Goal: Task Accomplishment & Management: Complete application form

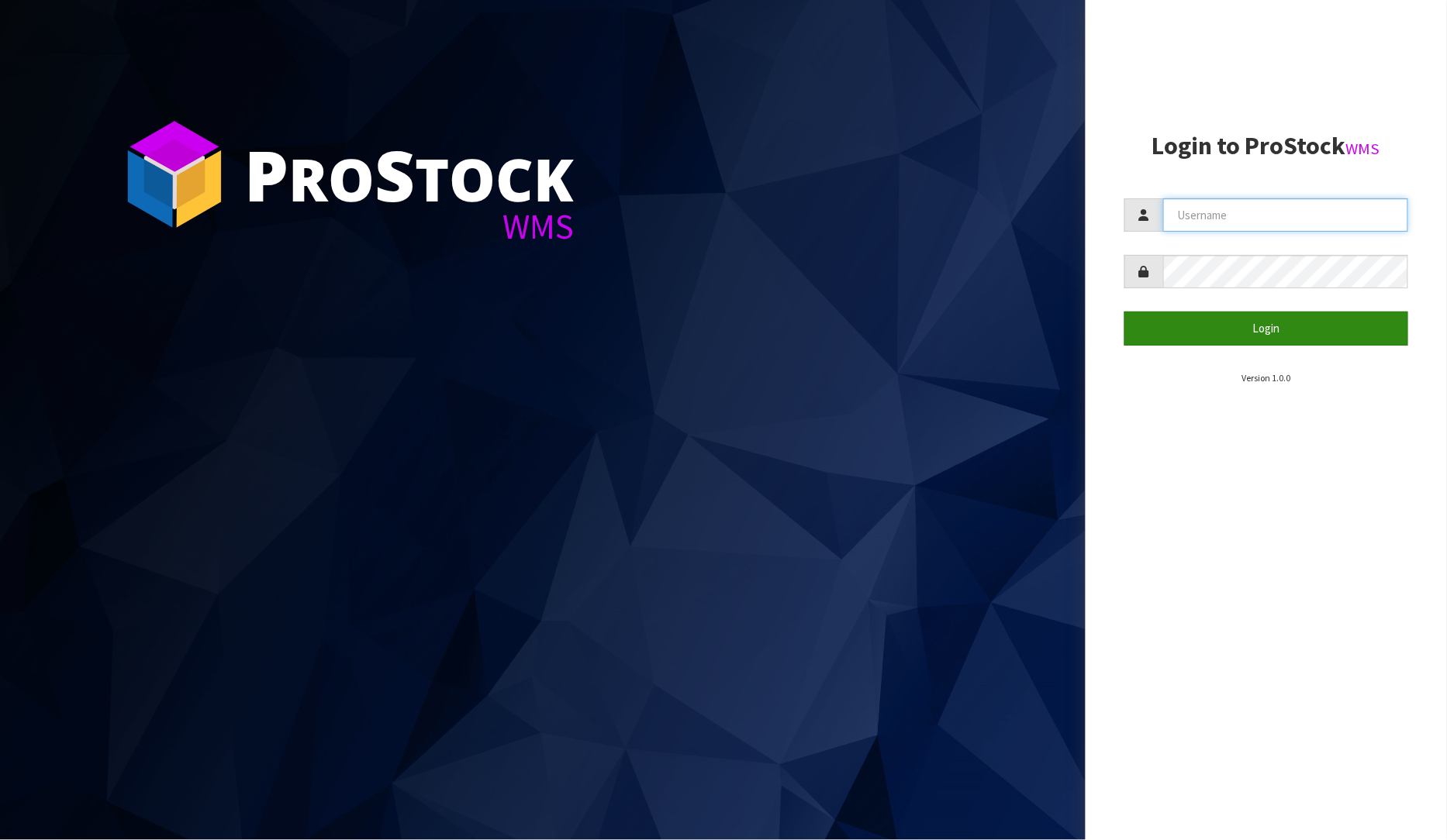
type input "[PERSON_NAME]"
click at [1243, 322] on button "Login" at bounding box center [1266, 328] width 284 height 34
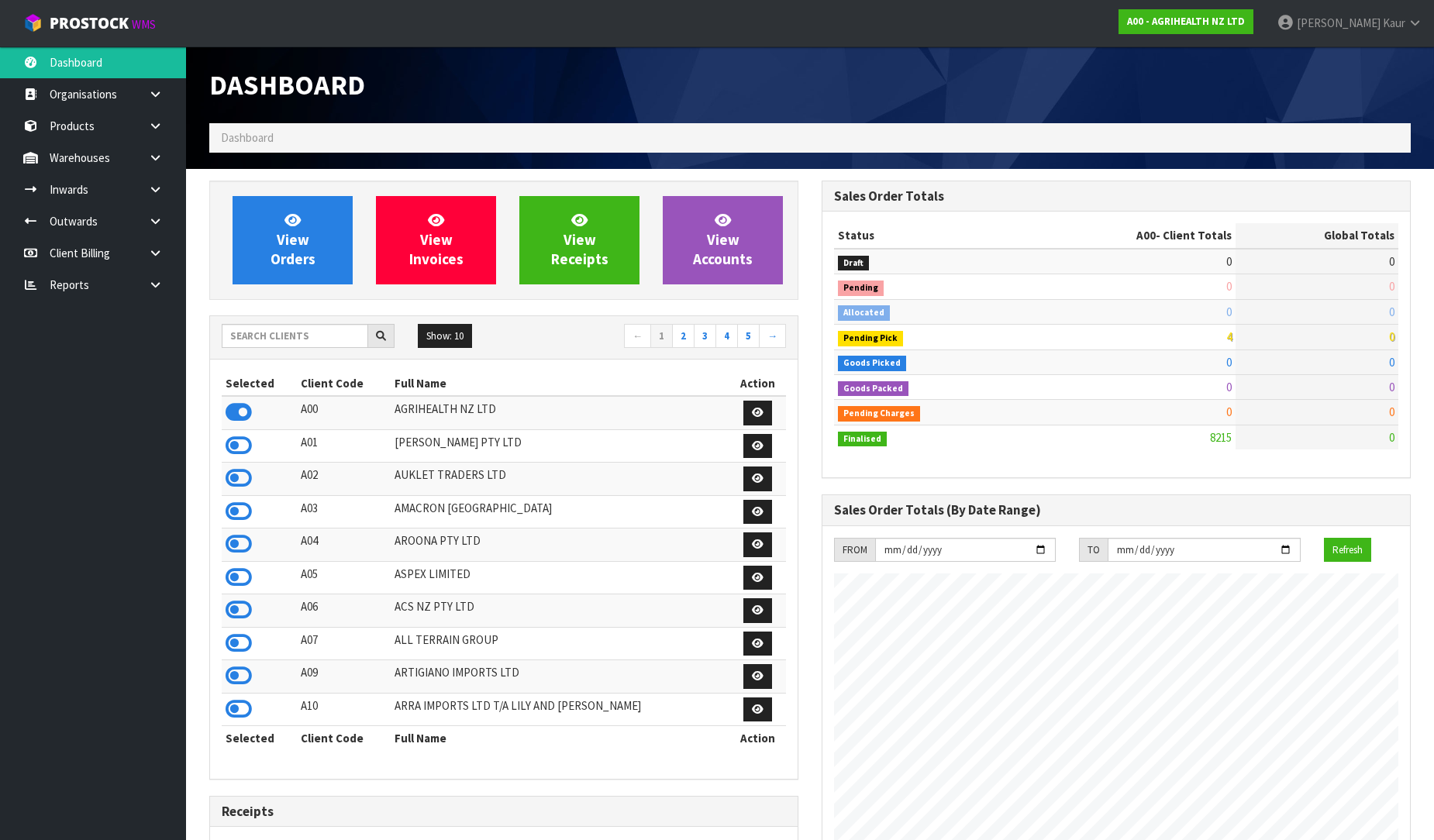
scroll to position [1174, 612]
click at [143, 285] on link at bounding box center [162, 284] width 50 height 32
click at [89, 347] on link "CWL" at bounding box center [93, 349] width 186 height 32
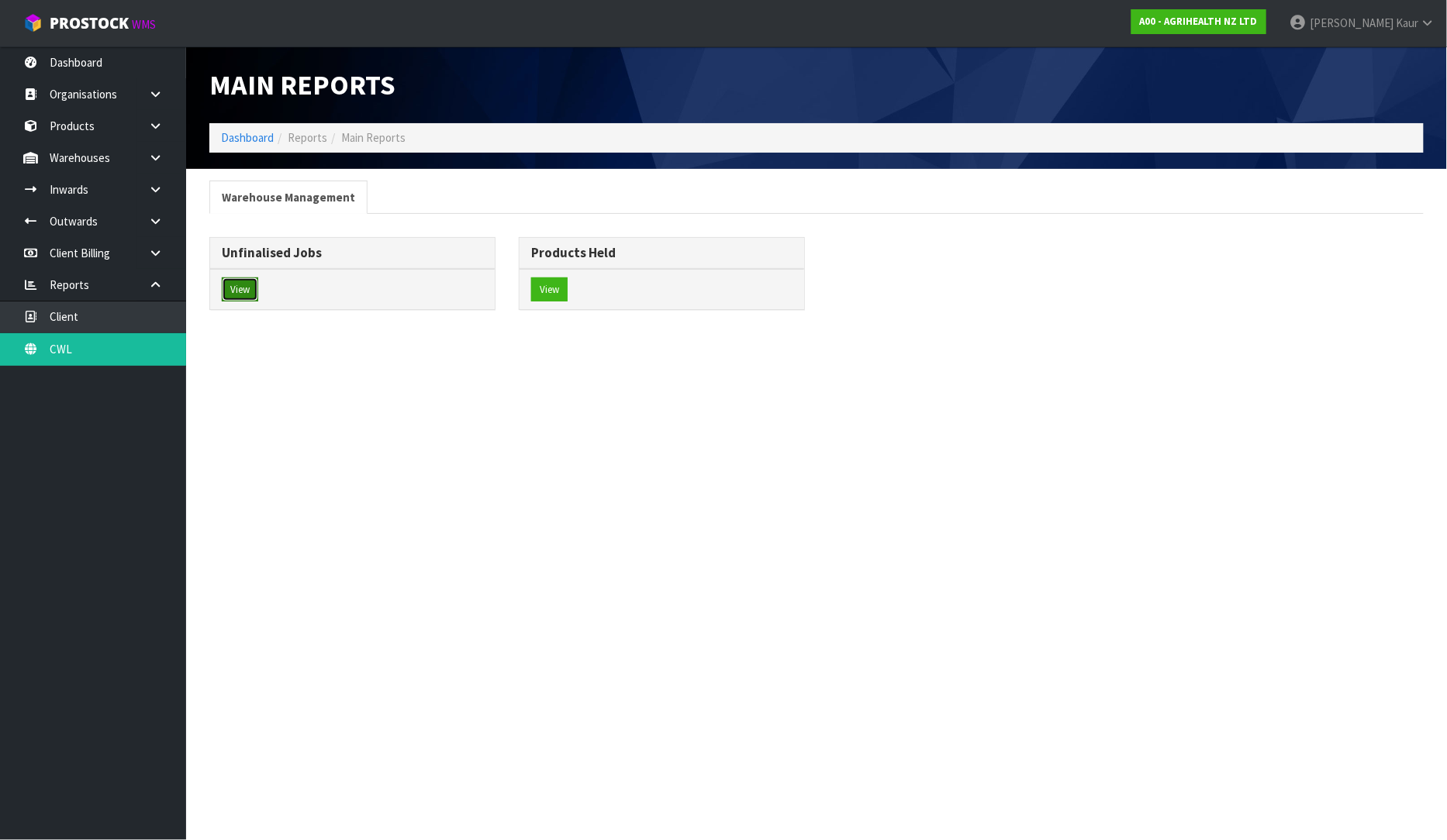
click at [245, 293] on button "View" at bounding box center [240, 289] width 37 height 25
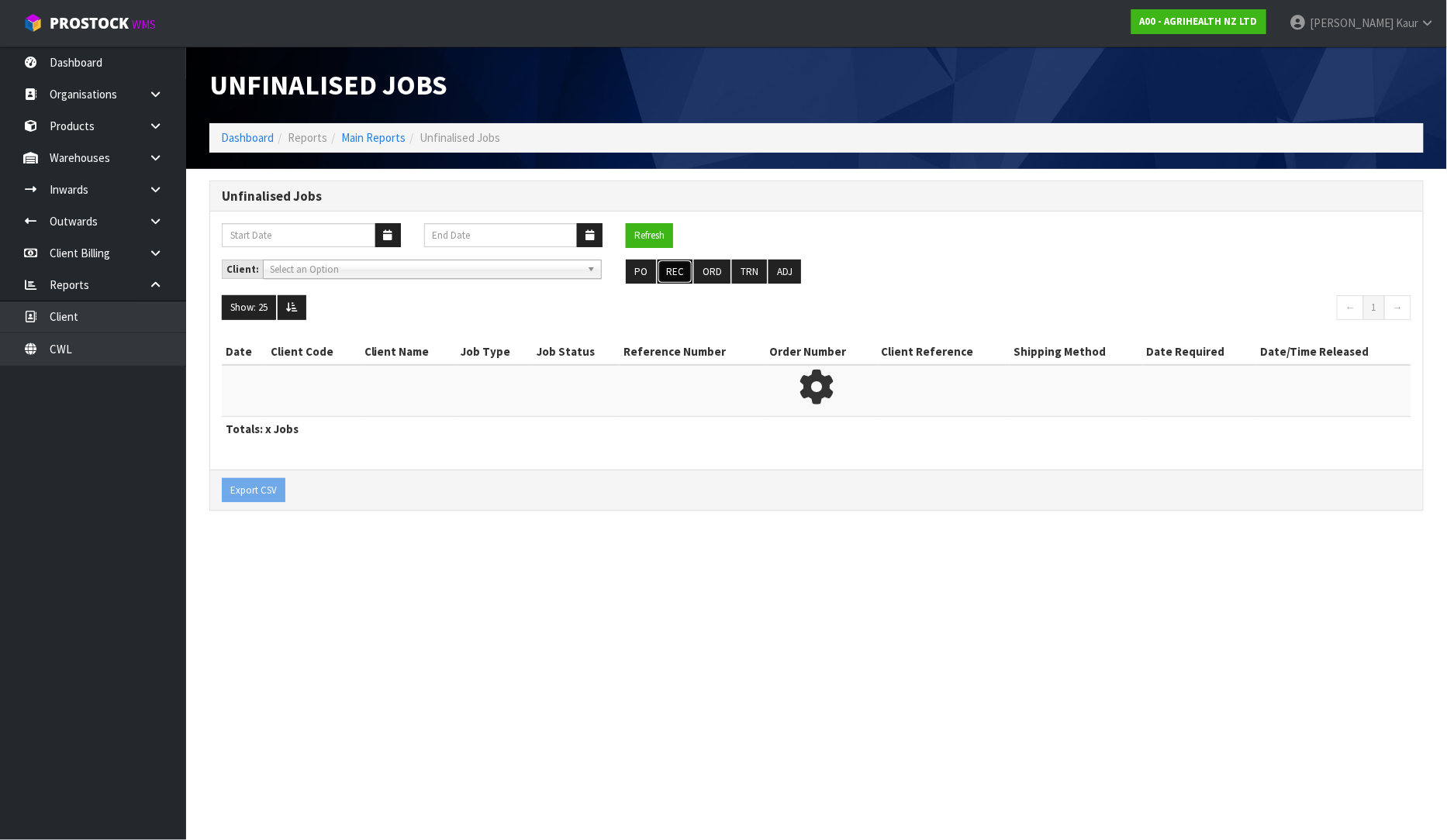
click at [667, 274] on button "REC" at bounding box center [674, 271] width 35 height 25
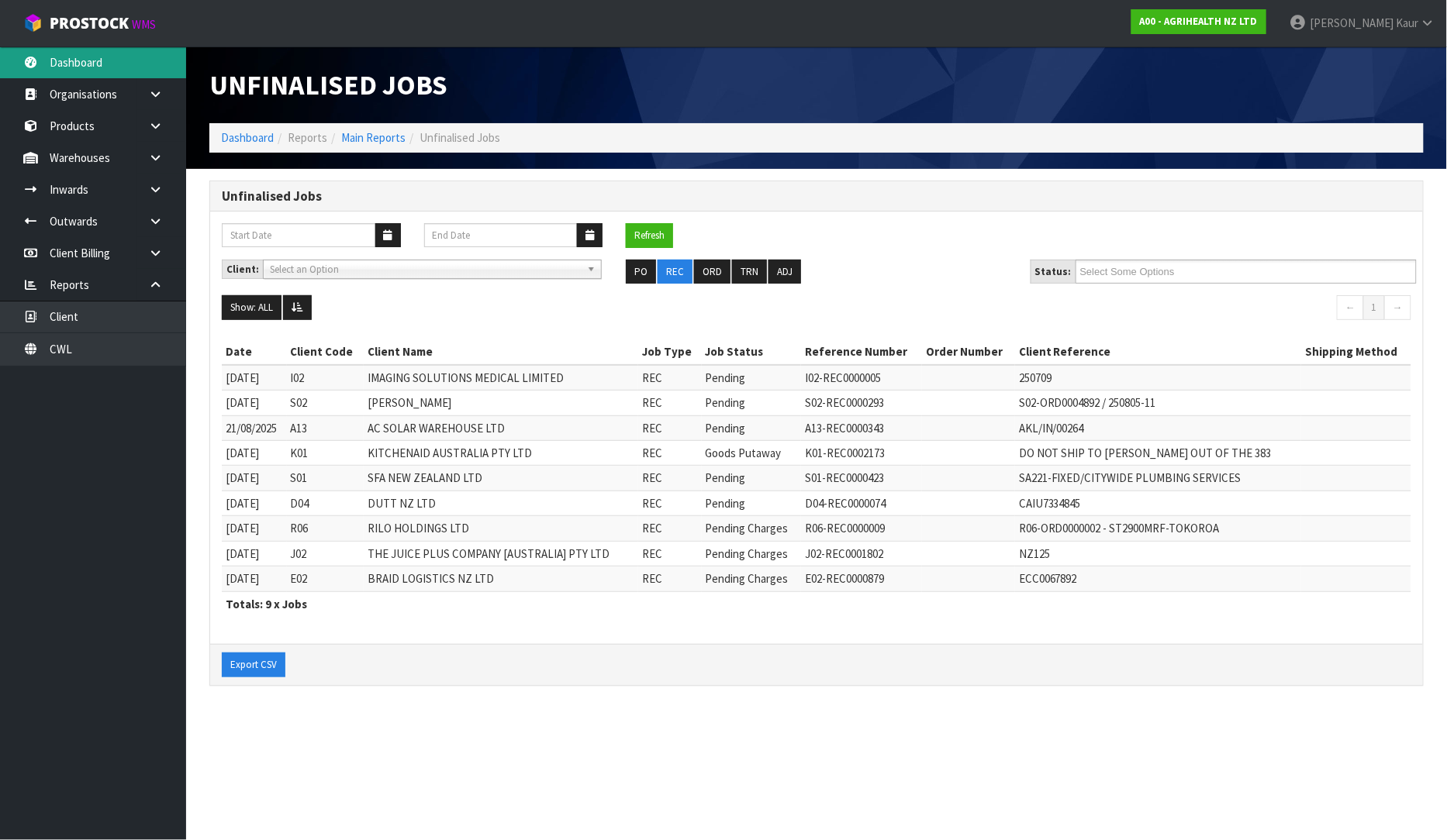
click at [130, 67] on link "Dashboard" at bounding box center [93, 62] width 186 height 32
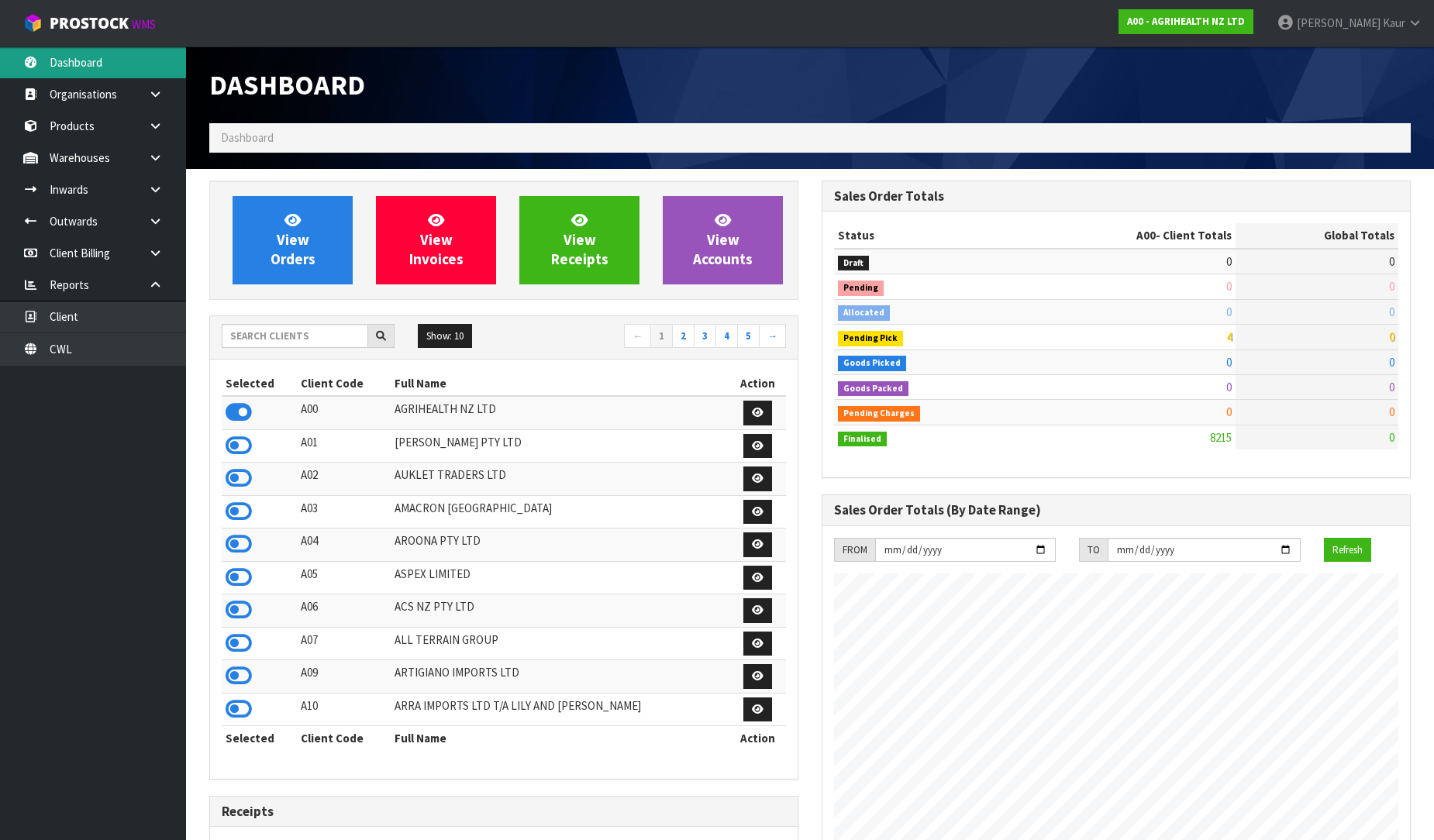
scroll to position [1174, 612]
click at [292, 334] on input "text" at bounding box center [295, 336] width 147 height 24
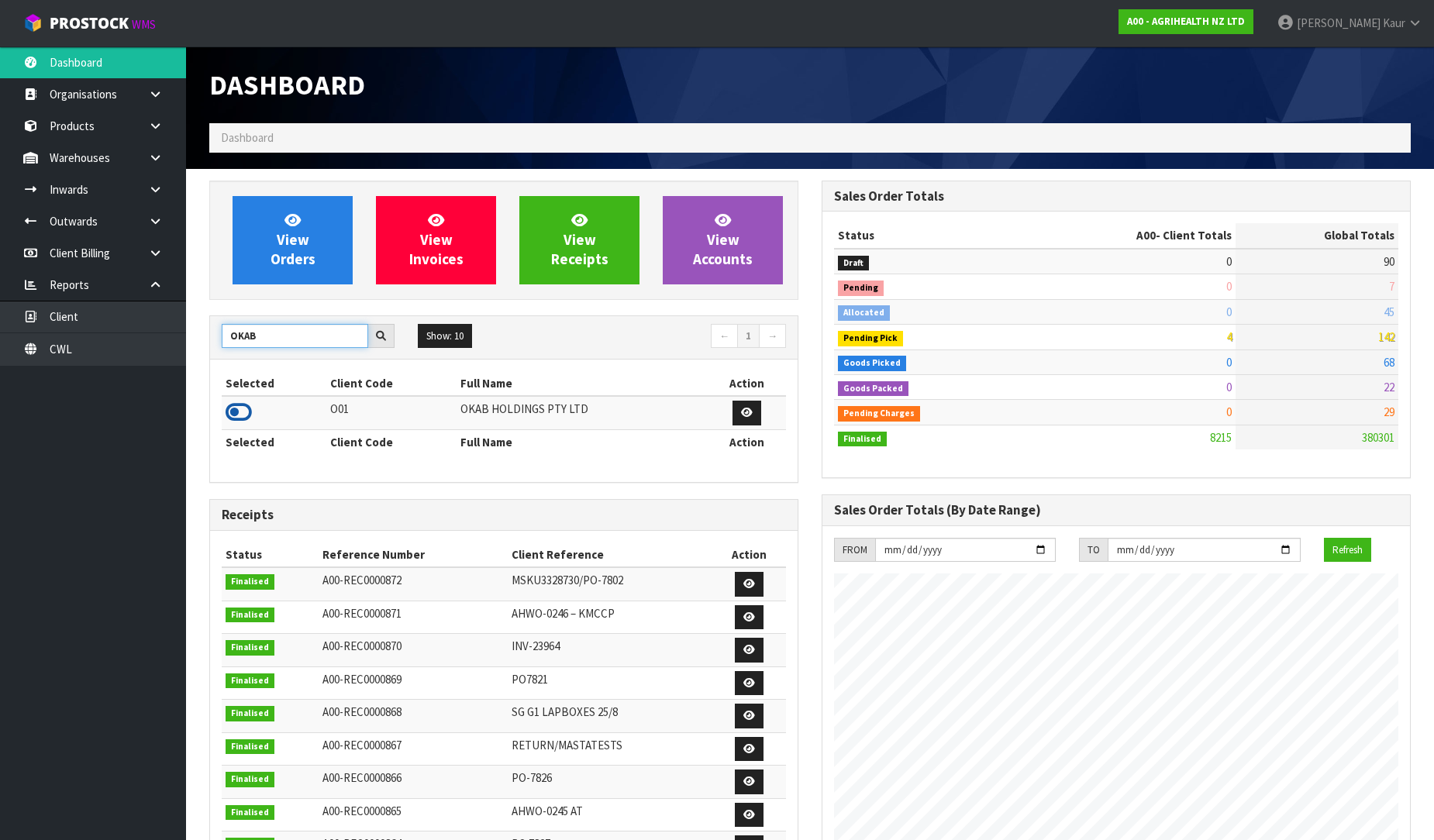
type input "OKAB"
click at [244, 412] on icon at bounding box center [239, 411] width 27 height 23
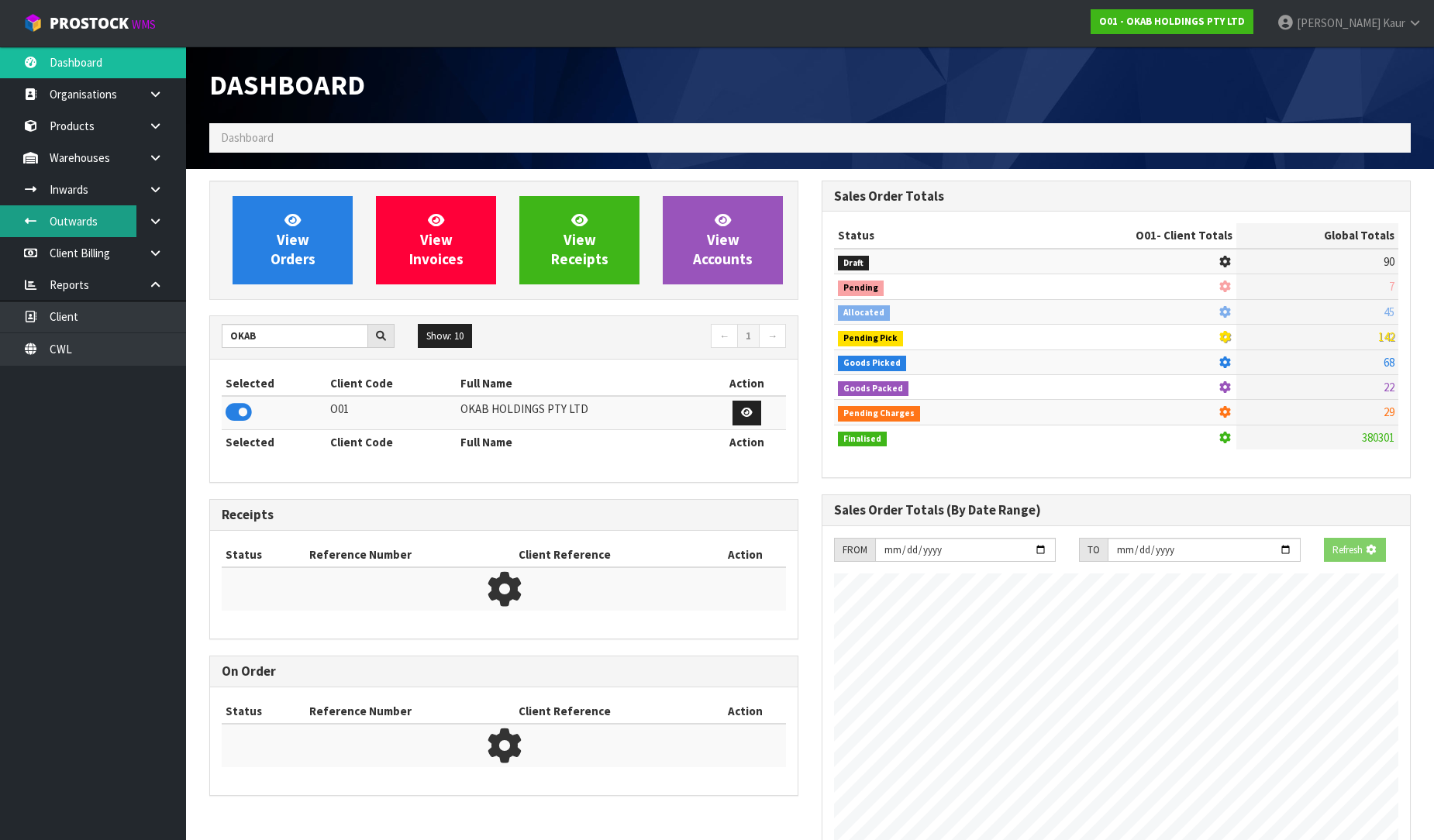
scroll to position [974, 612]
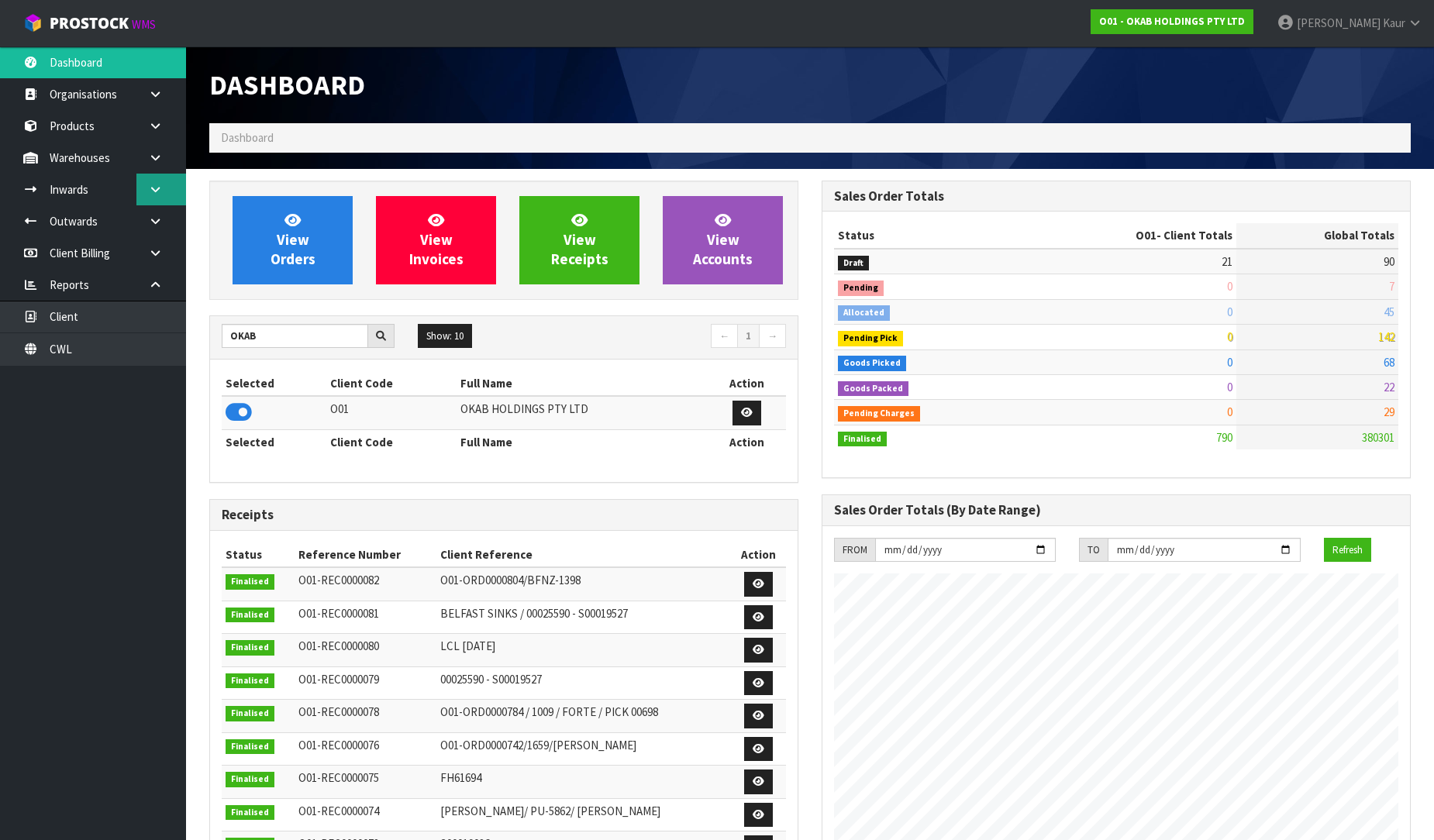
click at [160, 183] on icon at bounding box center [155, 189] width 15 height 12
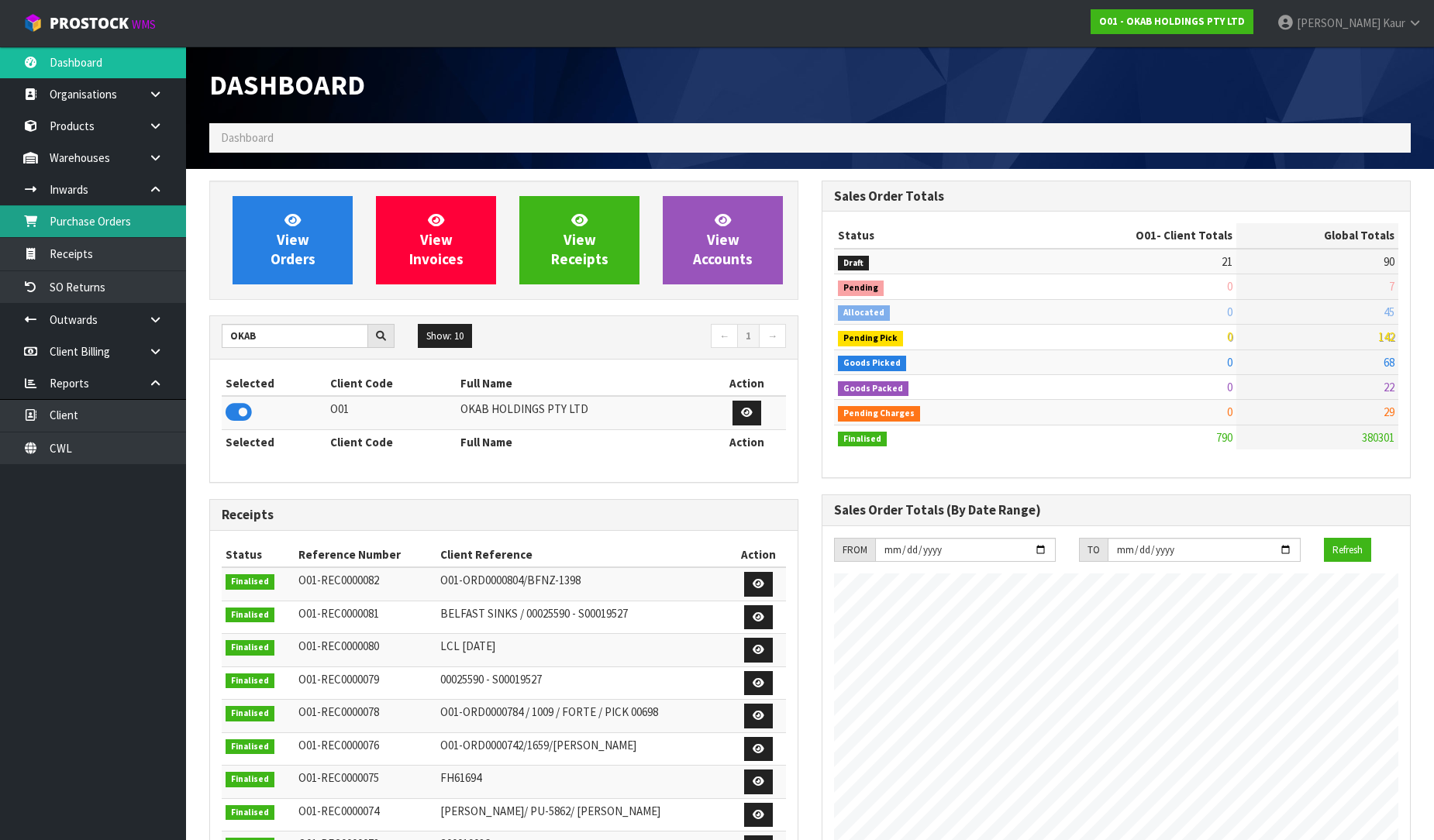
click at [118, 218] on link "Purchase Orders" at bounding box center [93, 221] width 186 height 32
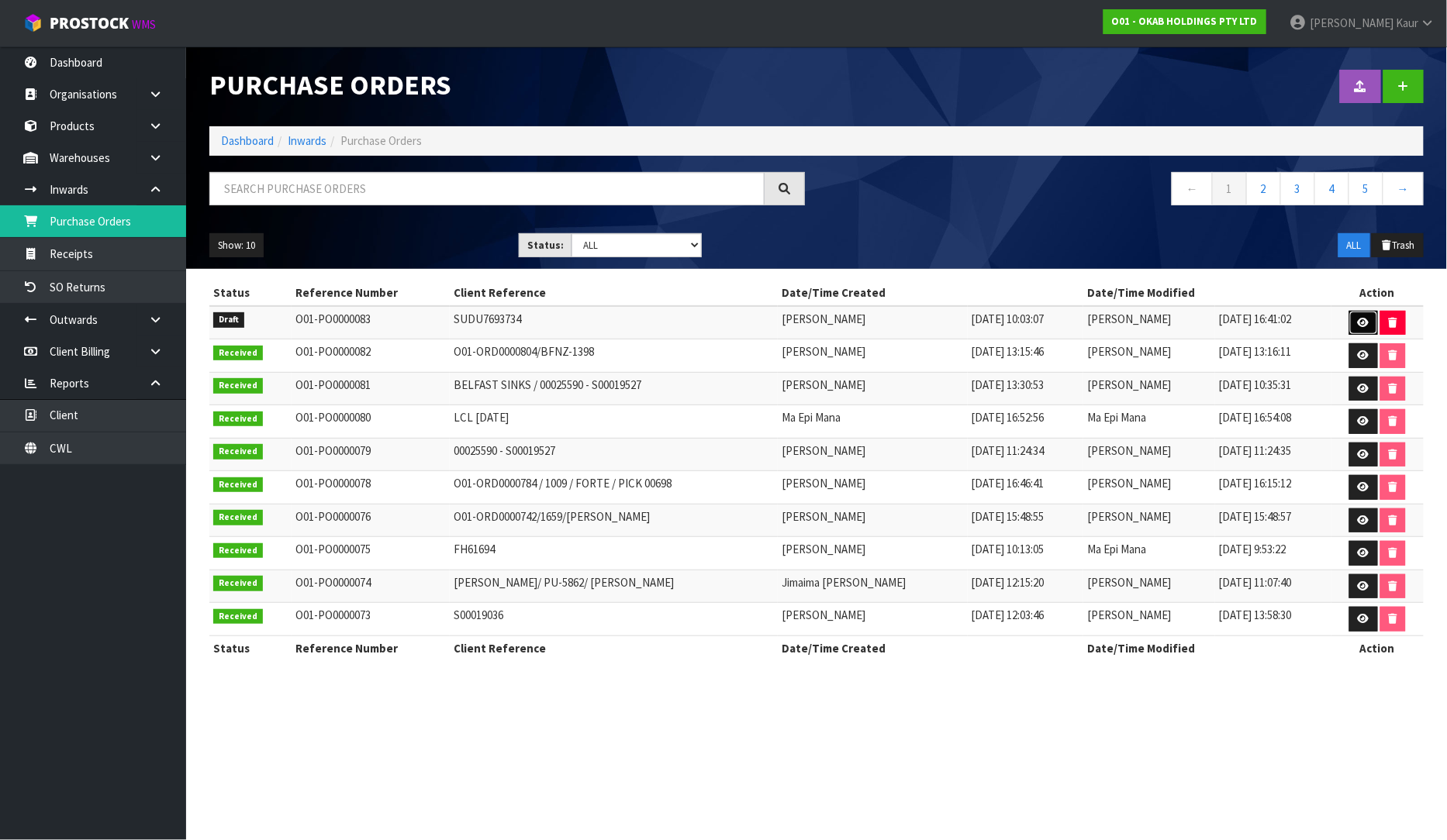
click at [1367, 316] on link at bounding box center [1363, 323] width 29 height 25
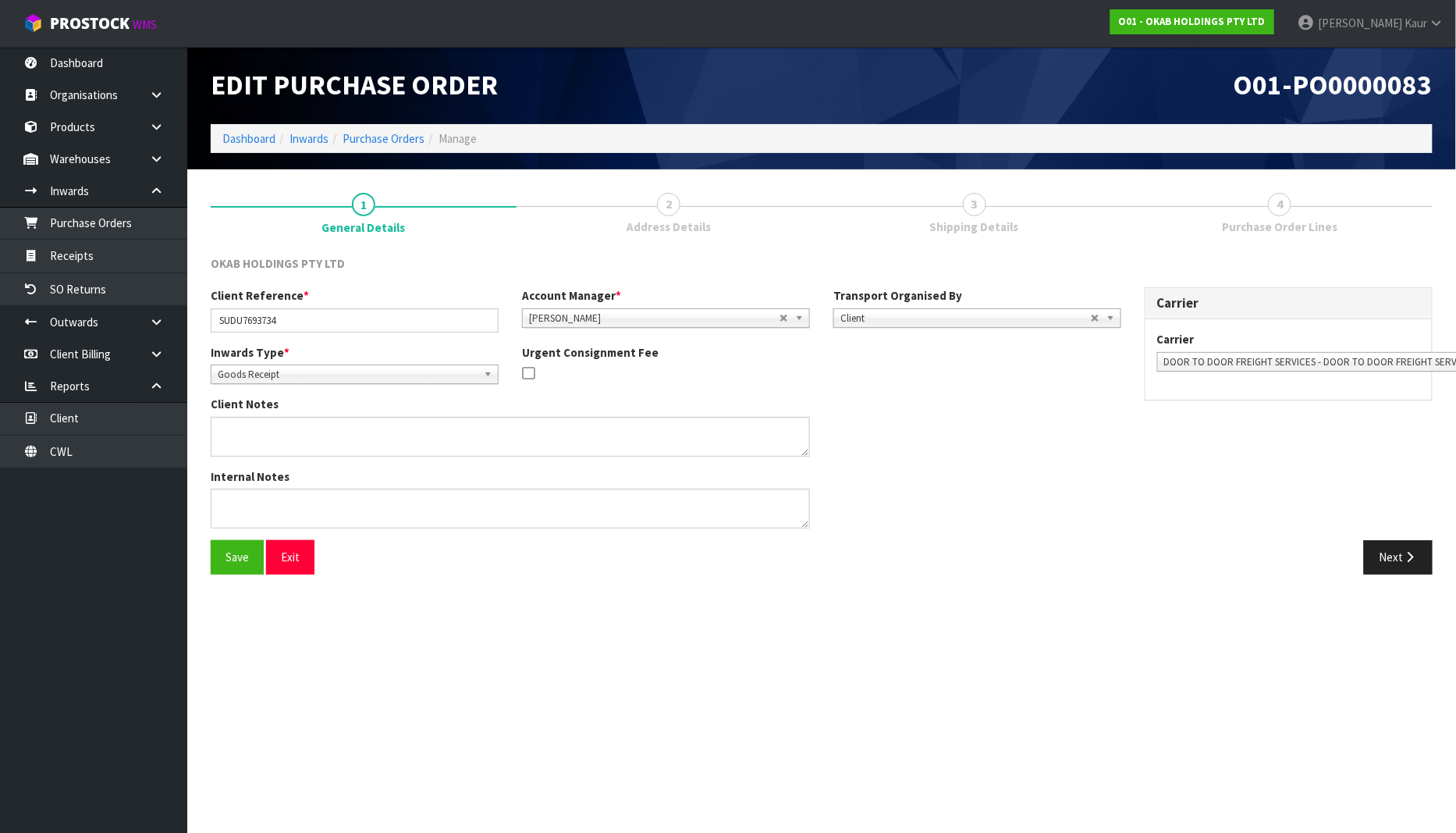
click at [1385, 578] on div "Save Exit Next" at bounding box center [821, 562] width 1246 height 45
click at [1388, 569] on button "Next" at bounding box center [1397, 557] width 69 height 34
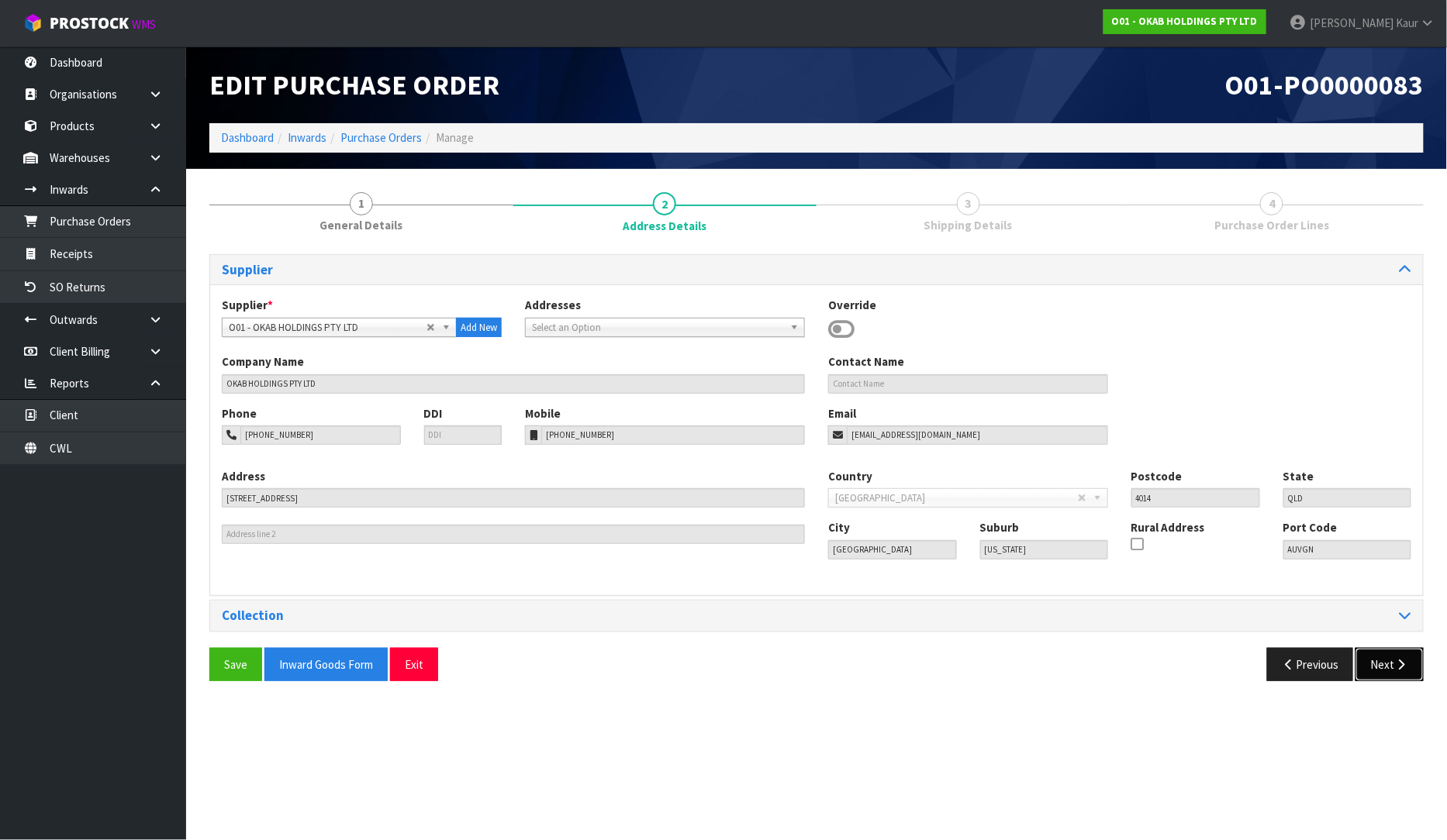
click at [1401, 675] on button "Next" at bounding box center [1389, 665] width 68 height 34
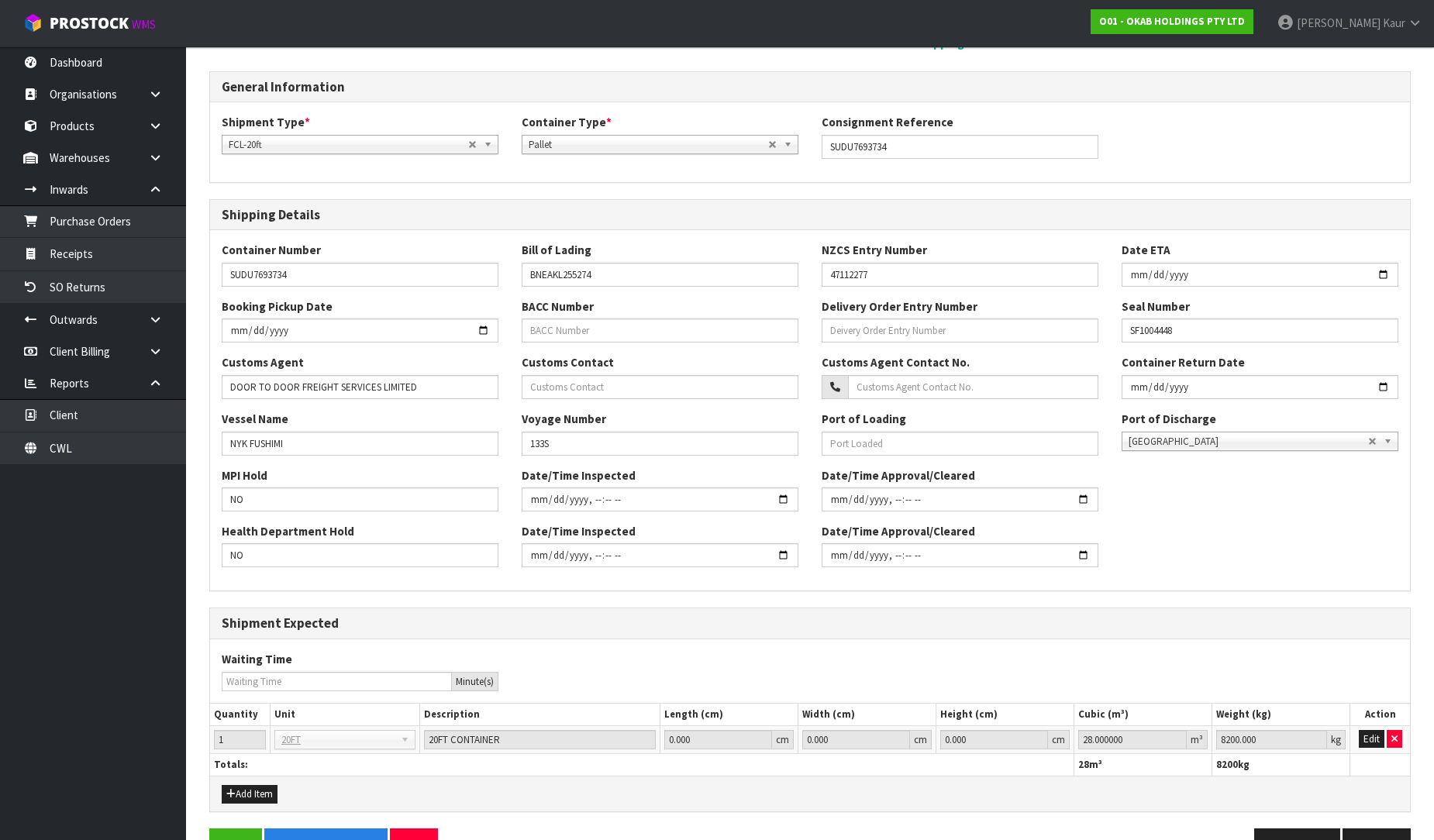
scroll to position [228, 0]
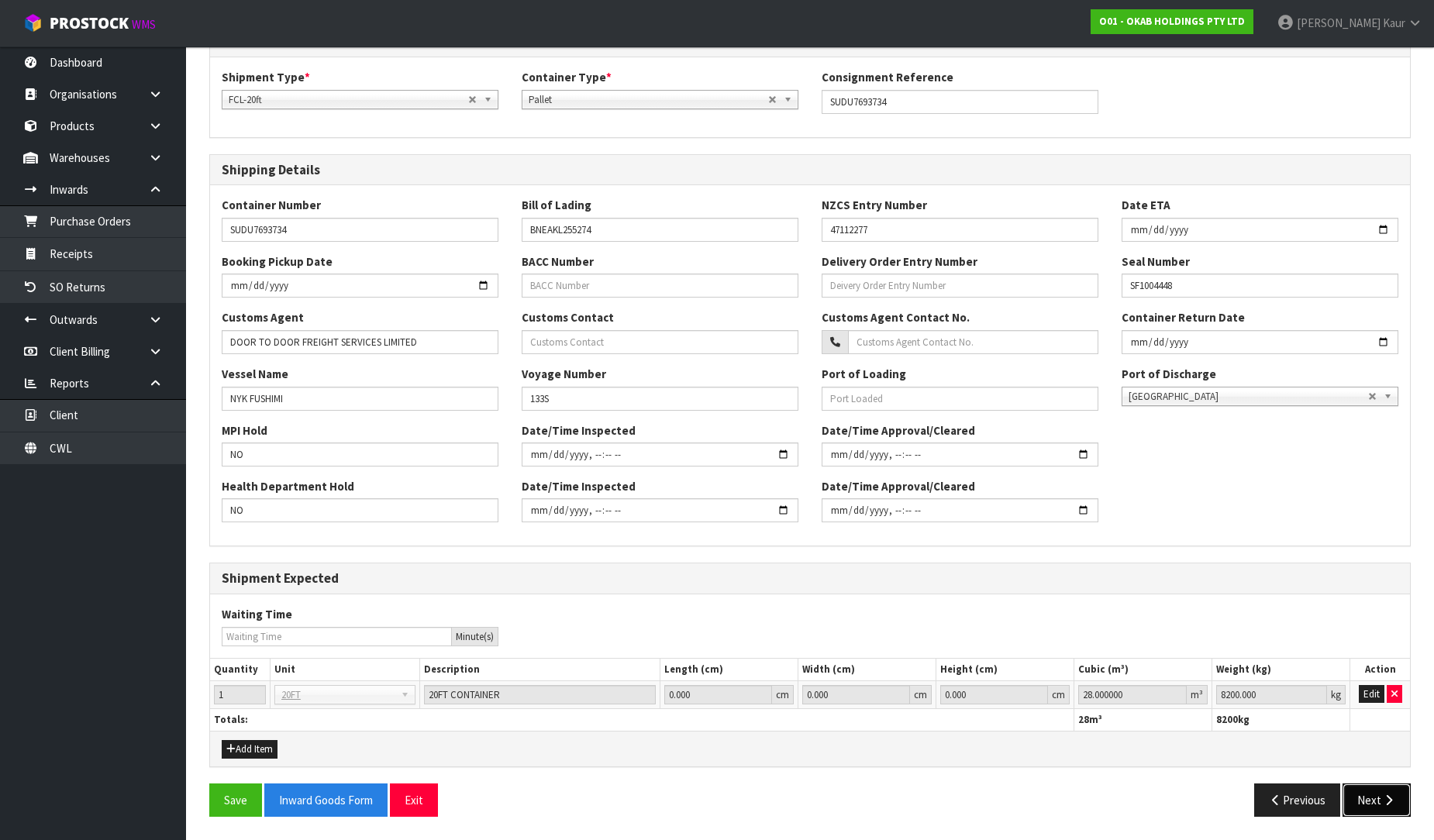
click at [1381, 802] on icon "button" at bounding box center [1388, 800] width 15 height 12
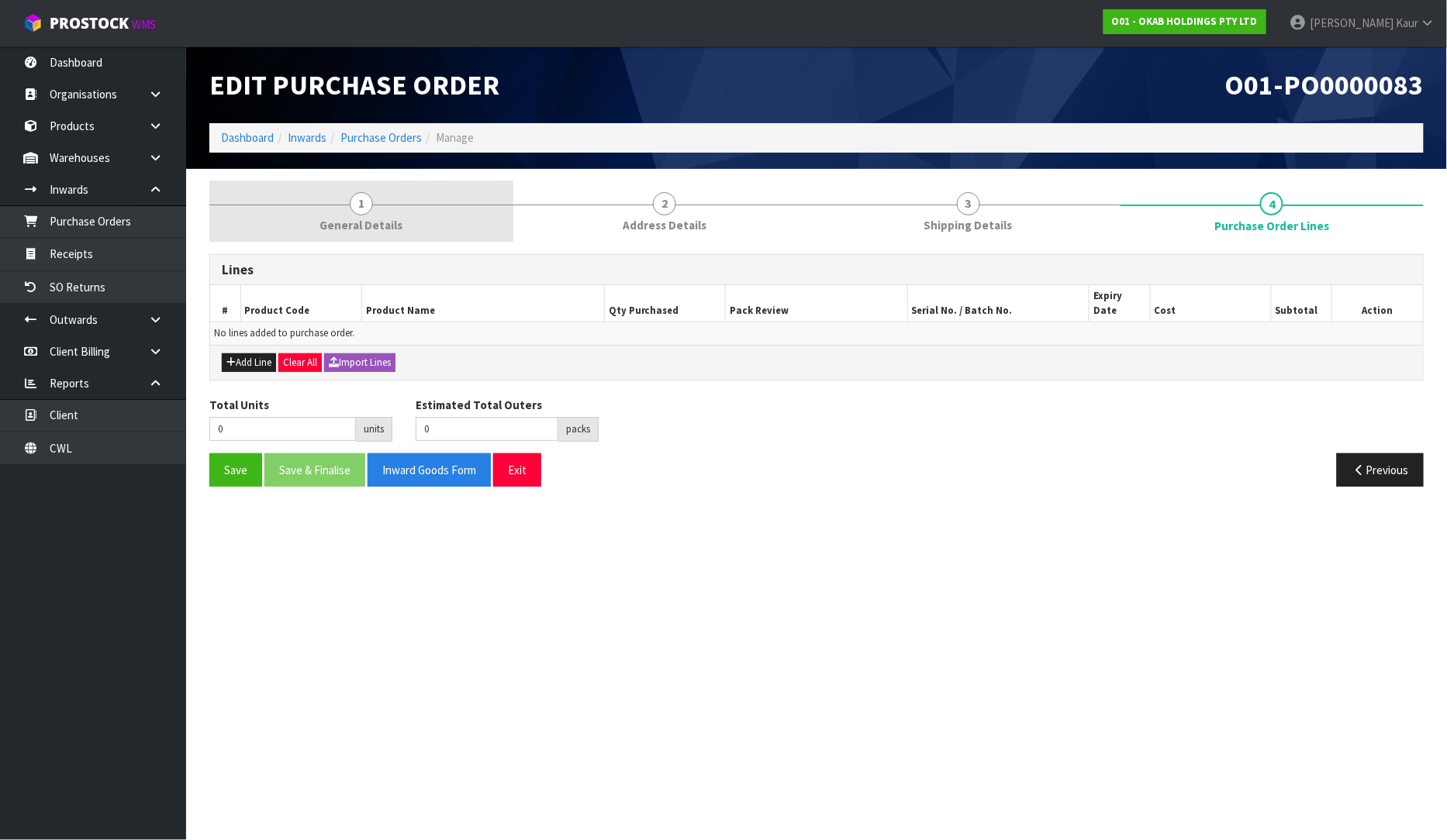
click at [372, 211] on link "1 General Details" at bounding box center [361, 211] width 304 height 61
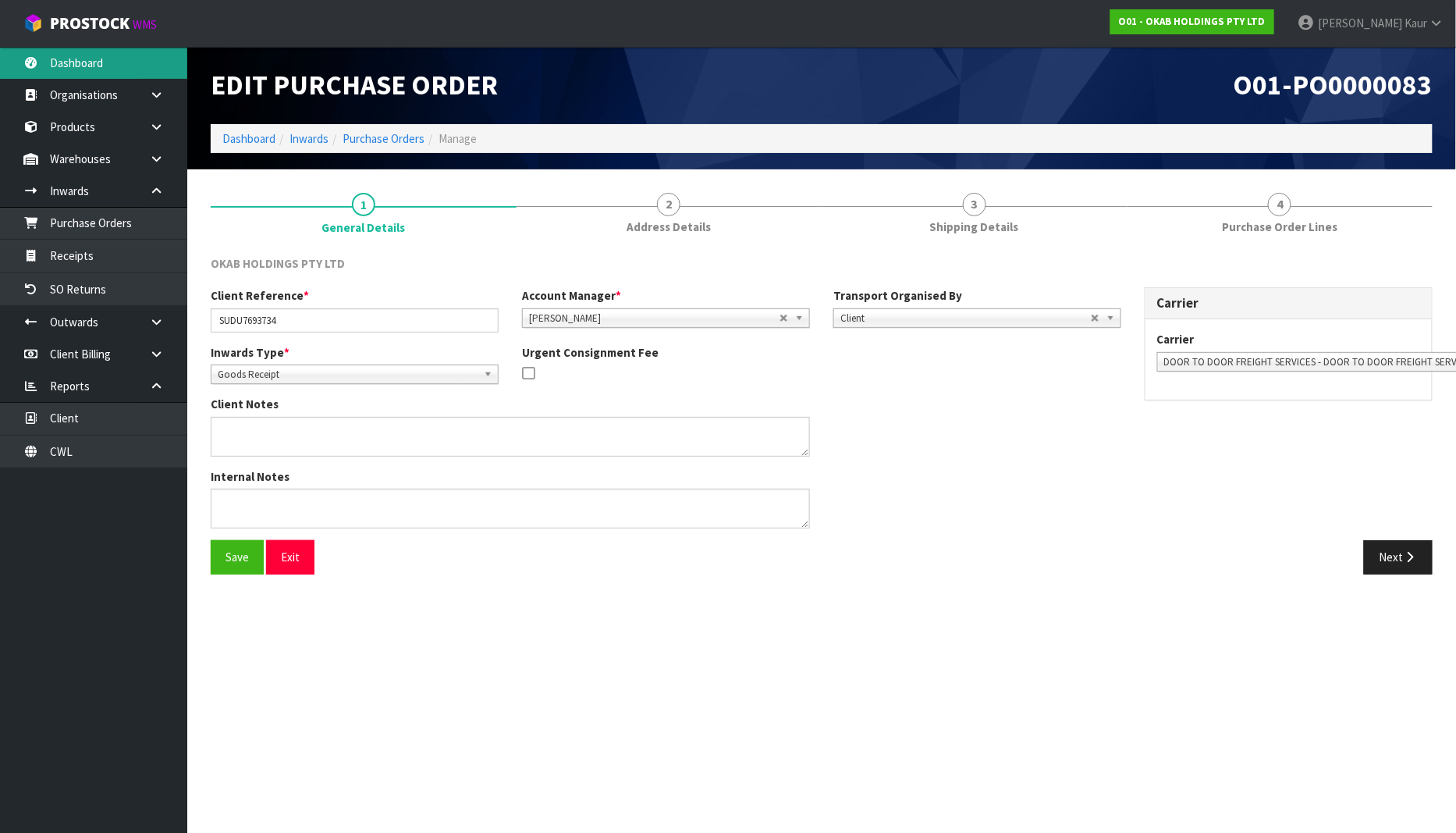
click at [82, 66] on link "Dashboard" at bounding box center [94, 63] width 187 height 32
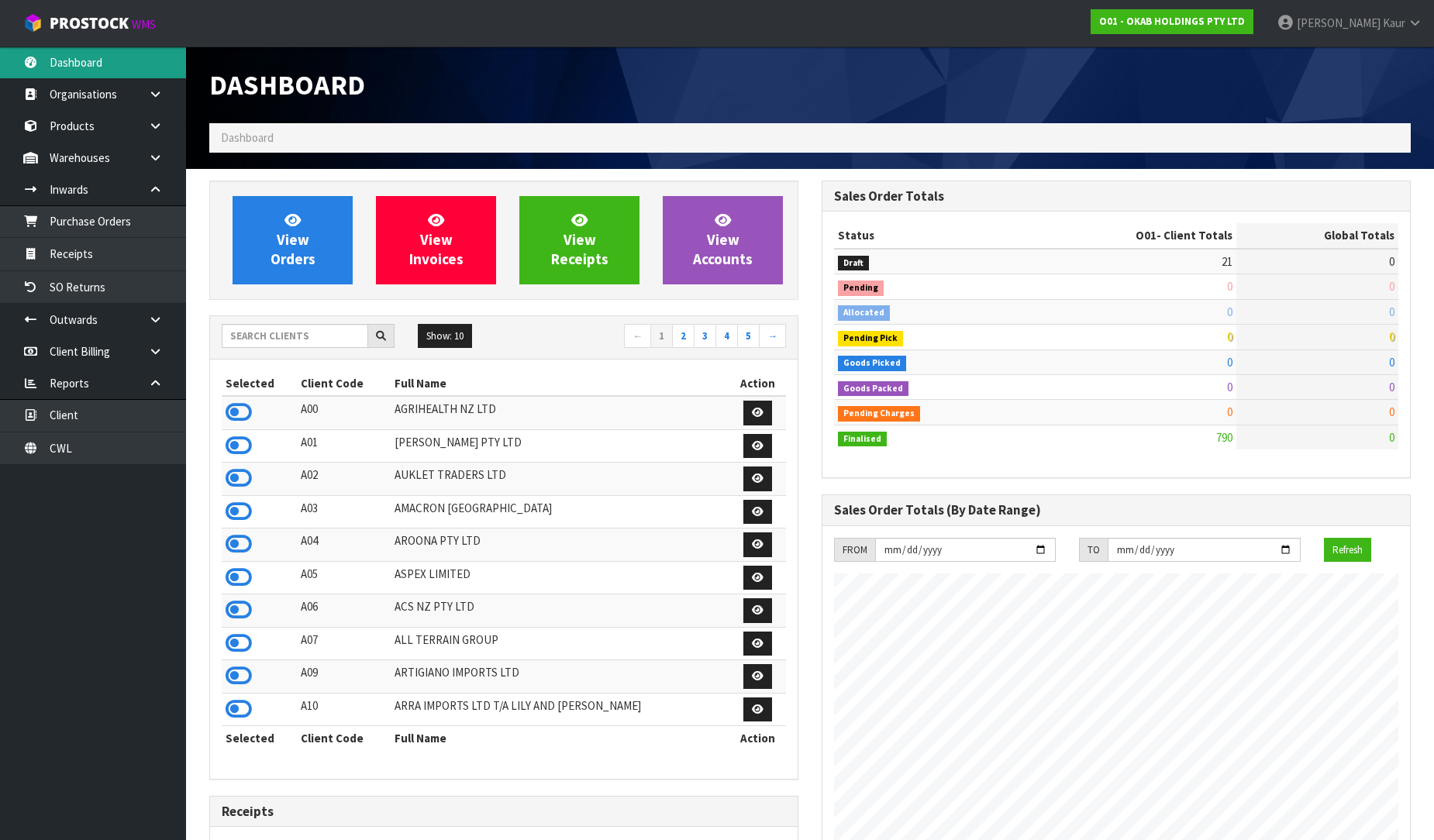
scroll to position [974, 612]
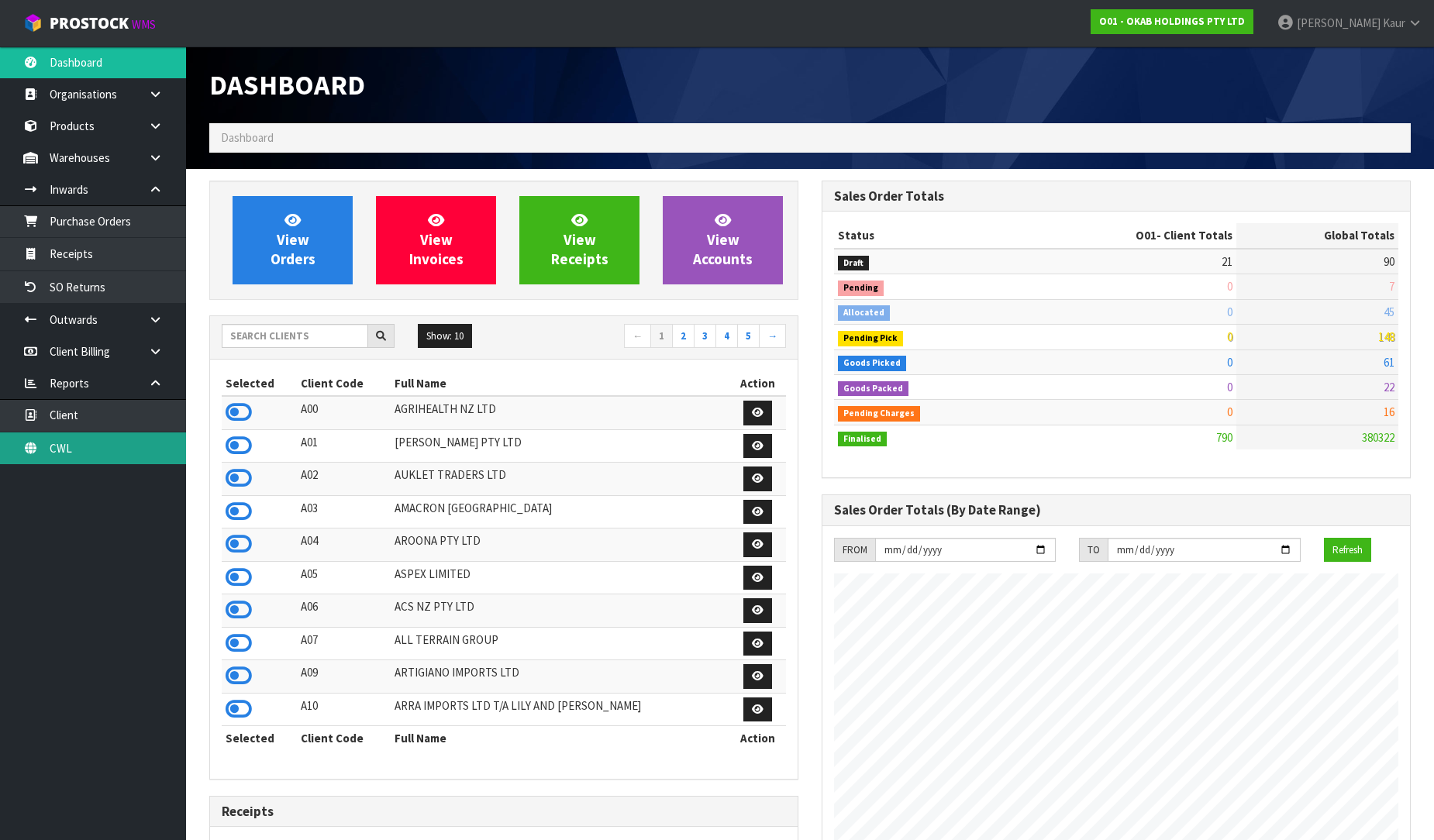
click at [62, 455] on link "CWL" at bounding box center [93, 449] width 186 height 32
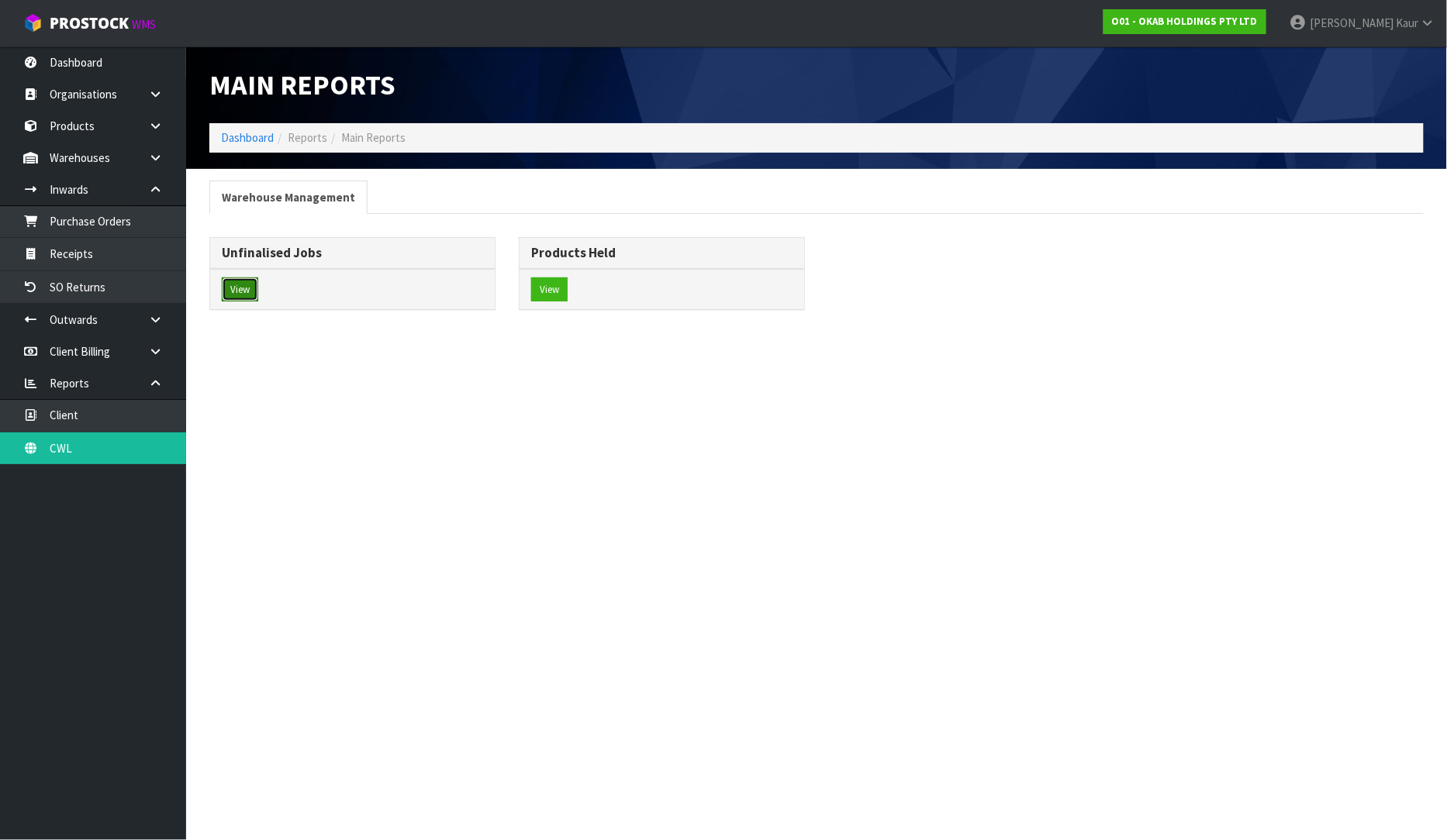
click at [244, 283] on button "View" at bounding box center [240, 289] width 37 height 25
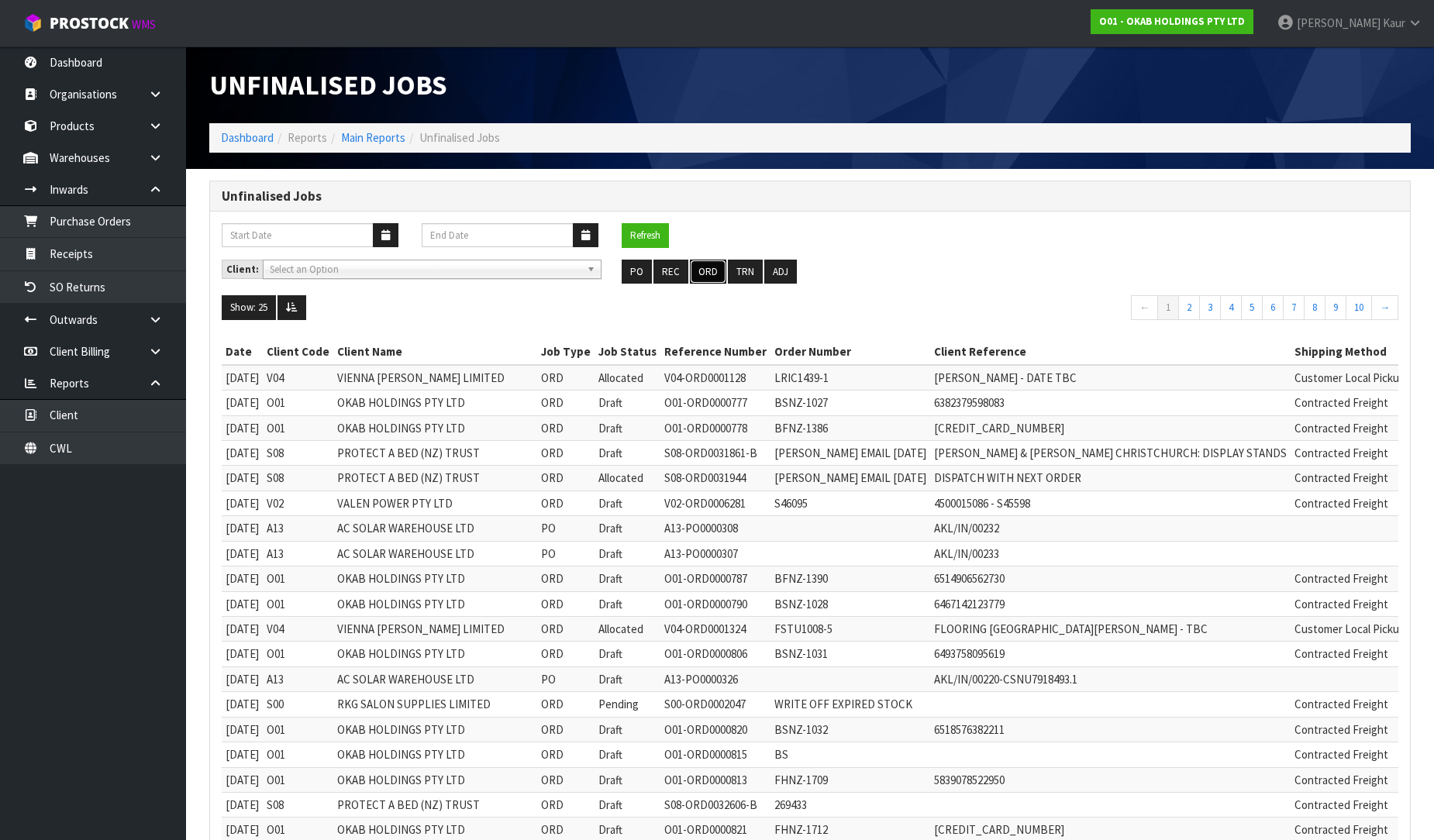
click at [690, 272] on button "ORD" at bounding box center [708, 271] width 37 height 25
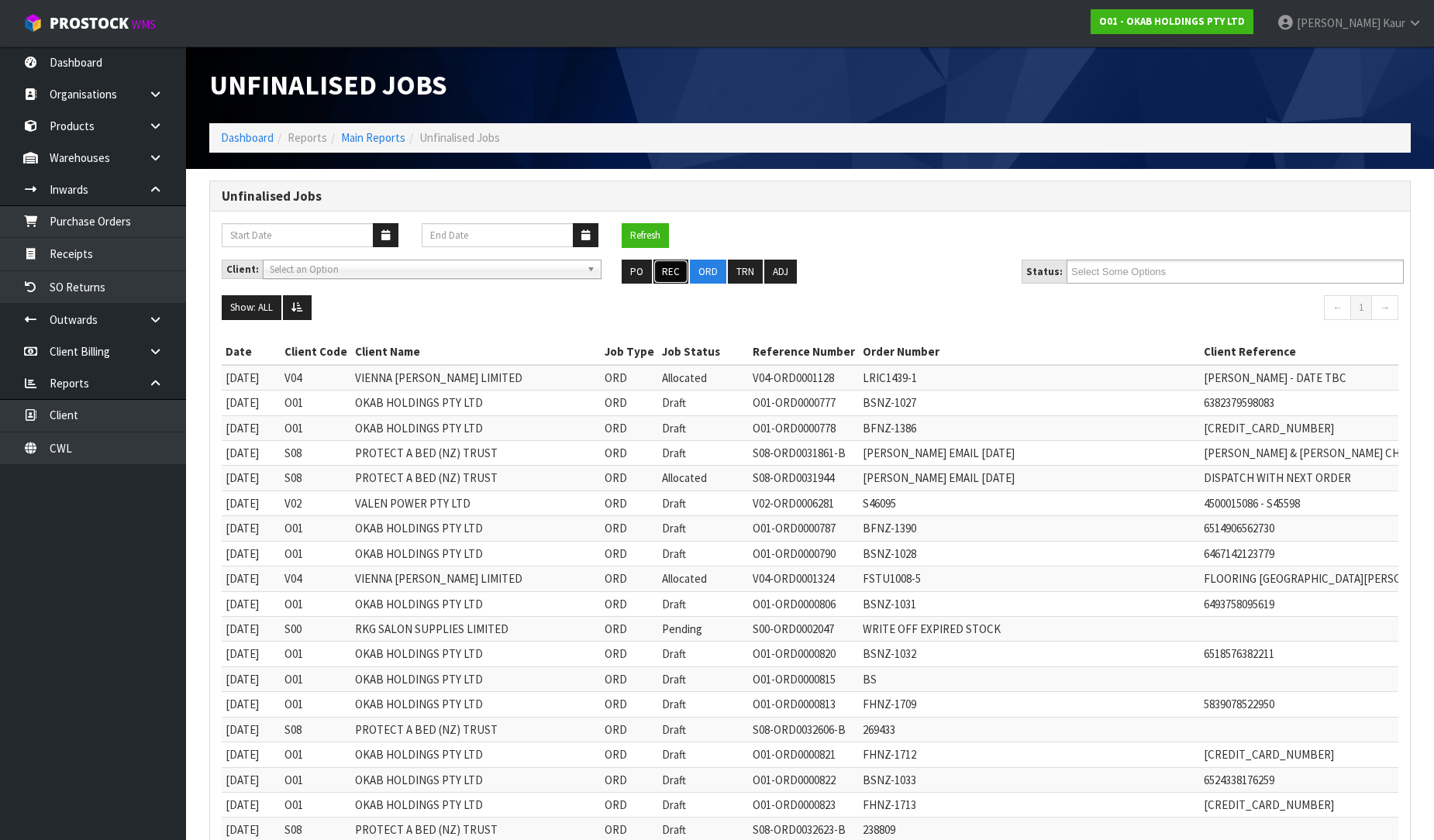
click at [663, 264] on button "REC" at bounding box center [670, 271] width 35 height 25
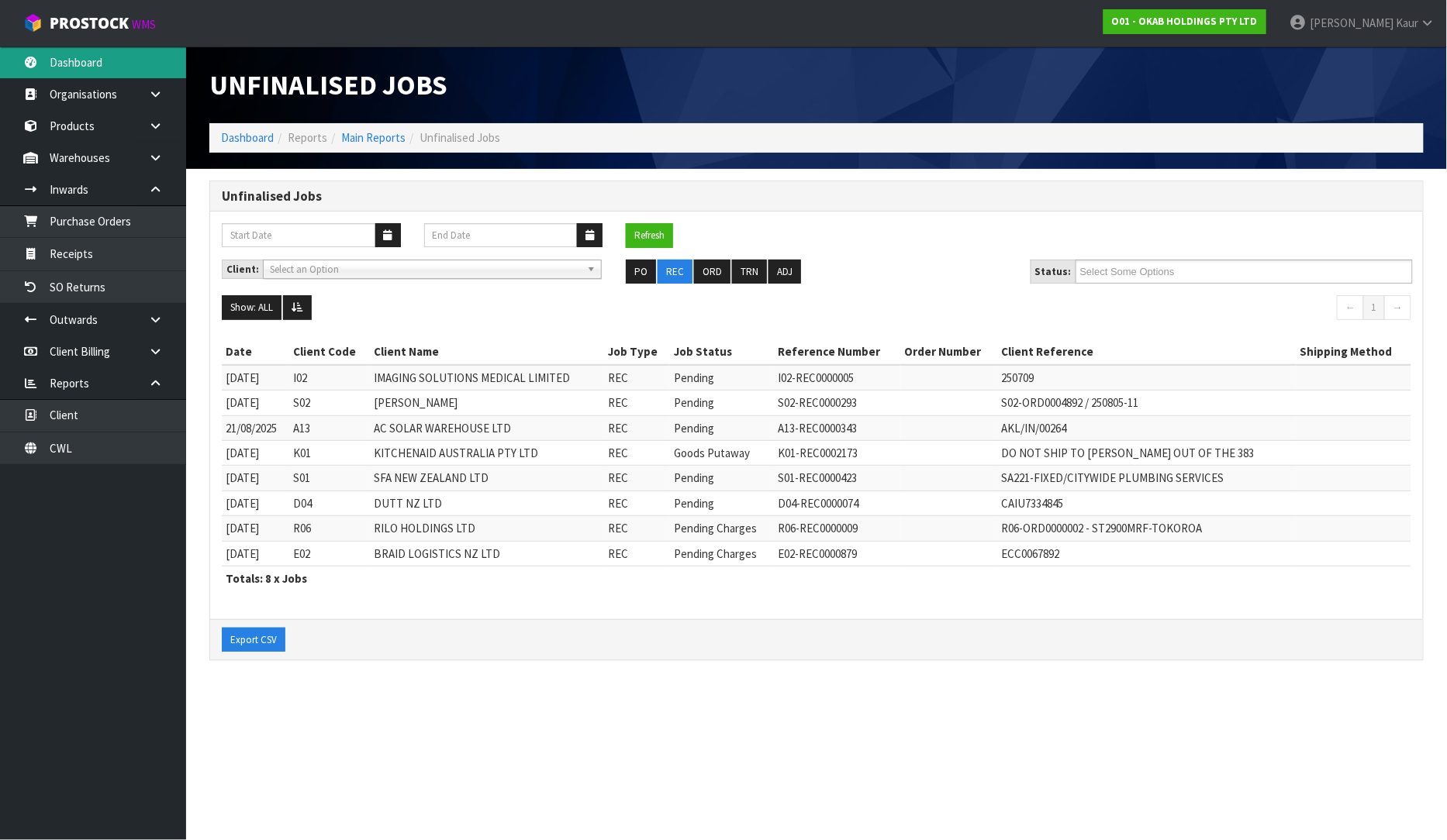
click at [63, 58] on link "Dashboard" at bounding box center [93, 62] width 186 height 32
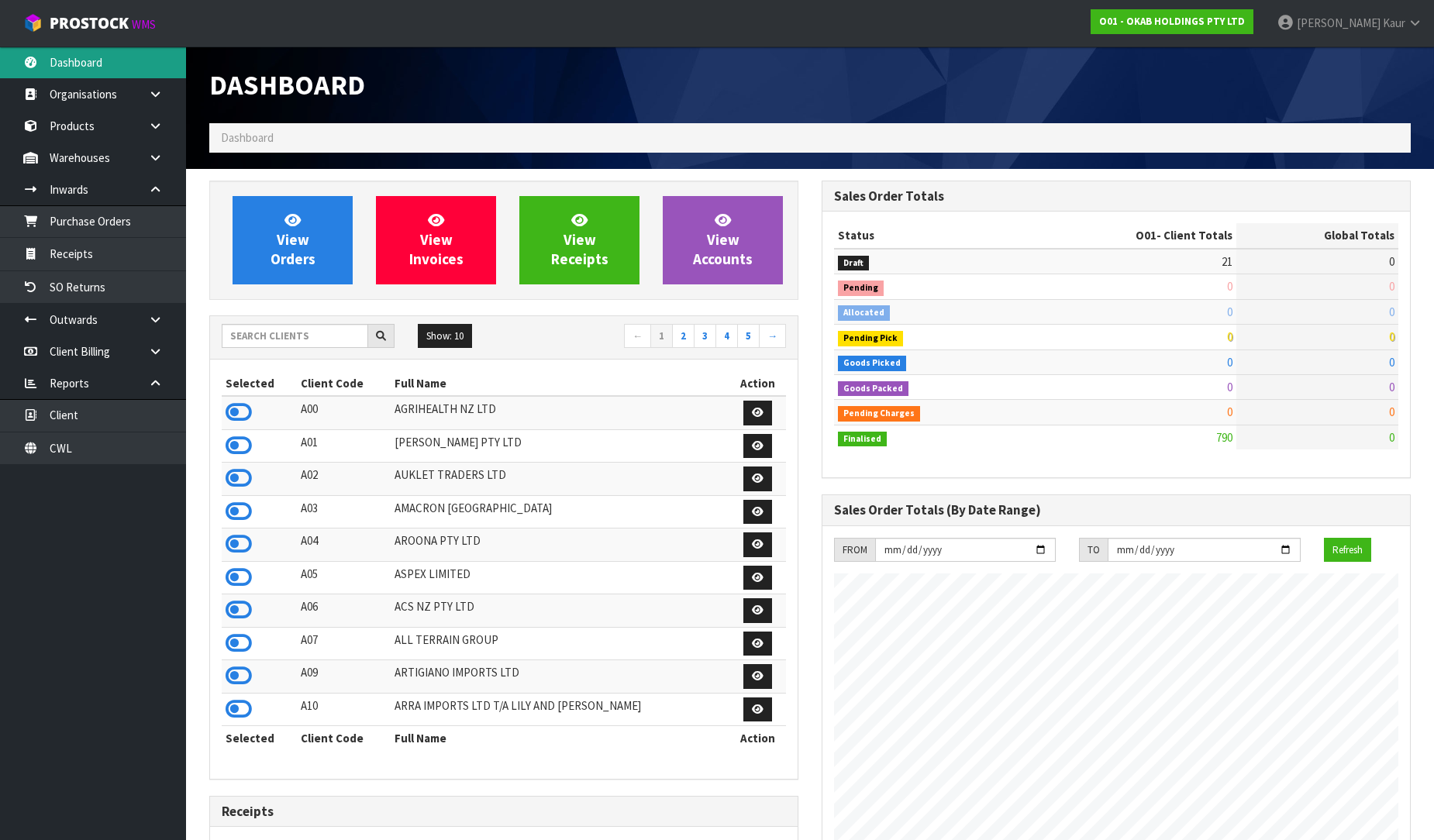
scroll to position [974, 612]
click at [260, 336] on input "text" at bounding box center [295, 336] width 147 height 24
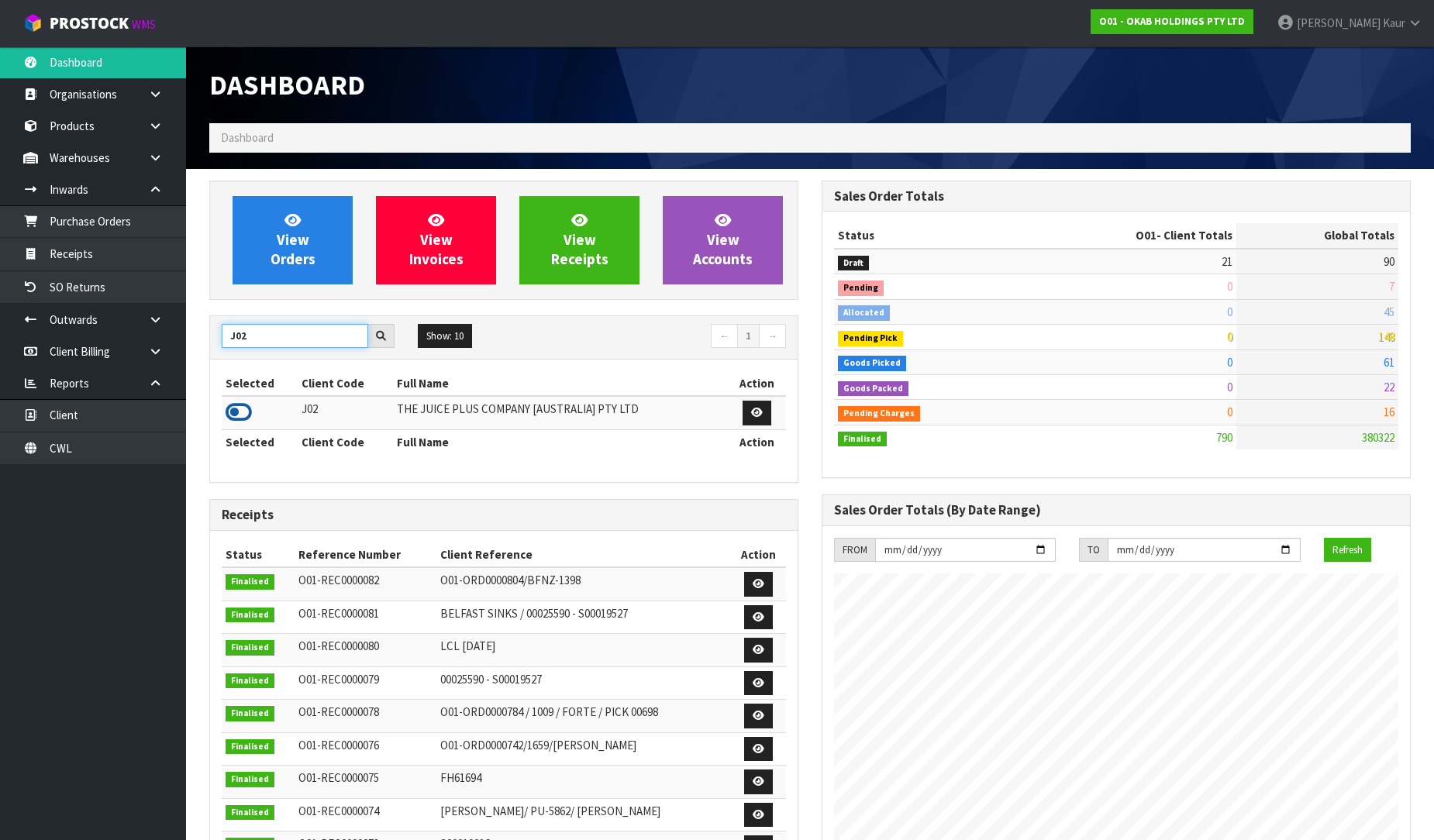
type input "J02"
click at [243, 413] on icon at bounding box center [239, 411] width 27 height 23
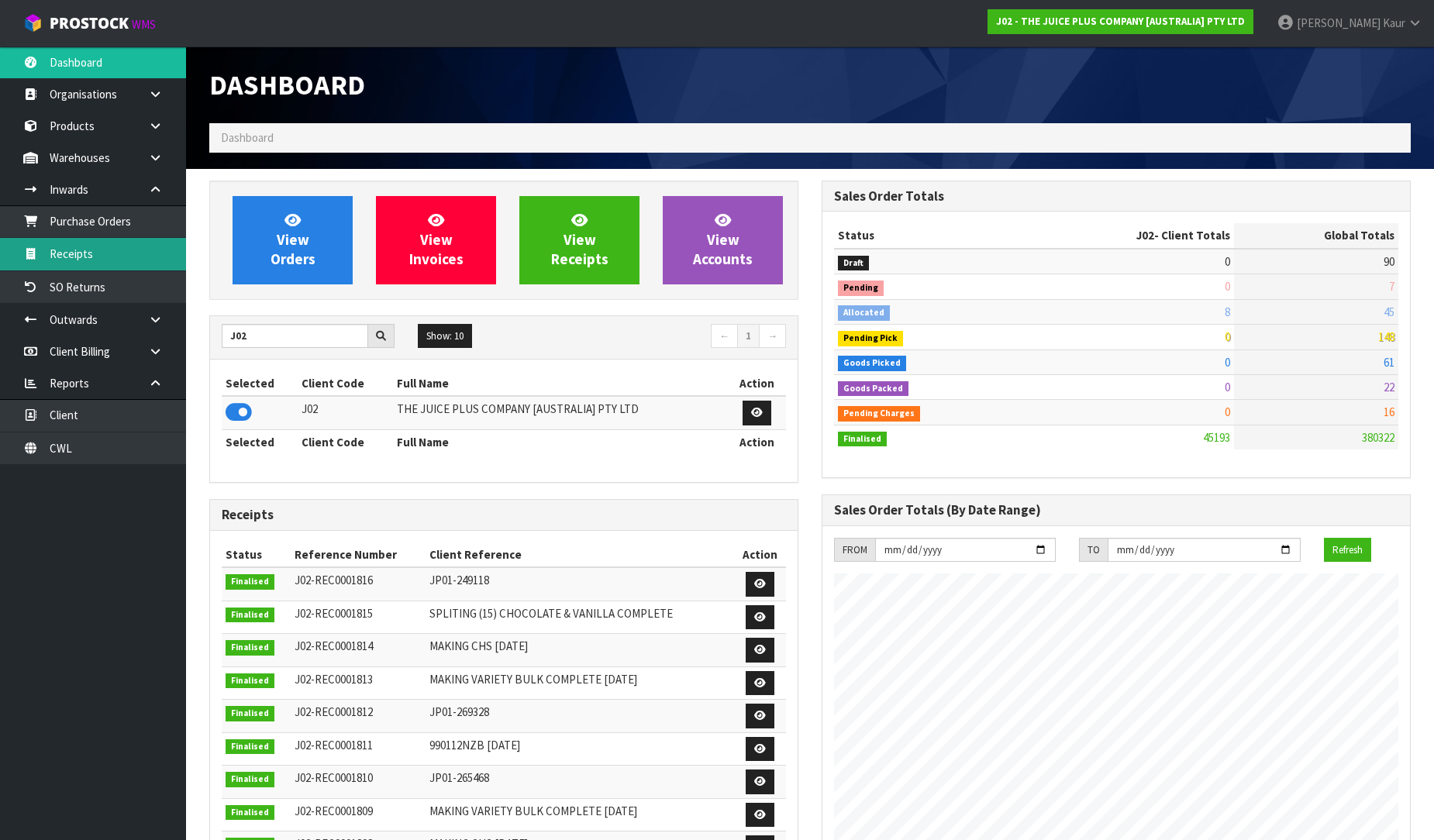
scroll to position [1174, 612]
click at [134, 253] on link "Receipts" at bounding box center [93, 254] width 186 height 32
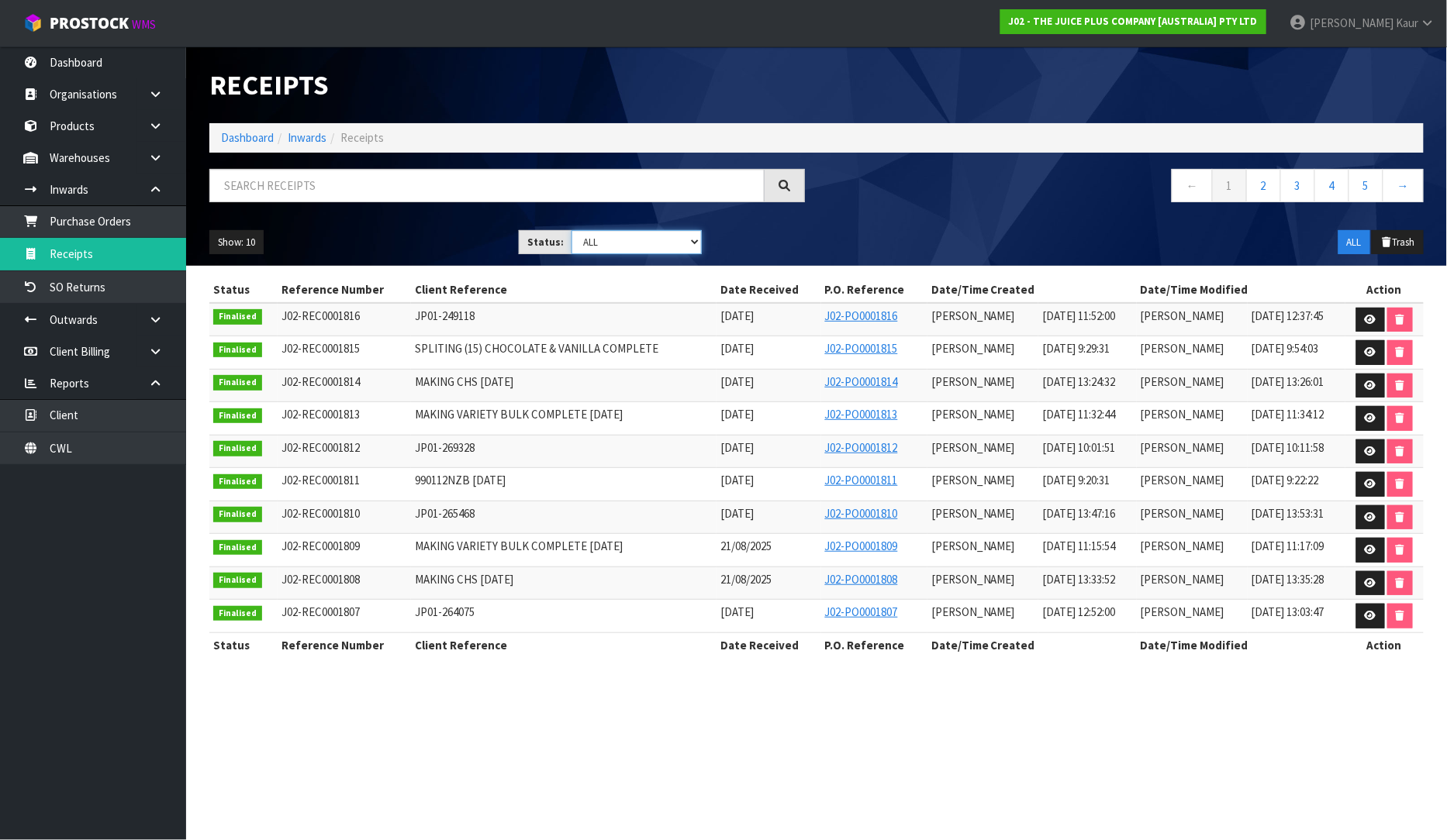
click at [699, 245] on select "Draft Pending Goods Checked Goods Putaway Pending Charges Finalised Cancelled A…" at bounding box center [636, 242] width 130 height 24
click at [572, 230] on select "Draft Pending Goods Checked Goods Putaway Pending Charges Finalised Cancelled A…" at bounding box center [636, 242] width 130 height 24
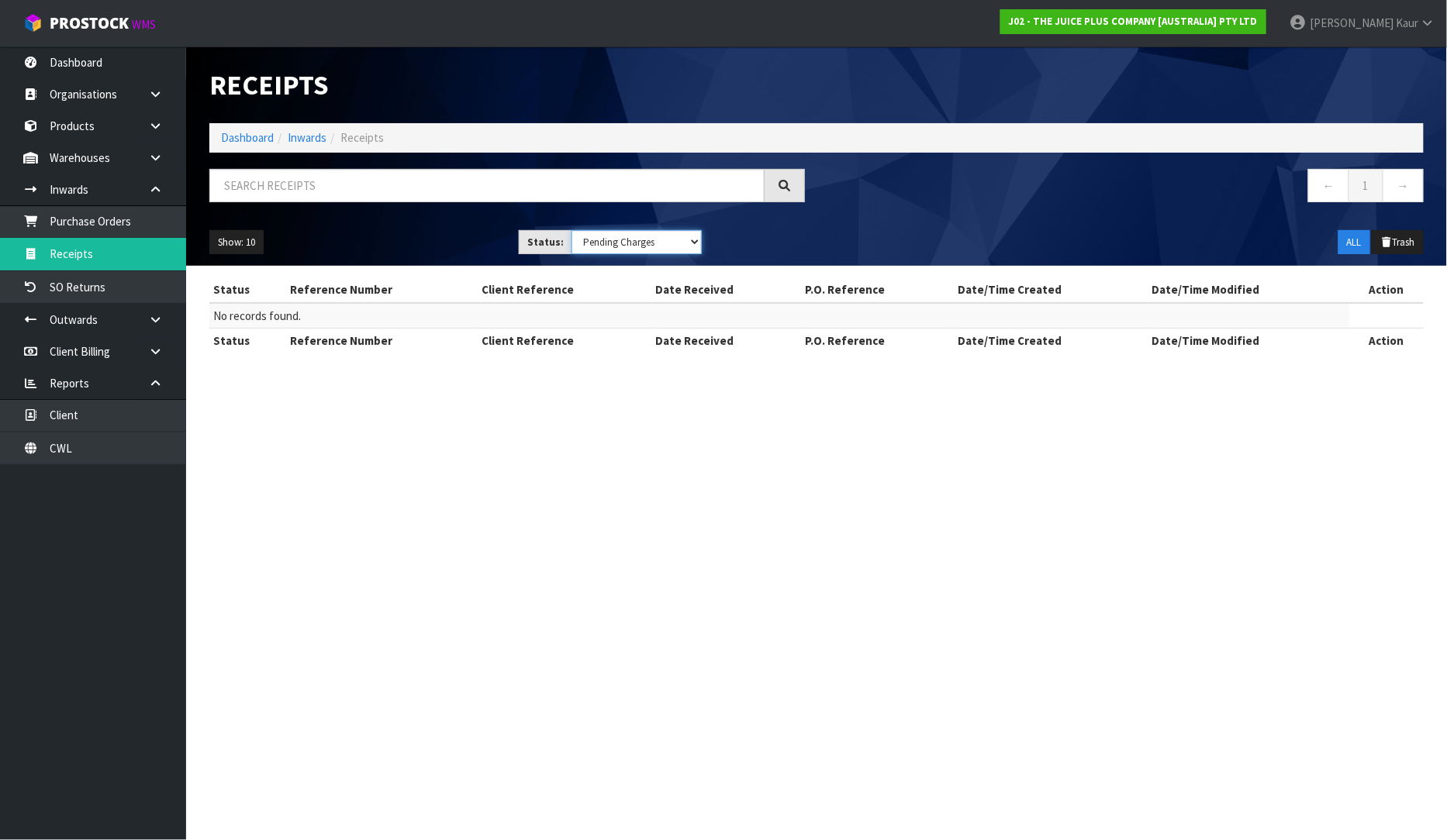
click at [690, 235] on select "Draft Pending Goods Checked Goods Putaway Pending Charges Finalised Cancelled A…" at bounding box center [636, 242] width 130 height 24
click at [572, 230] on select "Draft Pending Goods Checked Goods Putaway Pending Charges Finalised Cancelled A…" at bounding box center [636, 242] width 130 height 24
click at [692, 248] on select "Draft Pending Goods Checked Goods Putaway Pending Charges Finalised Cancelled A…" at bounding box center [636, 242] width 130 height 24
select select "string:9"
click at [572, 230] on select "Draft Pending Goods Checked Goods Putaway Pending Charges Finalised Cancelled A…" at bounding box center [636, 242] width 130 height 24
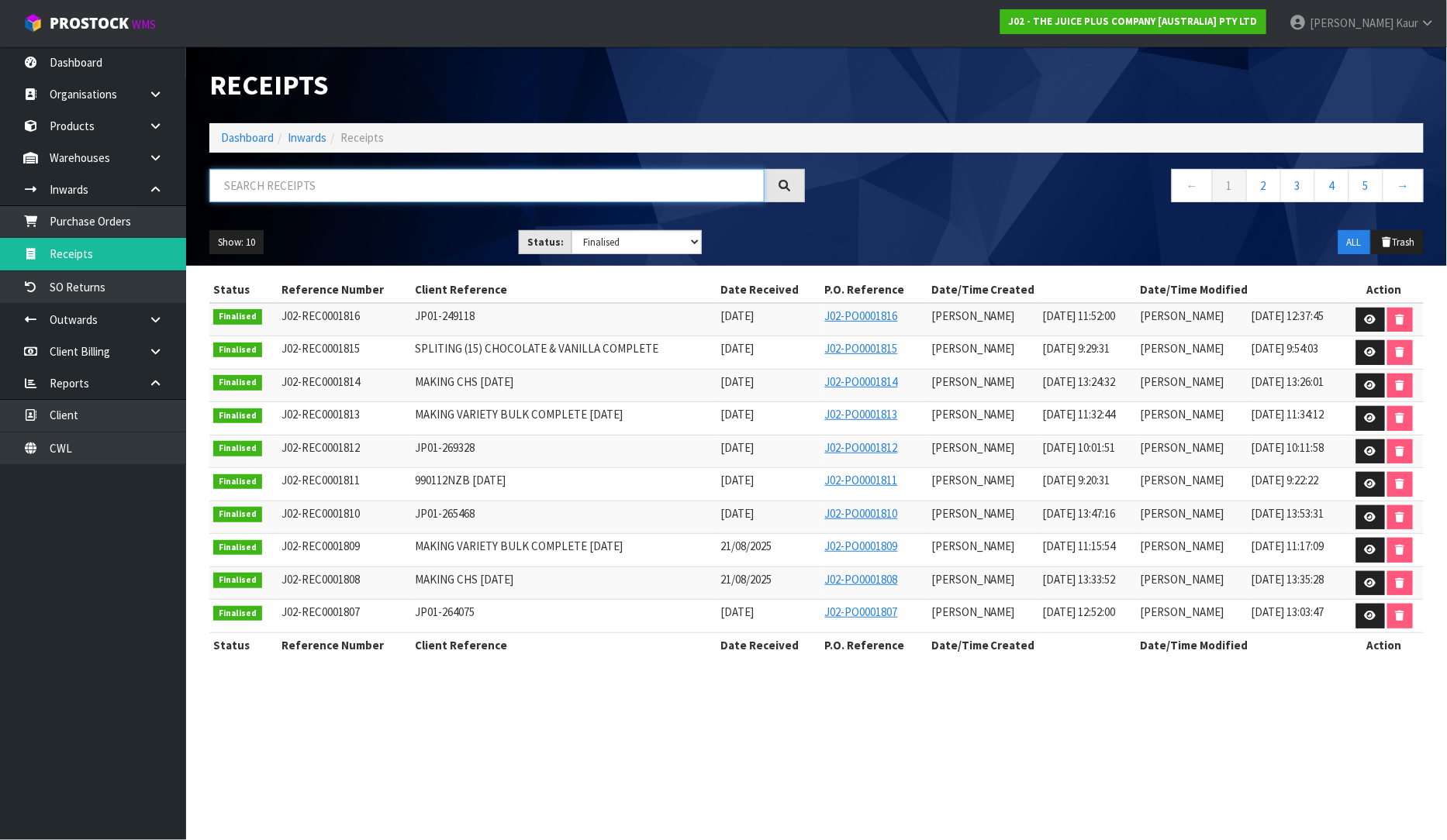
click at [354, 187] on input "text" at bounding box center [487, 186] width 555 height 34
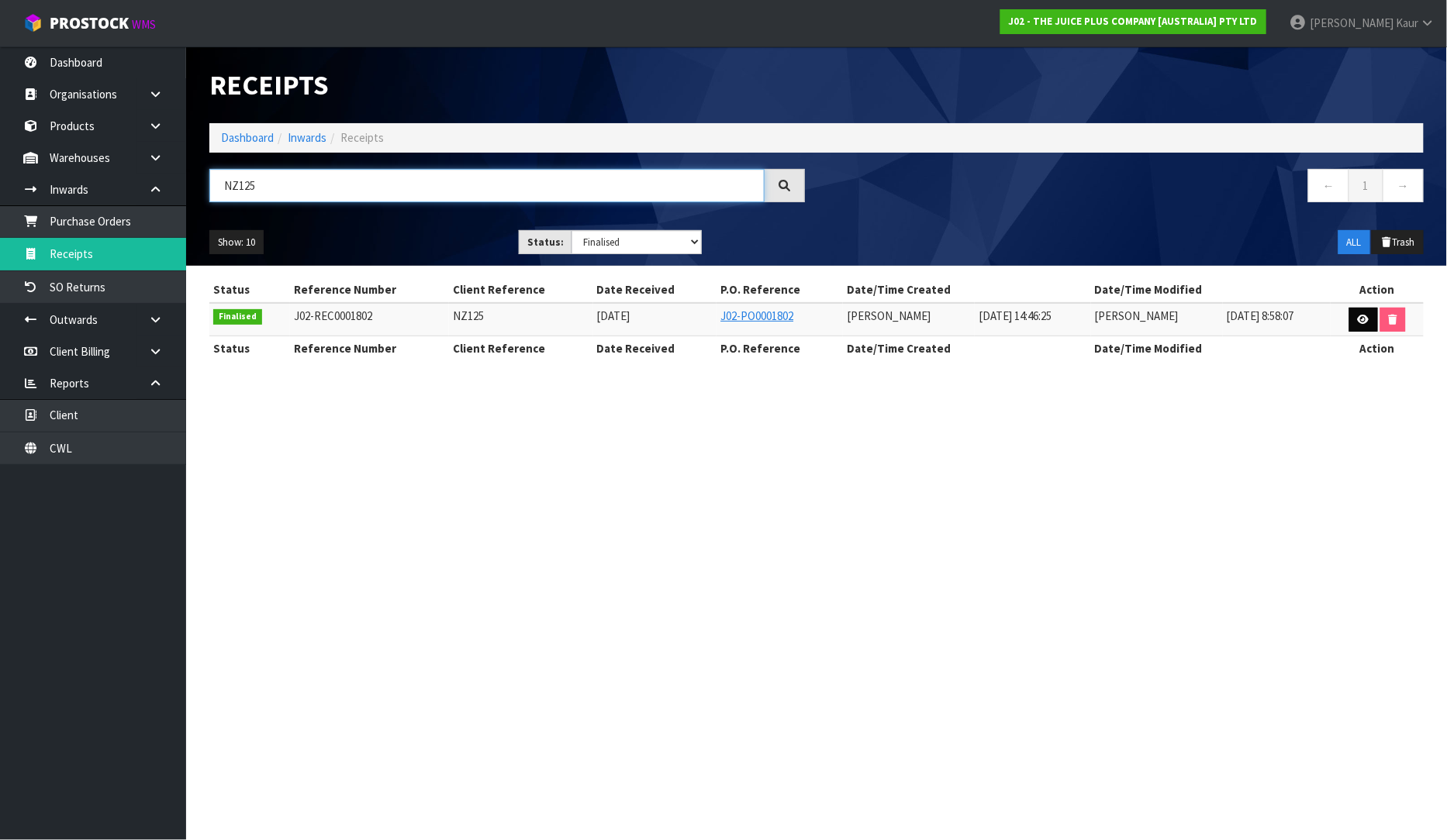
type input "NZ125"
click at [1359, 315] on icon at bounding box center [1364, 320] width 12 height 10
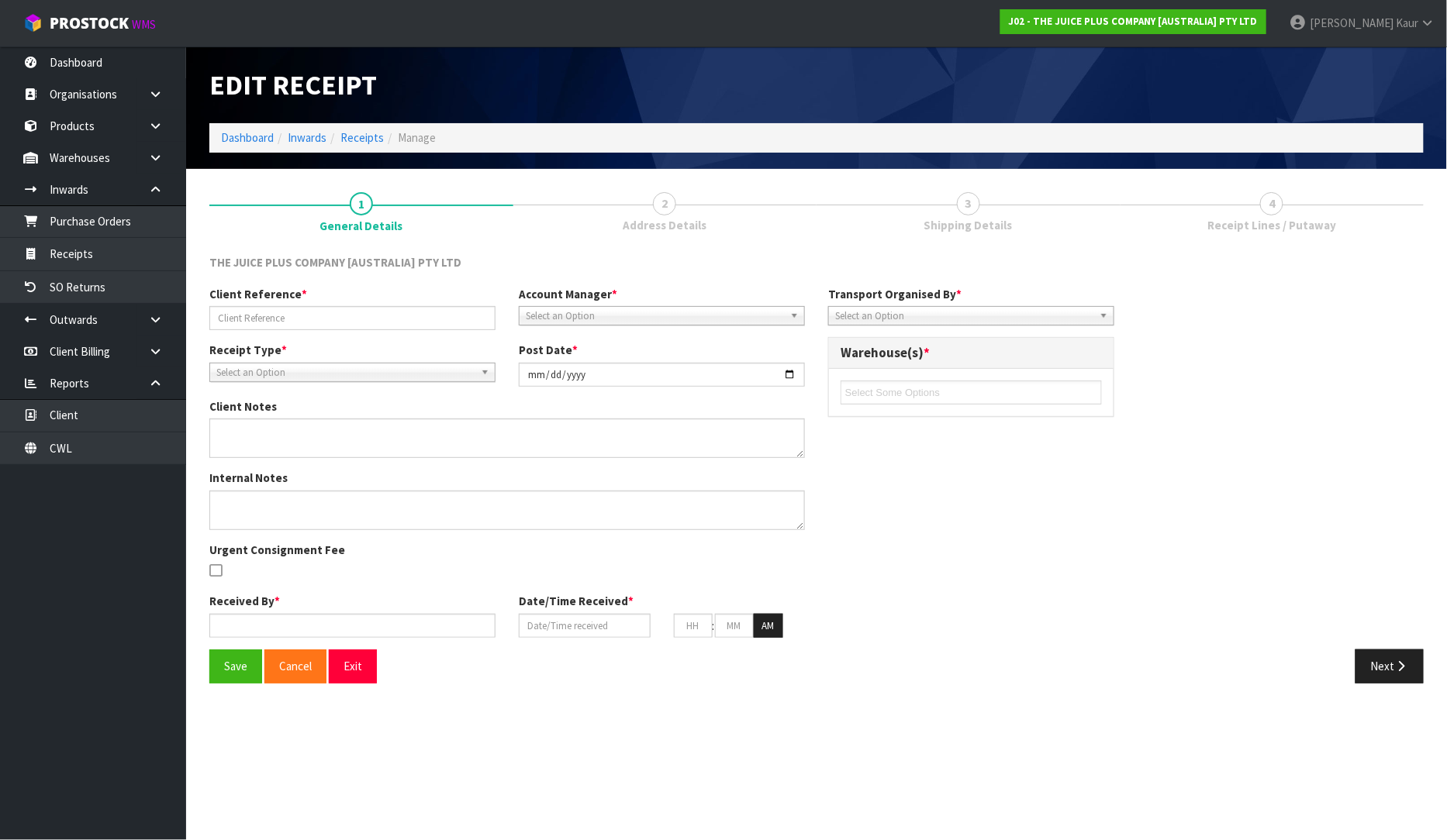
type input "NZ125"
type input "[DATE]"
type input "[PERSON_NAME]"
type input "[DATE]"
type input "02"
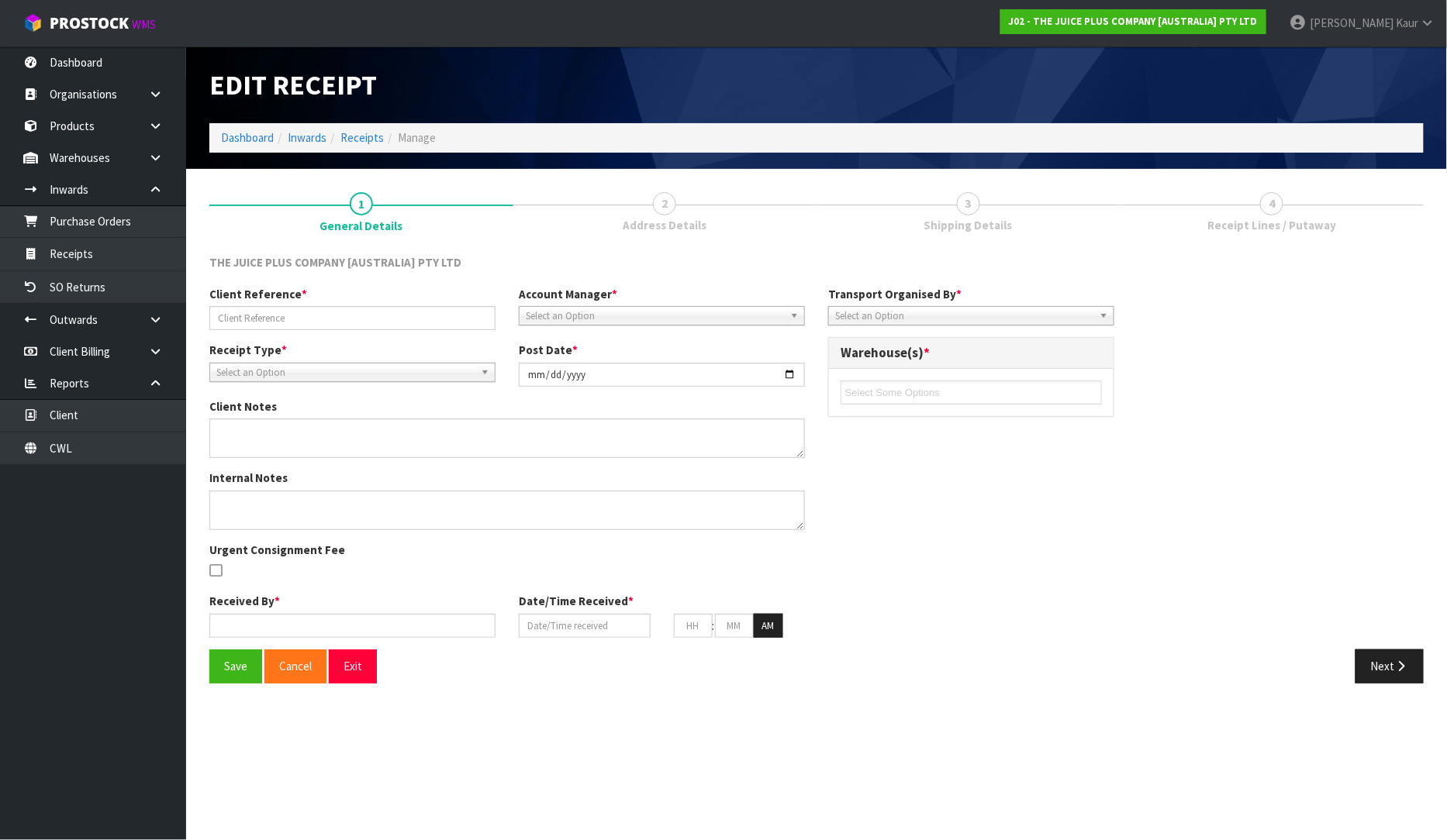
type input "46"
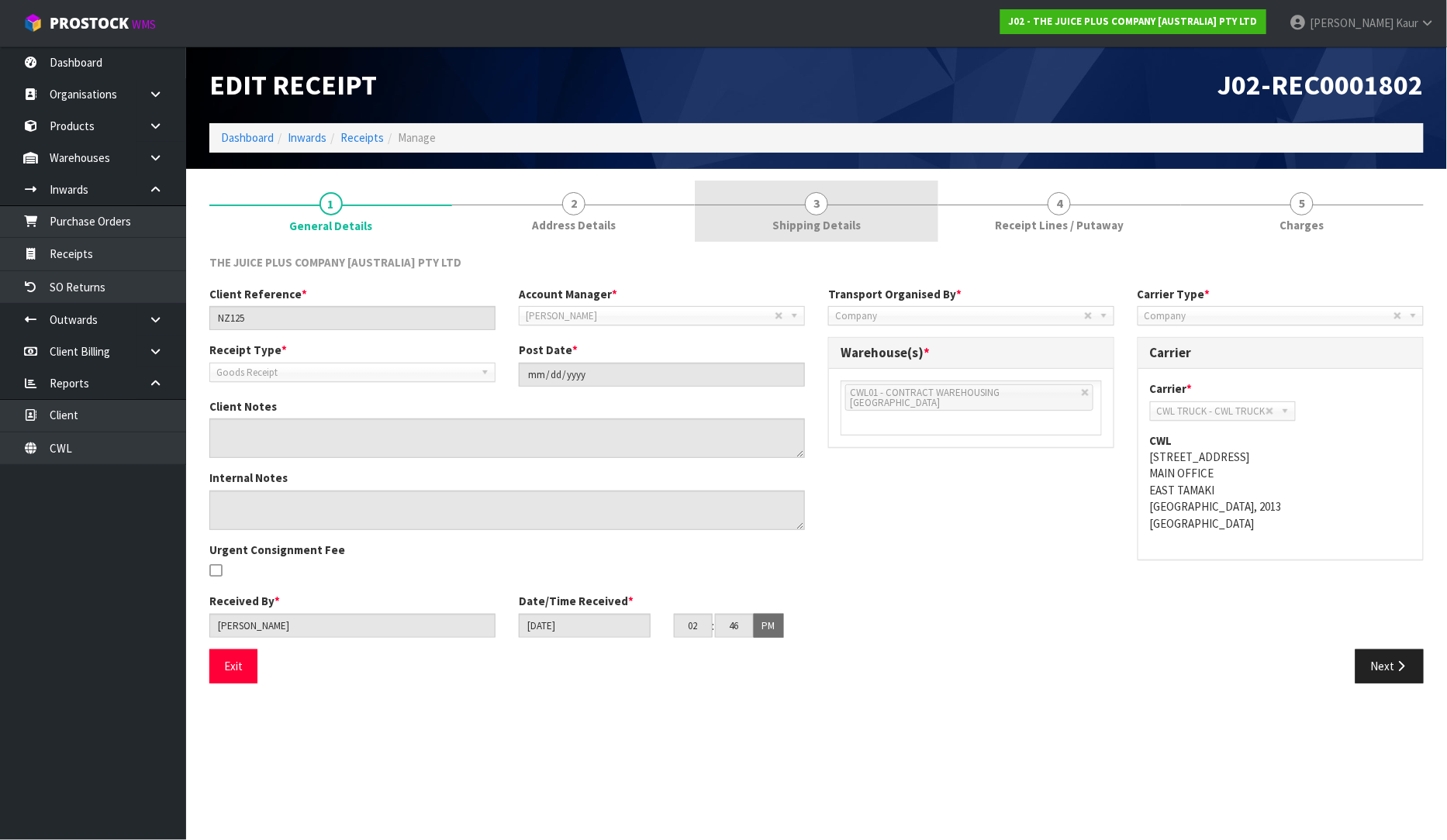
click at [842, 215] on link "3 Shipping Details" at bounding box center [816, 211] width 243 height 61
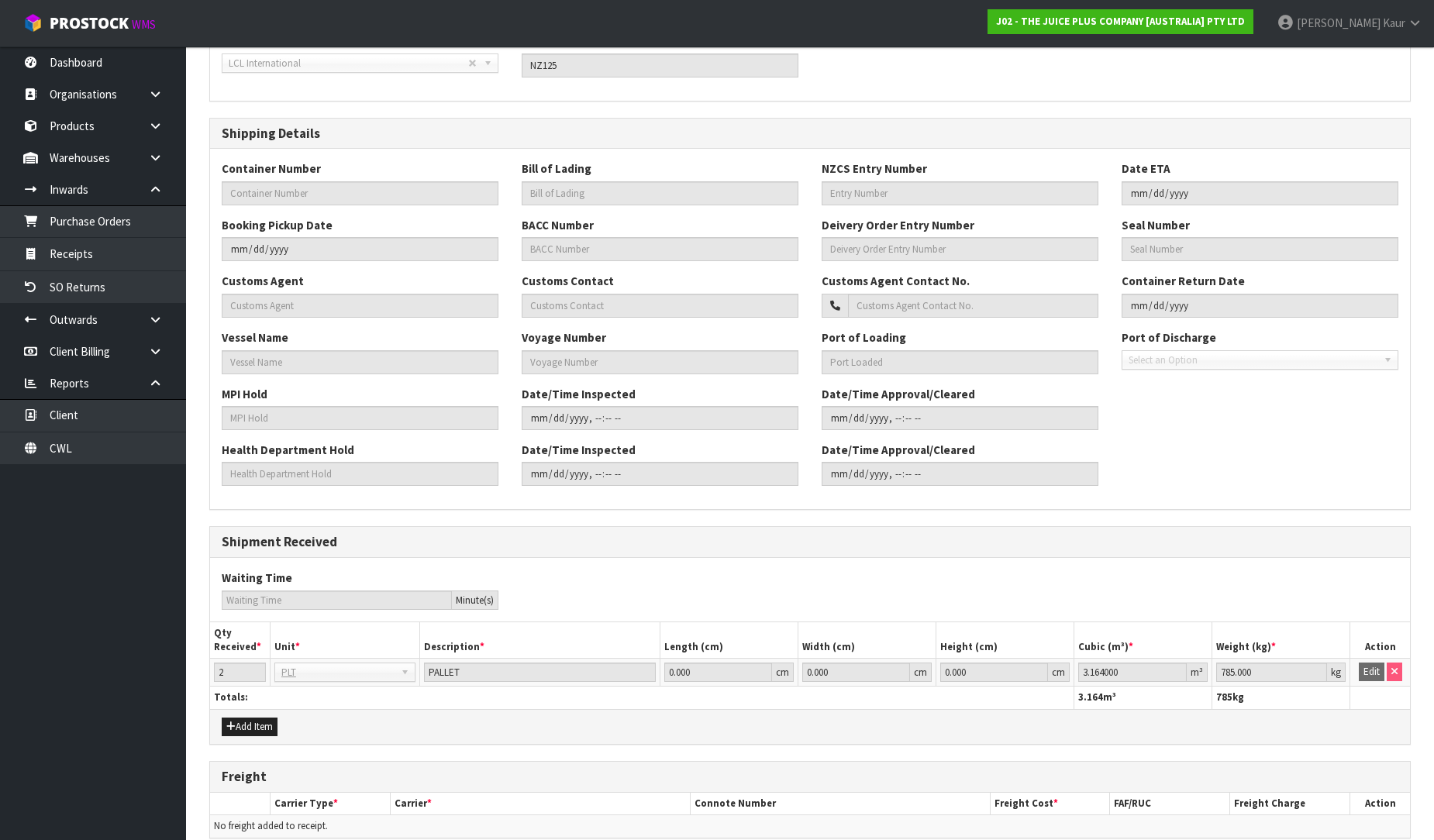
scroll to position [336, 0]
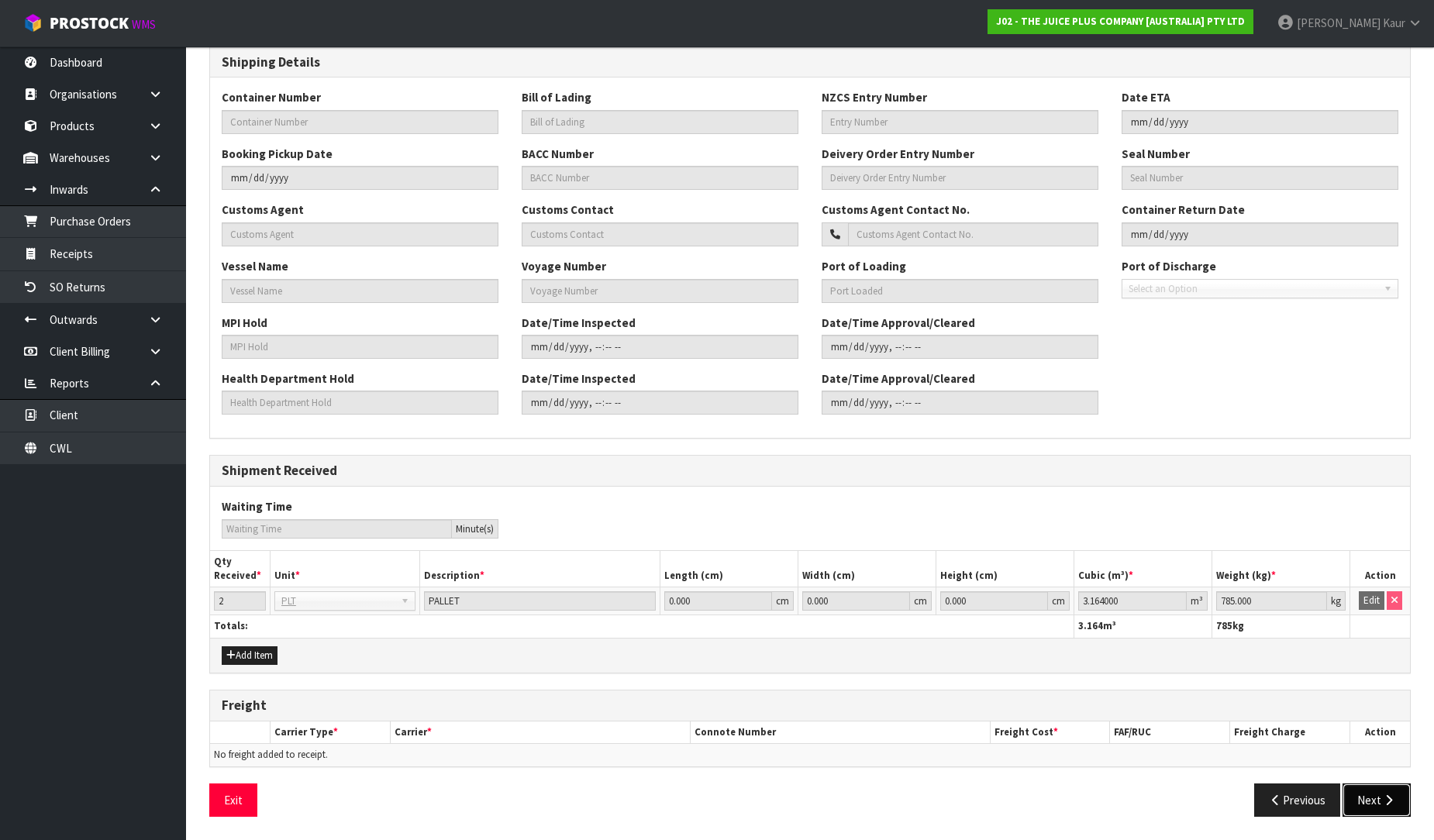
click at [1361, 800] on button "Next" at bounding box center [1377, 800] width 68 height 34
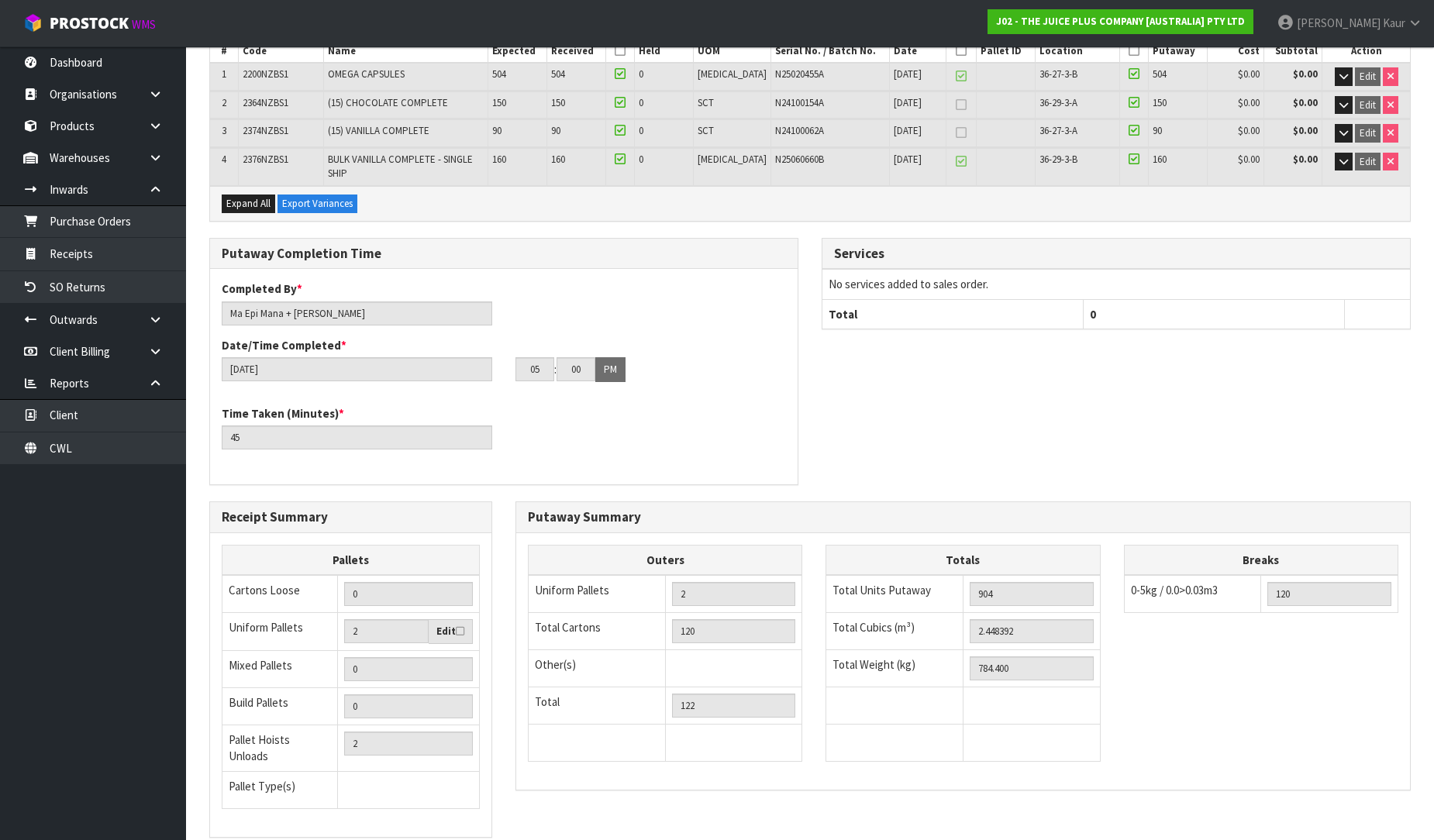
scroll to position [344, 0]
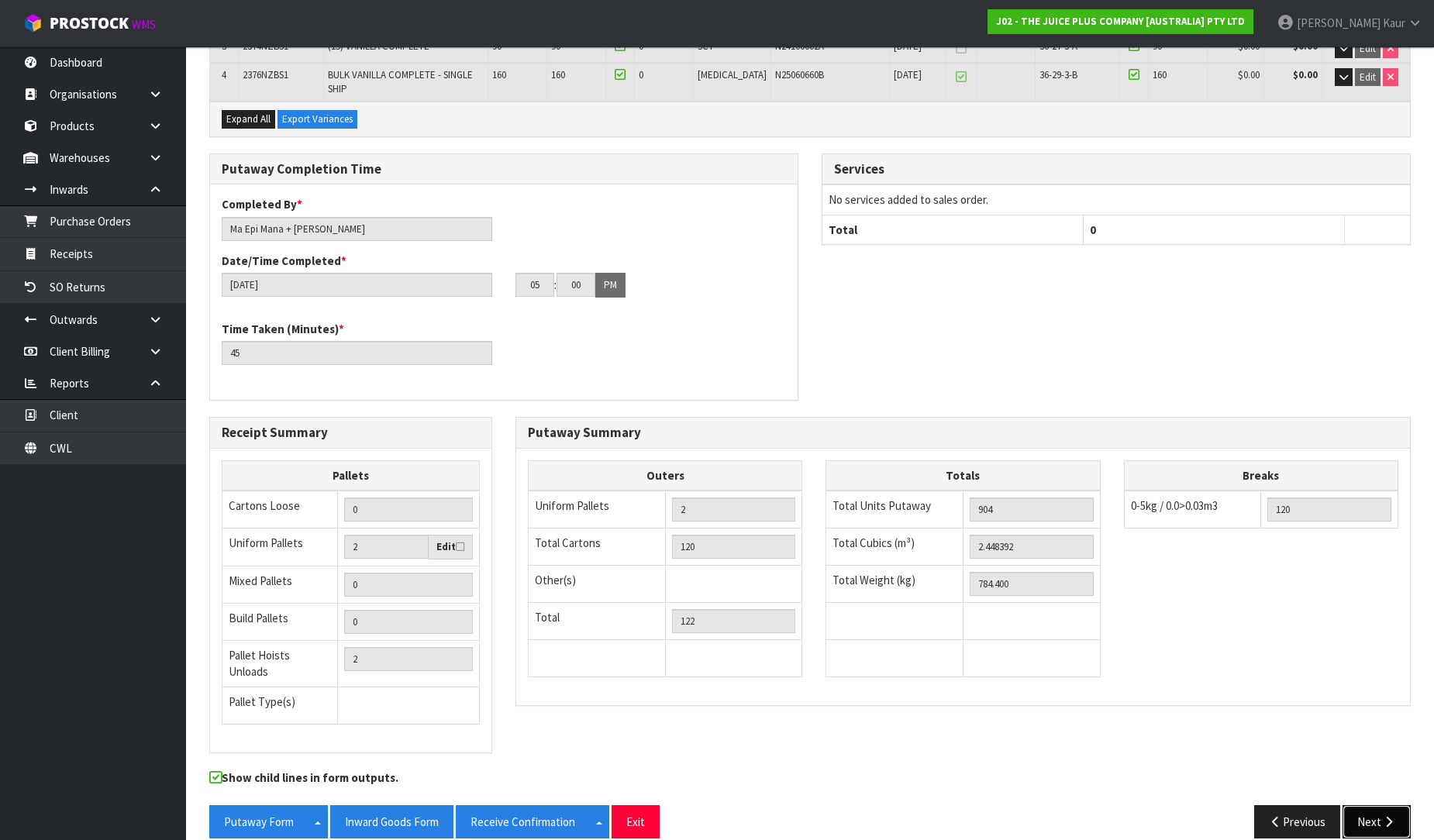
click at [1383, 816] on icon "button" at bounding box center [1388, 822] width 15 height 12
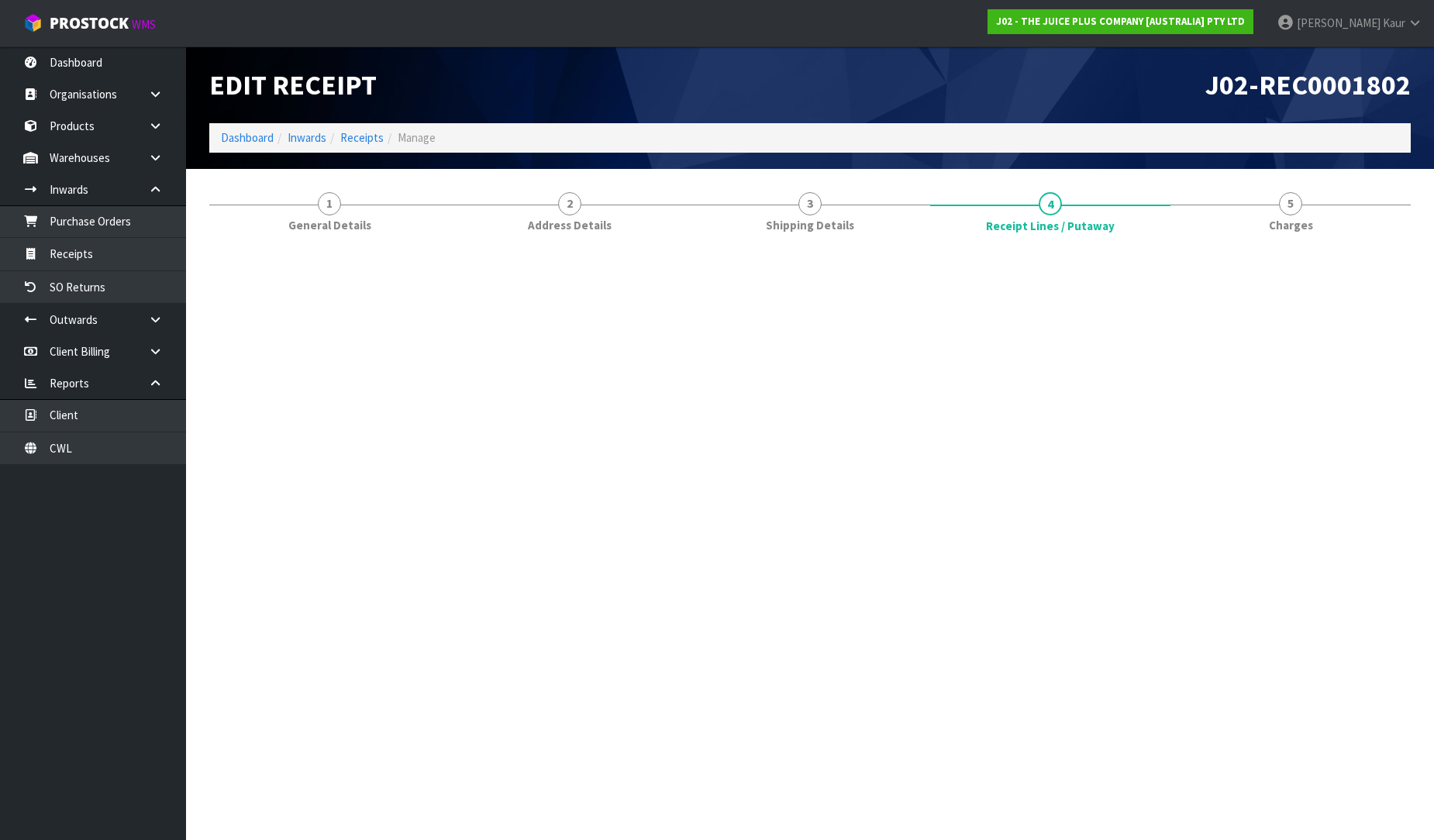
scroll to position [0, 0]
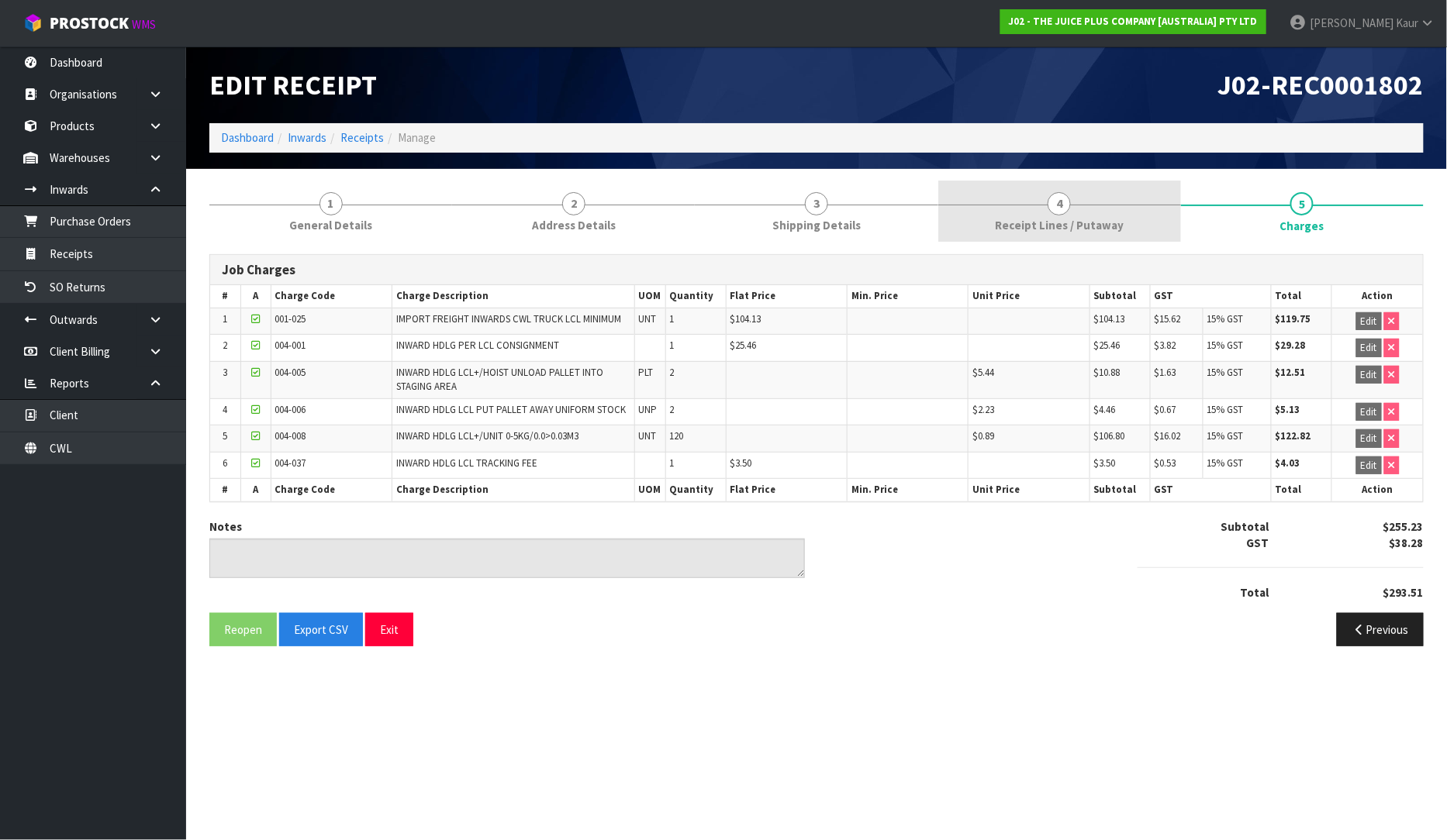
click at [1078, 207] on link "4 Receipt Lines / Putaway" at bounding box center [1059, 211] width 243 height 61
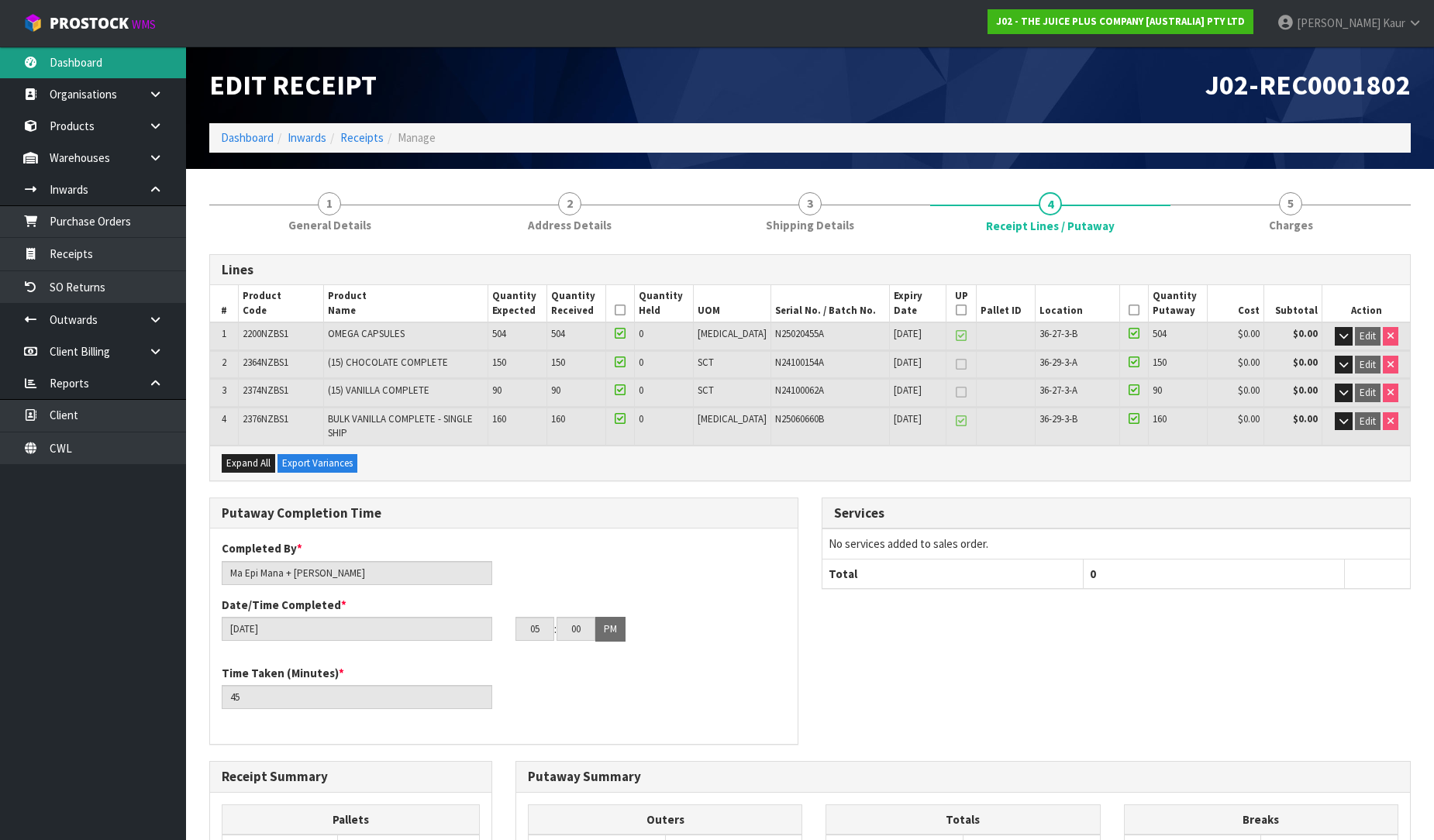
click at [103, 59] on link "Dashboard" at bounding box center [93, 62] width 186 height 32
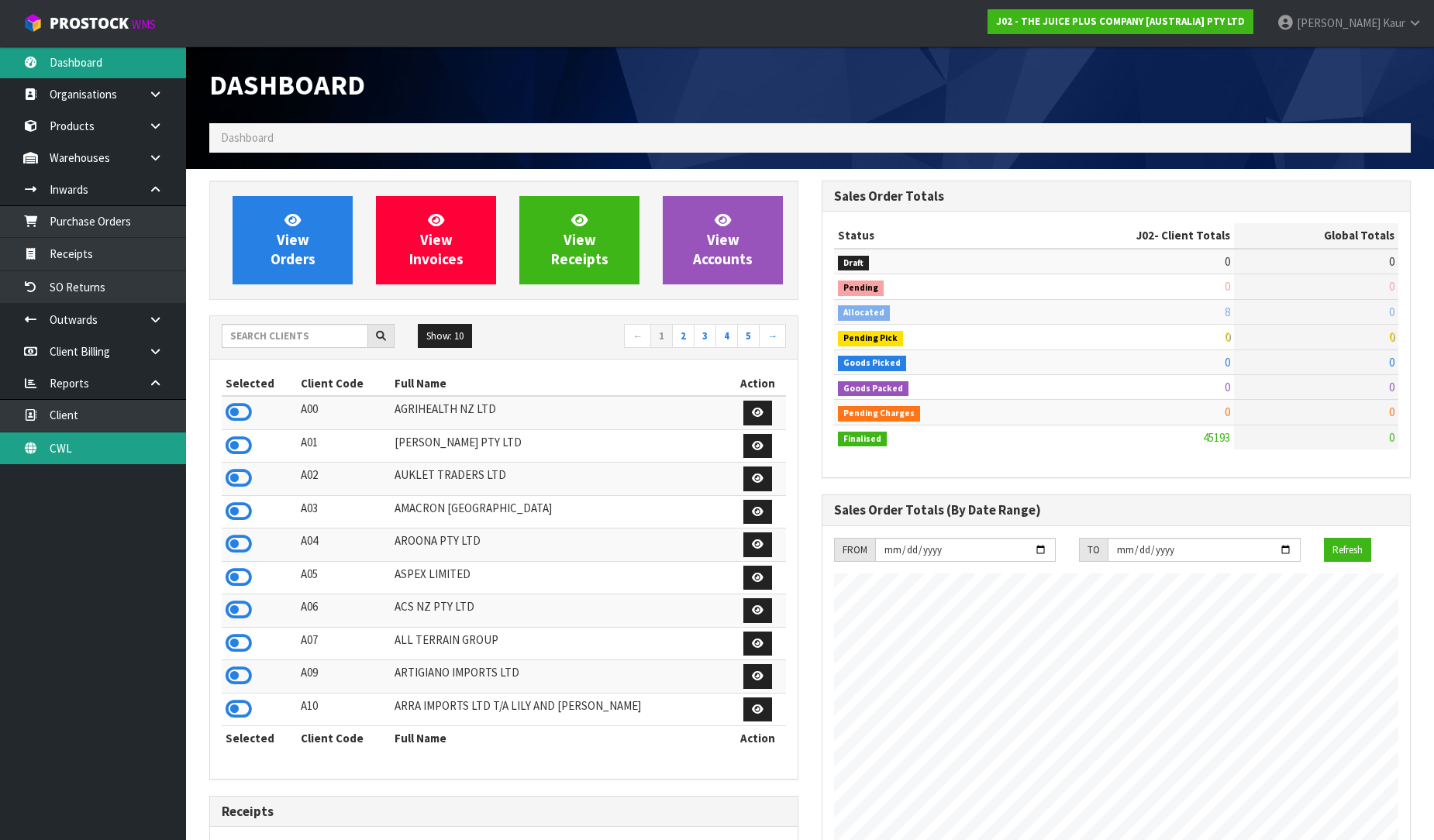
scroll to position [1174, 612]
click at [83, 458] on link "CWL" at bounding box center [93, 449] width 186 height 32
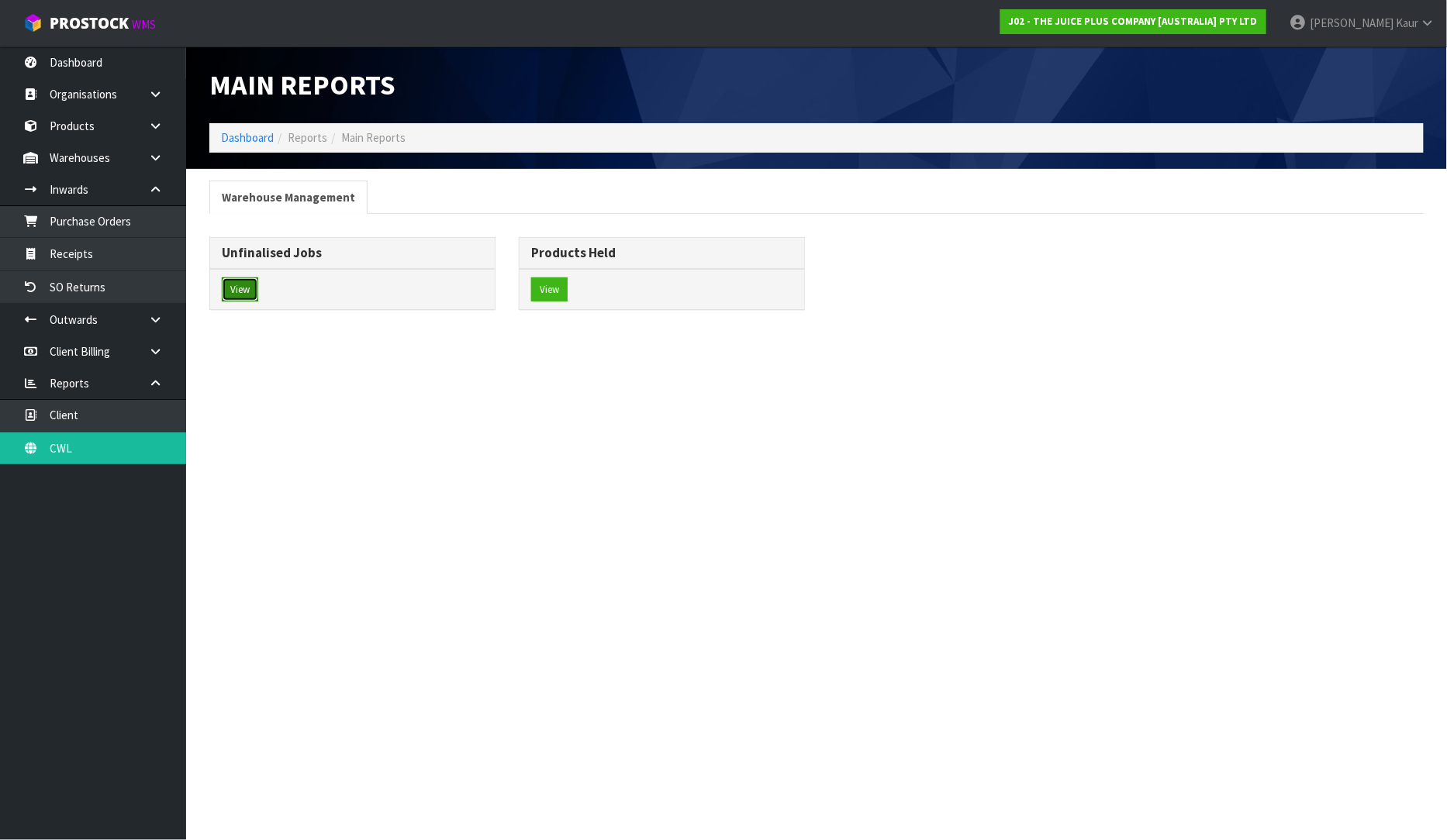
click at [237, 284] on button "View" at bounding box center [240, 289] width 37 height 25
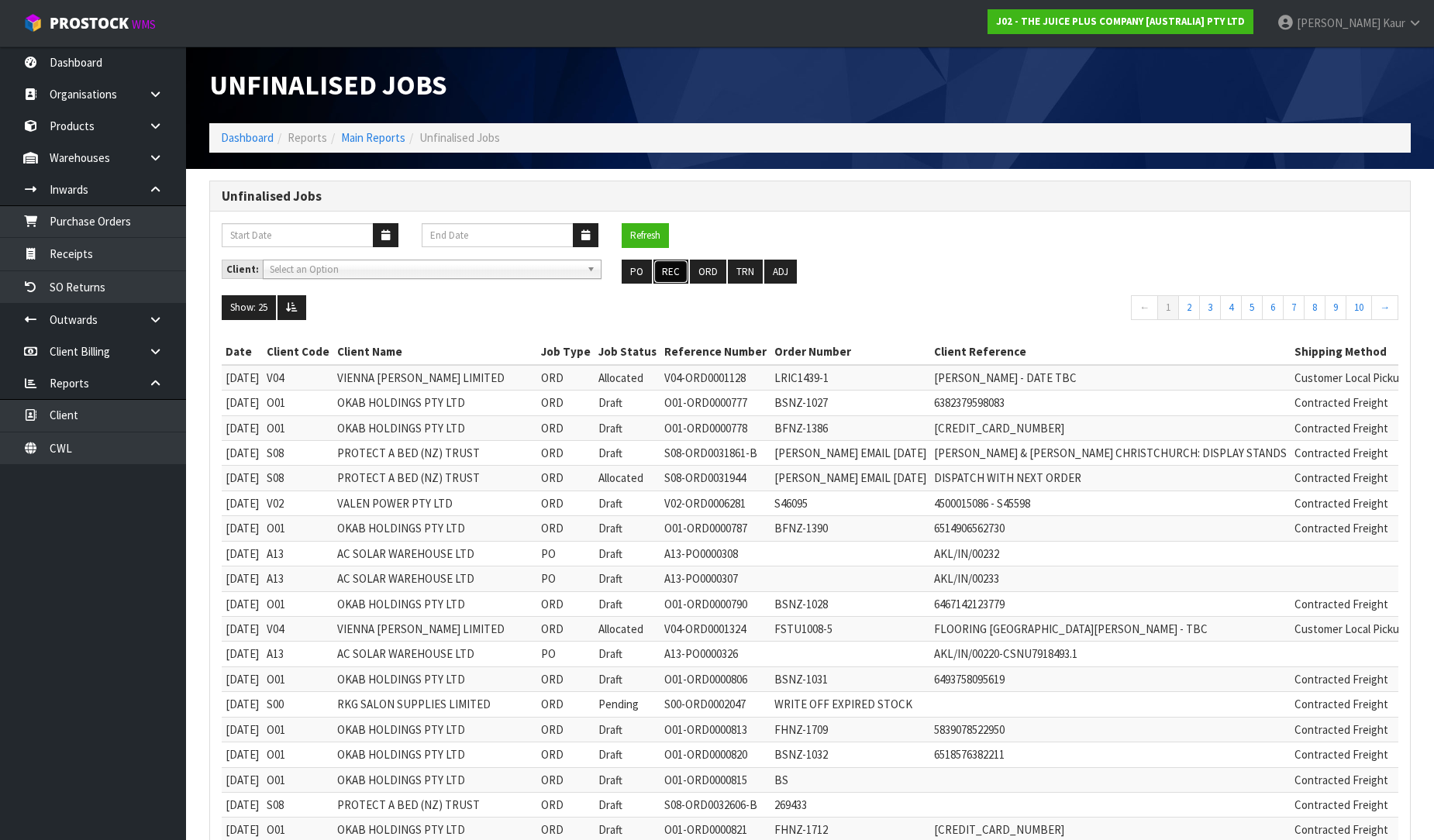
click at [676, 282] on button "REC" at bounding box center [670, 271] width 35 height 25
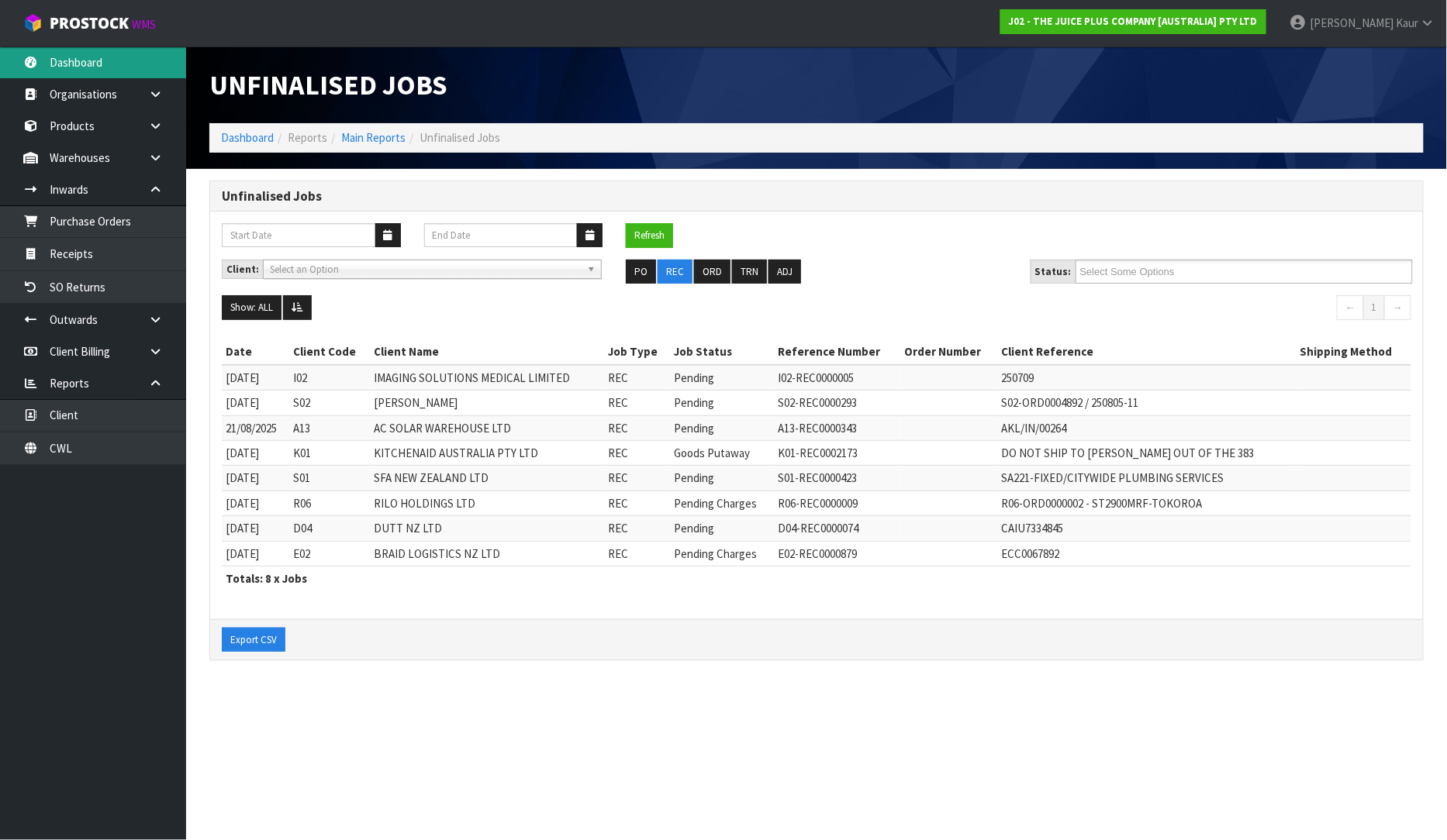
click at [87, 69] on link "Dashboard" at bounding box center [93, 62] width 186 height 32
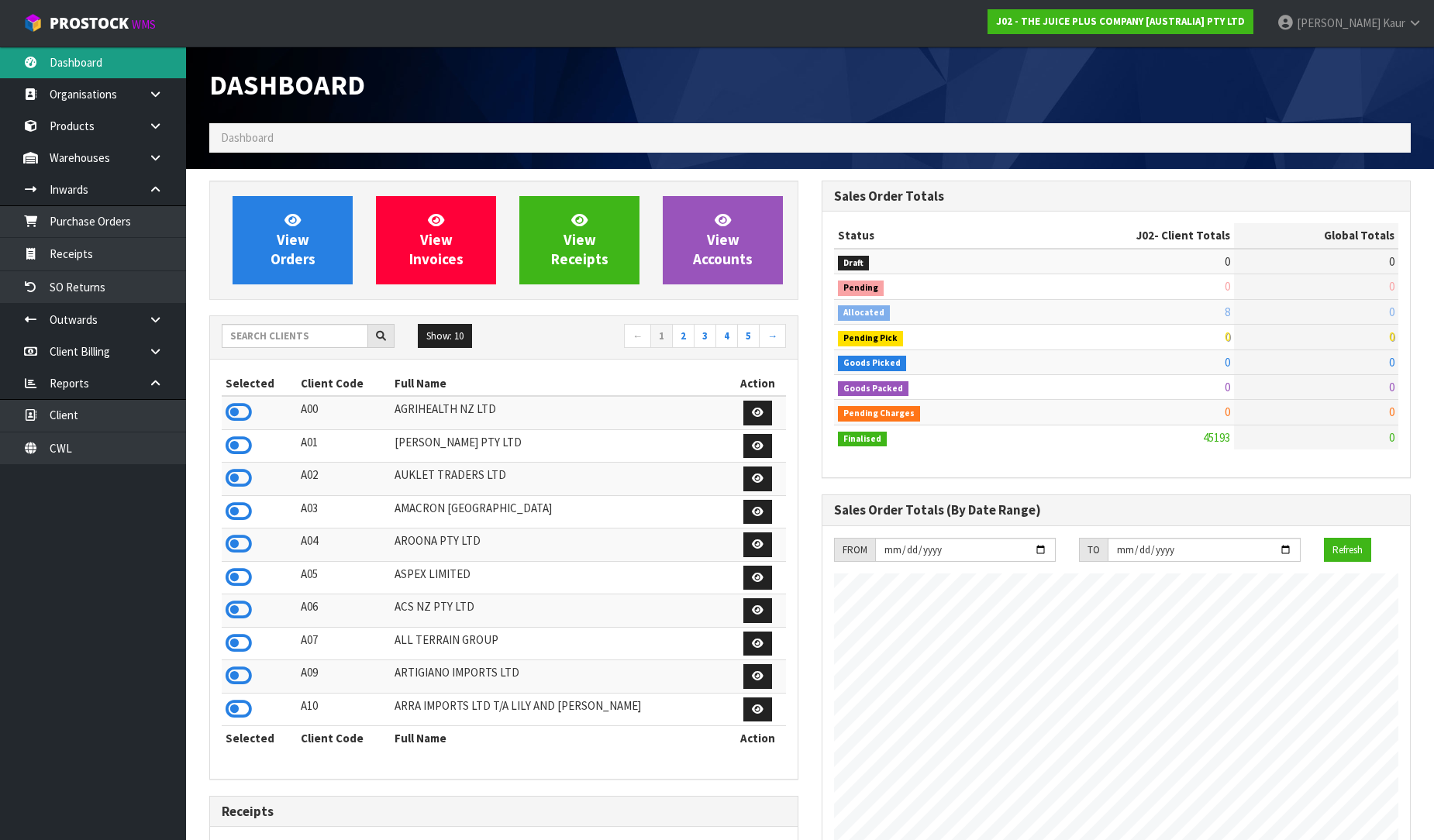
scroll to position [1174, 612]
click at [337, 353] on div "Show: 10 5 10 25 50 ← 1 2 3 4 5 →" at bounding box center [503, 338] width 588 height 44
click at [332, 342] on input "text" at bounding box center [295, 336] width 147 height 24
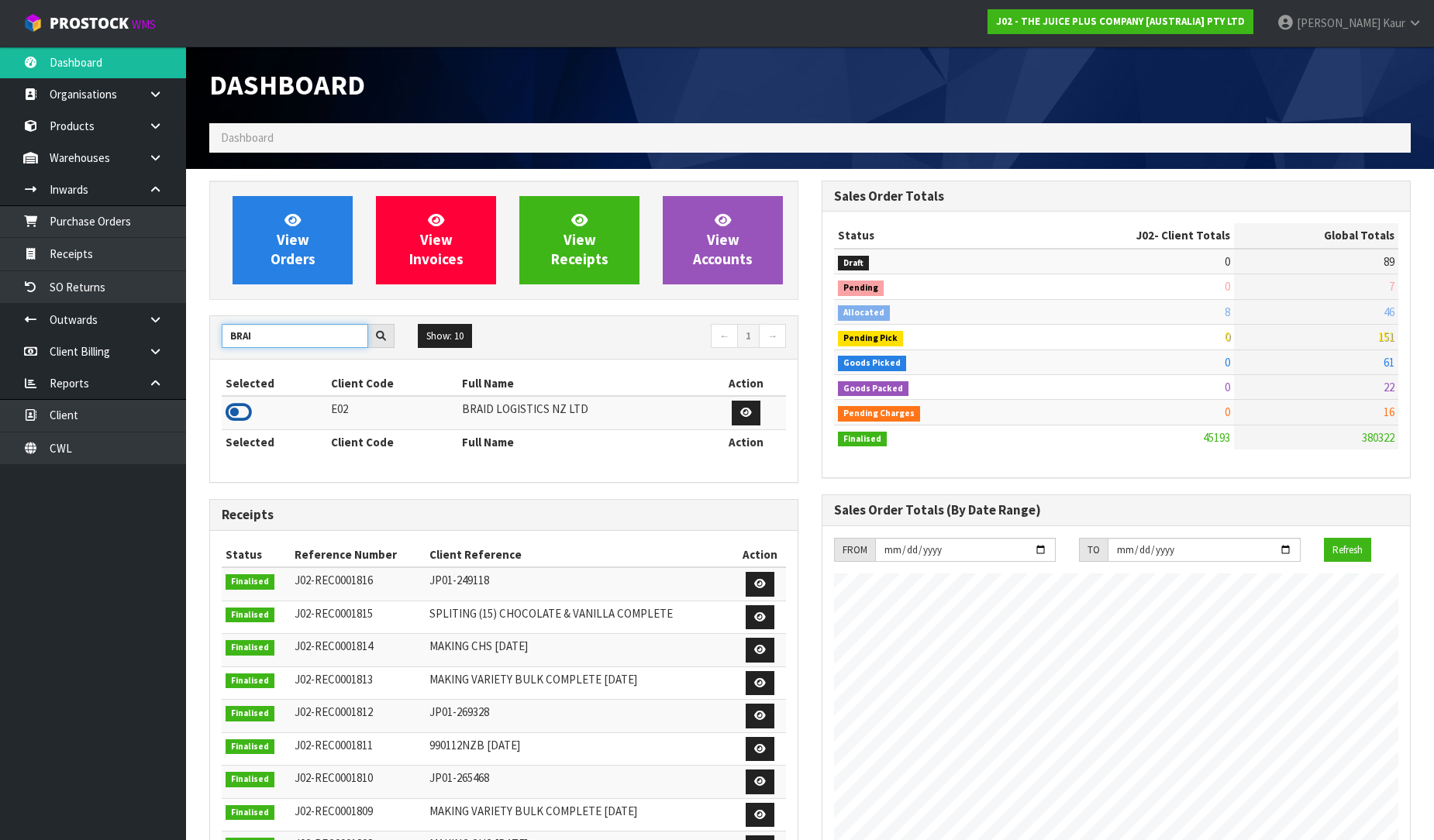
type input "BRAI"
click at [234, 411] on icon at bounding box center [239, 411] width 27 height 23
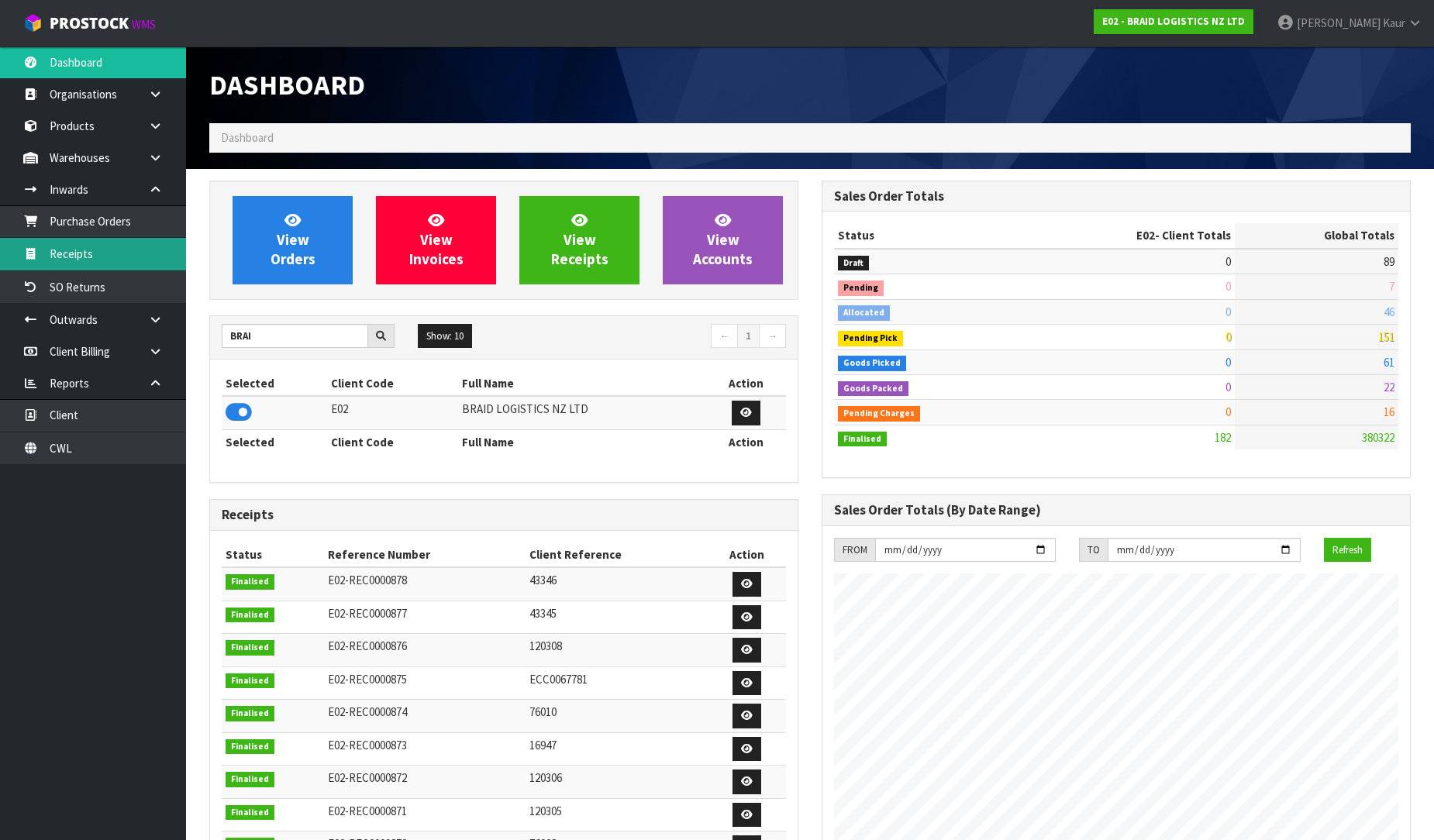
scroll to position [998, 612]
click at [133, 265] on link "Receipts" at bounding box center [93, 254] width 186 height 32
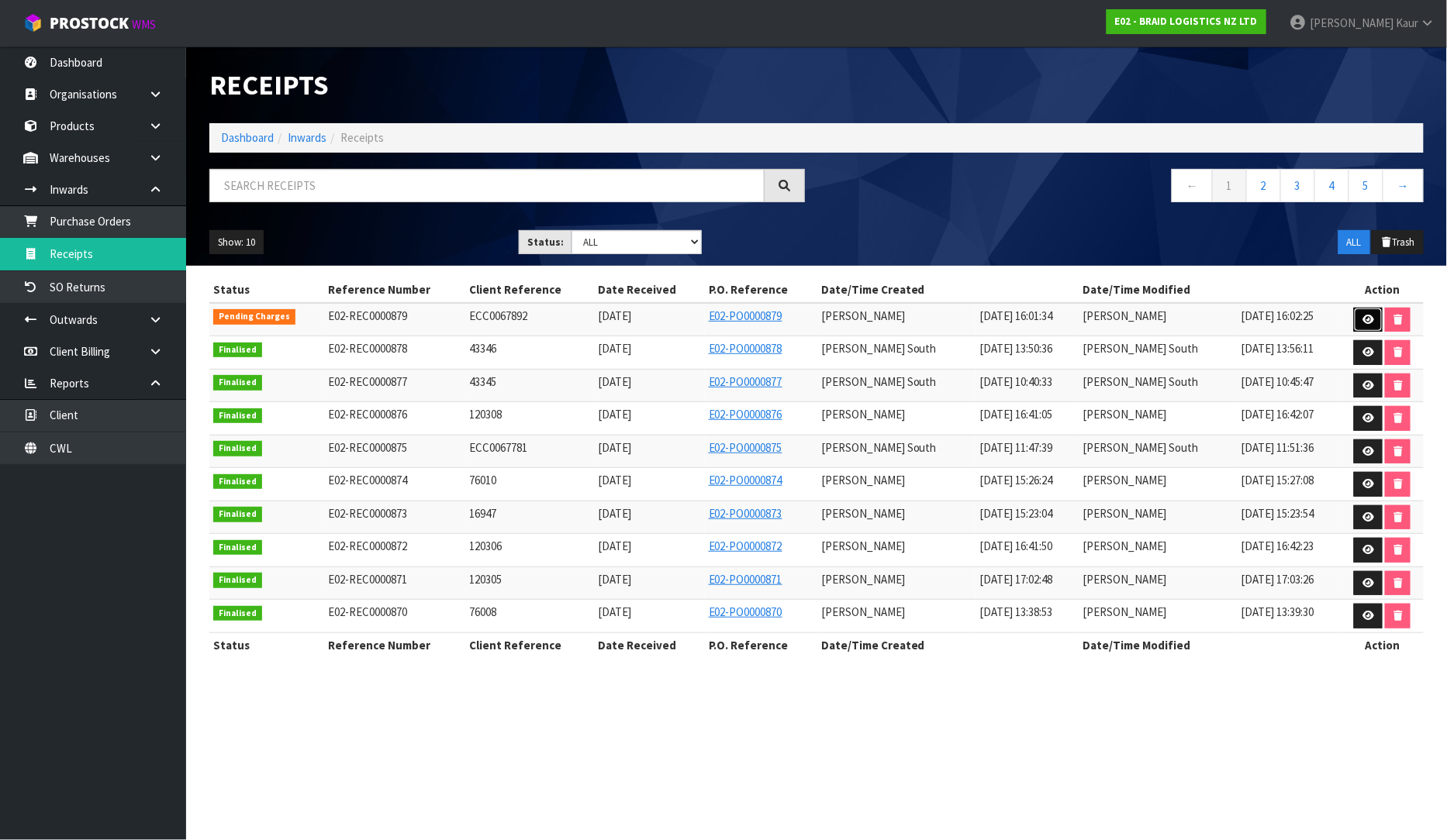
click at [1365, 322] on icon at bounding box center [1368, 320] width 12 height 10
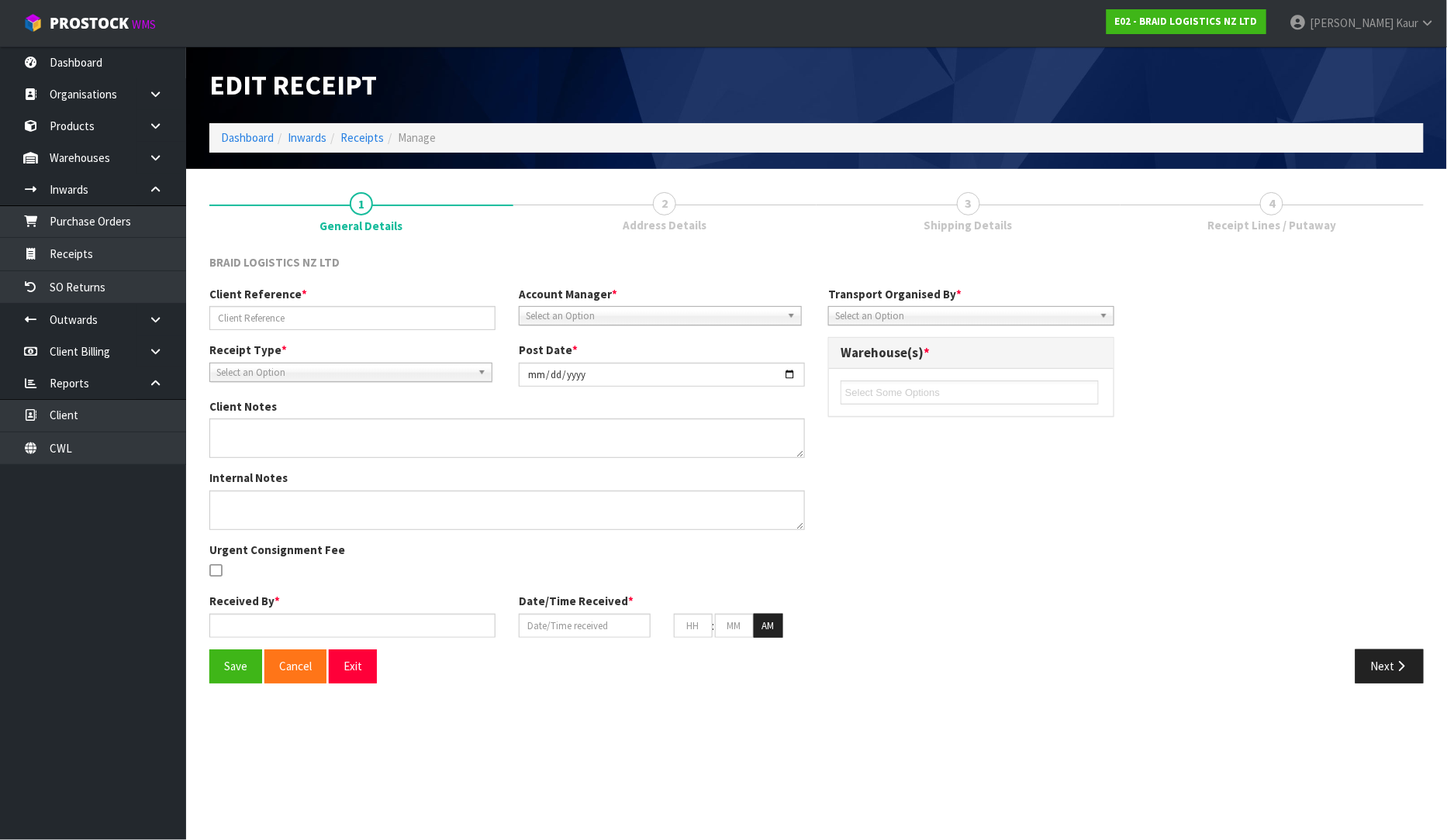
type input "ECC0067892"
type input "[DATE]"
type input "[PERSON_NAME]"
type input "[DATE]"
type input "04"
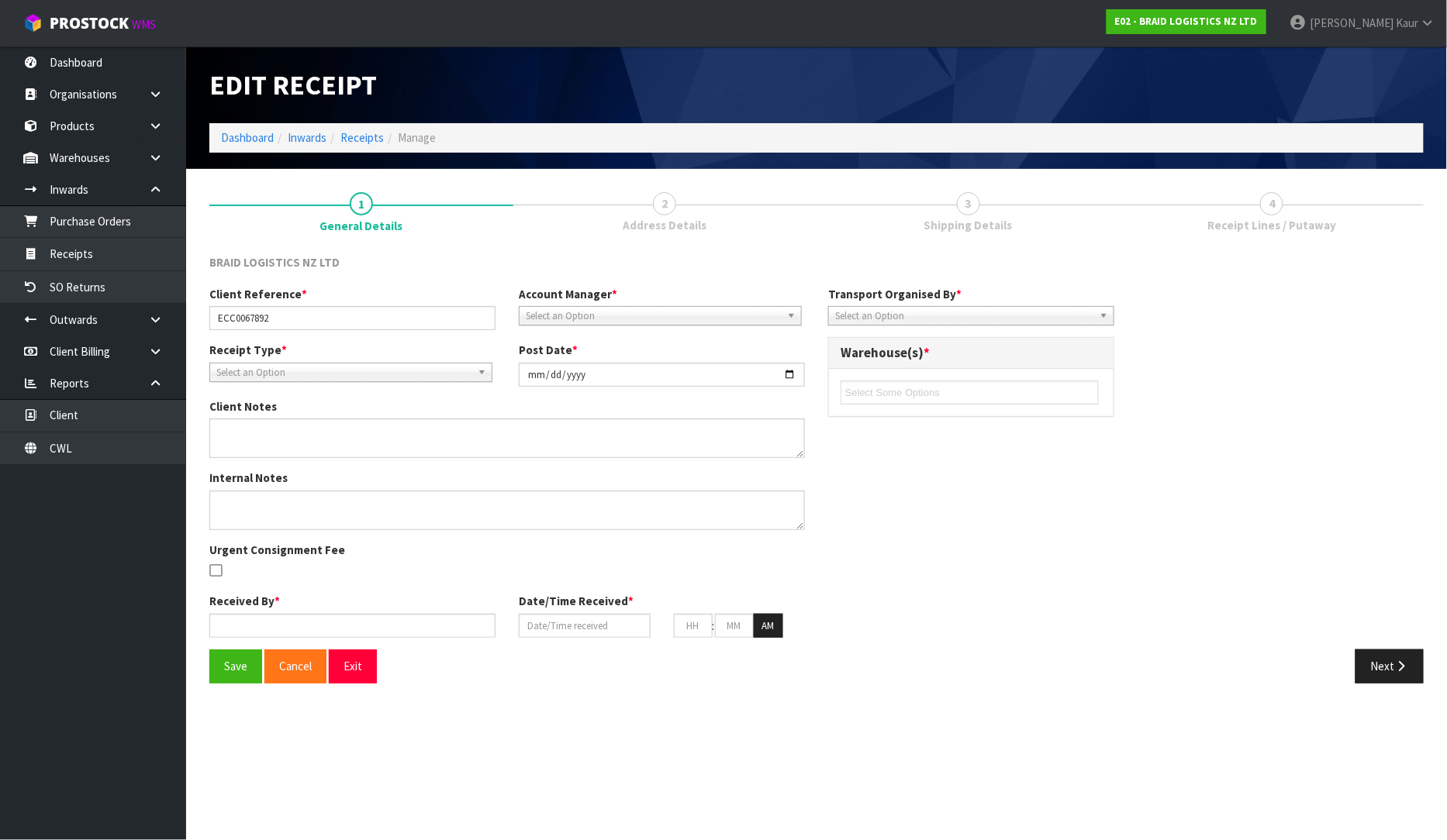
type input "01"
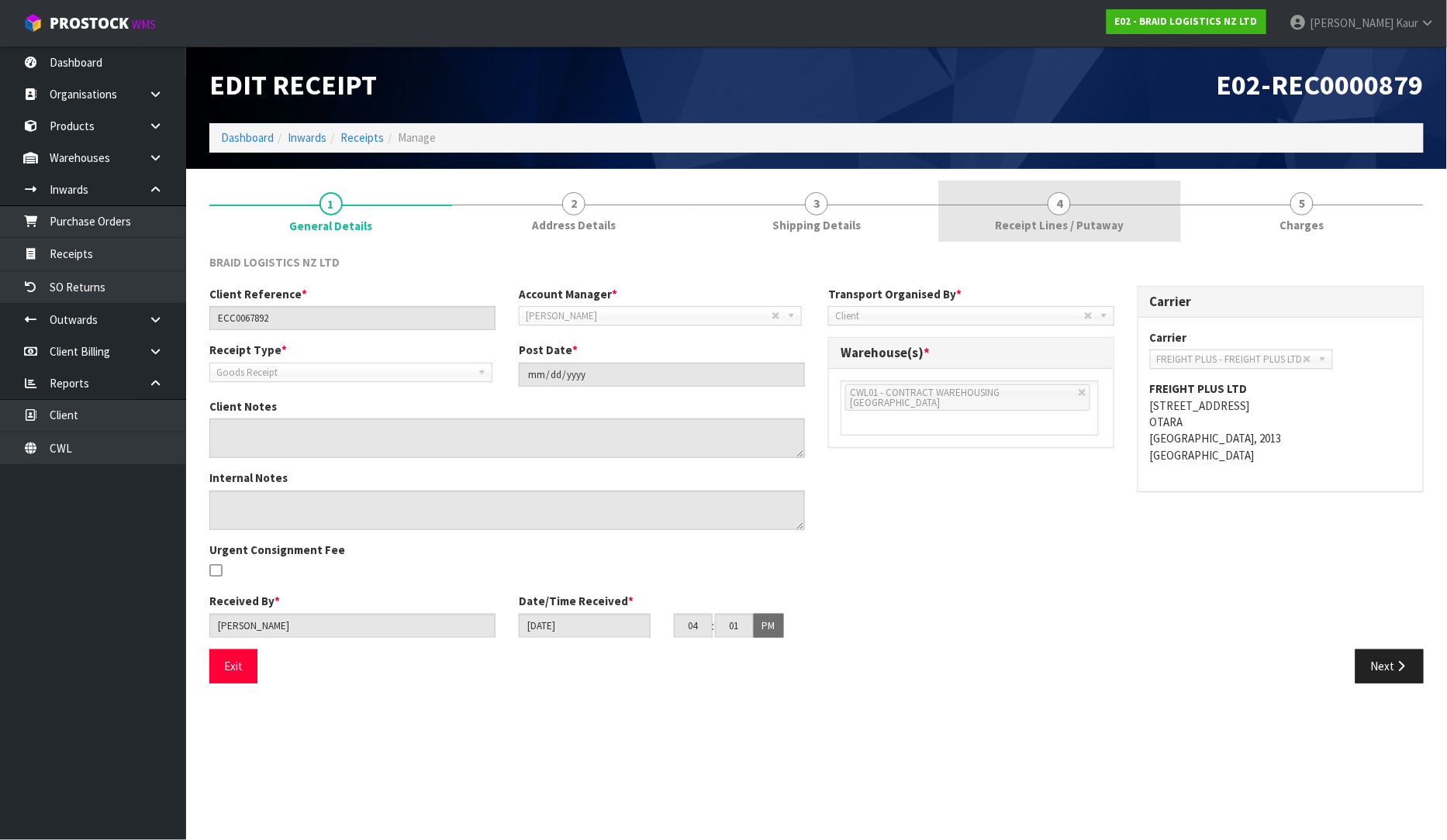
click at [1090, 219] on span "Receipt Lines / Putaway" at bounding box center [1059, 225] width 129 height 16
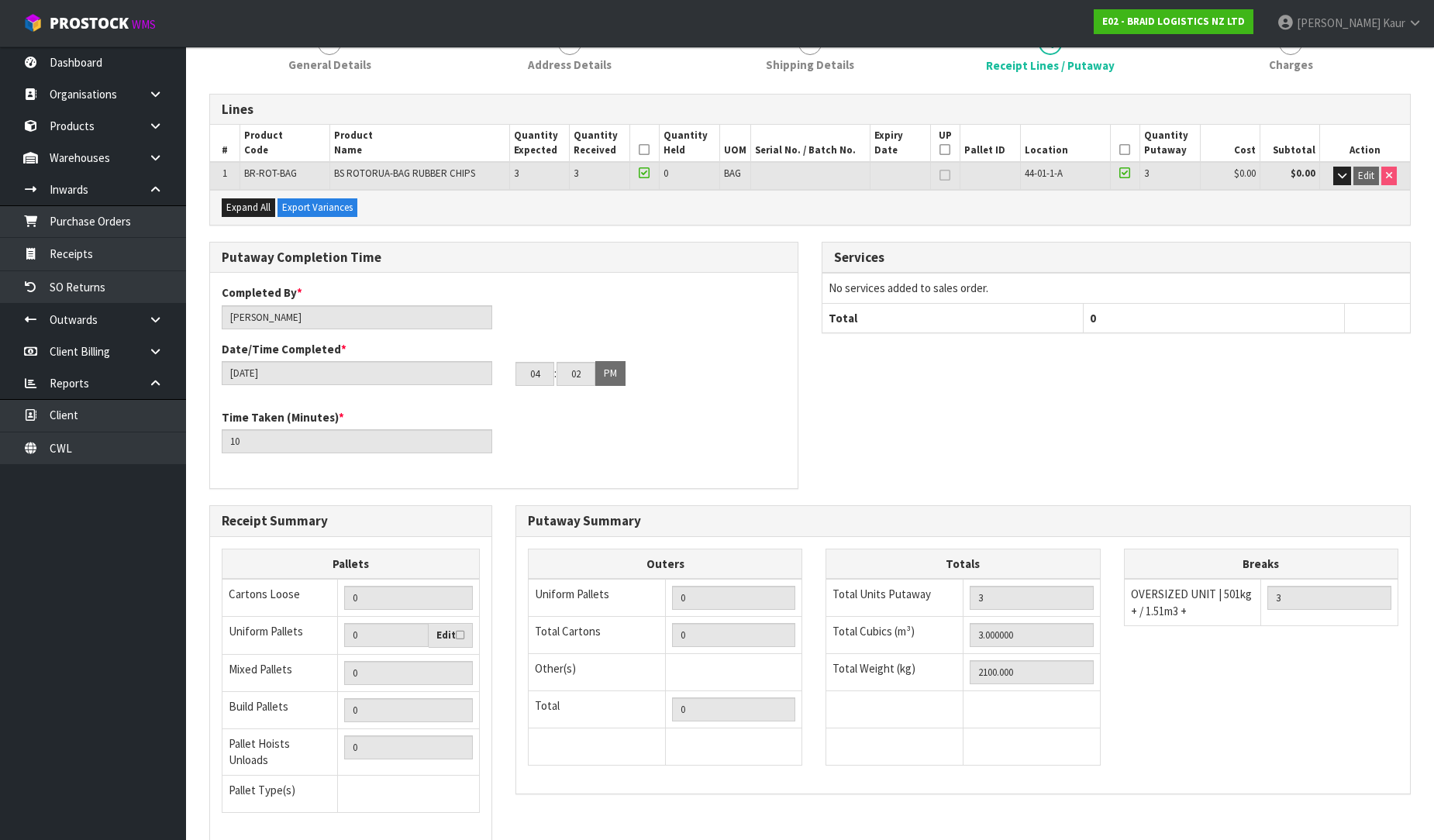
scroll to position [261, 0]
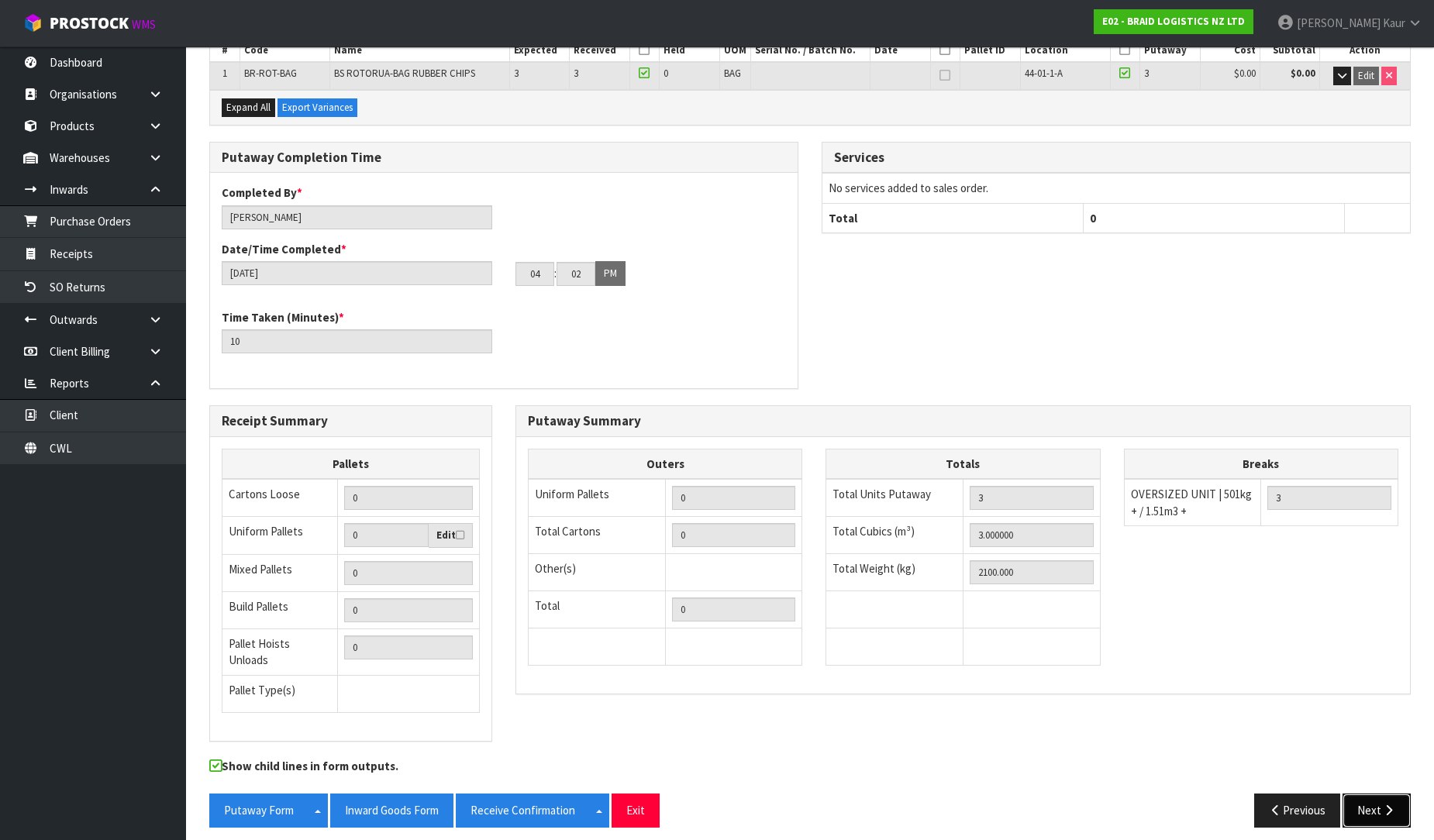
click at [1371, 793] on button "Next" at bounding box center [1377, 810] width 68 height 34
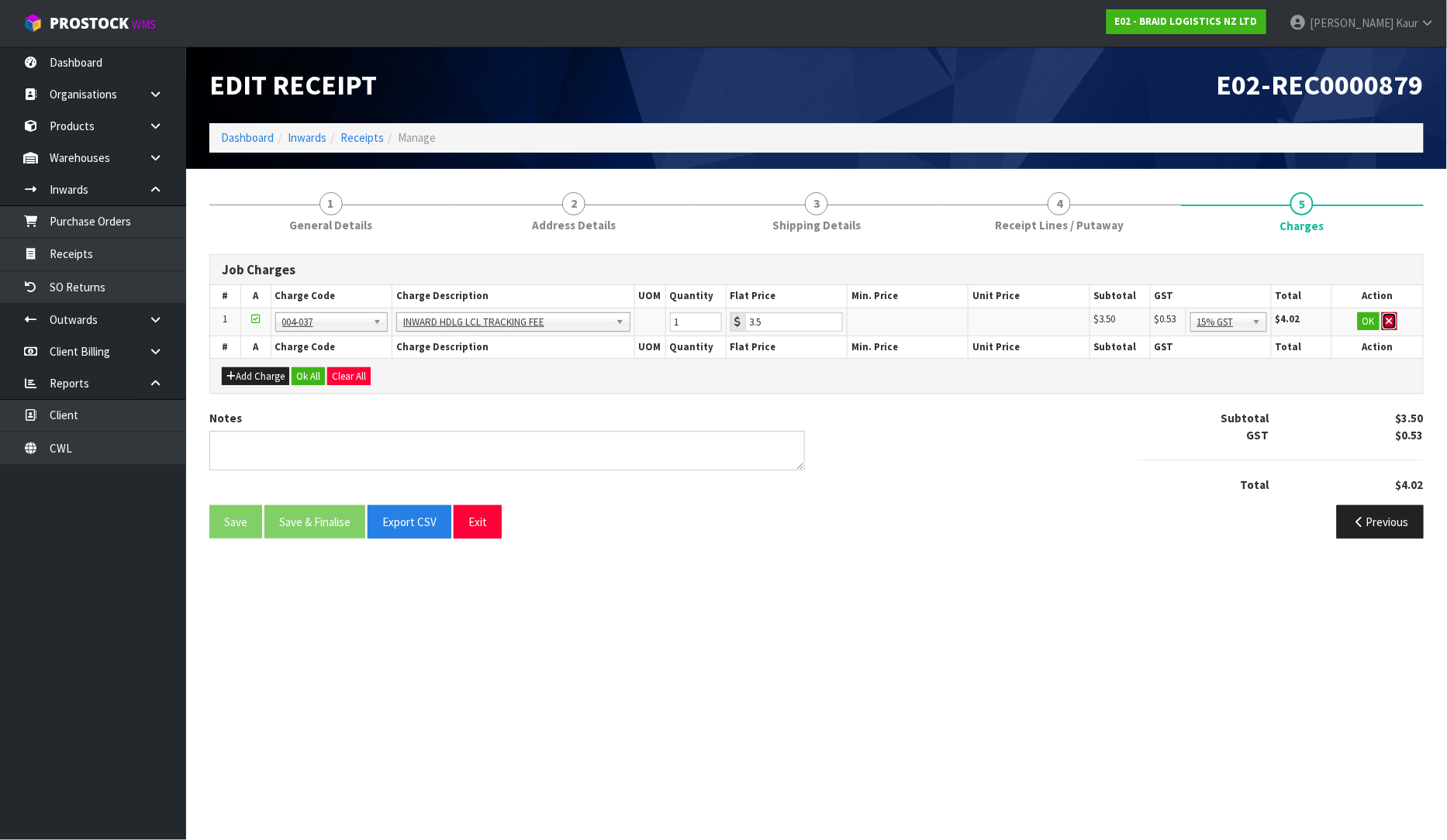
click at [1391, 326] on button "button" at bounding box center [1390, 321] width 16 height 19
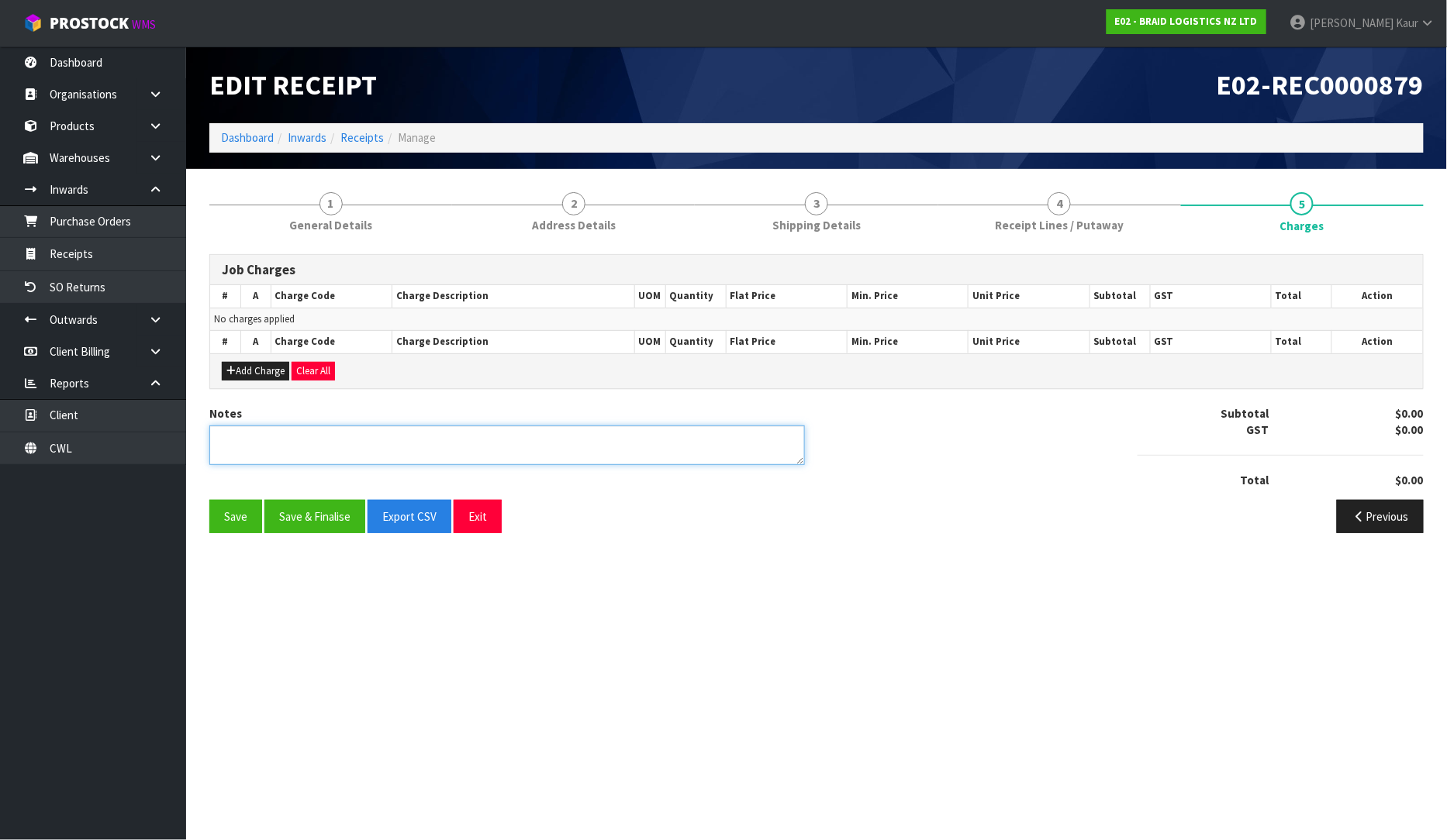
click at [465, 455] on textarea at bounding box center [506, 445] width 596 height 40
type textarea "NO CHARGES"
click at [307, 520] on button "Save & Finalise" at bounding box center [315, 517] width 101 height 34
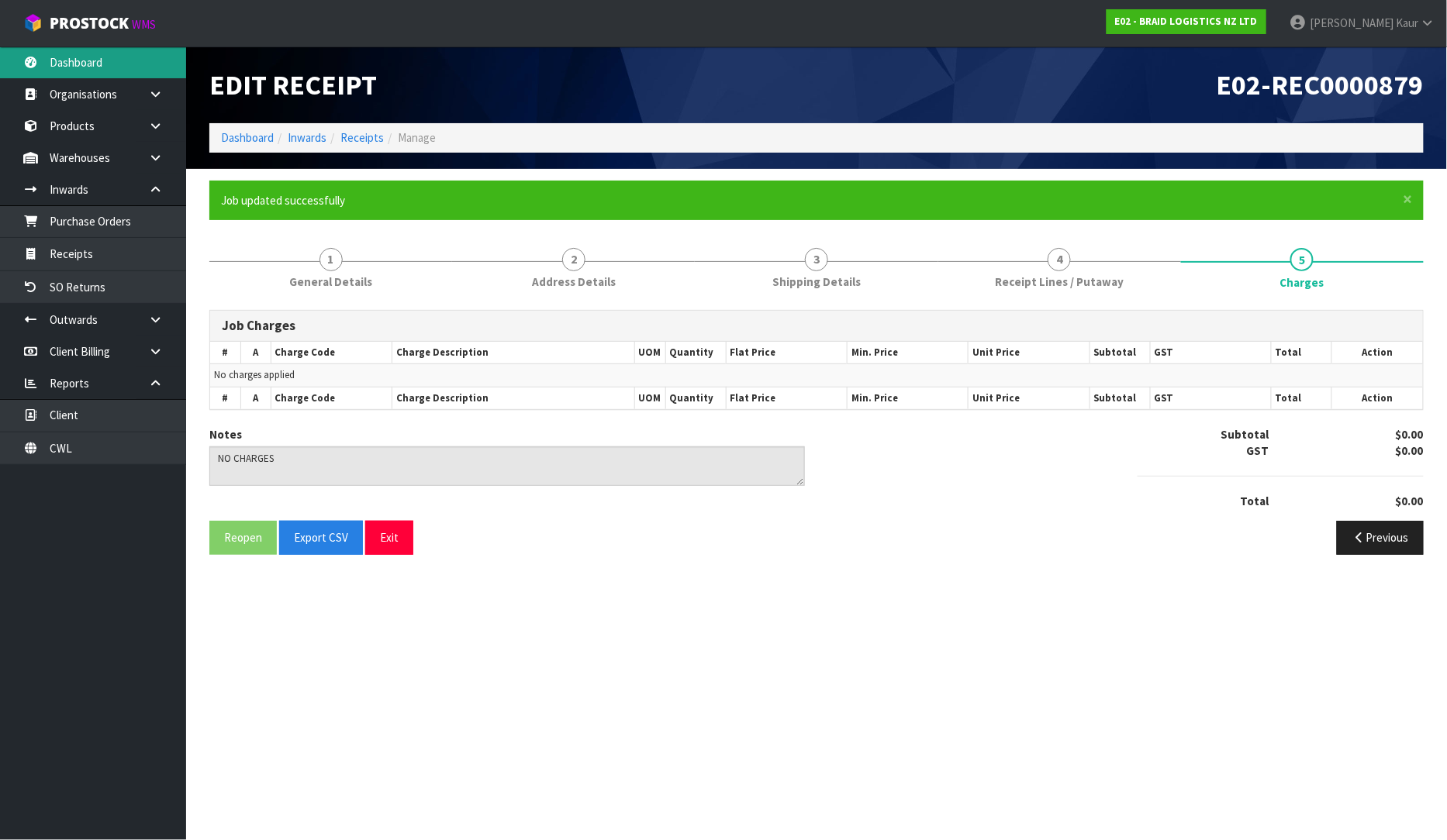
click at [99, 48] on link "Dashboard" at bounding box center [93, 62] width 186 height 32
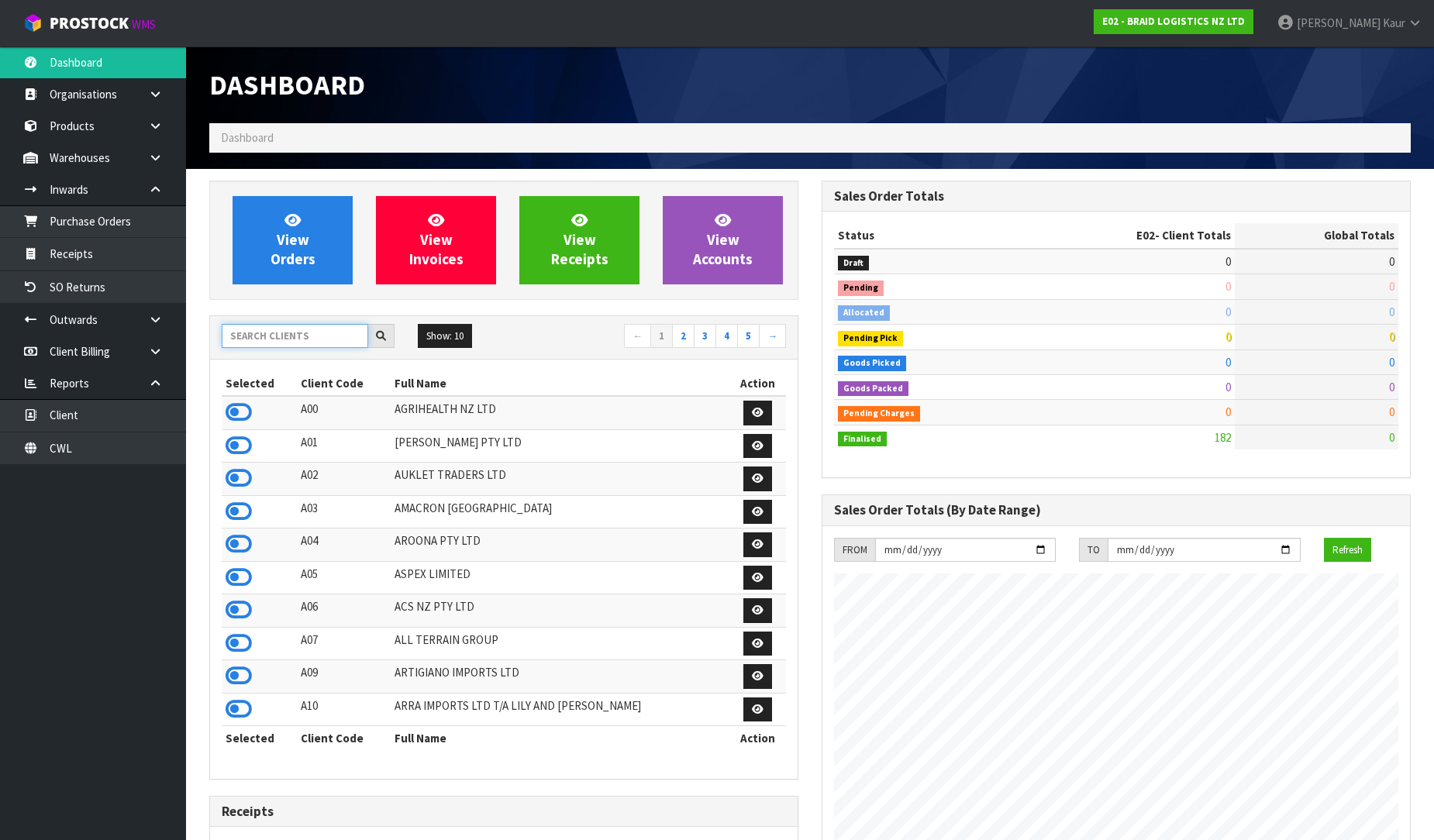
click at [256, 335] on input "text" at bounding box center [295, 336] width 147 height 24
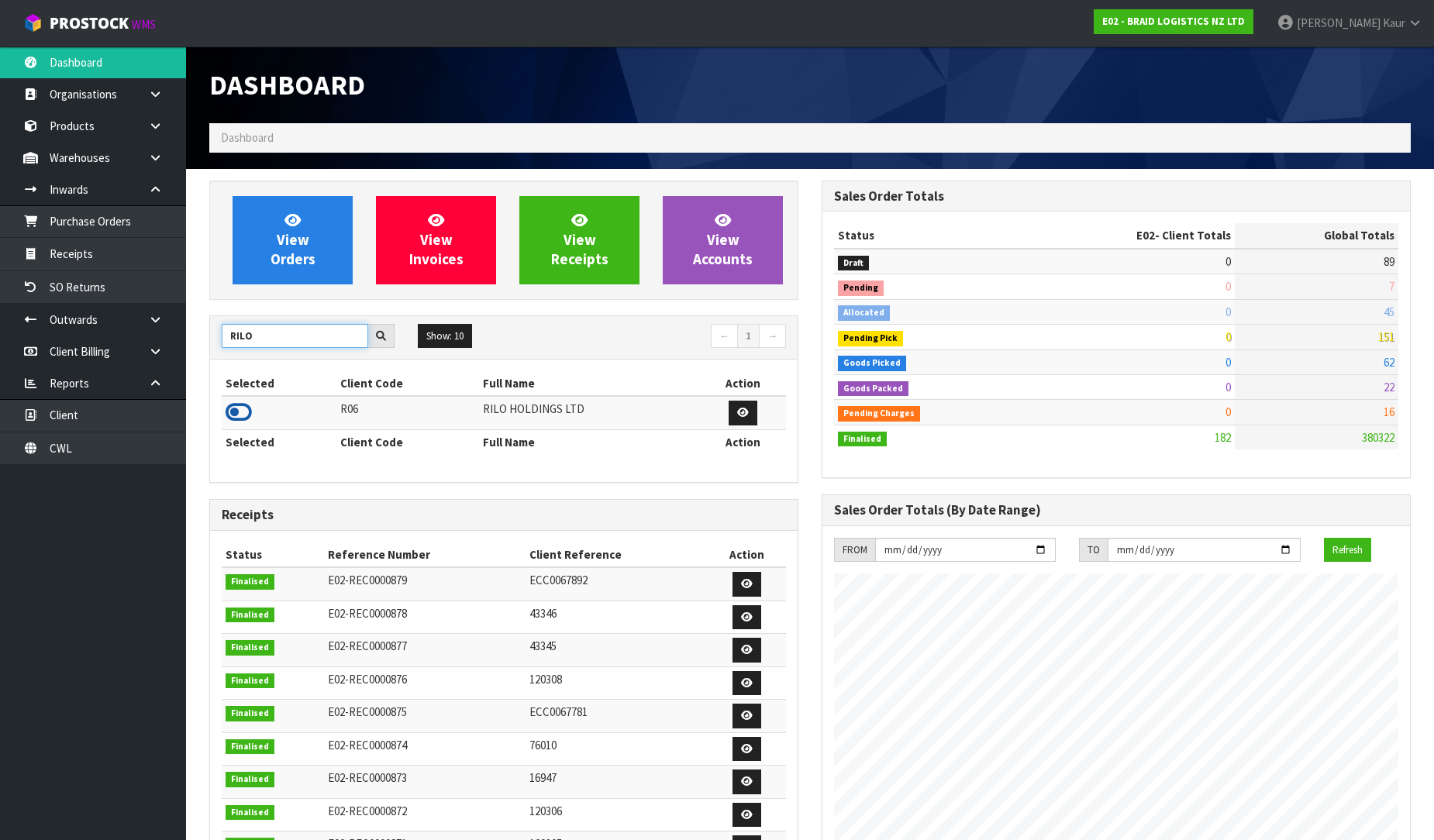
type input "RILO"
click at [246, 404] on icon at bounding box center [239, 411] width 27 height 23
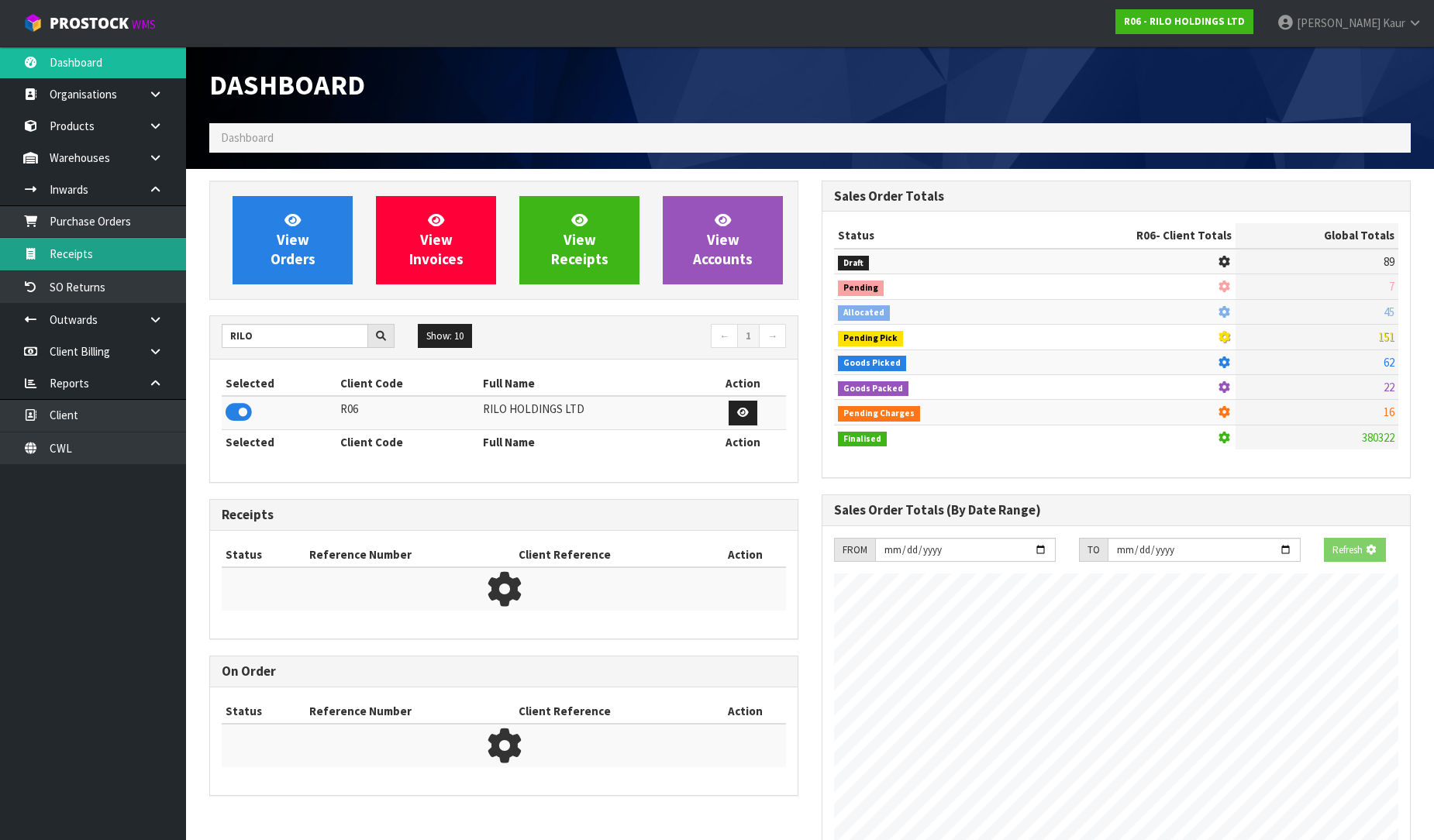
scroll to position [773961, 774649]
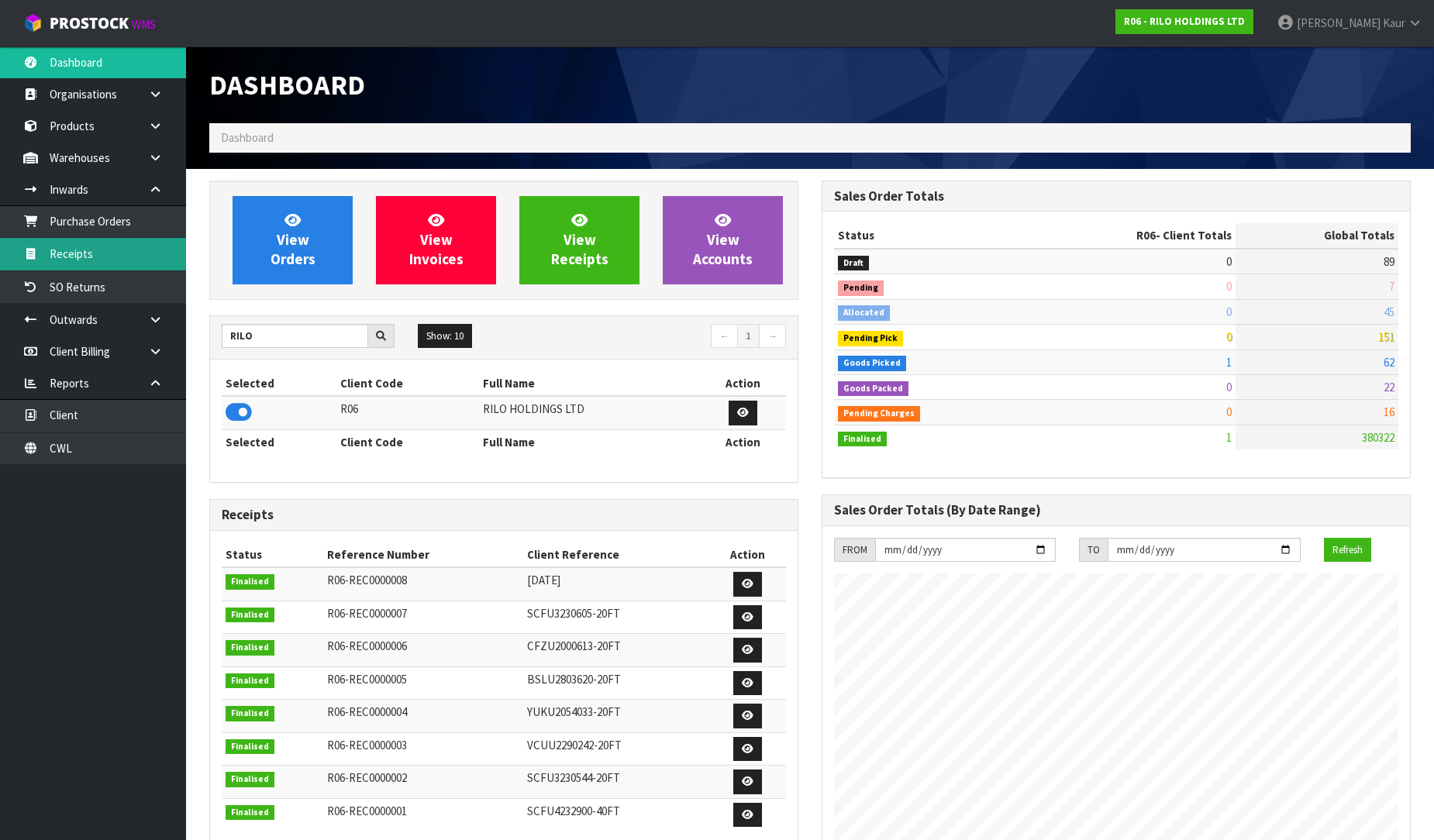
click at [125, 251] on link "Receipts" at bounding box center [93, 254] width 186 height 32
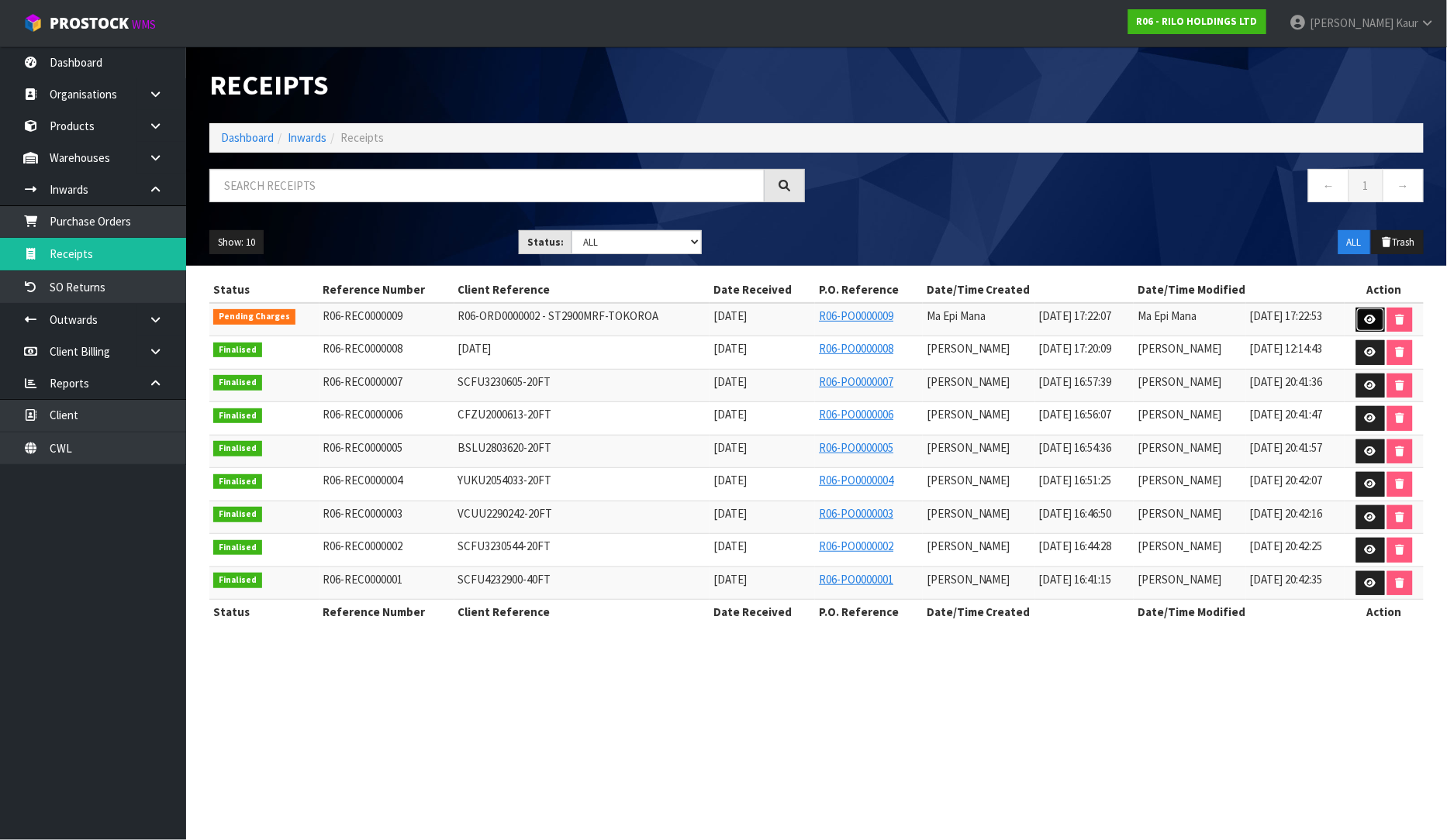
click at [1361, 318] on link at bounding box center [1370, 320] width 29 height 25
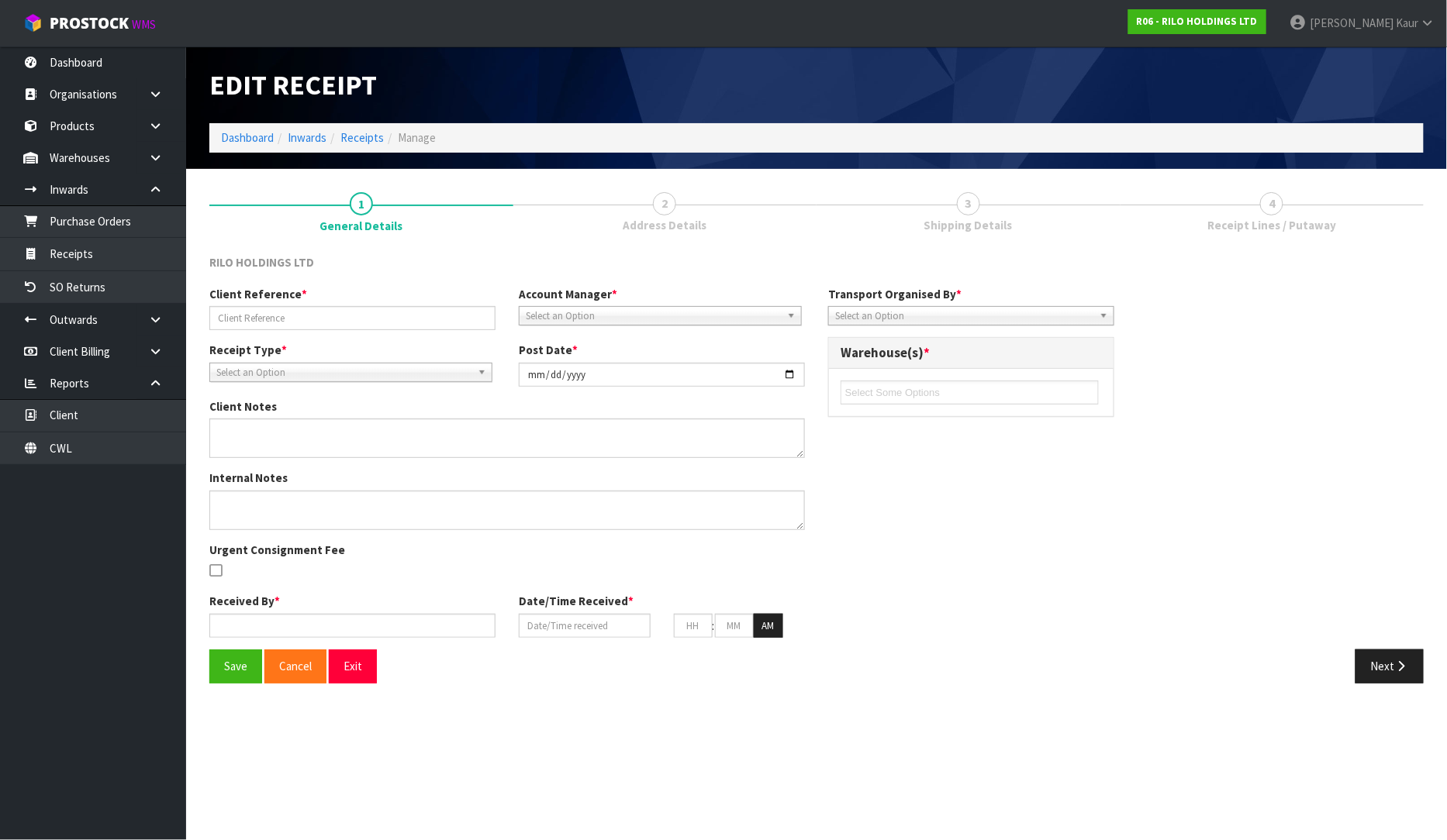
type input "R06-ORD0000002 - ST2900MRF-TOKOROA"
type input "[DATE]"
type input "Ma Epi Mana"
type input "[DATE]"
type input "11"
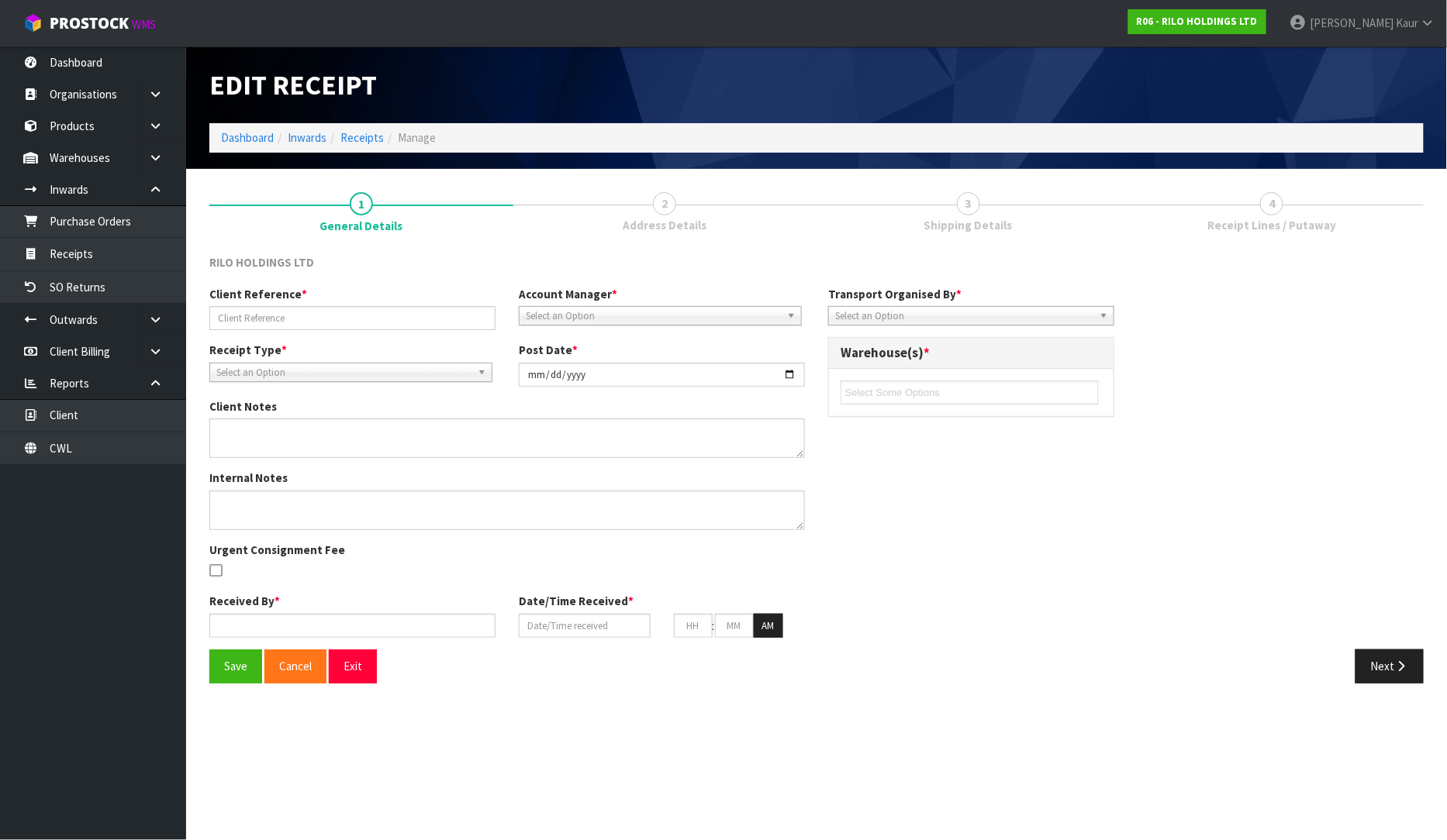
type input "22"
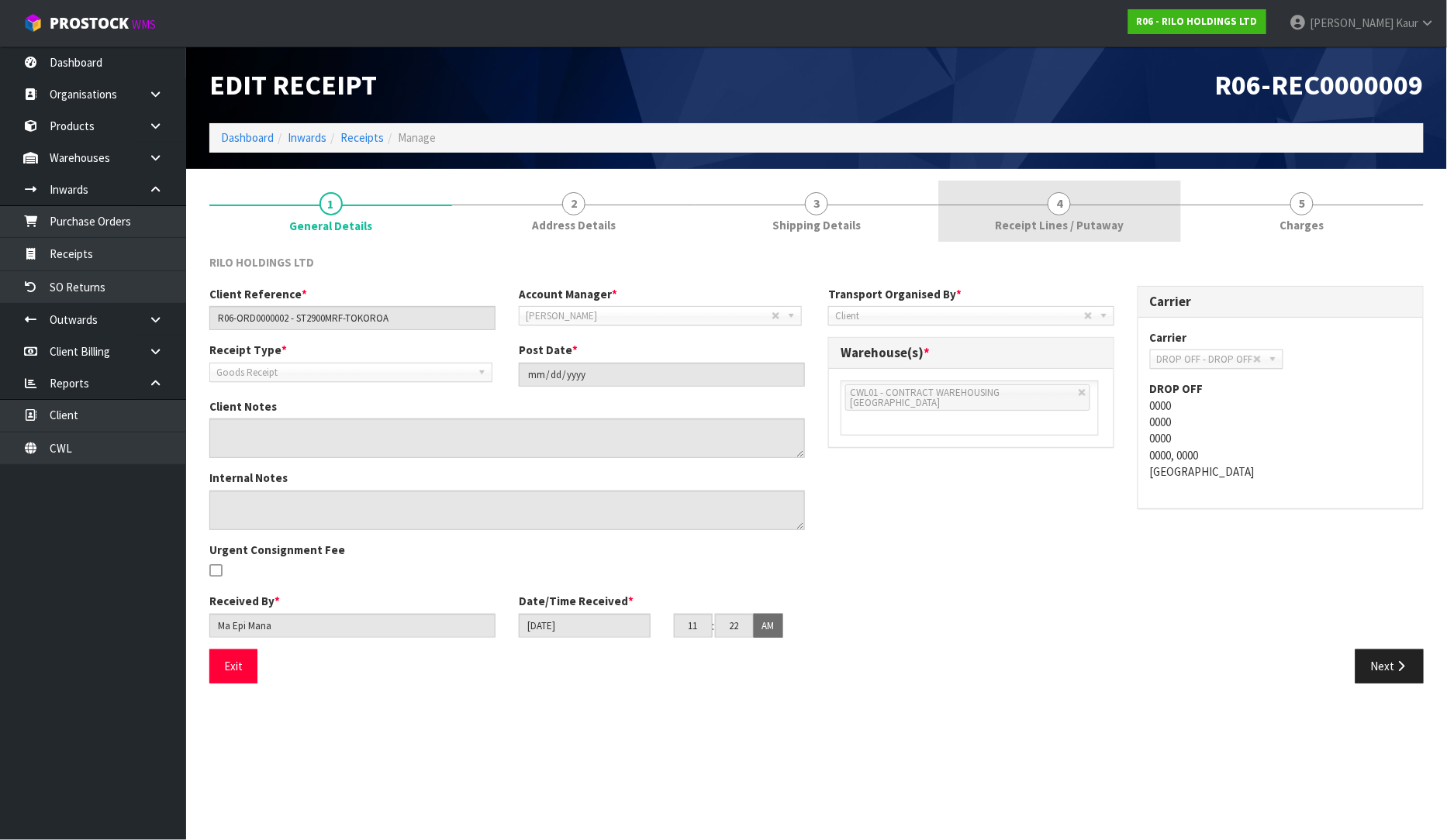
click at [1013, 220] on span "Receipt Lines / Putaway" at bounding box center [1059, 225] width 129 height 16
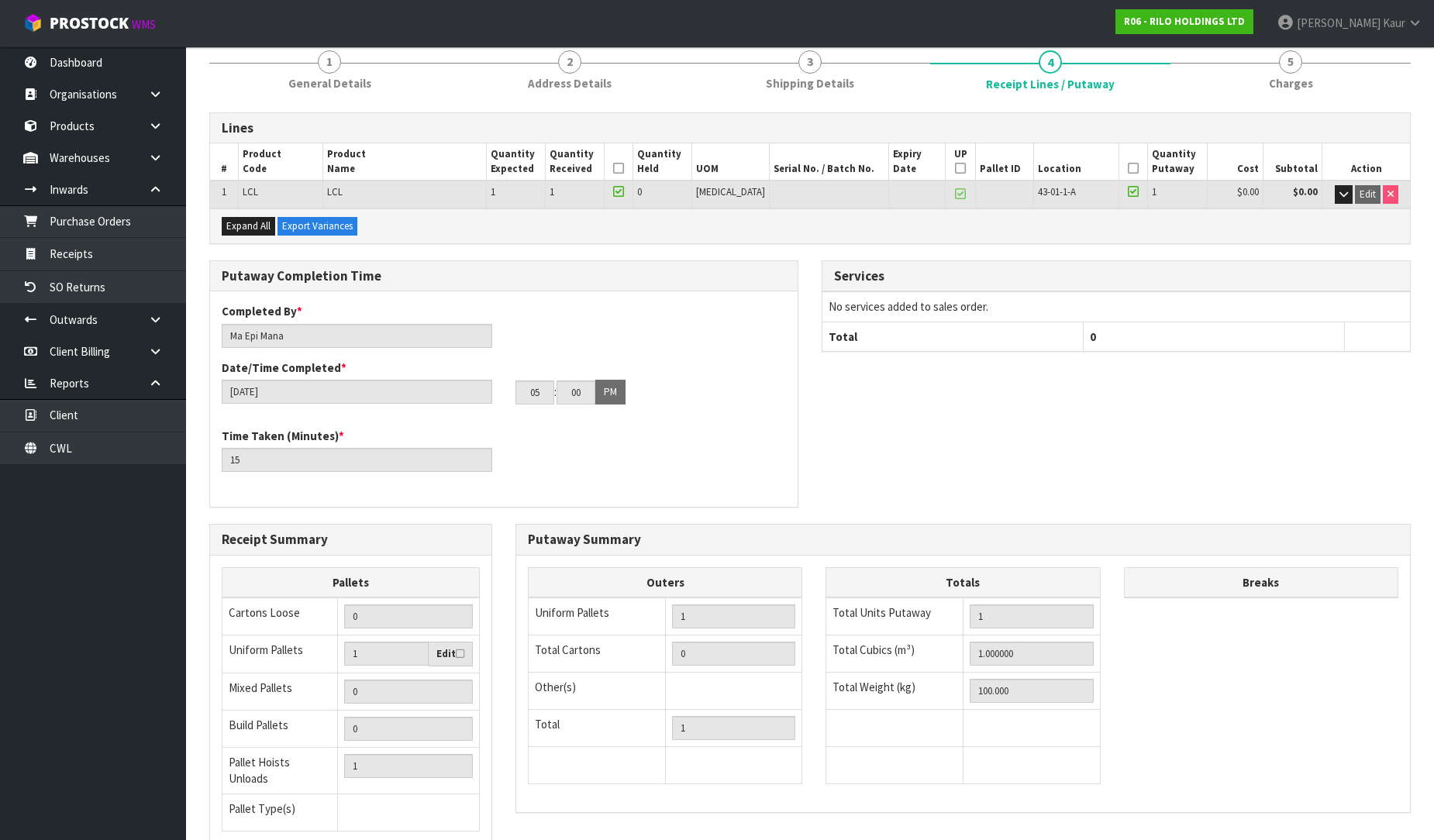
scroll to position [261, 0]
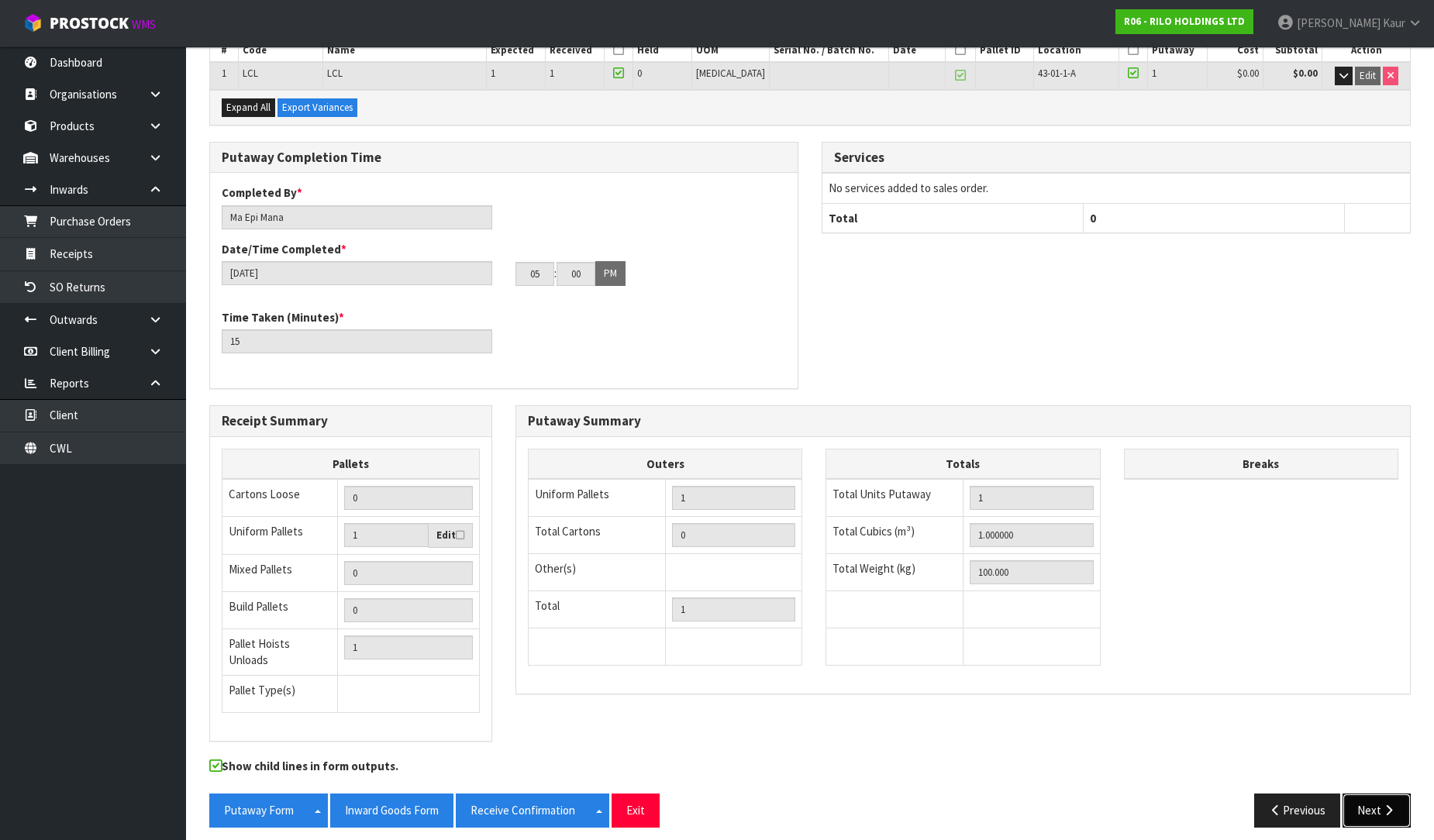
click at [1355, 806] on button "Next" at bounding box center [1377, 810] width 68 height 34
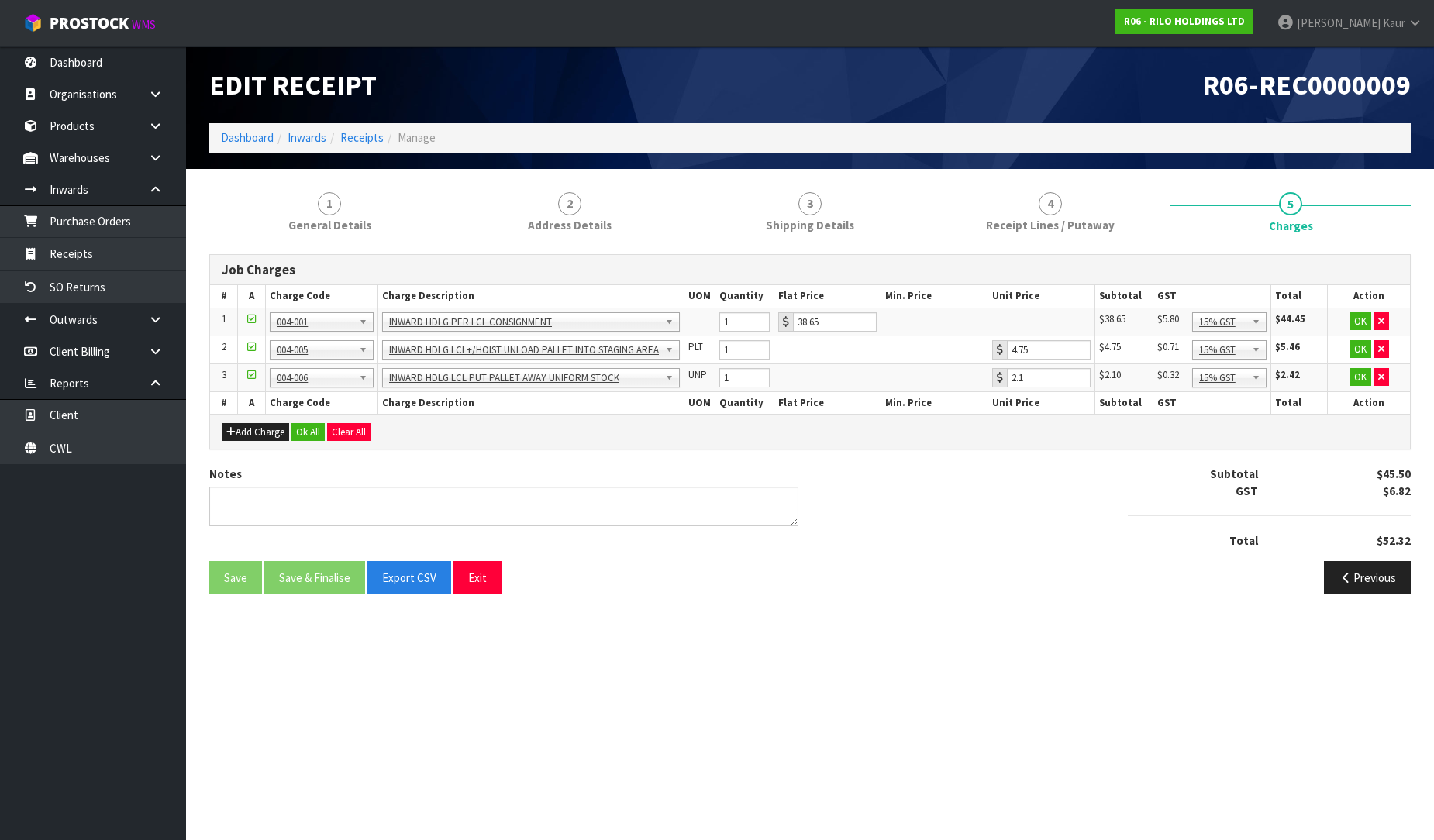
scroll to position [0, 0]
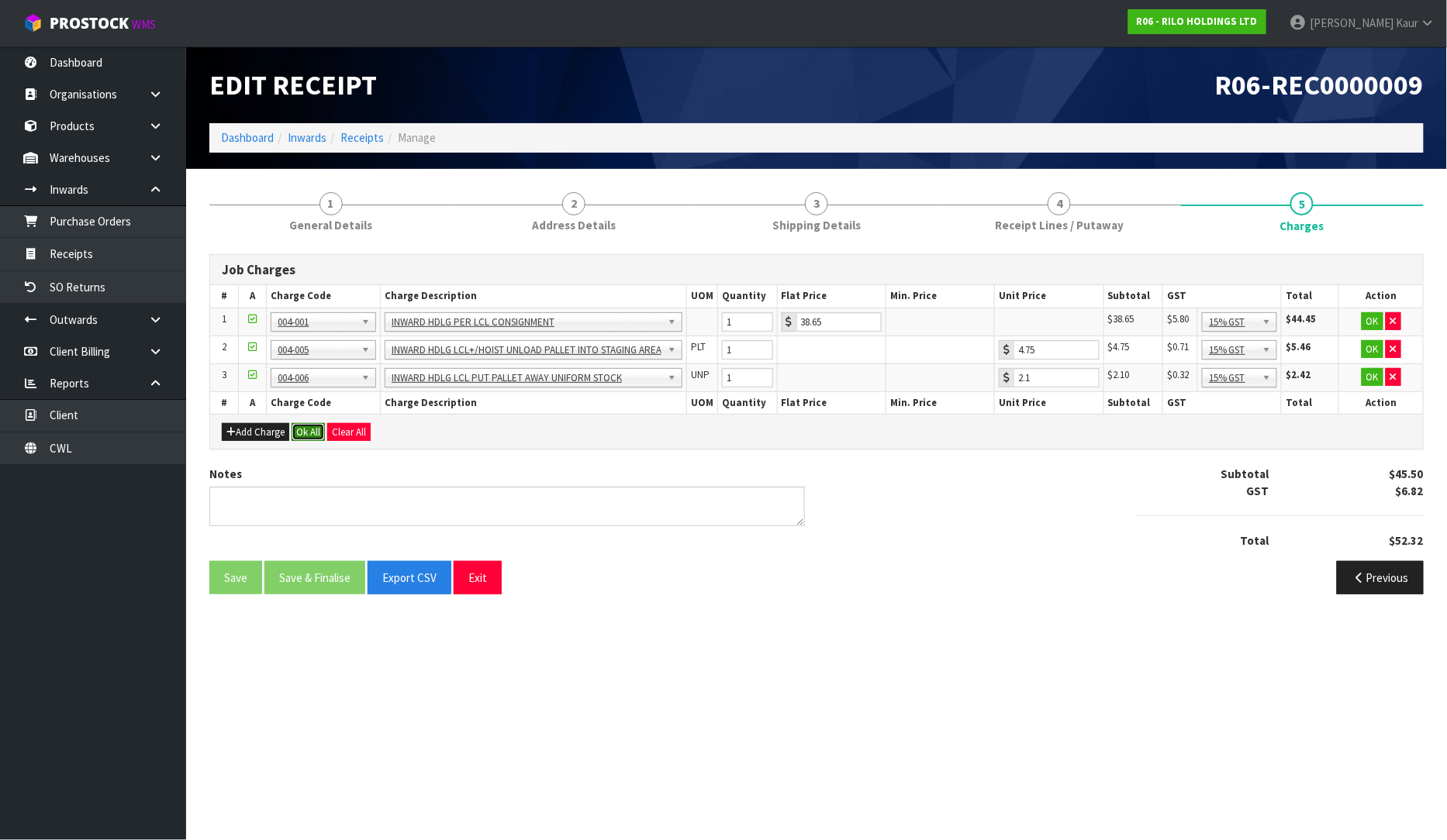
click at [308, 432] on button "Ok All" at bounding box center [308, 432] width 34 height 19
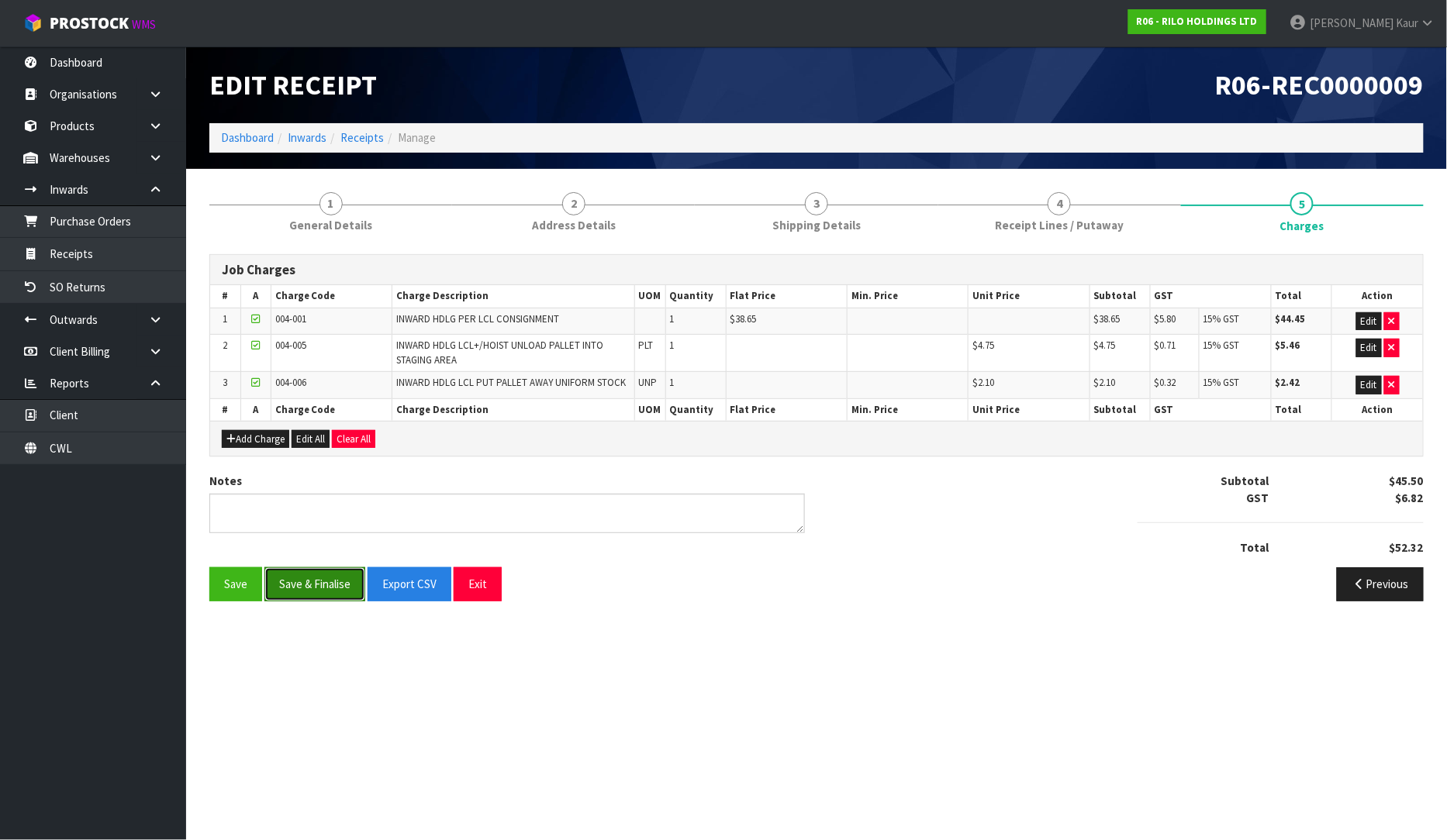
click at [290, 589] on button "Save & Finalise" at bounding box center [315, 584] width 101 height 34
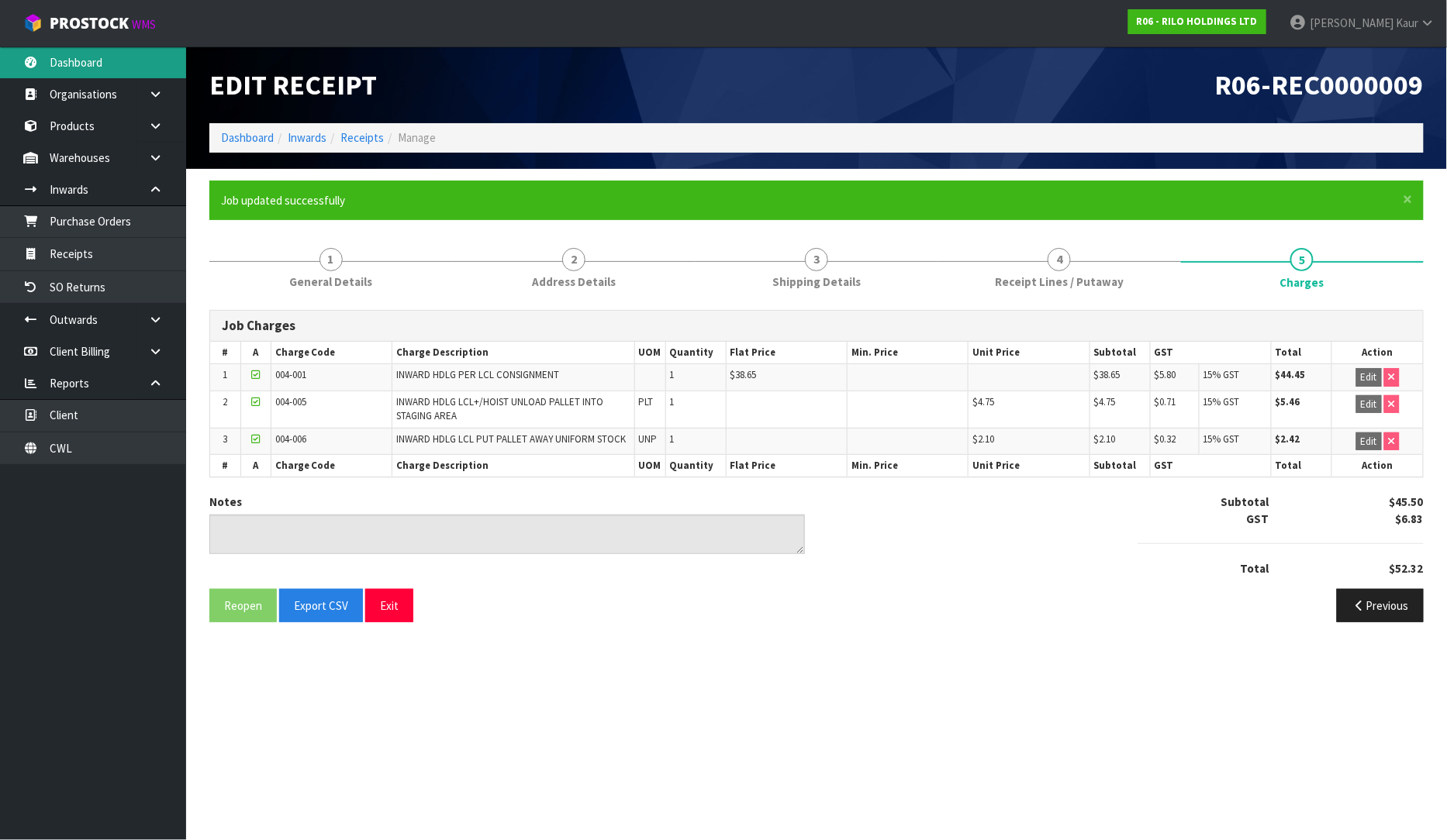
click at [107, 68] on link "Dashboard" at bounding box center [93, 62] width 186 height 32
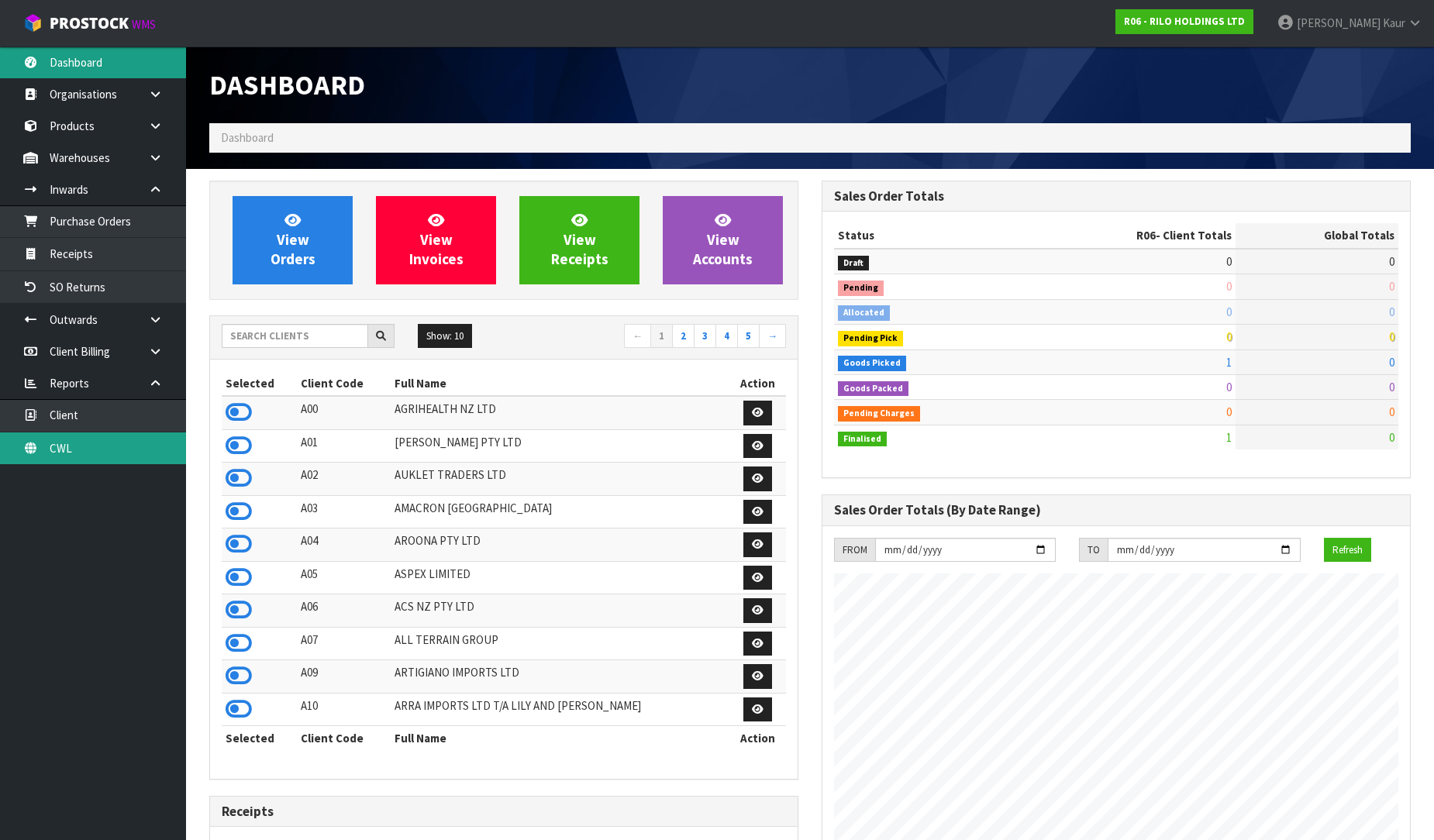
scroll to position [948, 612]
click at [69, 454] on link "CWL" at bounding box center [93, 449] width 186 height 32
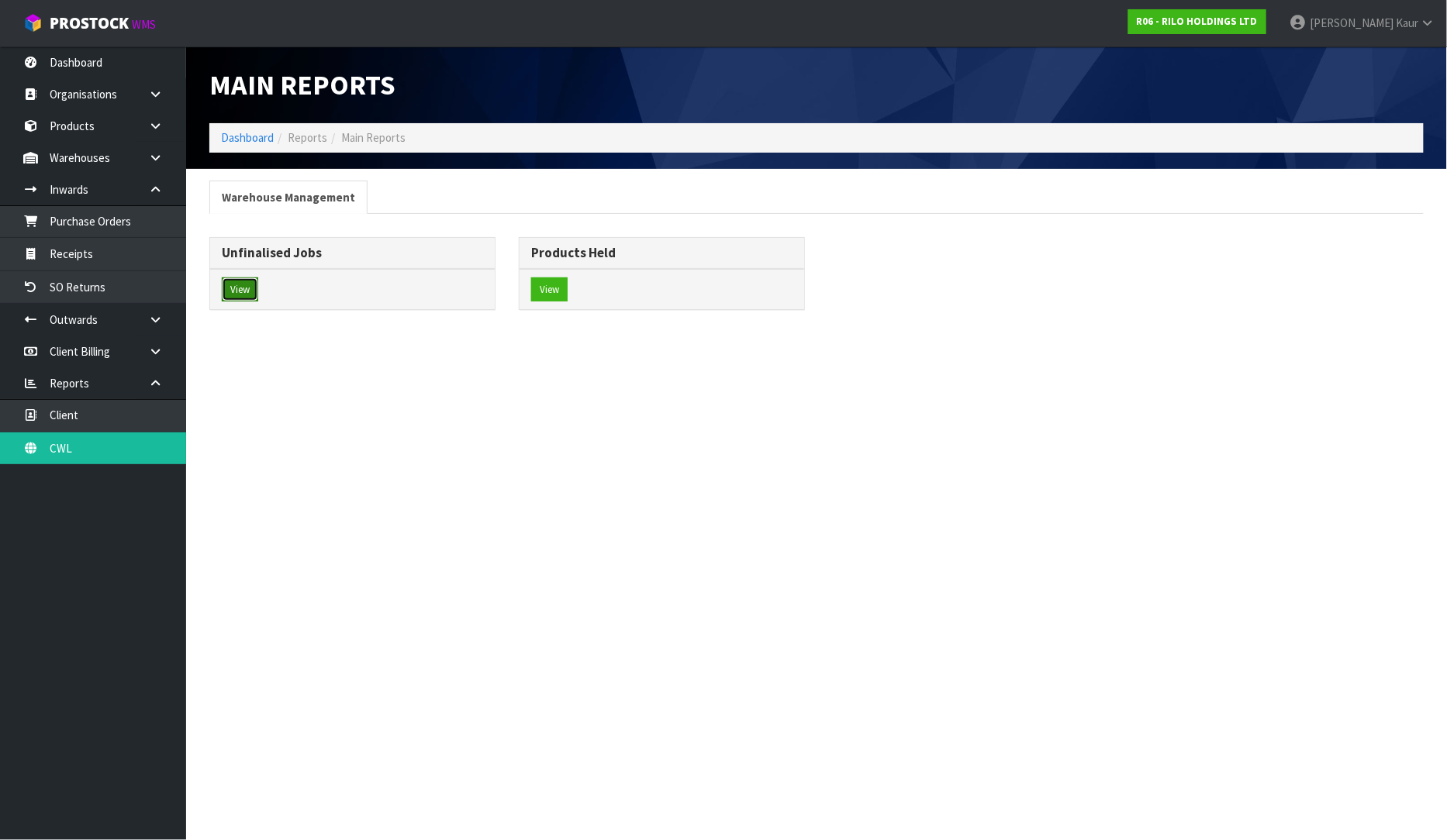
click at [246, 292] on button "View" at bounding box center [240, 289] width 37 height 25
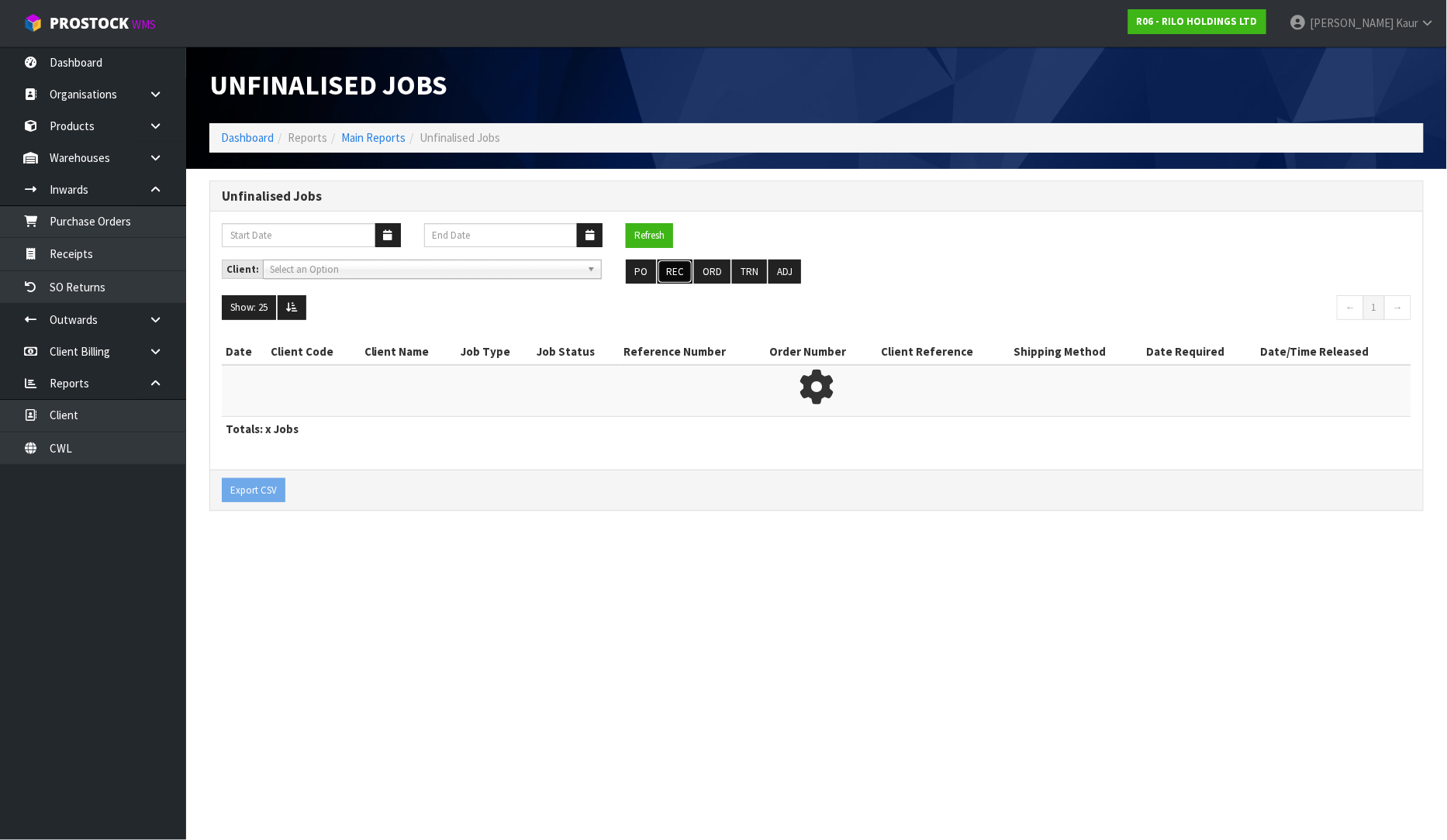
click at [679, 279] on button "REC" at bounding box center [674, 271] width 35 height 25
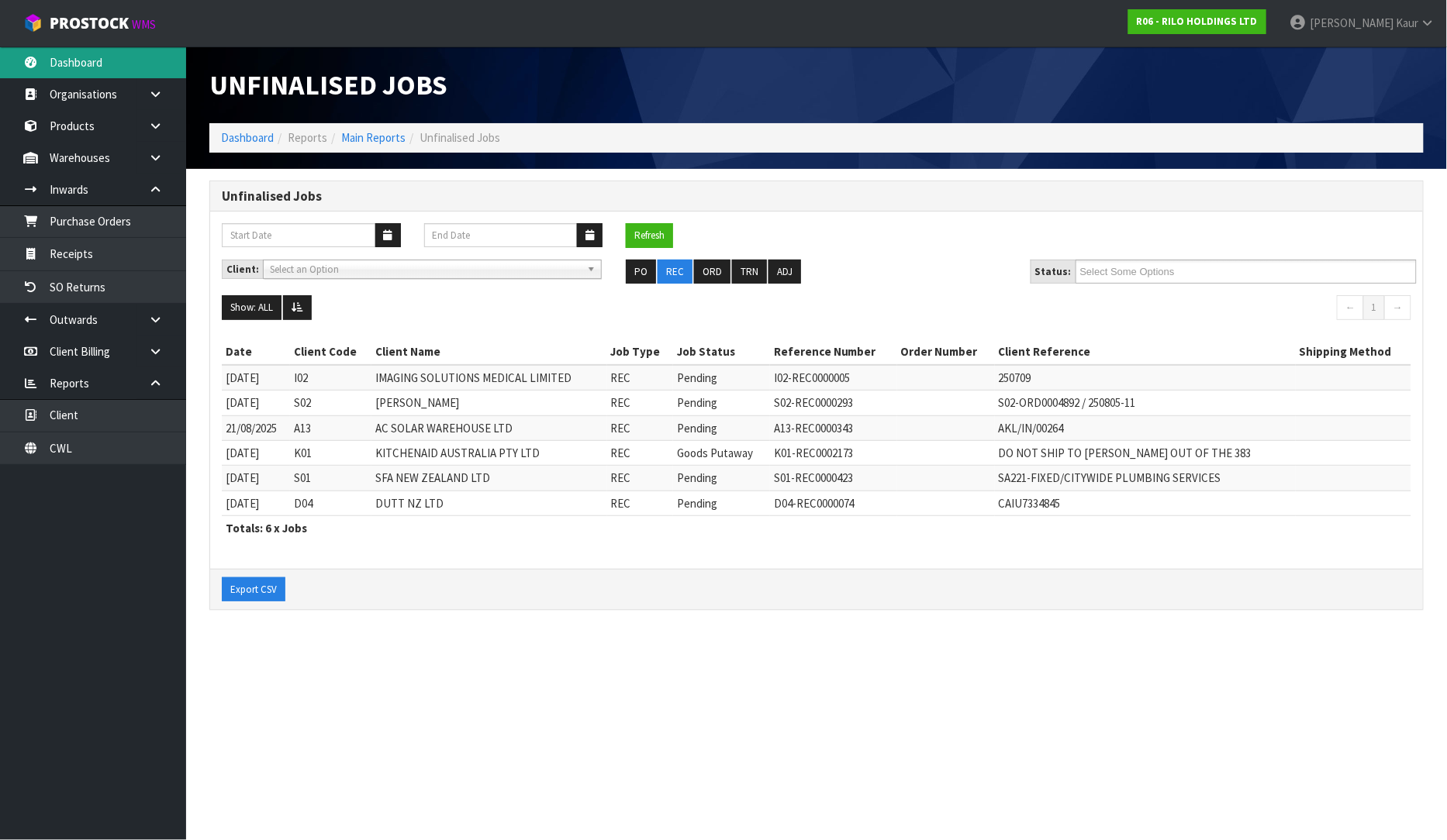
click at [41, 69] on link "Dashboard" at bounding box center [93, 62] width 186 height 32
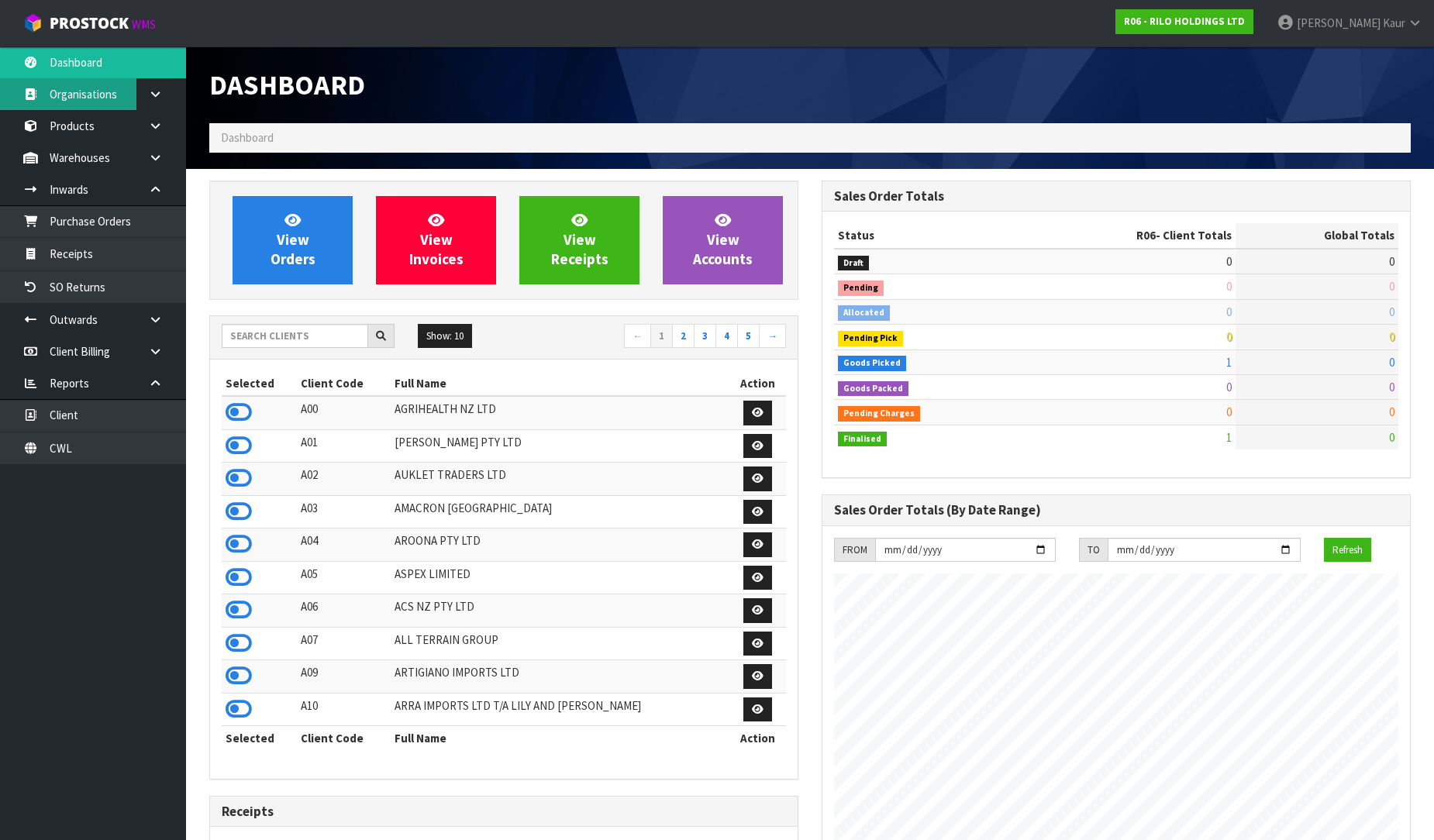
scroll to position [773961, 774649]
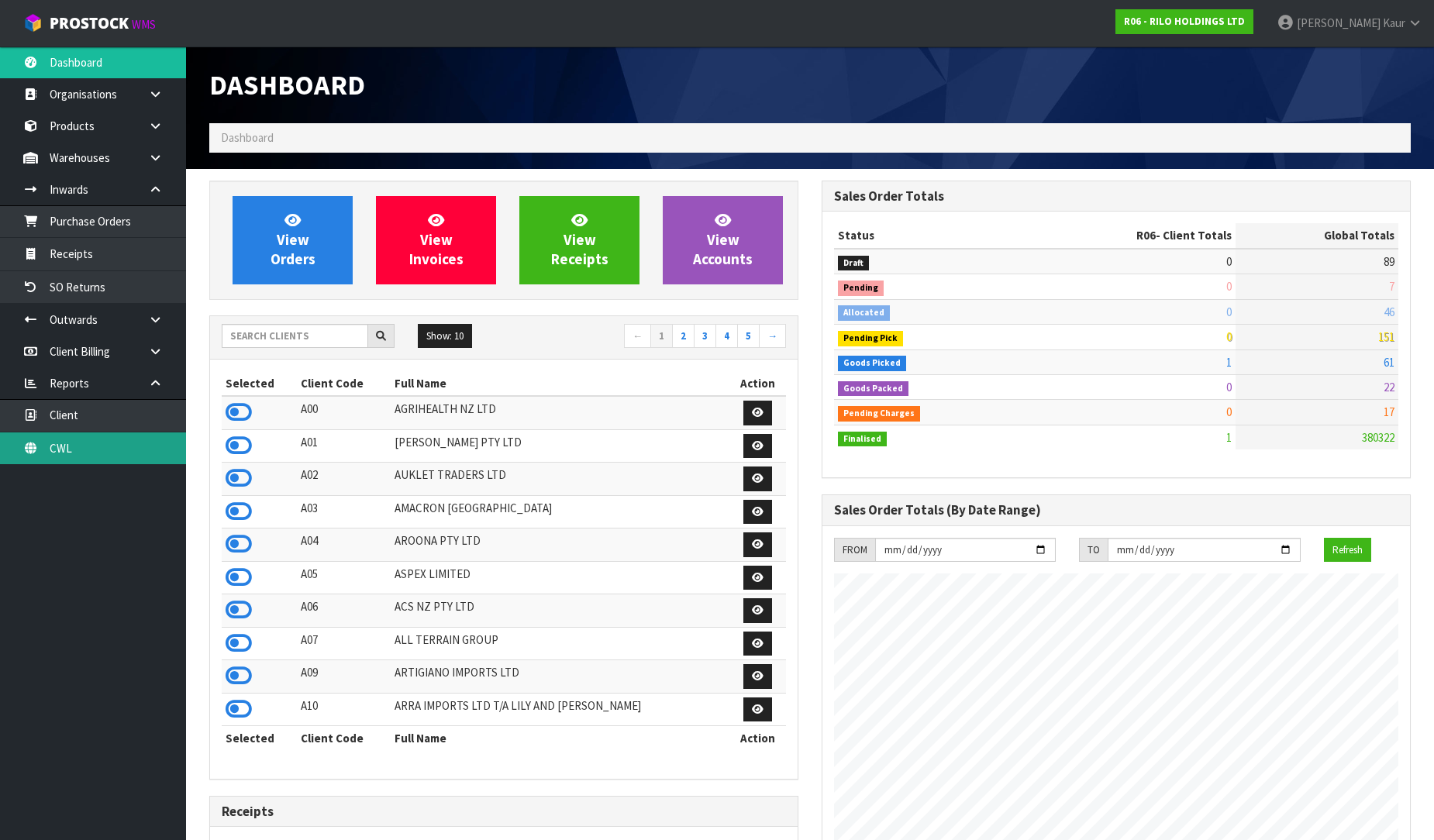
click at [110, 454] on link "CWL" at bounding box center [93, 449] width 186 height 32
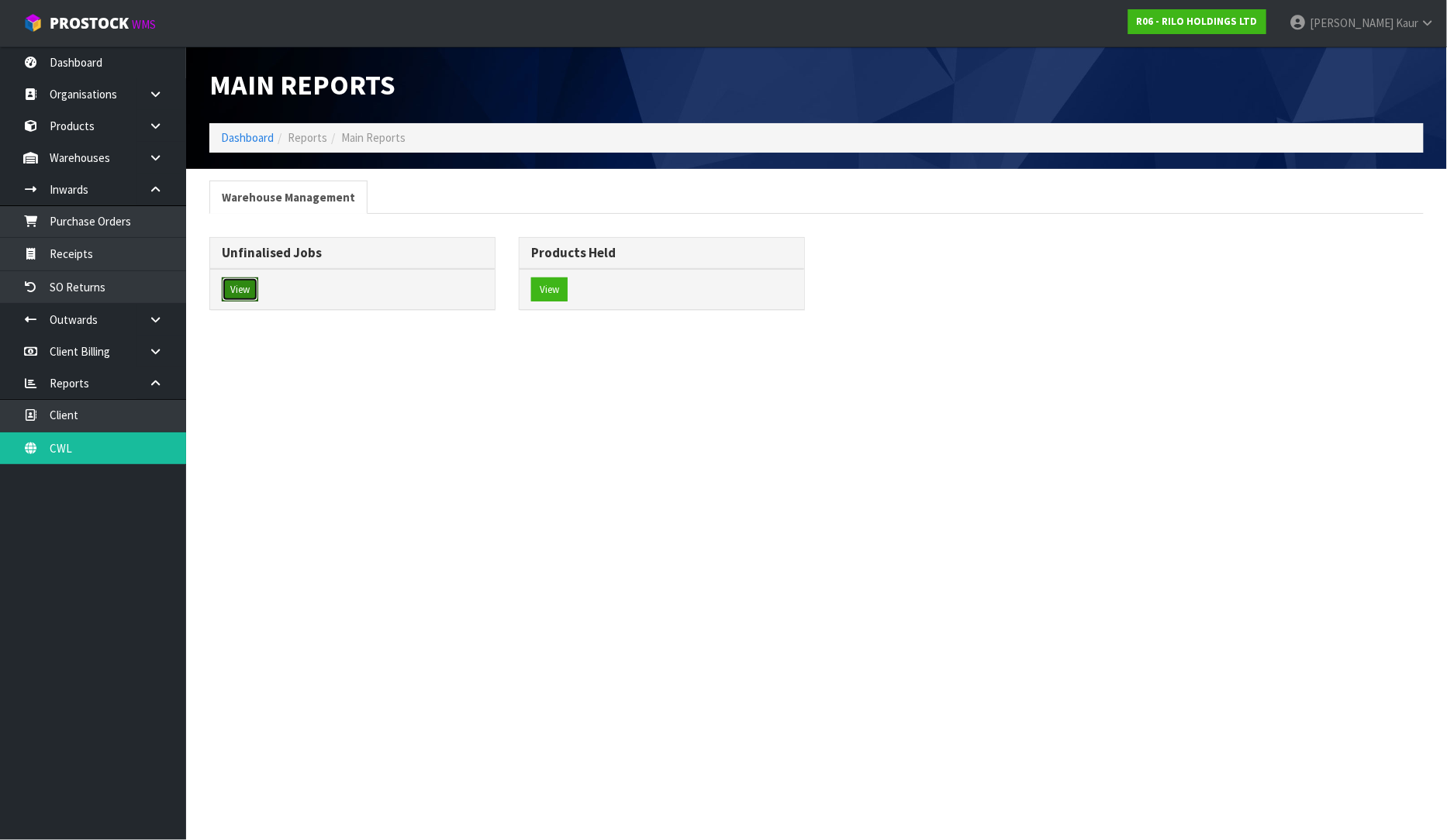
drag, startPoint x: 237, startPoint y: 296, endPoint x: 247, endPoint y: 310, distance: 17.2
click at [235, 297] on button "View" at bounding box center [240, 289] width 37 height 25
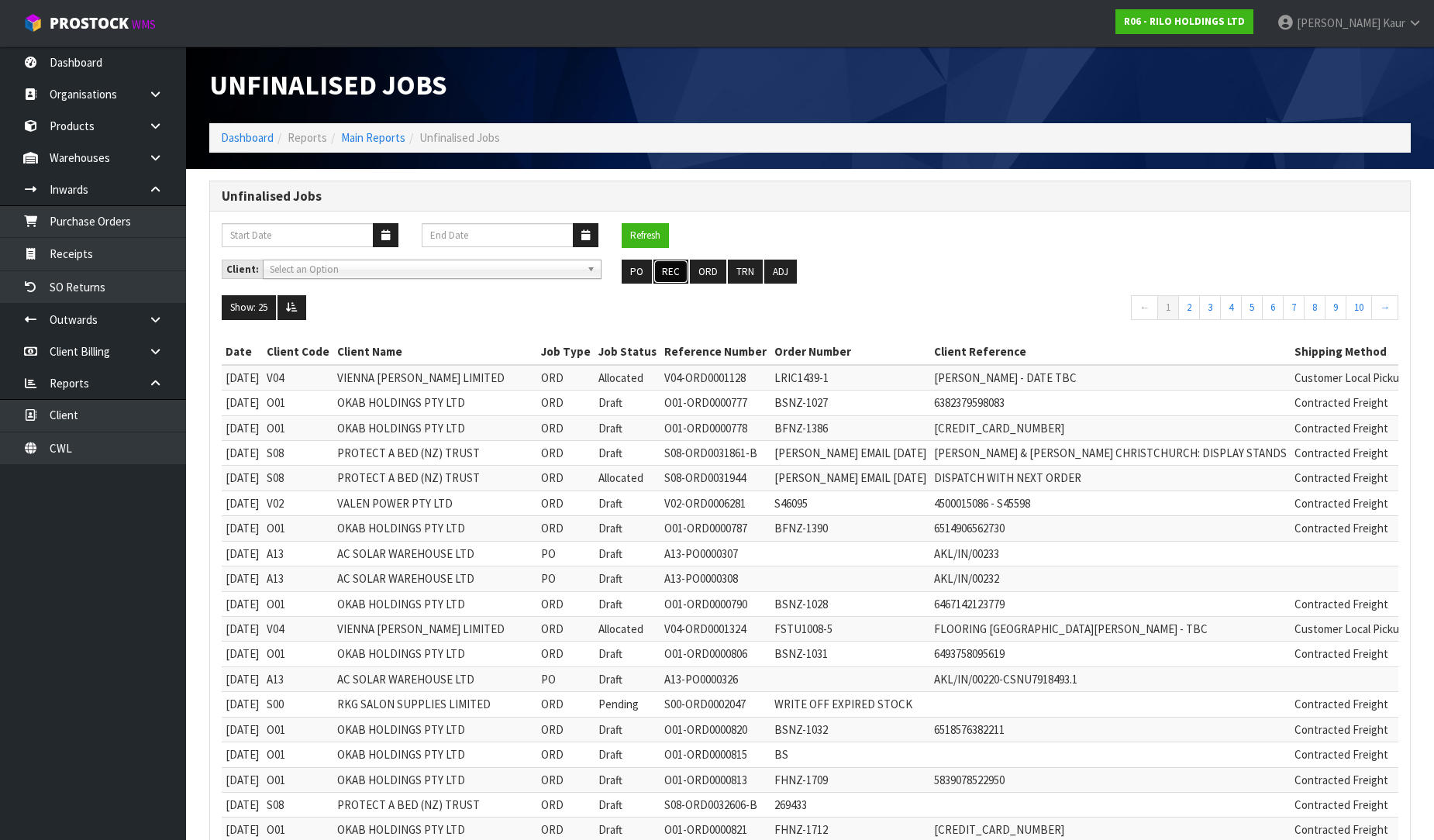
click at [664, 275] on button "REC" at bounding box center [670, 271] width 35 height 25
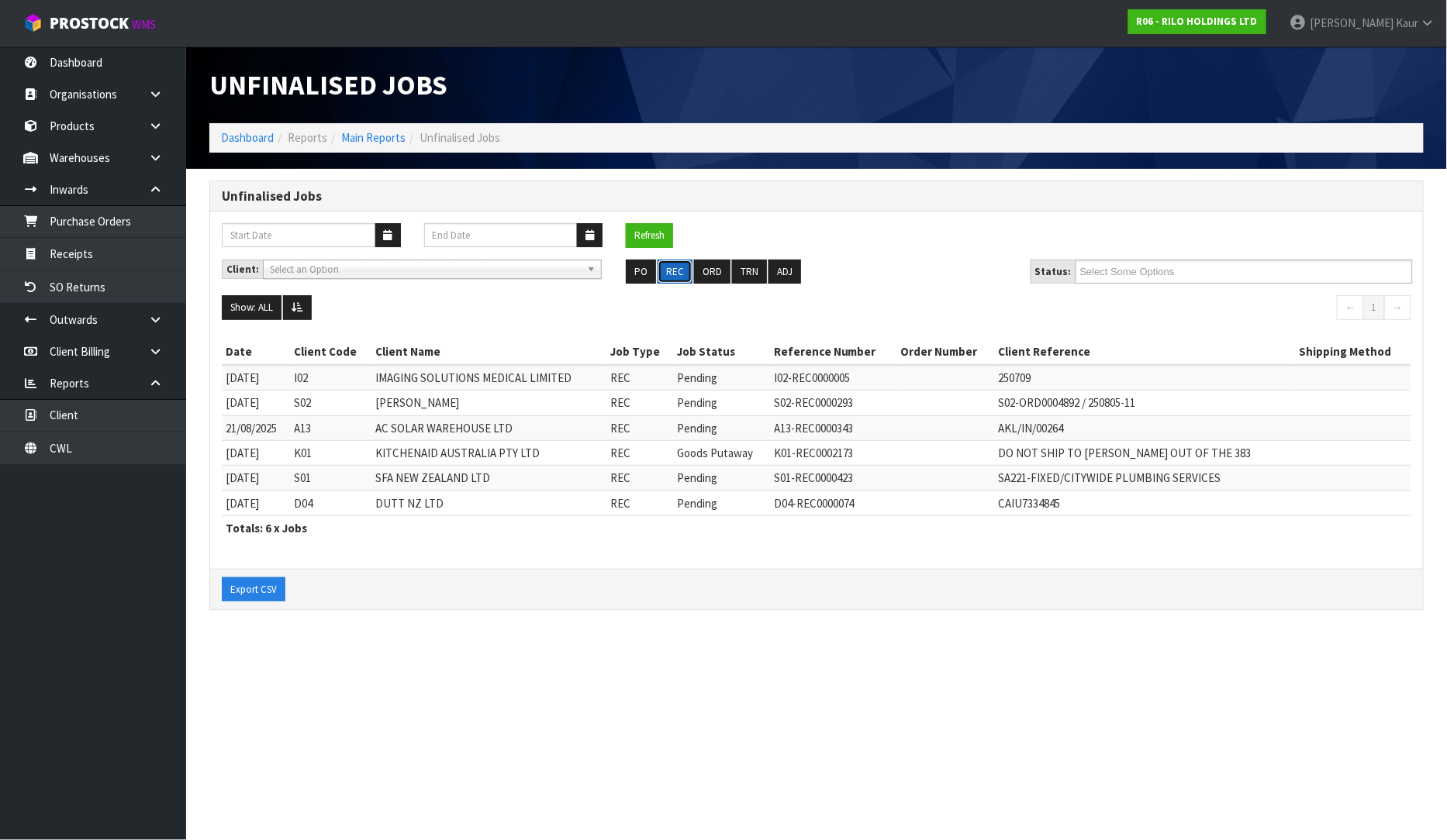
click at [664, 275] on button "REC" at bounding box center [674, 271] width 35 height 25
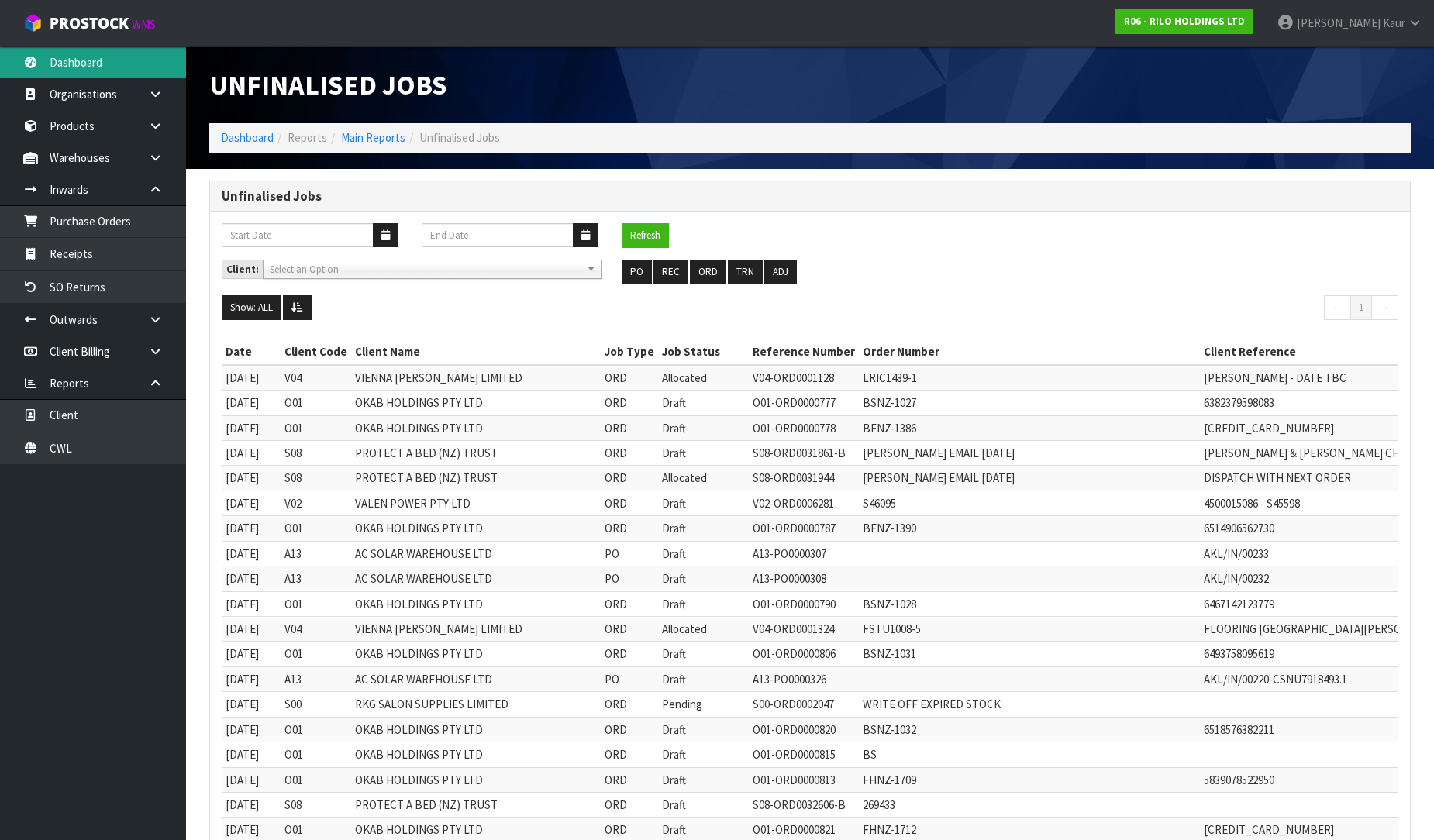
click at [79, 65] on link "Dashboard" at bounding box center [93, 62] width 186 height 32
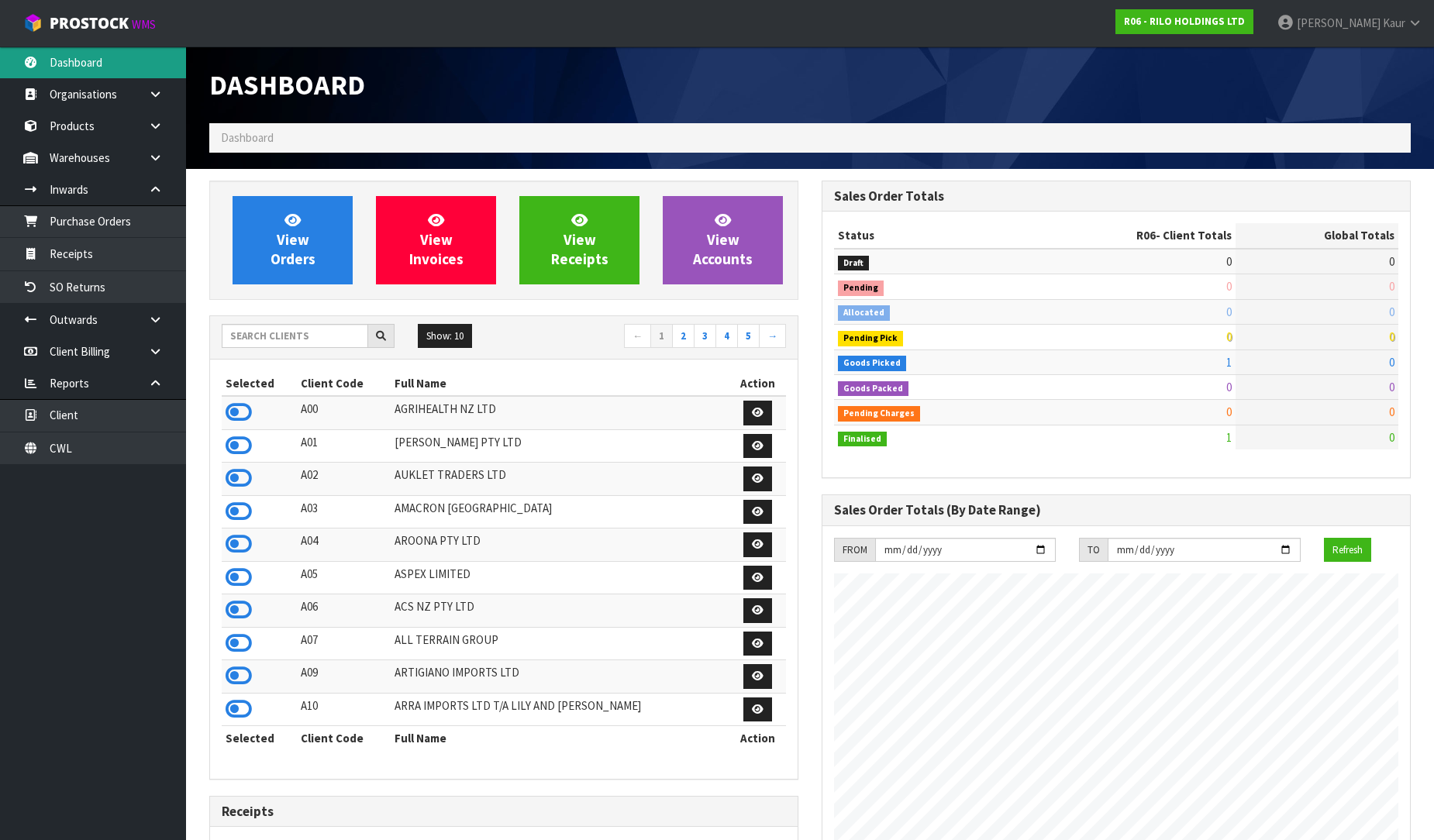
scroll to position [948, 612]
click at [265, 335] on input "text" at bounding box center [295, 336] width 147 height 24
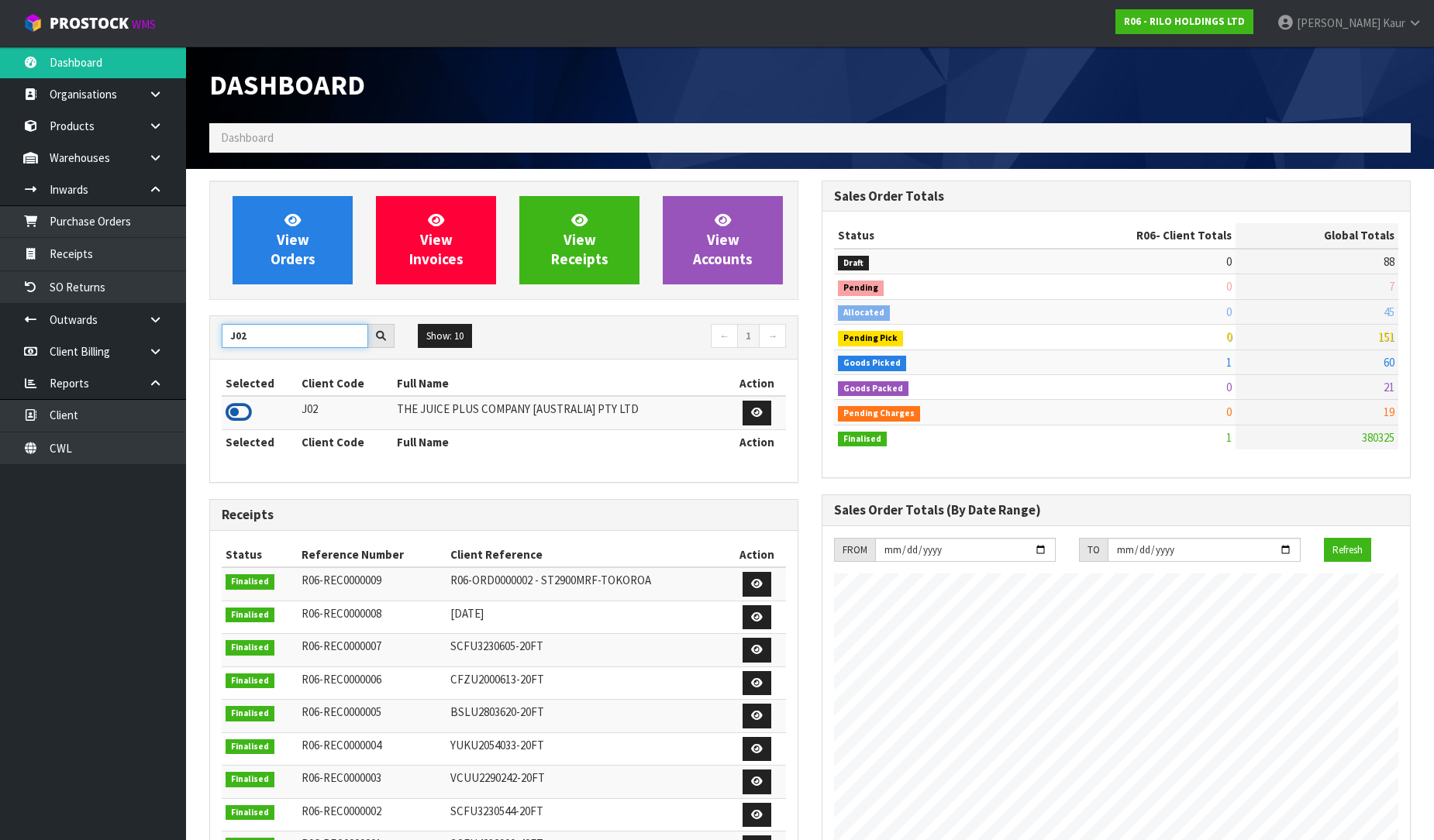
type input "J02"
click at [235, 415] on icon at bounding box center [239, 411] width 27 height 23
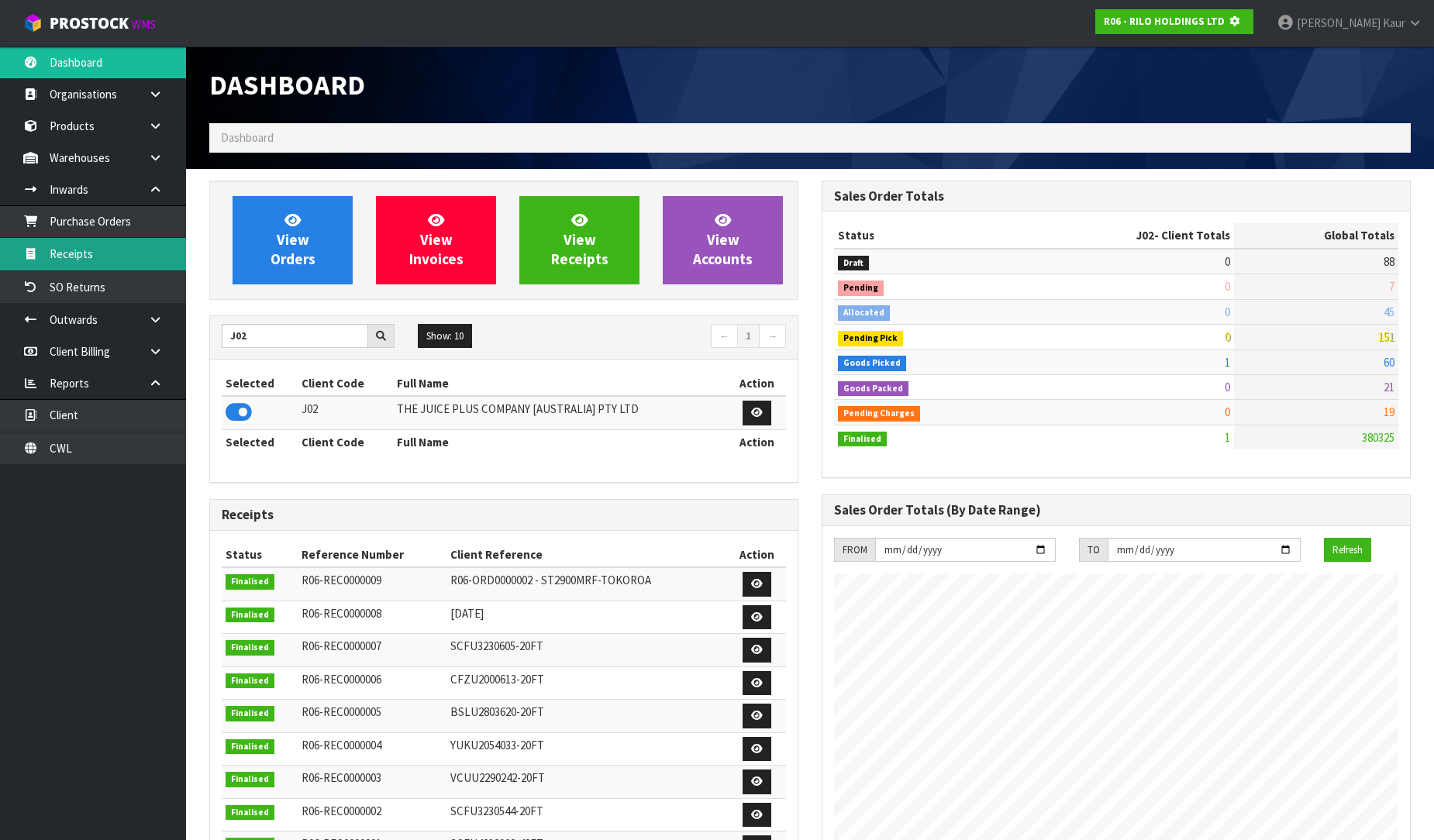
scroll to position [967, 612]
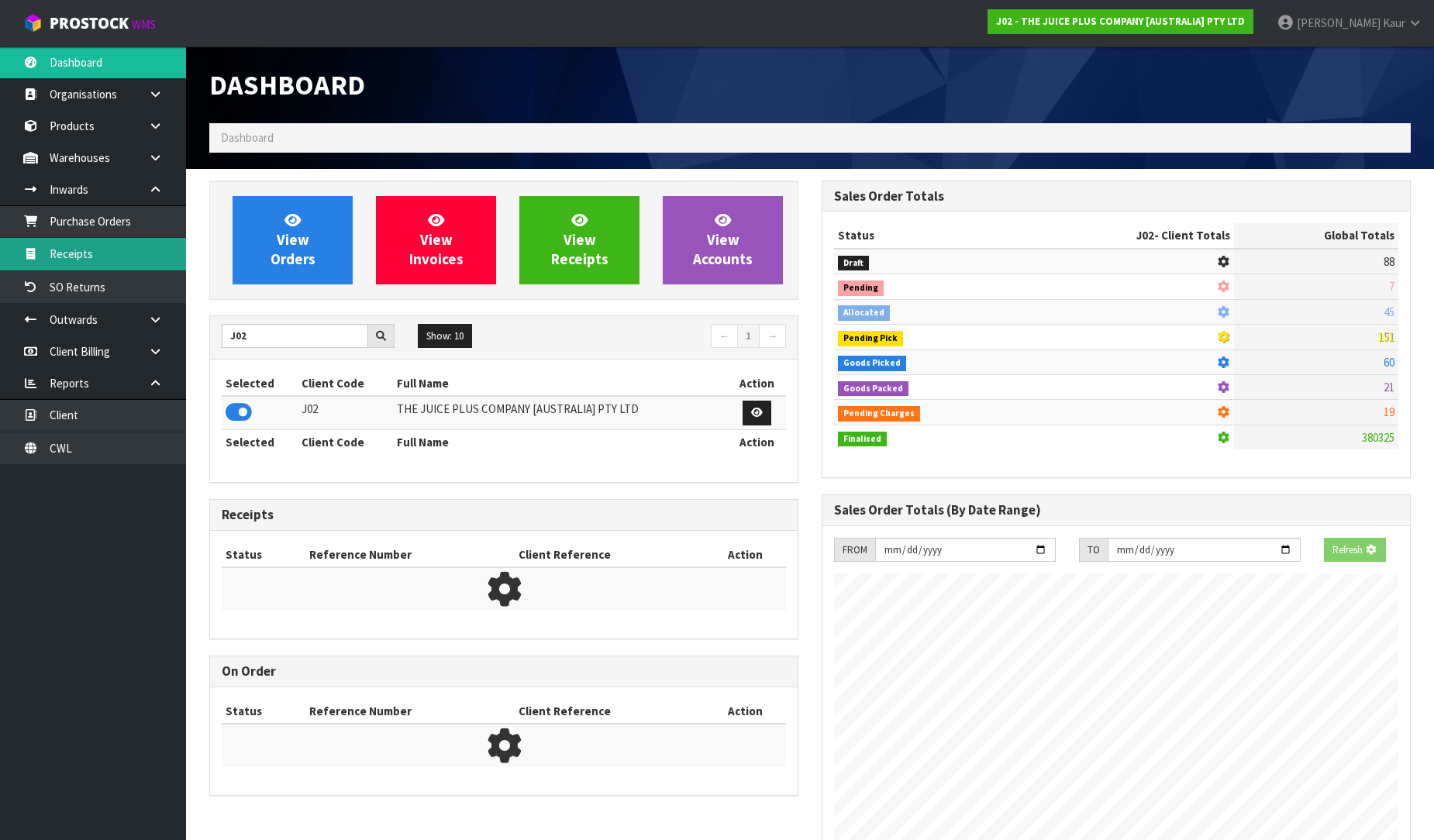
click at [144, 253] on link "Receipts" at bounding box center [93, 254] width 186 height 32
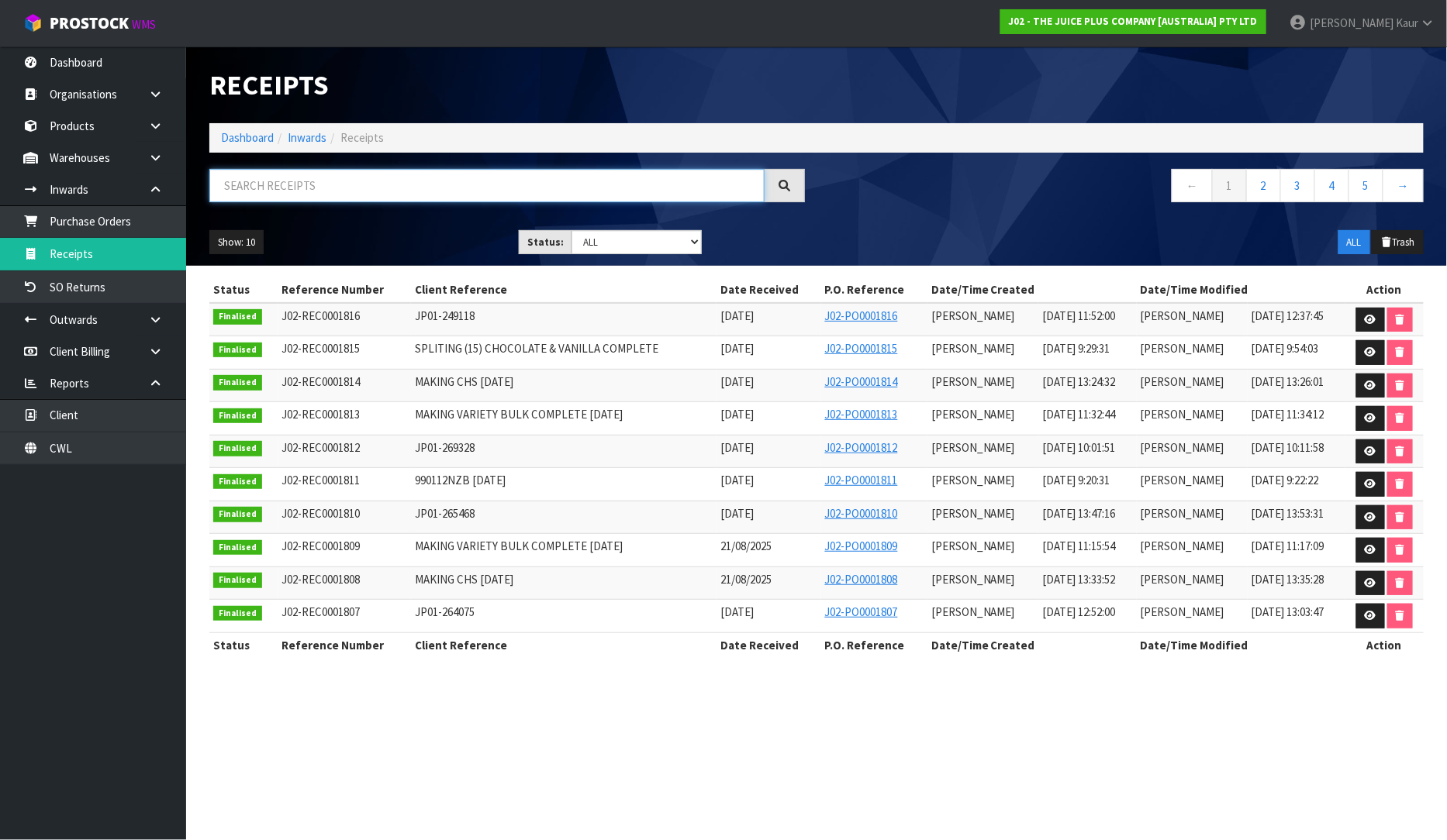
click at [417, 184] on input "text" at bounding box center [487, 186] width 555 height 34
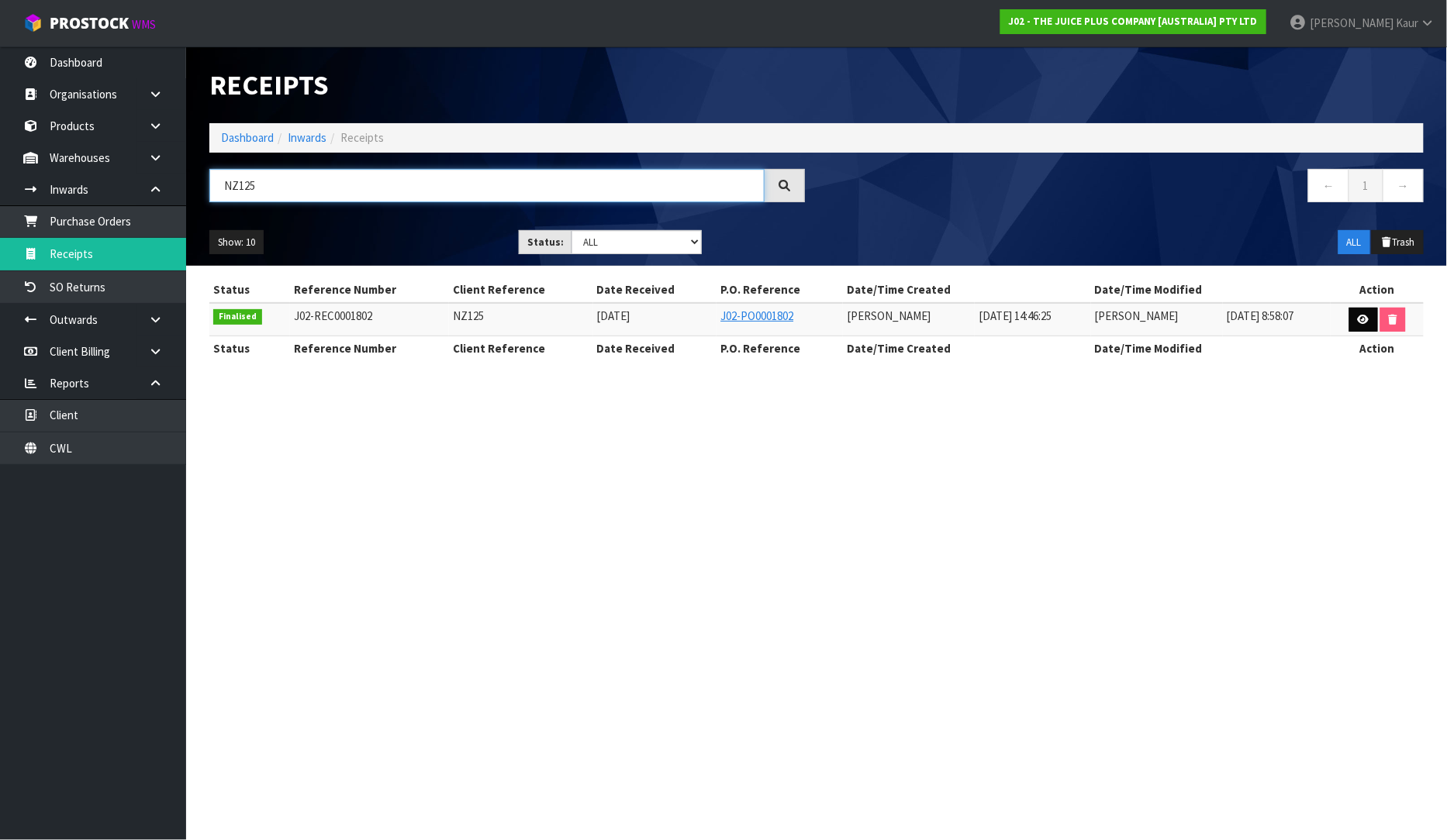
type input "NZ125"
click at [1365, 315] on icon at bounding box center [1364, 320] width 12 height 10
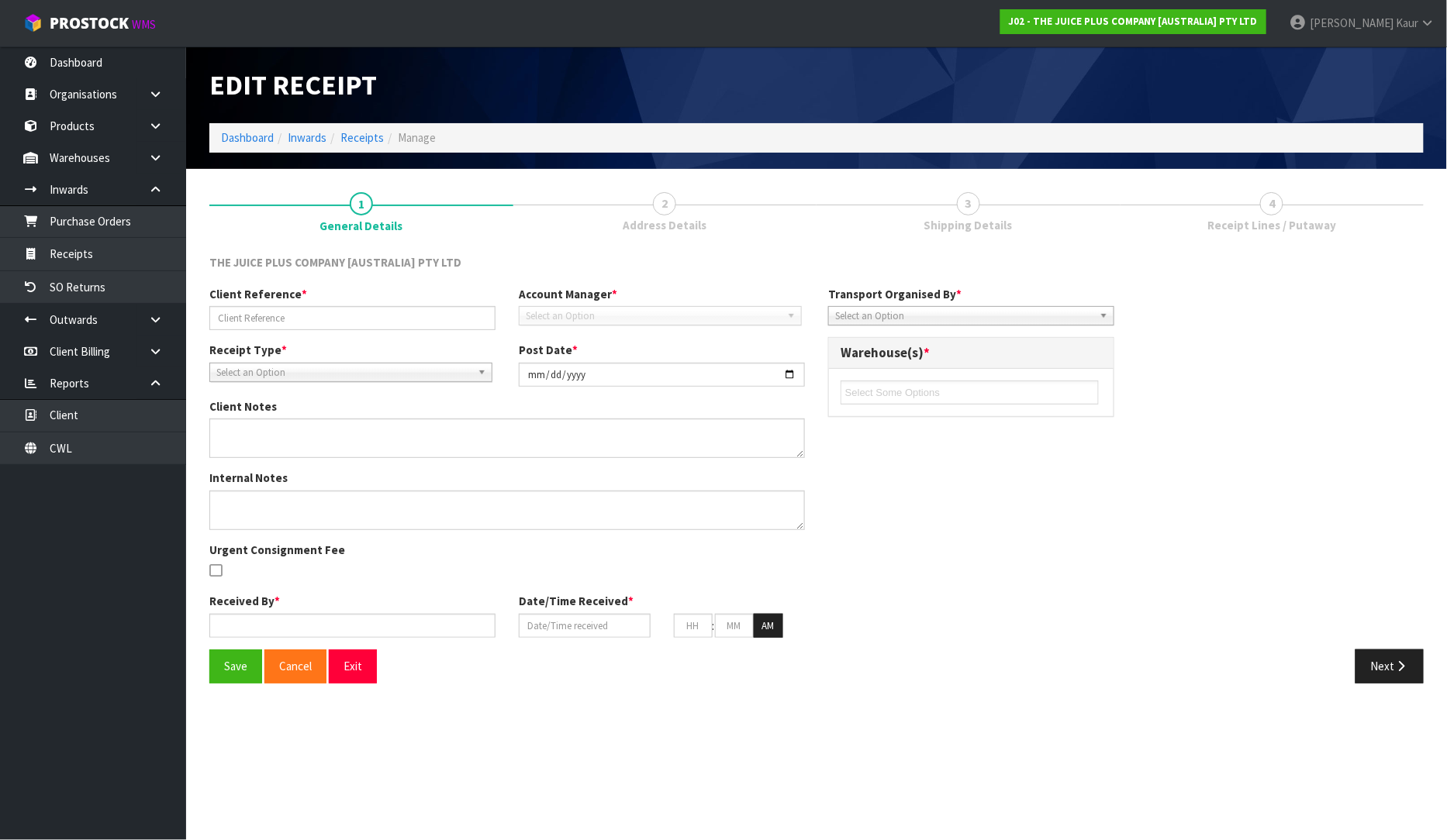
type input "NZ125"
type input "[DATE]"
type input "[PERSON_NAME]"
type input "[DATE]"
type input "02"
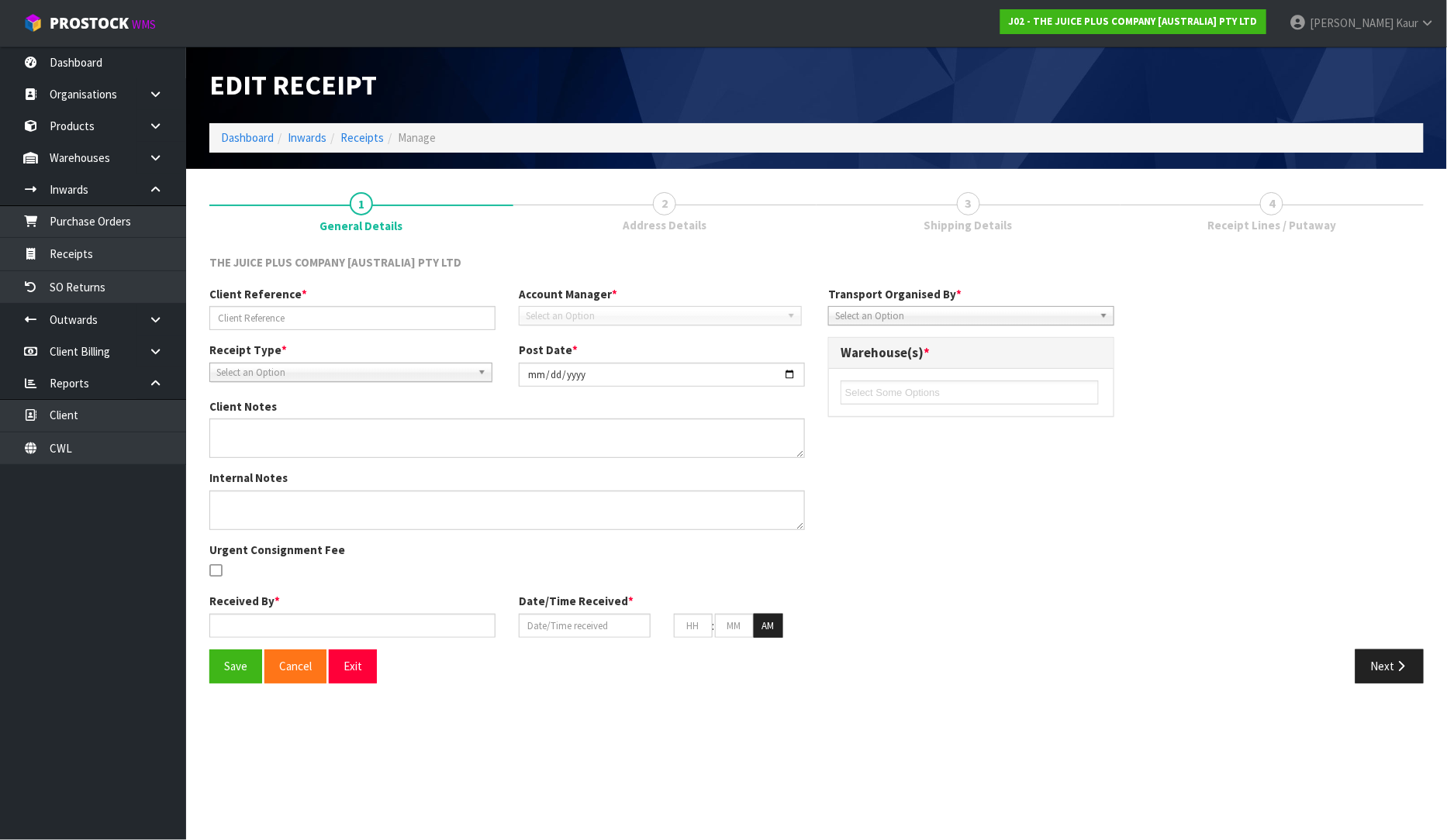
type input "46"
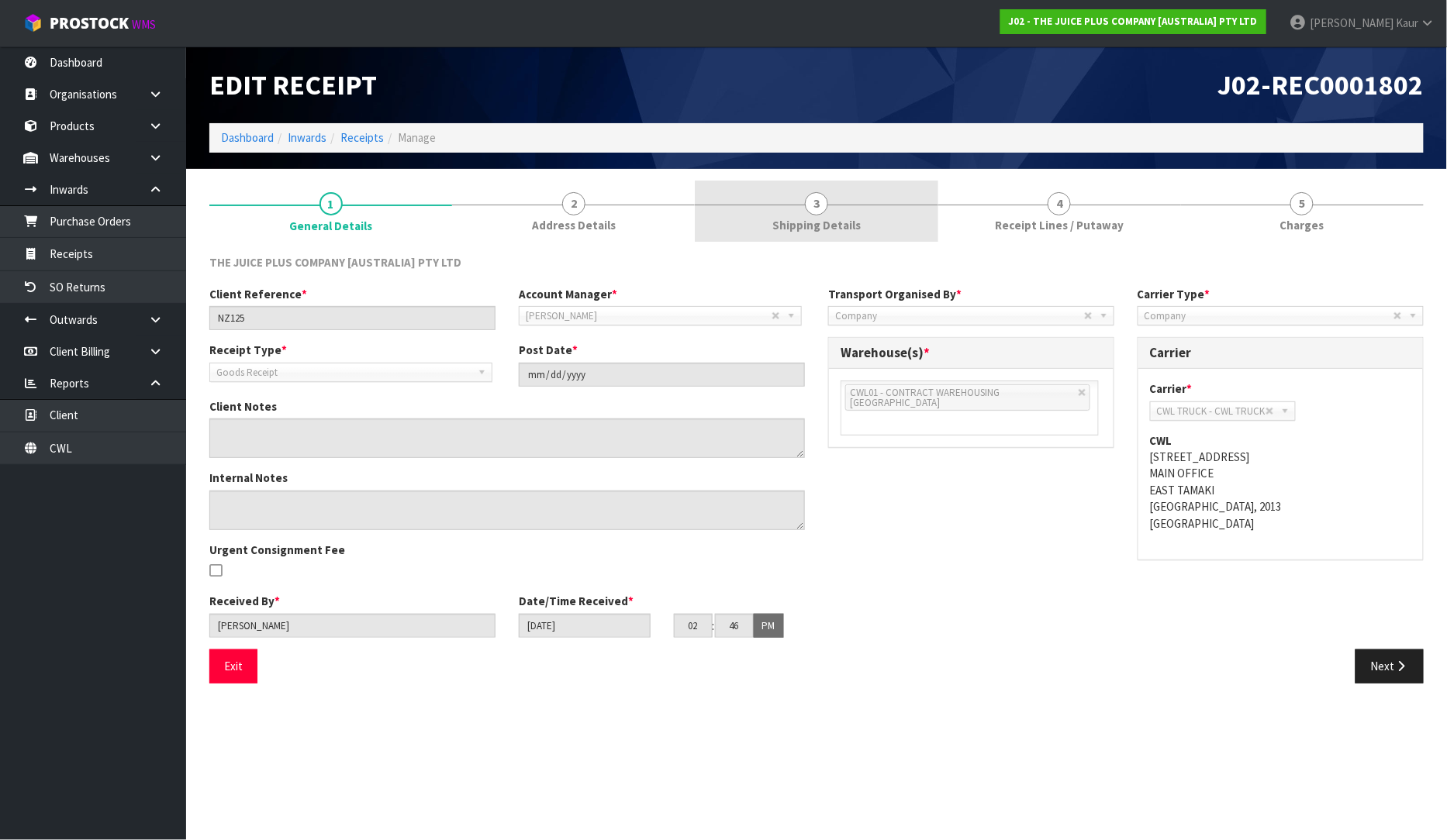
click at [837, 201] on link "3 Shipping Details" at bounding box center [816, 211] width 243 height 61
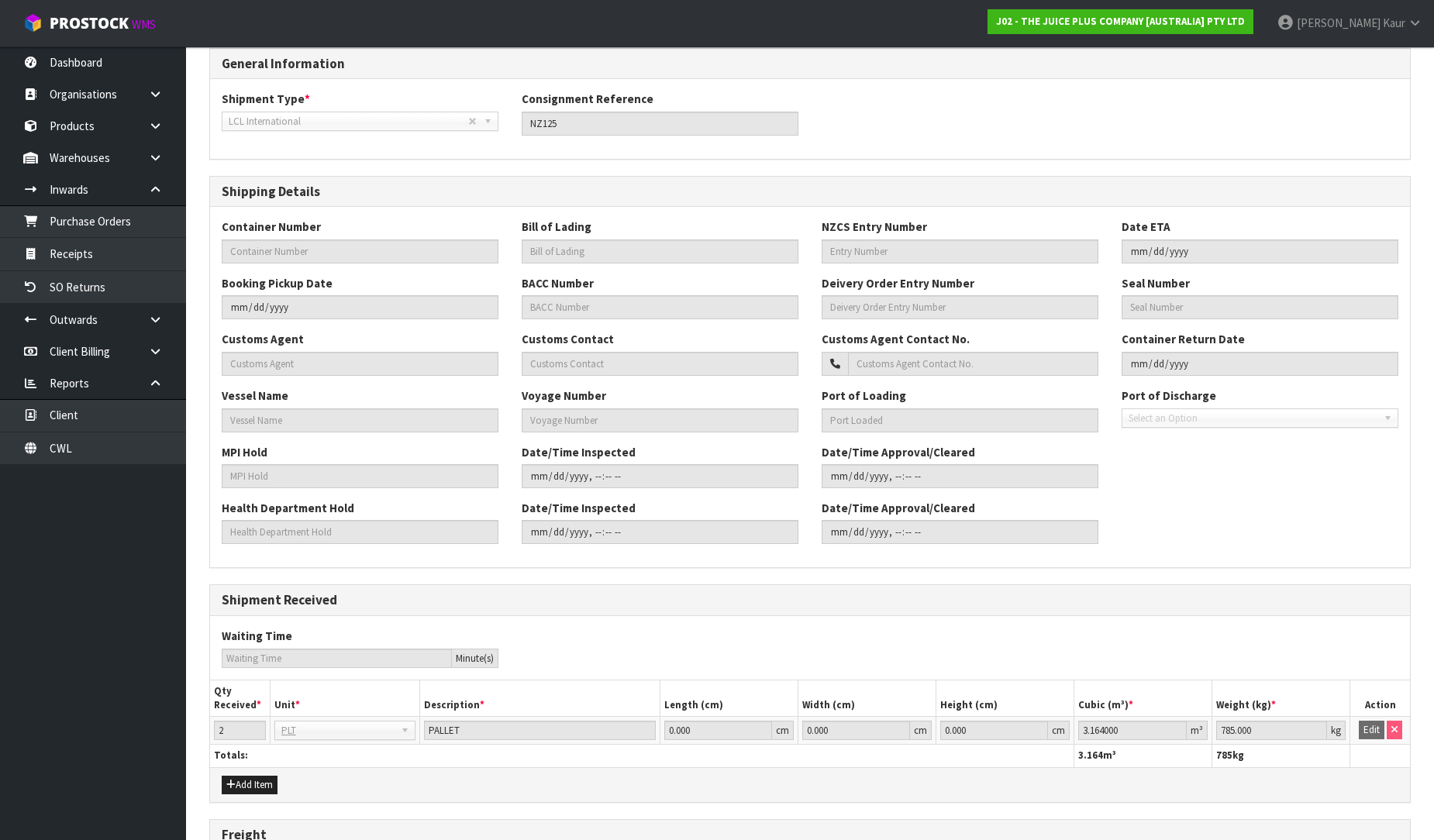
scroll to position [336, 0]
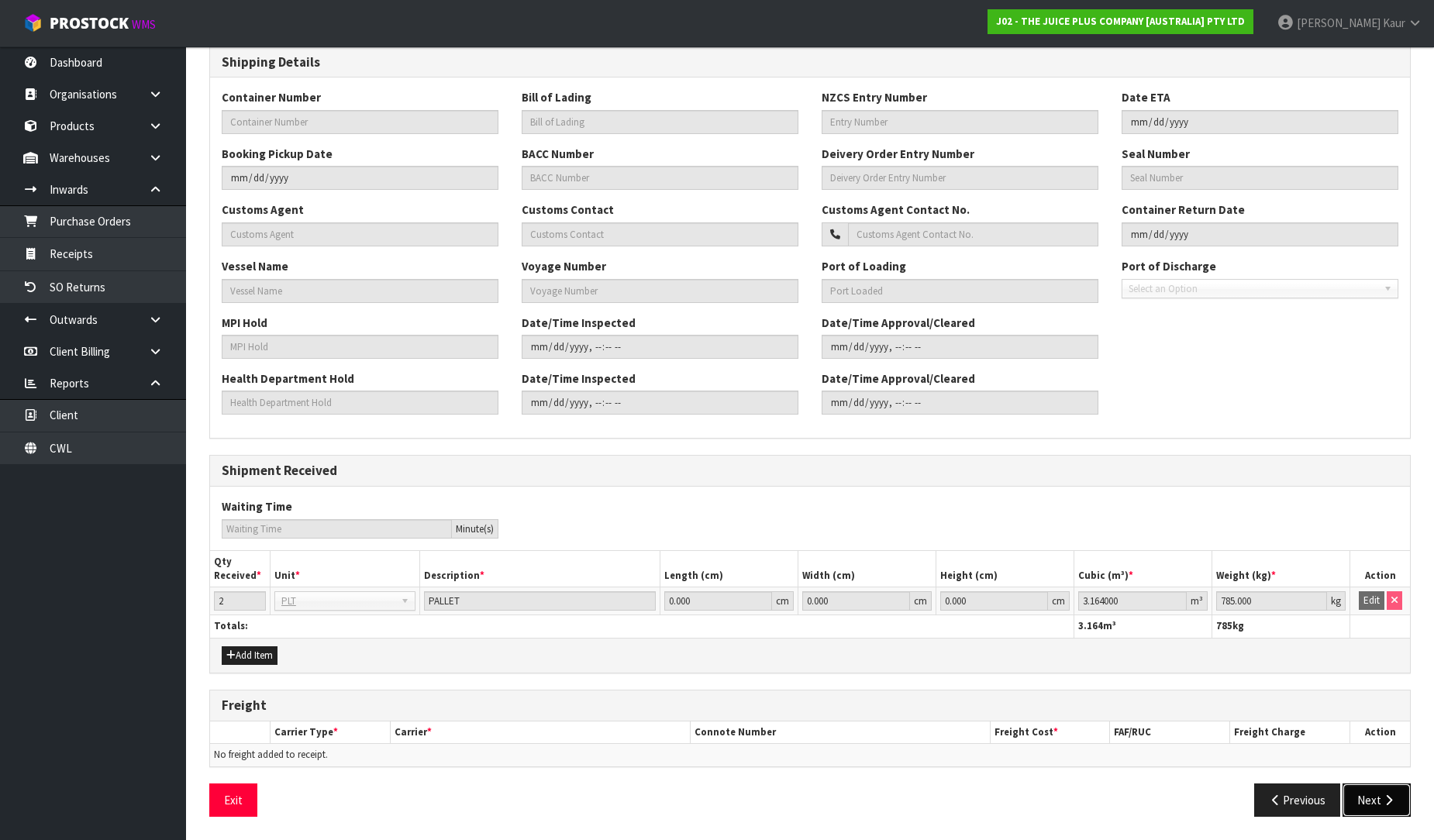
click at [1382, 800] on icon "button" at bounding box center [1388, 800] width 15 height 12
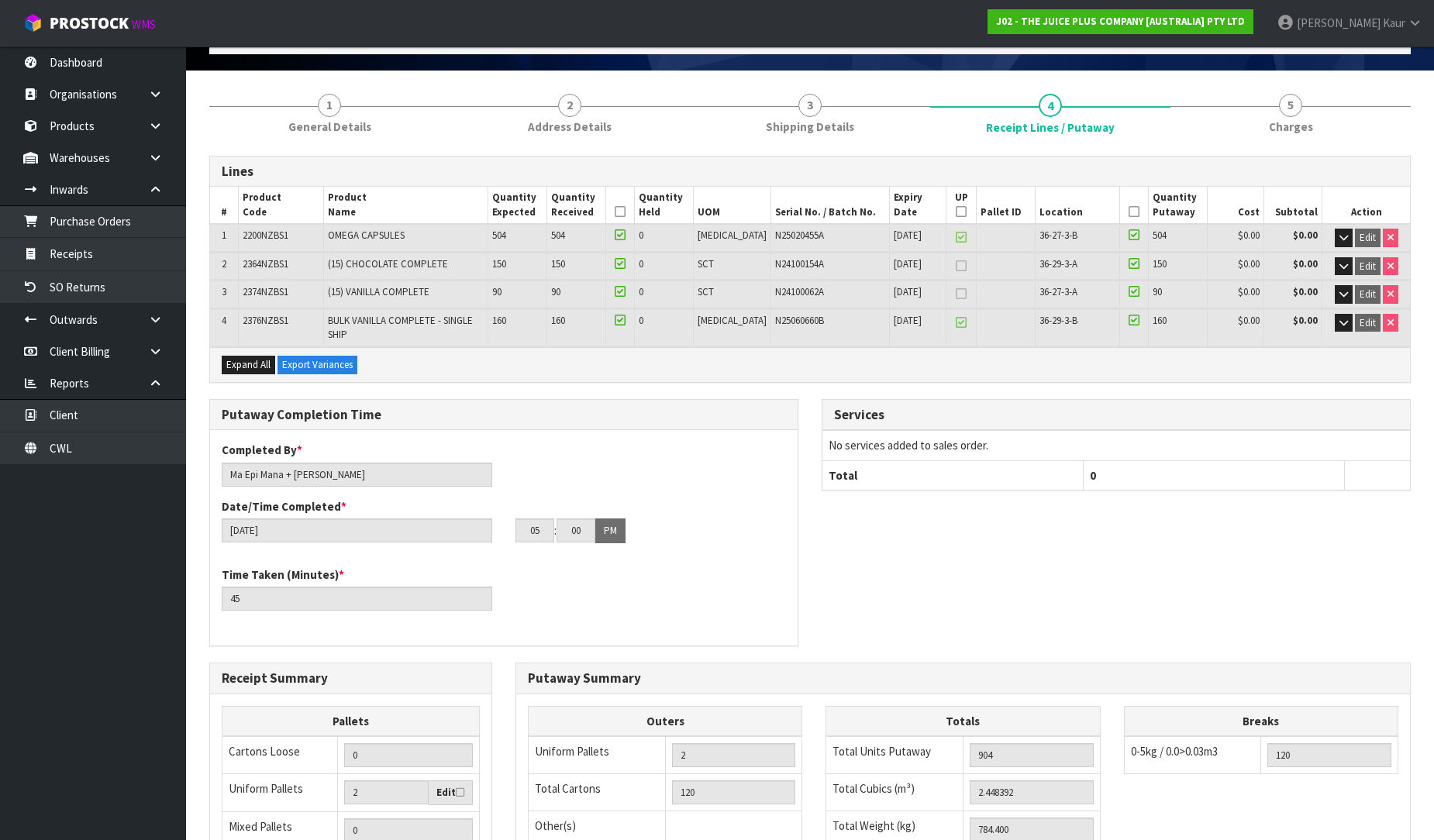
scroll to position [344, 0]
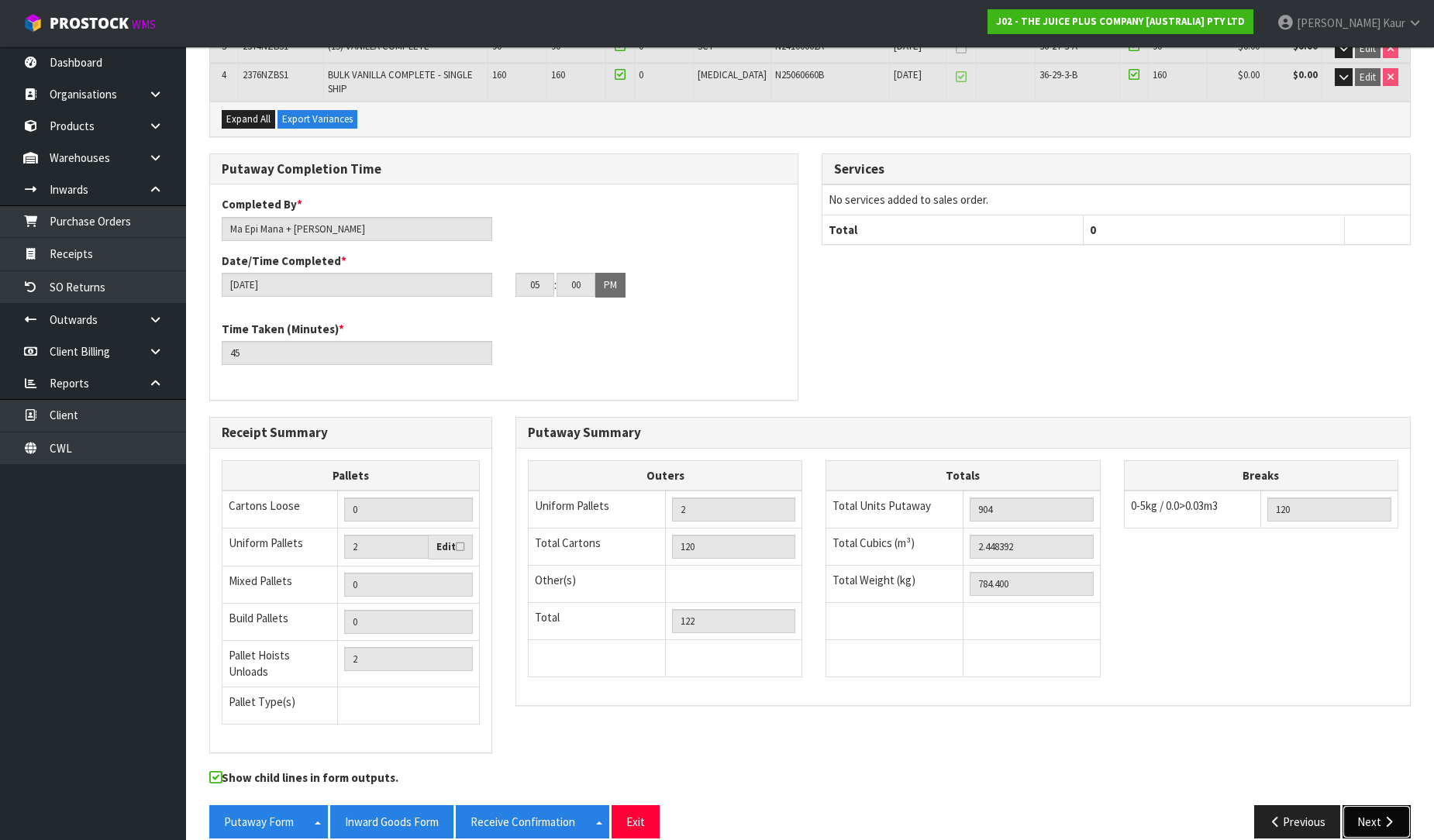
click at [1359, 805] on button "Next" at bounding box center [1377, 822] width 68 height 34
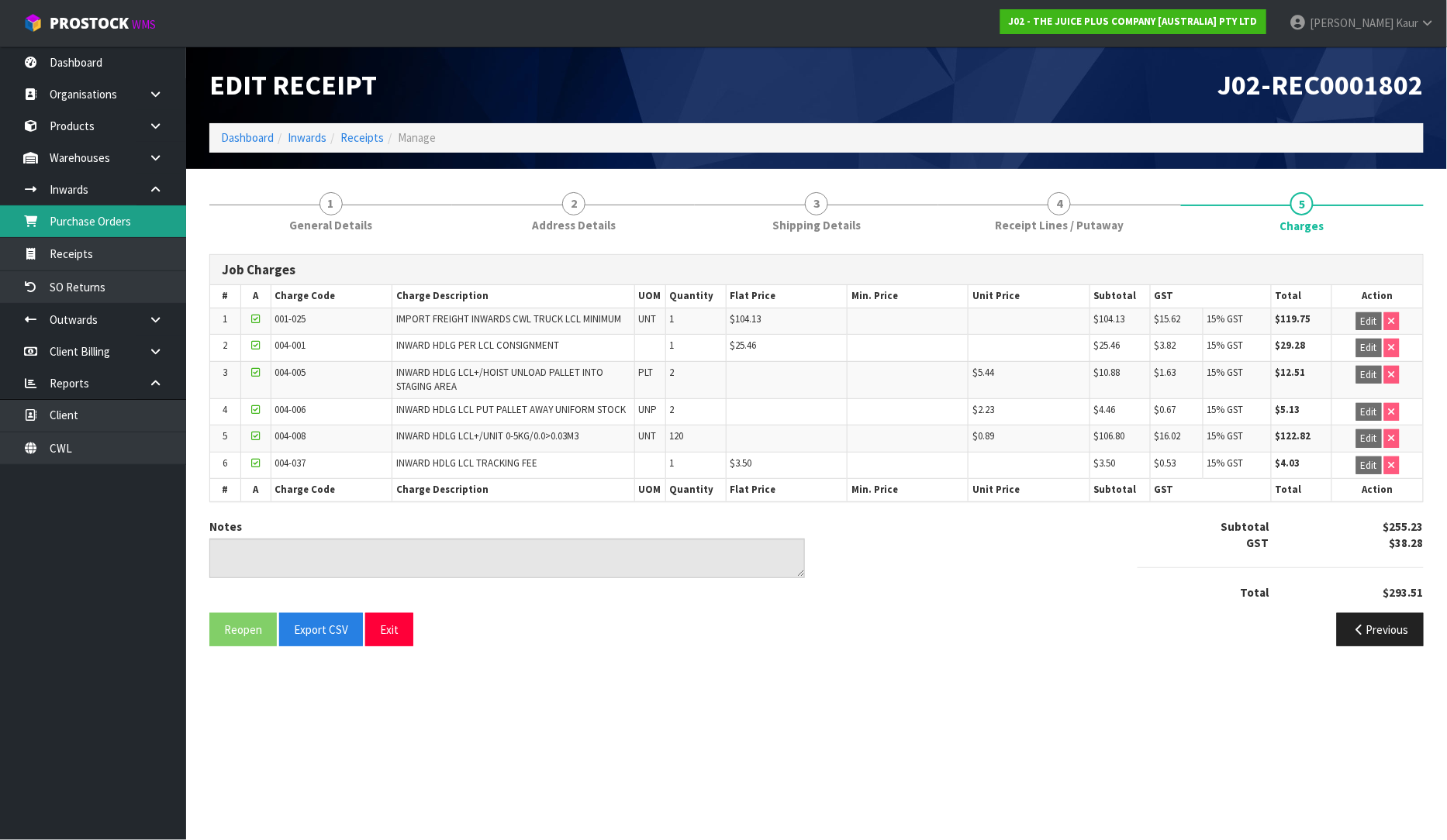
click at [119, 228] on link "Purchase Orders" at bounding box center [93, 221] width 186 height 32
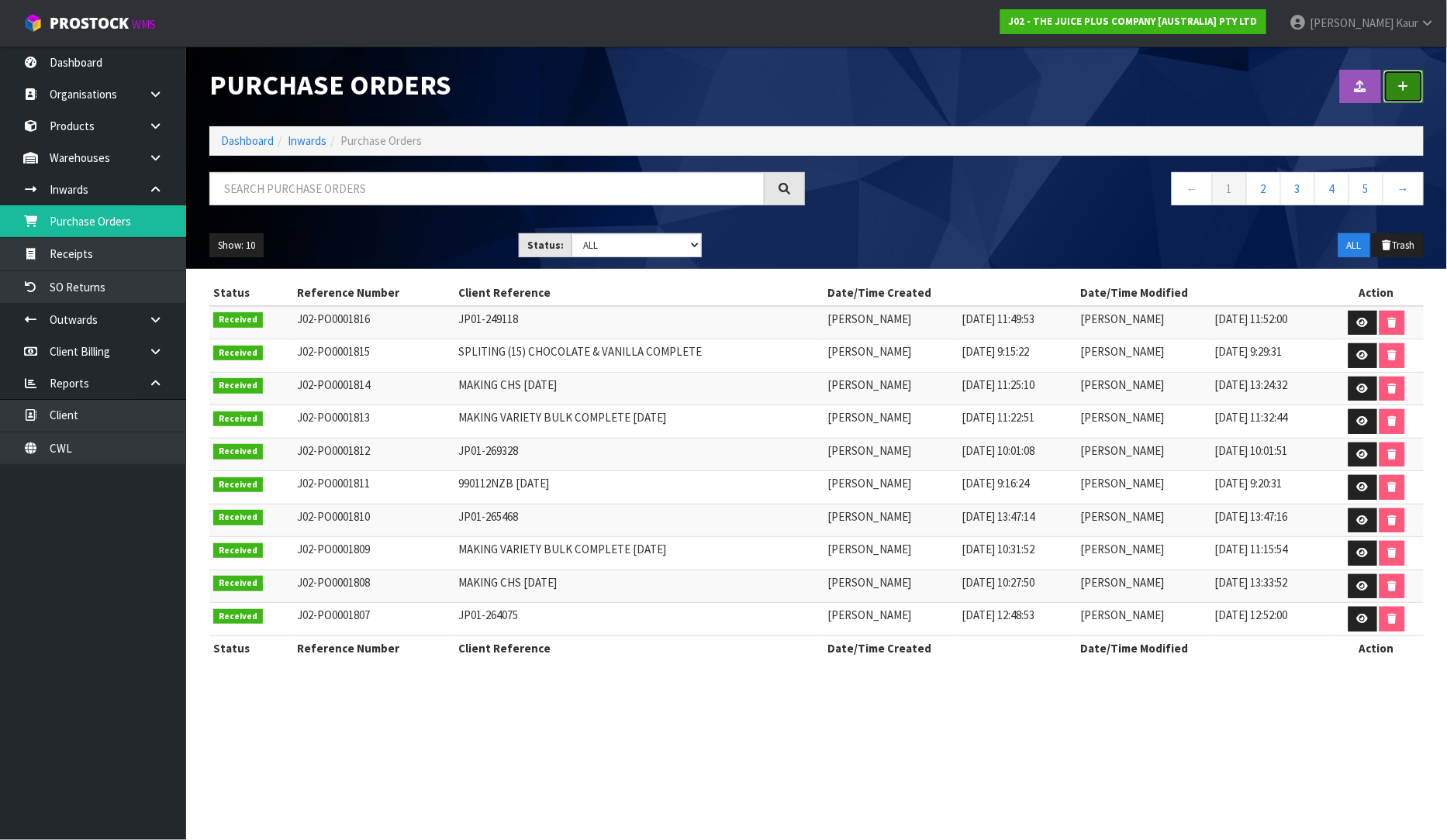
click at [1413, 97] on link at bounding box center [1403, 86] width 41 height 34
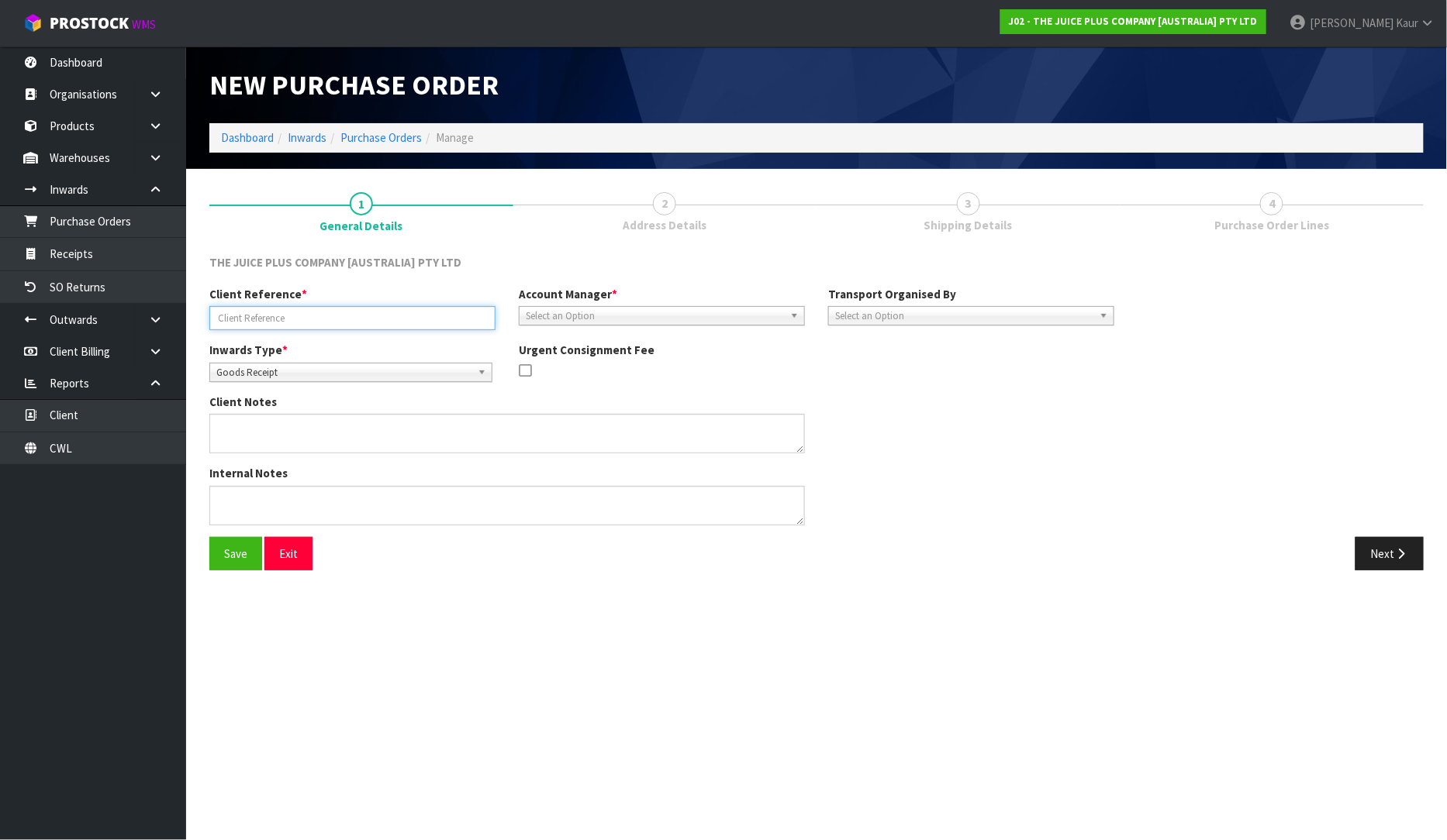
click at [303, 322] on input "text" at bounding box center [352, 318] width 286 height 24
paste input "LUMINATE AU/[GEOGRAPHIC_DATA]"
type input "LUMINATE AU/[GEOGRAPHIC_DATA]"
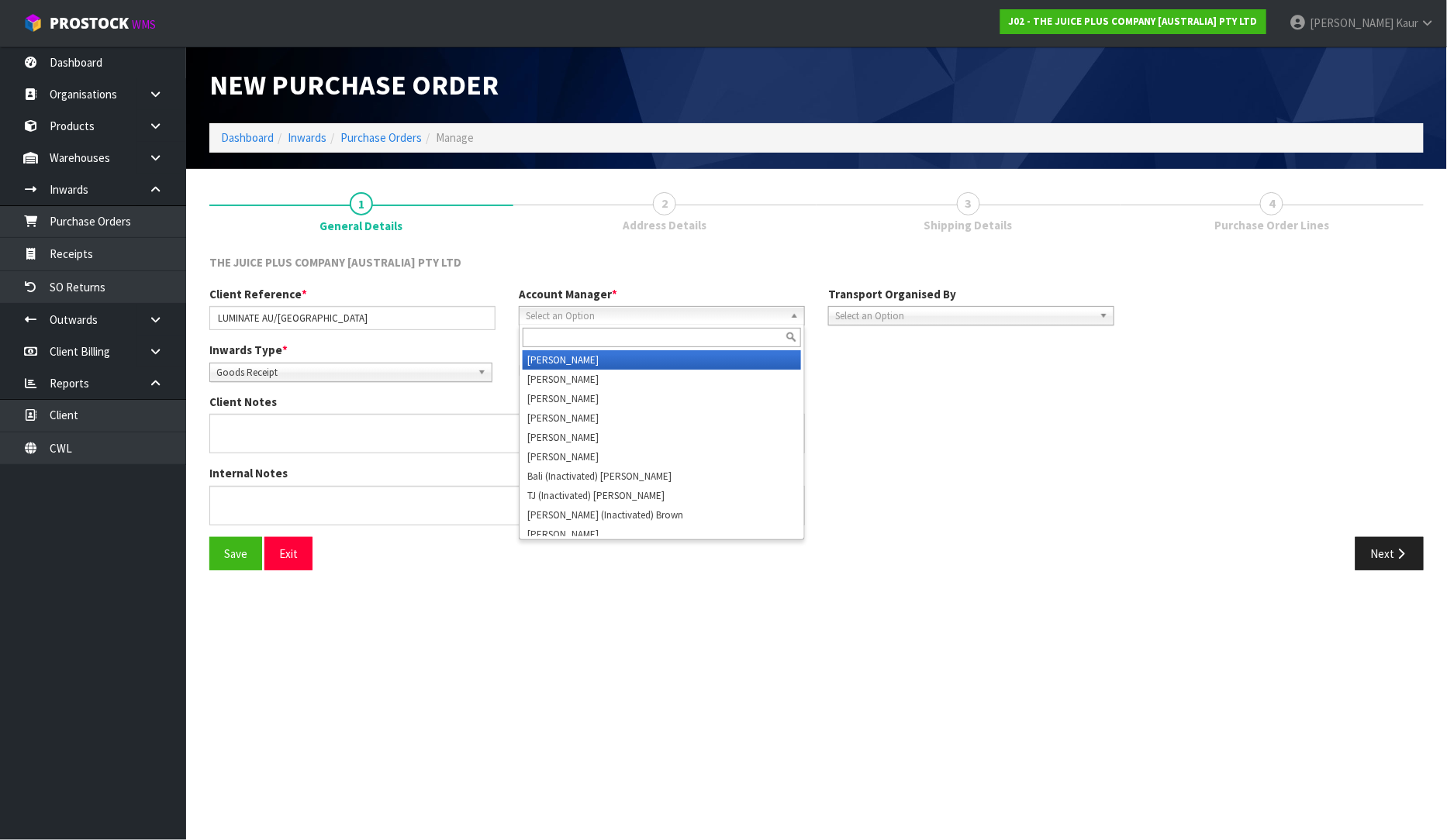
click at [545, 318] on span "Select an Option" at bounding box center [654, 316] width 259 height 19
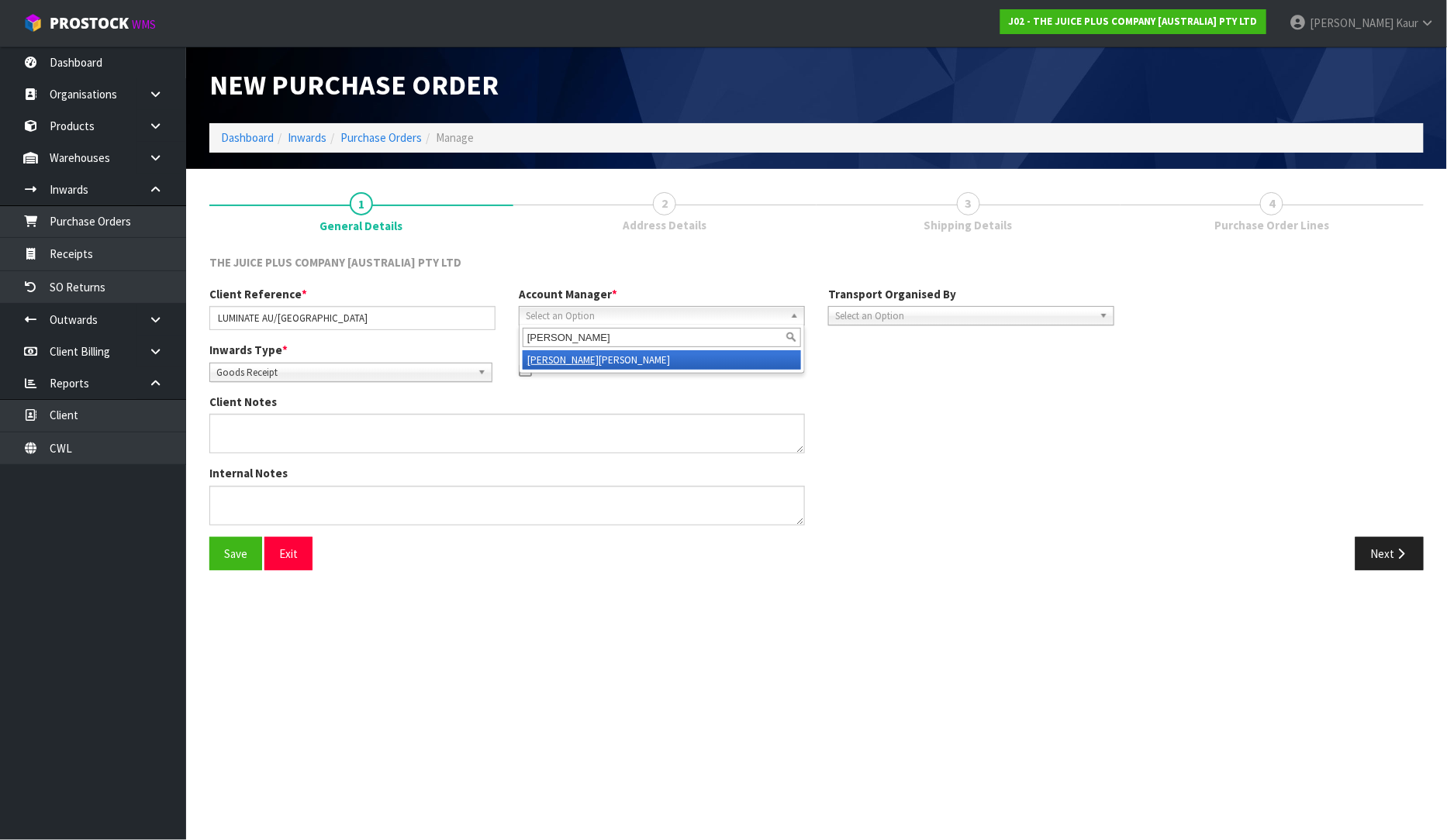
type input "[PERSON_NAME]"
click at [574, 355] on li "[PERSON_NAME]" at bounding box center [661, 361] width 278 height 20
click at [1413, 549] on button "Next" at bounding box center [1389, 554] width 68 height 34
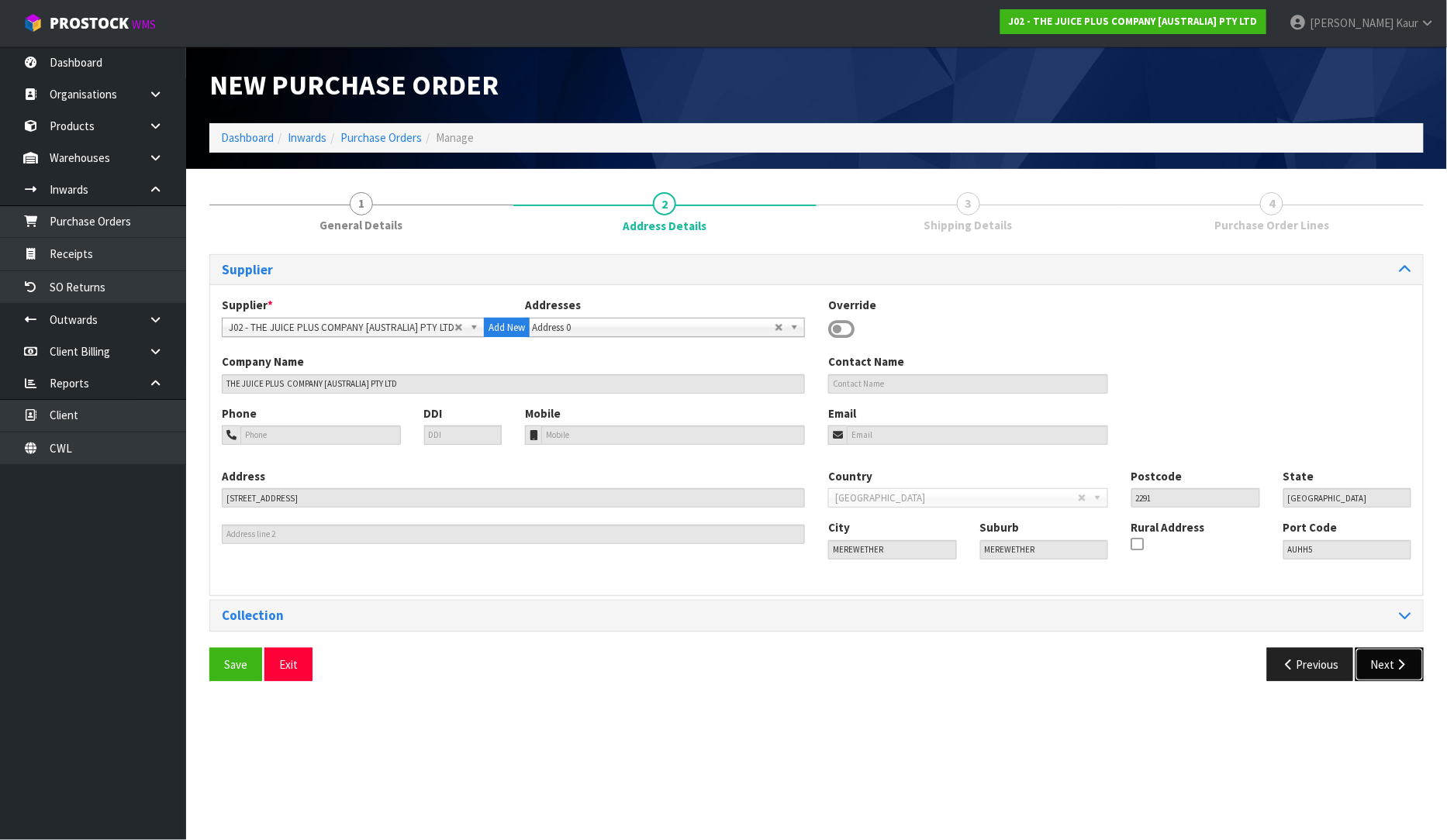
click at [1400, 670] on icon "button" at bounding box center [1401, 665] width 15 height 12
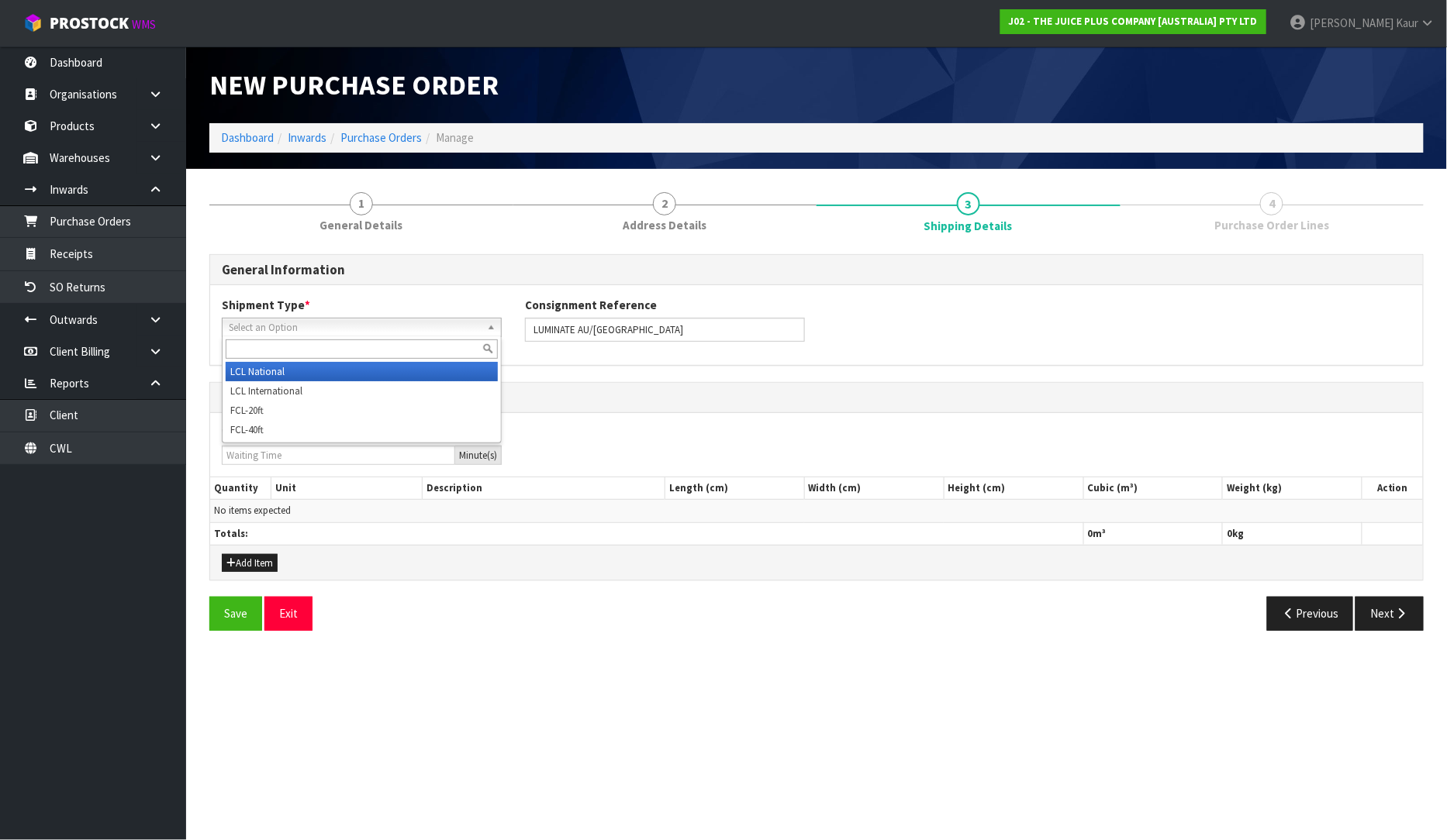
click at [362, 326] on span "Select an Option" at bounding box center [355, 328] width 252 height 19
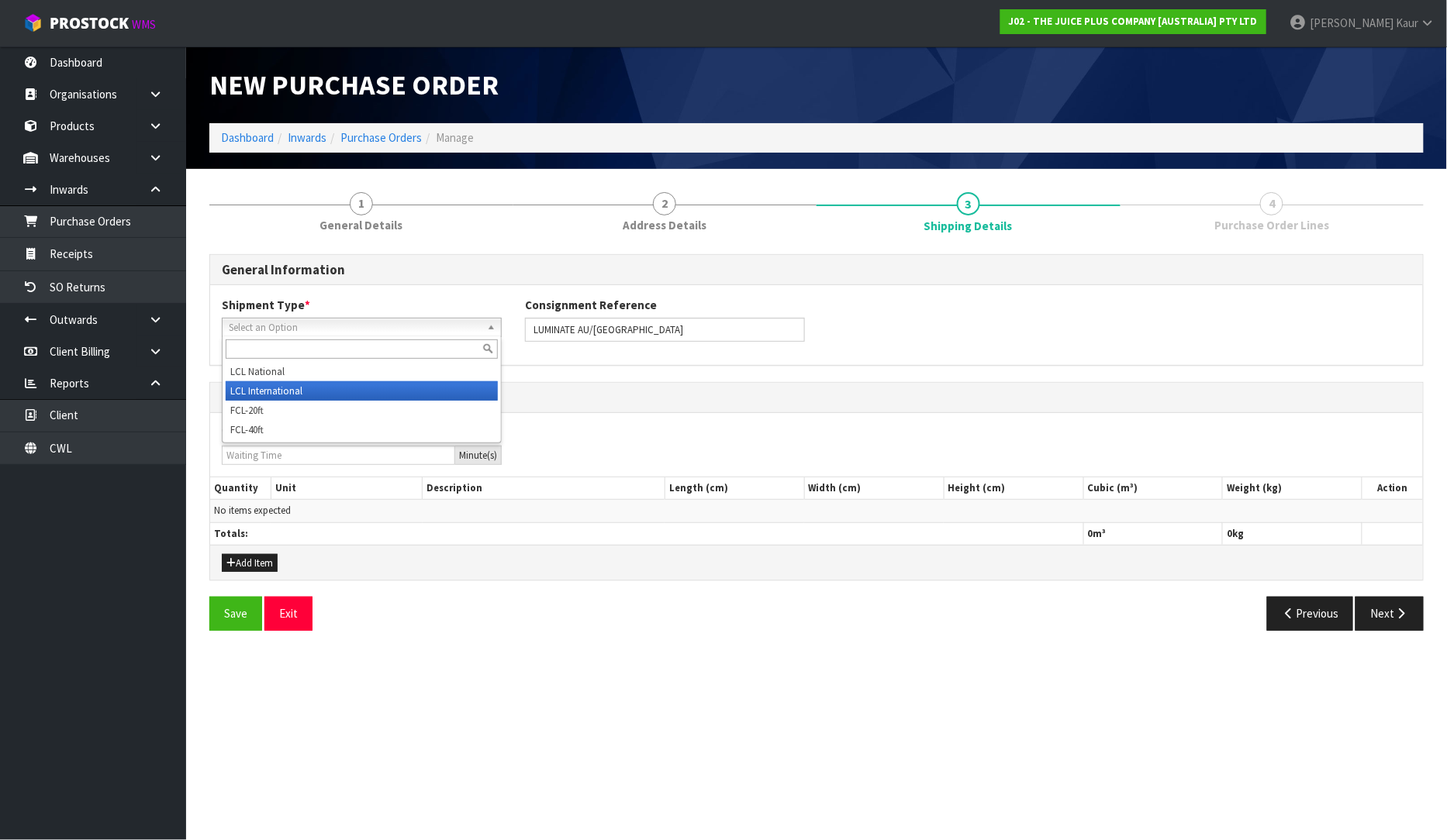
click at [316, 386] on li "LCL International" at bounding box center [362, 391] width 273 height 20
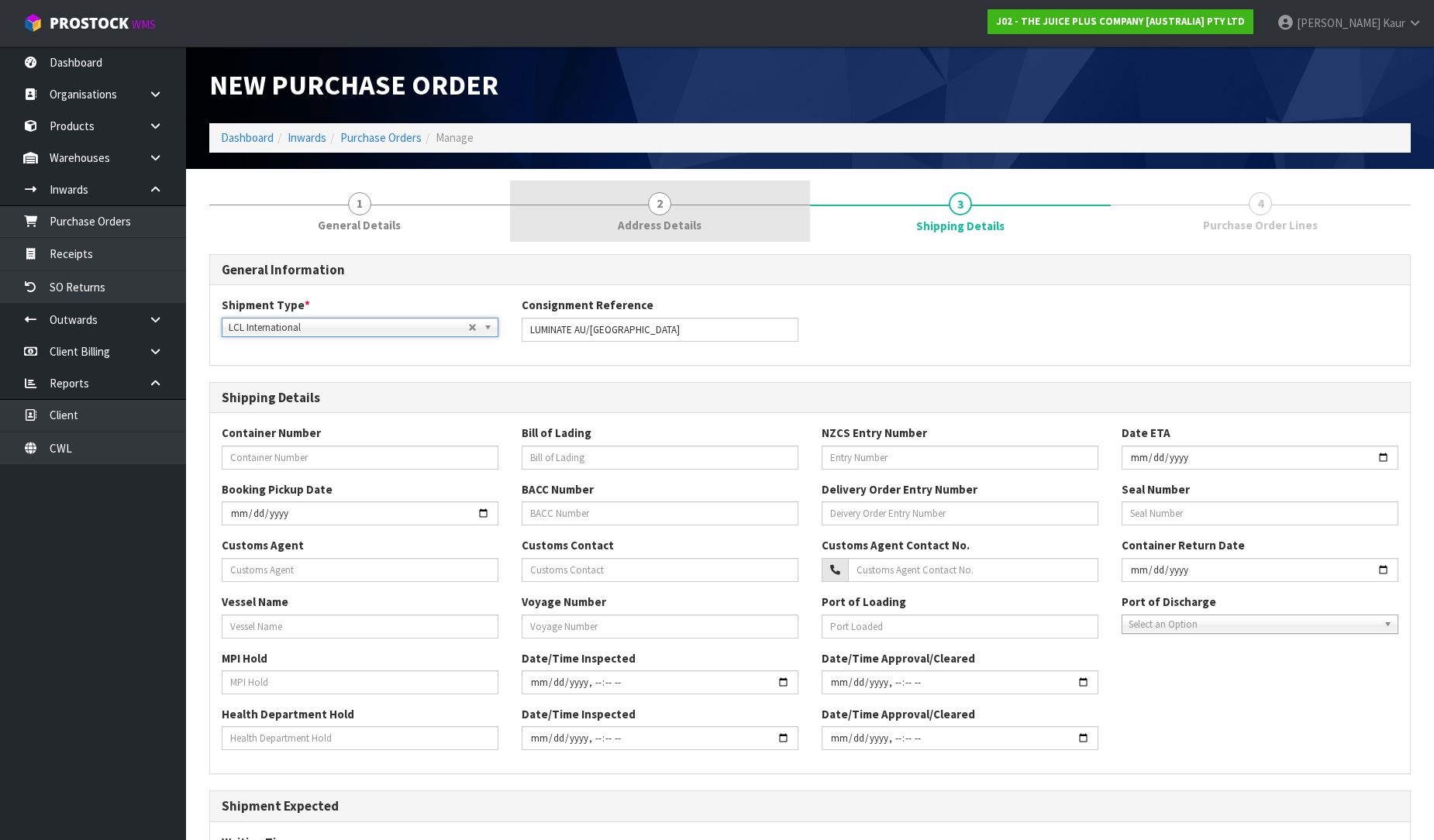
click at [682, 223] on span "Address Details" at bounding box center [659, 225] width 83 height 16
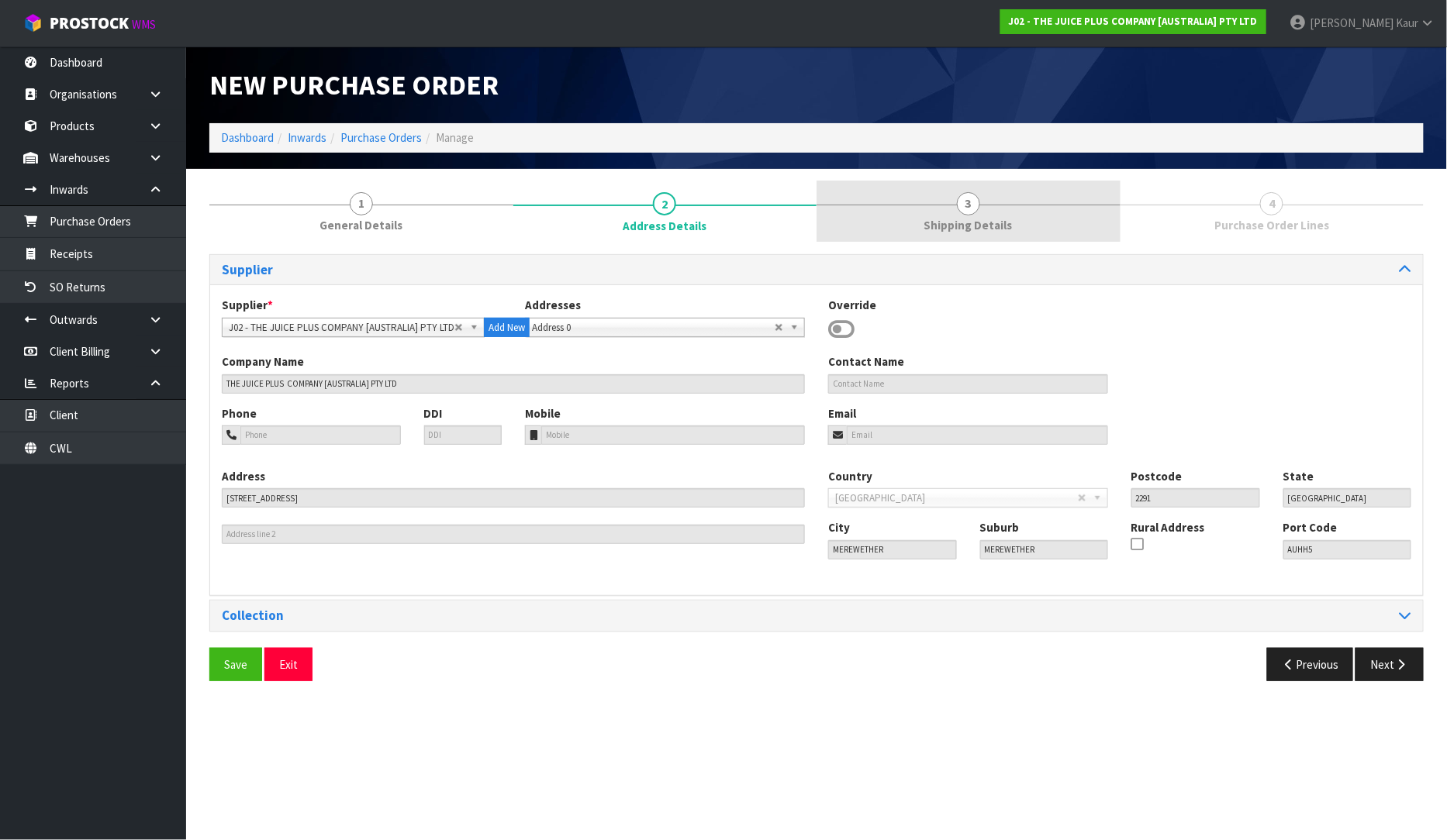
click at [971, 223] on span "Shipping Details" at bounding box center [967, 225] width 88 height 16
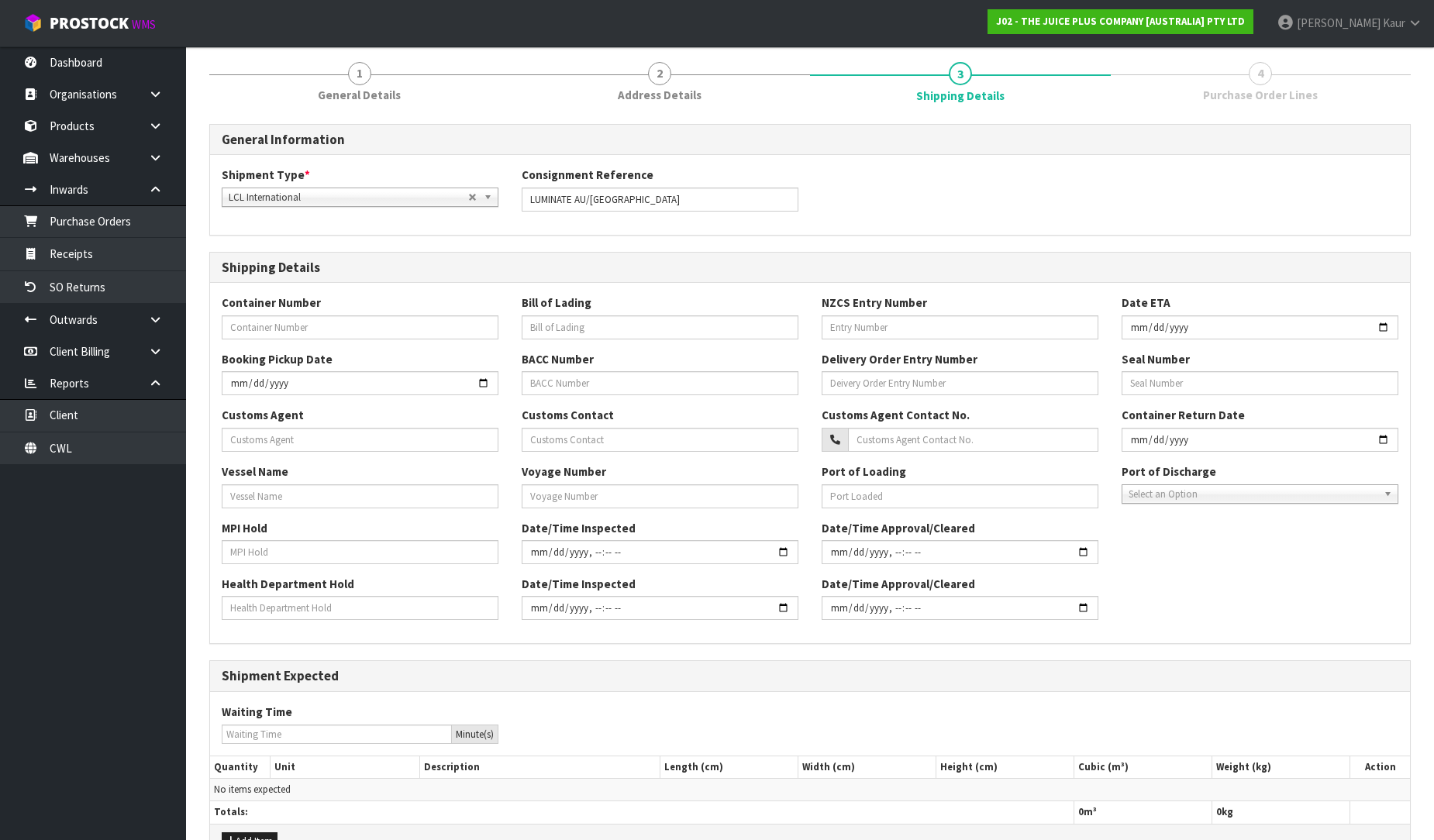
scroll to position [223, 0]
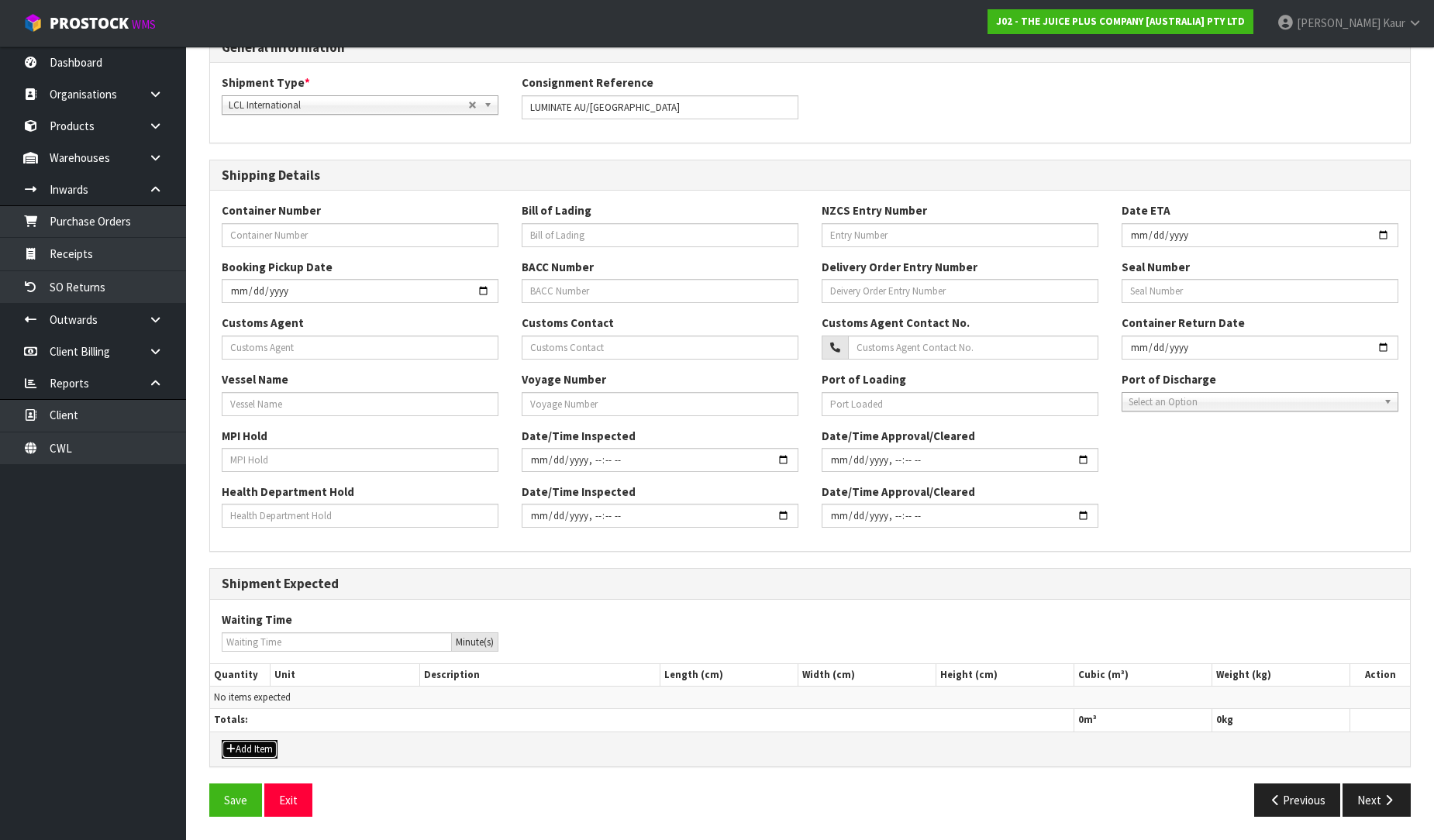
click at [255, 754] on button "Add Item" at bounding box center [250, 749] width 55 height 19
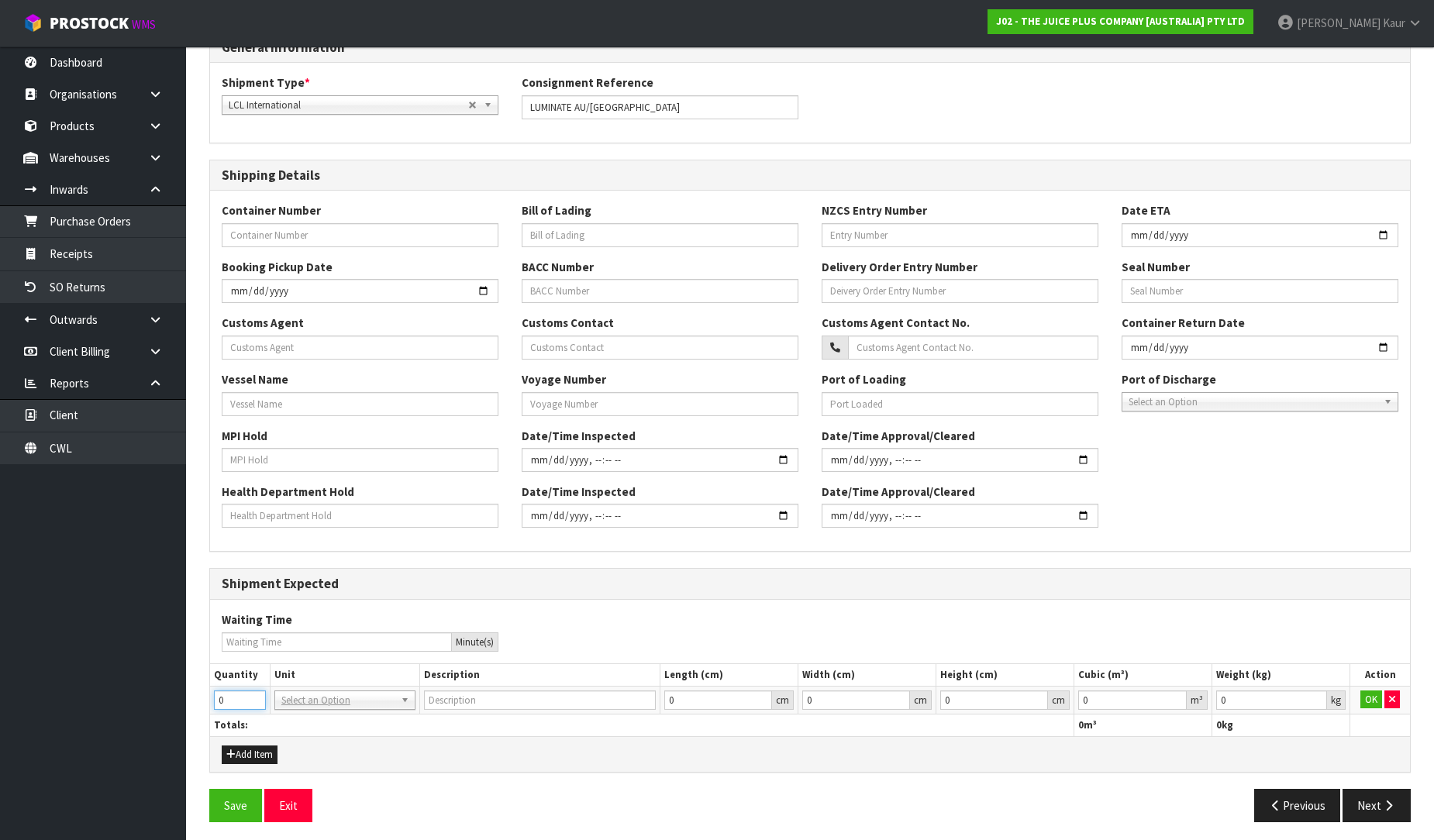
click at [253, 699] on input "0" at bounding box center [240, 700] width 52 height 20
click at [255, 699] on input "1" at bounding box center [240, 700] width 52 height 20
type input "2"
click at [255, 699] on input "2" at bounding box center [240, 700] width 52 height 20
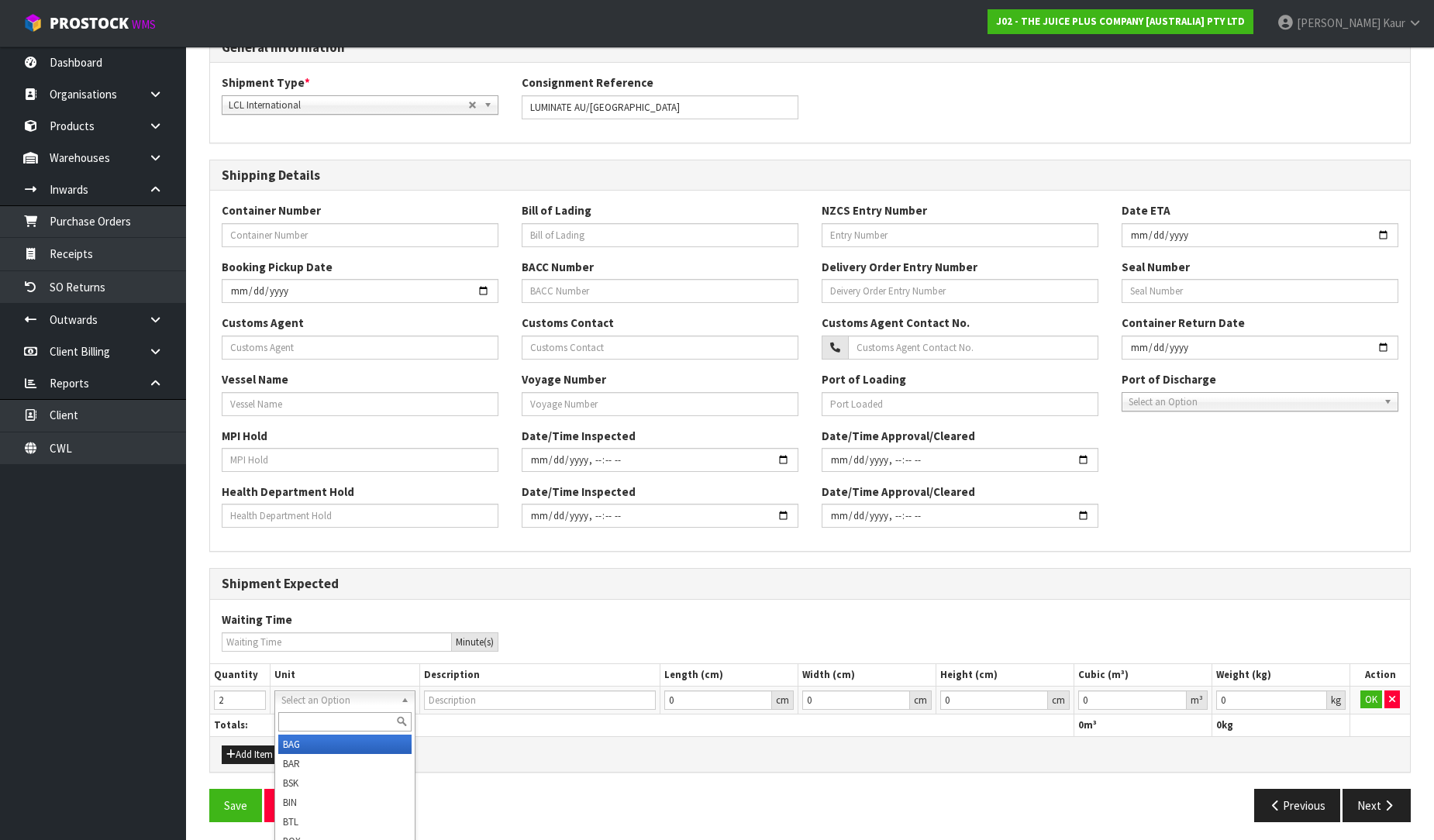
click at [294, 715] on input "text" at bounding box center [345, 722] width 134 height 20
type input "PLT"
type input "PALLET"
type input "0.000001"
click at [1177, 695] on input "0.000001" at bounding box center [1133, 700] width 109 height 20
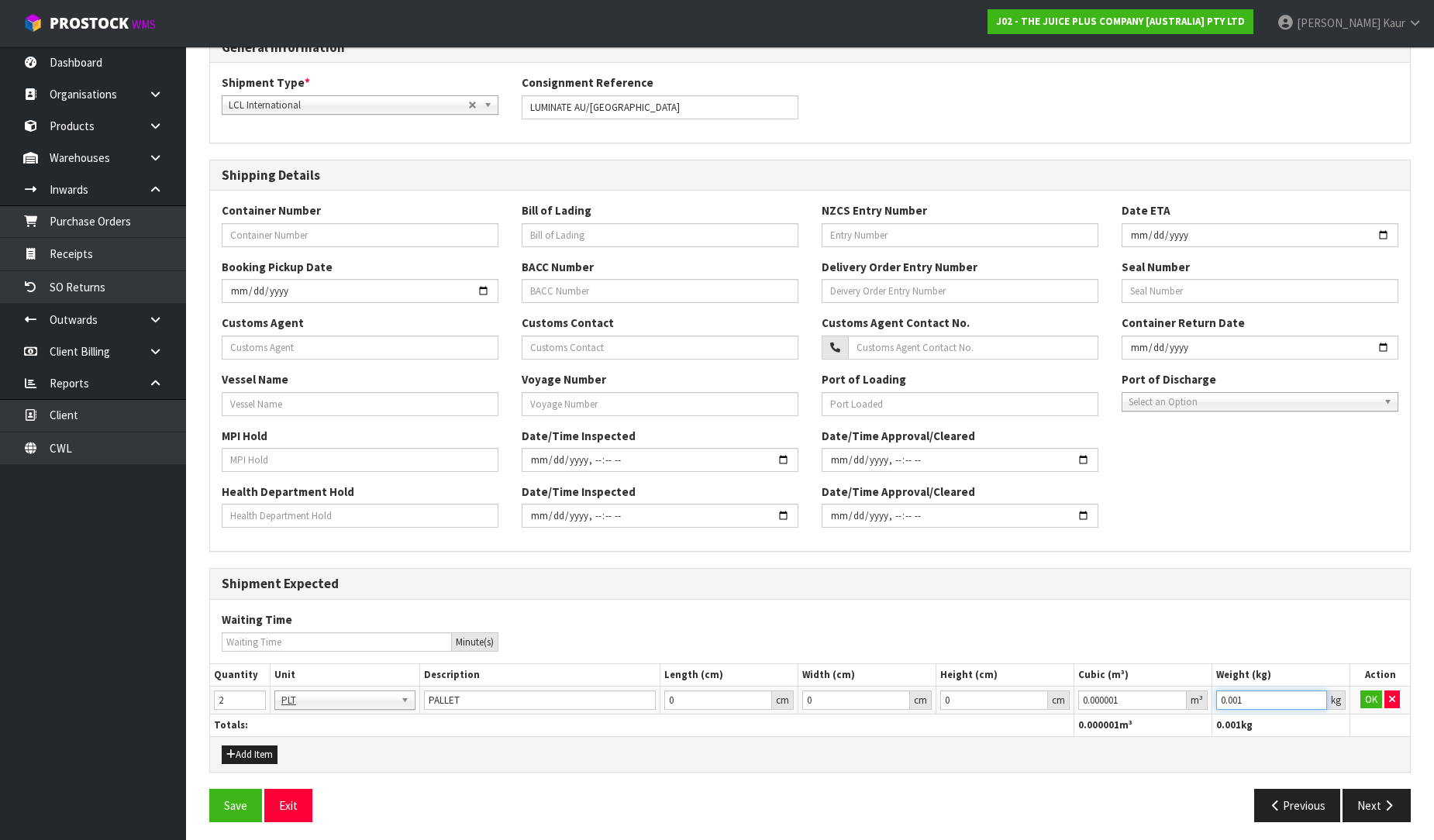
type input "0.001"
click at [1313, 697] on input "0.001" at bounding box center [1271, 700] width 111 height 20
click at [1359, 697] on td "OK" at bounding box center [1380, 699] width 59 height 28
click at [1373, 701] on button "OK" at bounding box center [1372, 699] width 22 height 19
click at [1376, 804] on button "Next" at bounding box center [1377, 805] width 68 height 34
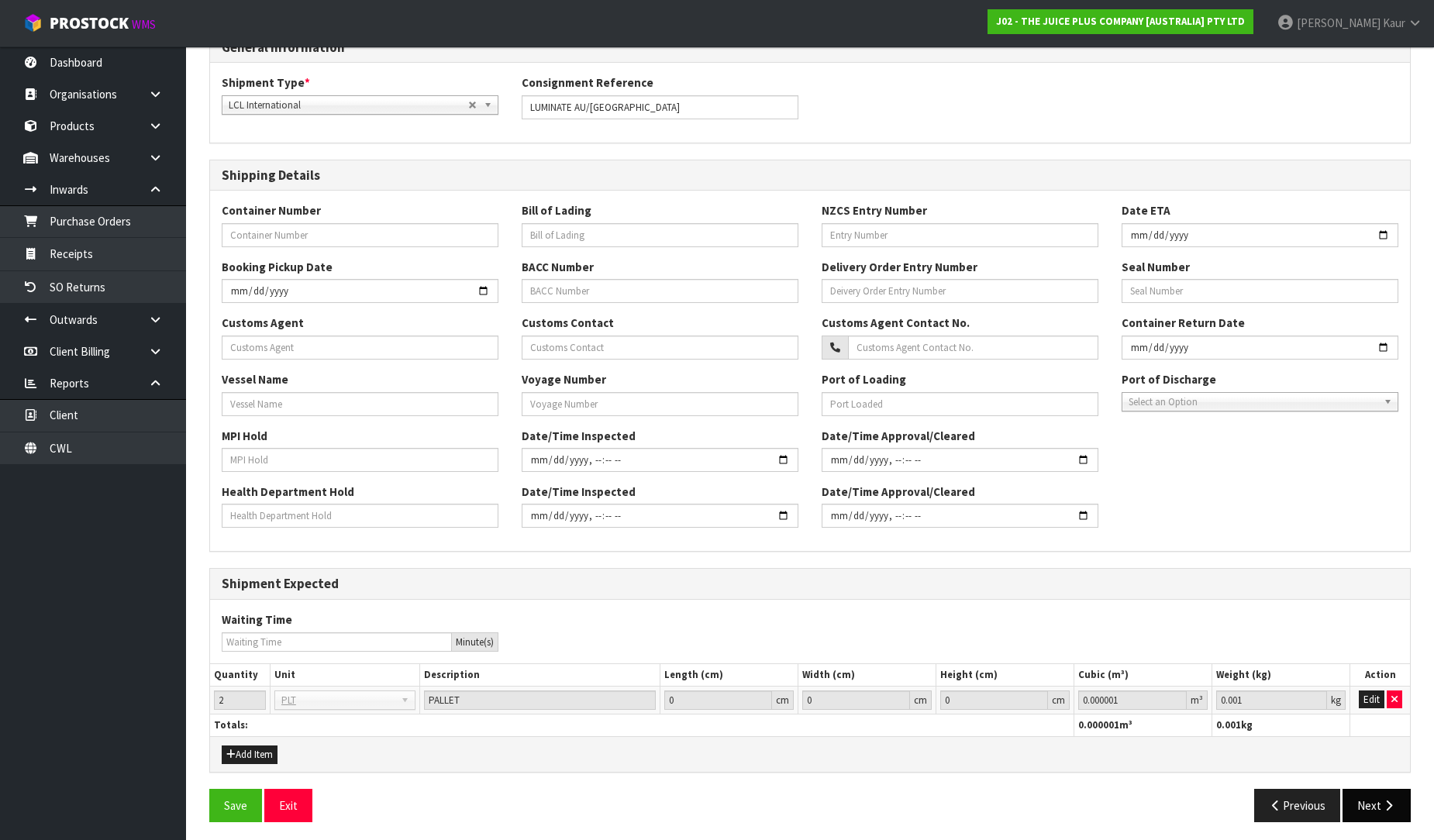
scroll to position [0, 0]
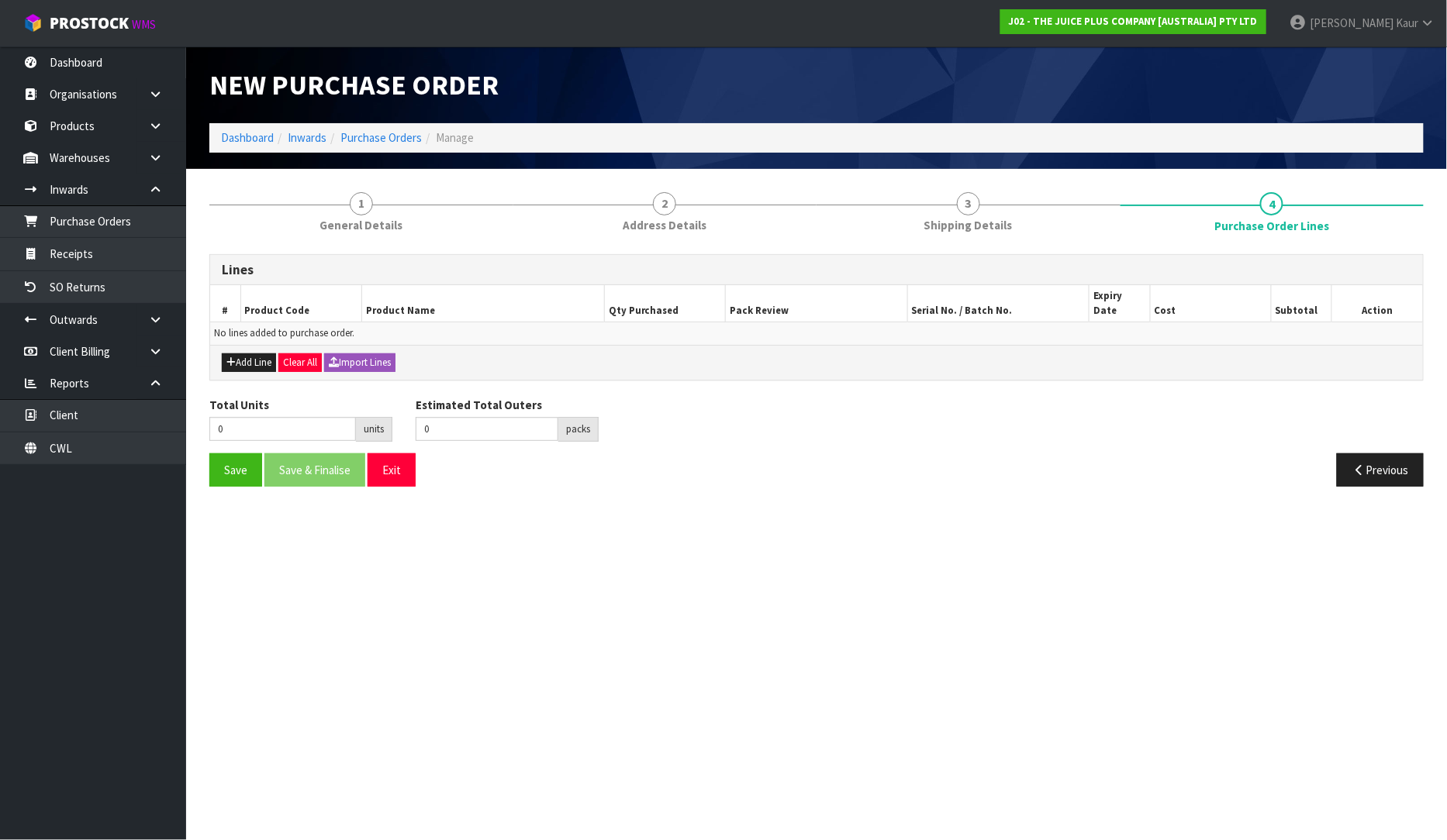
click at [254, 345] on div "Add Line Clear All Import Lines" at bounding box center [817, 362] width 1213 height 35
click at [269, 354] on button "Add Line" at bounding box center [249, 363] width 55 height 19
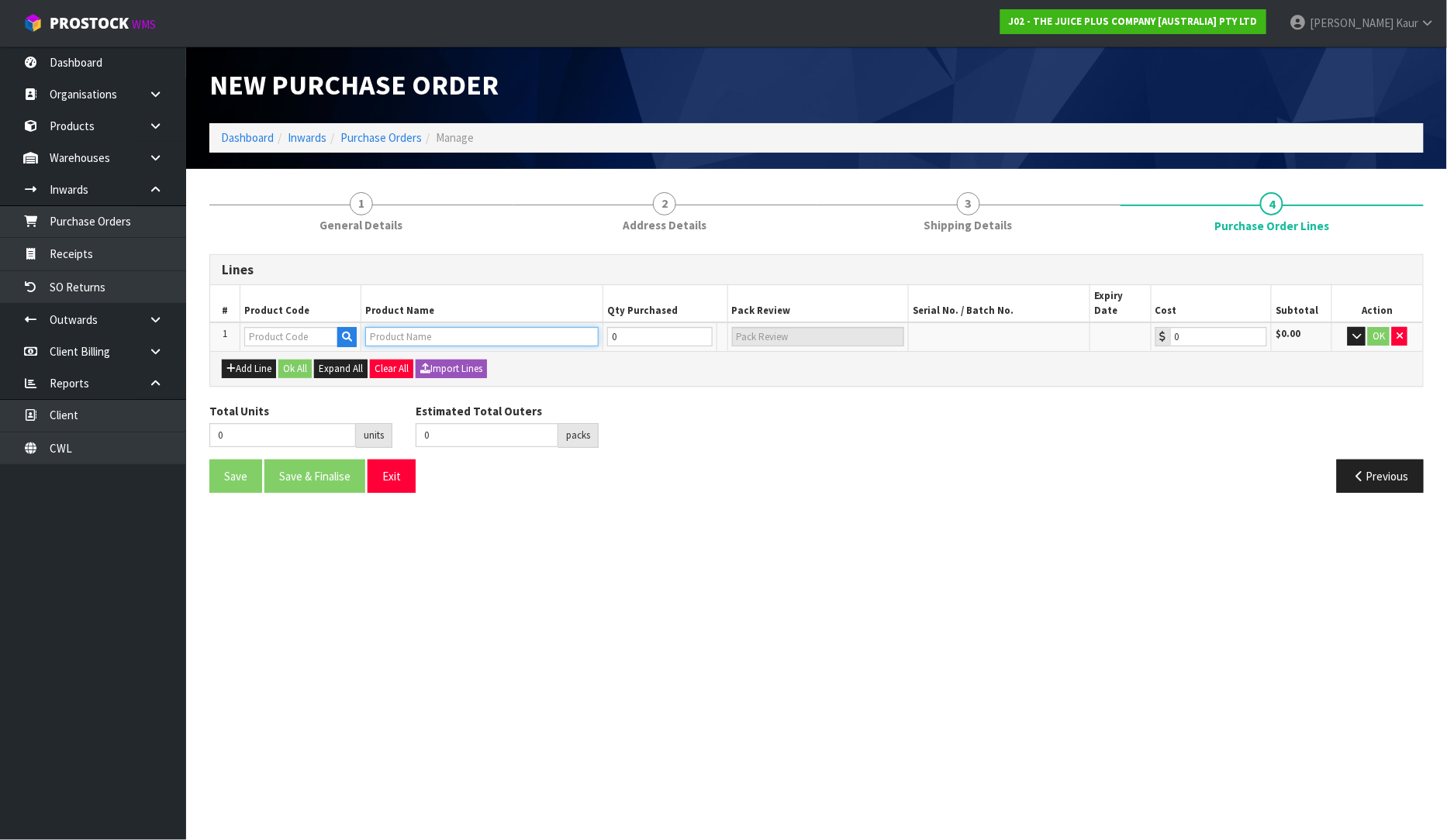
click at [395, 327] on input "text" at bounding box center [481, 337] width 233 height 20
type input "LU"
click at [427, 354] on link "LU MINATE" at bounding box center [428, 347] width 123 height 21
type input "LUMINATE"
type input "PALLET 1"
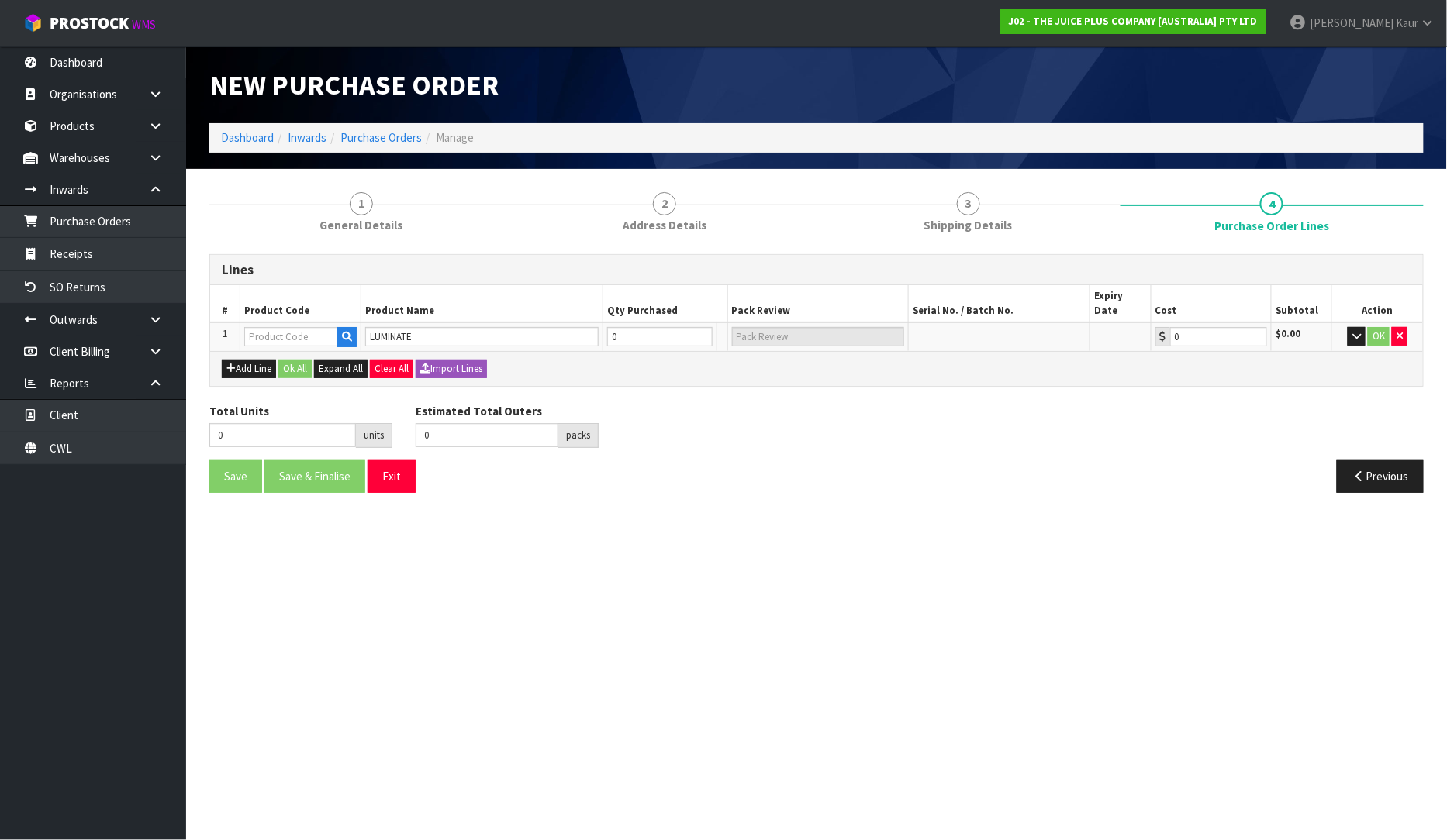
type input "0.00"
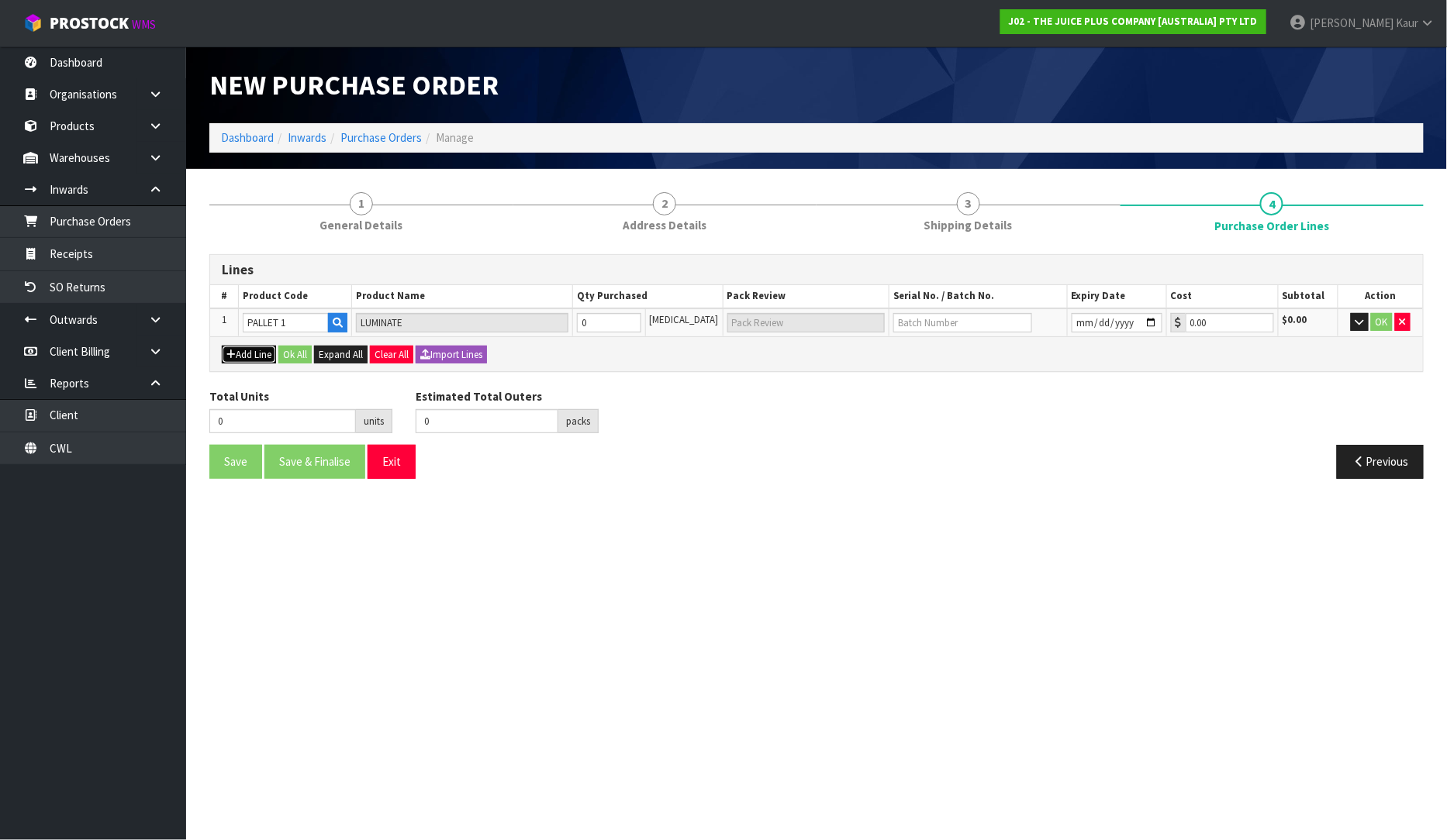
click at [273, 347] on button "Add Line" at bounding box center [249, 355] width 55 height 19
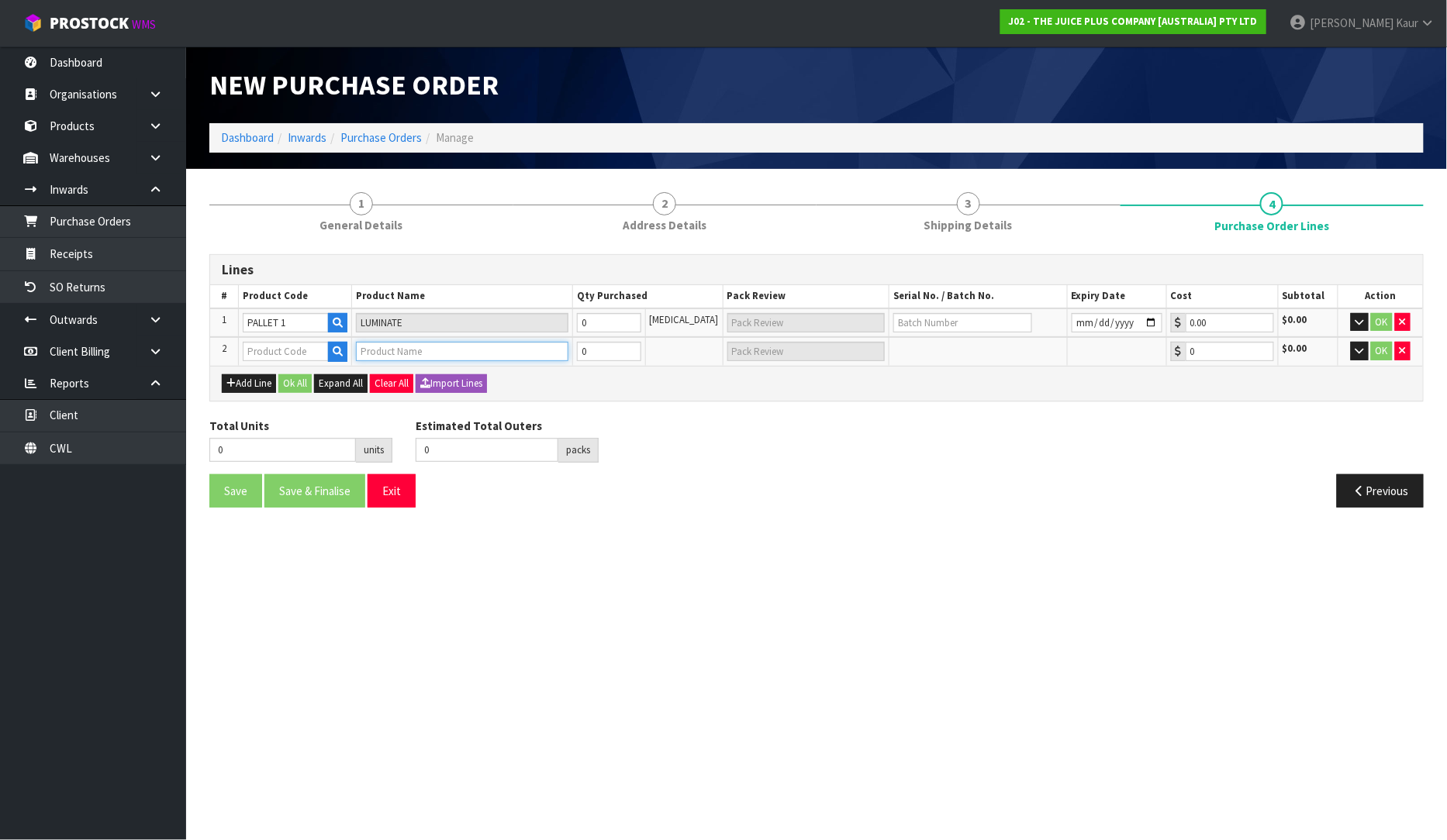
click at [411, 344] on input "text" at bounding box center [462, 352] width 212 height 20
type input "LUMI"
click at [415, 403] on link "[PERSON_NAME]" at bounding box center [422, 396] width 123 height 21
type input "LUMINATE"
type input "PALLET 2"
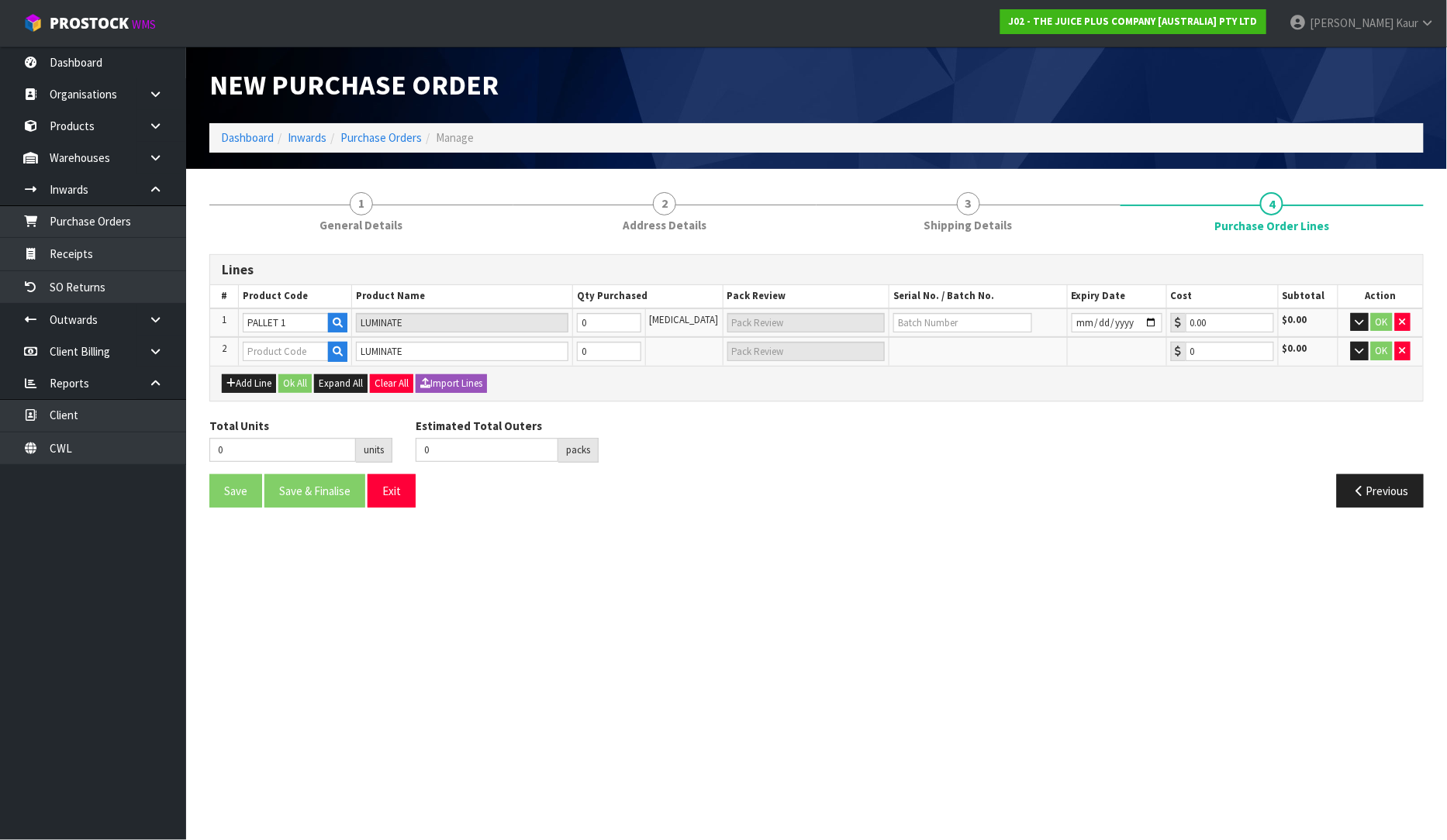
type input "0.00"
click at [1404, 351] on icon "button" at bounding box center [1402, 351] width 6 height 10
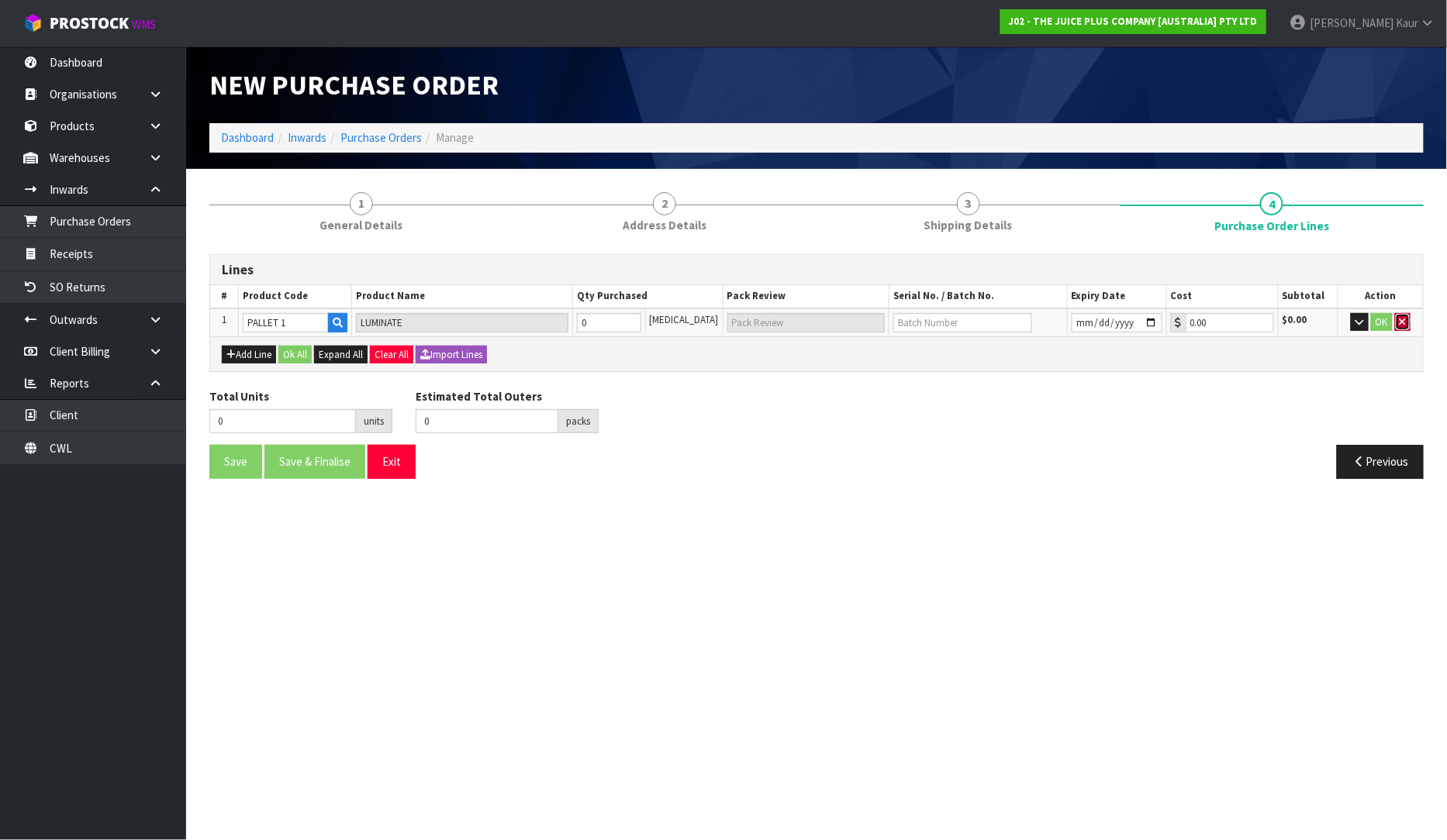
click at [1405, 319] on button "button" at bounding box center [1402, 322] width 16 height 19
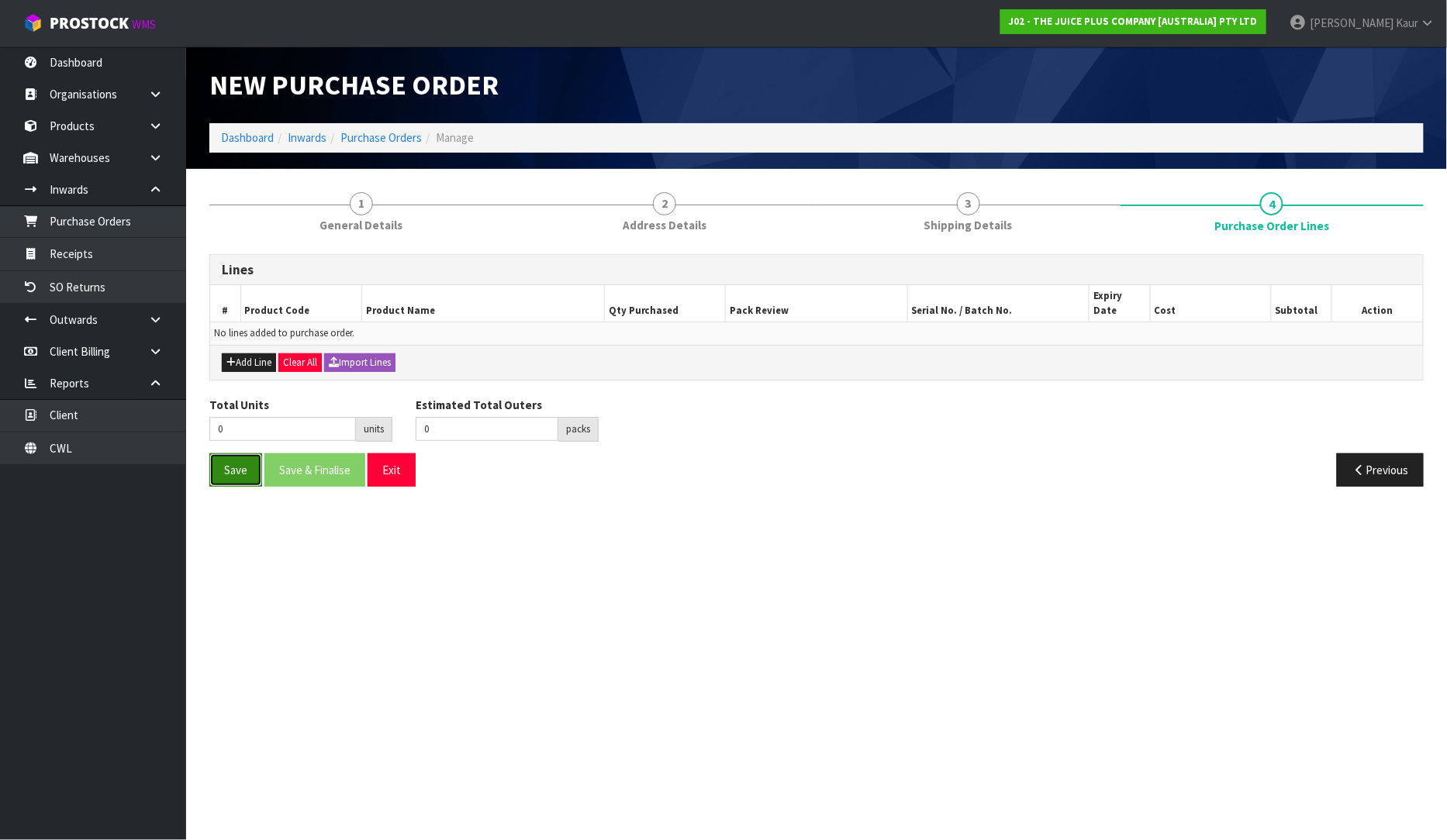
click at [242, 456] on button "Save" at bounding box center [235, 471] width 53 height 34
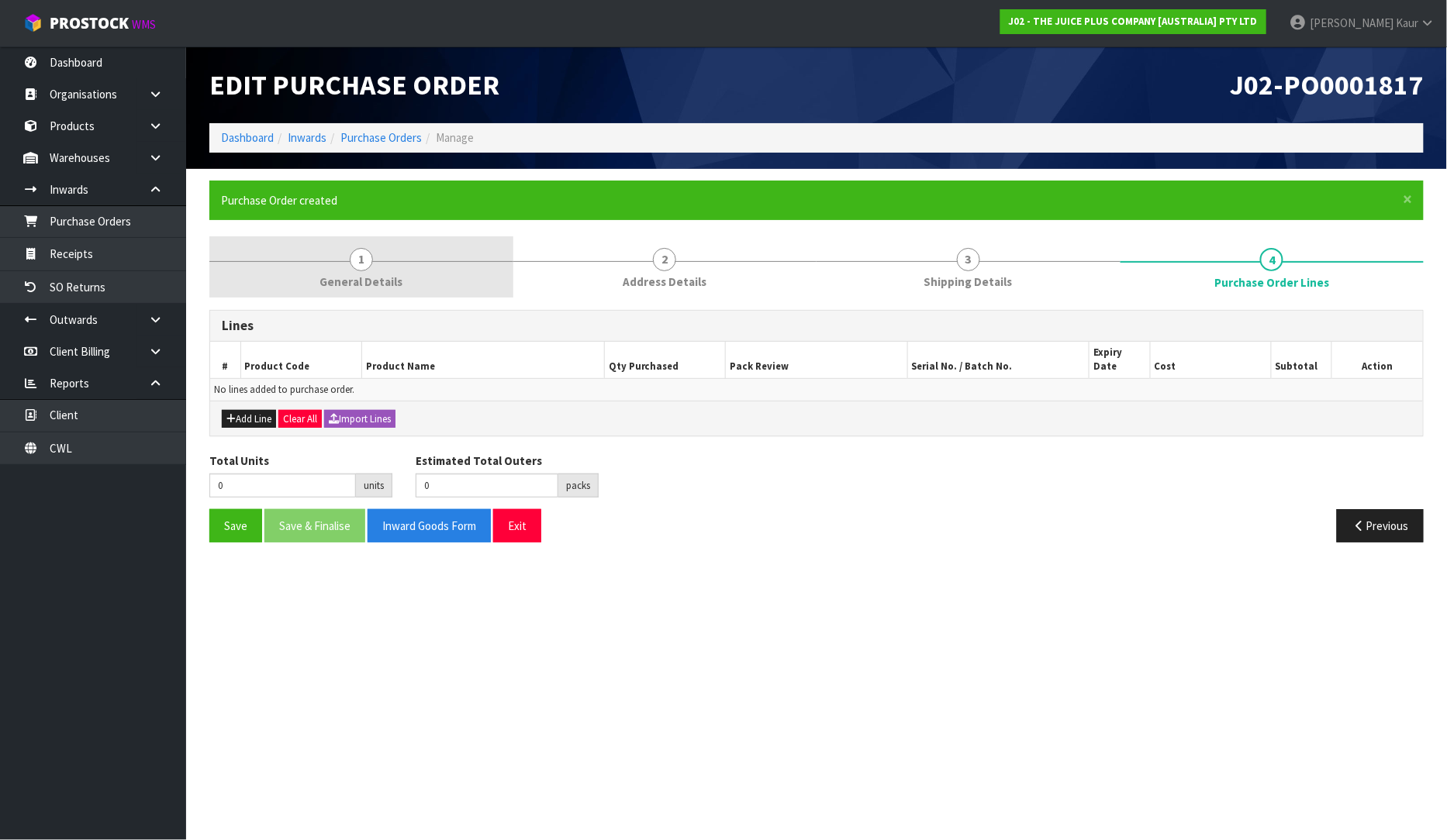
click at [365, 263] on span "1" at bounding box center [361, 259] width 23 height 23
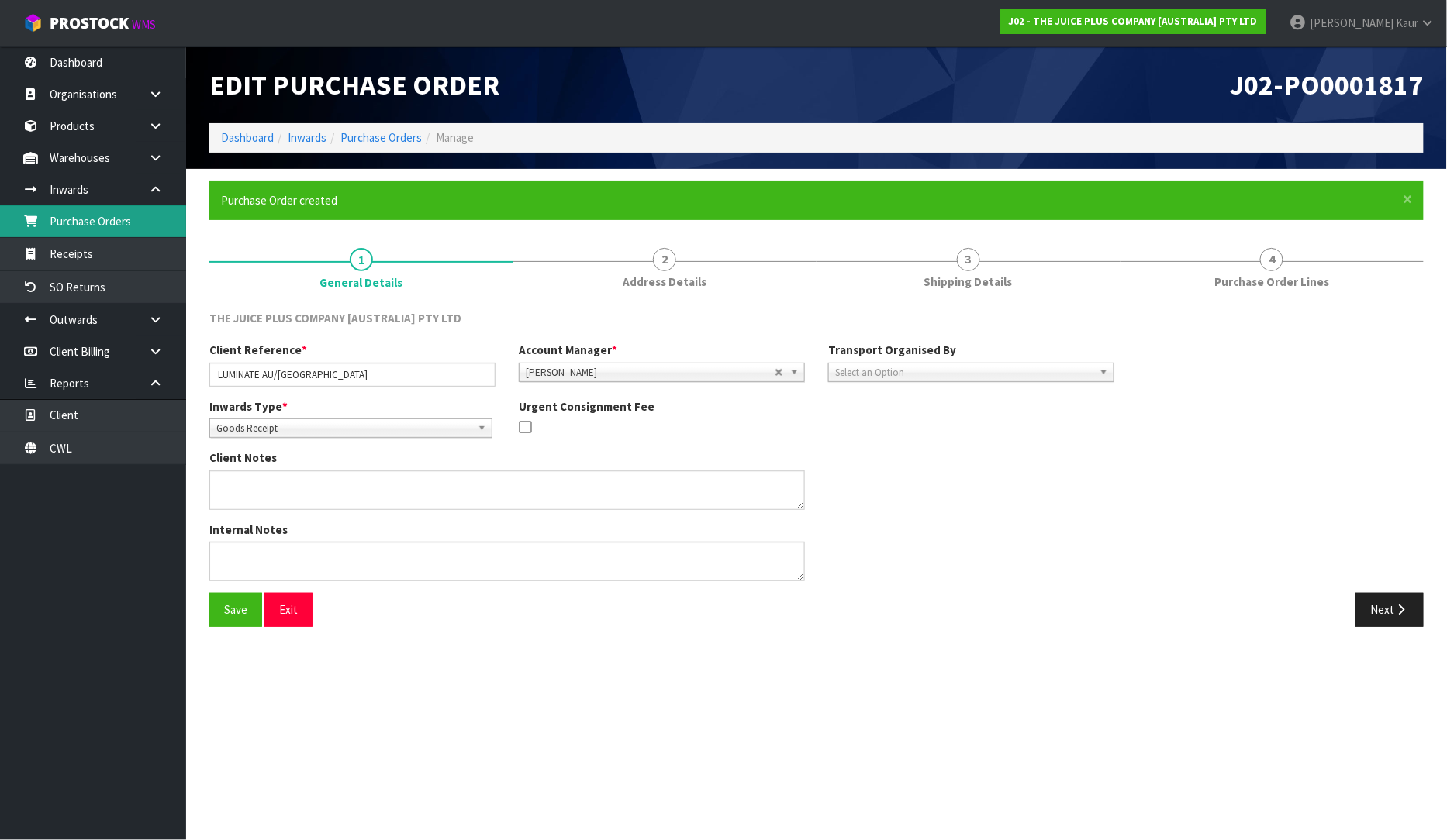
click at [112, 213] on link "Purchase Orders" at bounding box center [93, 221] width 186 height 32
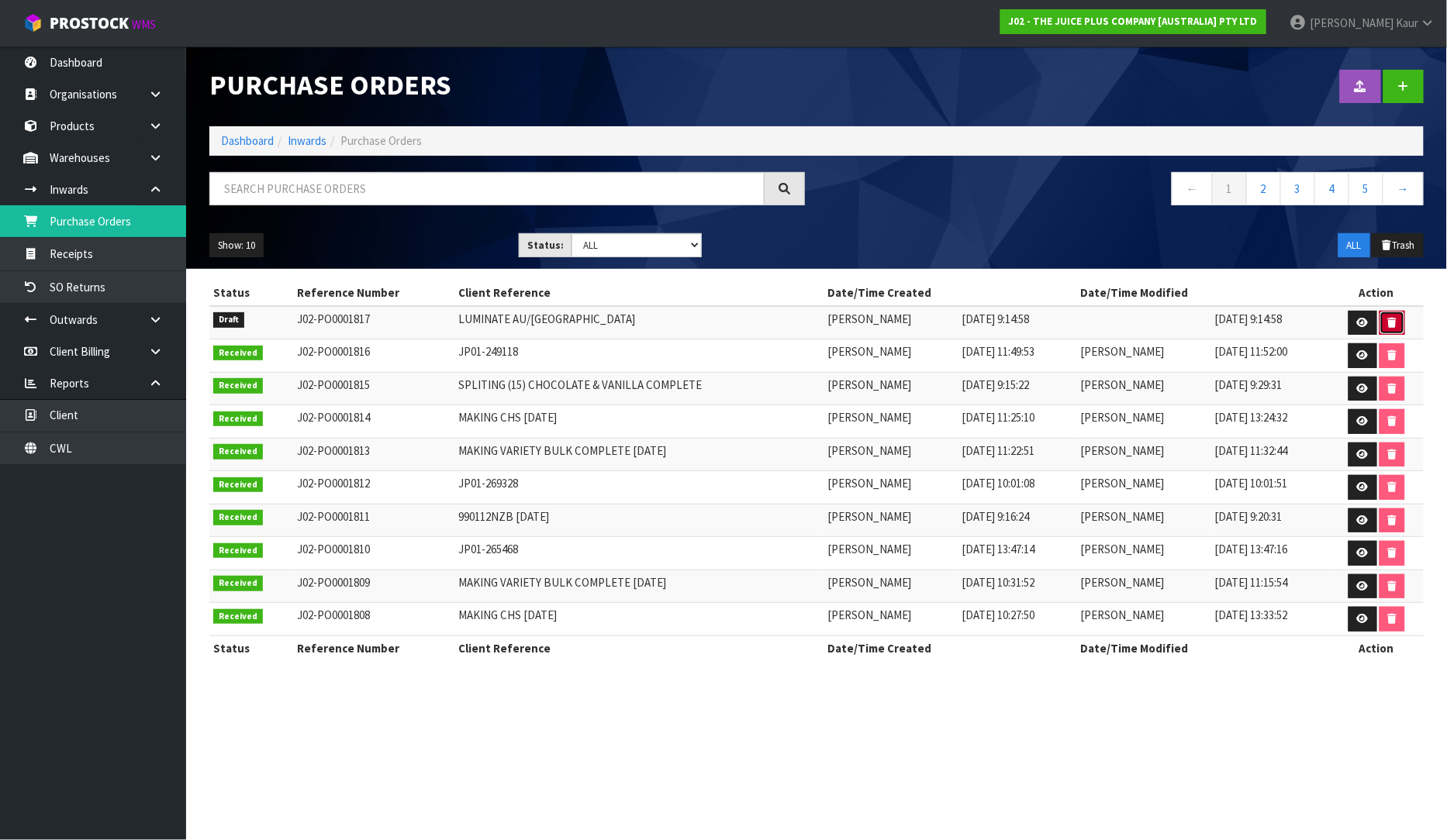
click at [1384, 327] on button "button" at bounding box center [1392, 323] width 26 height 25
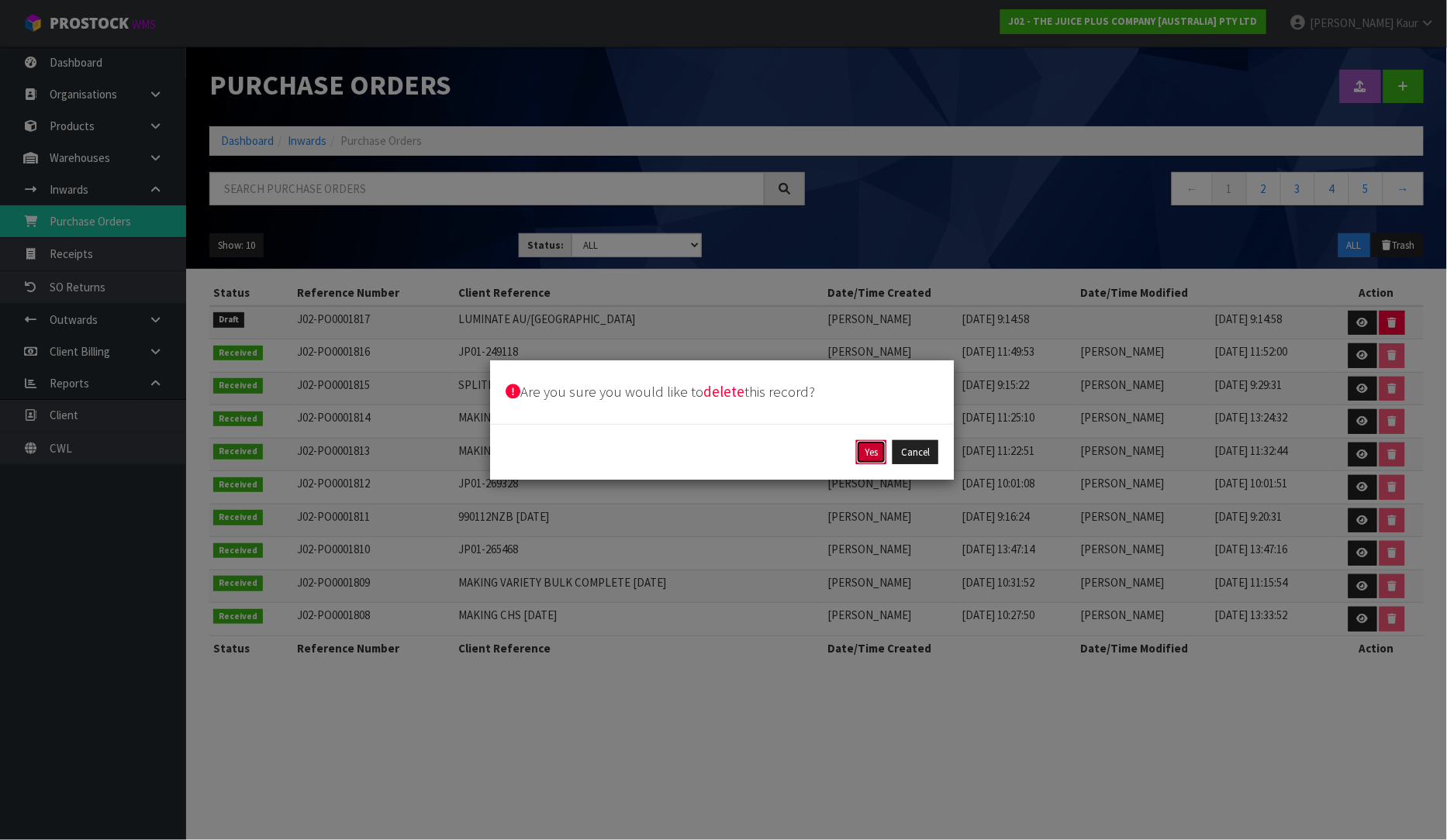
click at [874, 453] on button "Yes" at bounding box center [871, 452] width 31 height 25
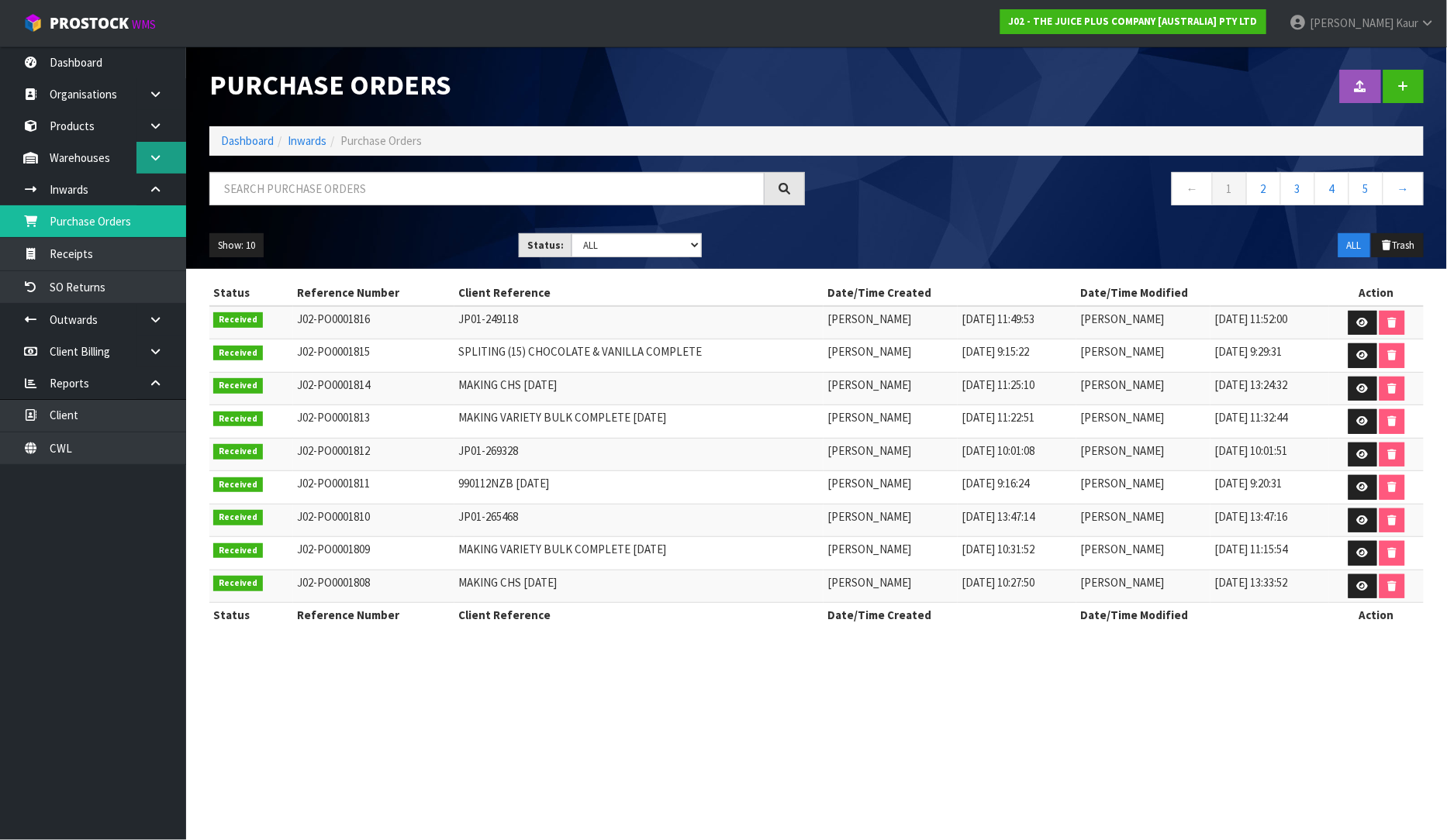
click at [148, 159] on link at bounding box center [162, 158] width 50 height 32
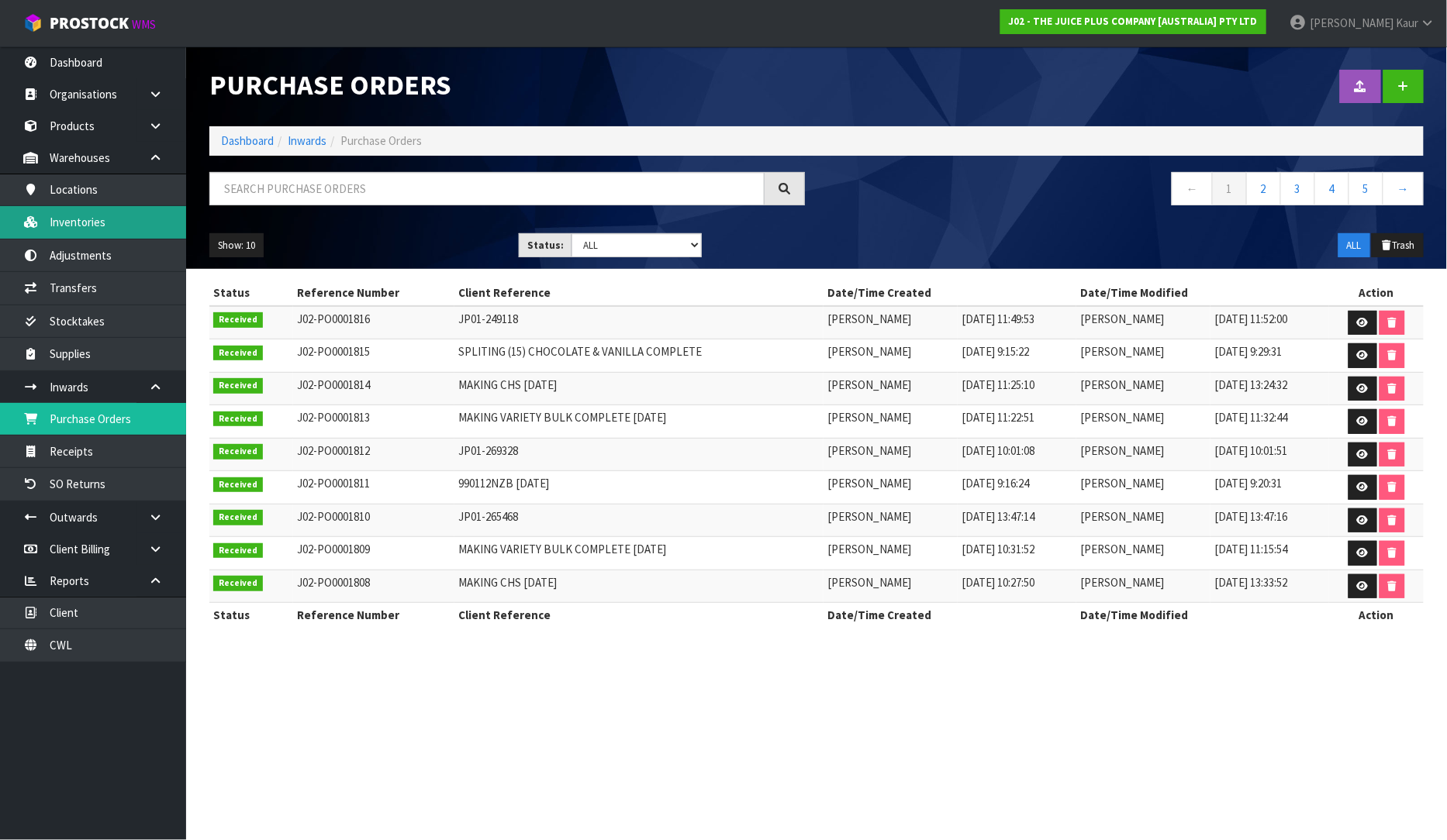
click at [95, 225] on link "Inventories" at bounding box center [93, 222] width 186 height 32
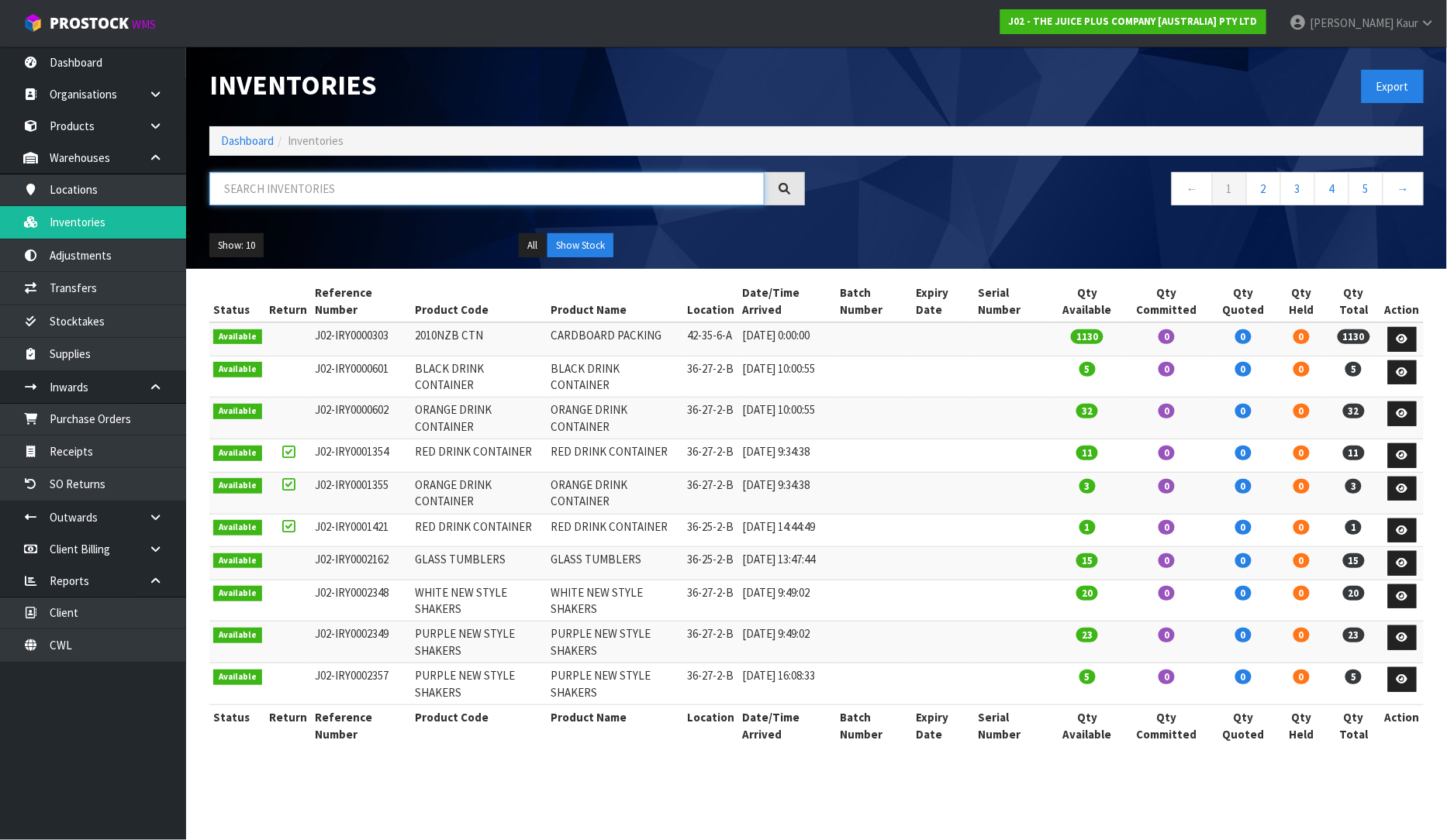
click at [264, 187] on input "text" at bounding box center [487, 189] width 555 height 34
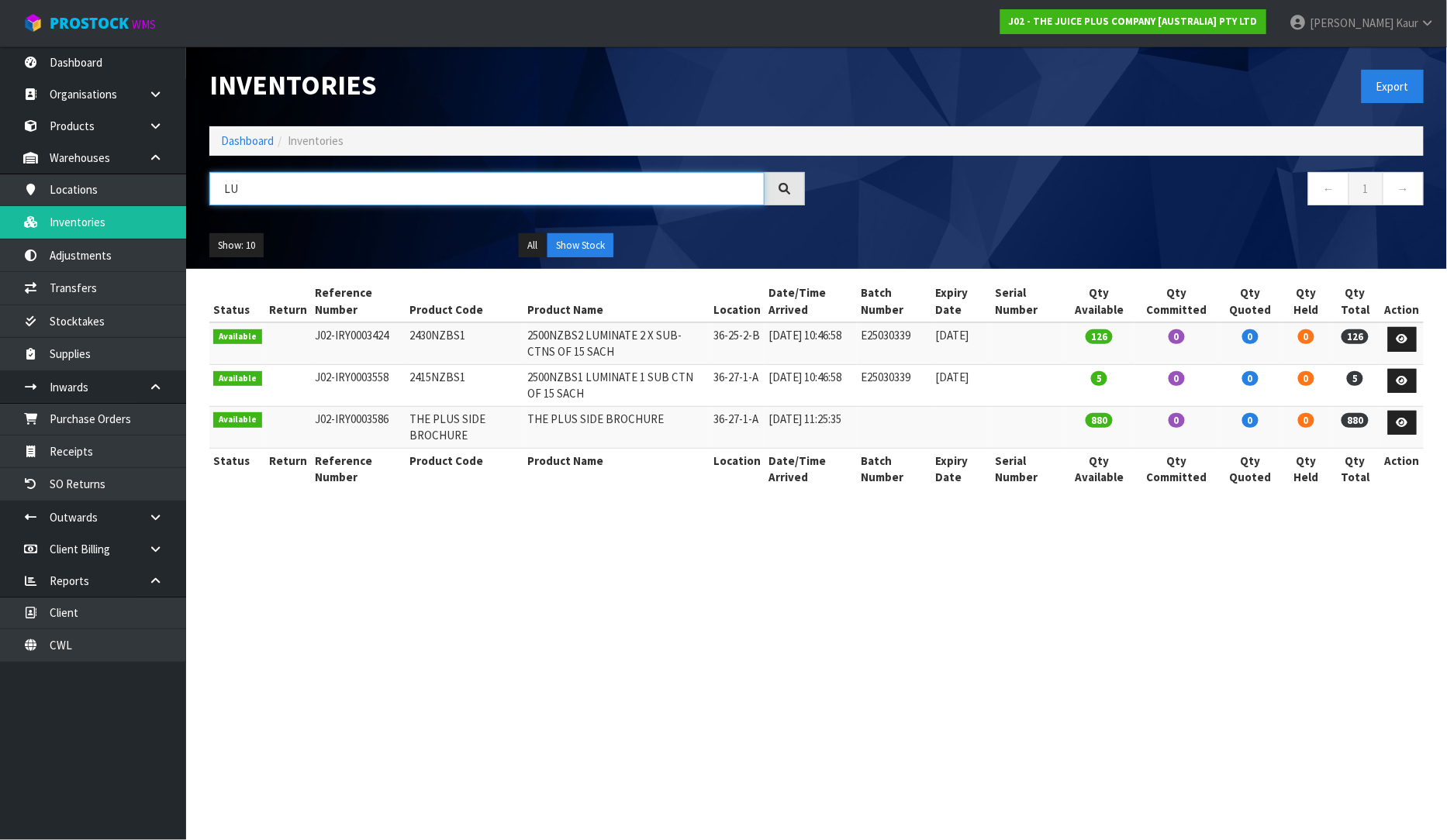
type input "LU"
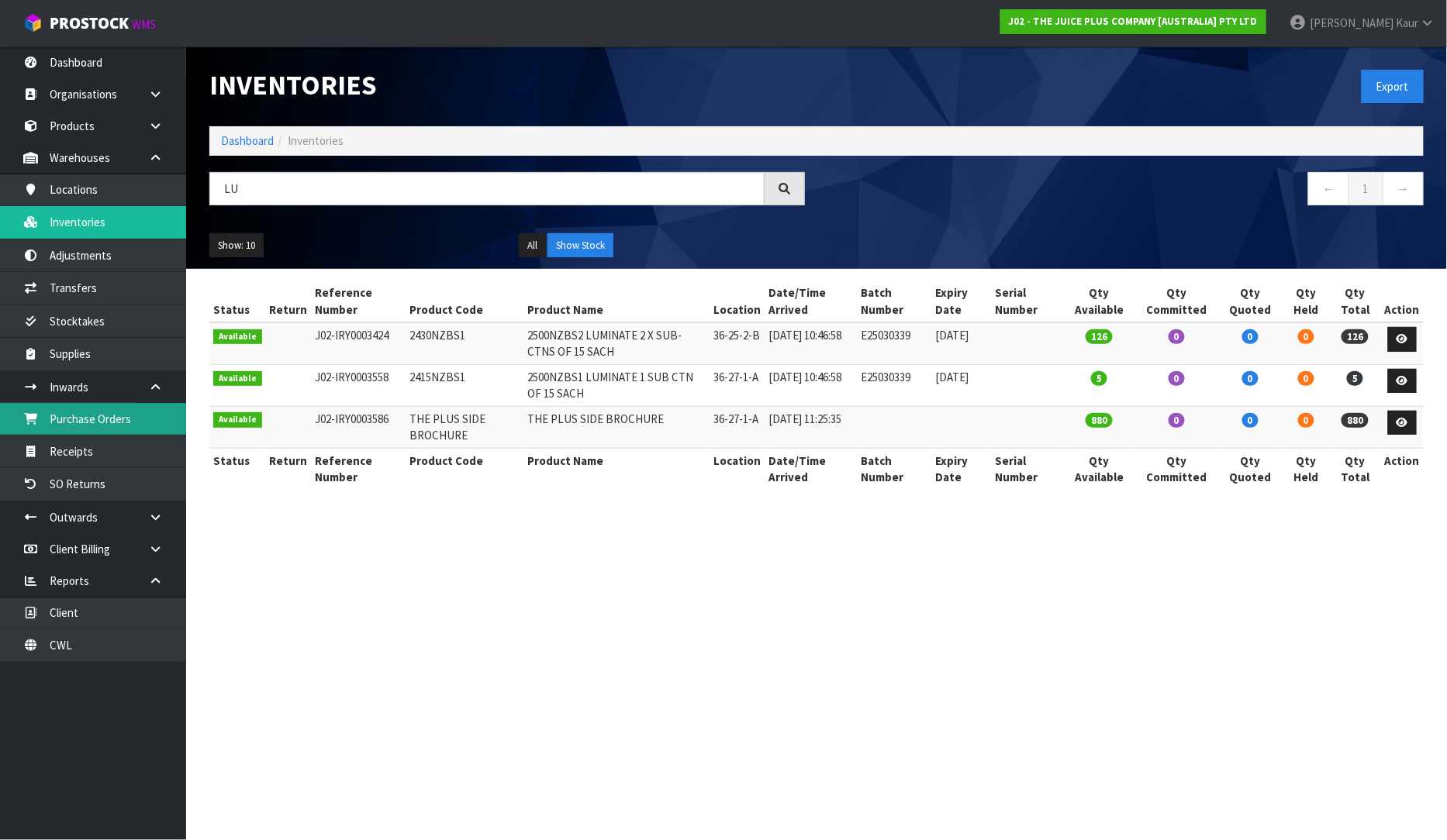
click at [107, 420] on link "Purchase Orders" at bounding box center [93, 419] width 186 height 32
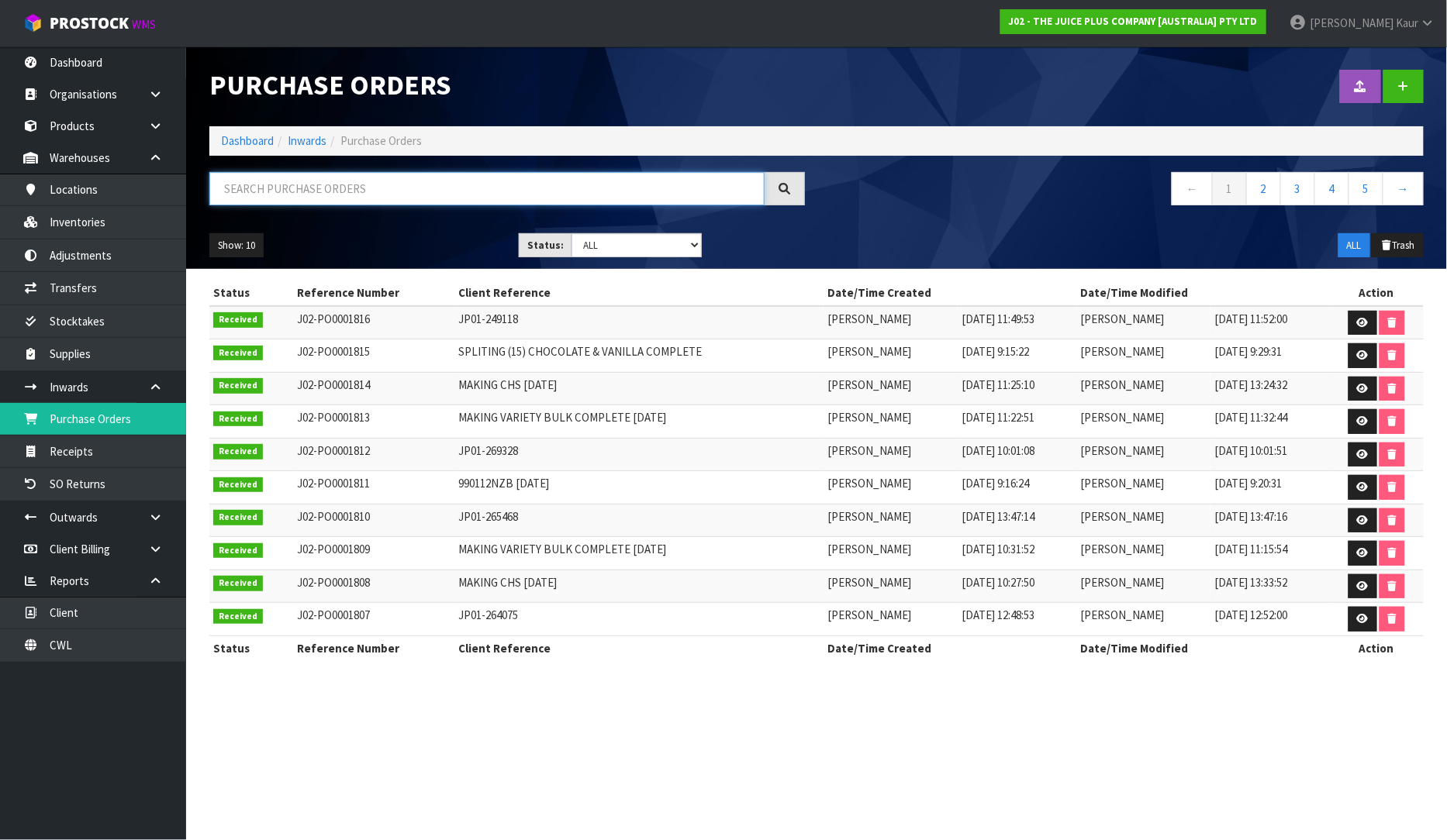
click at [264, 195] on input "text" at bounding box center [487, 189] width 555 height 34
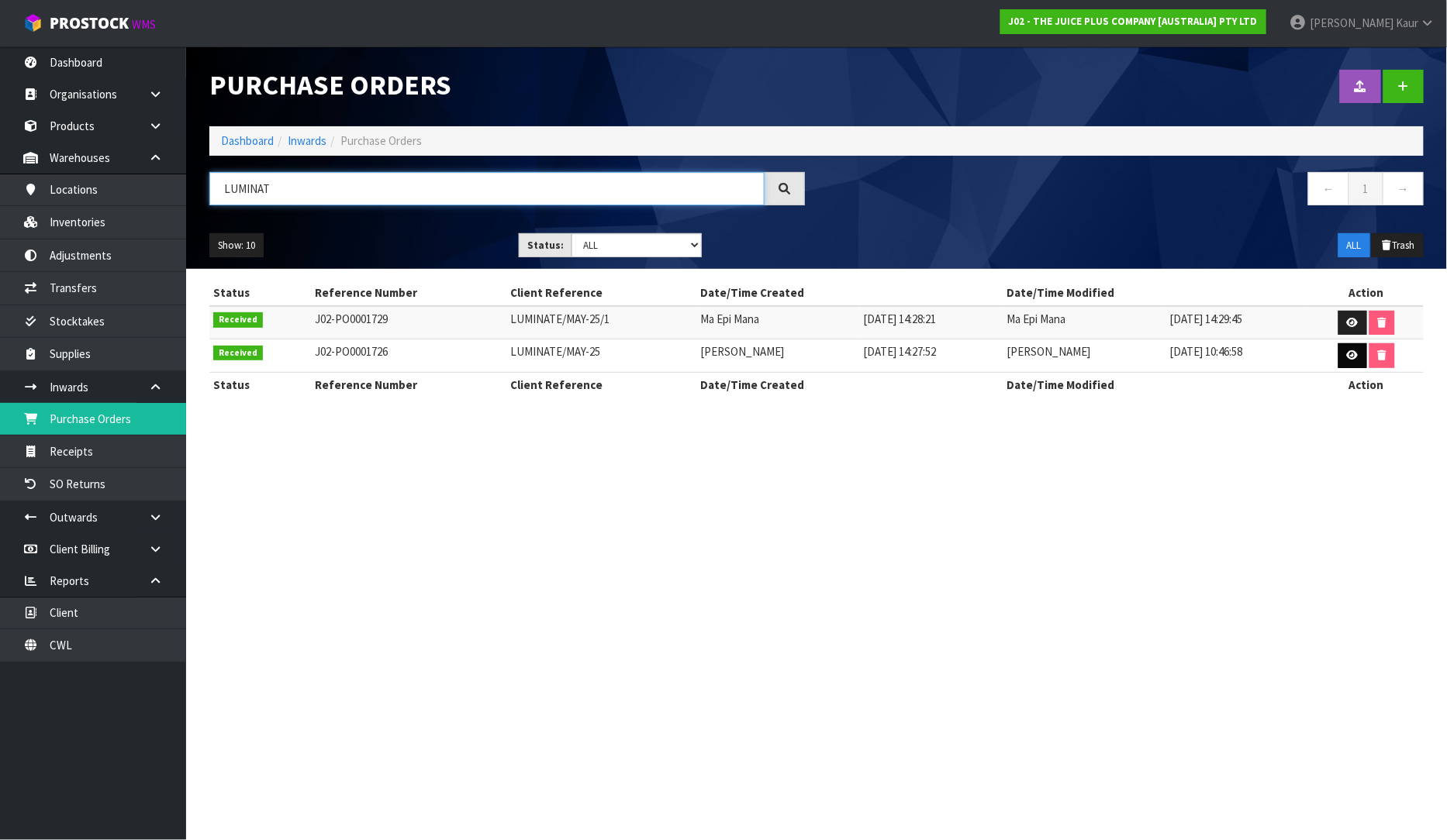
type input "LUMINAT"
click at [1359, 353] on icon at bounding box center [1353, 356] width 12 height 10
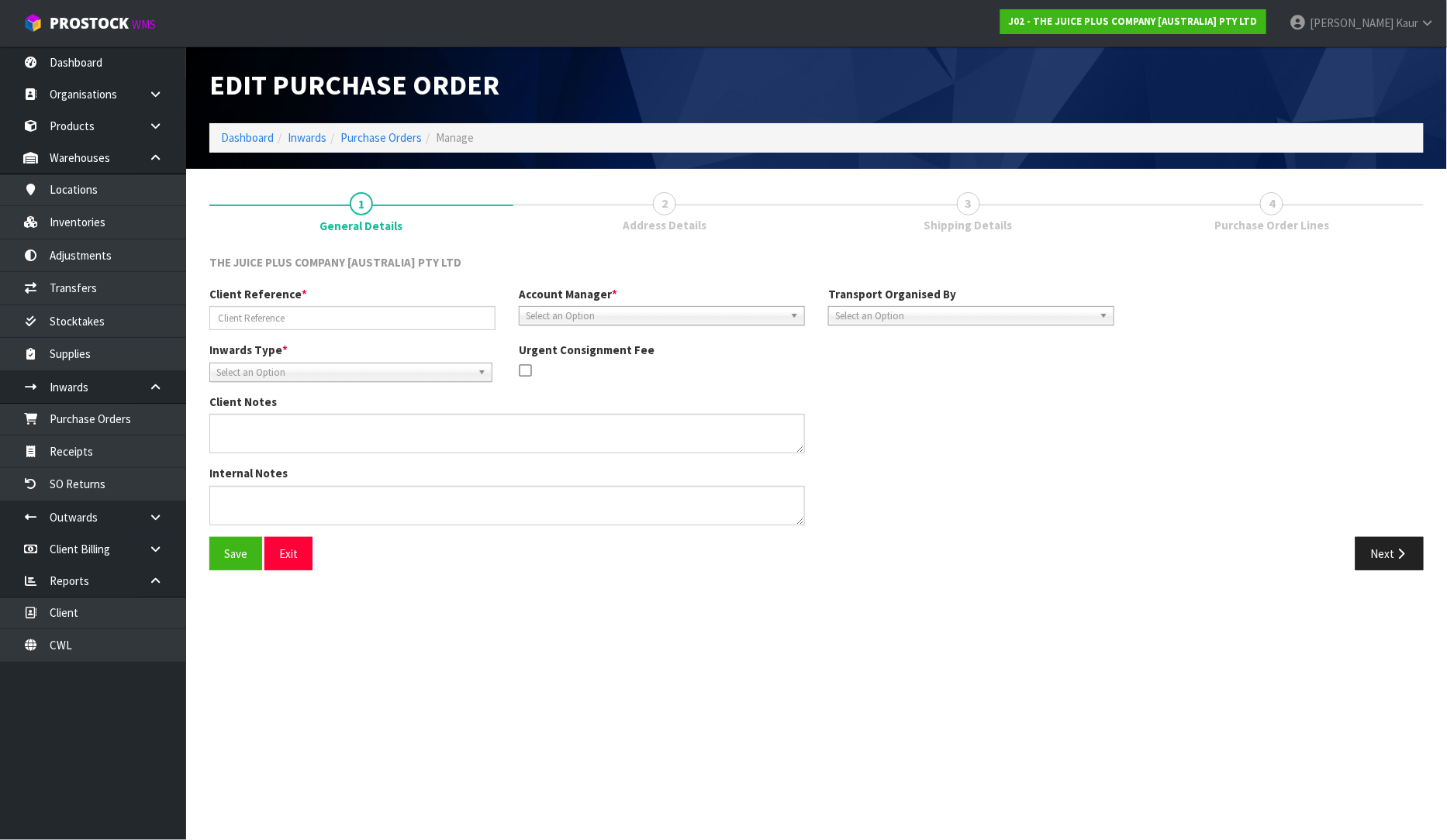
type input "LUMINATE/MAY-25"
type textarea "CWL WILL MAKE READY 2 X FULL PALLETS AND 1 X PARTIAL PALLET TO COME TO [GEOGRAP…"
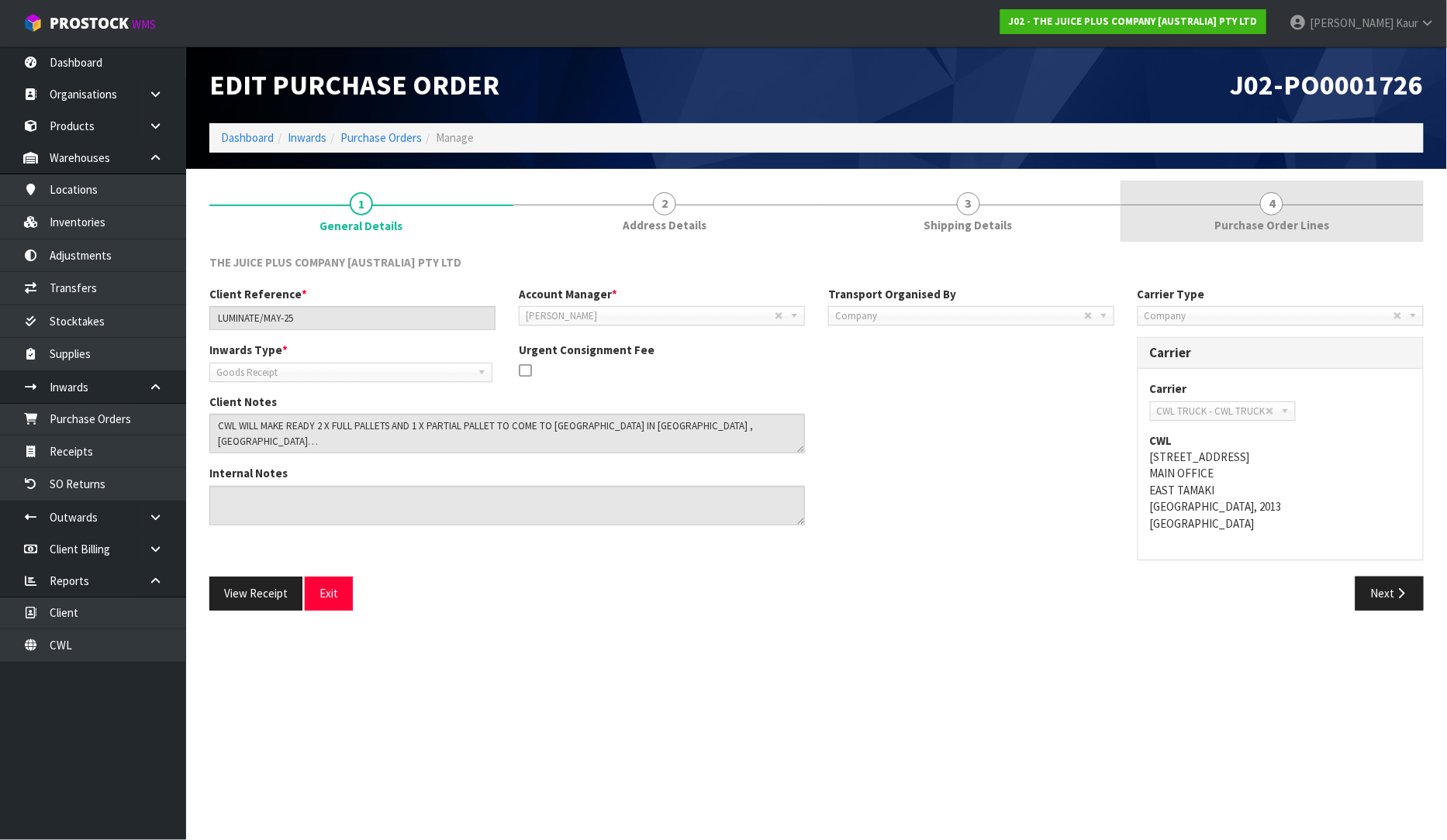
click at [1273, 220] on span "Purchase Order Lines" at bounding box center [1272, 225] width 115 height 16
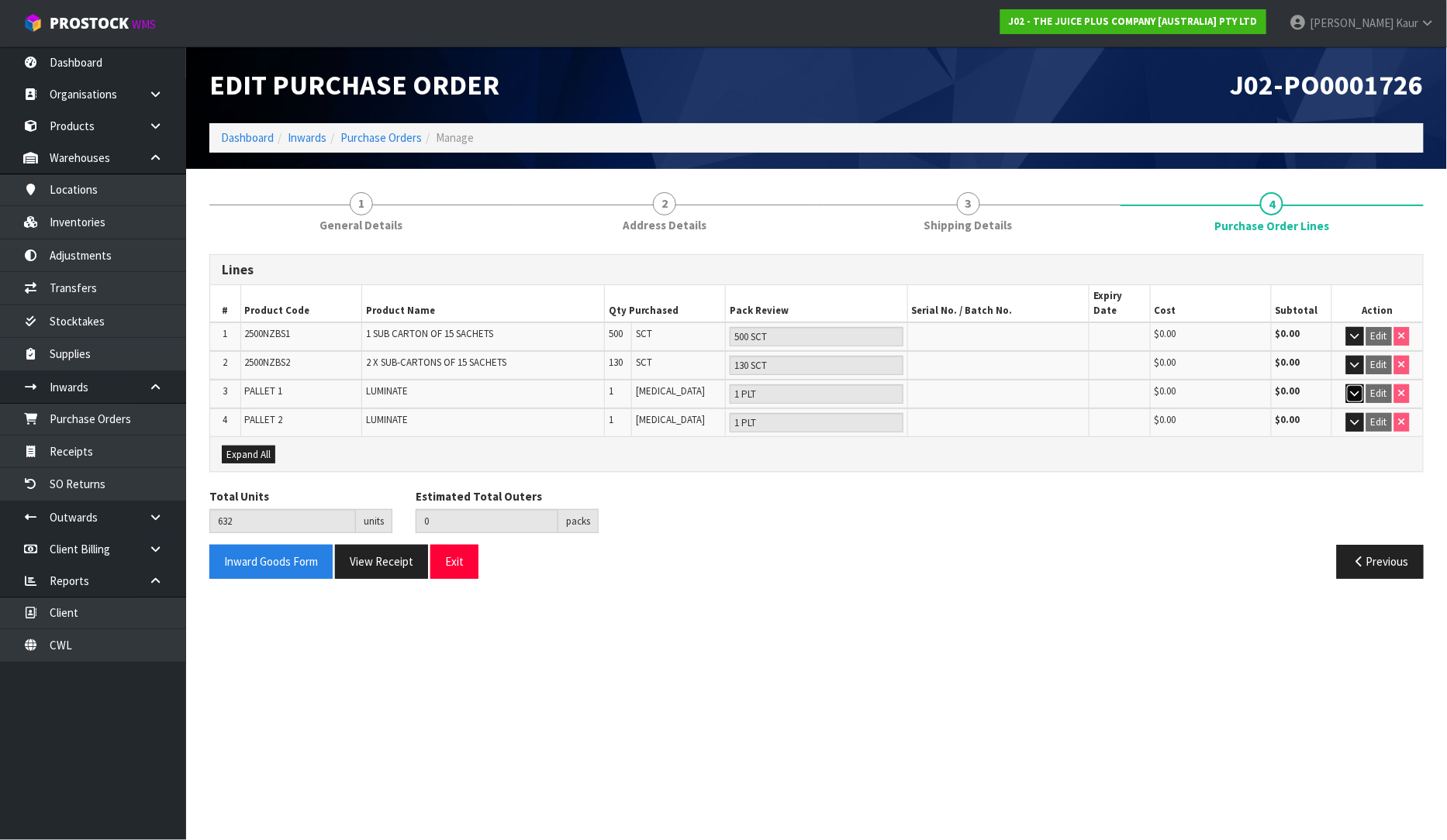
click at [1351, 388] on icon "button" at bounding box center [1355, 393] width 9 height 10
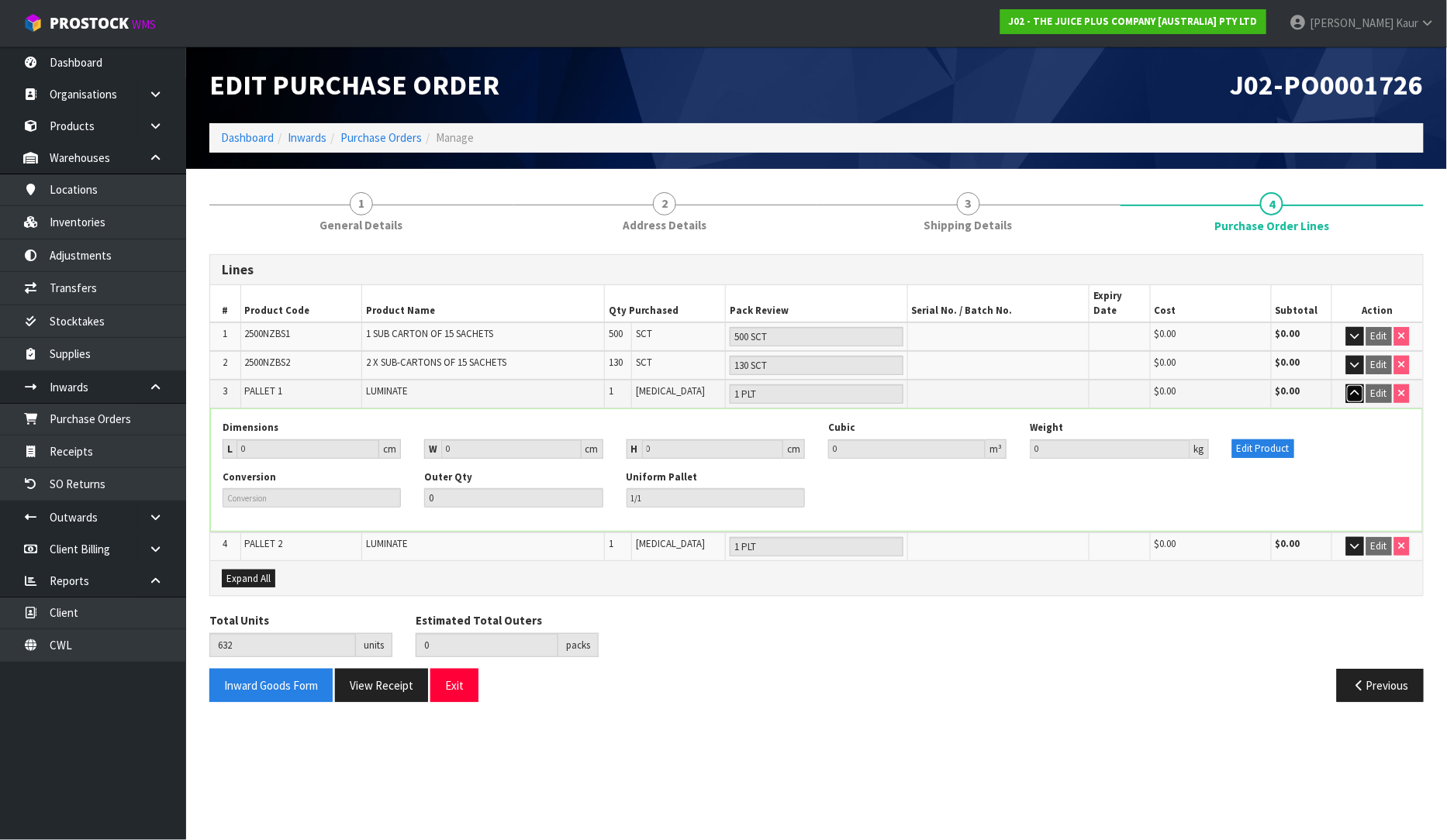
click at [1351, 388] on icon "button" at bounding box center [1355, 393] width 9 height 10
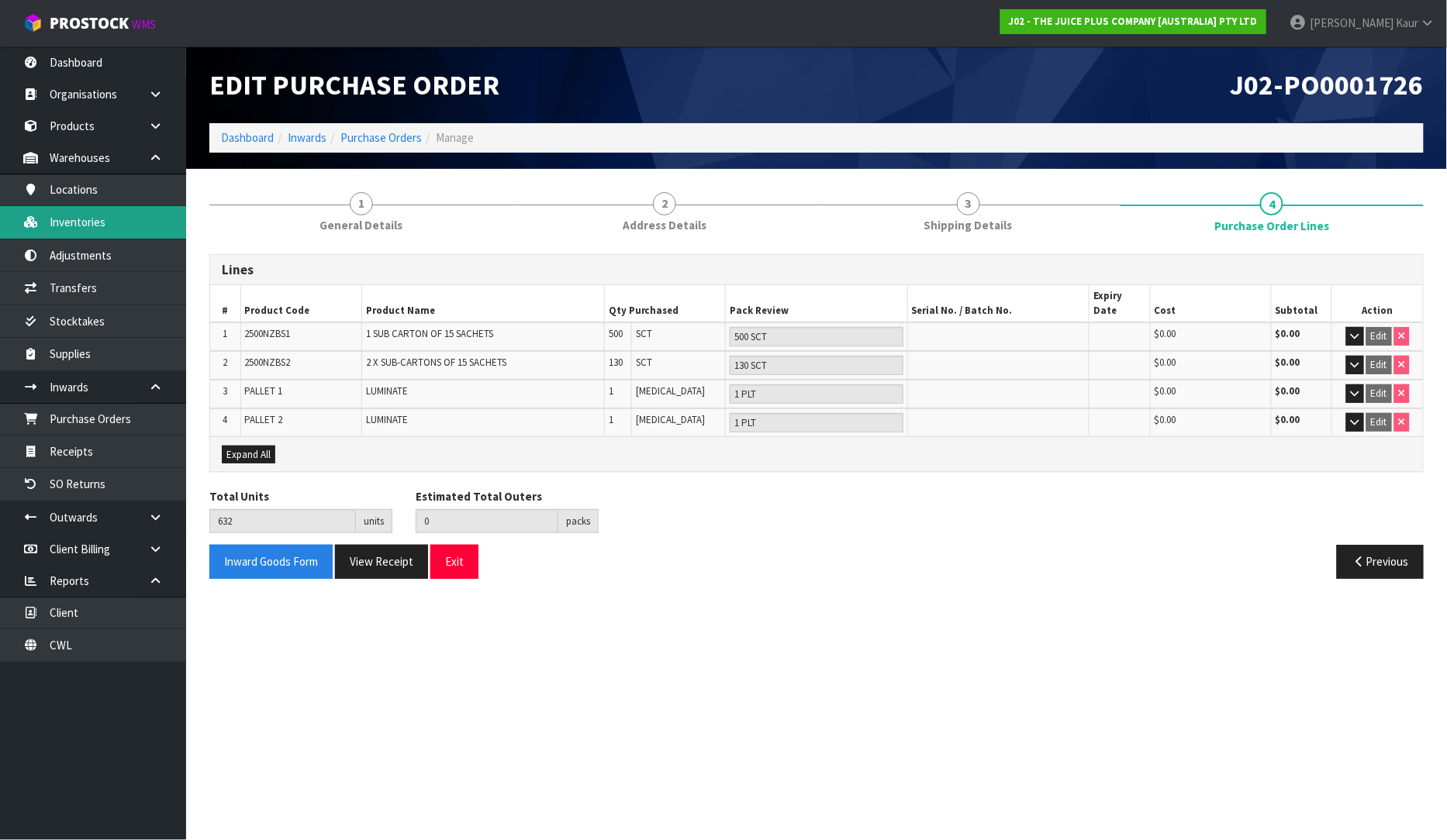
click at [105, 222] on link "Inventories" at bounding box center [93, 222] width 186 height 32
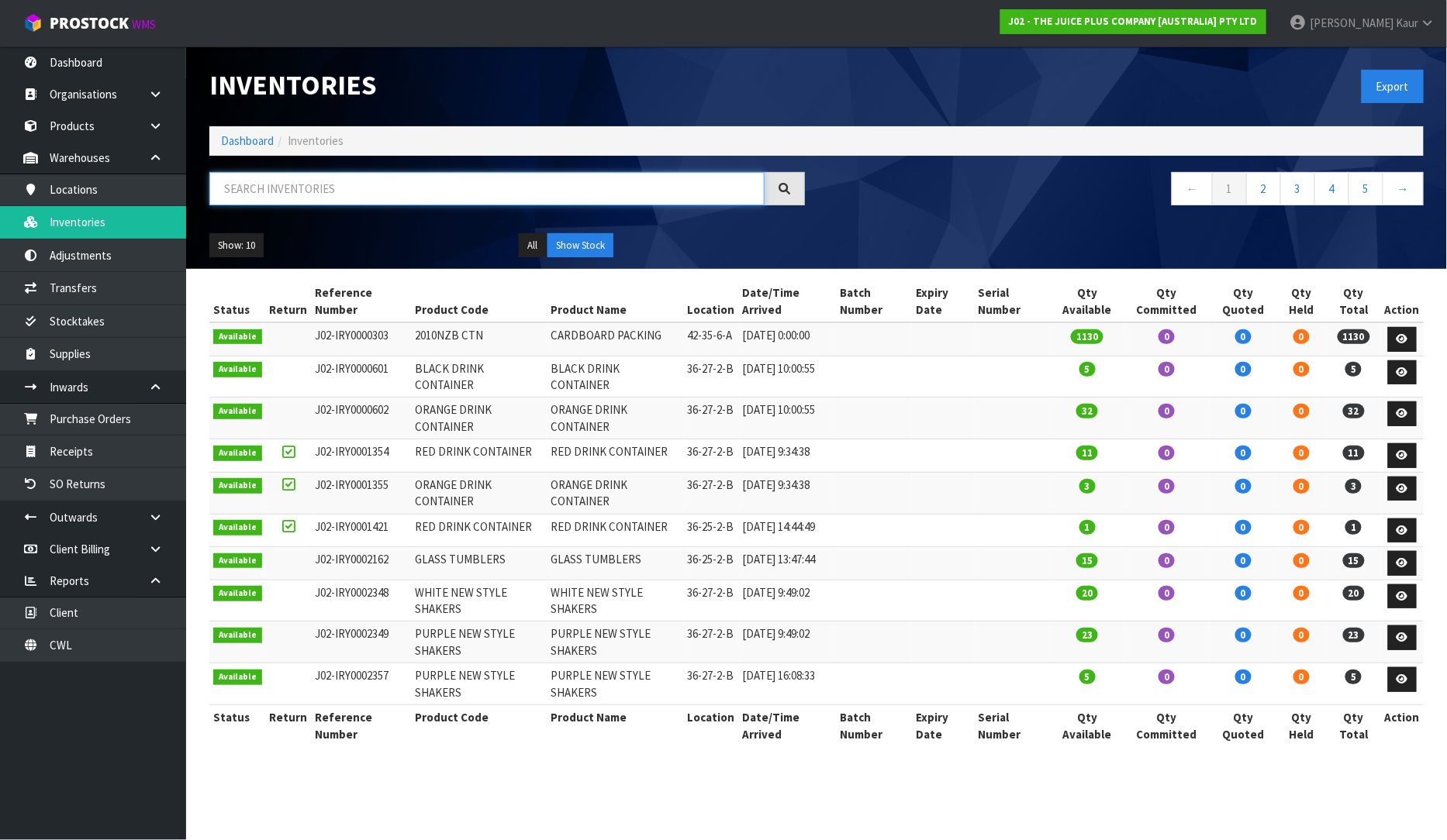
click at [250, 198] on input "text" at bounding box center [487, 189] width 555 height 34
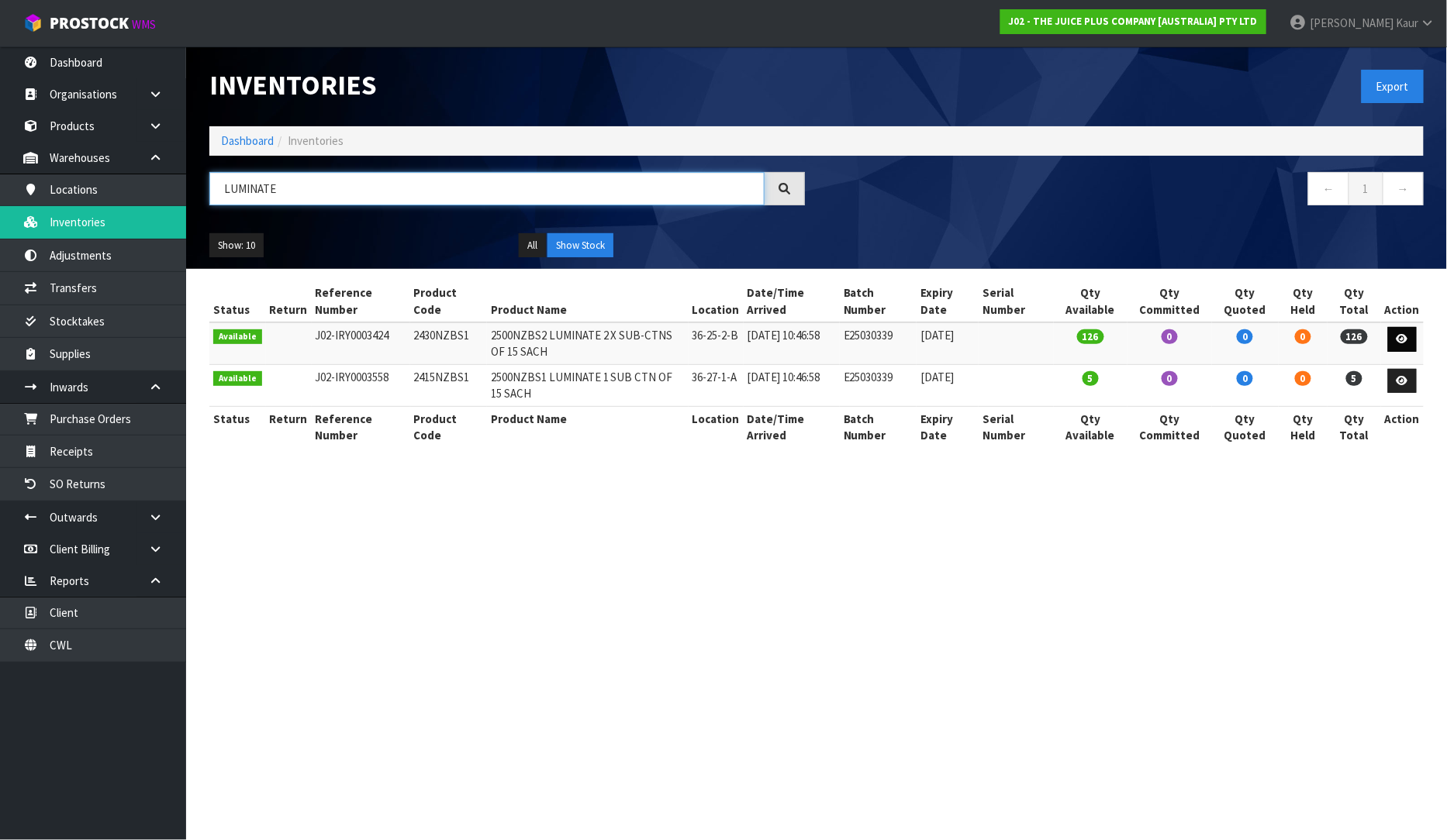
type input "LUMINATE"
click at [1407, 329] on link at bounding box center [1401, 339] width 29 height 25
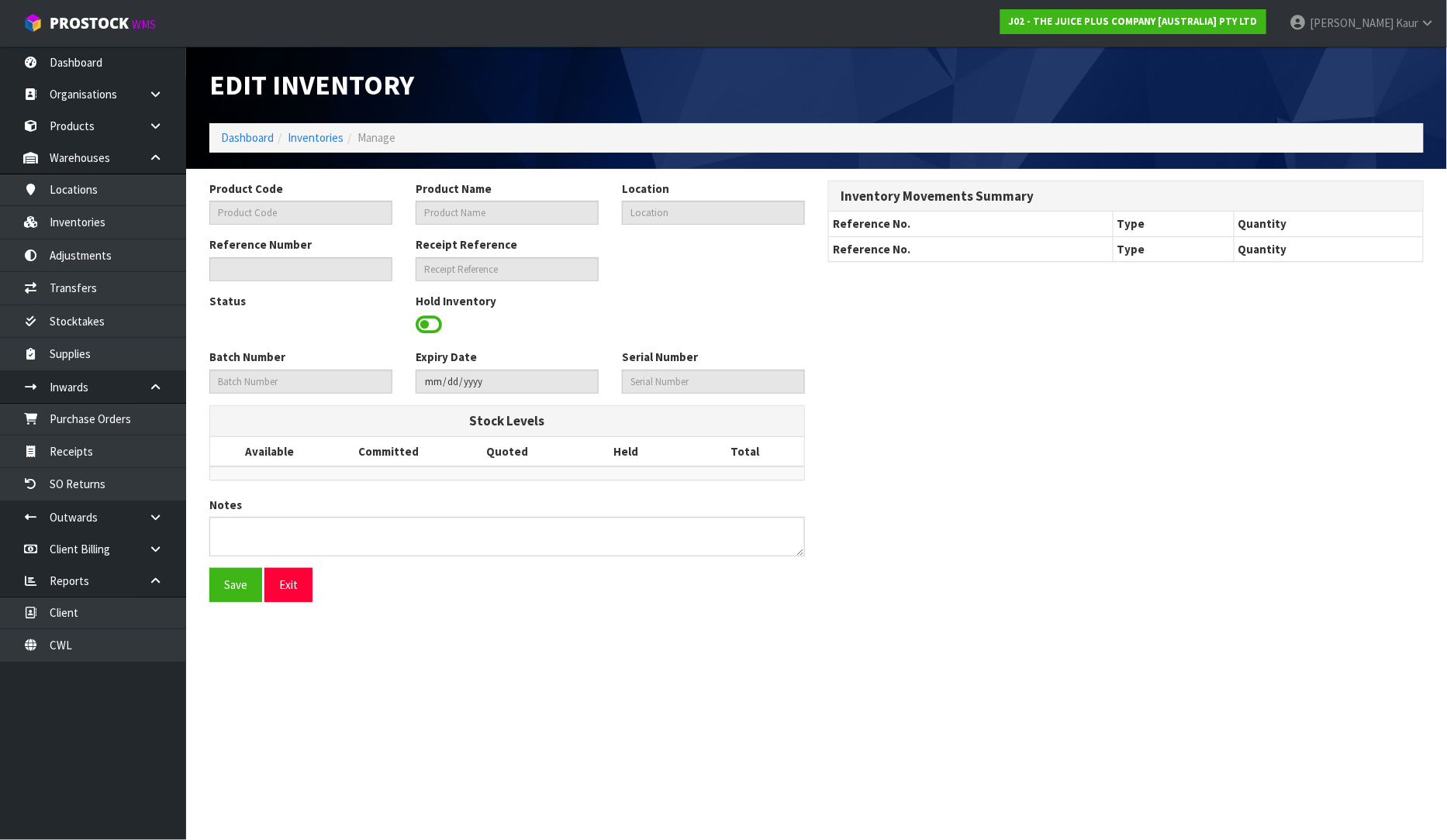
type input "2430NZBS1"
type input "2500NZBS2 LUMINATE 2 X SUB-CTNS OF 15 SACH"
type input "36-25-2-B"
type input "J02-IRY0003424"
type input "J02-REC0001726"
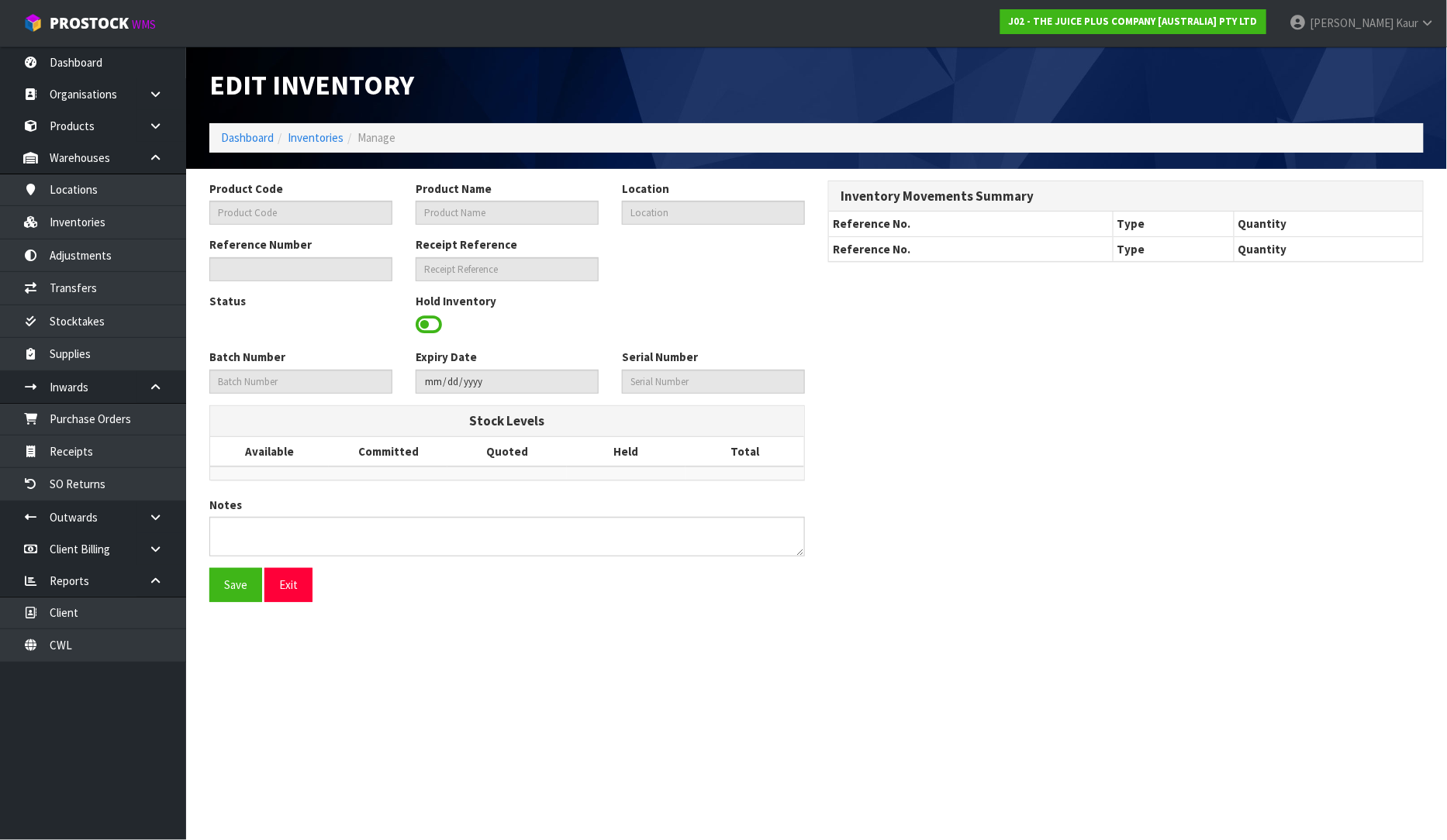
type input "E25030339"
type input "[DATE]"
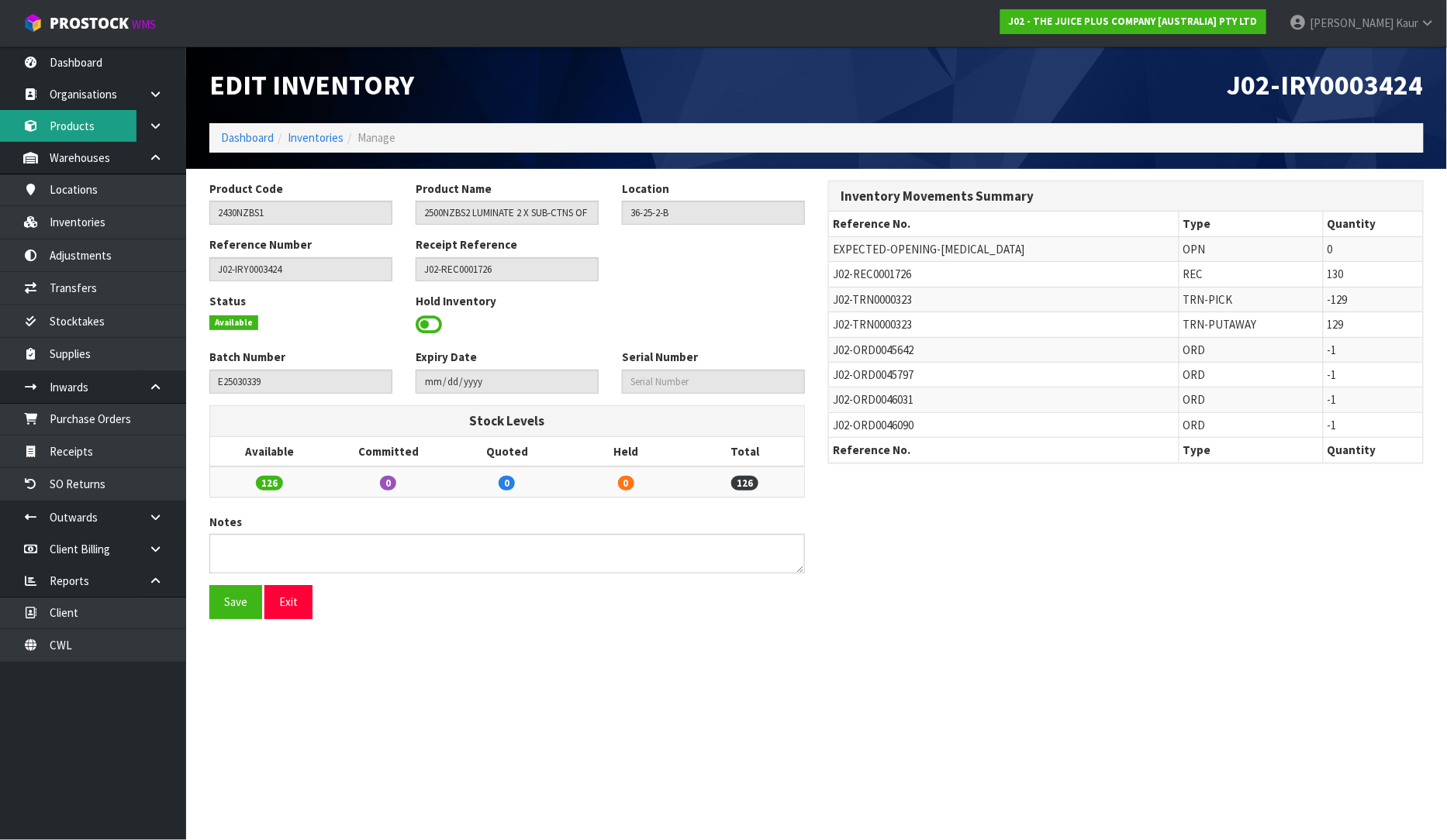
click at [82, 134] on link "Products" at bounding box center [93, 126] width 186 height 32
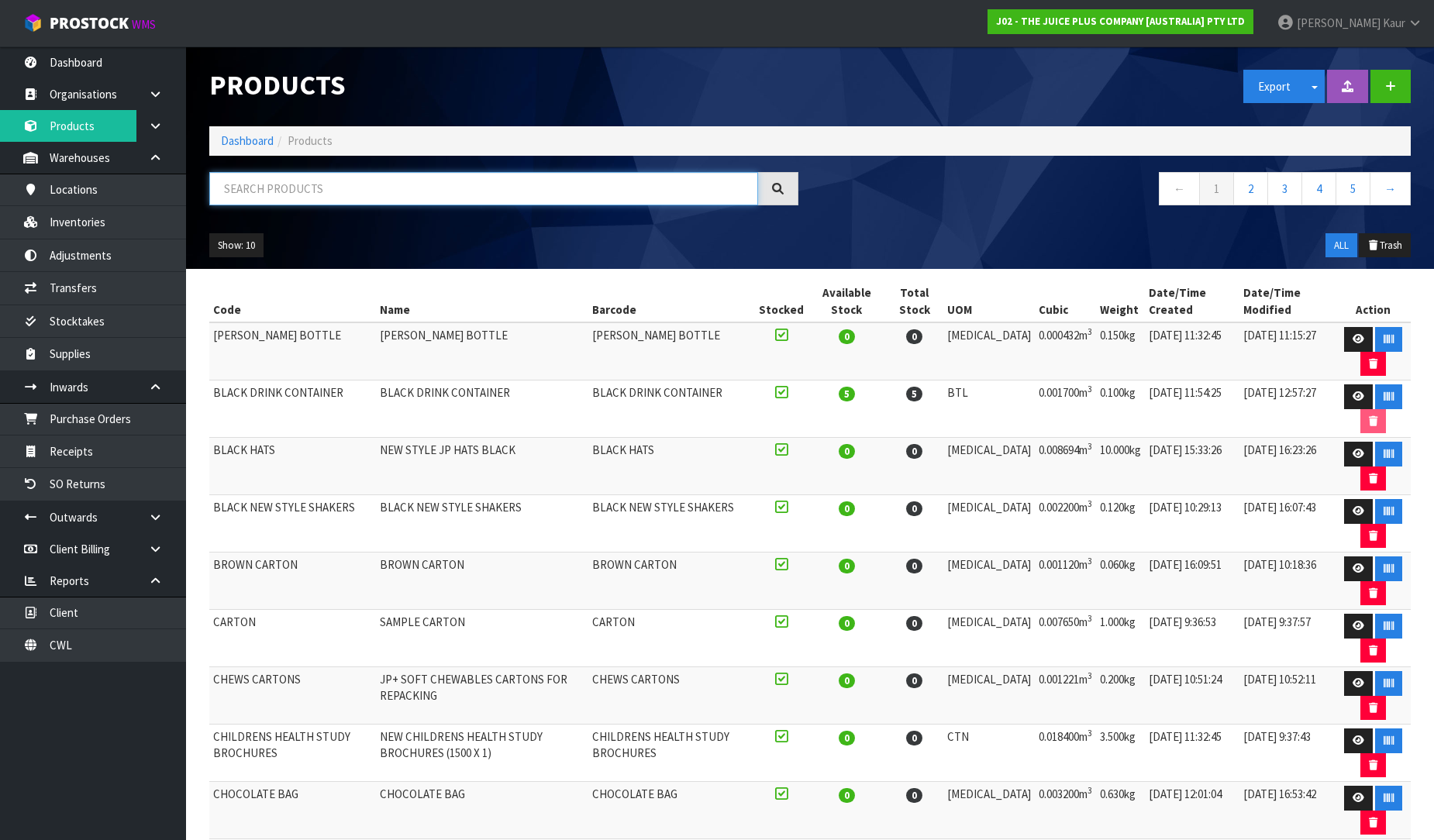
click at [244, 202] on input "text" at bounding box center [484, 189] width 549 height 34
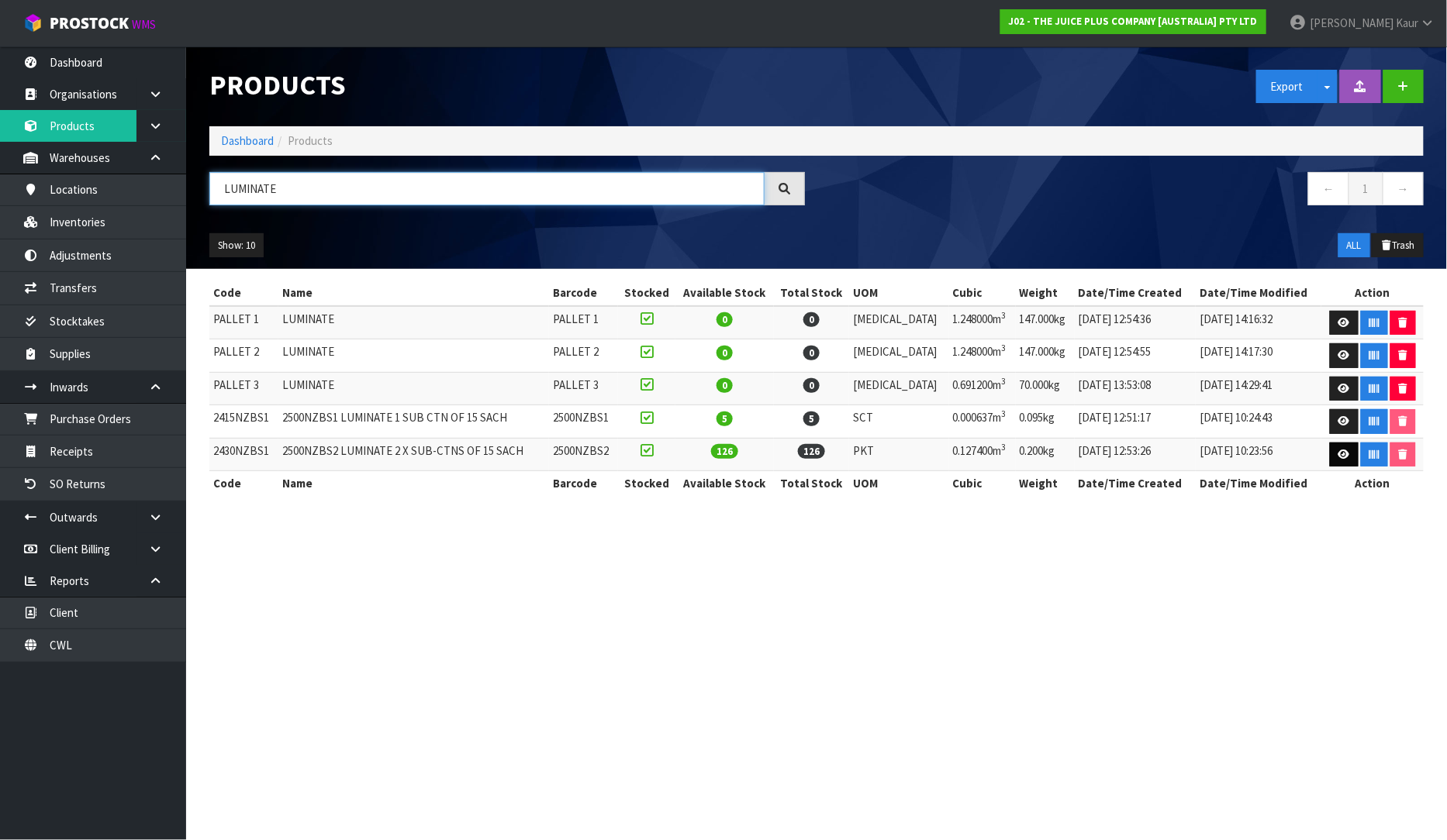
type input "LUMINATE"
click at [1341, 460] on icon at bounding box center [1344, 455] width 12 height 10
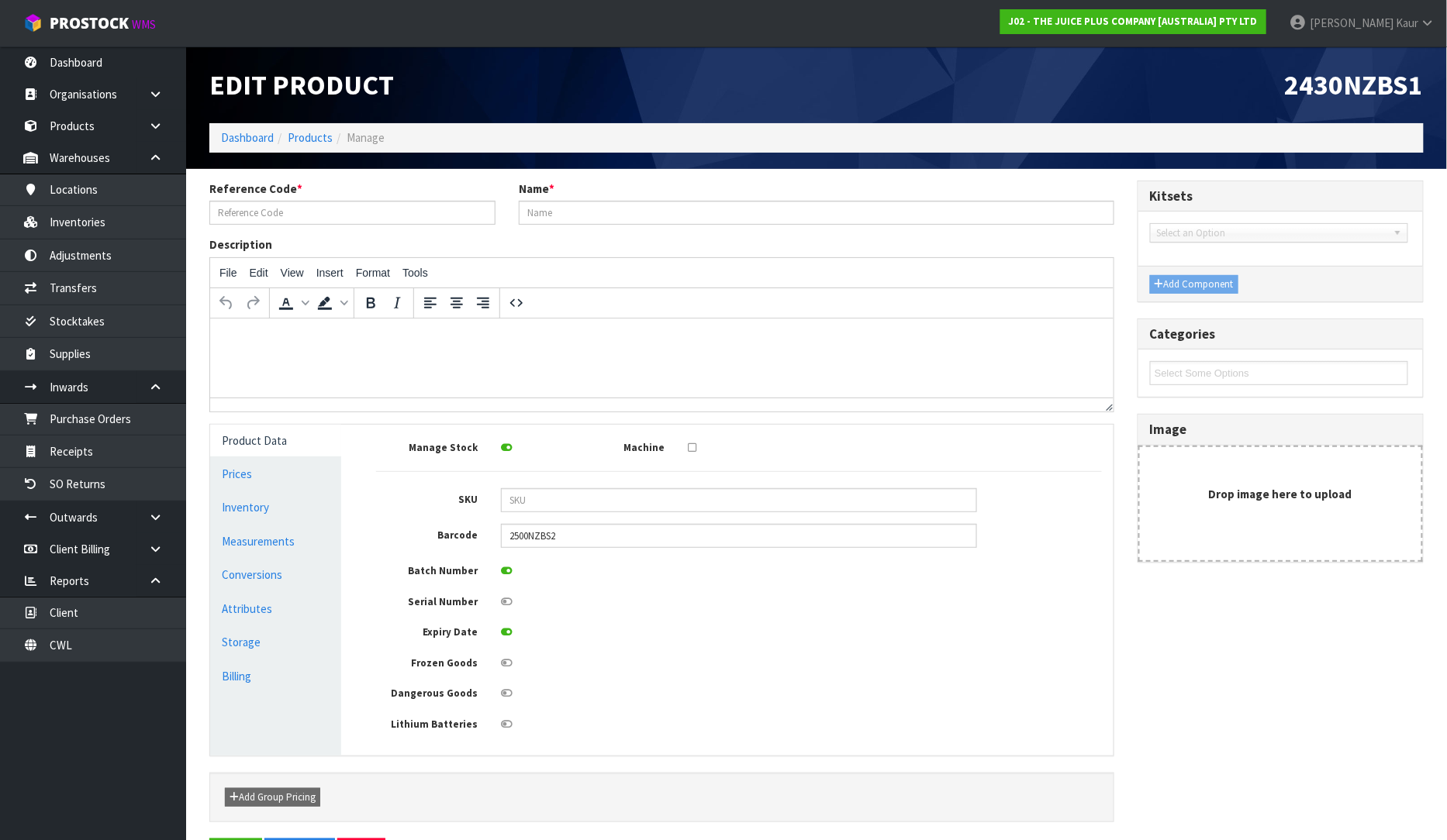
type input "2430NZBS1"
type input "2500NZBS2 LUMINATE 2 X SUB-CTNS OF 15 SACH"
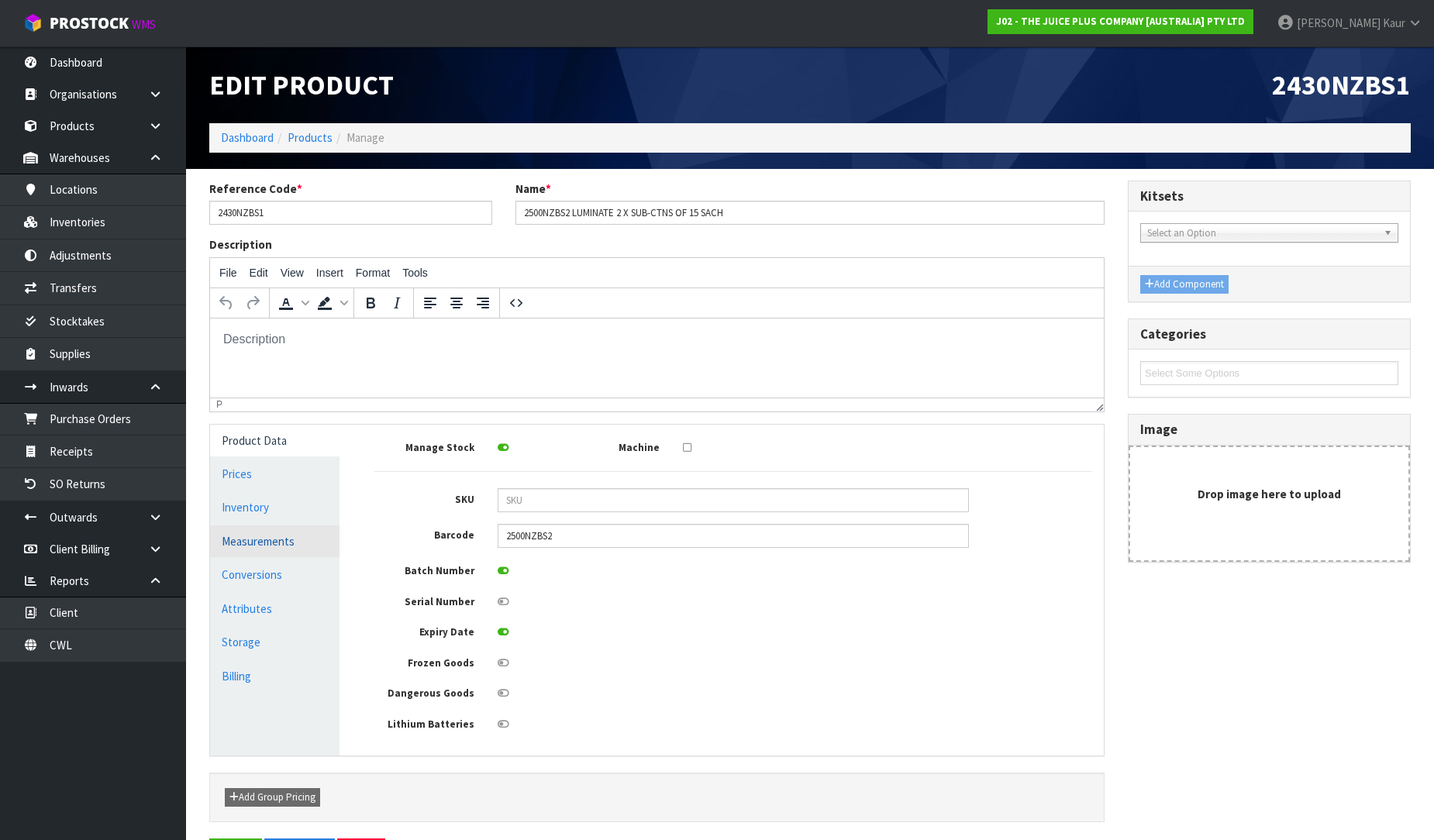
click at [284, 554] on link "Measurements" at bounding box center [275, 541] width 130 height 32
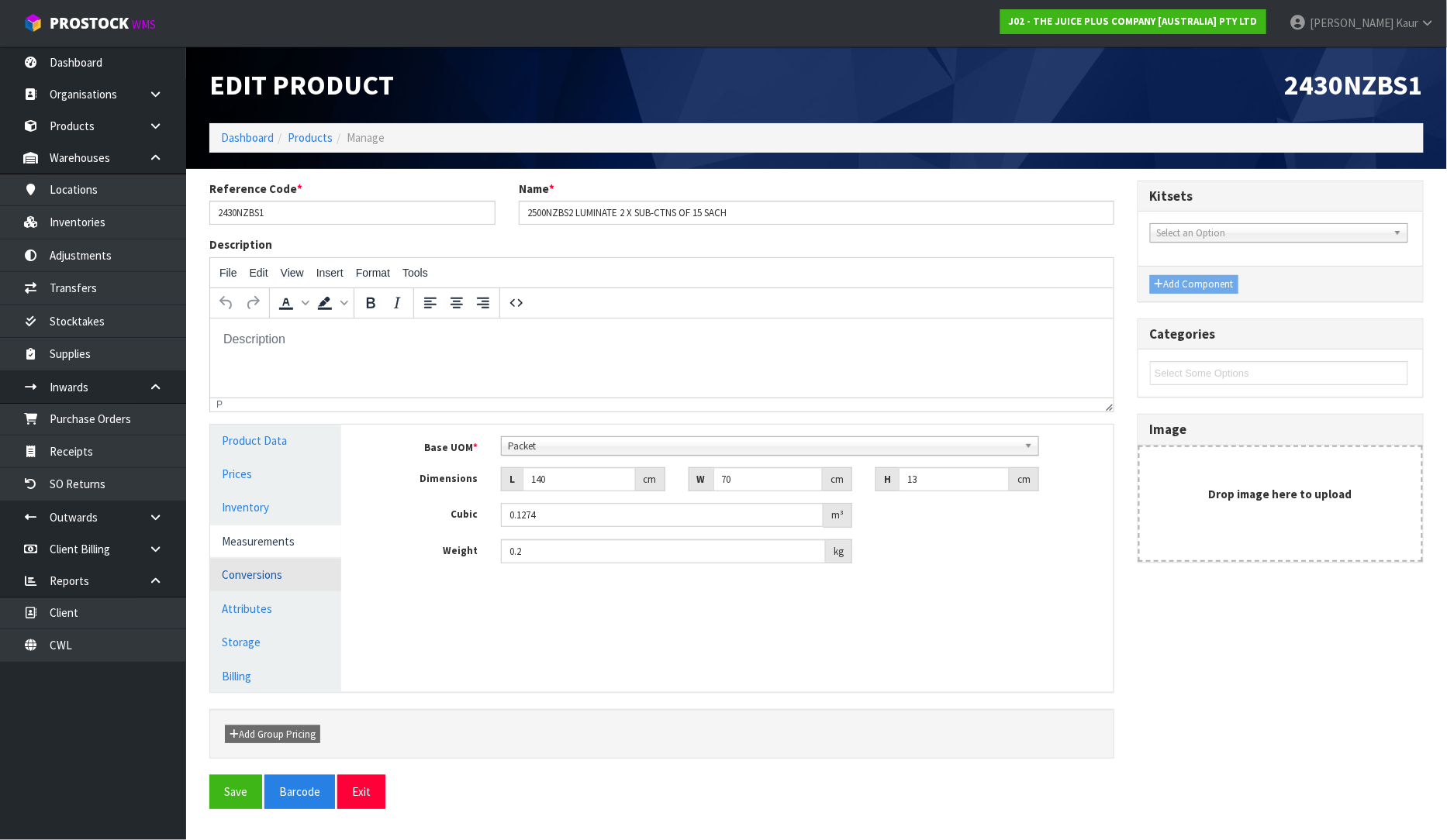
click at [291, 581] on link "Conversions" at bounding box center [276, 575] width 131 height 32
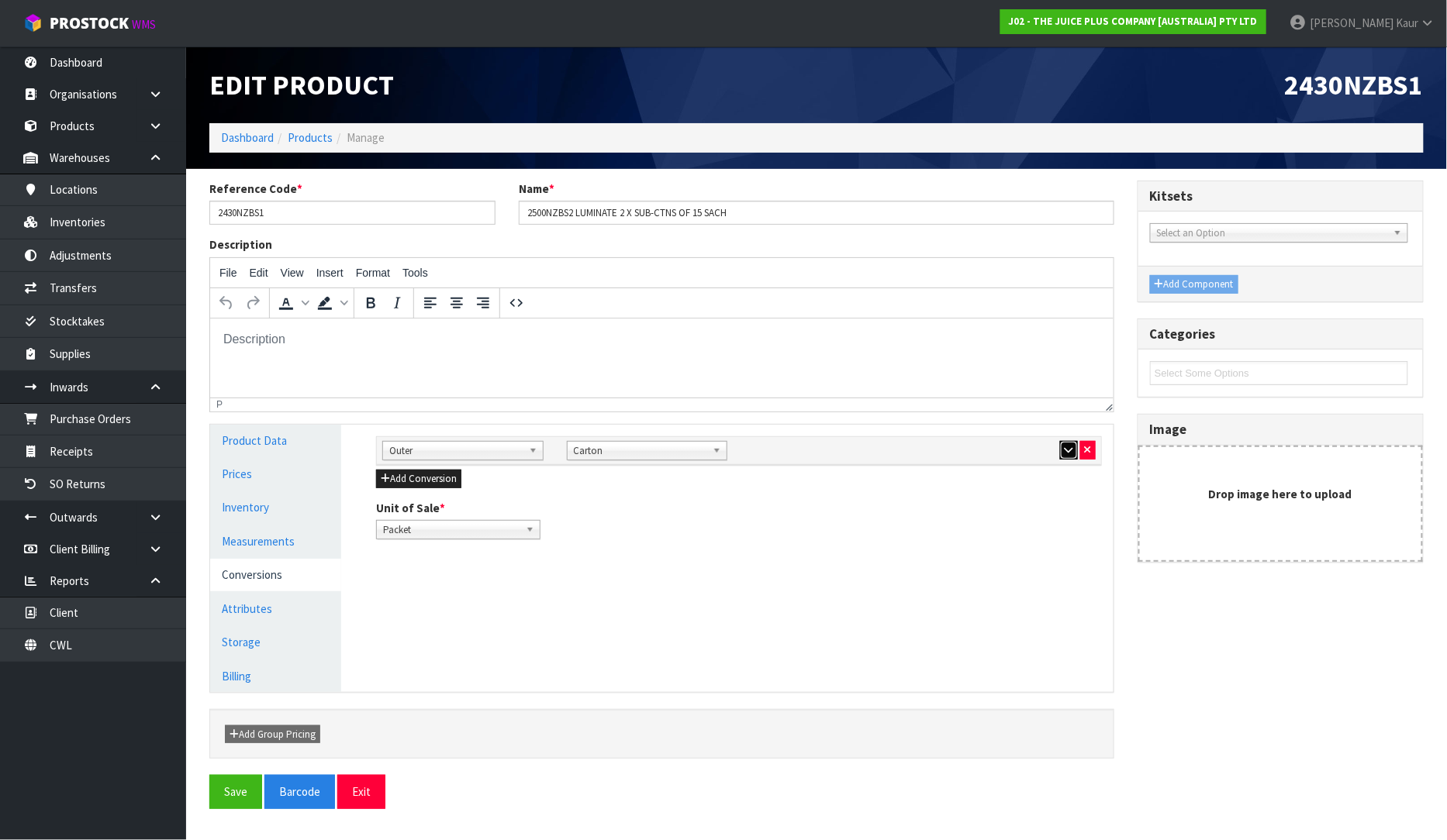
click at [1073, 448] on button "button" at bounding box center [1068, 450] width 18 height 19
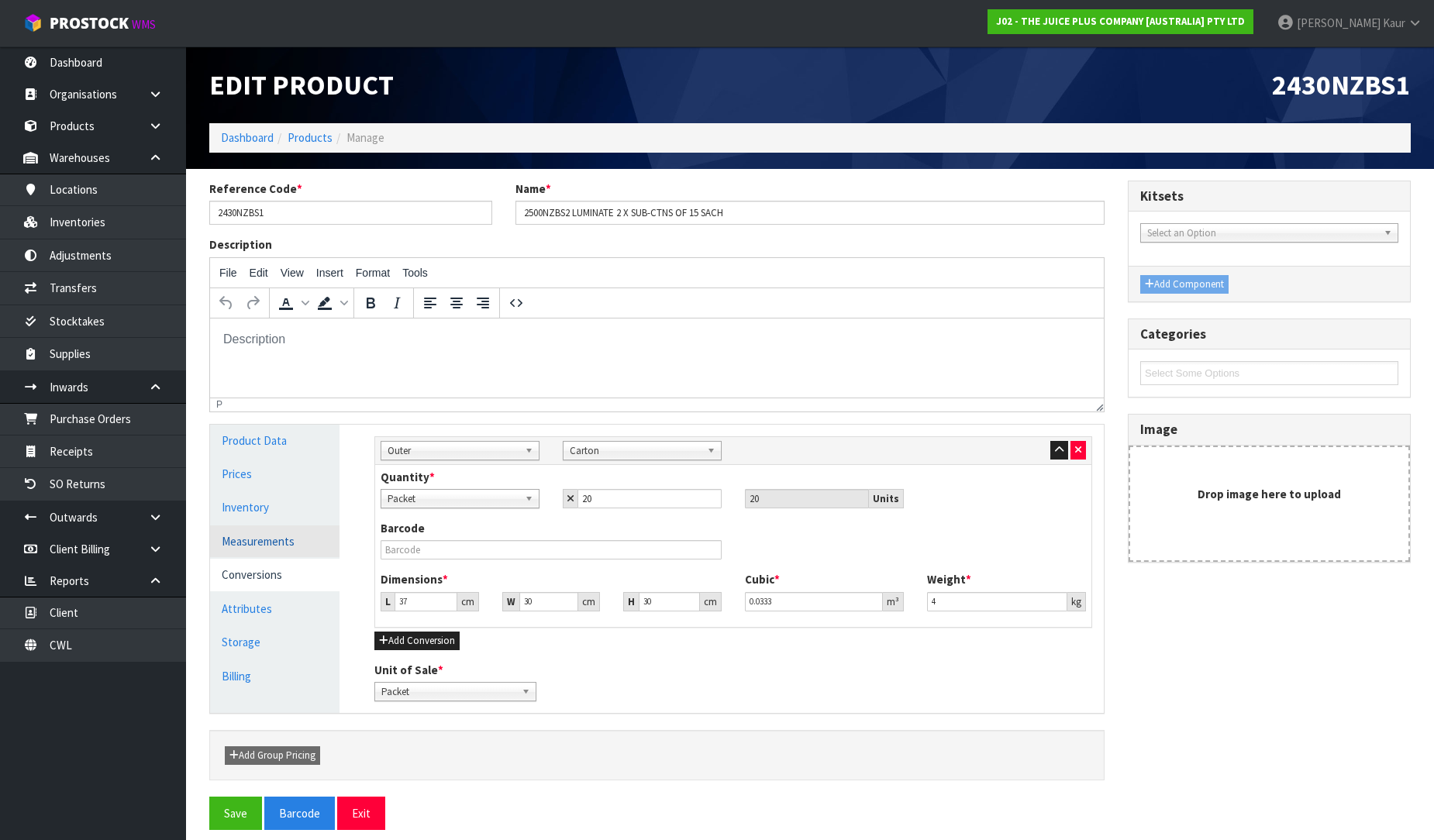
click at [223, 550] on link "Measurements" at bounding box center [275, 541] width 130 height 32
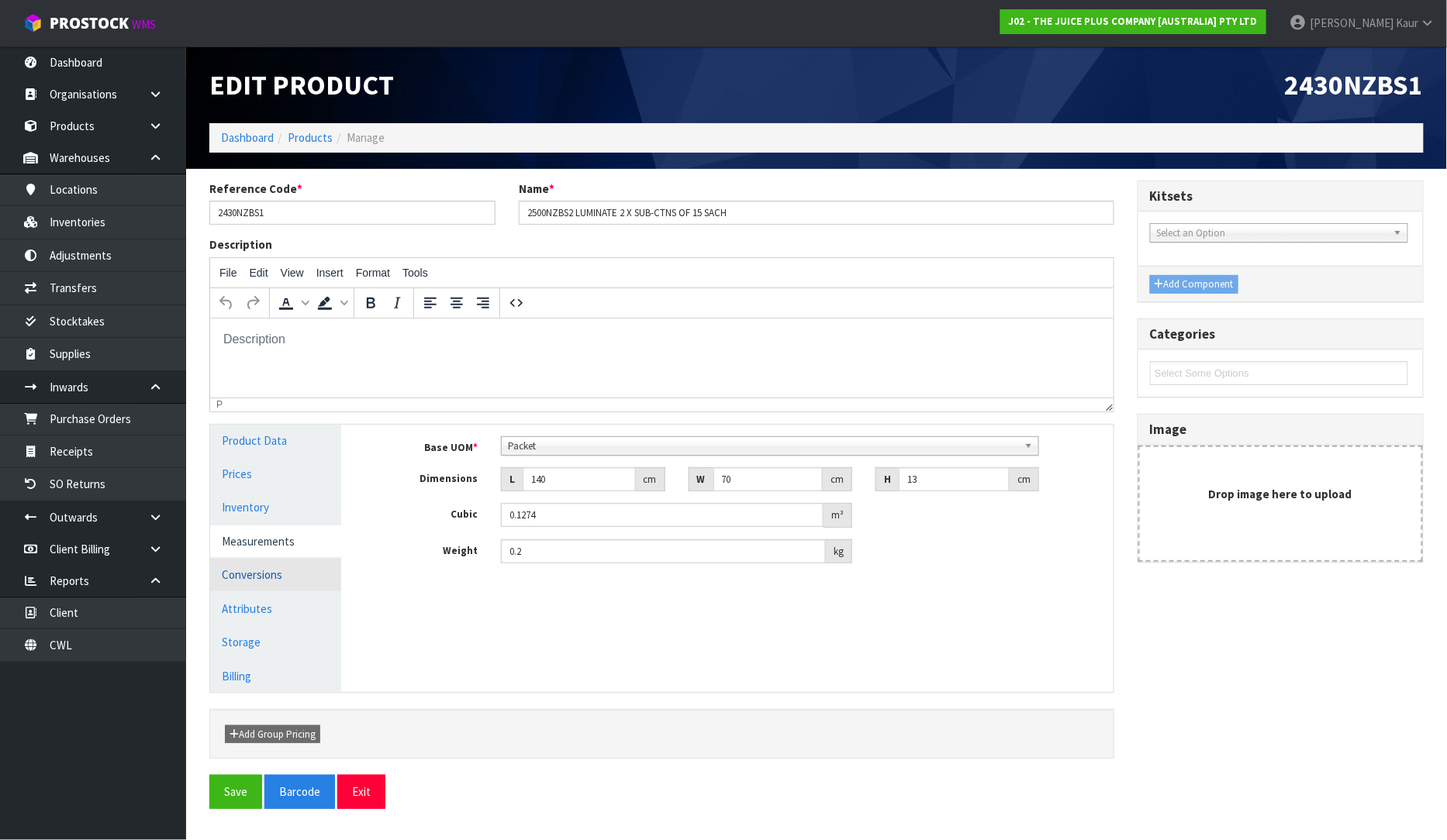
drag, startPoint x: 234, startPoint y: 578, endPoint x: 244, endPoint y: 578, distance: 10.0
click at [235, 578] on link "Conversions" at bounding box center [276, 575] width 131 height 32
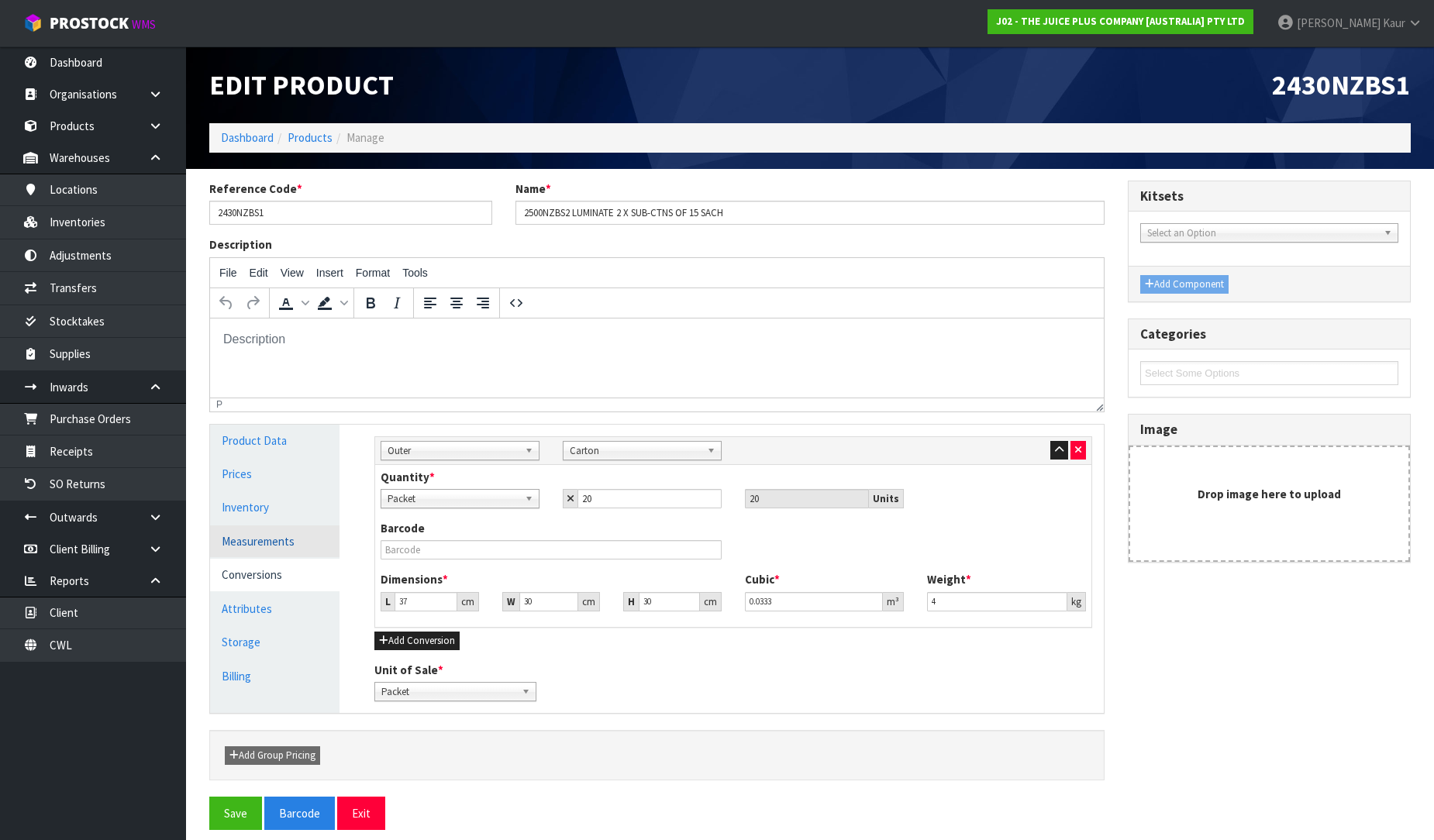
click at [302, 541] on link "Measurements" at bounding box center [275, 541] width 130 height 32
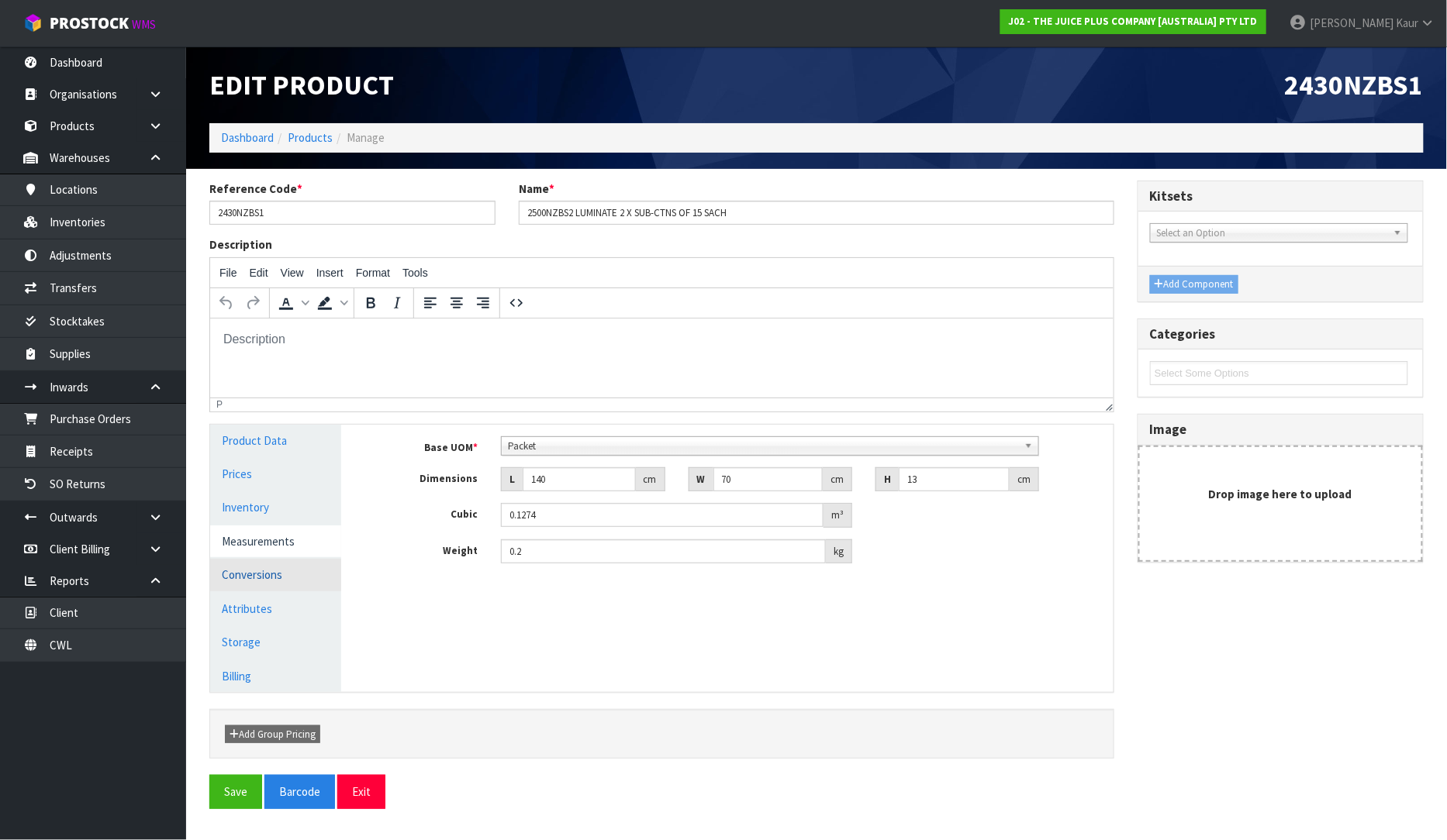
click at [262, 572] on link "Conversions" at bounding box center [276, 575] width 131 height 32
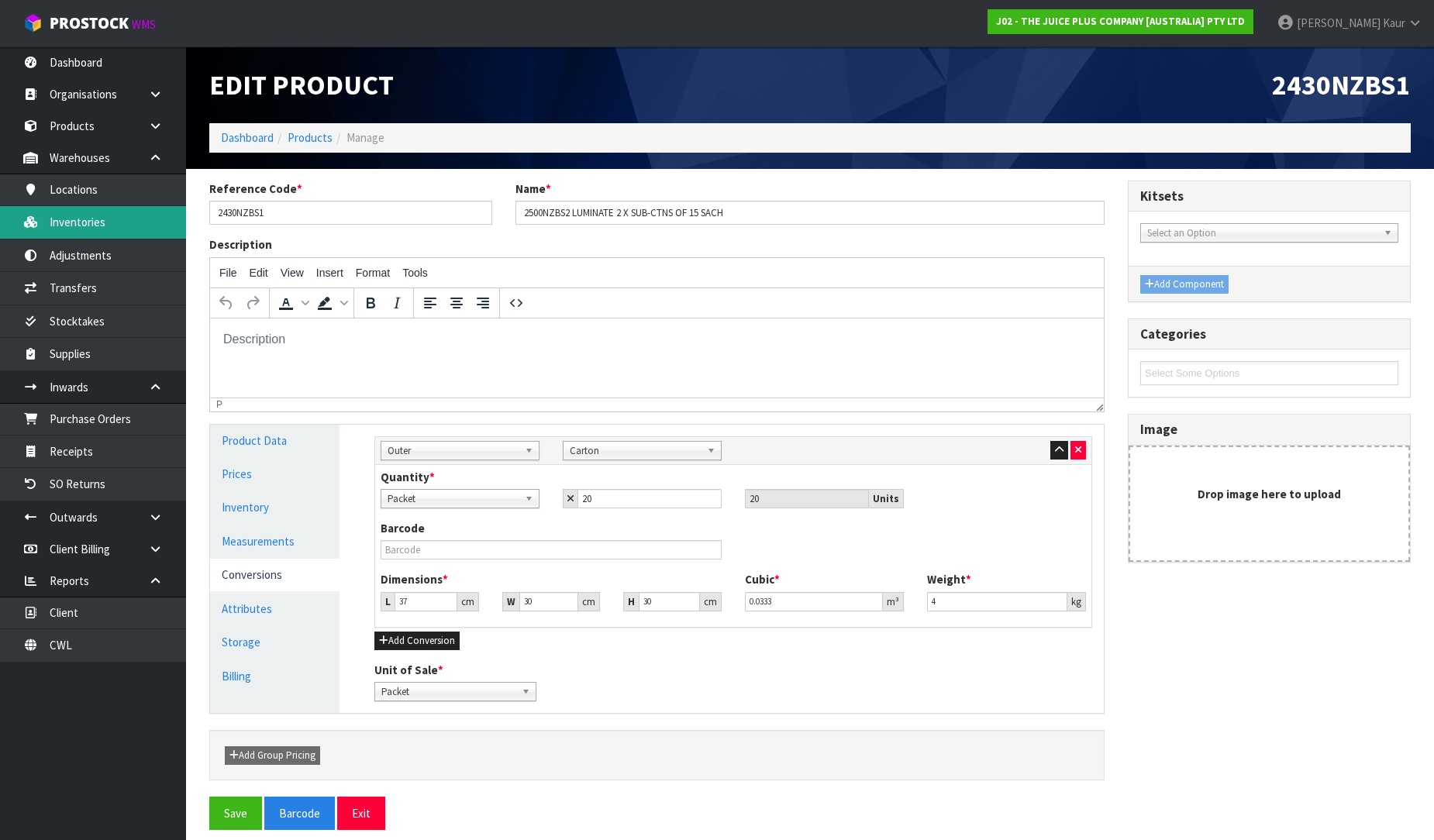
click at [109, 226] on link "Inventories" at bounding box center [93, 222] width 186 height 32
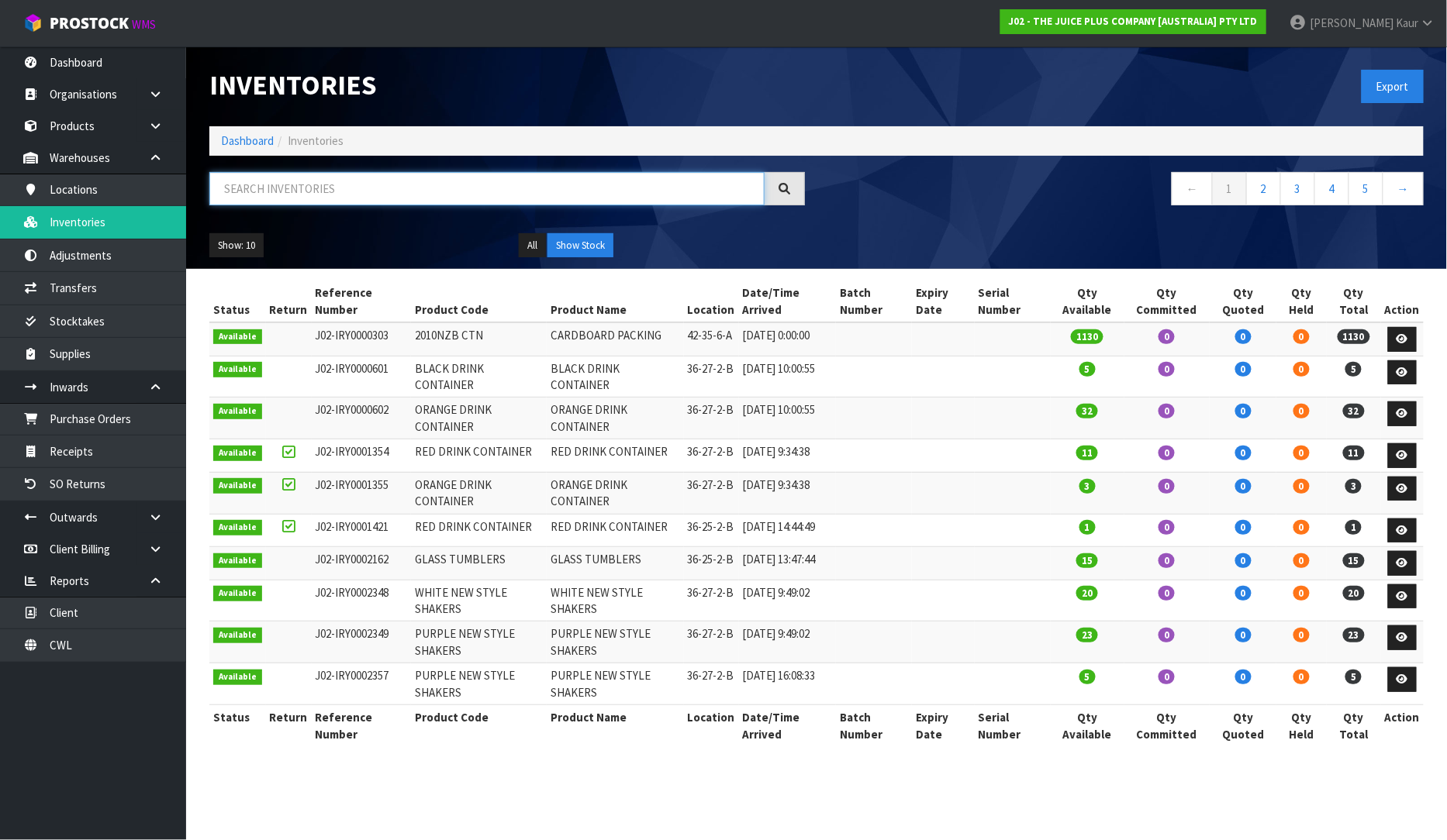
click at [264, 190] on input "text" at bounding box center [487, 189] width 555 height 34
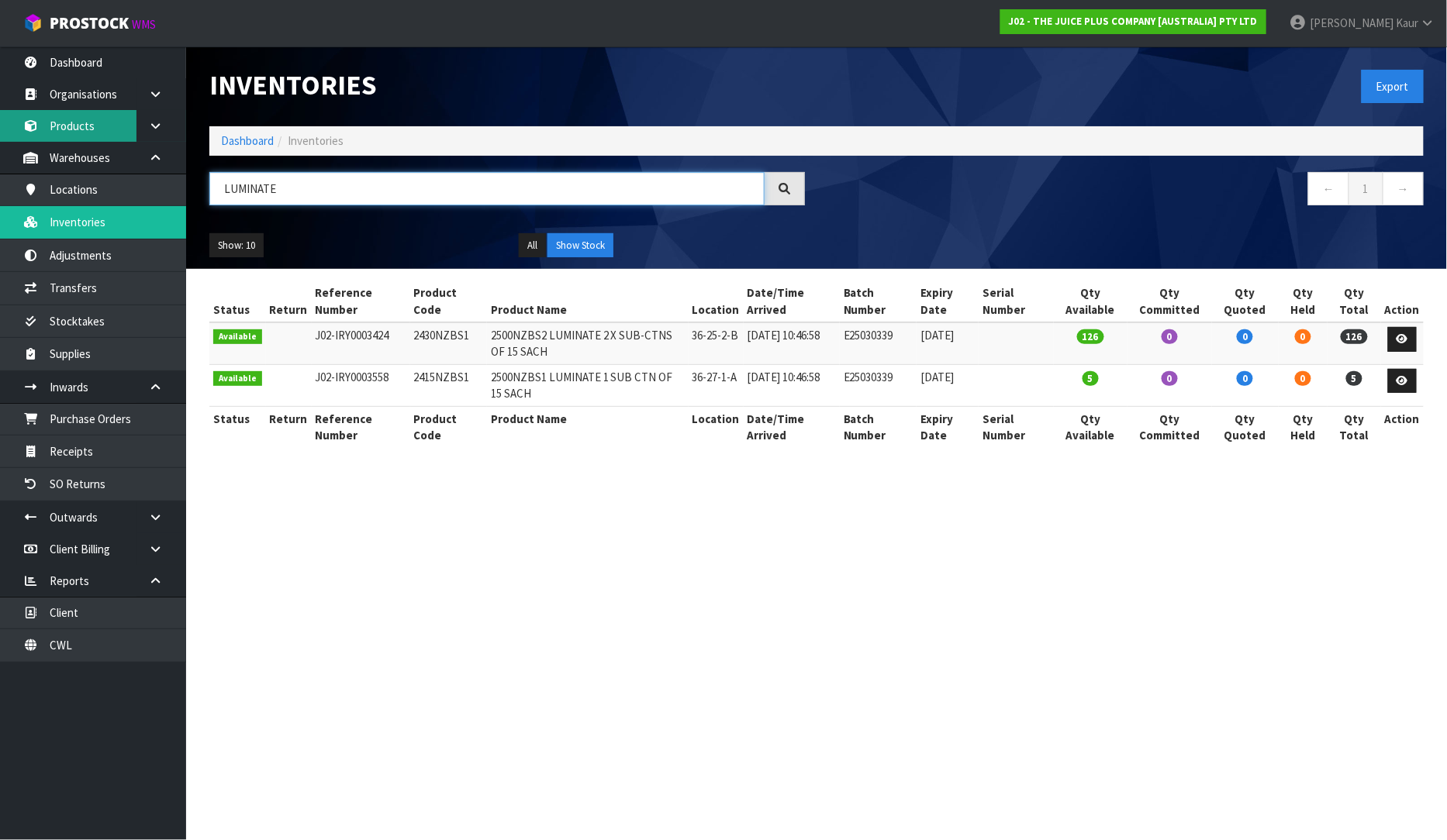
type input "LUMINATE"
click at [127, 133] on link "Products" at bounding box center [93, 126] width 186 height 32
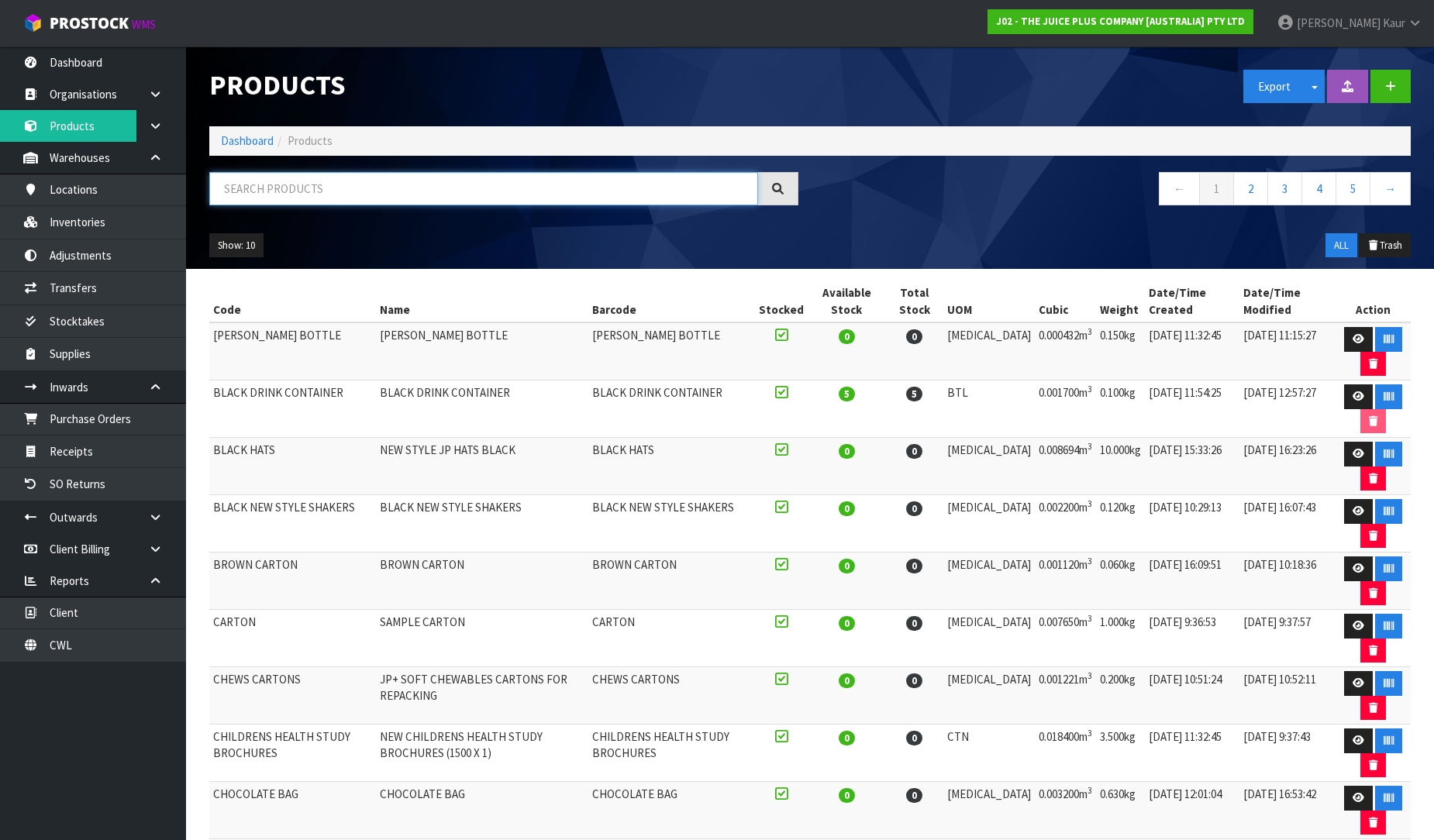
click at [319, 182] on input "text" at bounding box center [484, 189] width 549 height 34
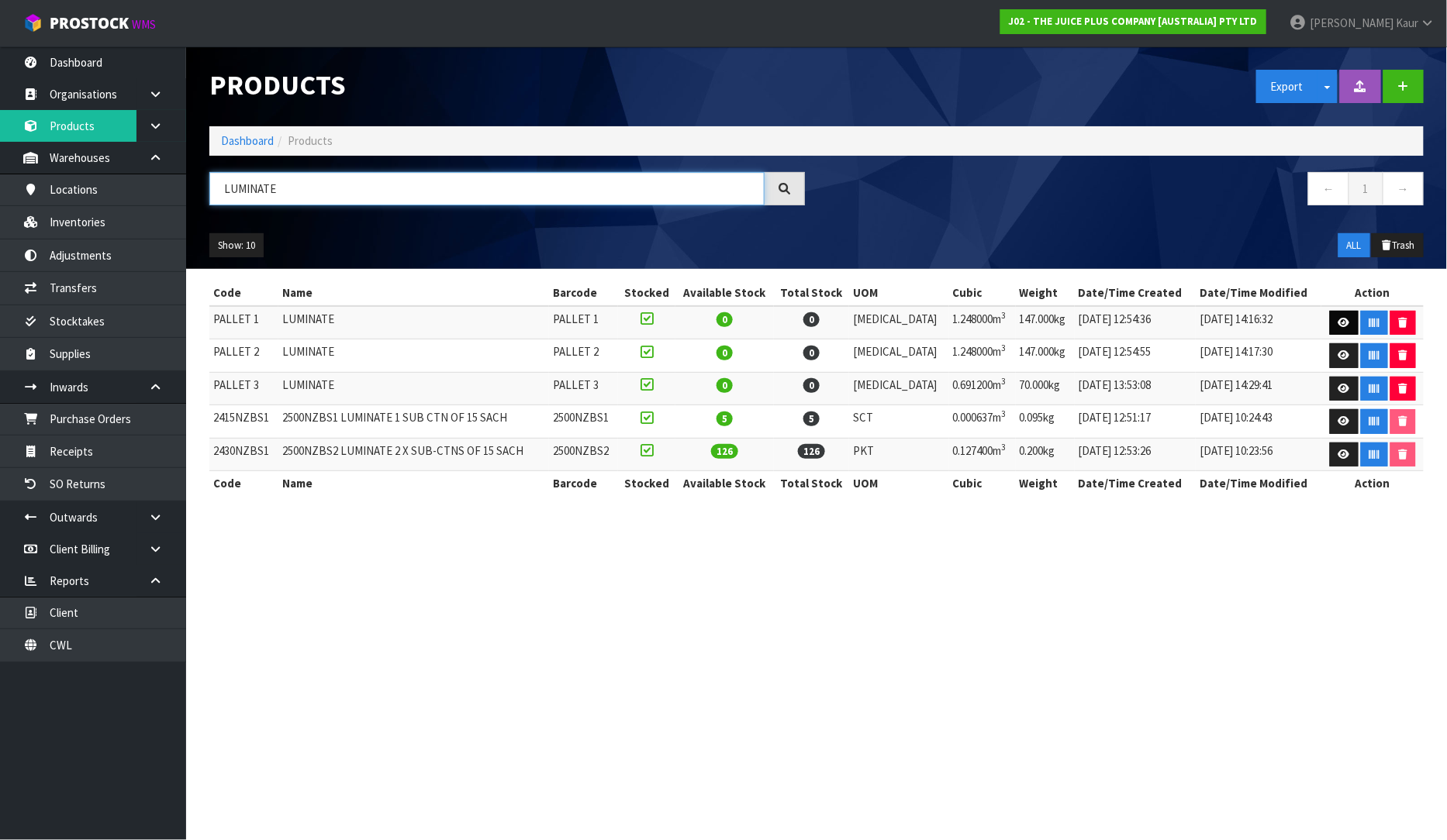
type input "LUMINATE"
click at [1330, 320] on link at bounding box center [1344, 323] width 29 height 25
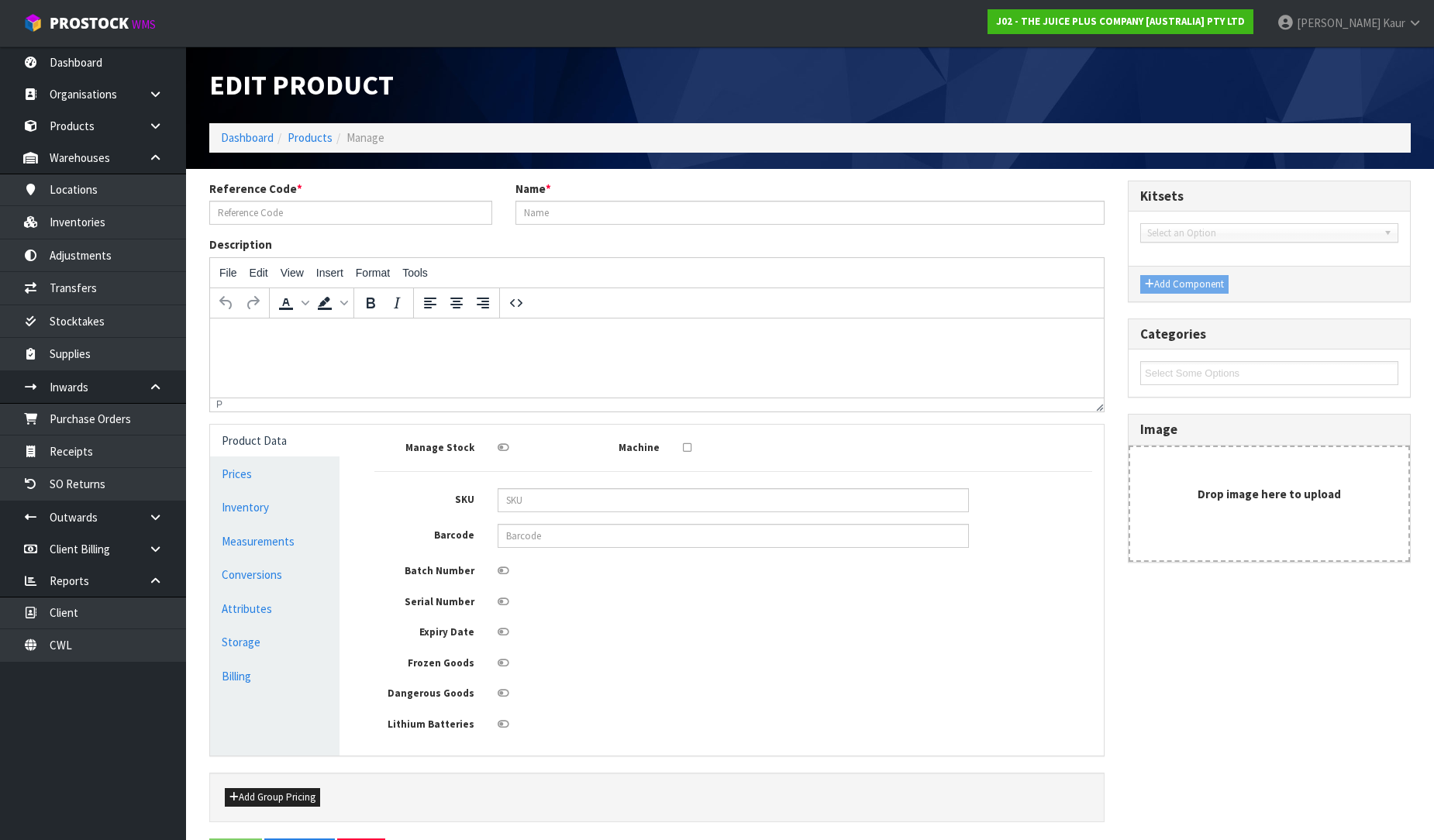
type input "PALLET 1"
type input "LUMINATE"
click at [275, 544] on link "Measurements" at bounding box center [275, 541] width 130 height 32
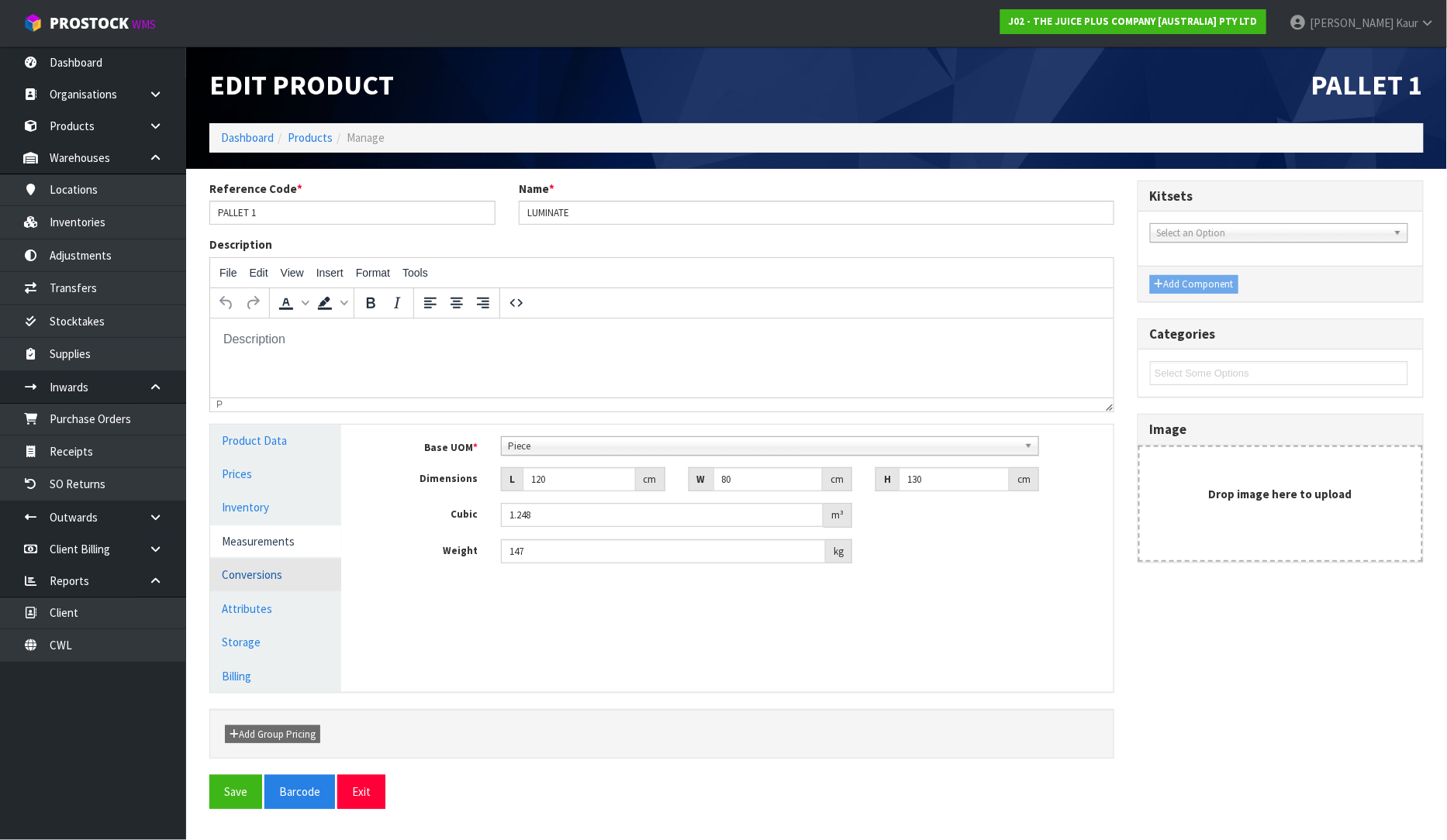
click at [273, 583] on link "Conversions" at bounding box center [276, 575] width 131 height 32
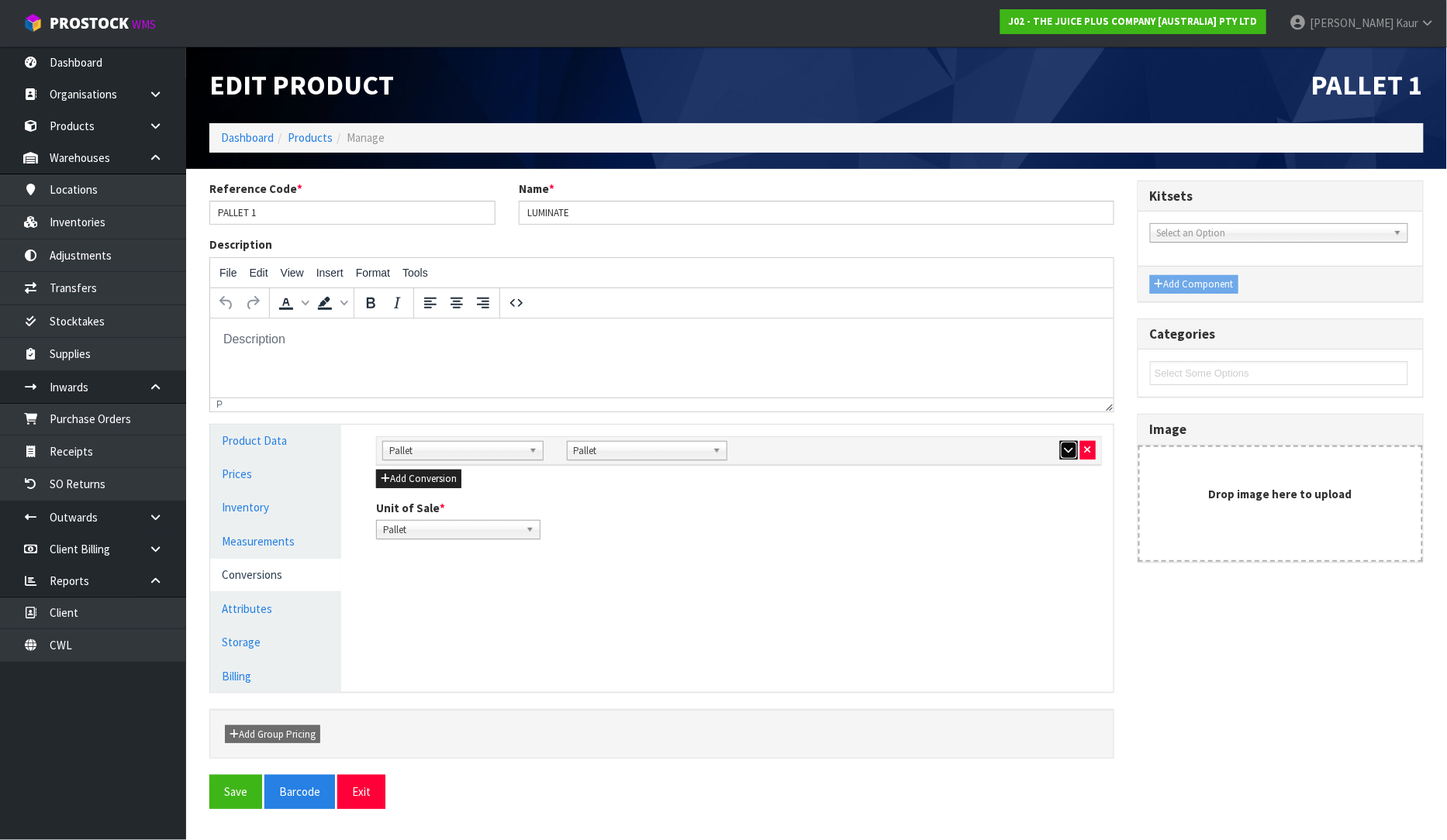
click at [1060, 447] on button "button" at bounding box center [1068, 450] width 18 height 19
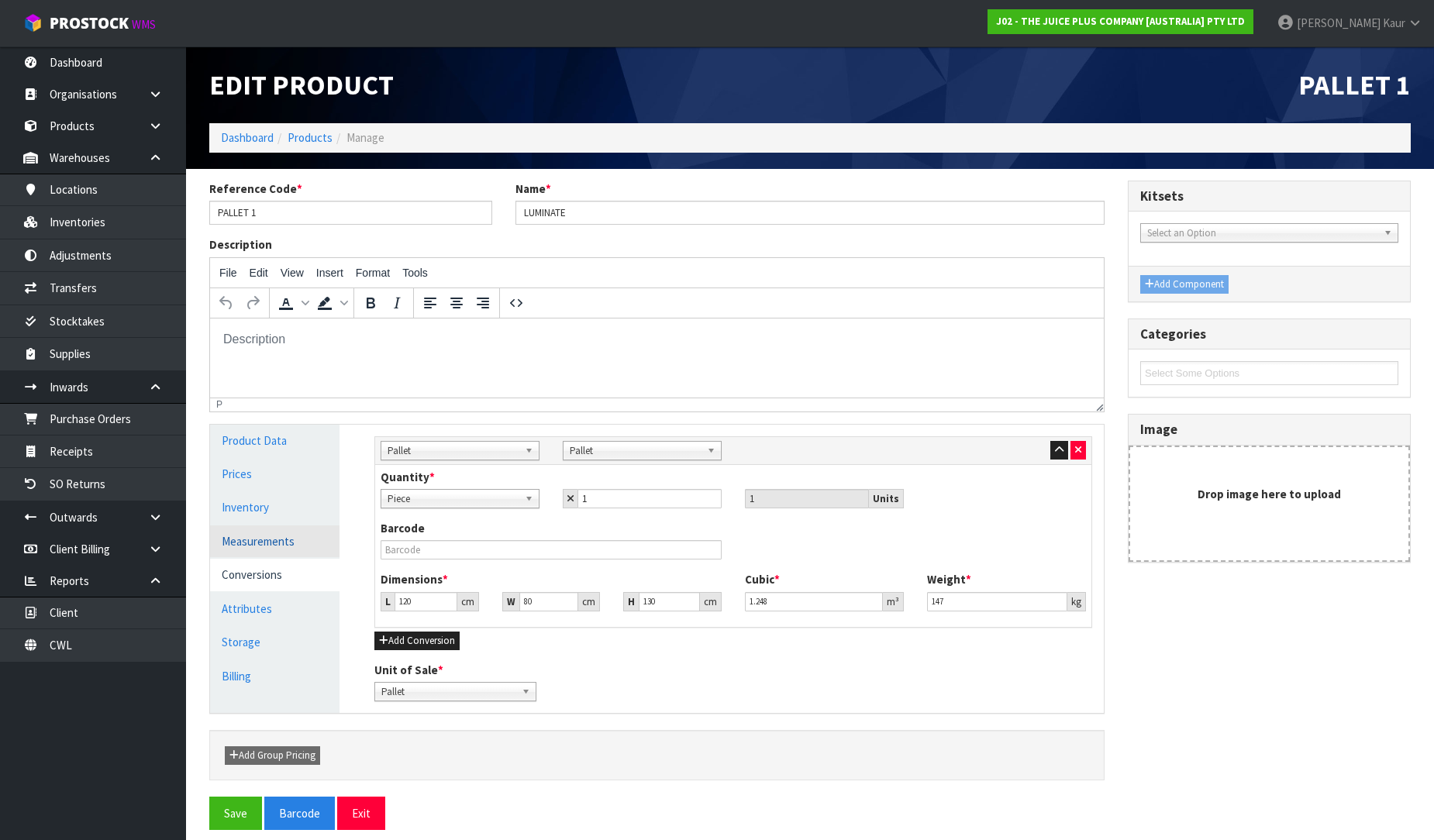
click at [251, 555] on link "Measurements" at bounding box center [275, 541] width 130 height 32
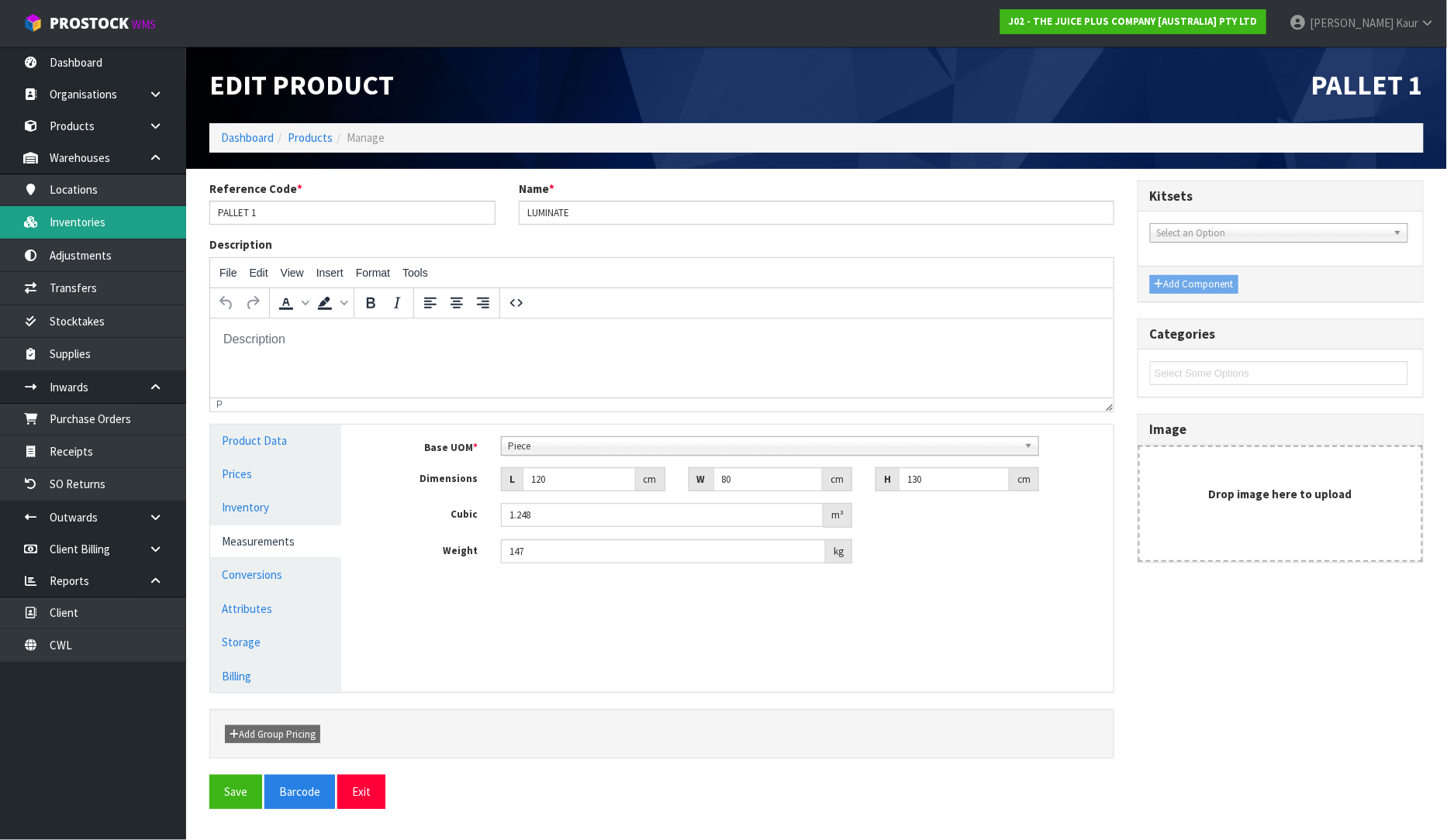
click at [83, 228] on link "Inventories" at bounding box center [93, 222] width 186 height 32
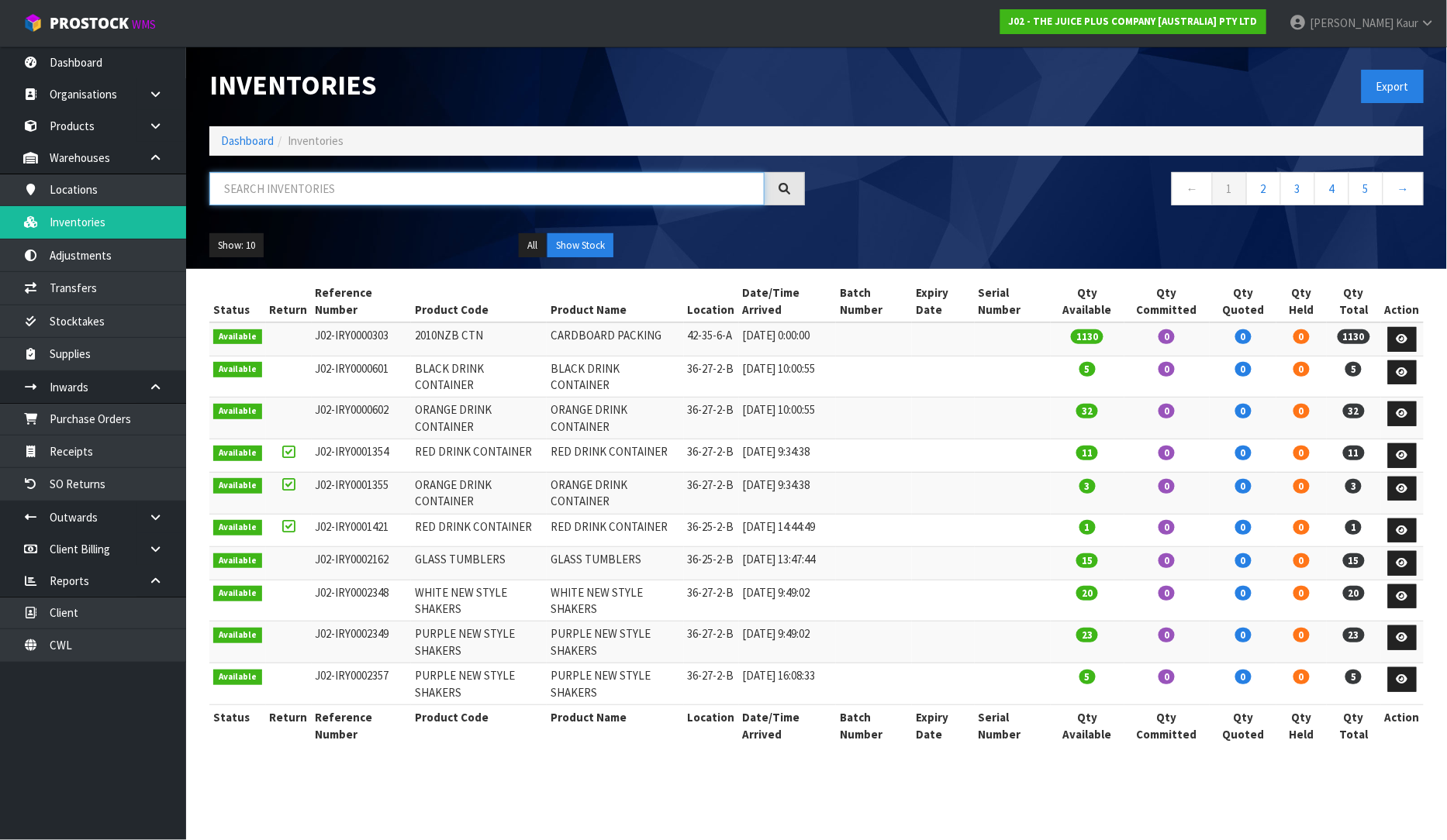
click at [342, 196] on input "text" at bounding box center [487, 189] width 555 height 34
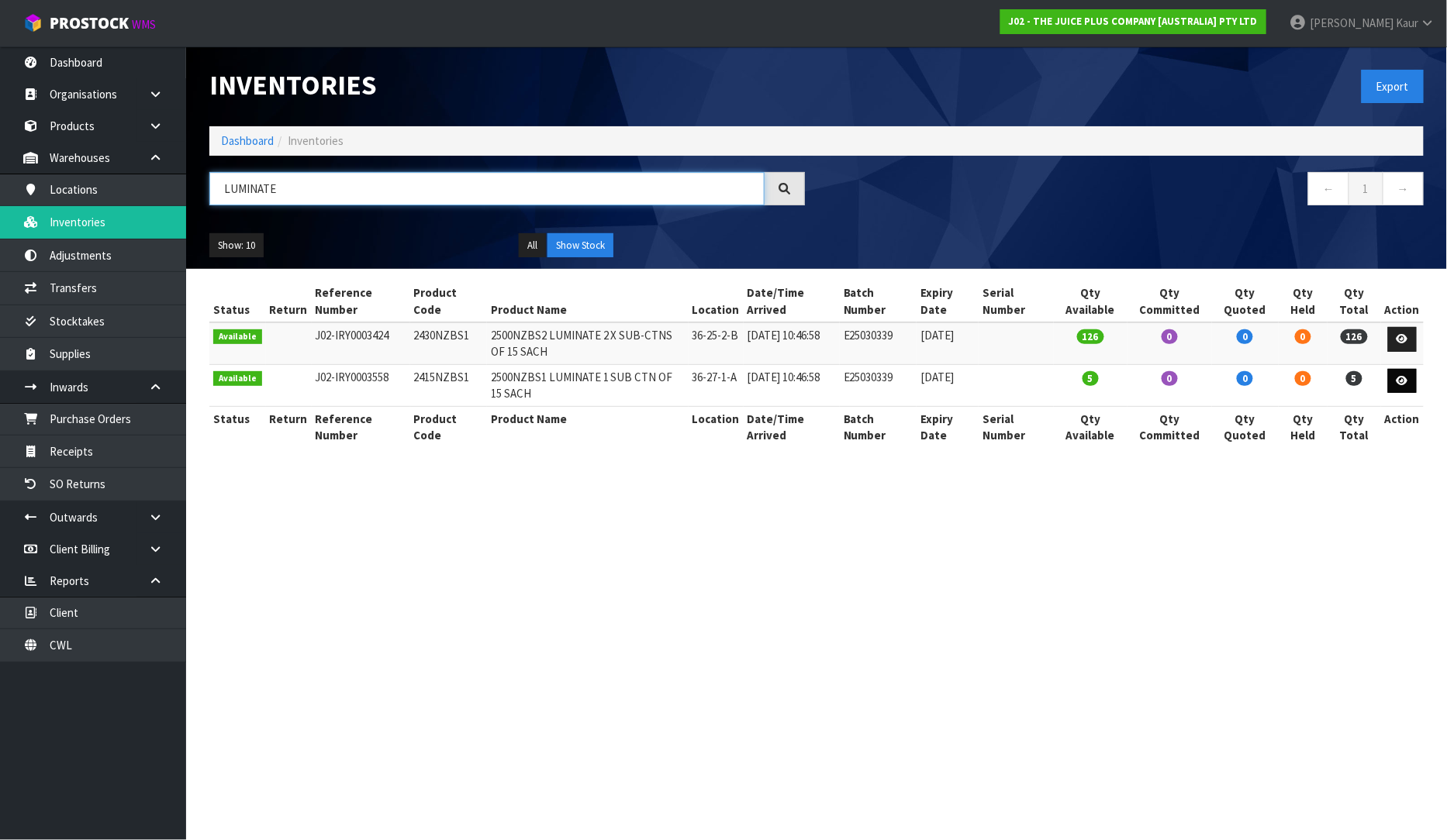
type input "LUMINATE"
click at [1405, 382] on icon at bounding box center [1402, 380] width 12 height 10
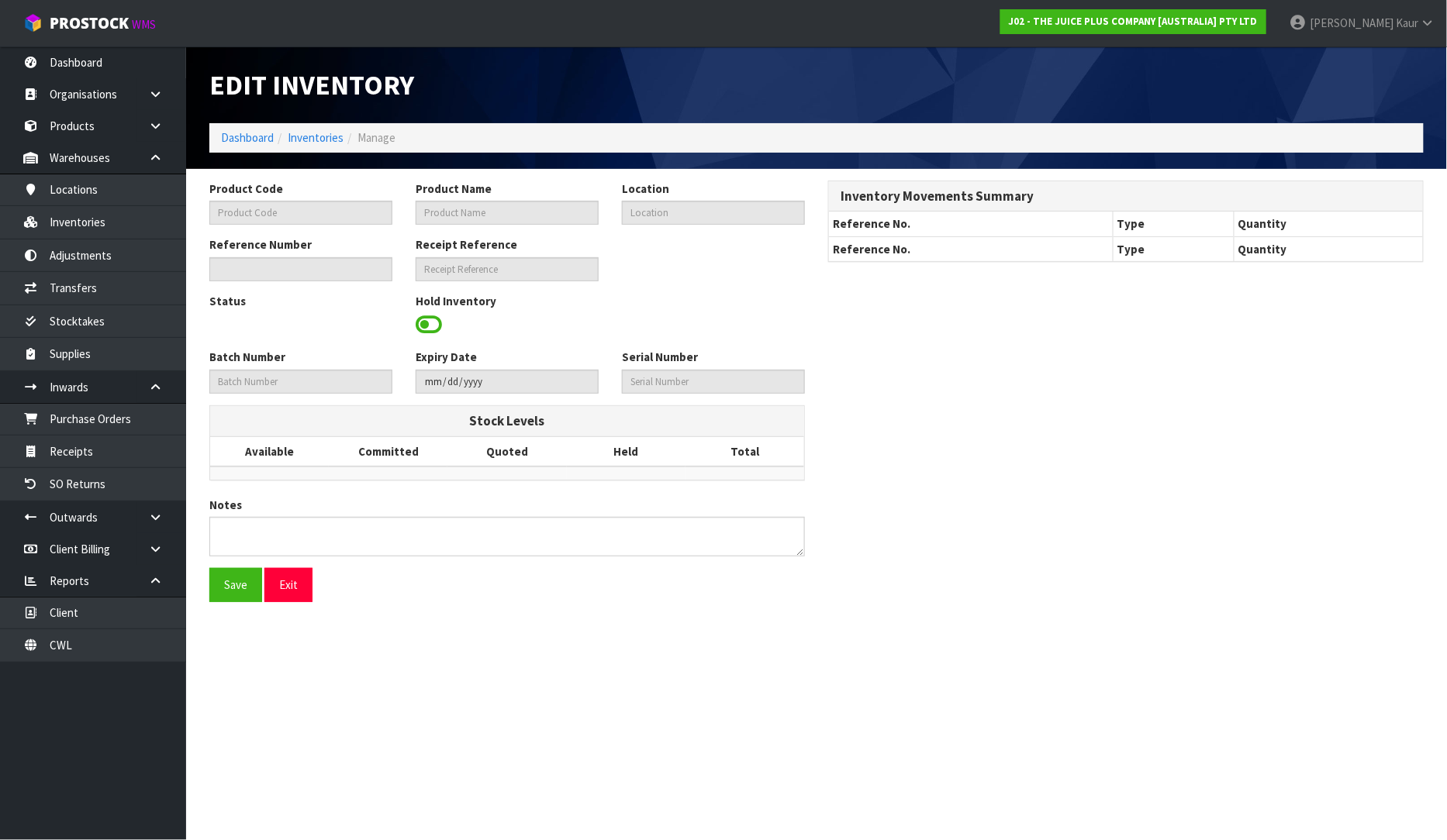
type input "2415NZBS1"
type input "2500NZBS1 LUMINATE 1 SUB CTN OF 15 SACH"
type input "36-27-1-A"
type input "J02-IRY0003558"
type input "E25030339"
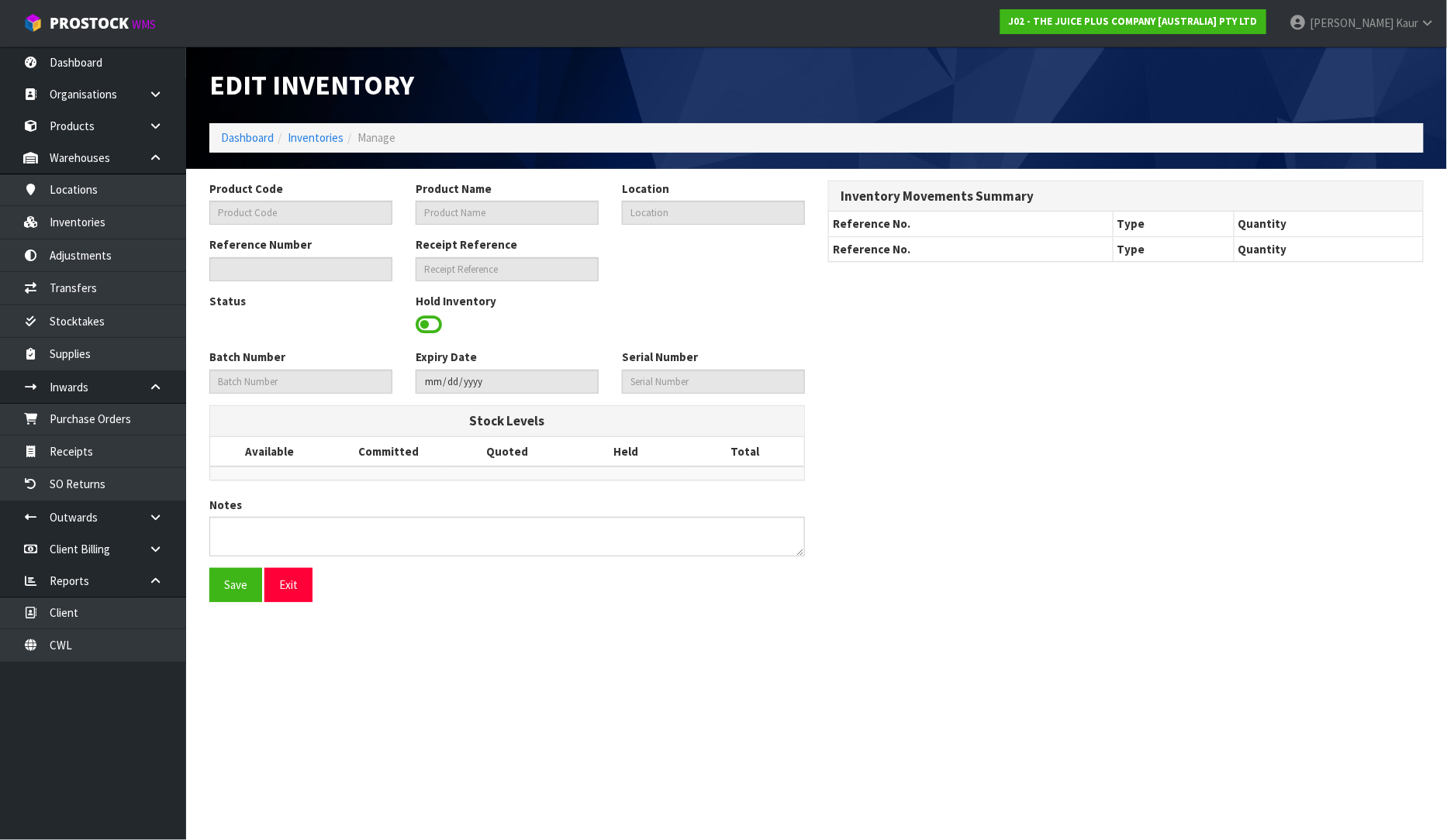
type input "[DATE]"
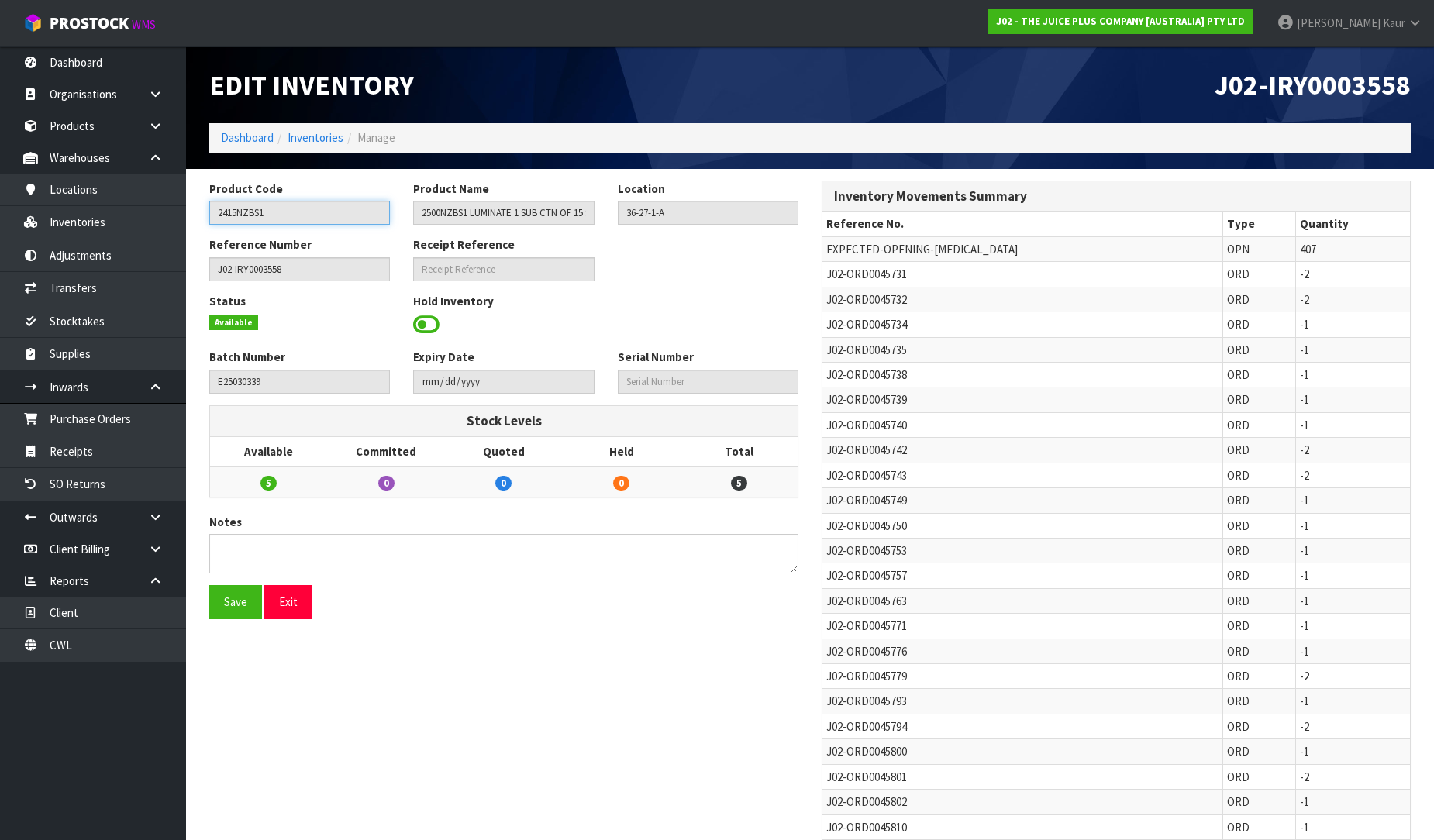
drag, startPoint x: 275, startPoint y: 215, endPoint x: 200, endPoint y: 219, distance: 75.1
click at [200, 219] on div "Product Code 2415NZBS1" at bounding box center [299, 202] width 204 height 45
click at [91, 137] on link "Products" at bounding box center [93, 126] width 186 height 32
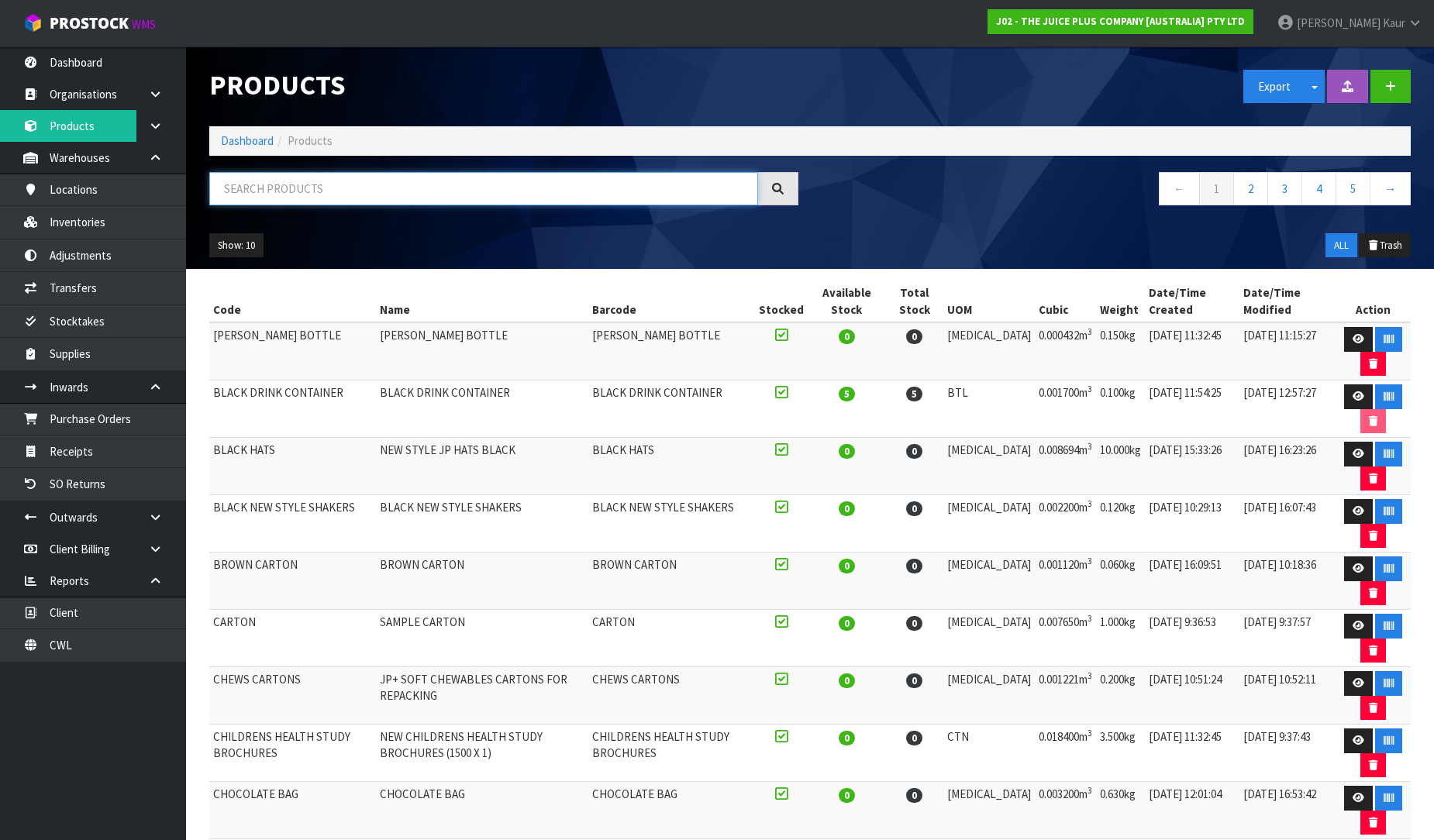
click at [244, 188] on input "text" at bounding box center [484, 189] width 549 height 34
paste input "2415NZBS1"
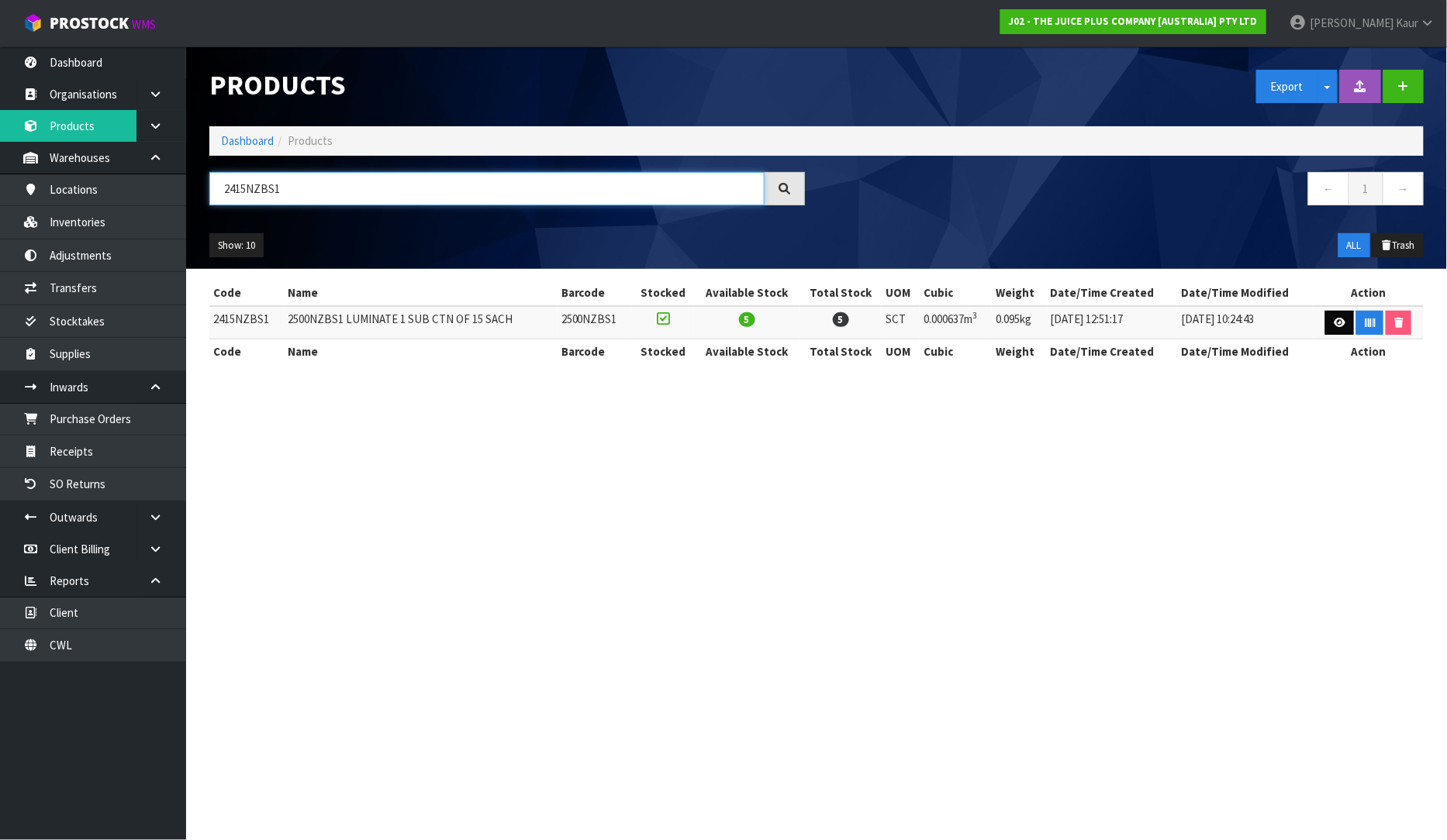
type input "2415NZBS1"
click at [1334, 326] on icon at bounding box center [1340, 323] width 12 height 10
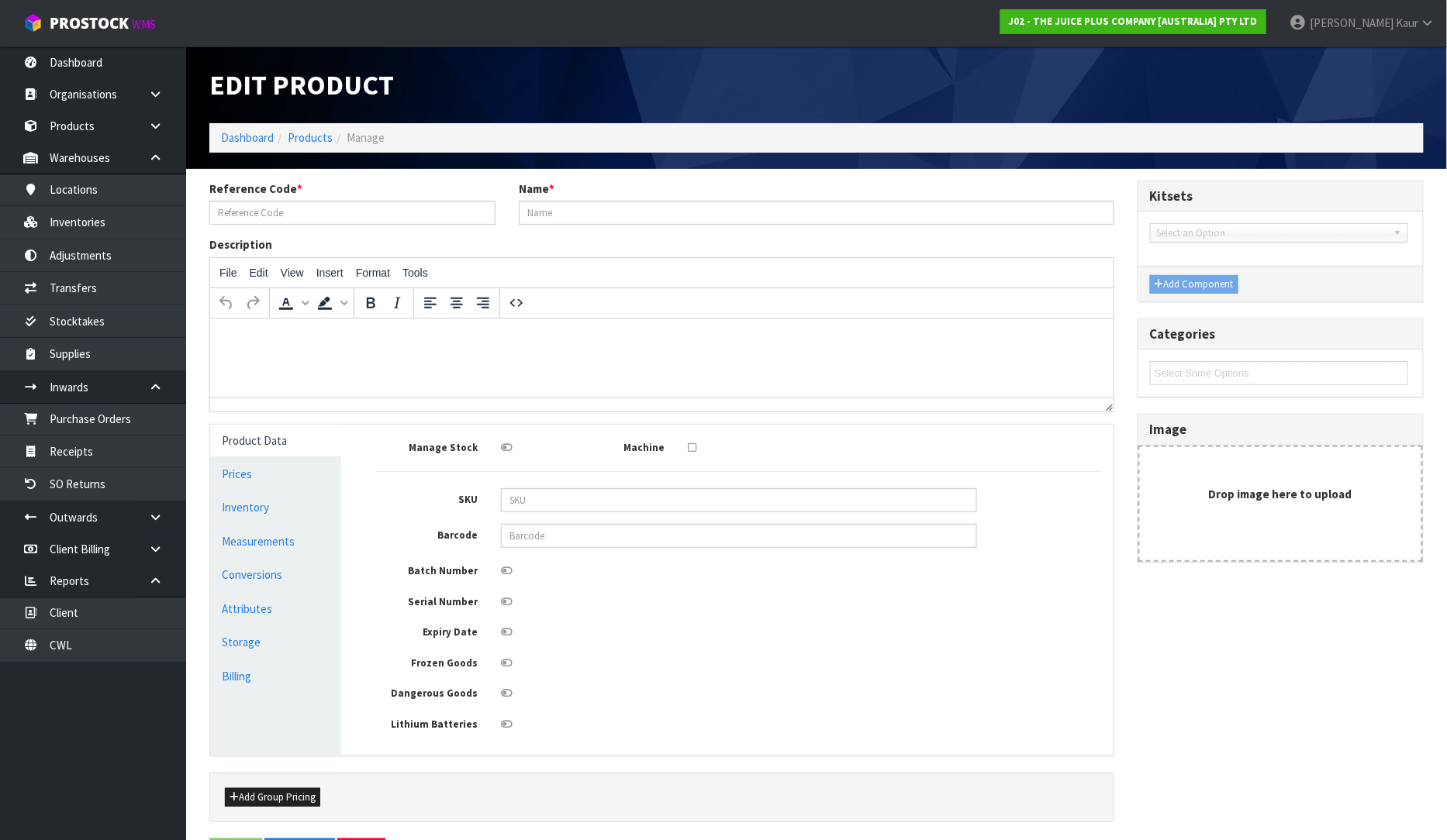
type input "2415NZBS1"
type input "2500NZBS1 LUMINATE 1 SUB CTN OF 15 SACH"
type input "2500NZBS1"
type input "7"
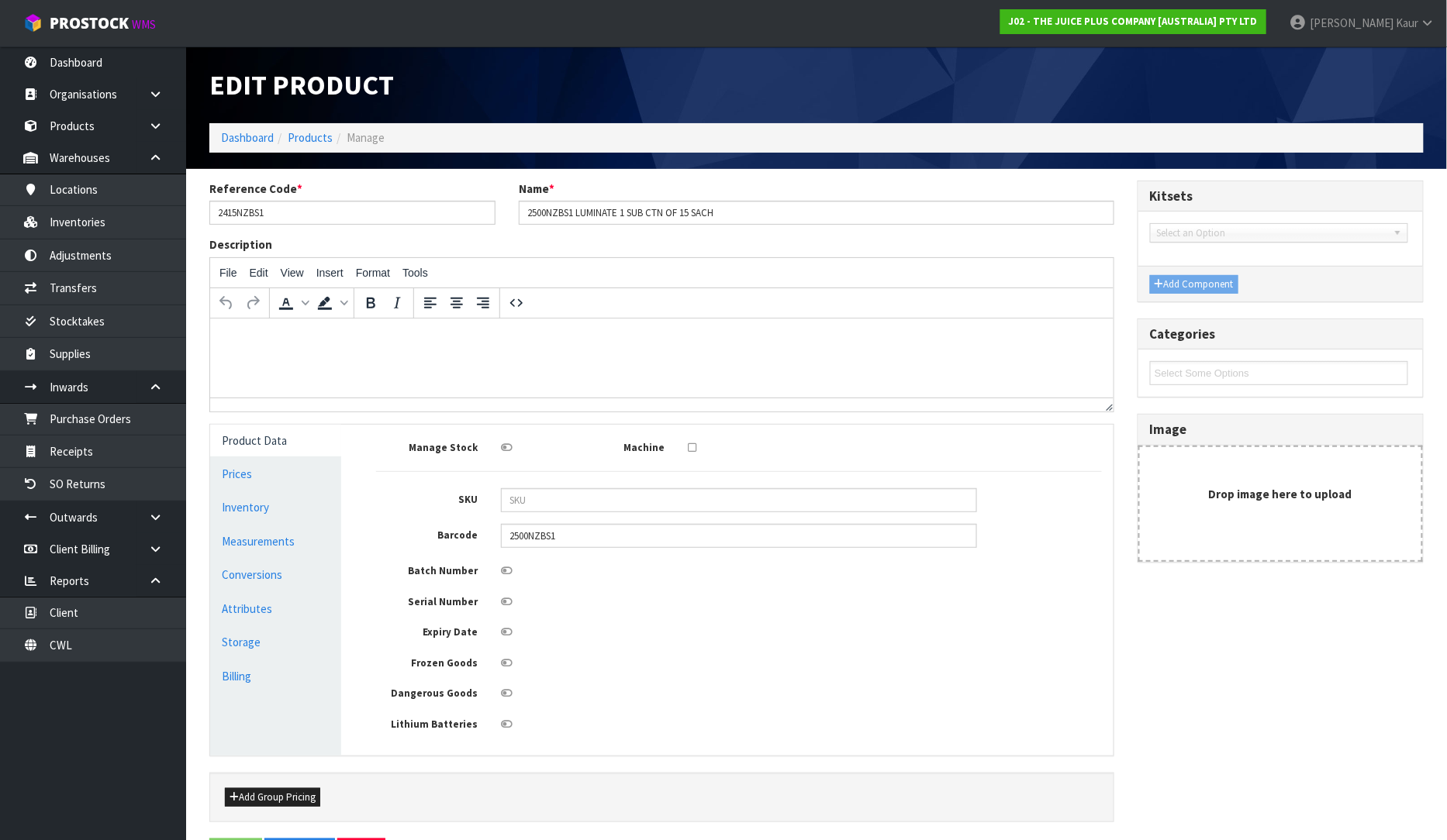
type input "13"
type input "0.000637"
type input "0.095"
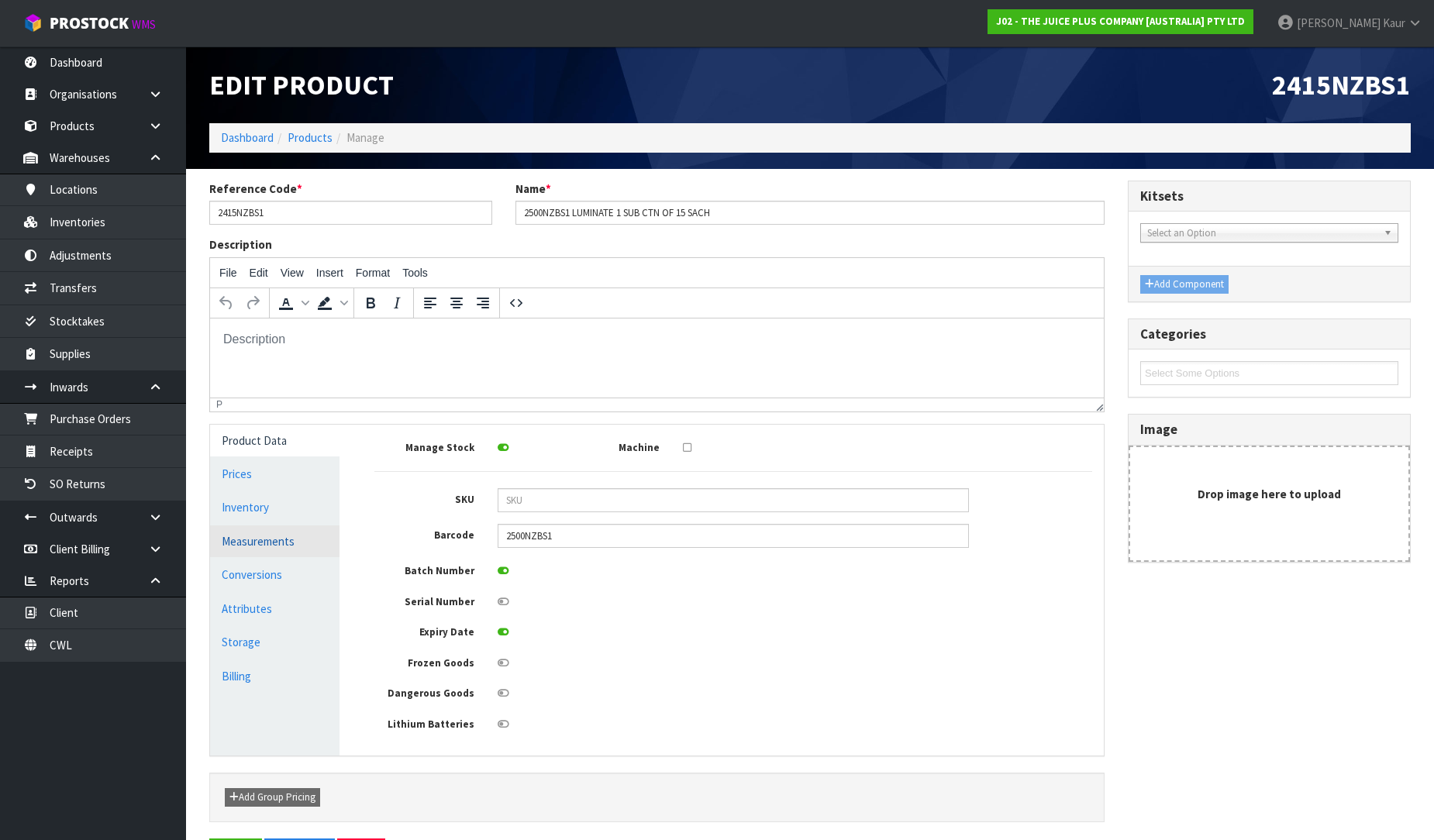
drag, startPoint x: 269, startPoint y: 537, endPoint x: 275, endPoint y: 529, distance: 10.0
click at [269, 538] on link "Measurements" at bounding box center [275, 541] width 130 height 32
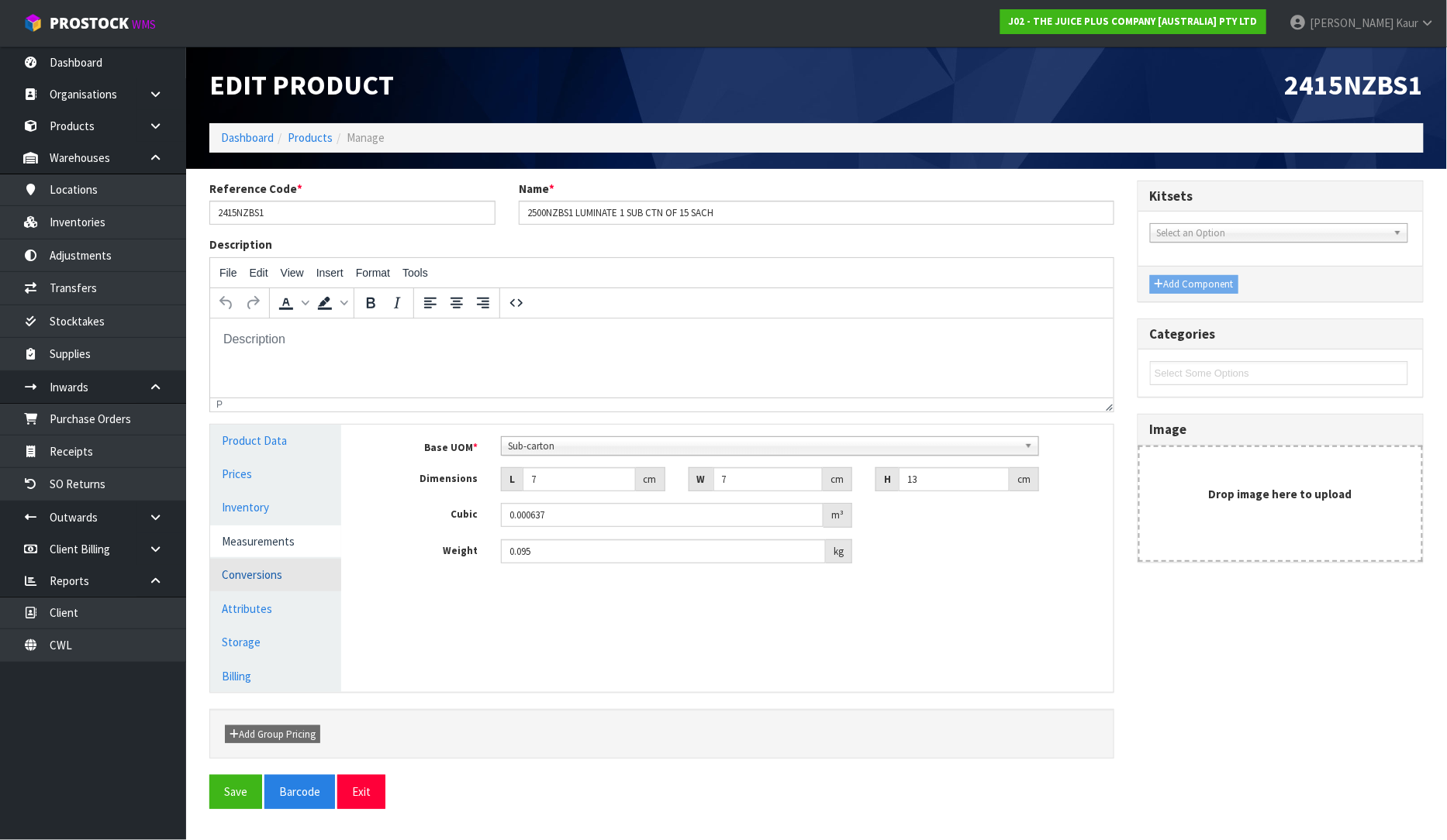
click at [290, 577] on link "Conversions" at bounding box center [276, 575] width 131 height 32
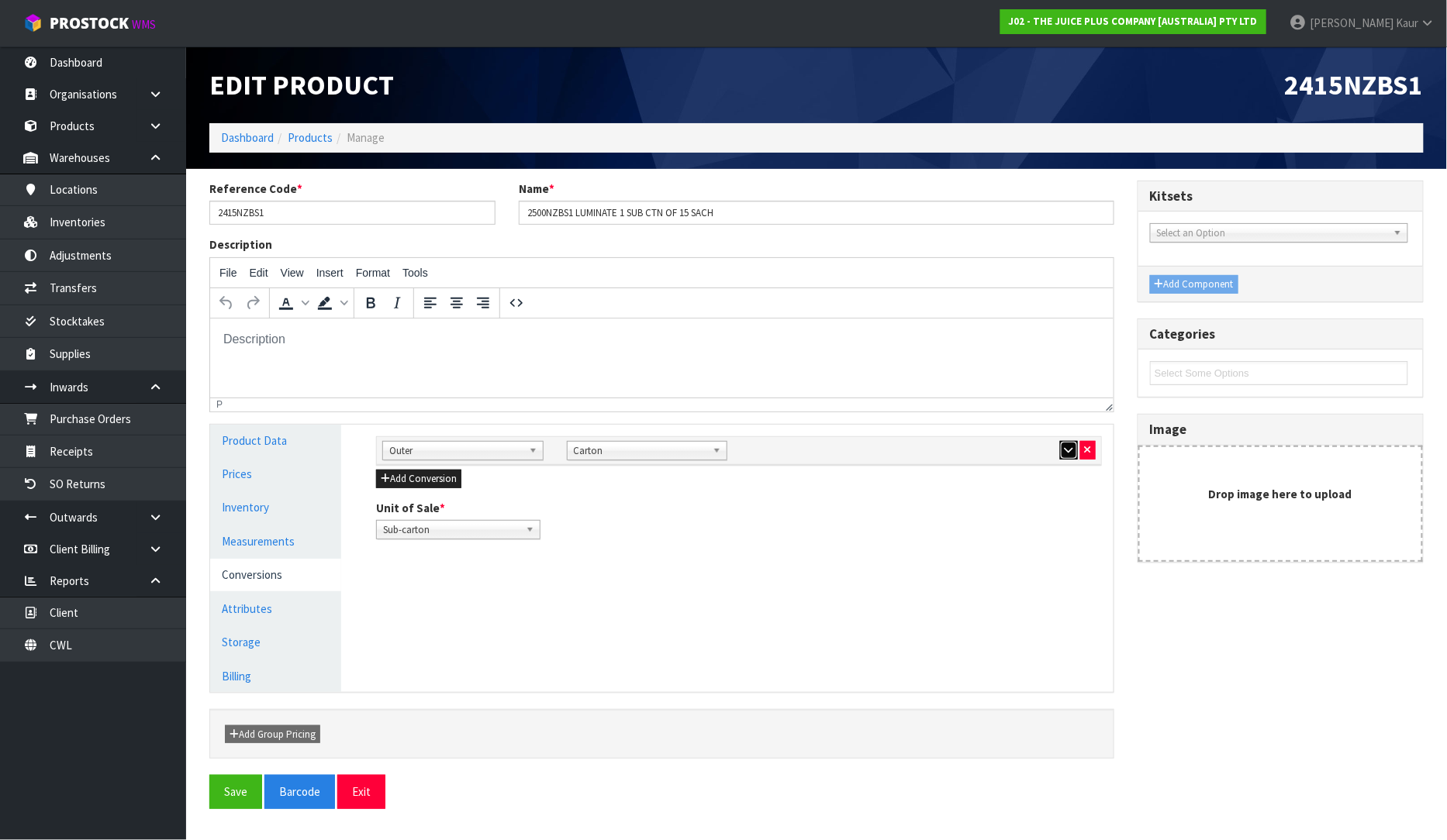
click at [1071, 452] on icon "button" at bounding box center [1068, 450] width 9 height 10
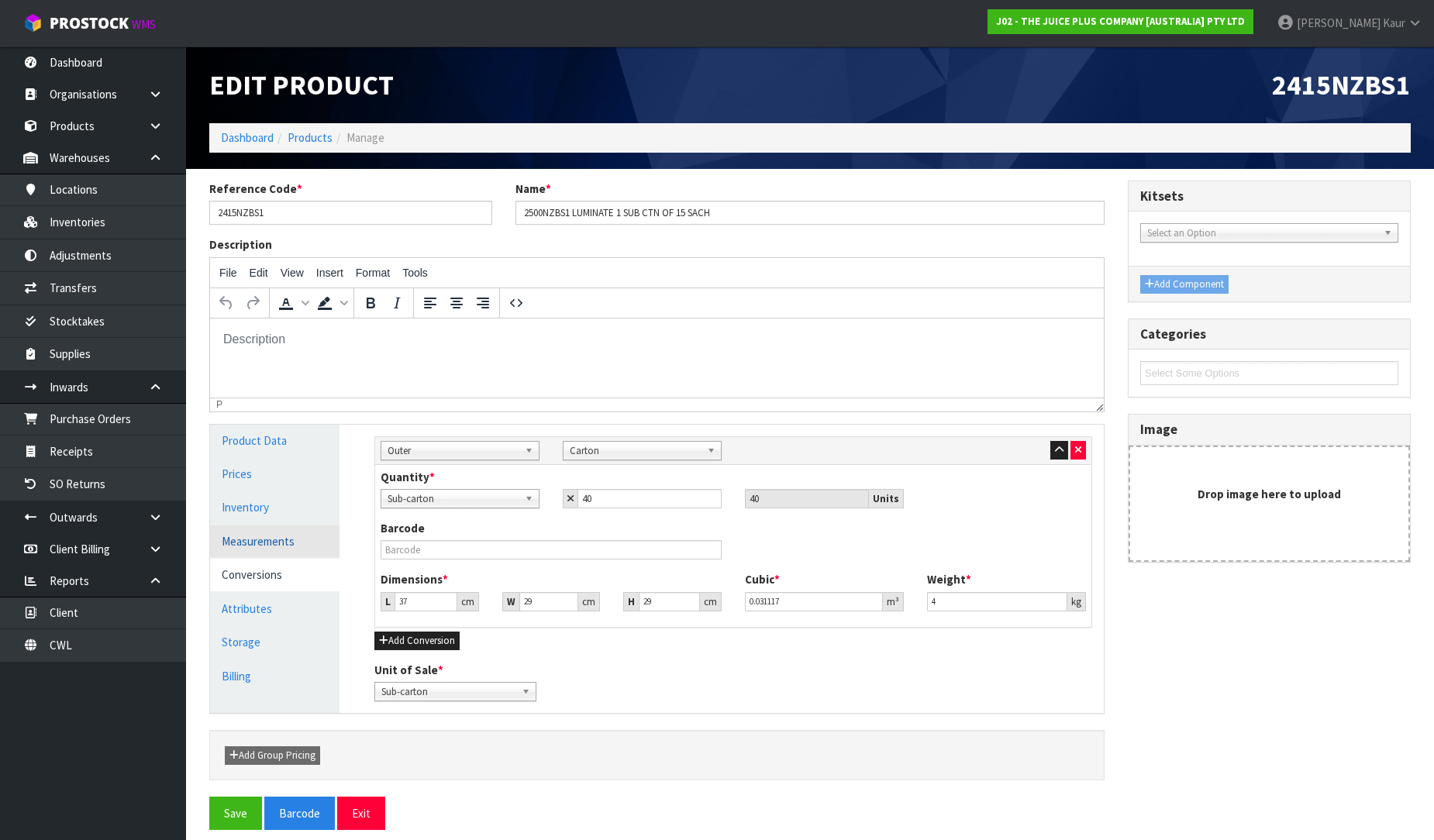
click at [273, 548] on link "Measurements" at bounding box center [275, 541] width 130 height 32
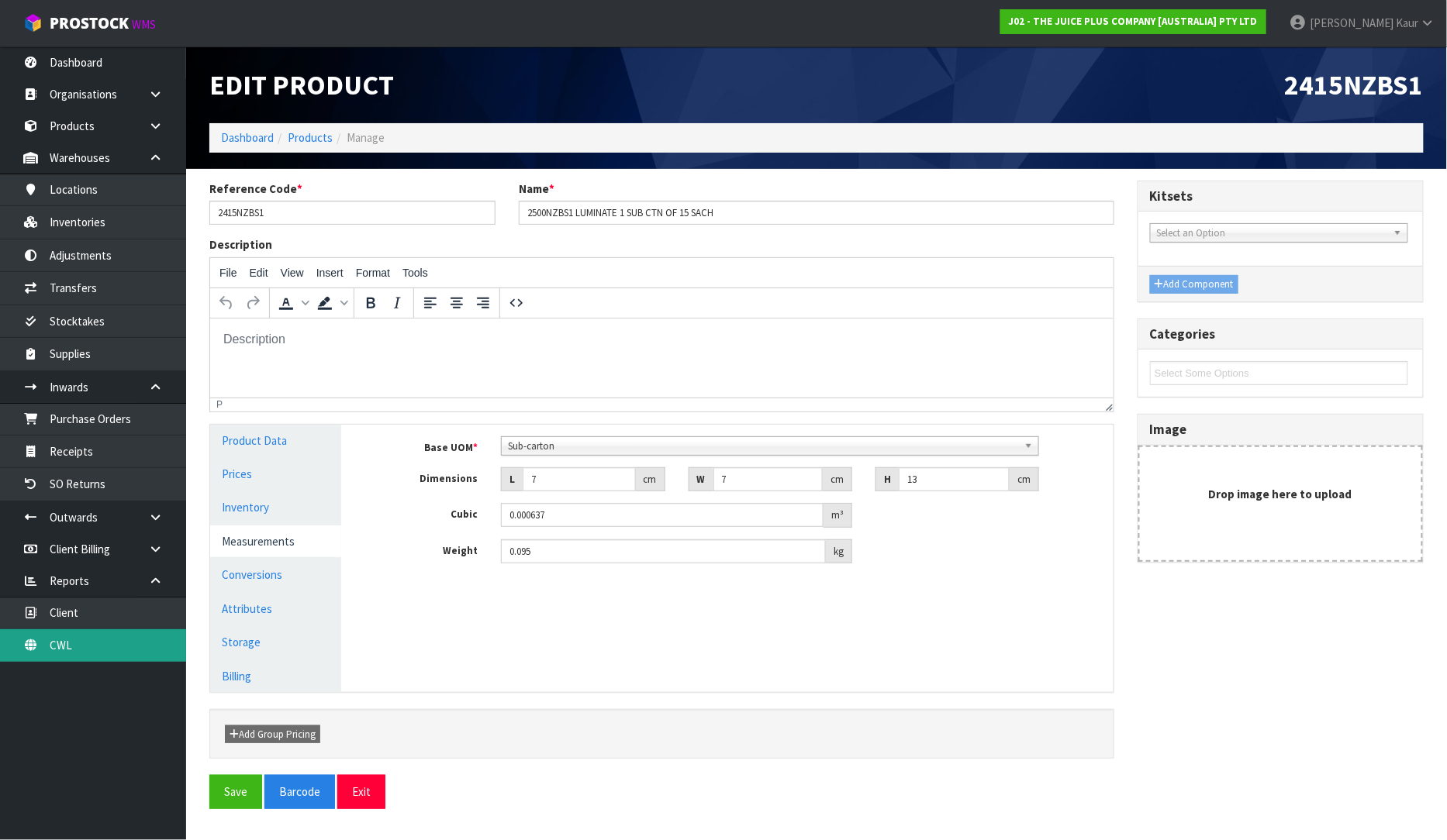
click at [86, 650] on link "CWL" at bounding box center [93, 645] width 186 height 32
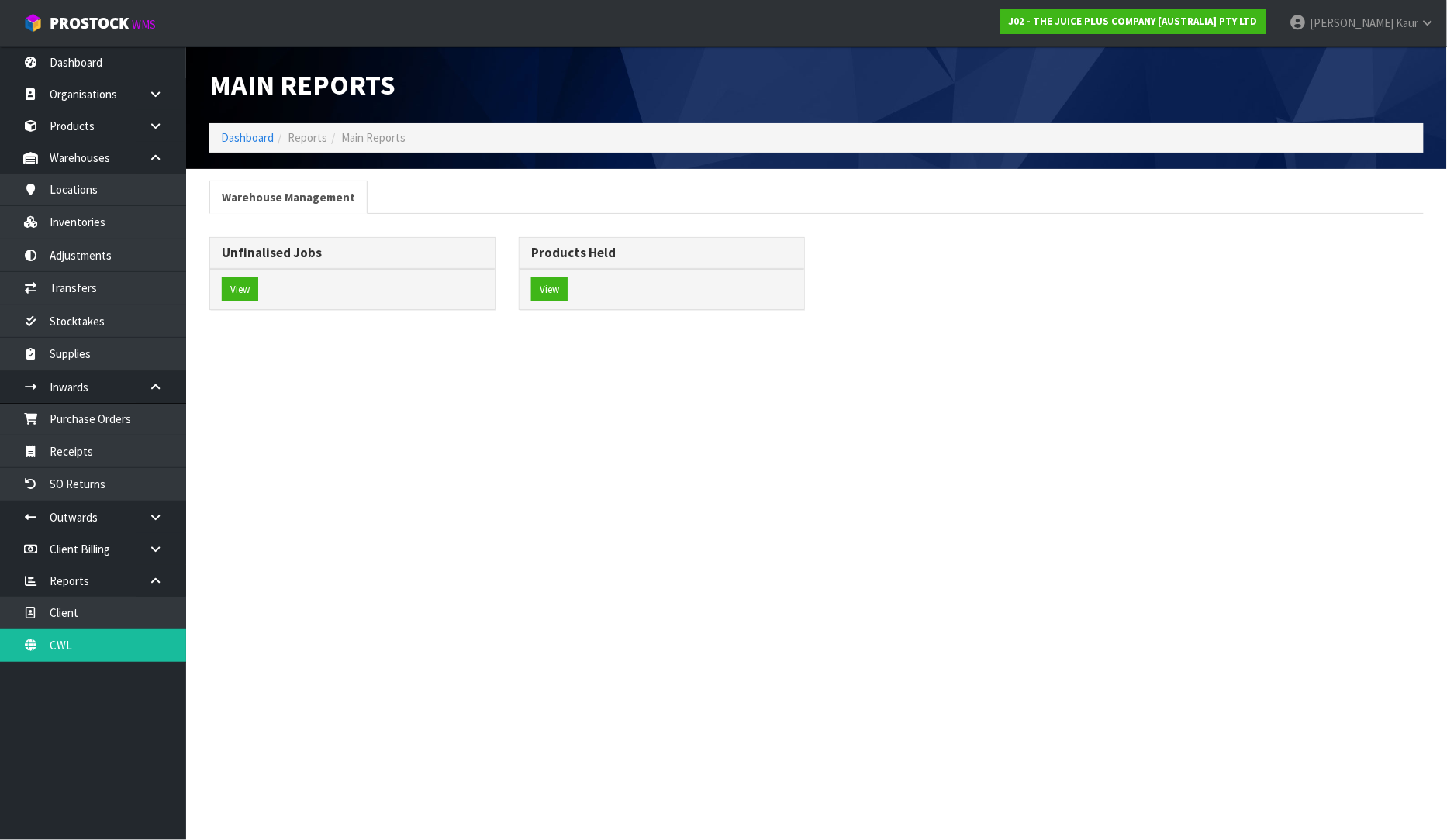
click at [248, 303] on div "View" at bounding box center [352, 288] width 284 height 41
click at [251, 286] on button "View" at bounding box center [240, 289] width 37 height 25
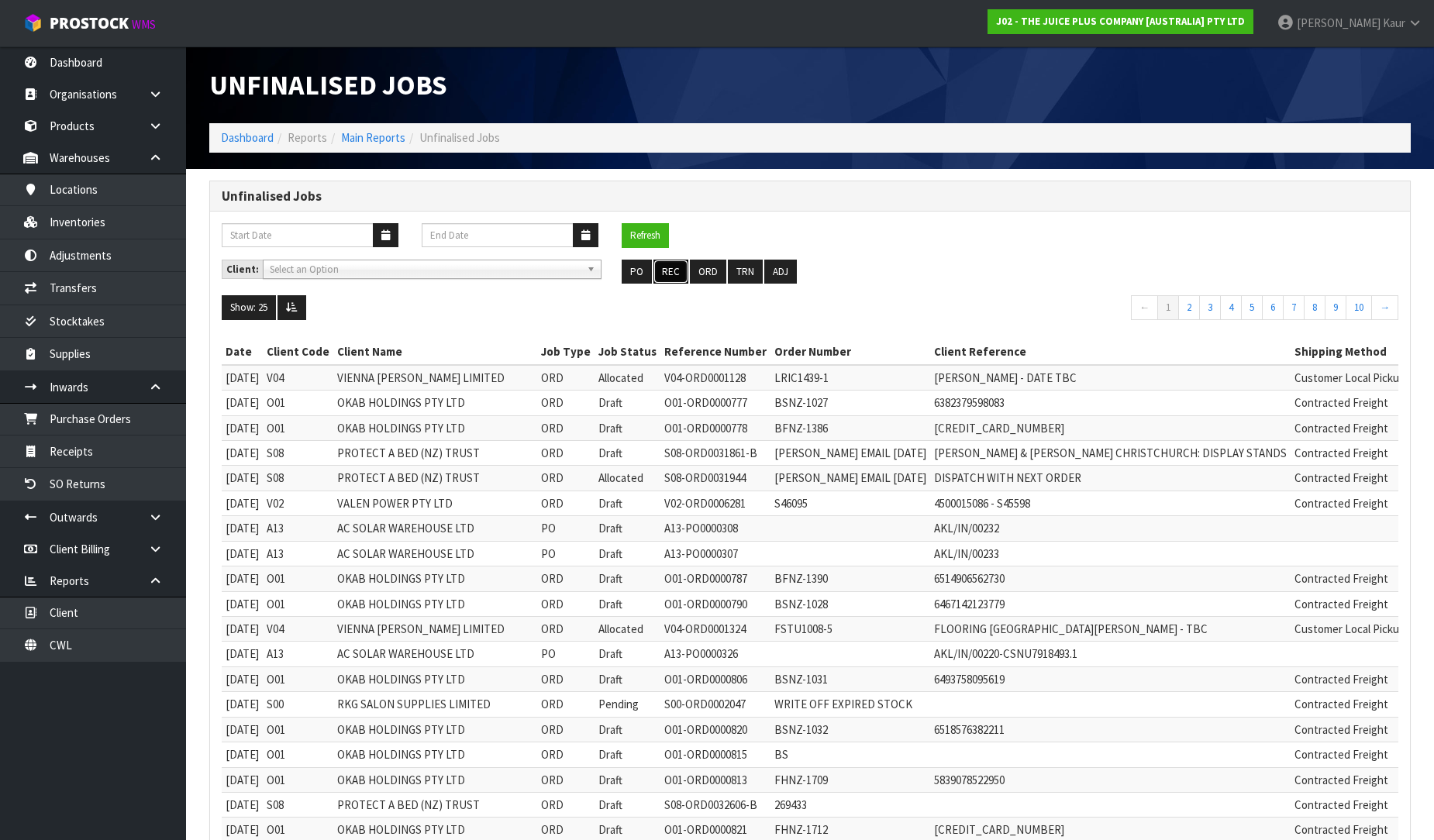
click at [680, 271] on button "REC" at bounding box center [670, 271] width 35 height 25
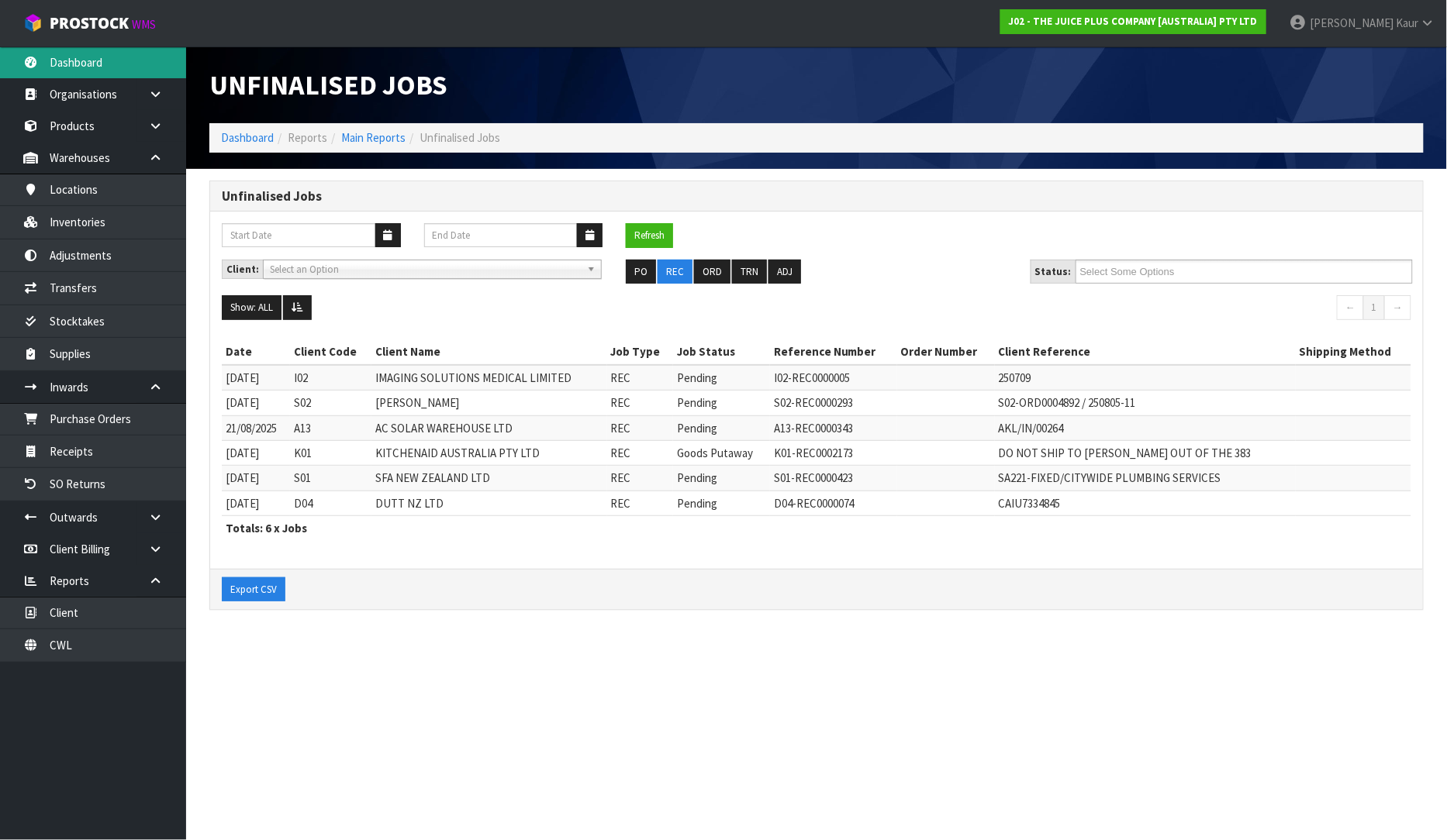
click at [83, 65] on link "Dashboard" at bounding box center [93, 62] width 186 height 32
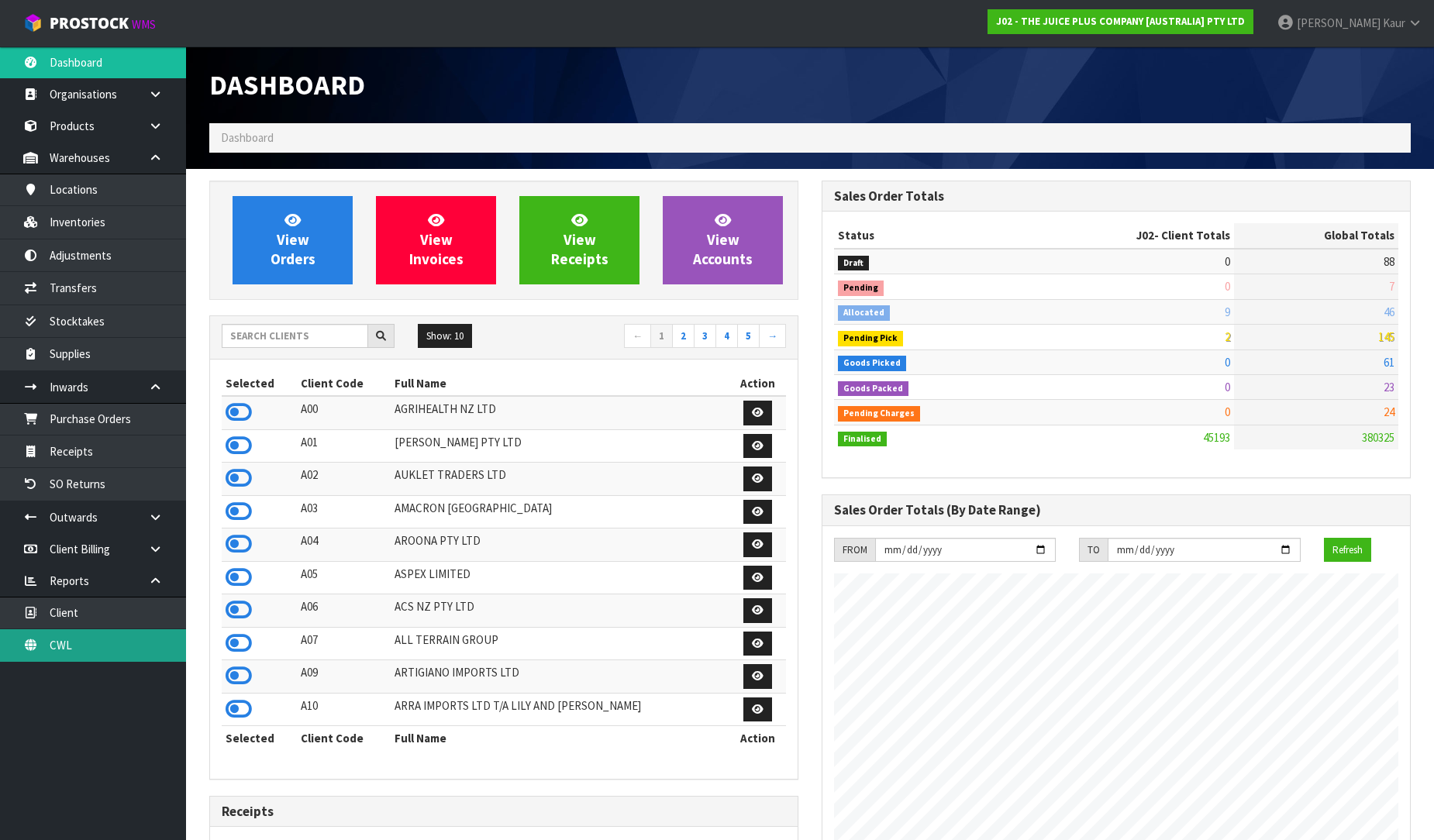
click at [112, 633] on link "CWL" at bounding box center [93, 645] width 186 height 32
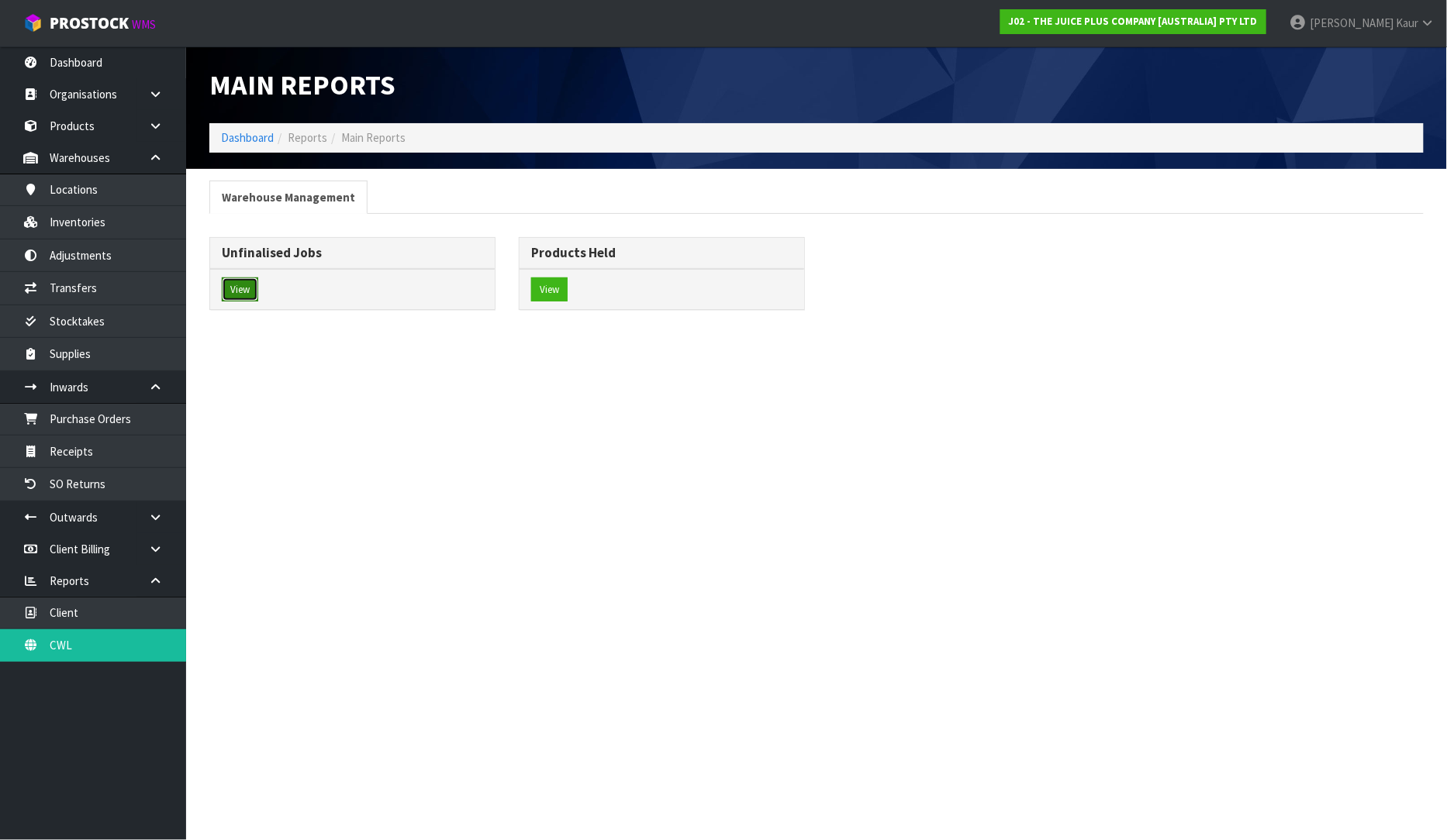
click at [236, 297] on button "View" at bounding box center [240, 289] width 37 height 25
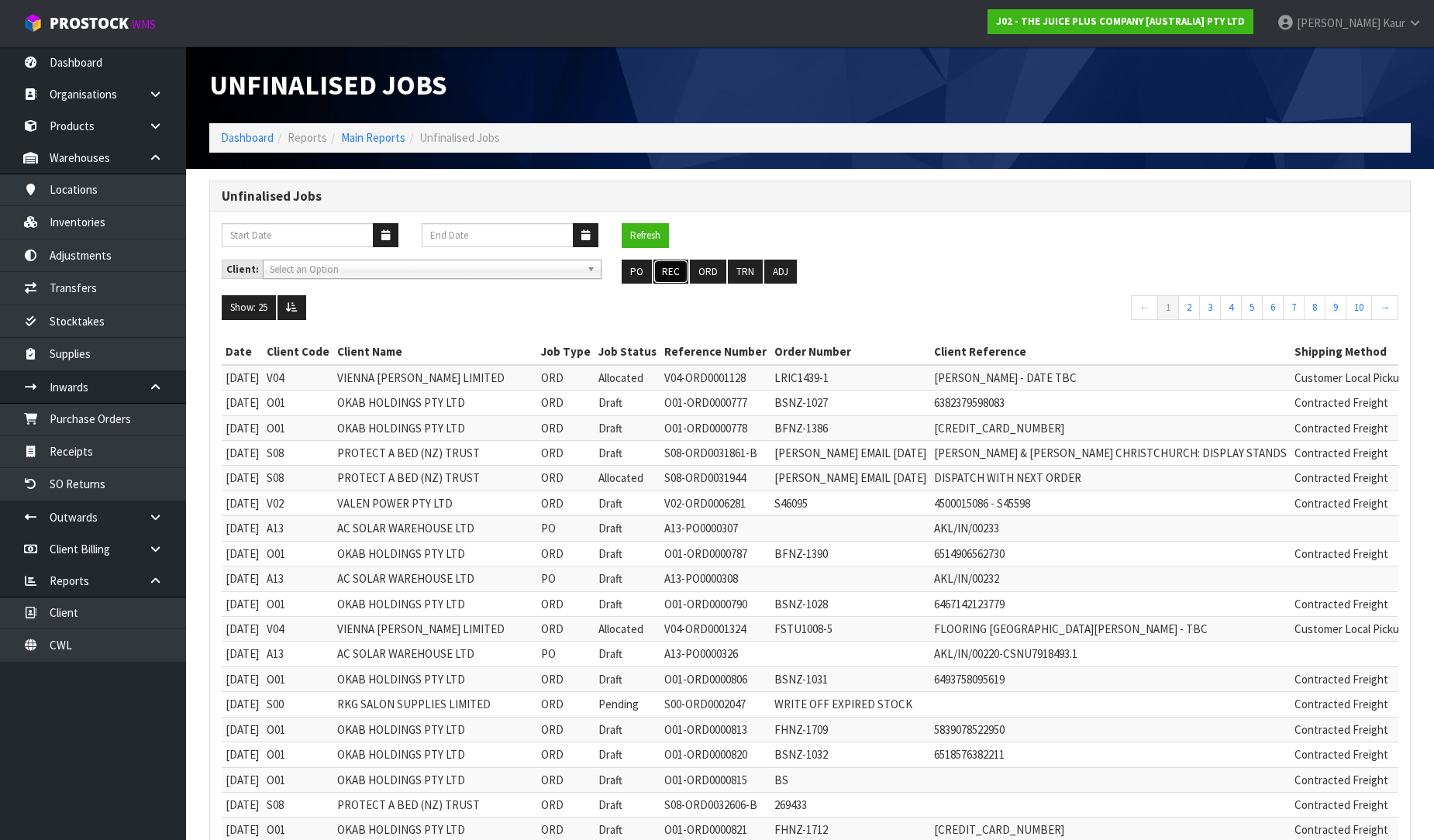
click at [661, 271] on button "REC" at bounding box center [670, 271] width 35 height 25
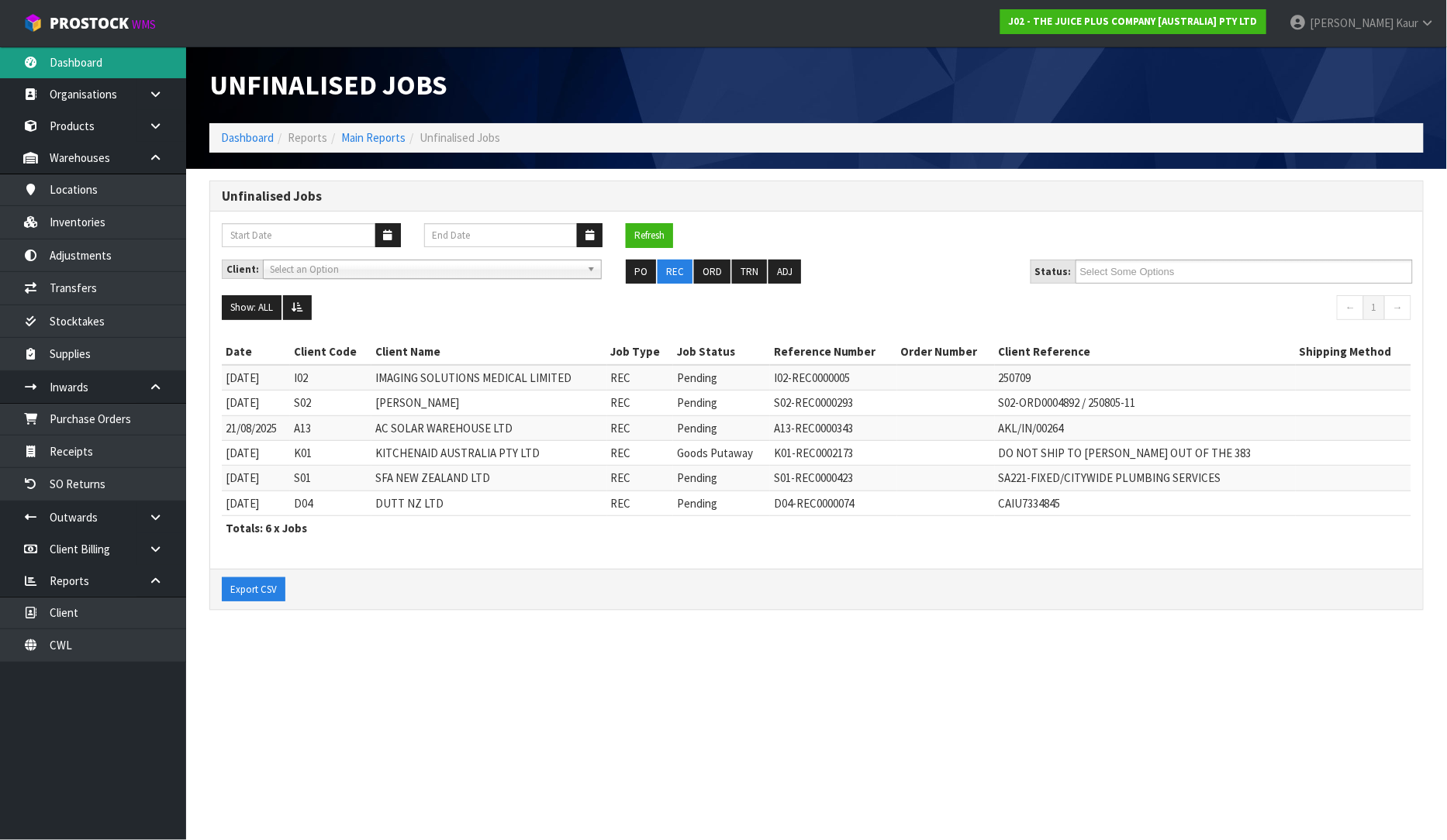
click at [66, 58] on link "Dashboard" at bounding box center [93, 62] width 186 height 32
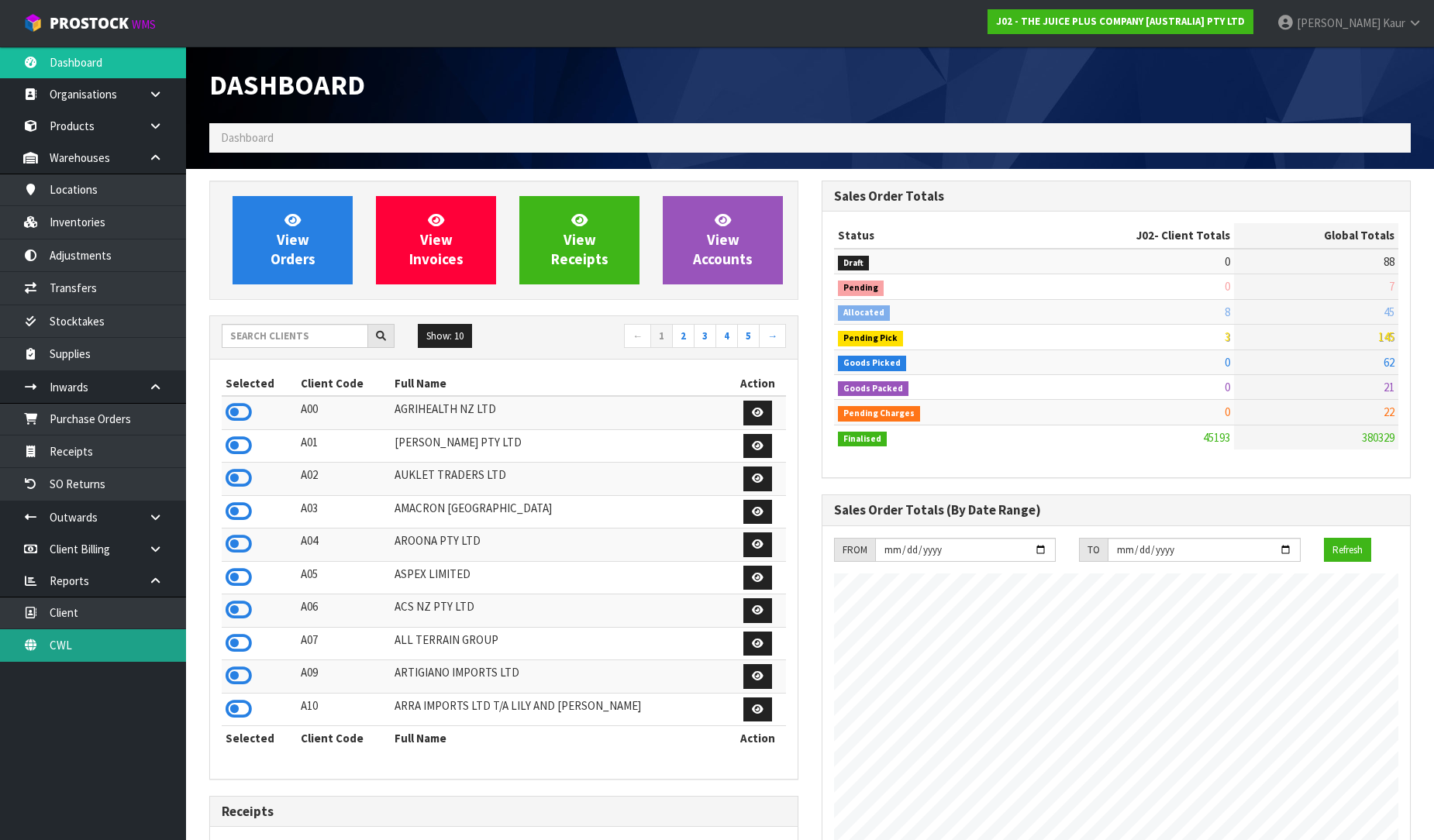
click at [58, 642] on link "CWL" at bounding box center [93, 645] width 186 height 32
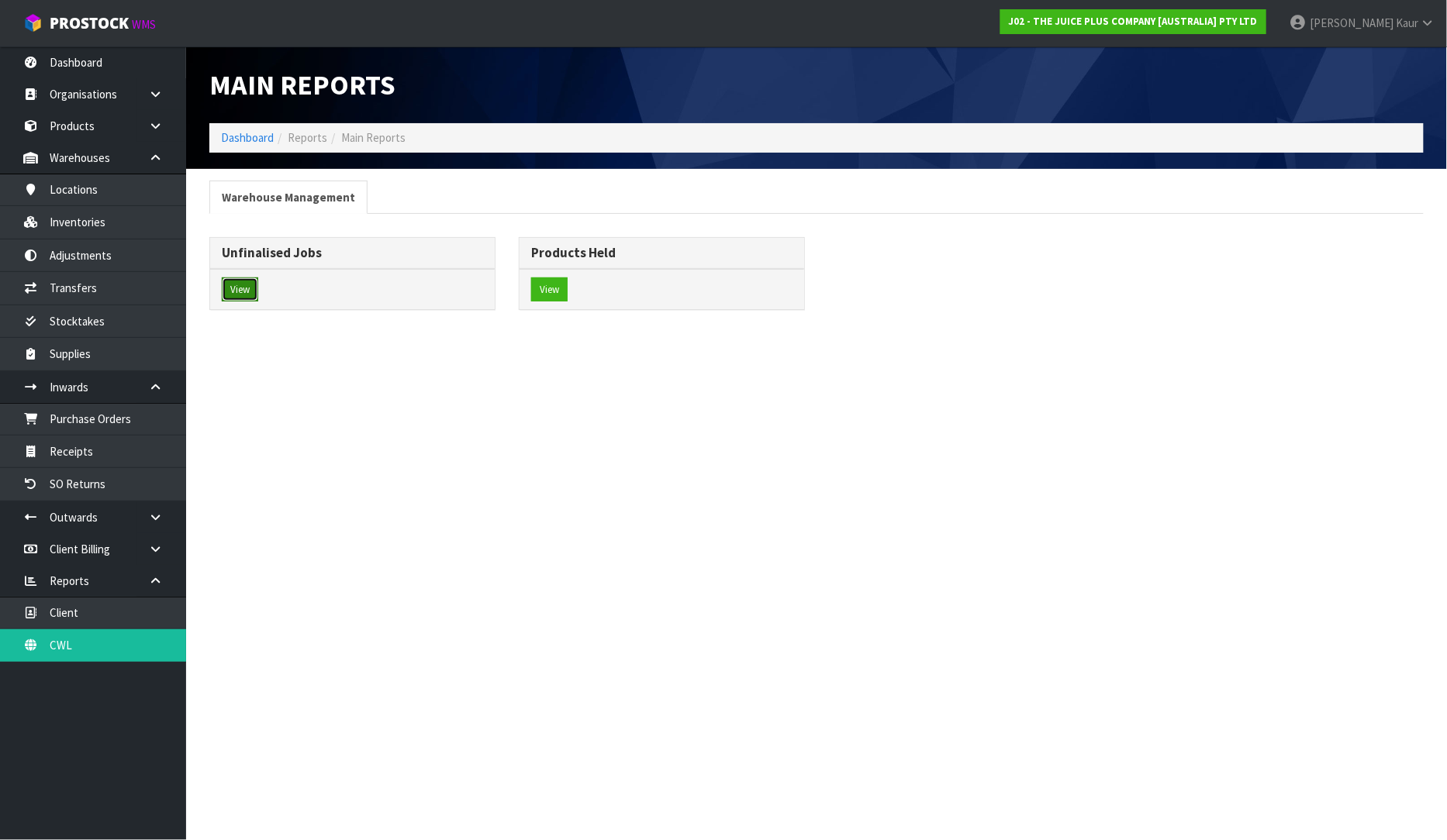
click at [249, 283] on button "View" at bounding box center [240, 289] width 37 height 25
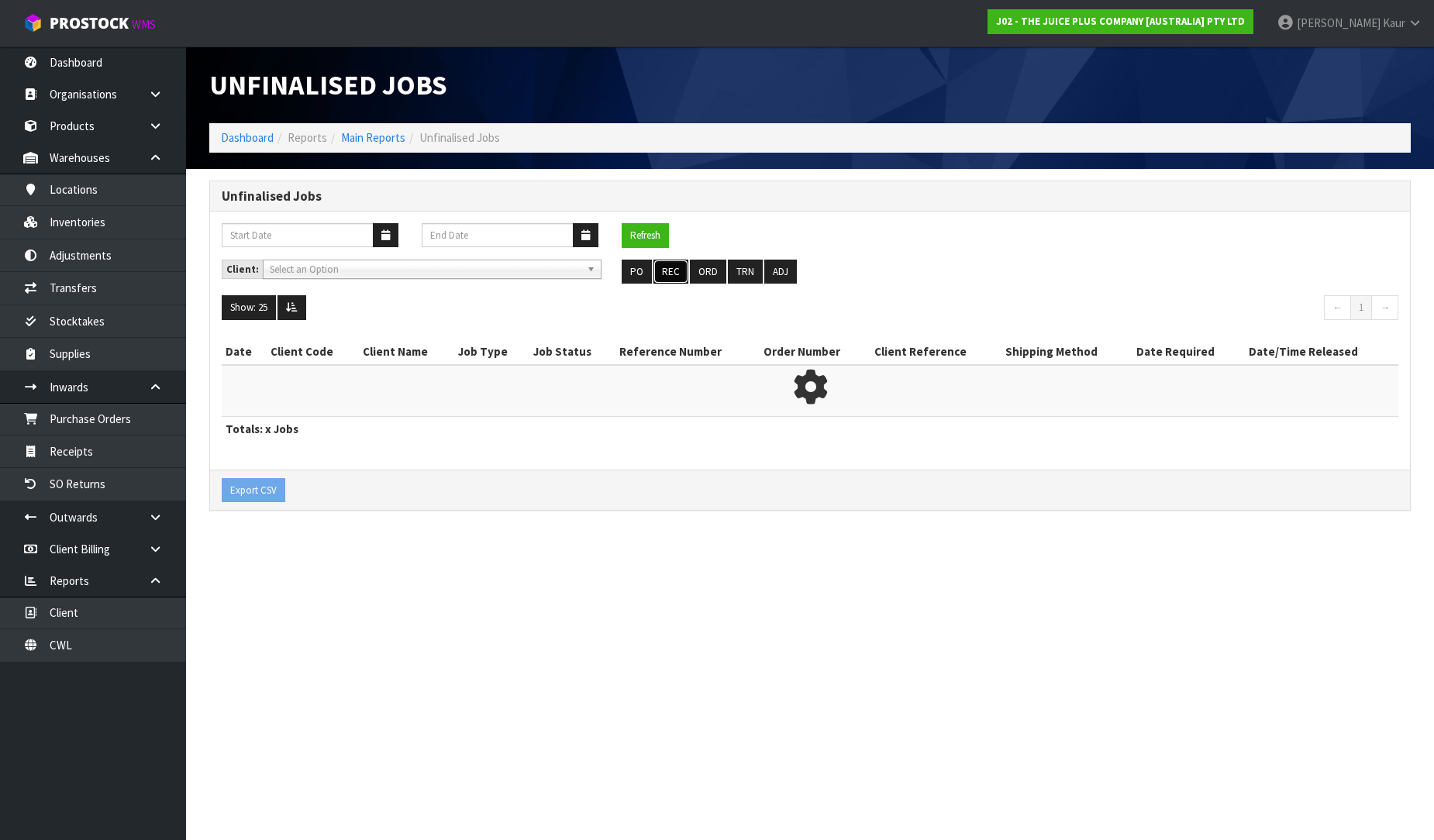
click at [685, 269] on button "REC" at bounding box center [670, 271] width 35 height 25
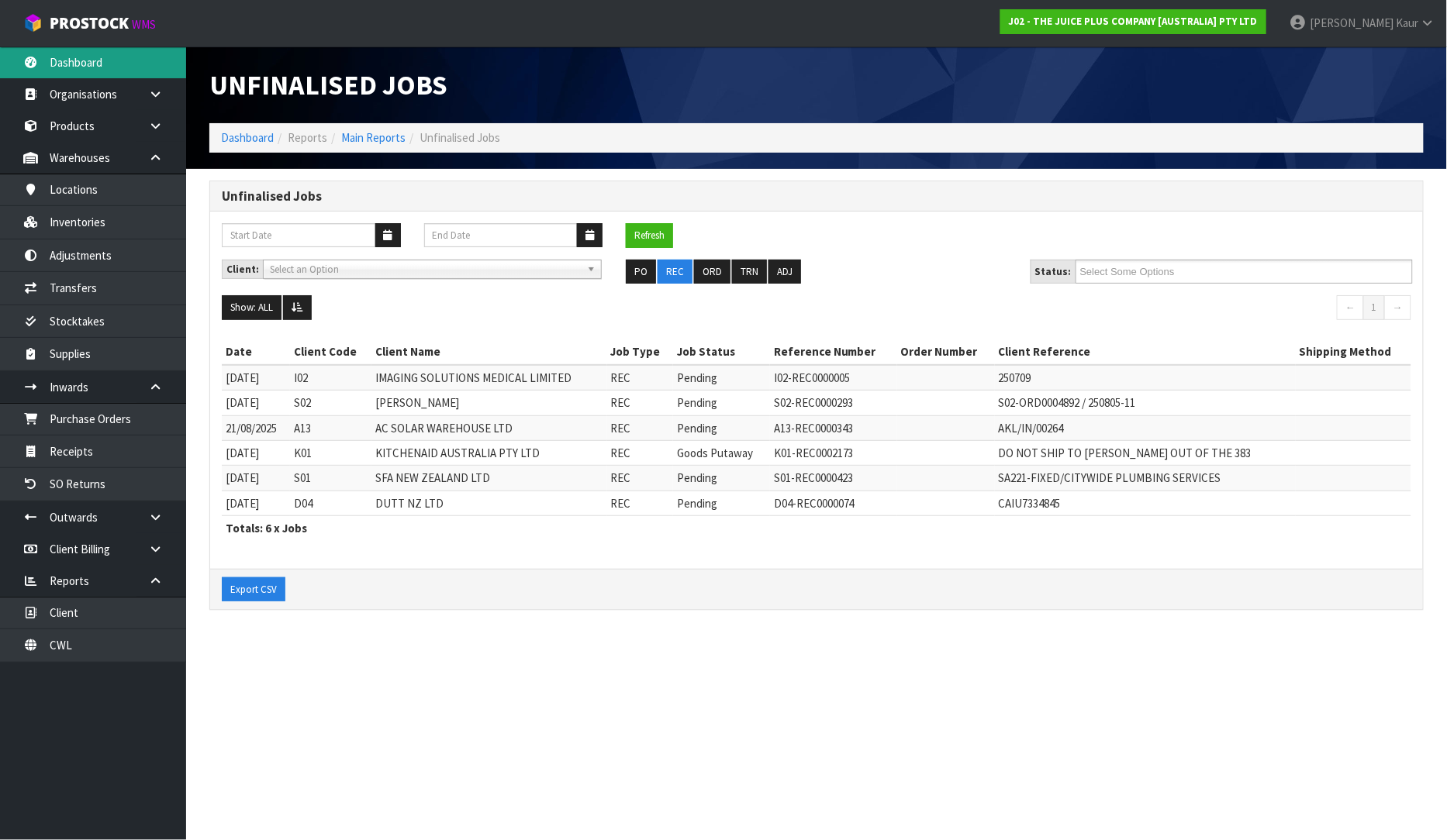
click at [80, 73] on link "Dashboard" at bounding box center [93, 62] width 186 height 32
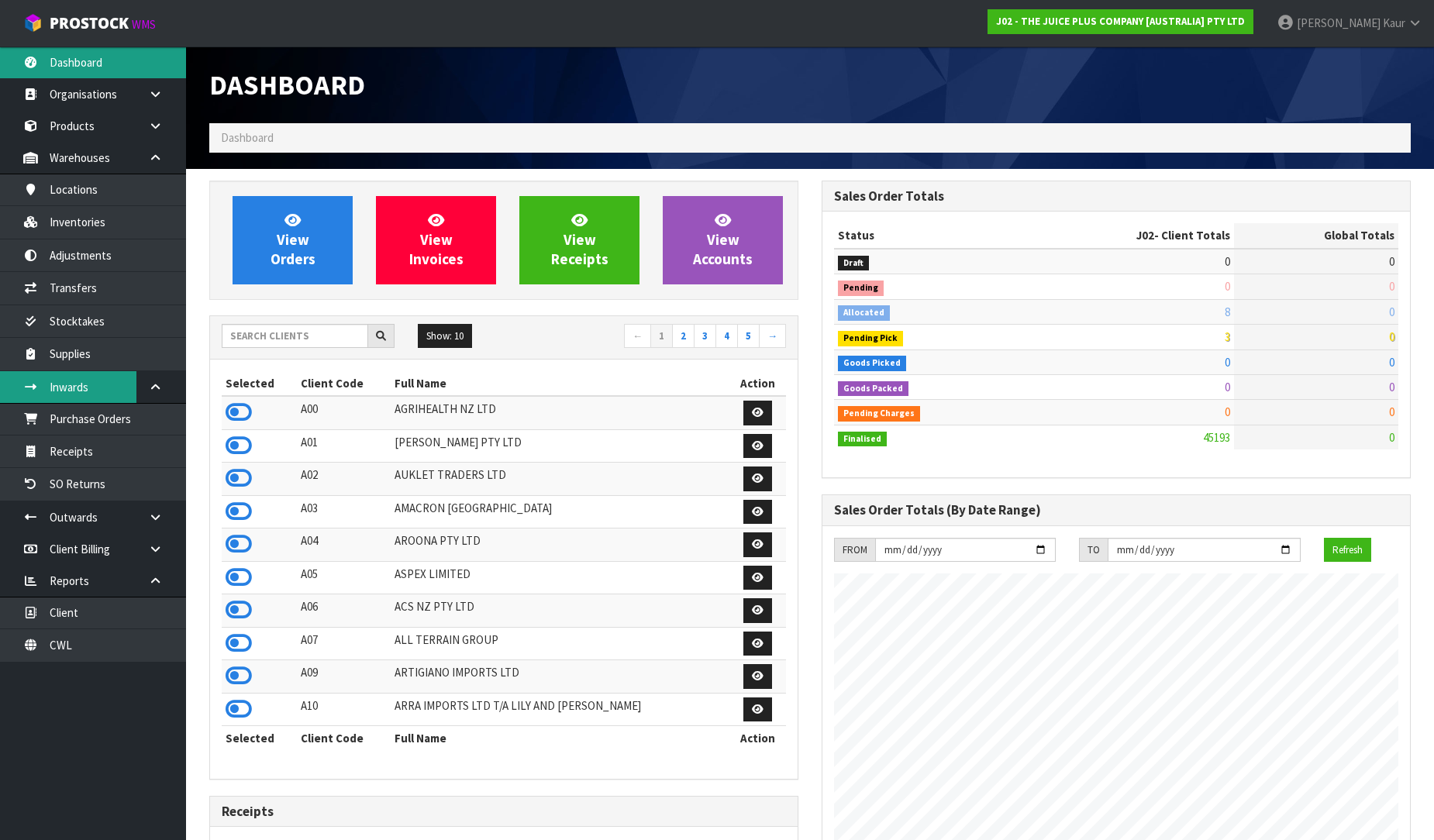
scroll to position [1174, 612]
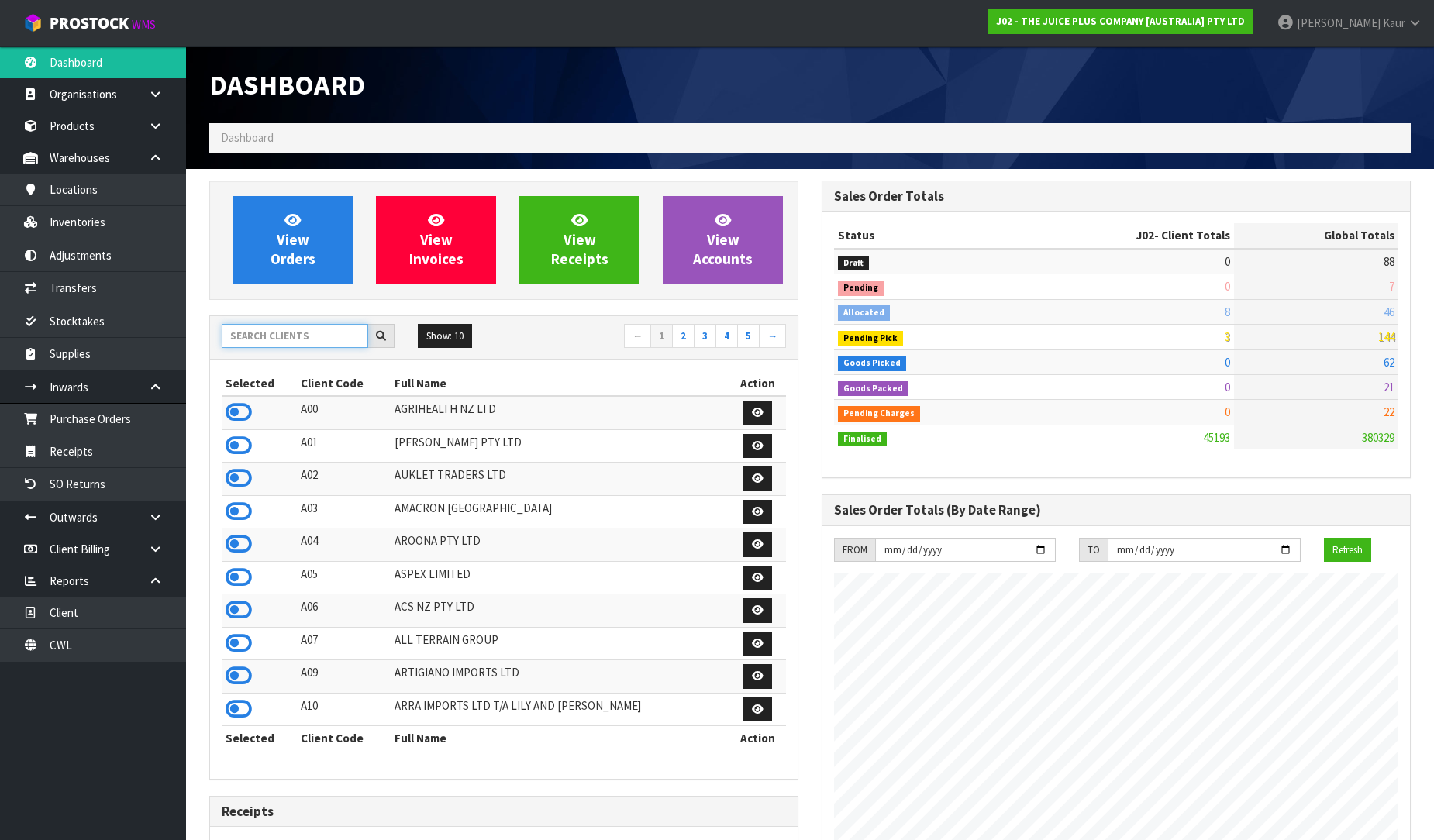
click at [301, 333] on input "text" at bounding box center [295, 336] width 147 height 24
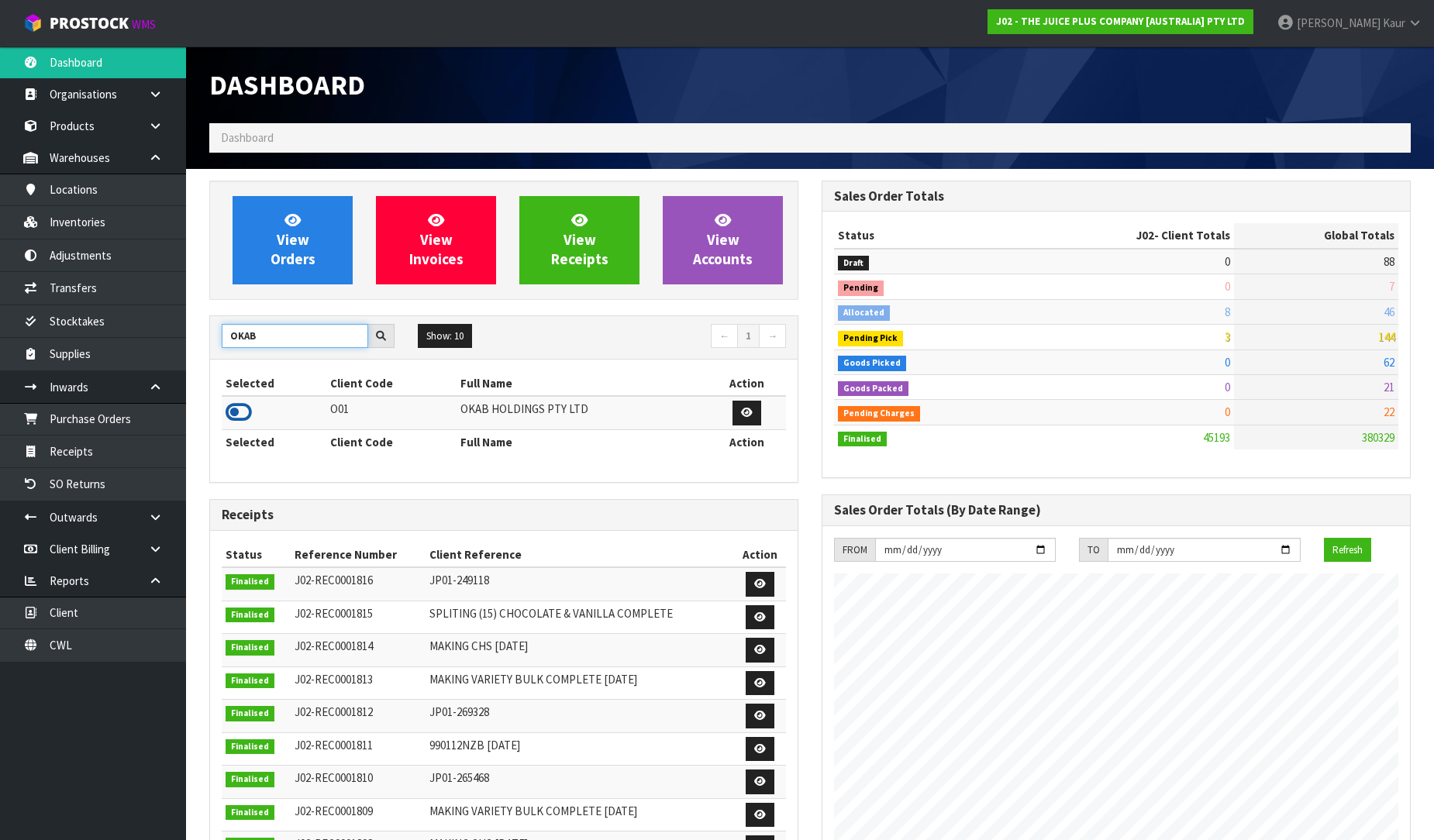
type input "OKAB"
click at [249, 411] on icon at bounding box center [239, 411] width 27 height 23
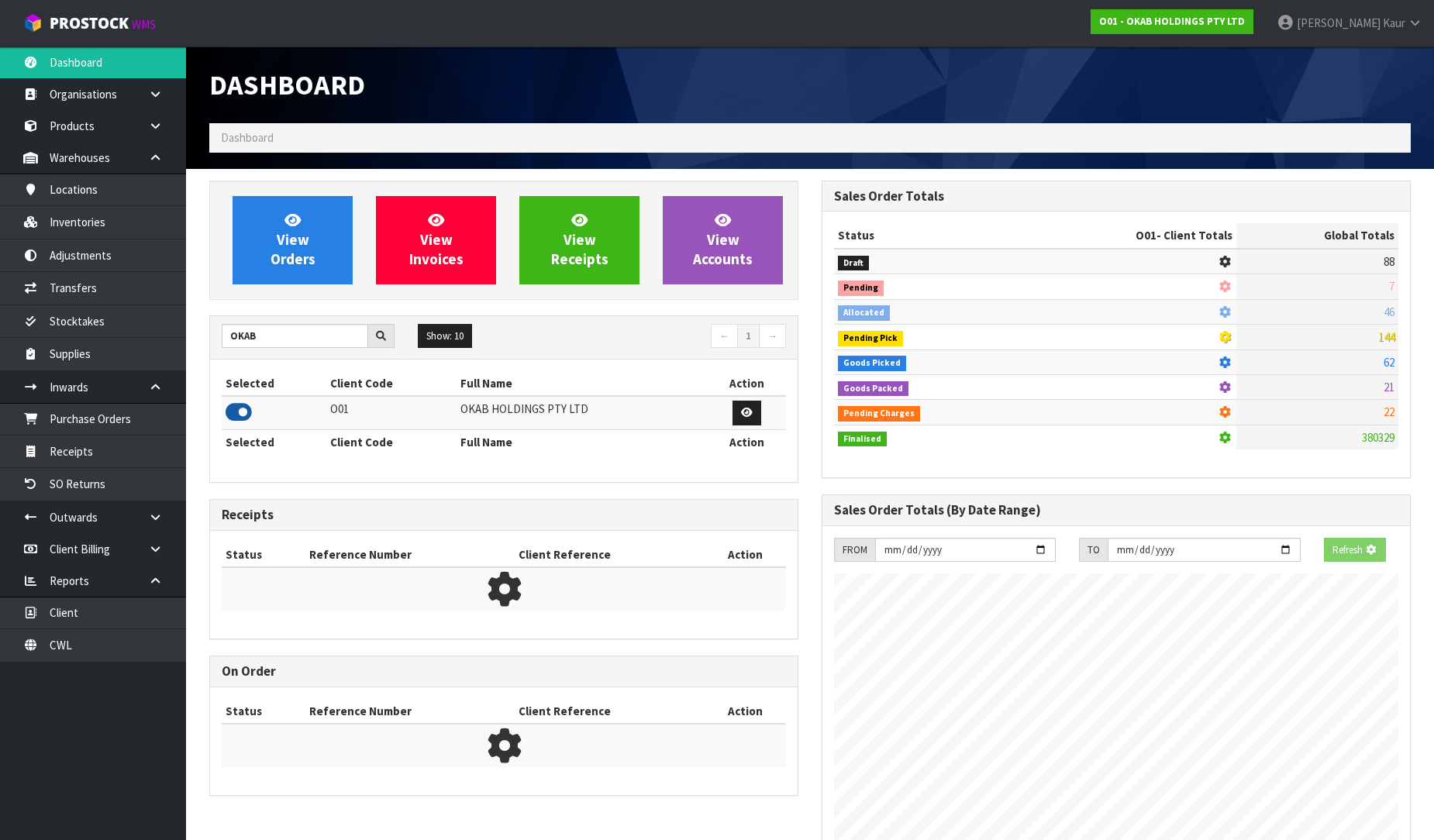
scroll to position [974, 612]
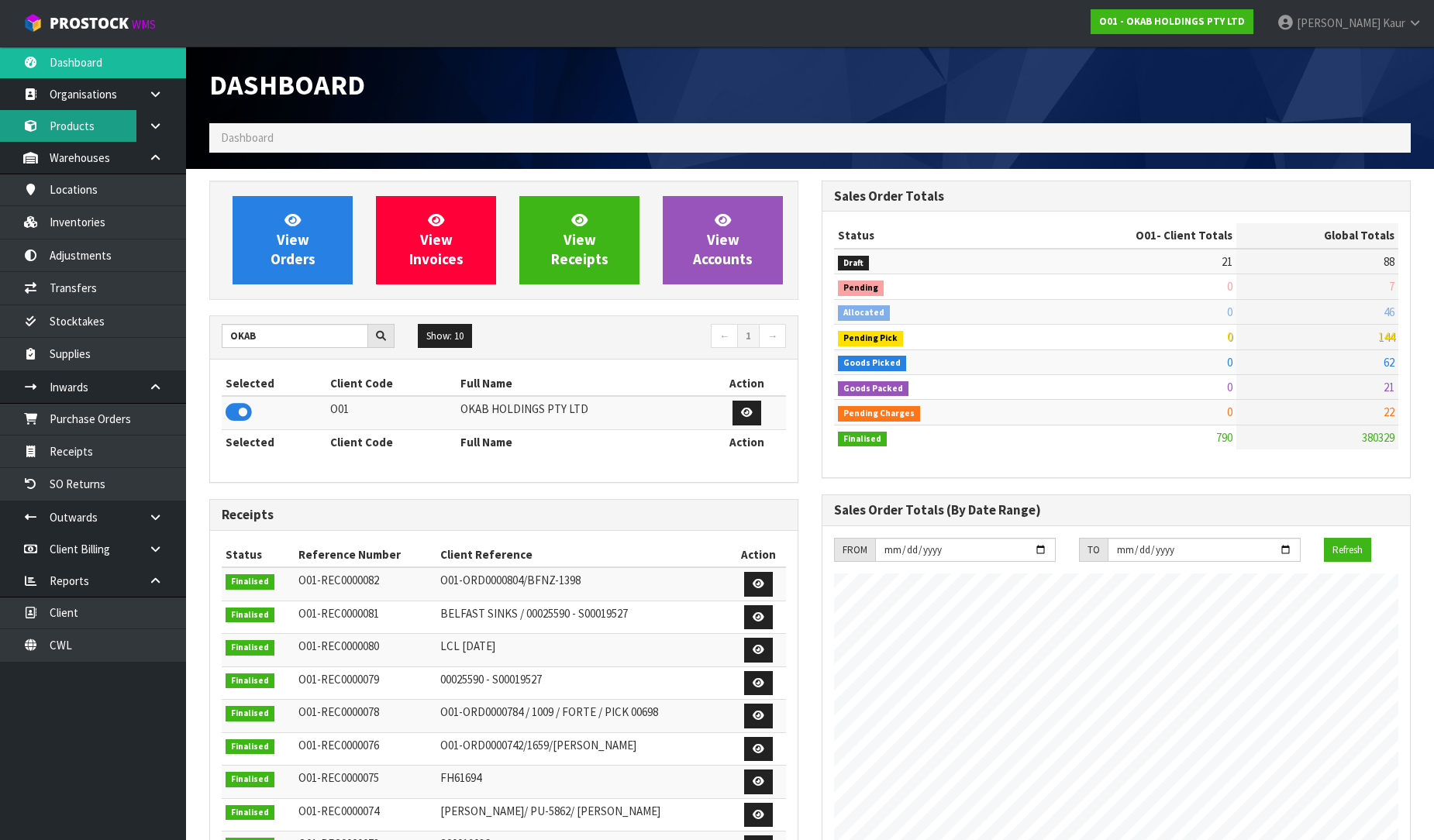
click at [99, 113] on link "Products" at bounding box center [93, 126] width 186 height 32
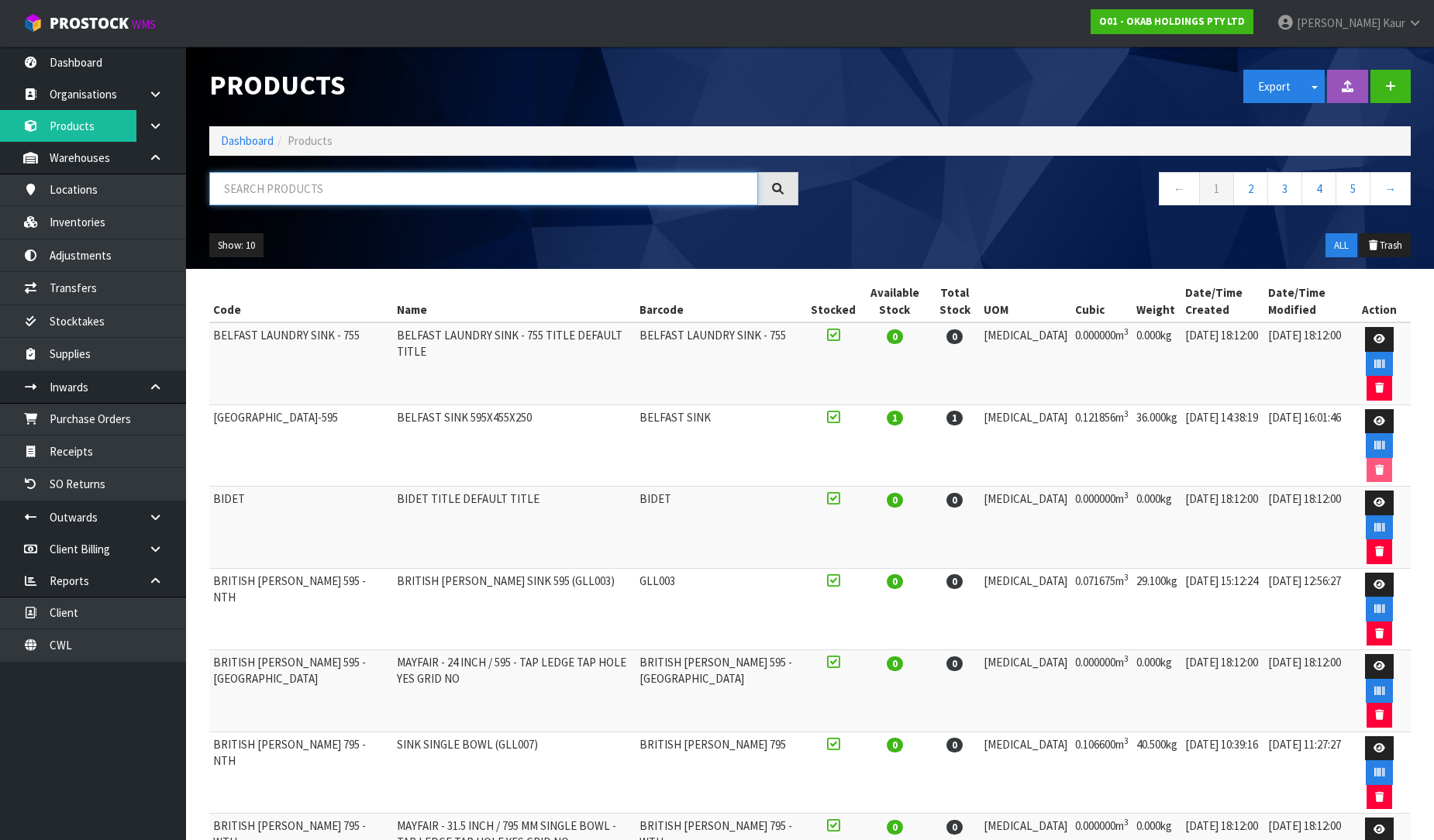
click at [262, 187] on input "text" at bounding box center [484, 189] width 549 height 34
paste input "Copper Wash Bowl"
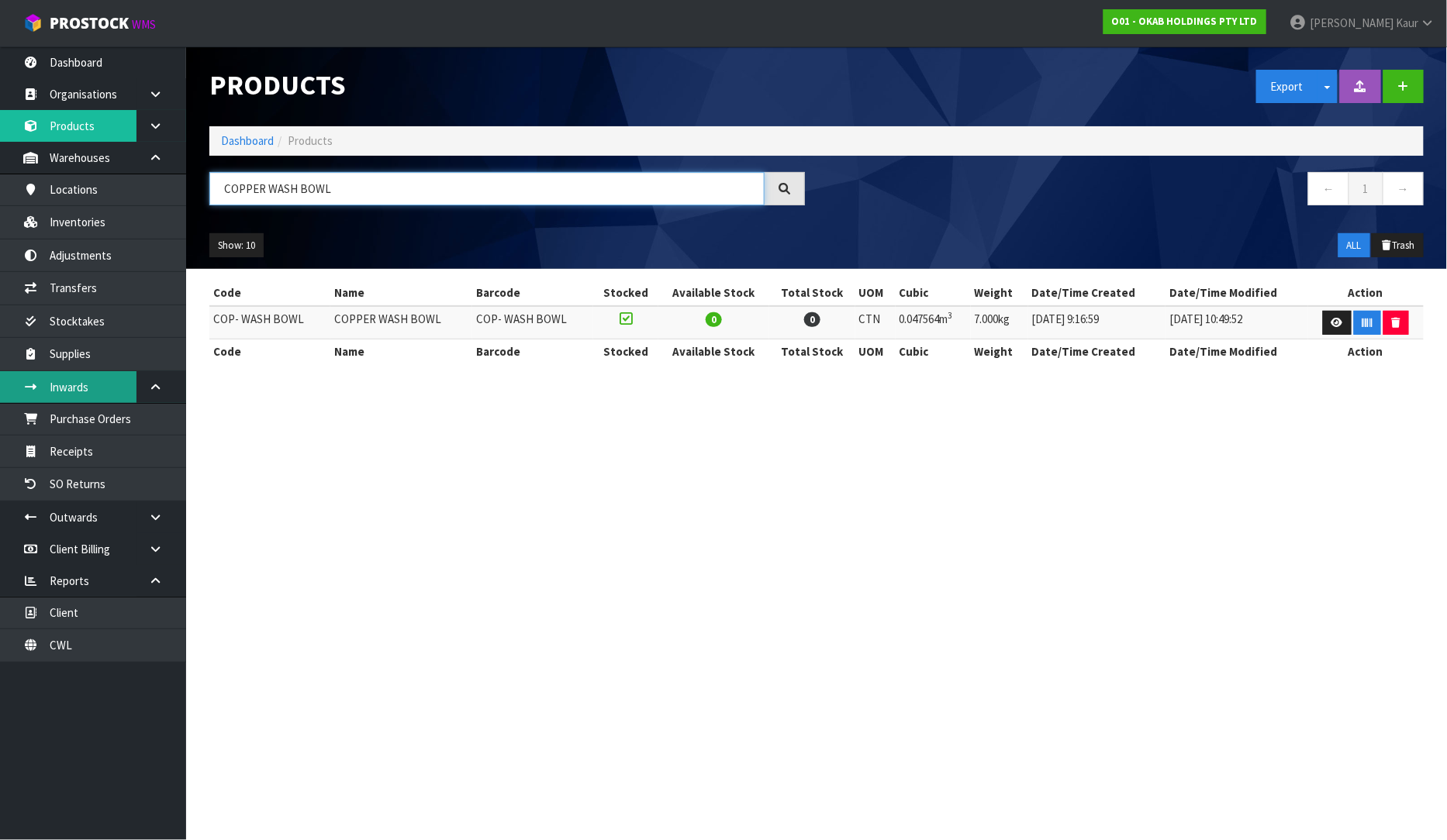
type input "COPPER WASH BOWL"
drag, startPoint x: 349, startPoint y: 196, endPoint x: 208, endPoint y: 166, distance: 144.2
click at [208, 166] on div "Products Export Split button! SOH Summary Measurements Dangerous Goods Import P…" at bounding box center [816, 158] width 1238 height 223
paste input "COP Country 595"
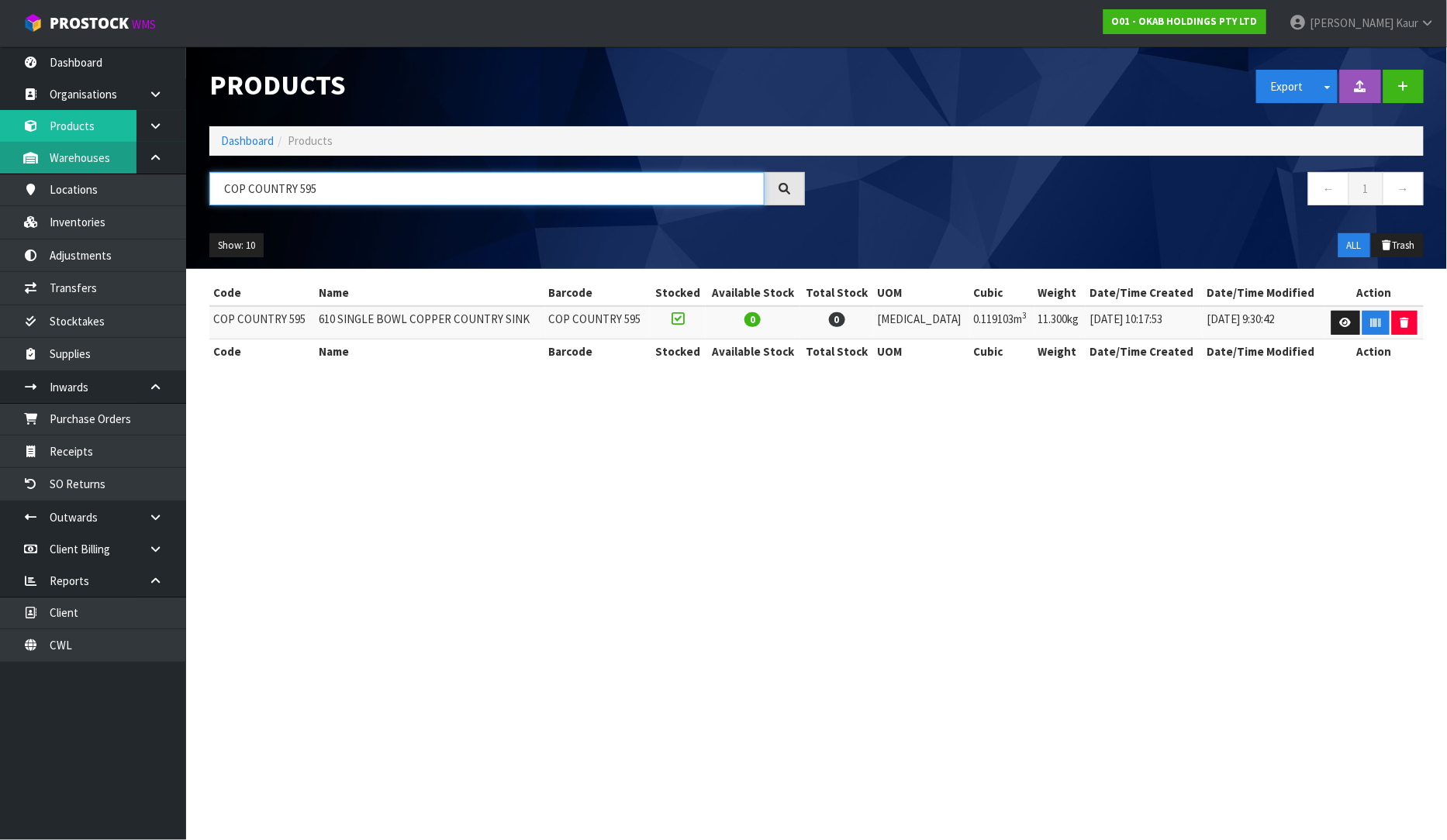
type input "COP COUNTRY 595"
drag, startPoint x: 281, startPoint y: 194, endPoint x: 183, endPoint y: 179, distance: 99.1
click at [183, 179] on body "Toggle navigation ProStock WMS O01 - OKAB HOLDINGS PTY LTD [PERSON_NAME] Logout…" at bounding box center [724, 420] width 1447 height 840
paste input "Great British Double [PERSON_NAME]-1"
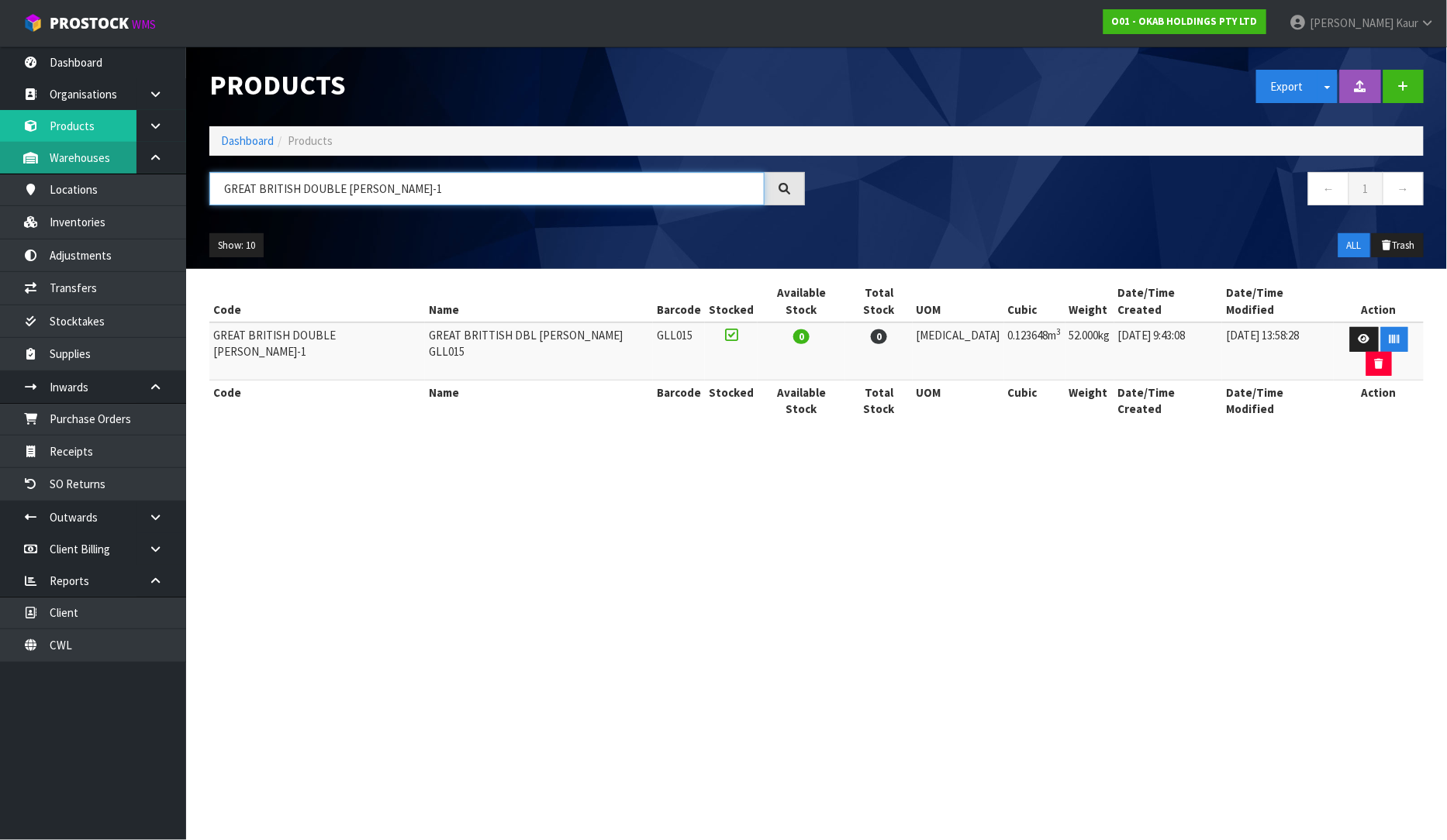
type input "GREAT BRITISH DOUBLE [PERSON_NAME]-1"
drag, startPoint x: 405, startPoint y: 195, endPoint x: 180, endPoint y: 166, distance: 226.9
click at [180, 166] on body "Toggle navigation ProStock WMS O01 - OKAB HOLDINGS PTY LTD [PERSON_NAME] Logout…" at bounding box center [724, 420] width 1447 height 840
paste input "D-BUT-800"
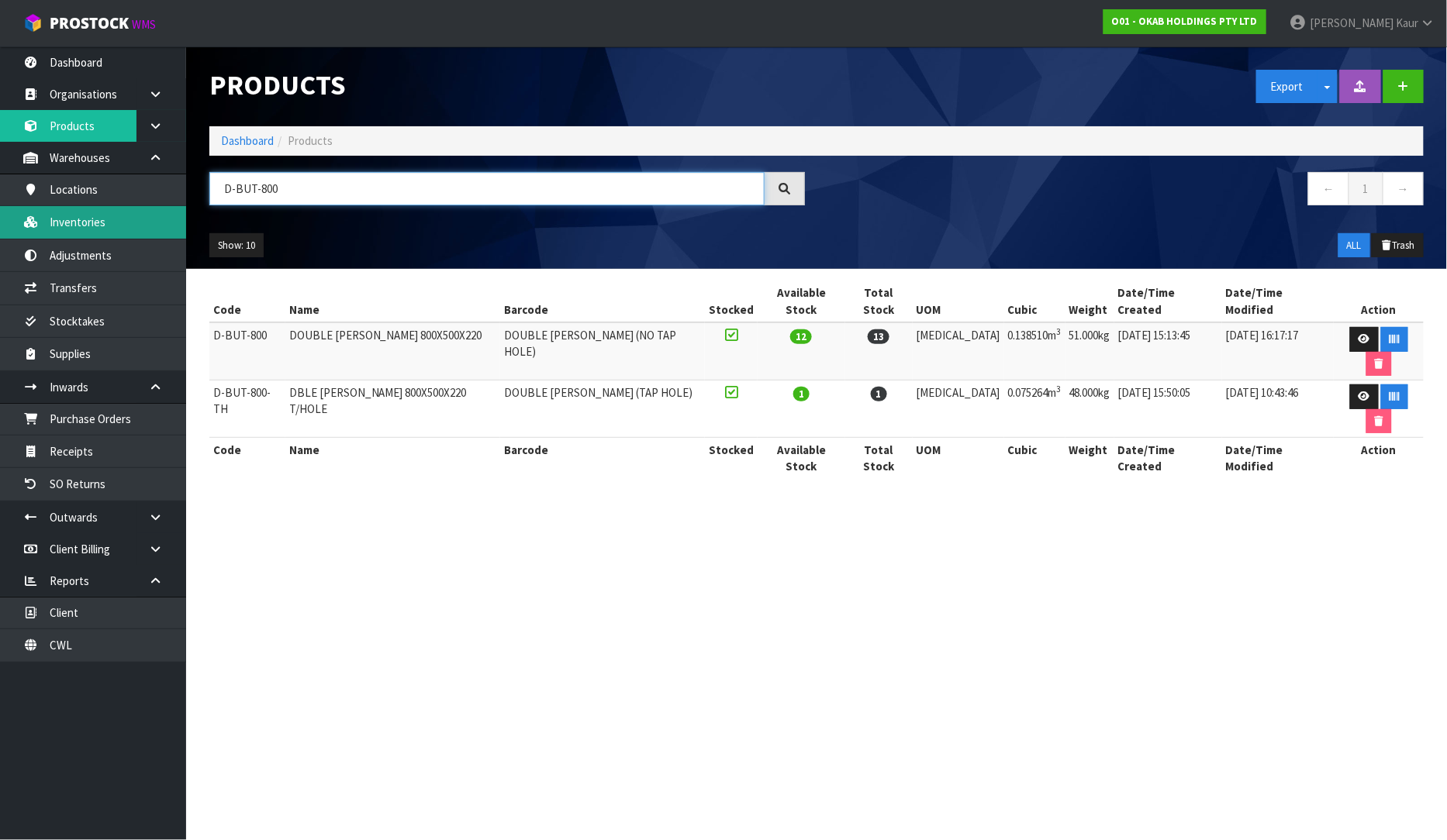
type input "D-BUT-800"
drag, startPoint x: 248, startPoint y: 194, endPoint x: 151, endPoint y: 173, distance: 99.2
click at [151, 173] on body "Toggle navigation ProStock WMS O01 - OKAB HOLDINGS PTY LTD [PERSON_NAME] Logout…" at bounding box center [724, 420] width 1447 height 840
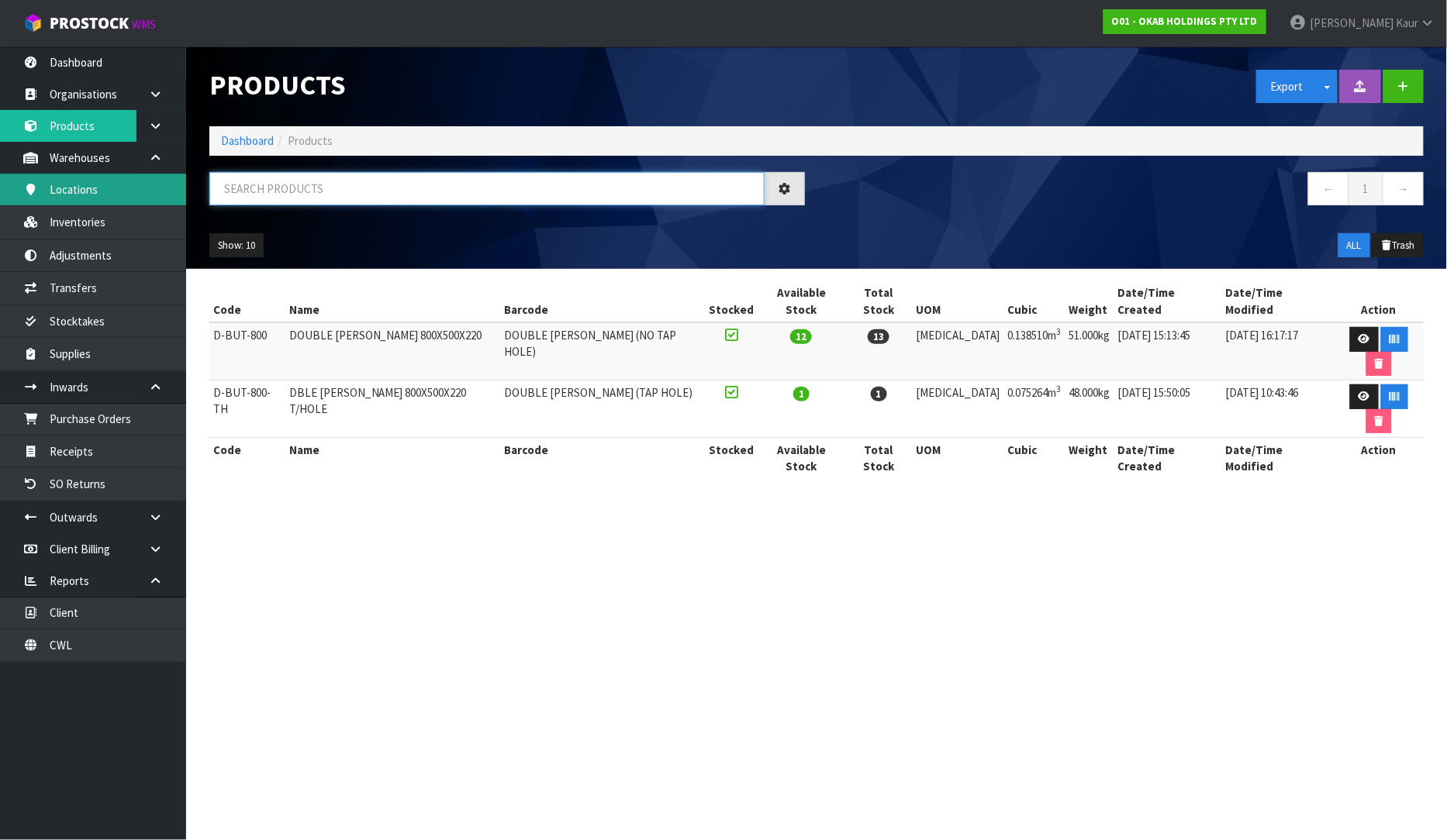
paste input "BUT - 755"
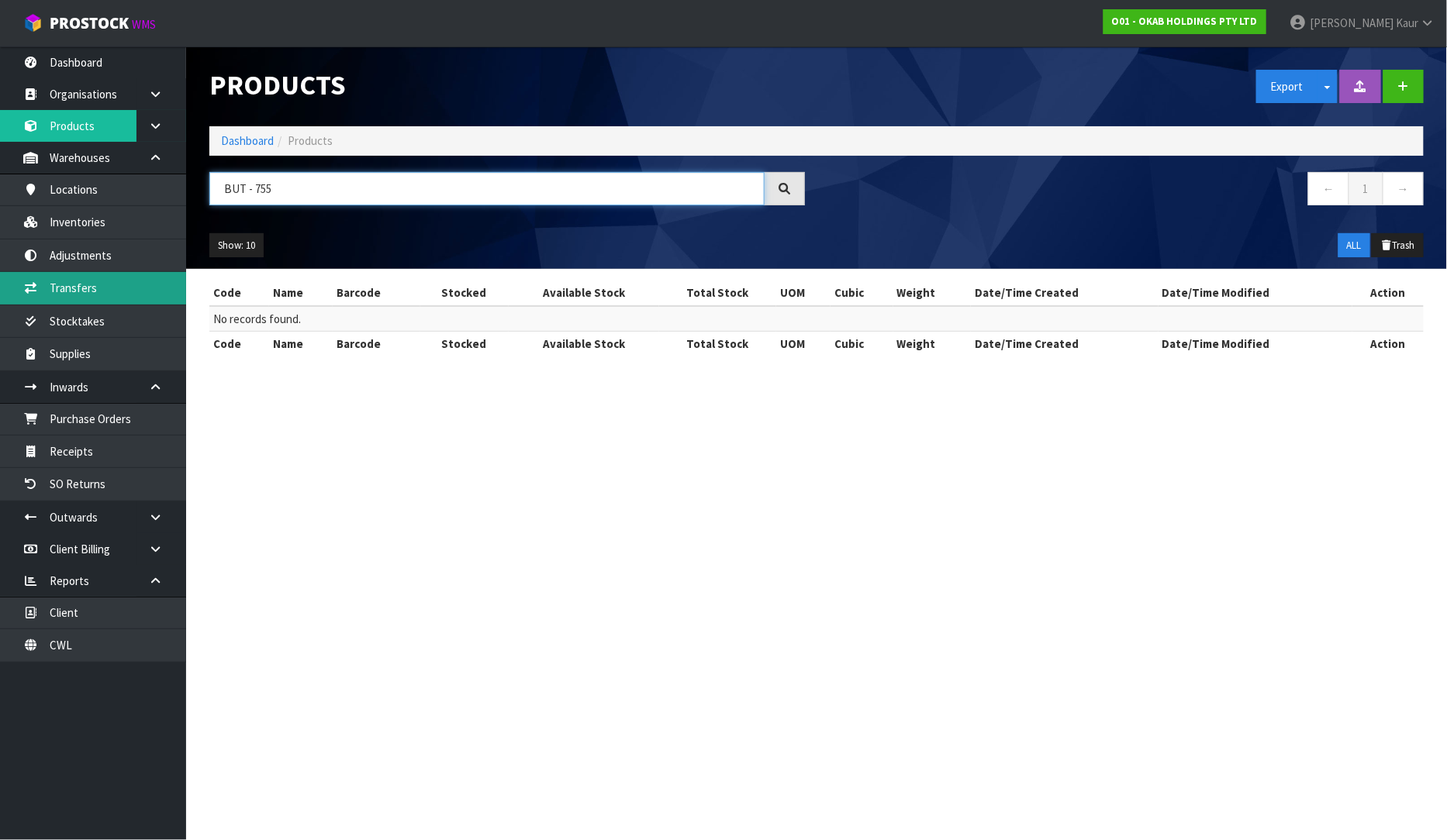
type input "BUT - 755"
drag, startPoint x: 302, startPoint y: 190, endPoint x: 190, endPoint y: 178, distance: 112.6
click at [190, 178] on header "Products Export Split button! SOH Summary Measurements Dangerous Goods Import P…" at bounding box center [817, 158] width 1261 height 223
paste input "BUT - 838"
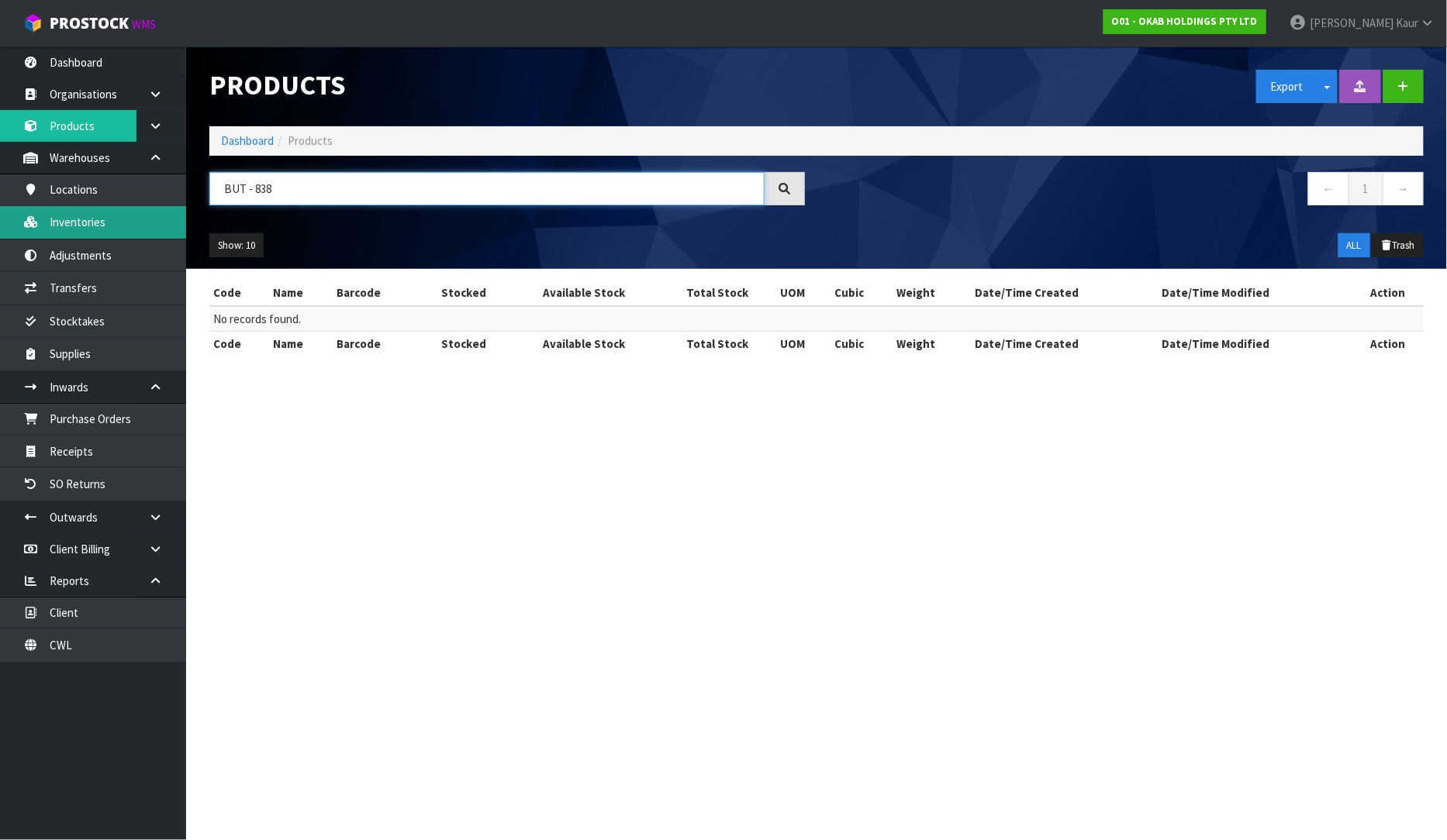
type input "BUT - 838"
drag, startPoint x: 281, startPoint y: 187, endPoint x: 160, endPoint y: 176, distance: 121.5
click at [160, 176] on body "Toggle navigation ProStock WMS O01 - OKAB HOLDINGS PTY LTD [PERSON_NAME] Logout…" at bounding box center [724, 420] width 1447 height 840
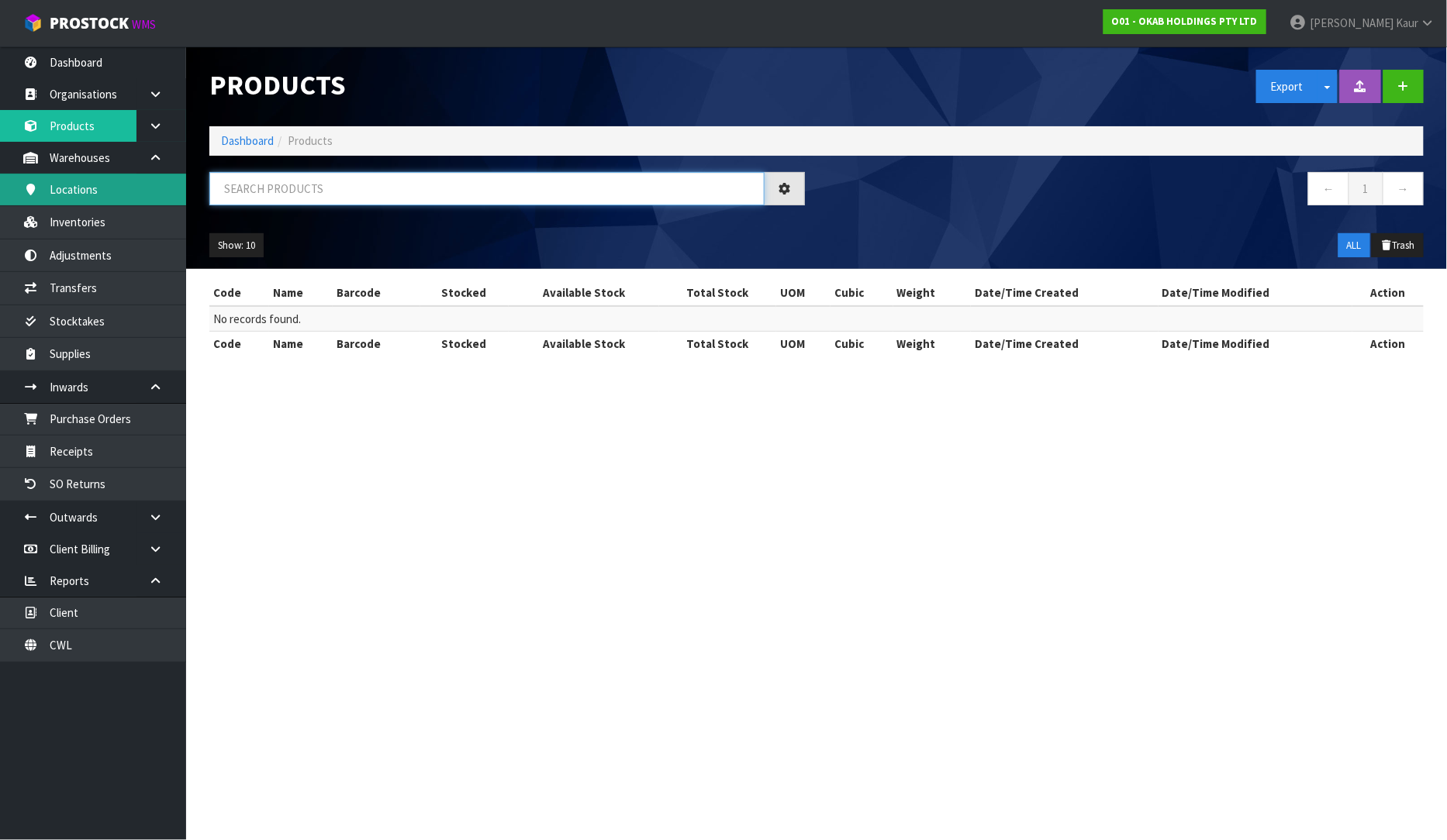
paste input "S/S Dbl [PERSON_NAME]"
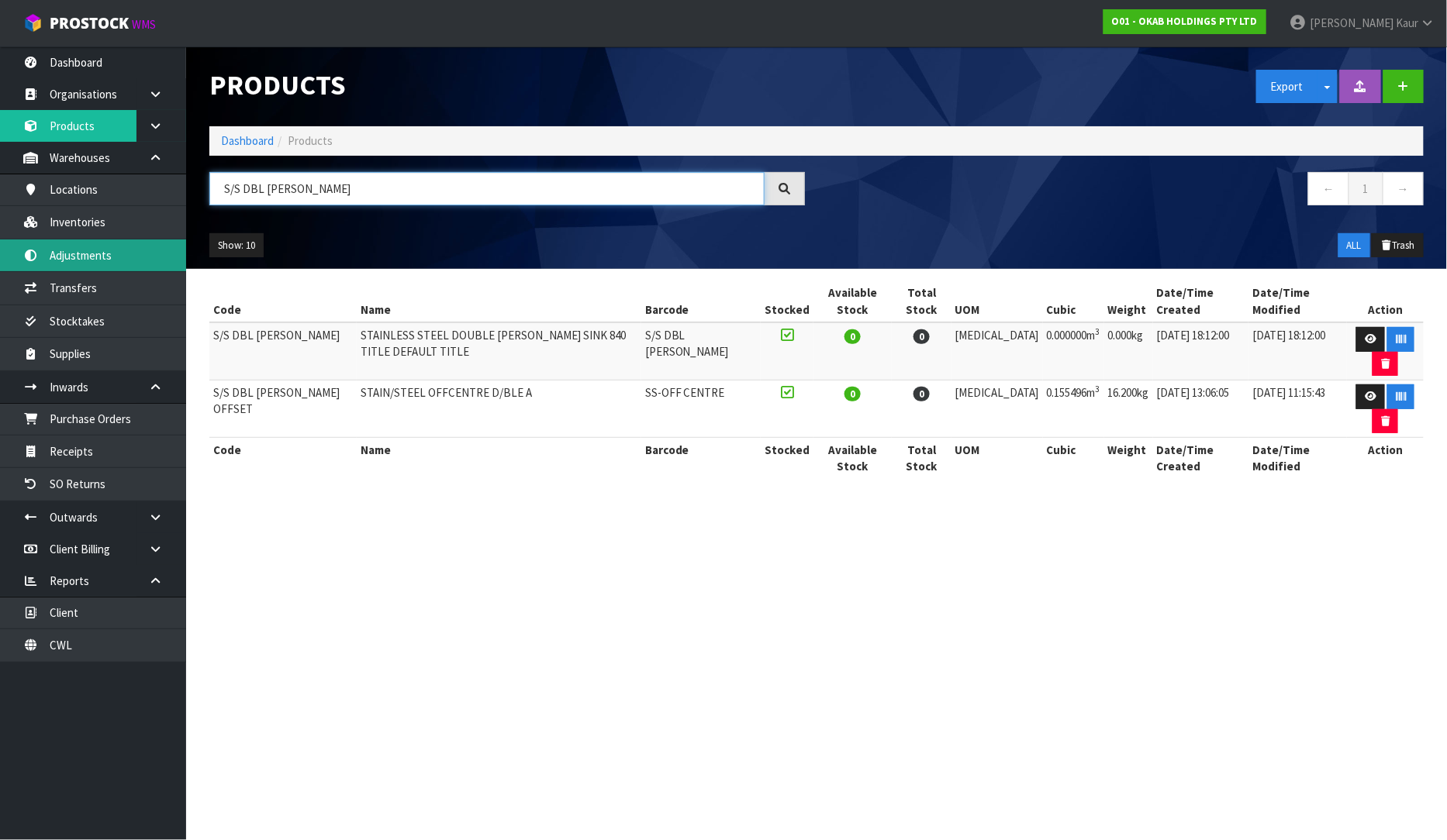
type input "S/S DBL [PERSON_NAME]"
drag, startPoint x: 311, startPoint y: 187, endPoint x: 204, endPoint y: 158, distance: 110.9
click at [204, 158] on div "Products Export Split button! SOH Summary Measurements Dangerous Goods Import P…" at bounding box center [816, 158] width 1238 height 223
paste input "[GEOGRAPHIC_DATA] 595"
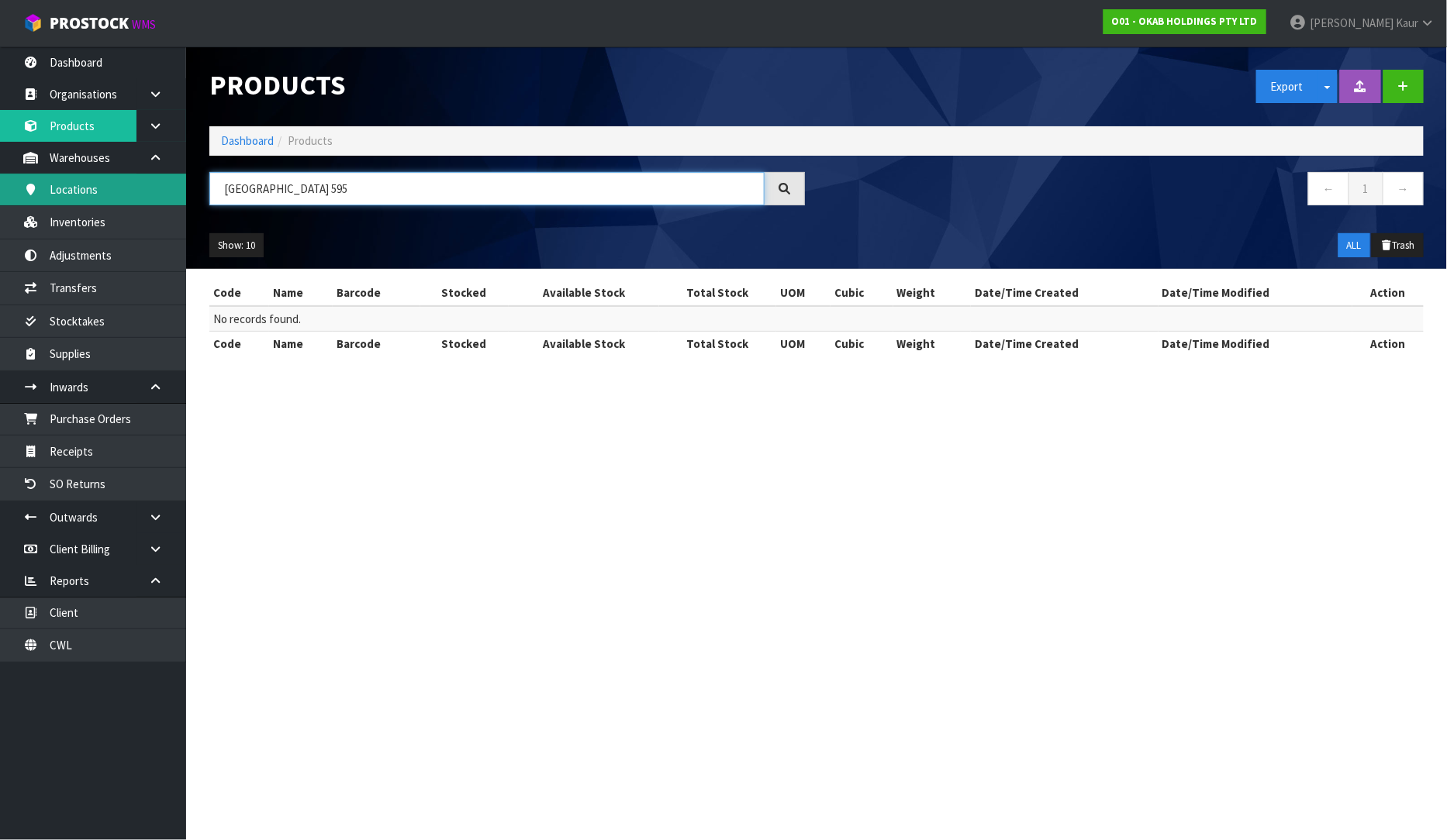
type input "[GEOGRAPHIC_DATA] 595"
drag, startPoint x: 333, startPoint y: 194, endPoint x: 210, endPoint y: 187, distance: 123.2
click at [210, 187] on input "[GEOGRAPHIC_DATA] 595" at bounding box center [487, 189] width 555 height 34
paste input "French 755"
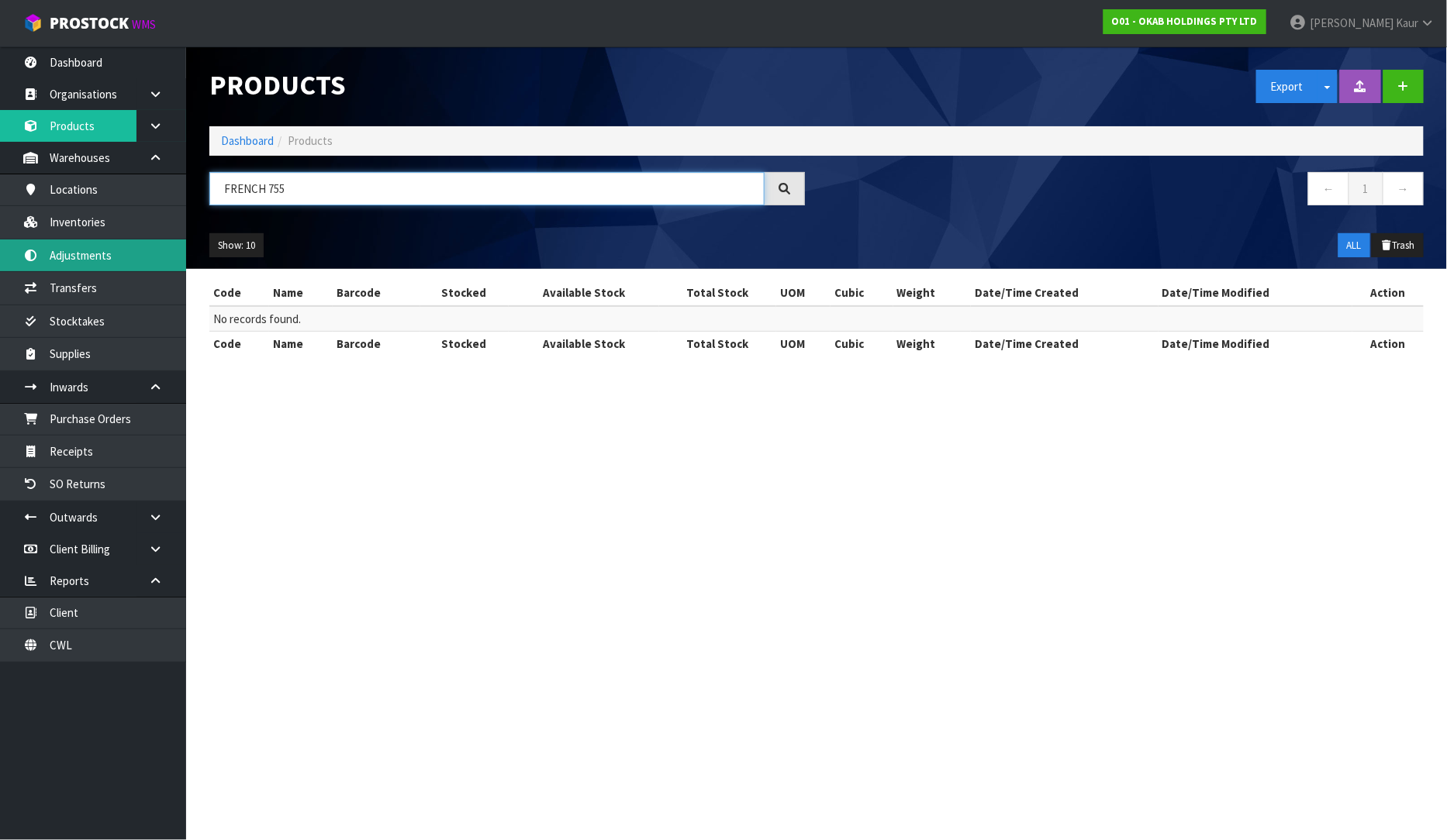
type input "FRENCH 755"
drag, startPoint x: 297, startPoint y: 200, endPoint x: 201, endPoint y: 195, distance: 96.1
click at [201, 195] on div "FRENCH 755" at bounding box center [506, 194] width 618 height 45
paste input "[PERSON_NAME] Single"
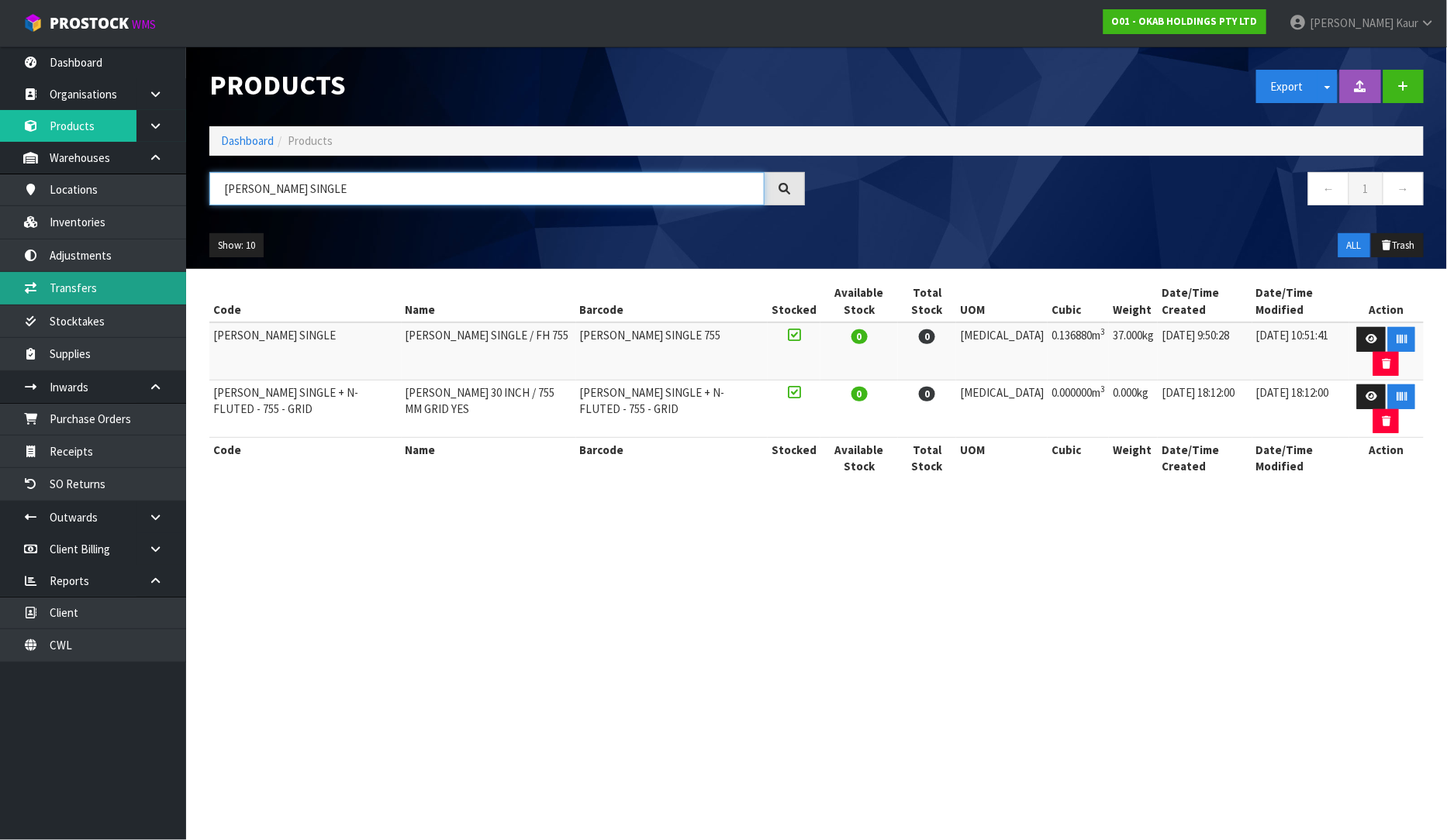
type input "[PERSON_NAME] SINGLE"
drag, startPoint x: 306, startPoint y: 199, endPoint x: 226, endPoint y: 194, distance: 80.2
click at [226, 194] on input "[PERSON_NAME] SINGLE" at bounding box center [487, 189] width 555 height 34
paste input "BUT 595"
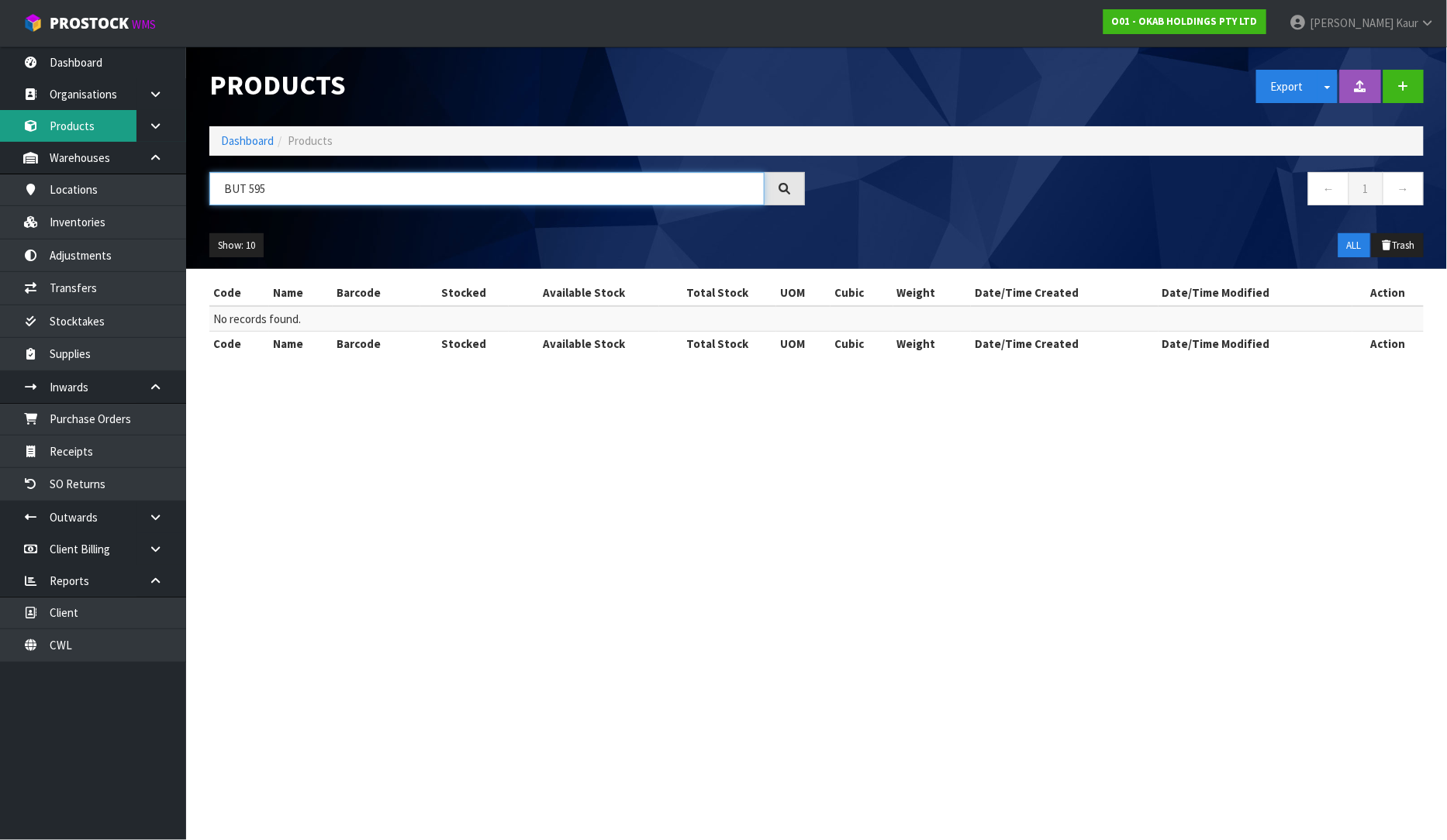
type input "BUT 595"
drag, startPoint x: 297, startPoint y: 194, endPoint x: 218, endPoint y: 175, distance: 81.3
click at [218, 175] on input "BUT 595" at bounding box center [487, 189] width 555 height 34
paste input "fluted [PERSON_NAME] small"
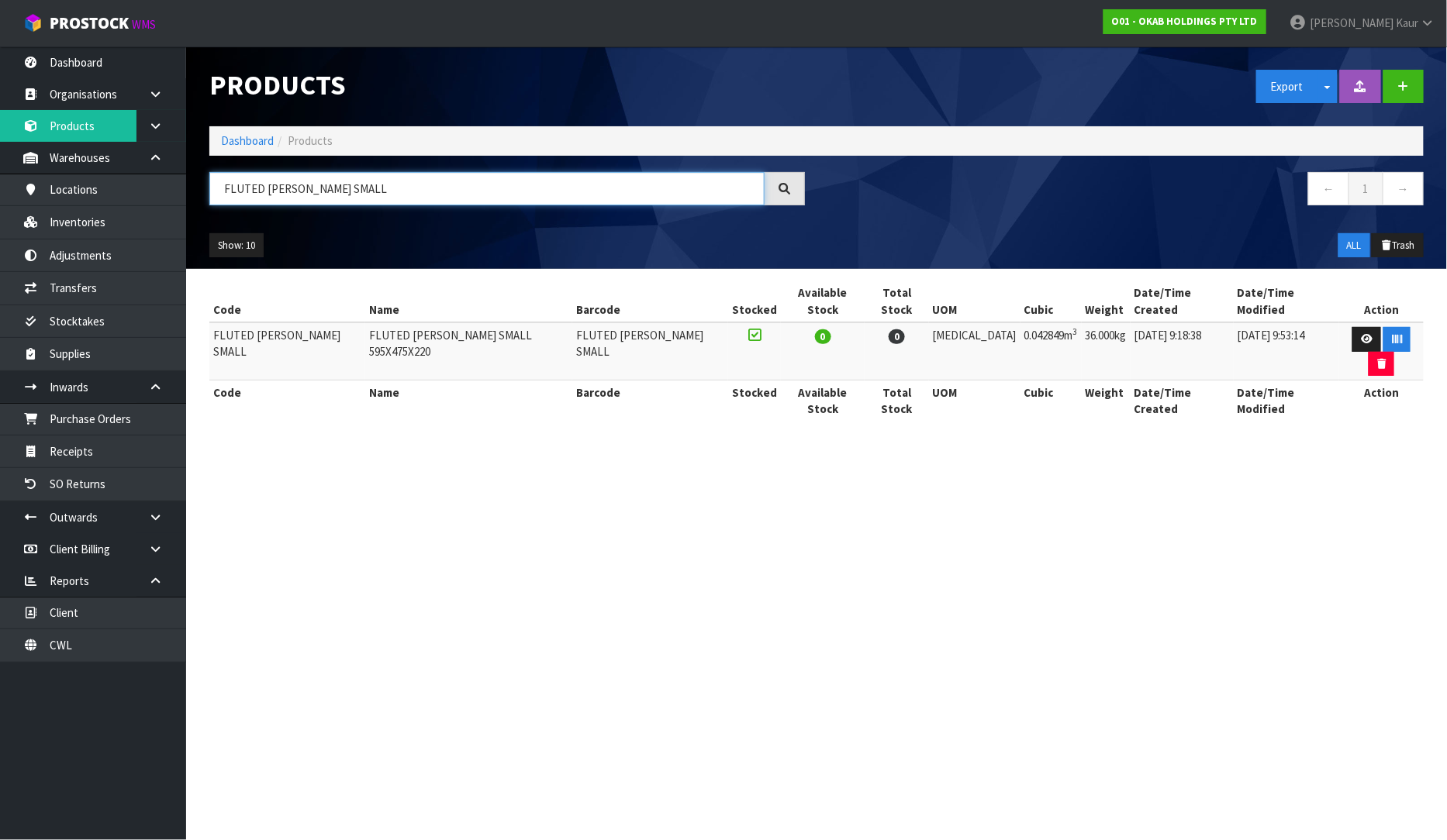
drag, startPoint x: 385, startPoint y: 195, endPoint x: 238, endPoint y: 195, distance: 147.0
click at [238, 195] on input "FLUTED [PERSON_NAME] SMALL" at bounding box center [487, 189] width 555 height 34
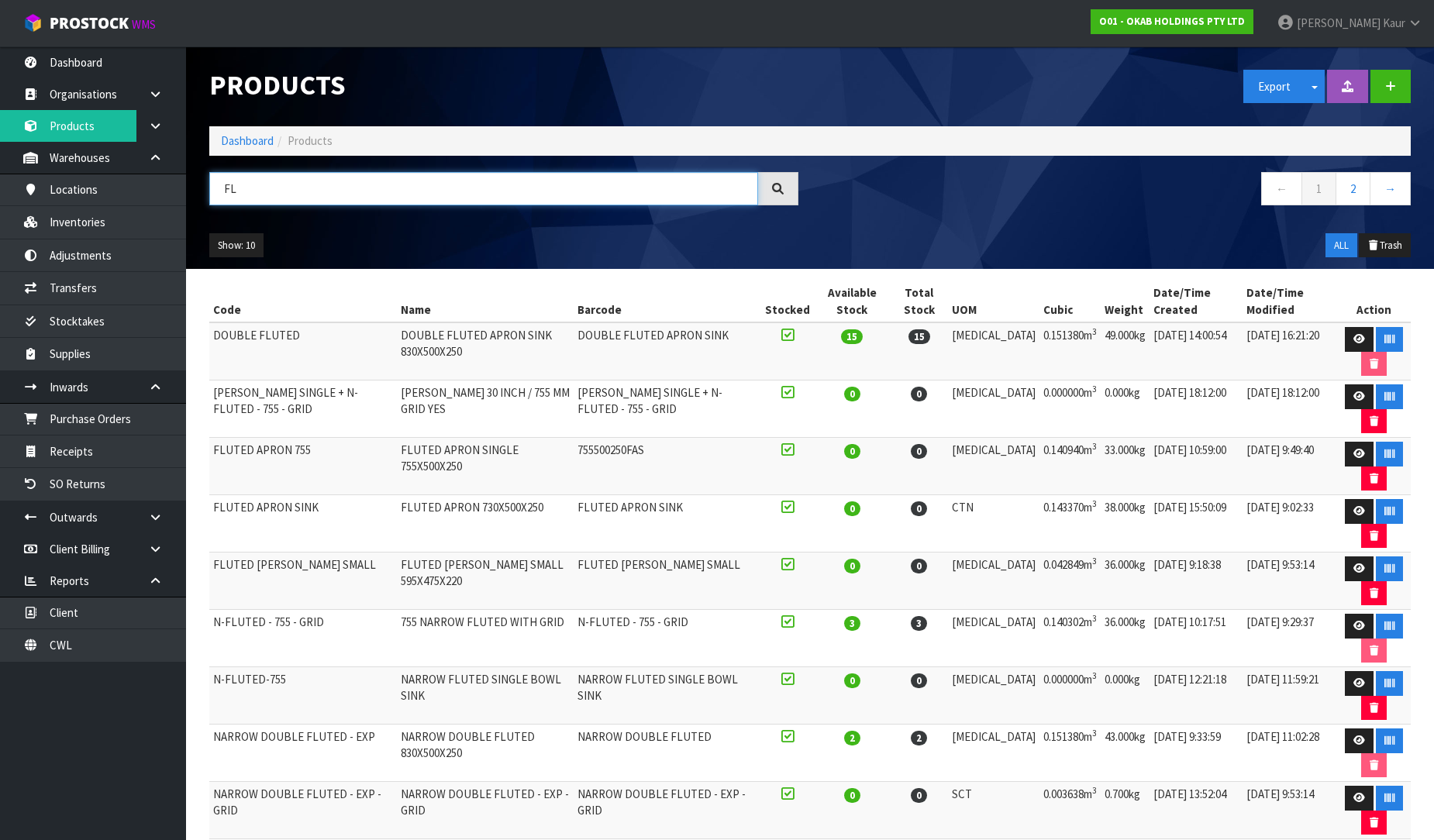
type input "L"
paste input "N-Fluted-755"
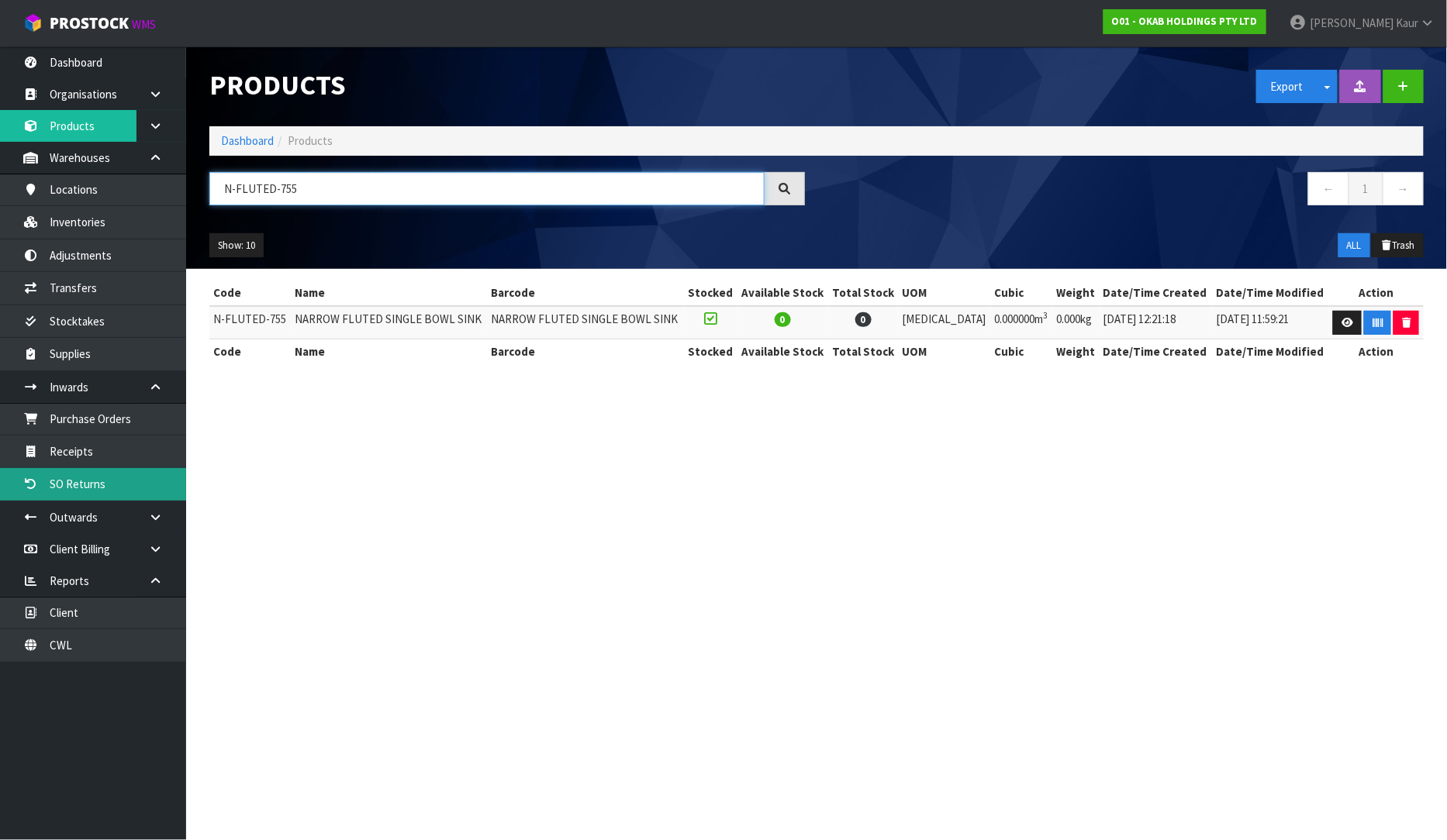
type input "N-FLUTED-755"
drag, startPoint x: 304, startPoint y: 186, endPoint x: 215, endPoint y: 195, distance: 89.5
click at [215, 195] on input "N-FLUTED-755" at bounding box center [487, 189] width 555 height 34
paste input "RE 65 NP"
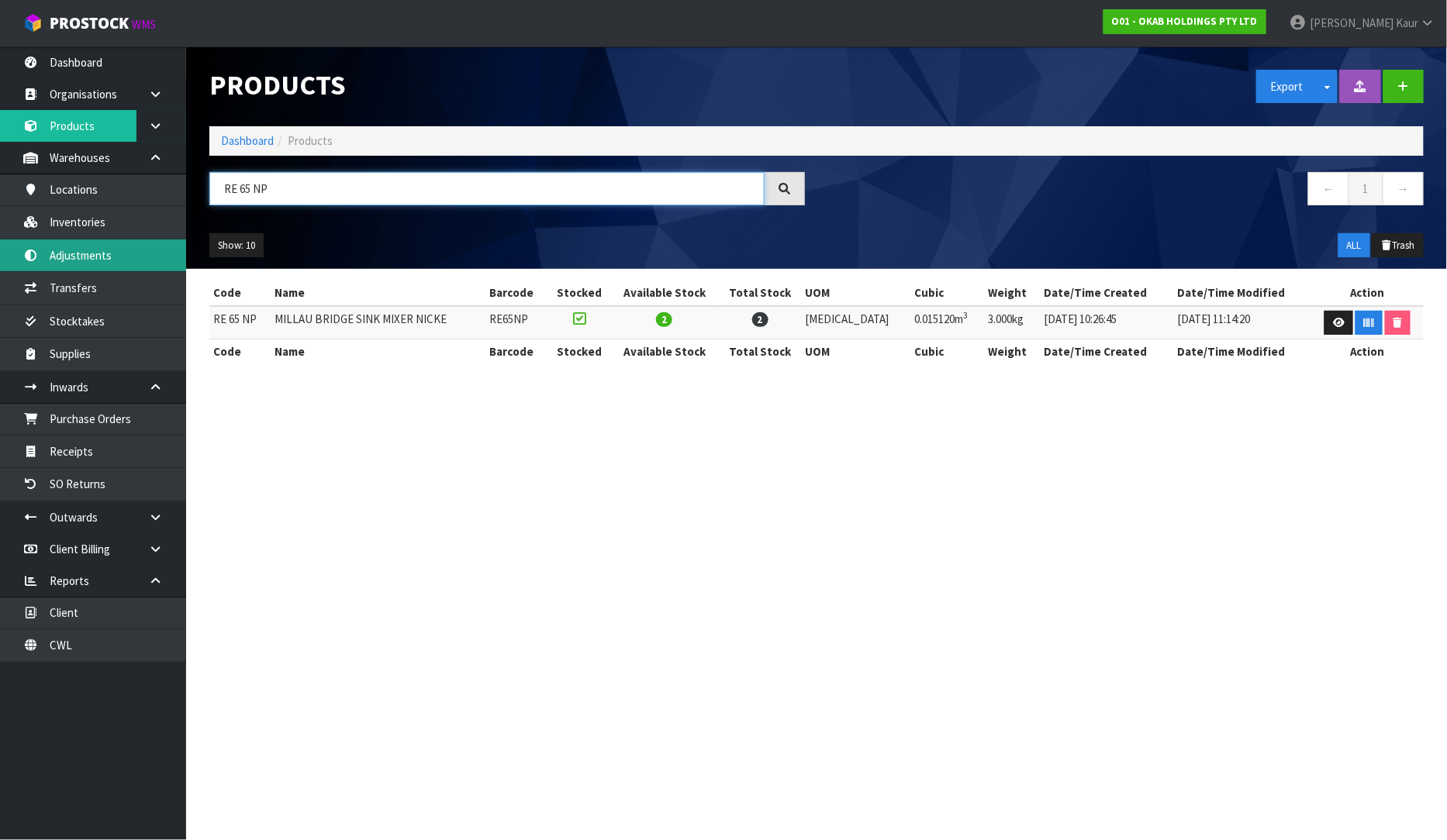
type input "RE 65 NP"
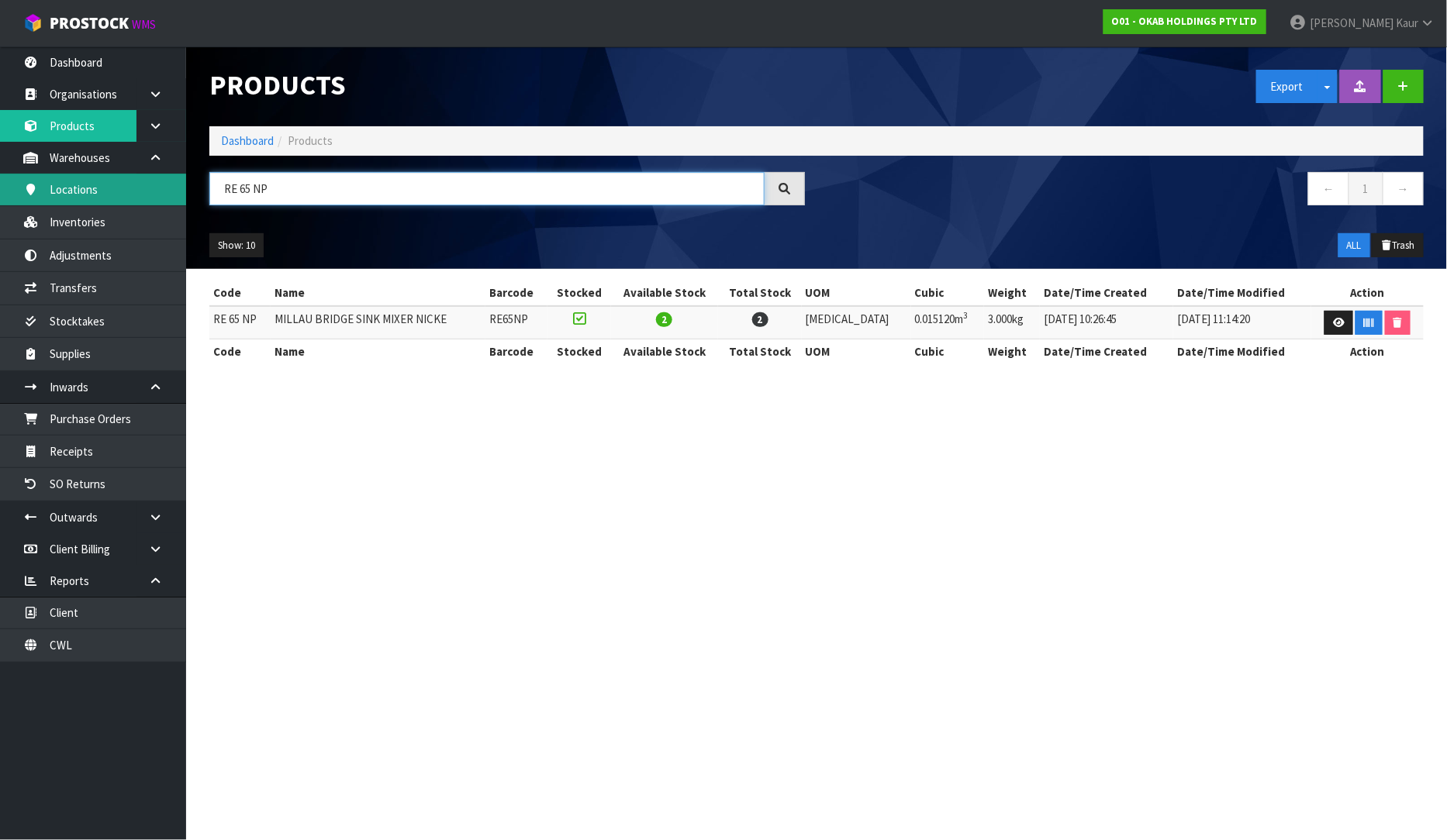
drag, startPoint x: 298, startPoint y: 187, endPoint x: 137, endPoint y: 173, distance: 161.6
click at [137, 173] on body "Toggle navigation ProStock WMS O01 - OKAB HOLDINGS PTY LTD [PERSON_NAME] Logout…" at bounding box center [724, 420] width 1447 height 840
paste input "RE 65 BNP"
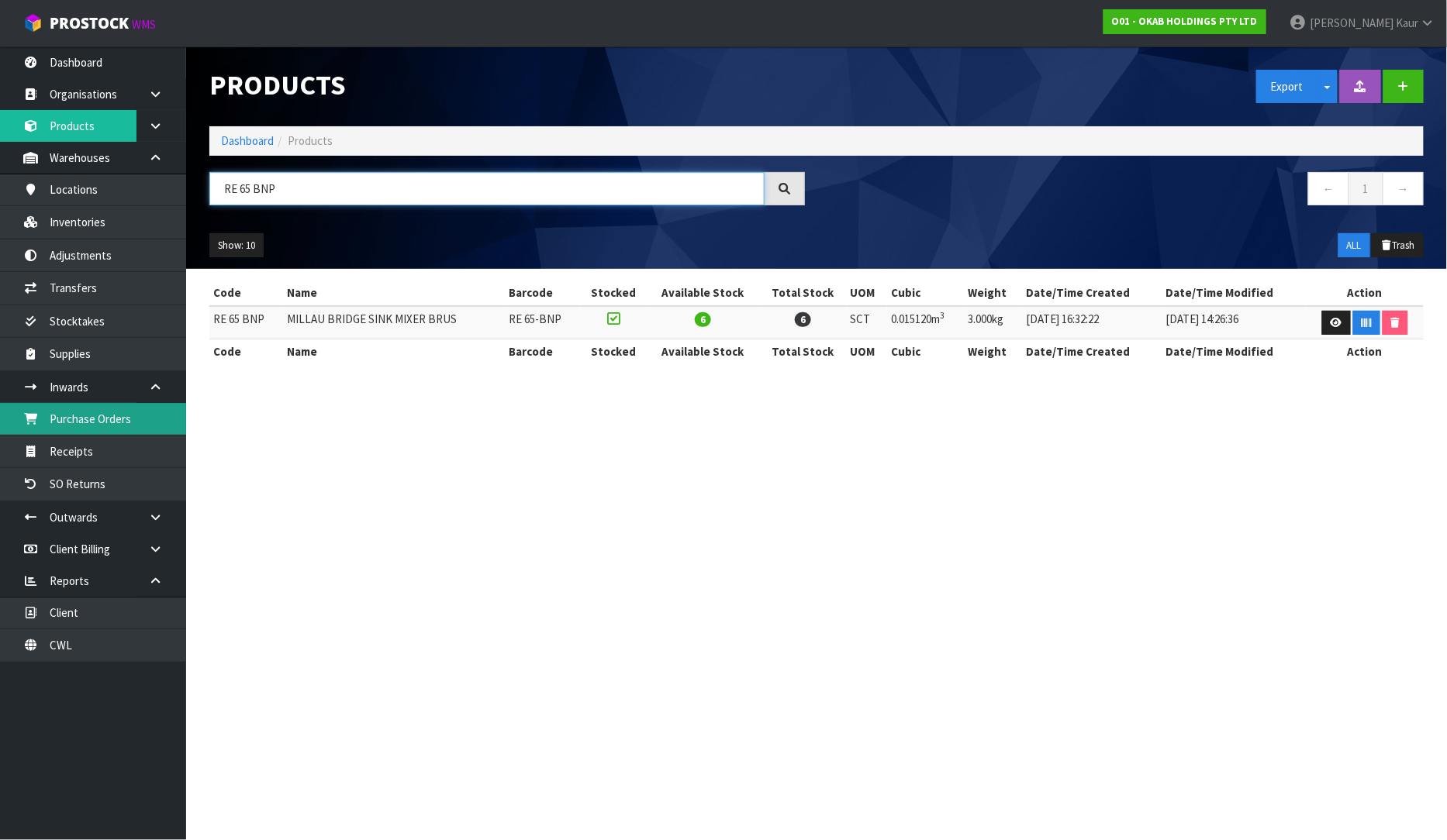
type input "RE 65 BNP"
drag, startPoint x: 337, startPoint y: 190, endPoint x: 213, endPoint y: 165, distance: 126.5
click at [213, 165] on div "Products Export Split button! SOH Summary Measurements Dangerous Goods Import P…" at bounding box center [816, 158] width 1238 height 223
paste input "RE 65 ACOP"
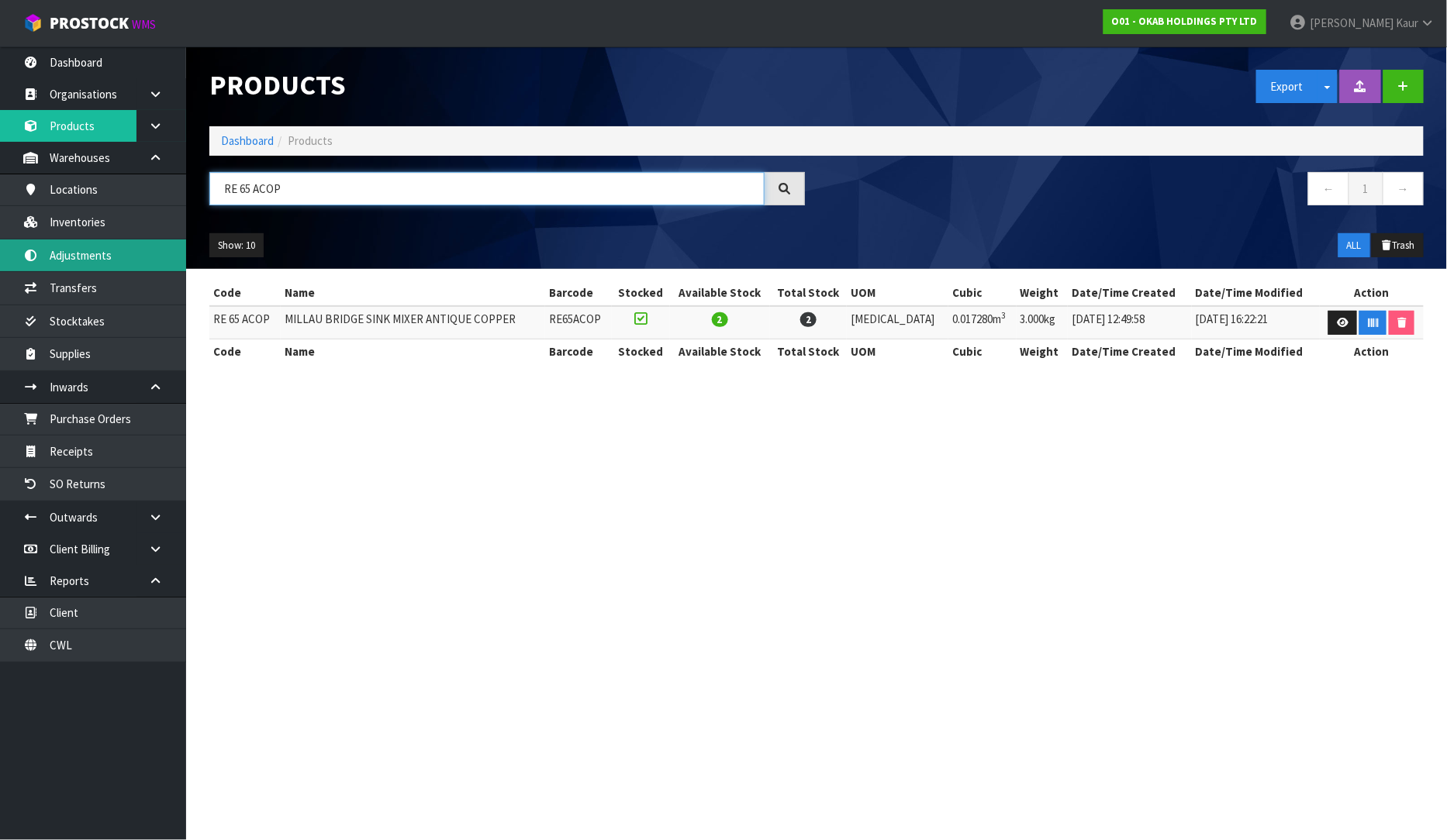
type input "RE 65 ACOP"
drag, startPoint x: 290, startPoint y: 190, endPoint x: 202, endPoint y: 183, distance: 88.3
click at [202, 183] on div "RE 65 ACOP" at bounding box center [506, 194] width 618 height 45
paste input "RE 65 BBP"
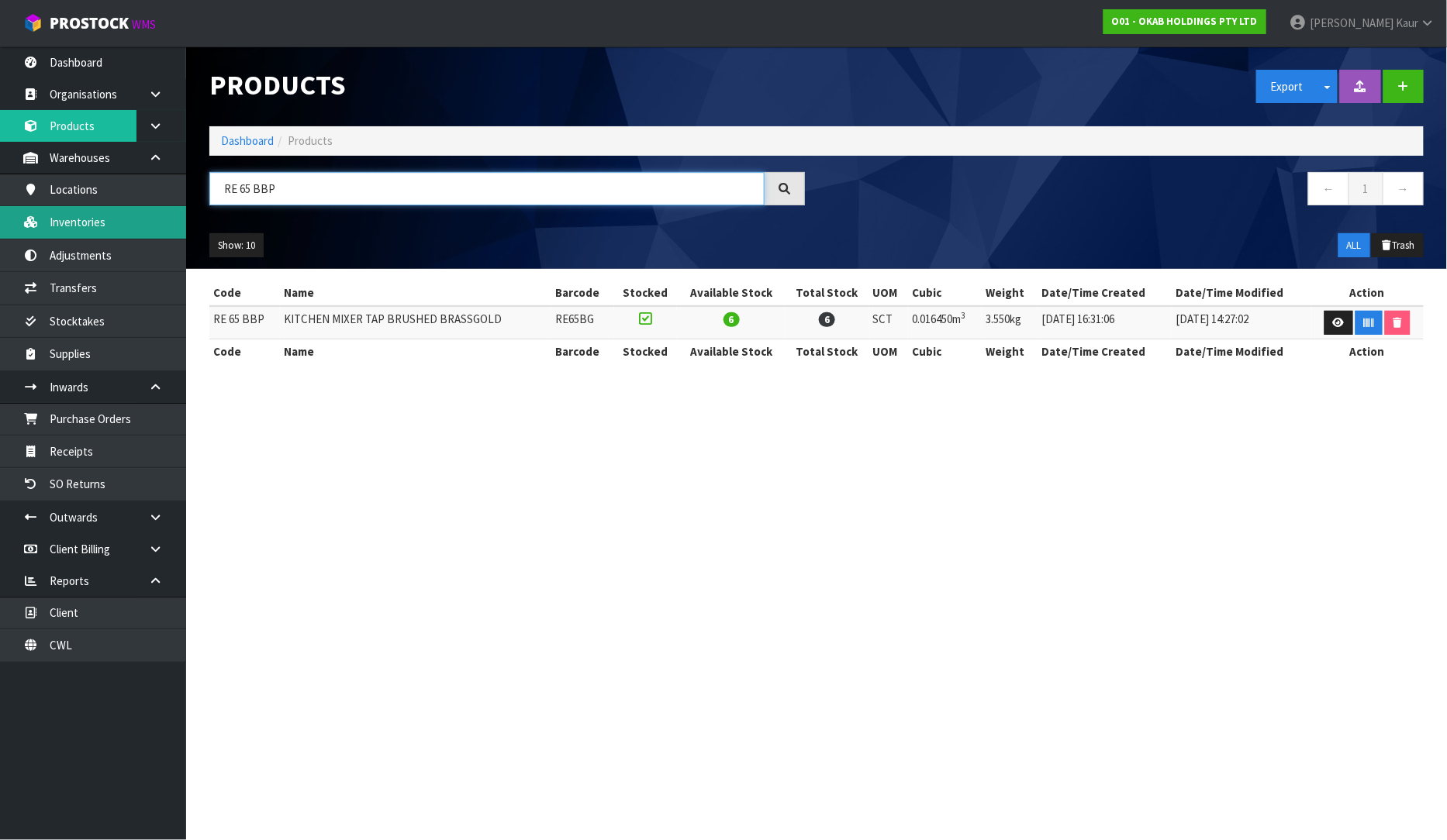
type input "RE 65 BBP"
drag, startPoint x: 313, startPoint y: 183, endPoint x: 186, endPoint y: 183, distance: 127.0
click at [186, 183] on header "Products Export Split button! SOH Summary Measurements Dangerous Goods Import P…" at bounding box center [817, 158] width 1261 height 223
paste input "Waste - 90mm - NP"
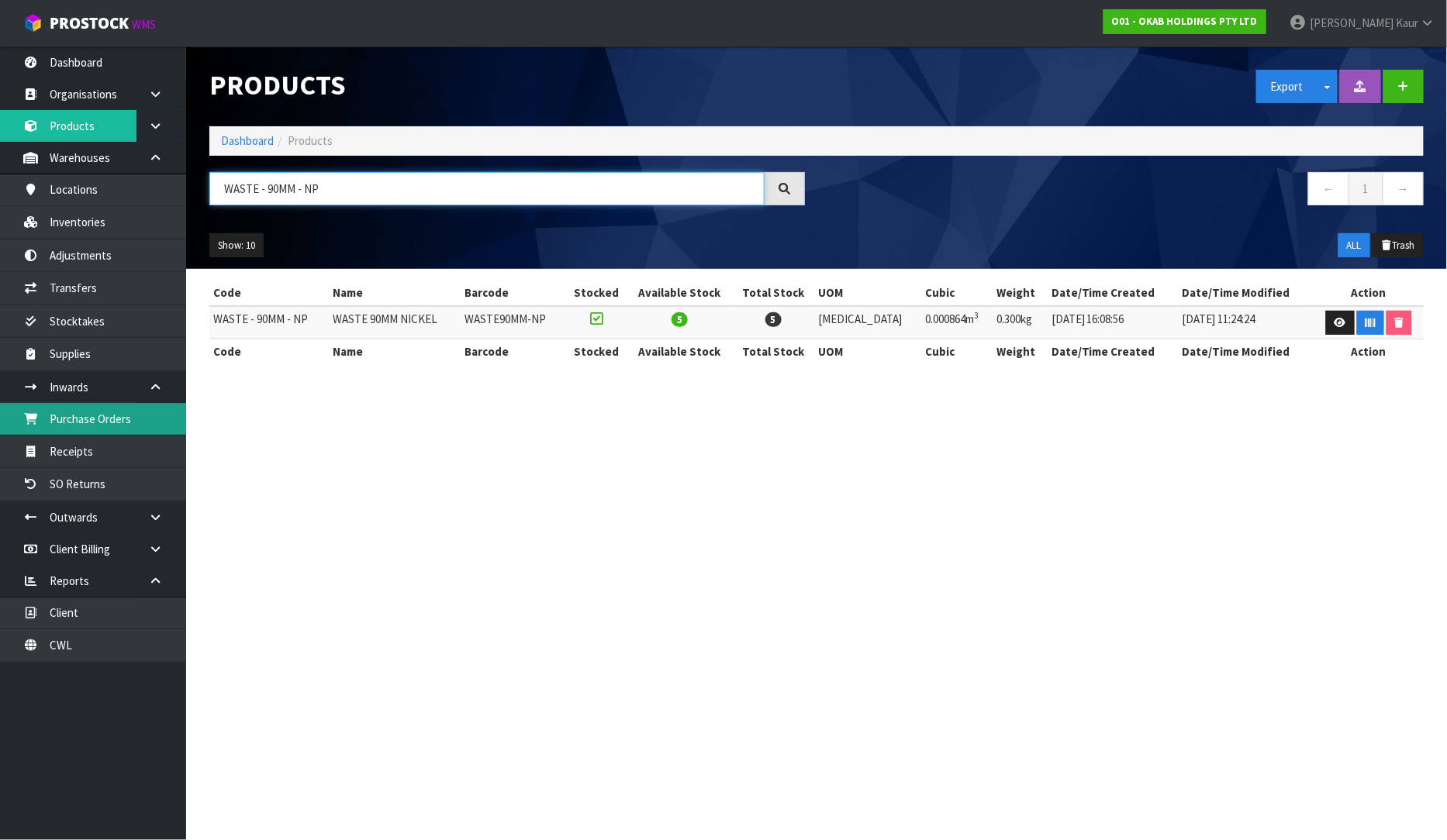
type input "WASTE - 90MM - NP"
click at [94, 405] on link "Purchase Orders" at bounding box center [93, 419] width 186 height 32
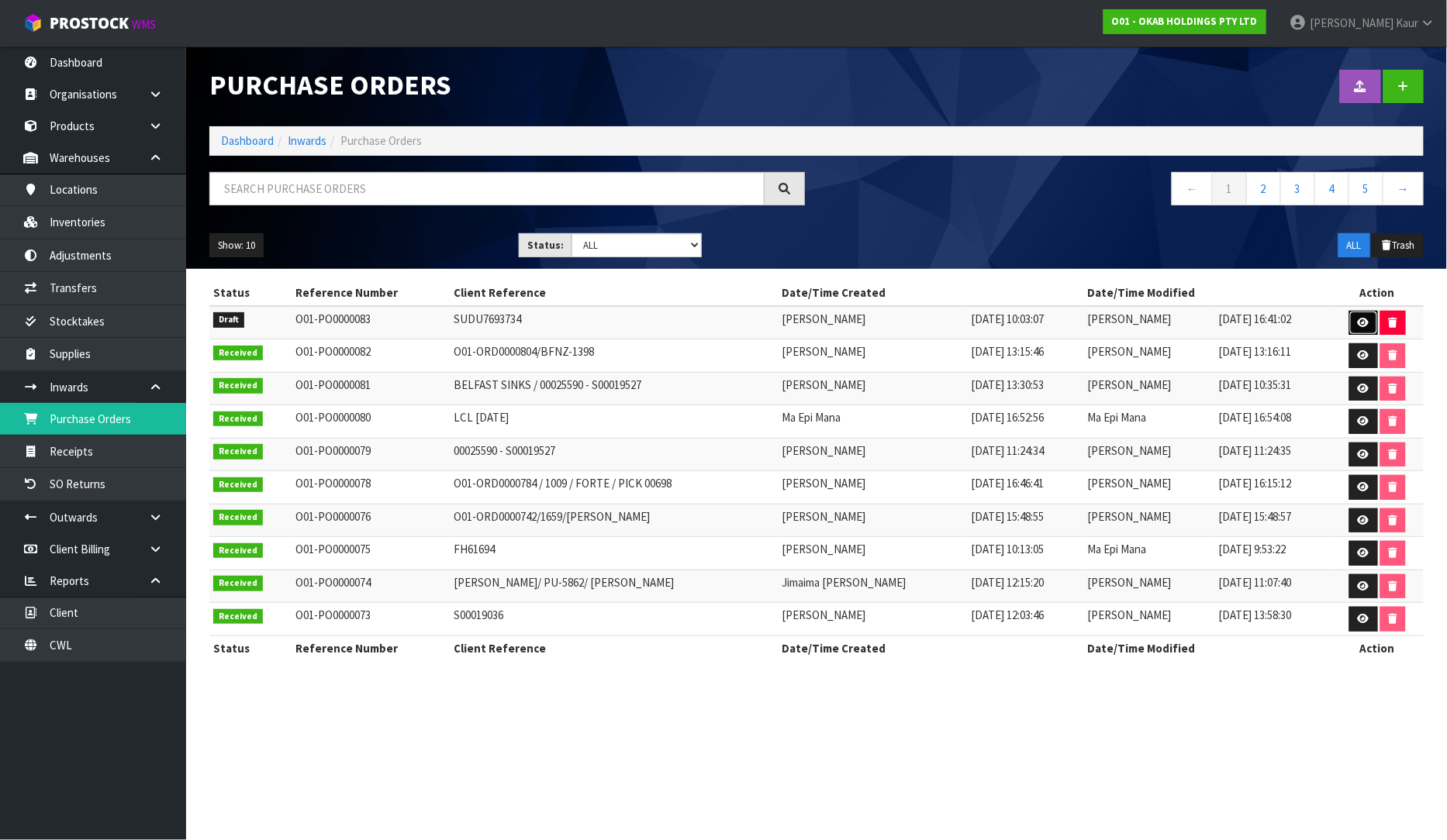
click at [1354, 329] on link at bounding box center [1363, 323] width 29 height 25
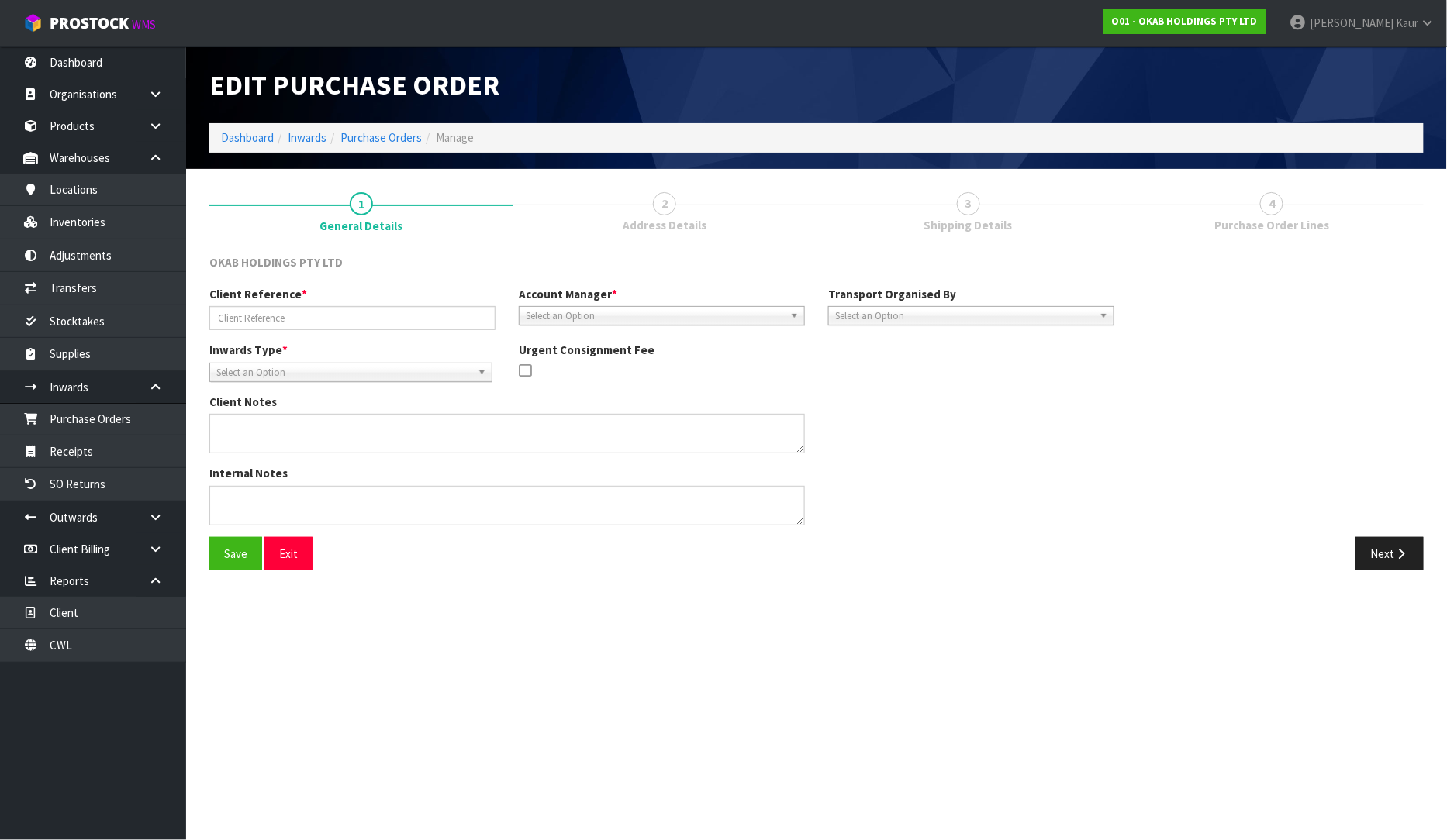
type input "SUDU7693734"
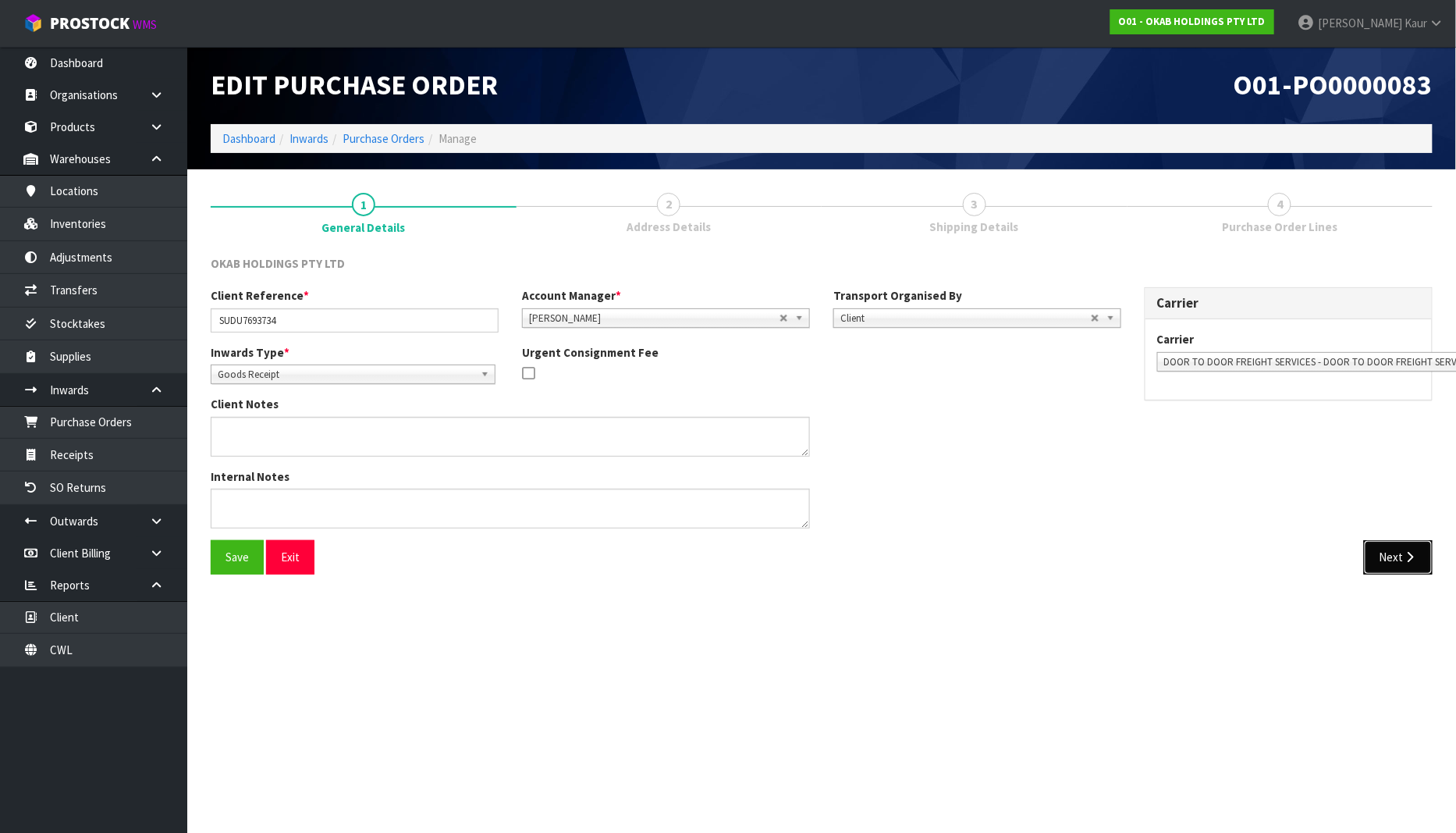
click at [1412, 570] on button "Next" at bounding box center [1397, 557] width 69 height 34
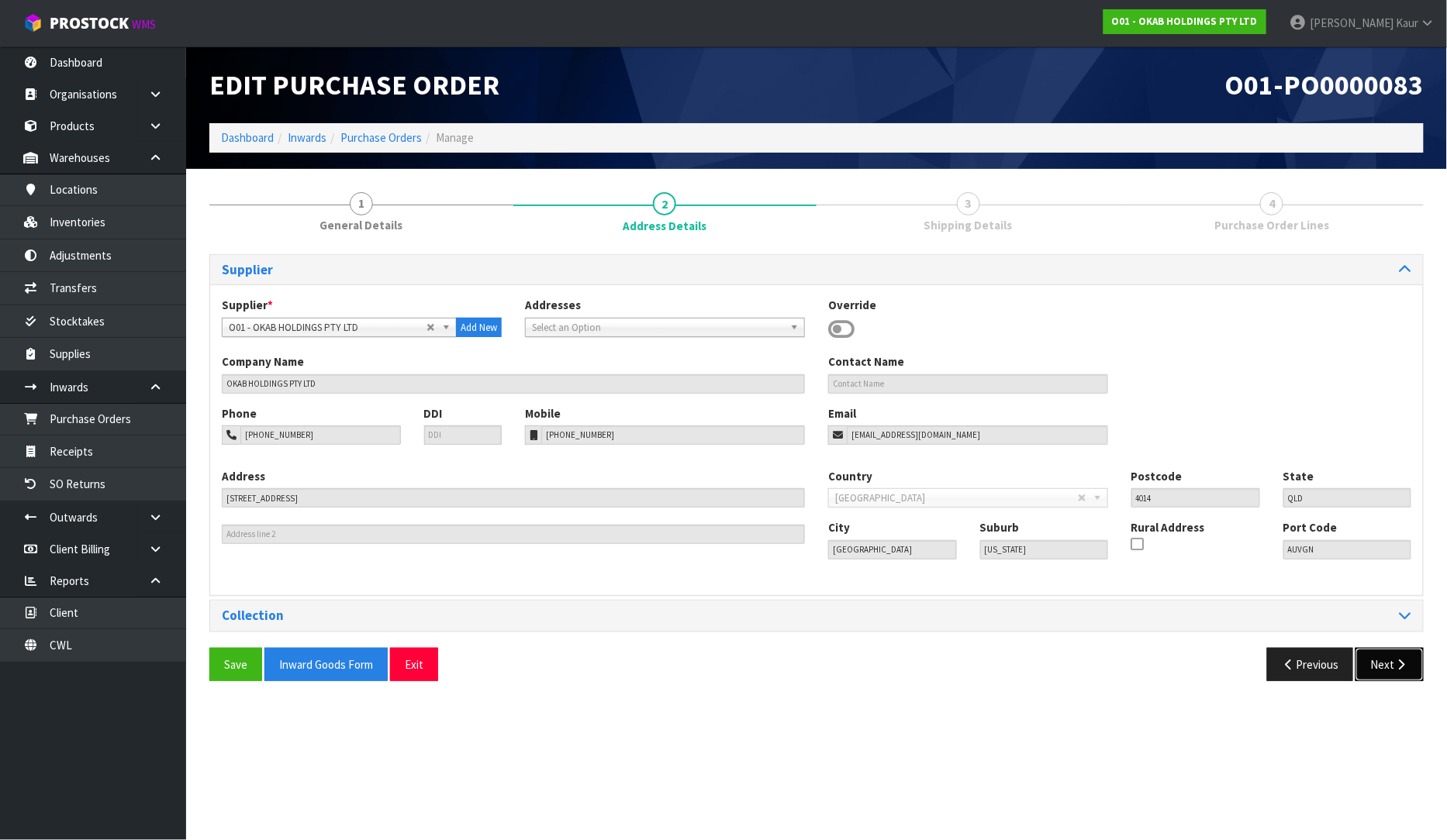
click at [1378, 650] on button "Next" at bounding box center [1389, 665] width 68 height 34
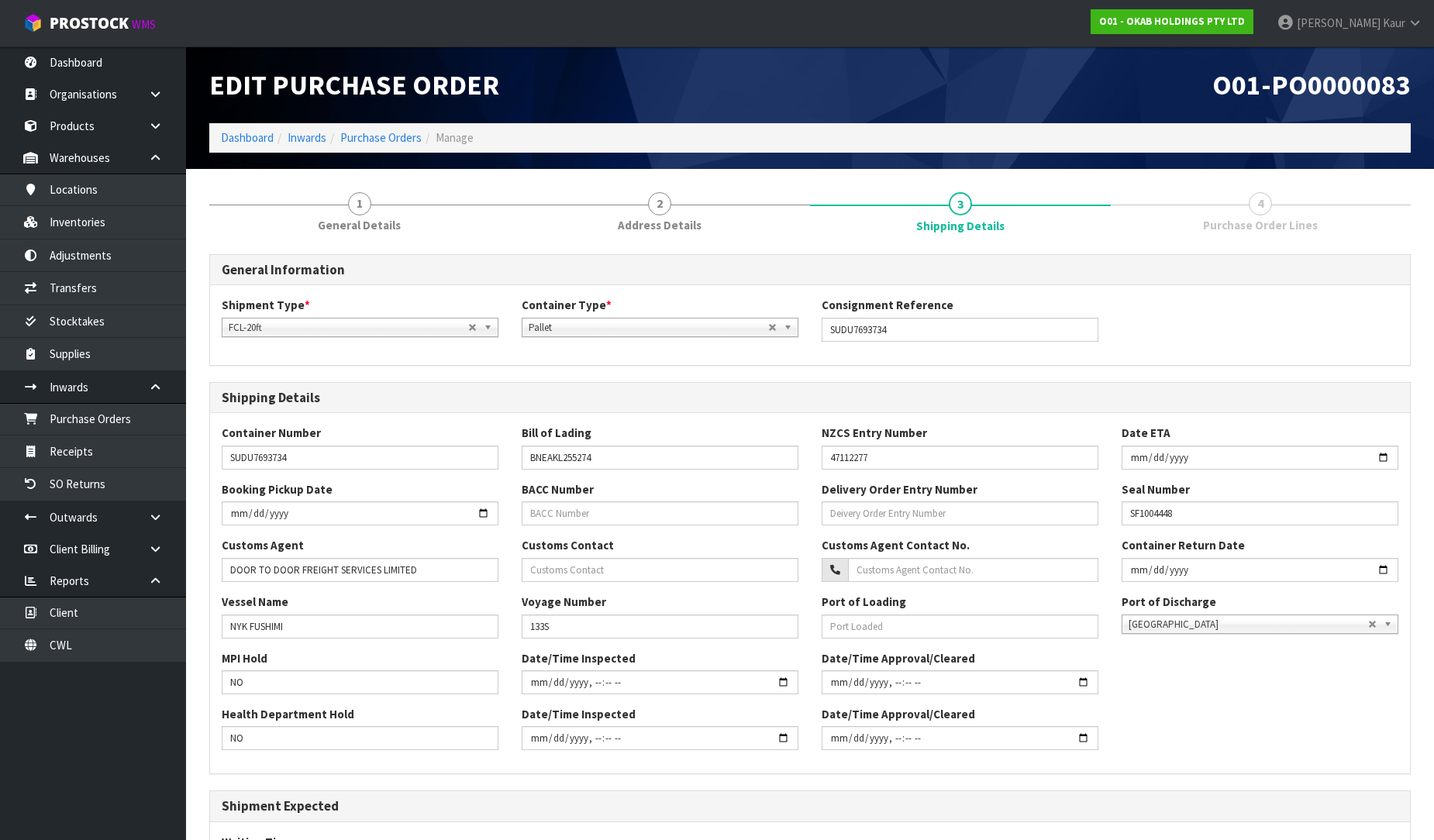
scroll to position [228, 0]
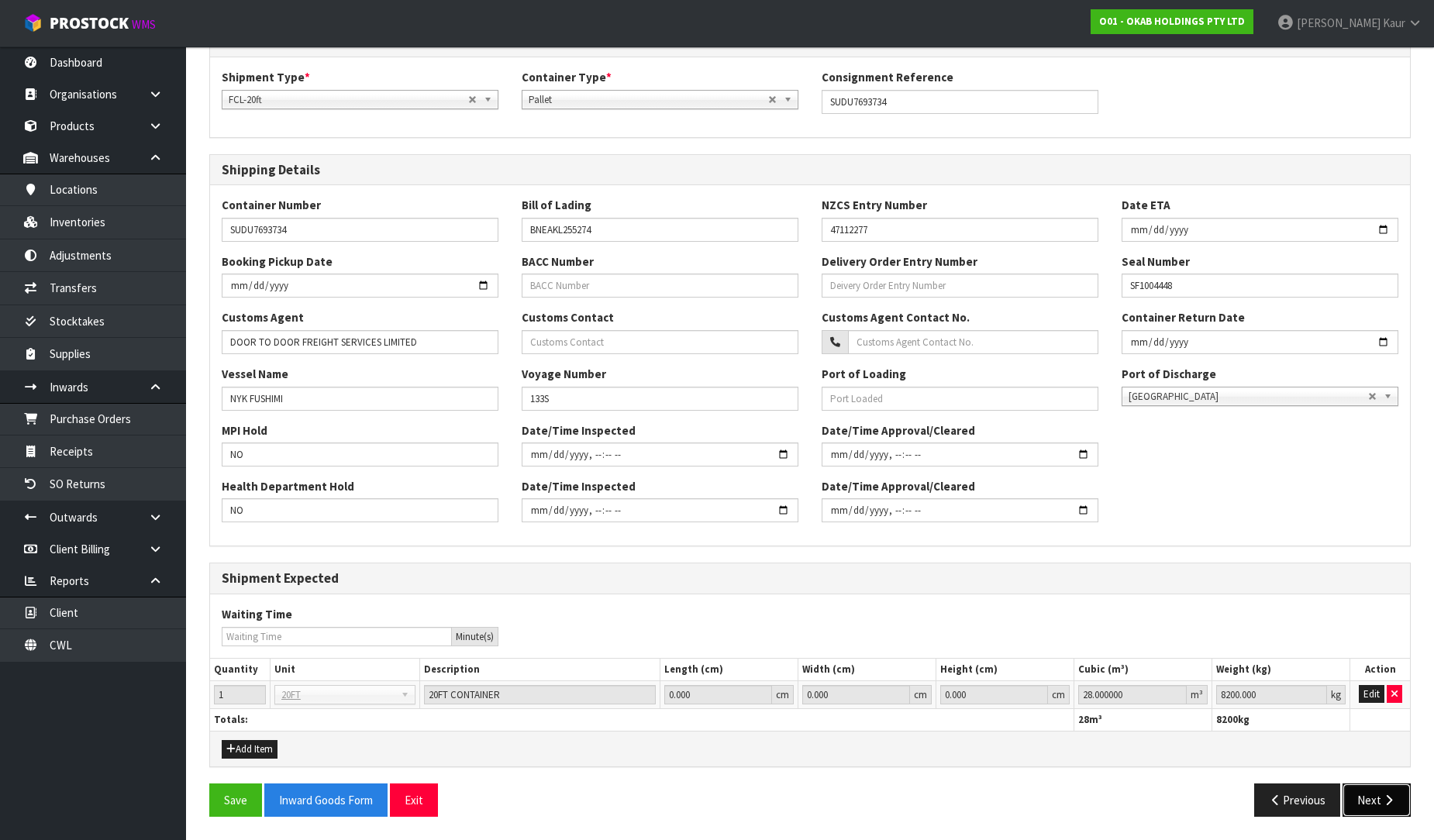
click at [1380, 791] on button "Next" at bounding box center [1377, 800] width 68 height 34
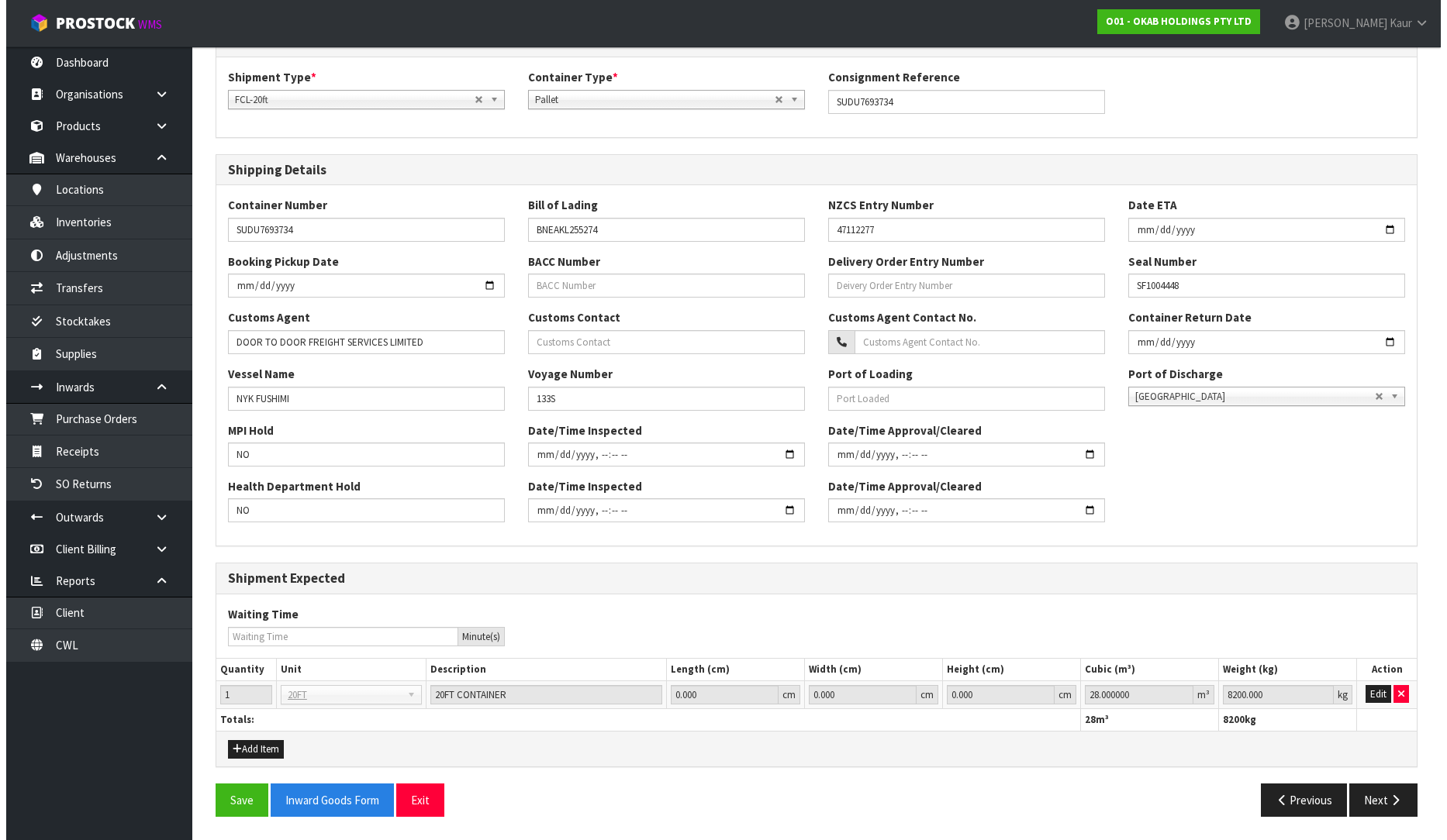
scroll to position [0, 0]
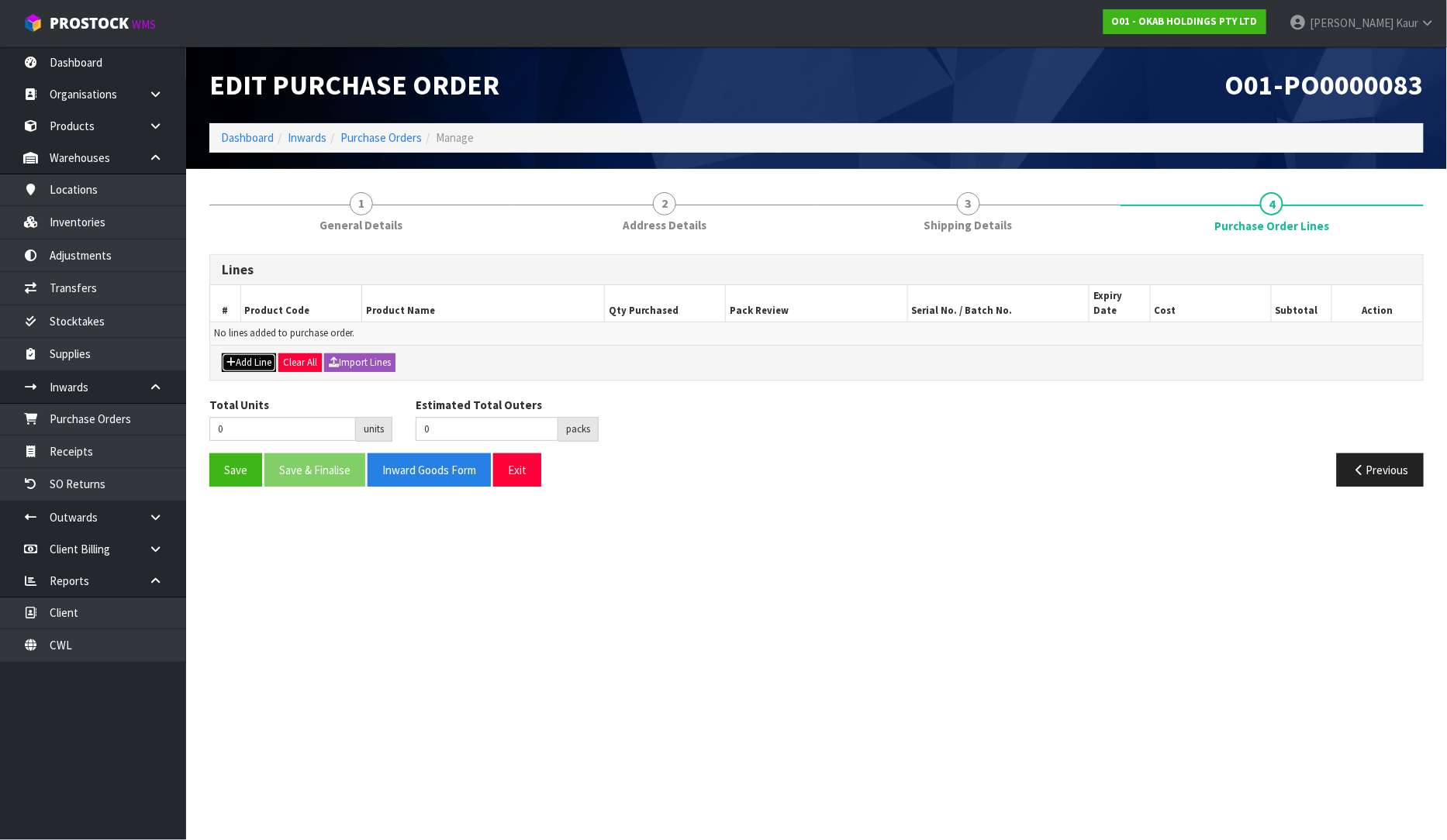
click at [241, 354] on button "Add Line" at bounding box center [249, 363] width 55 height 19
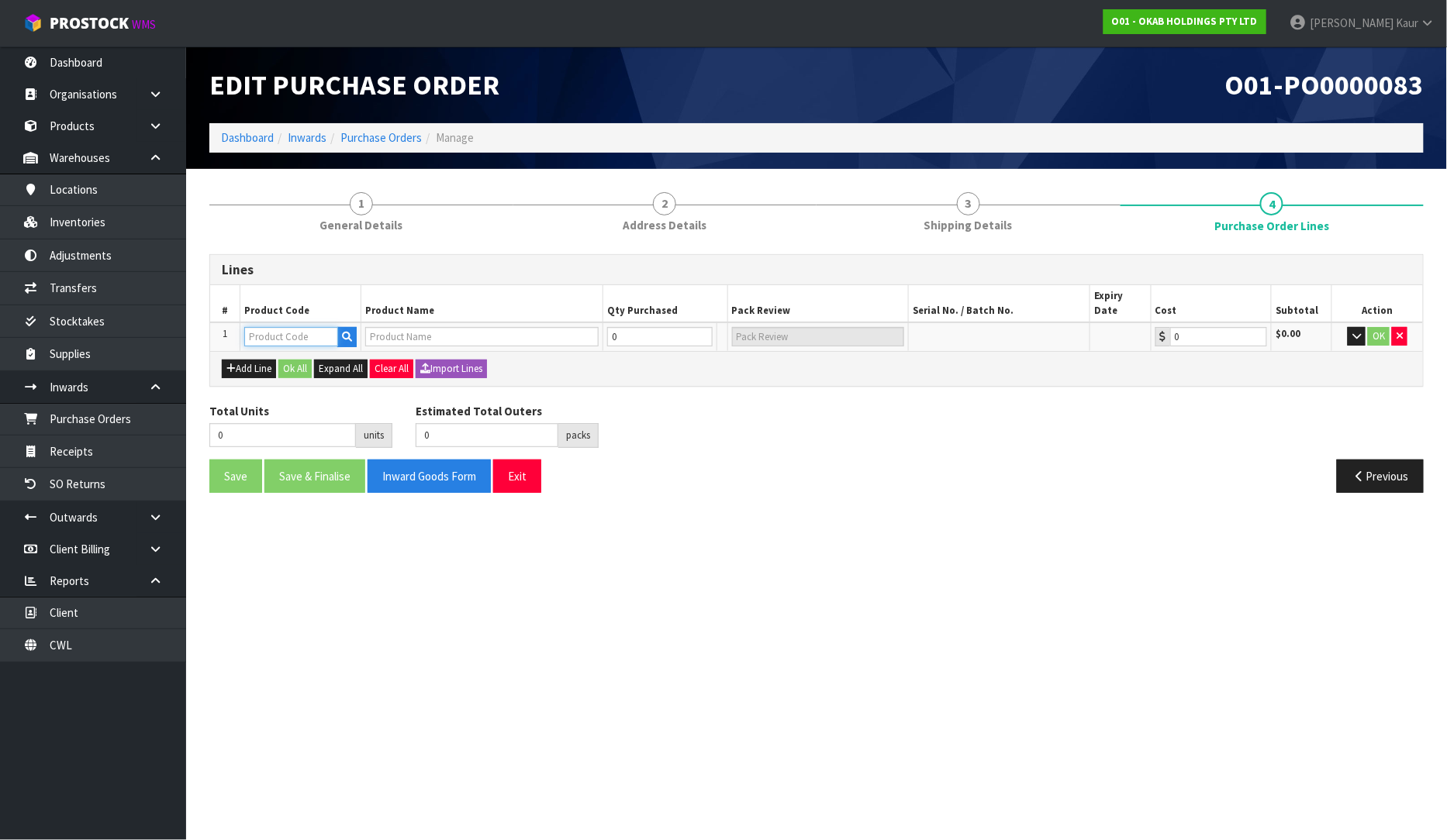
click at [298, 327] on input "text" at bounding box center [290, 337] width 94 height 20
paste input "COPPER WASH BOWL"
click at [248, 329] on input "COPPER WASH BOWL" at bounding box center [290, 337] width 94 height 20
type input "CCOPPER WASH BOWL"
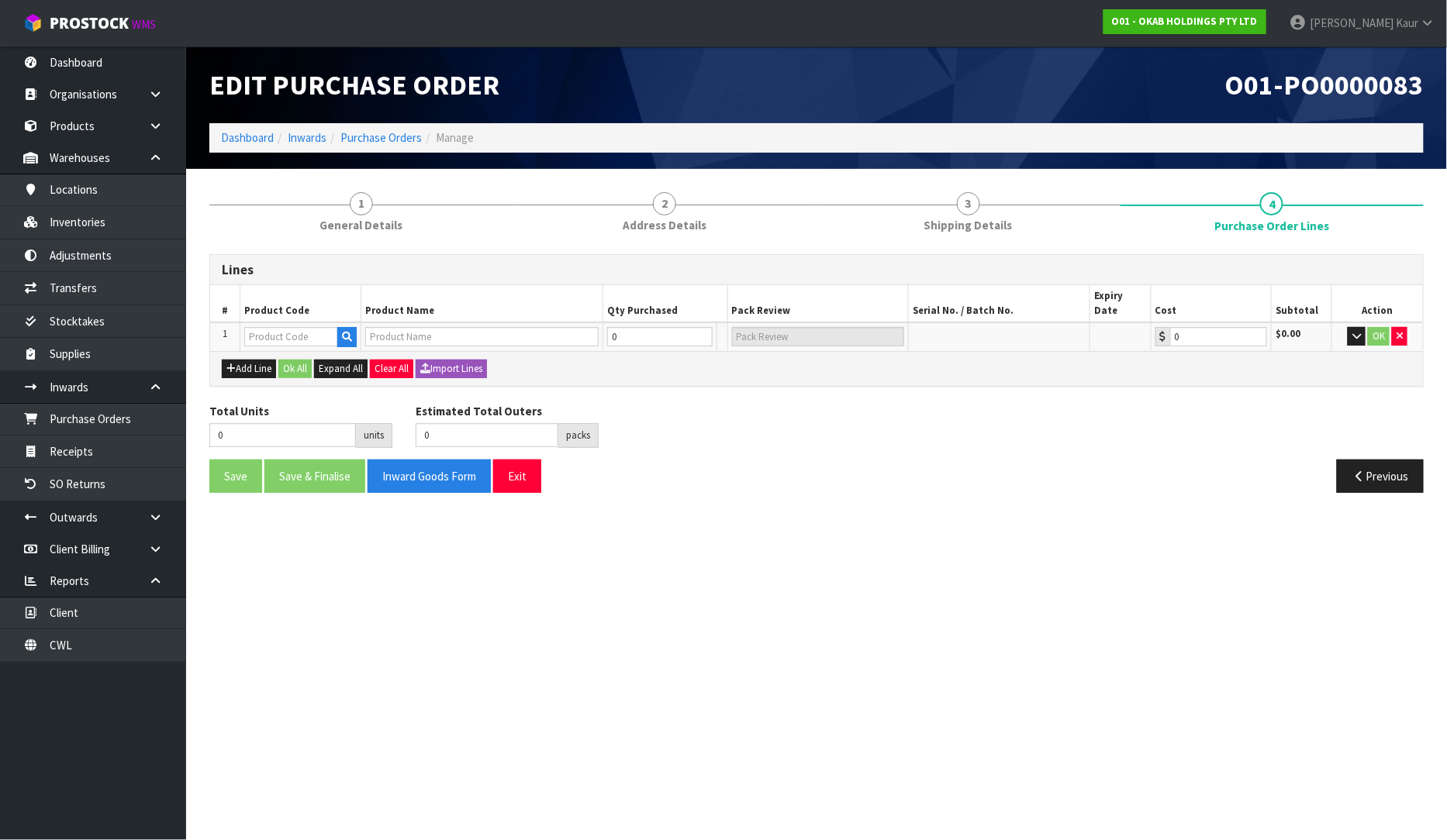
scroll to position [0, 0]
click at [279, 543] on section "Edit Purchase Order O01-PO0000083 Dashboard Inwards Purchase Orders Manage 1 Ge…" at bounding box center [724, 420] width 1447 height 840
click at [276, 327] on input "text" at bounding box center [290, 337] width 94 height 20
click at [392, 327] on input "text" at bounding box center [481, 337] width 233 height 20
paste input "COPPER WASH BOWL"
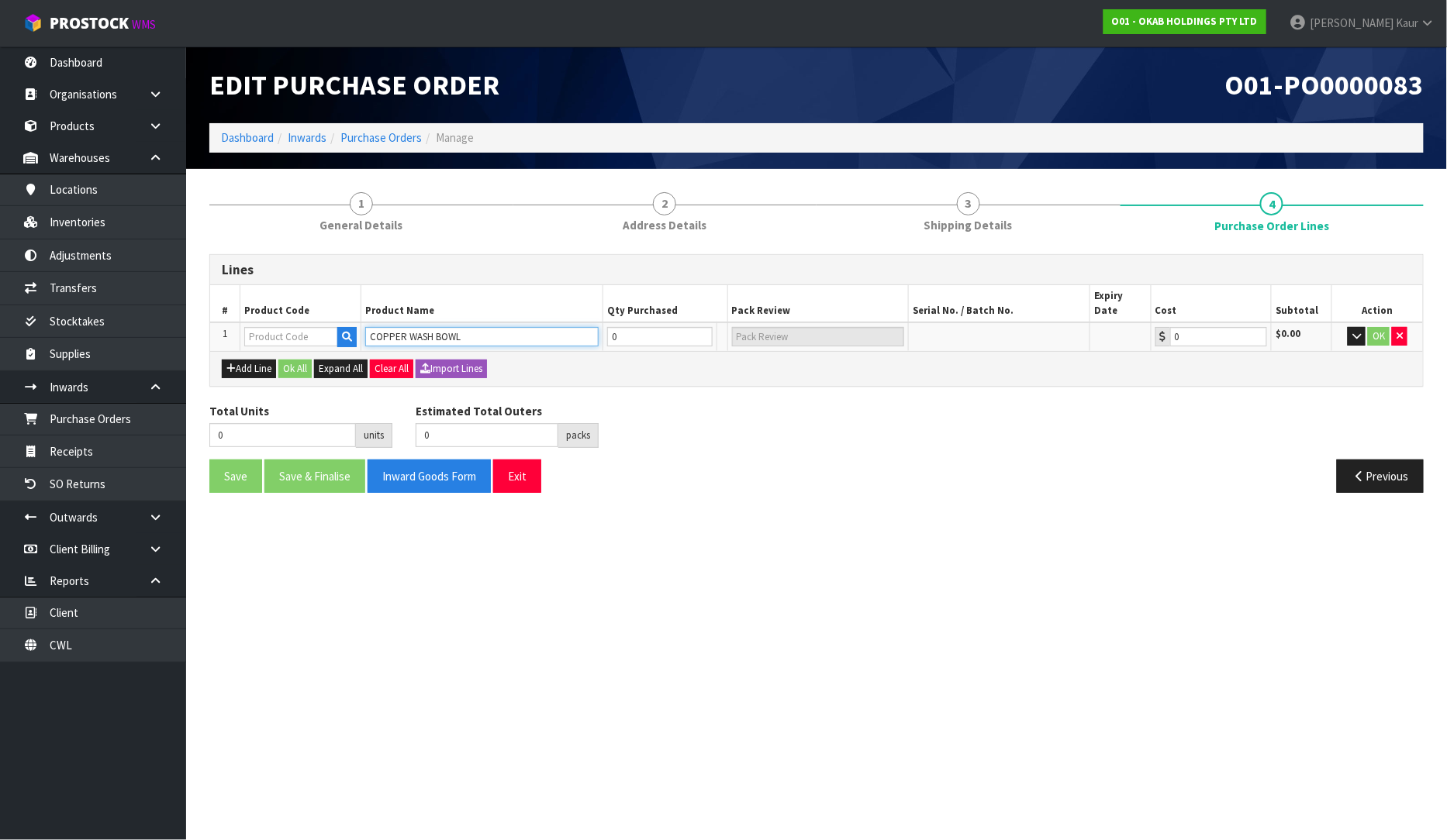
type input "COPPER WASH BOWL"
type input "COP- WASH BOWL"
type input "0.00"
click at [236, 360] on button "Add Line" at bounding box center [249, 368] width 55 height 19
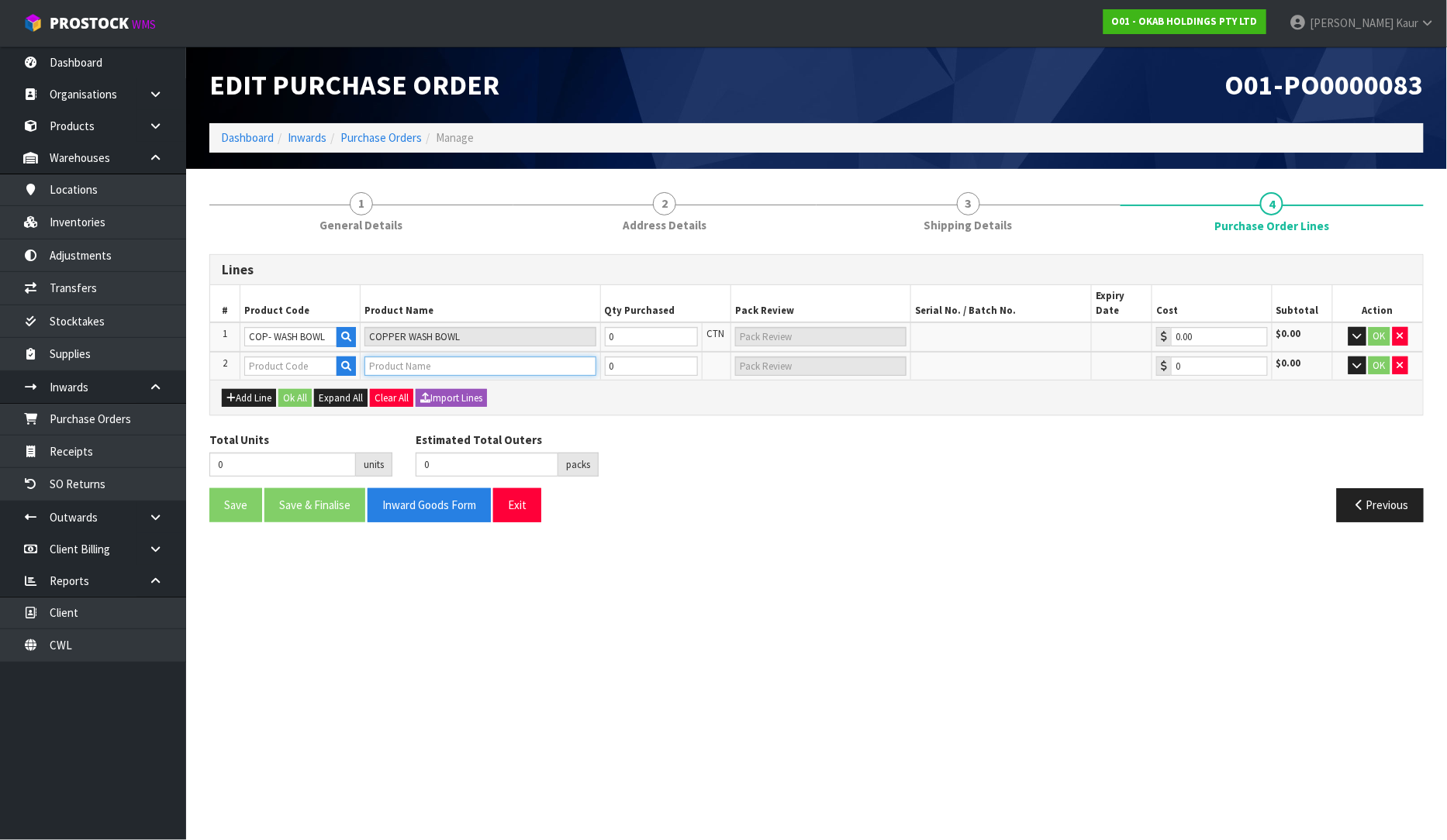
click at [440, 357] on input "text" at bounding box center [480, 367] width 231 height 20
paste input "COP COUNTRY 595"
type input "COP COUNTRY 595"
click at [272, 357] on input "text" at bounding box center [290, 367] width 93 height 20
type input "V"
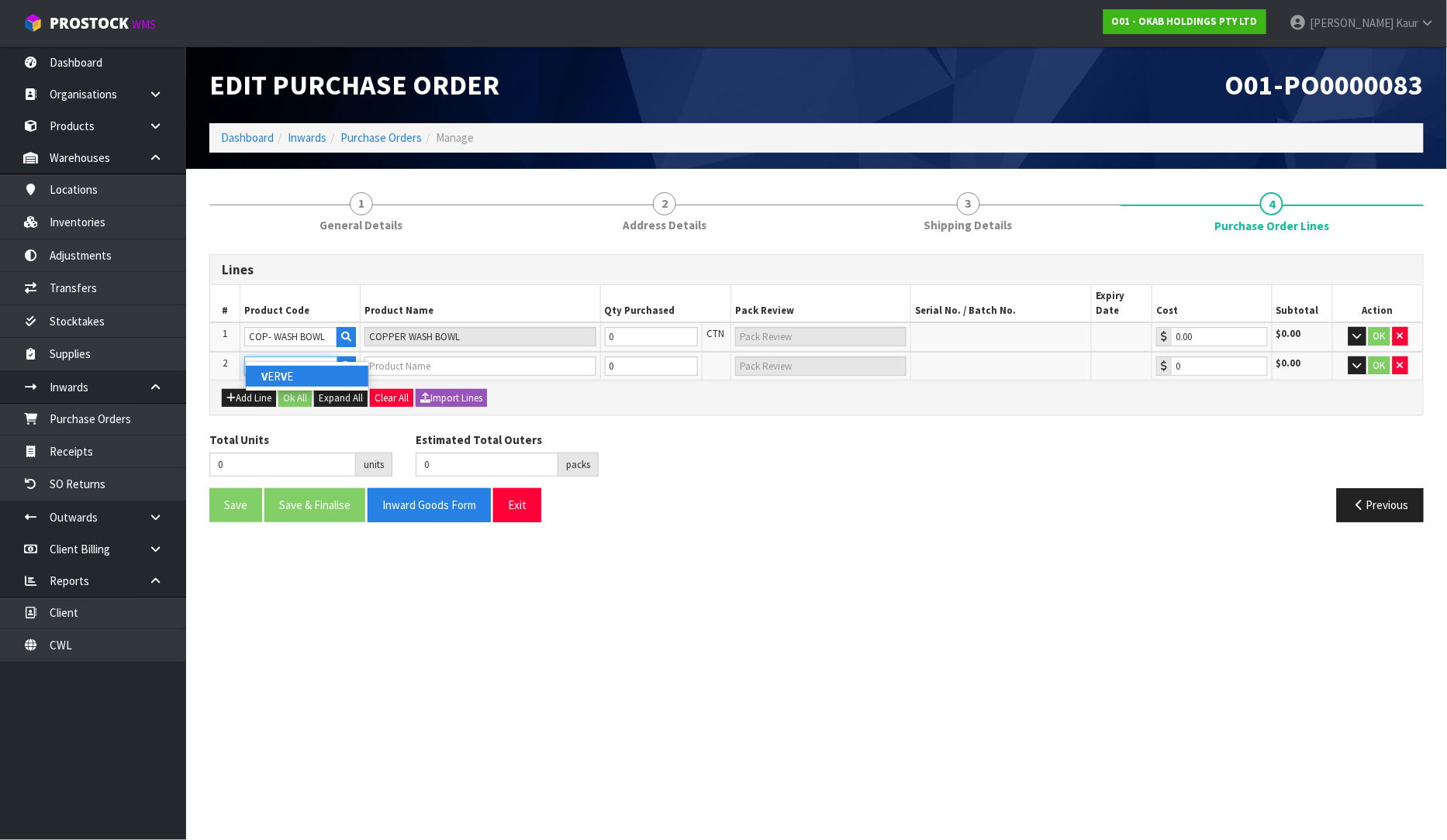
paste input "COP COUNTRY 595"
type input "COP COUNTRY 595"
type input "610 SINGLE BOWL COPPER COUNTRY SINK"
type input "0.00"
type input "COP COUNTRY 595"
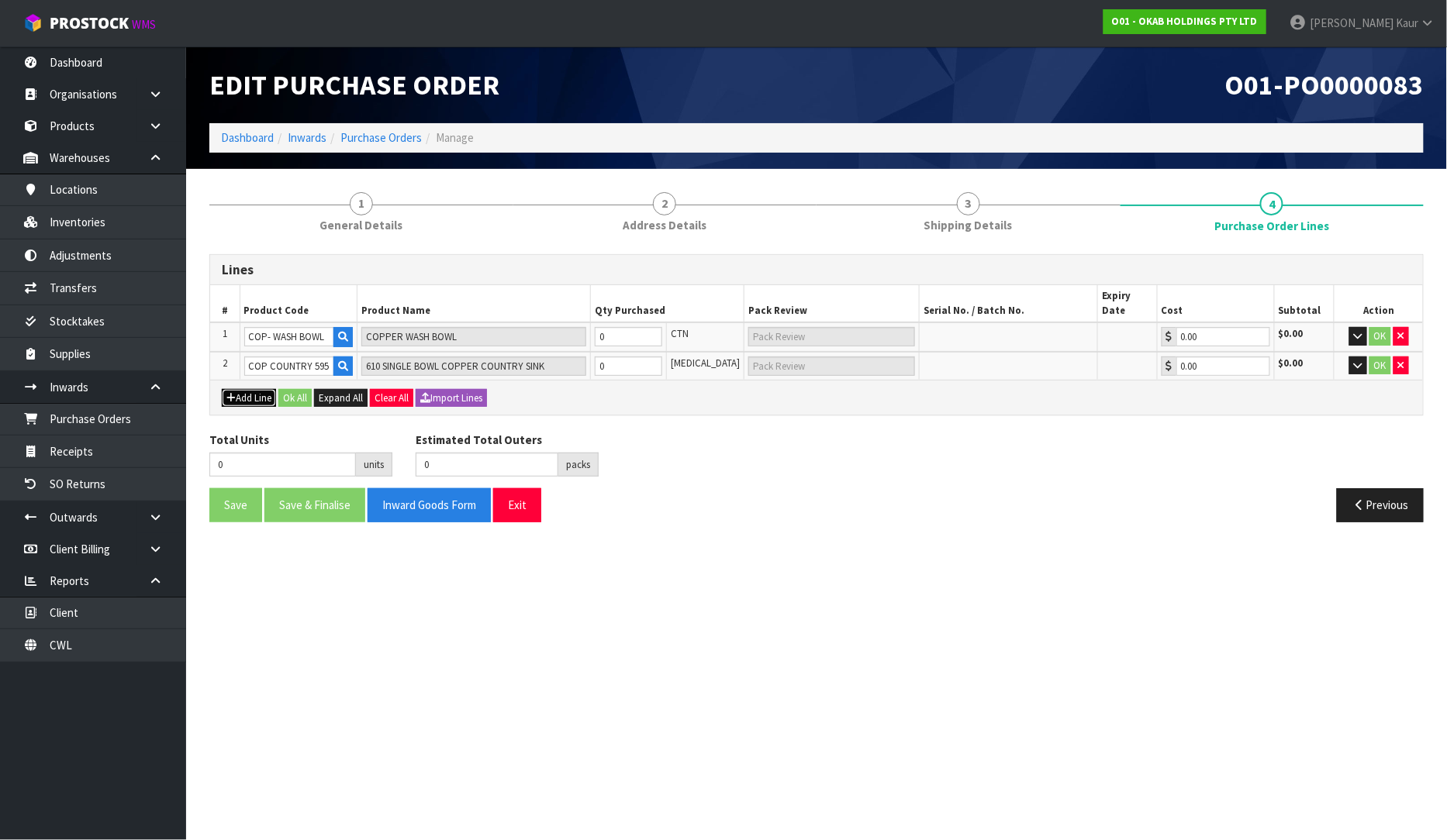
click at [246, 389] on button "Add Line" at bounding box center [249, 398] width 55 height 19
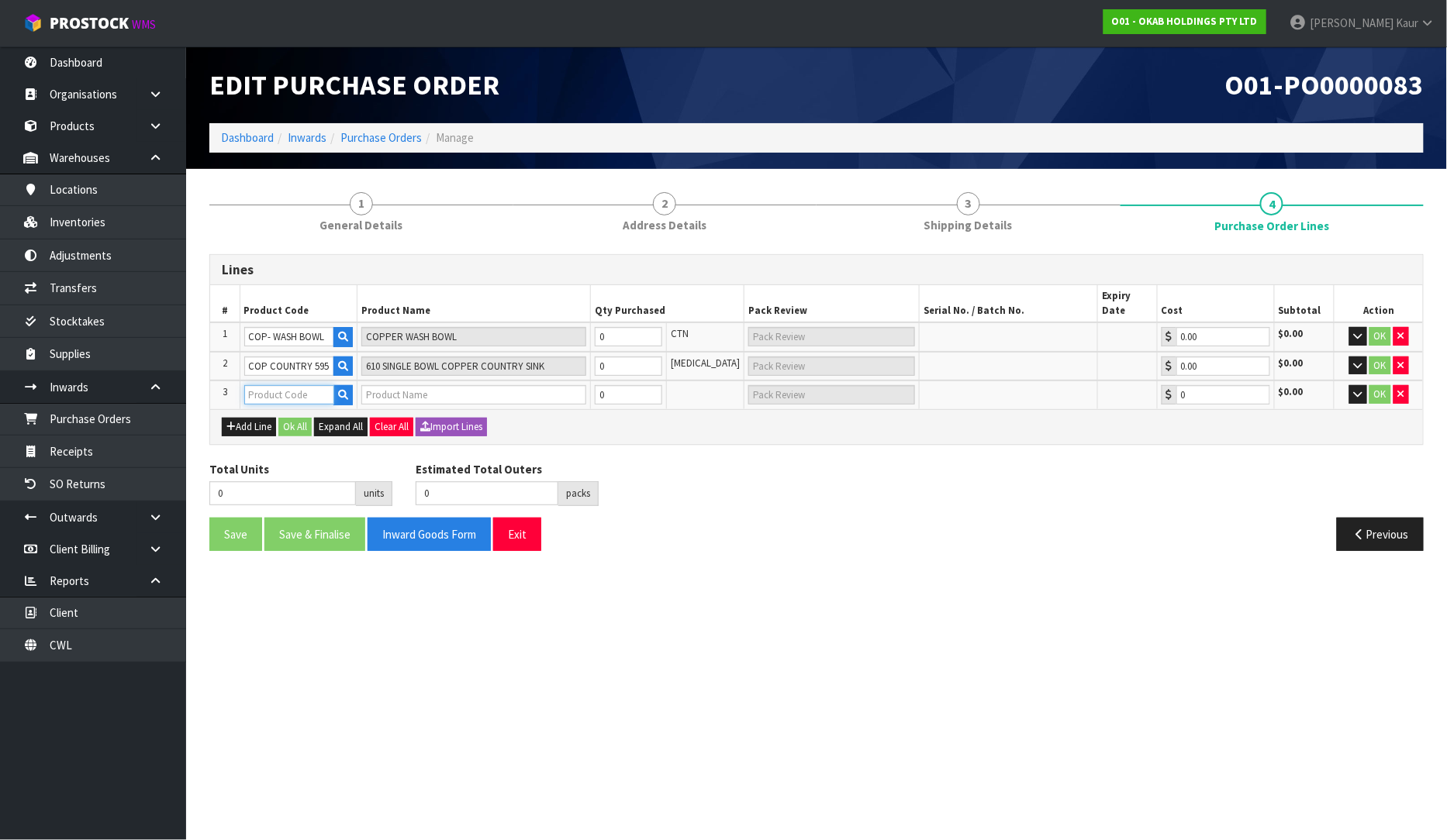
click at [303, 385] on input "text" at bounding box center [289, 395] width 91 height 20
paste input "GREAT BRITISH DOUBLE [PERSON_NAME]-1"
type input "GREAT BRITISH DOUBLE [PERSON_NAME]-1"
type input "GREAT BRITTISH DBL [PERSON_NAME] GLL015"
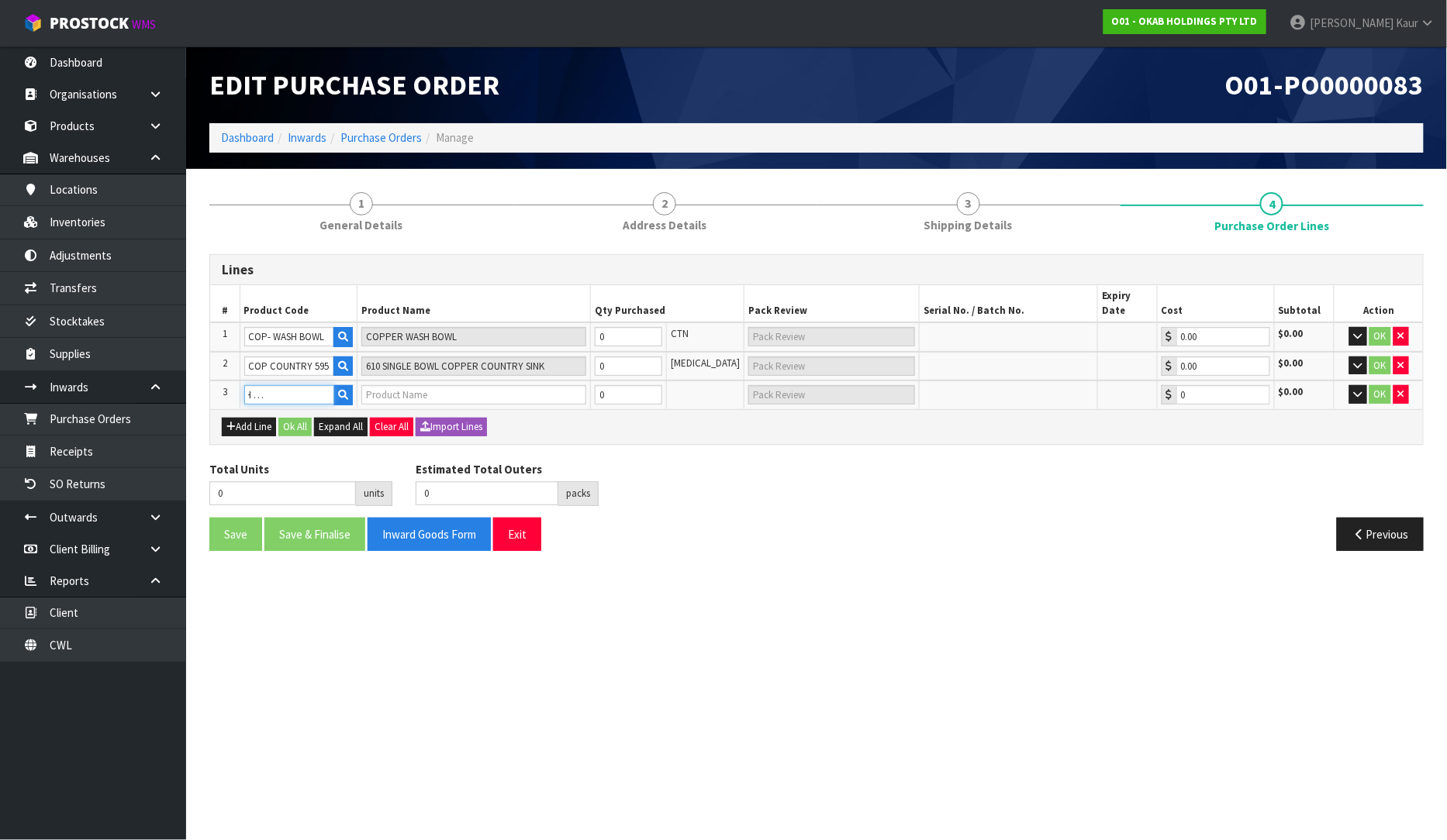
type input "0.00"
type input "GREAT BRITISH DOUBLE [PERSON_NAME]-1"
click at [239, 418] on button "Add Line" at bounding box center [249, 427] width 55 height 19
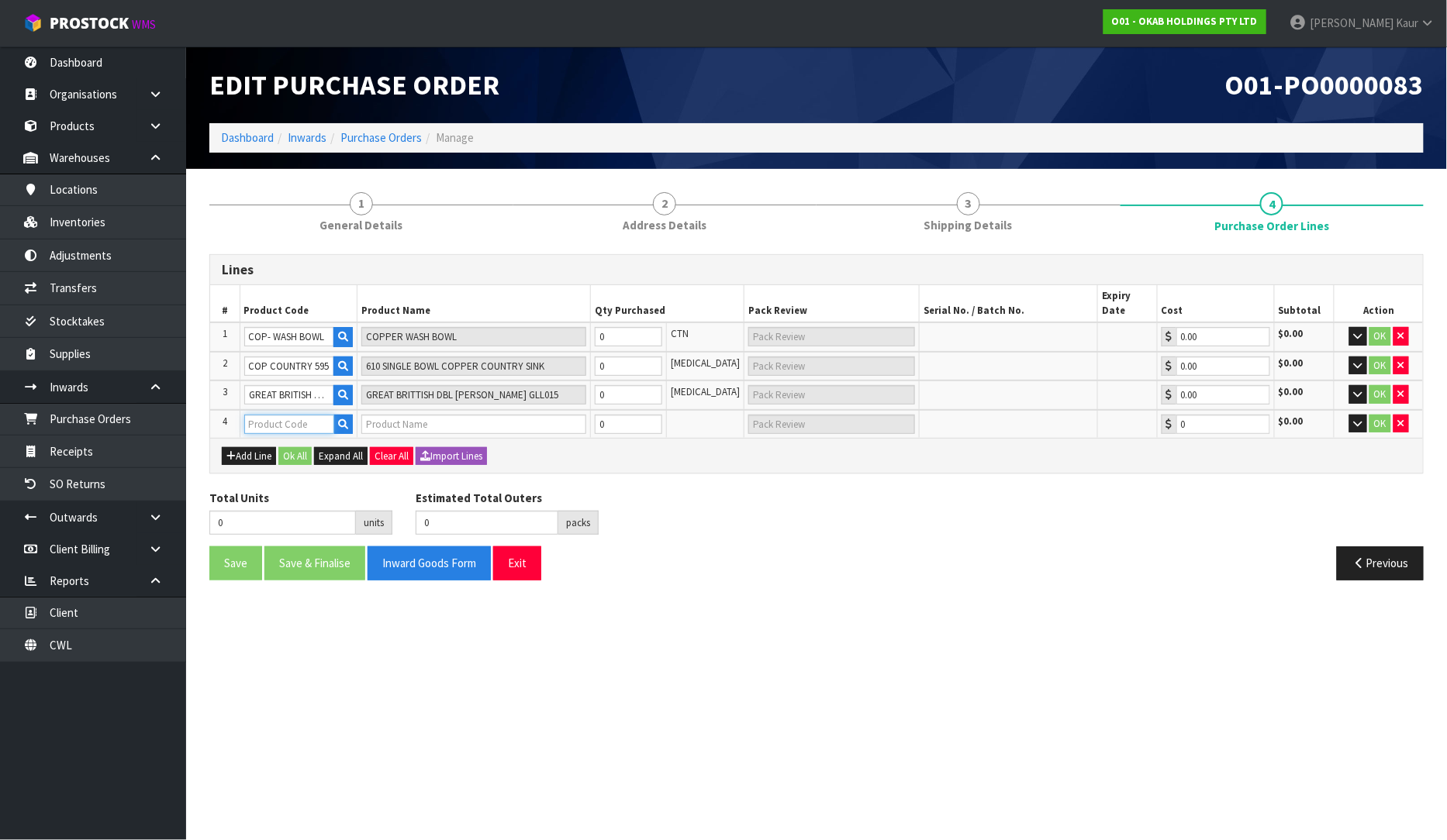
click at [306, 415] on input "text" at bounding box center [289, 425] width 91 height 20
paste input "D-BUT-800"
type input "D-BUT-800"
click at [300, 428] on strong "D-BUT-800" at bounding box center [290, 433] width 57 height 15
type input "D-BUT-800"
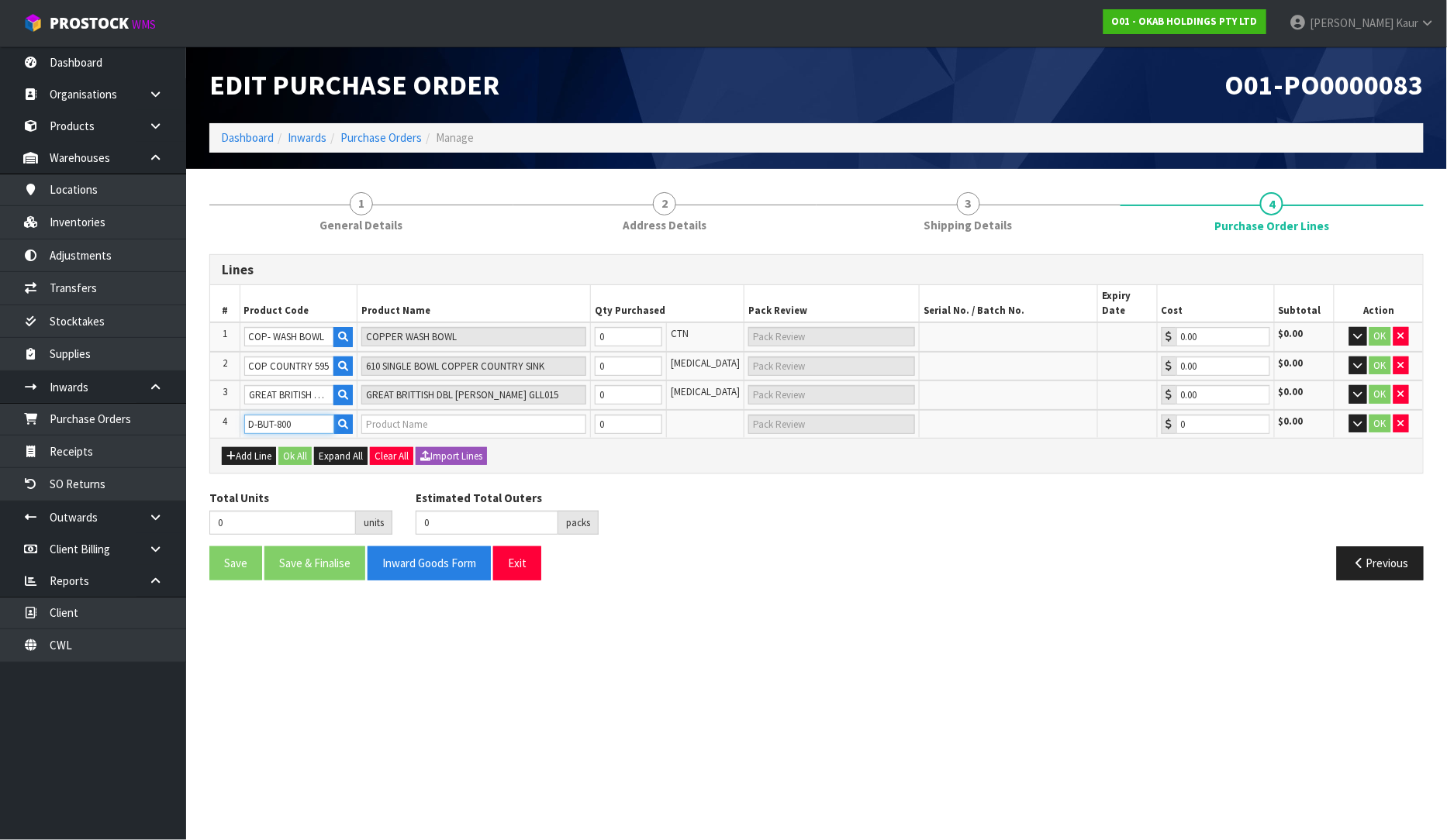
type input "DOUBLE [PERSON_NAME] 800X500X220"
type input "0.00"
click at [268, 447] on button "Add Line" at bounding box center [249, 456] width 55 height 19
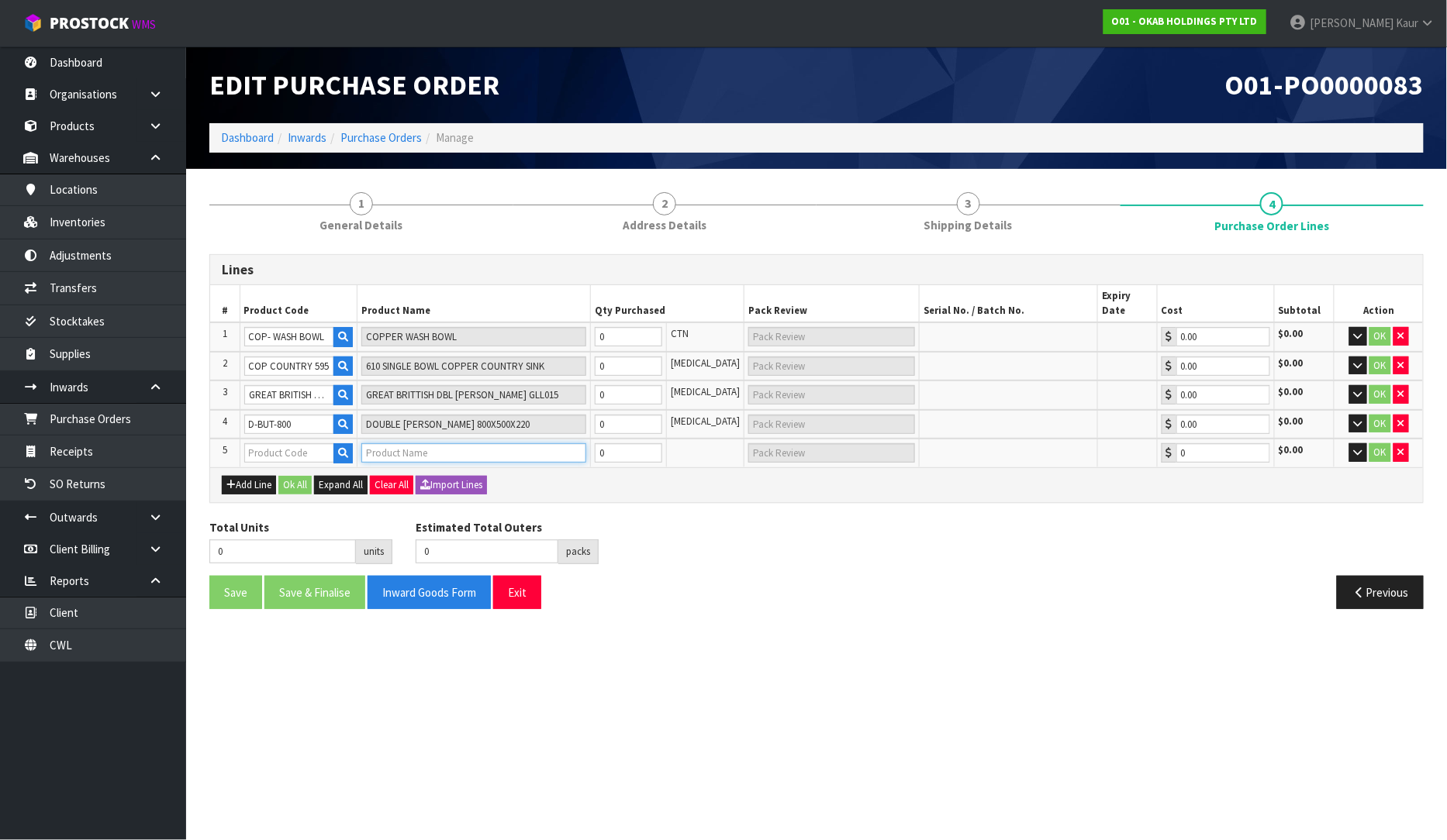
click at [393, 443] on input "text" at bounding box center [474, 453] width 225 height 20
paste input "BUT - 755"
type input "BUT - 755"
click at [300, 443] on input "text" at bounding box center [289, 453] width 91 height 20
paste input "BUT - 755"
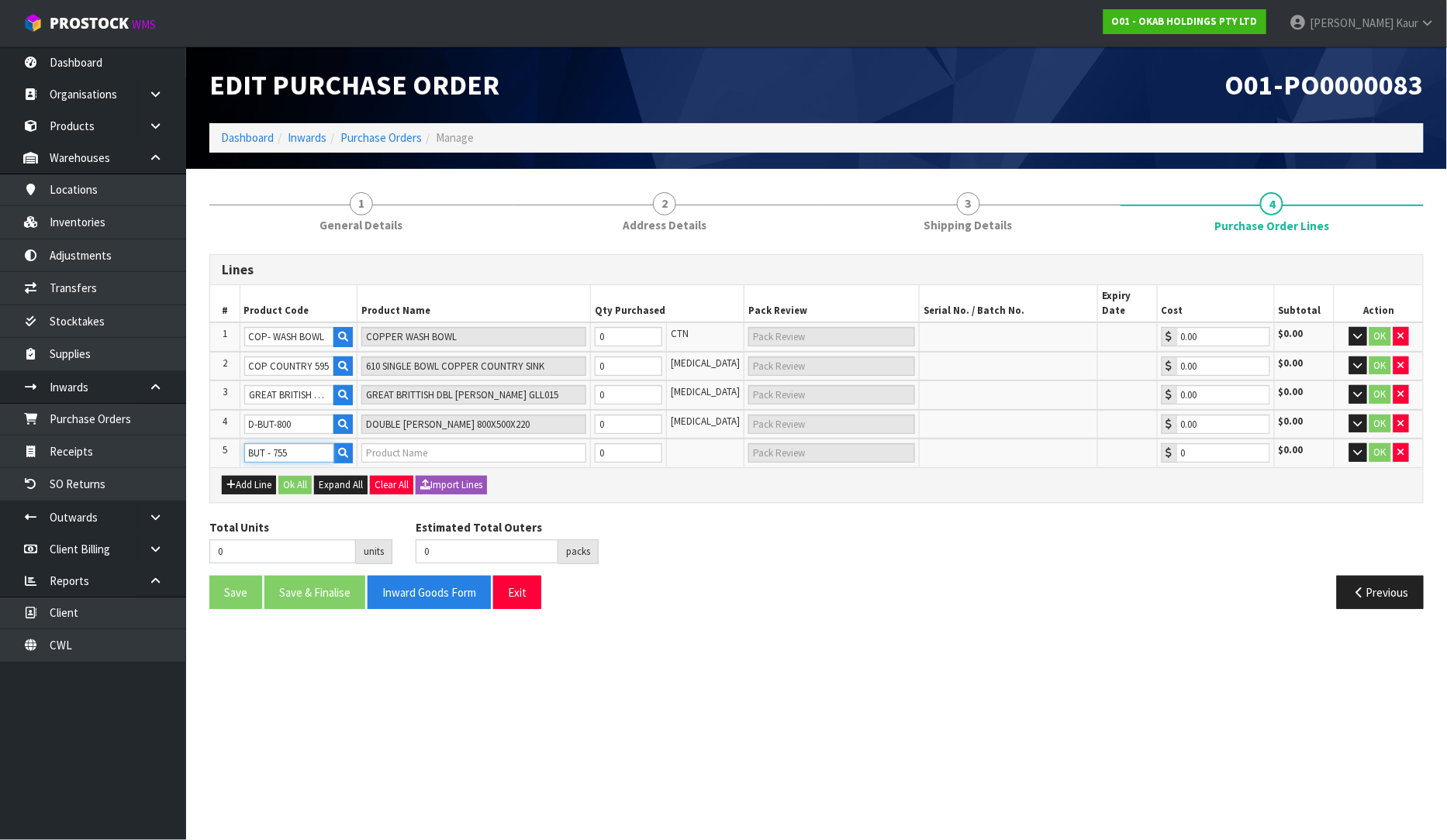
type input "BUT - 755"
click at [661, 551] on div "Total Units 0 units Estimated Total Outers 0 packs Estimated Total Pallets 0 pa…" at bounding box center [816, 547] width 1238 height 56
click at [653, 327] on input "0" at bounding box center [628, 337] width 68 height 20
type input "2"
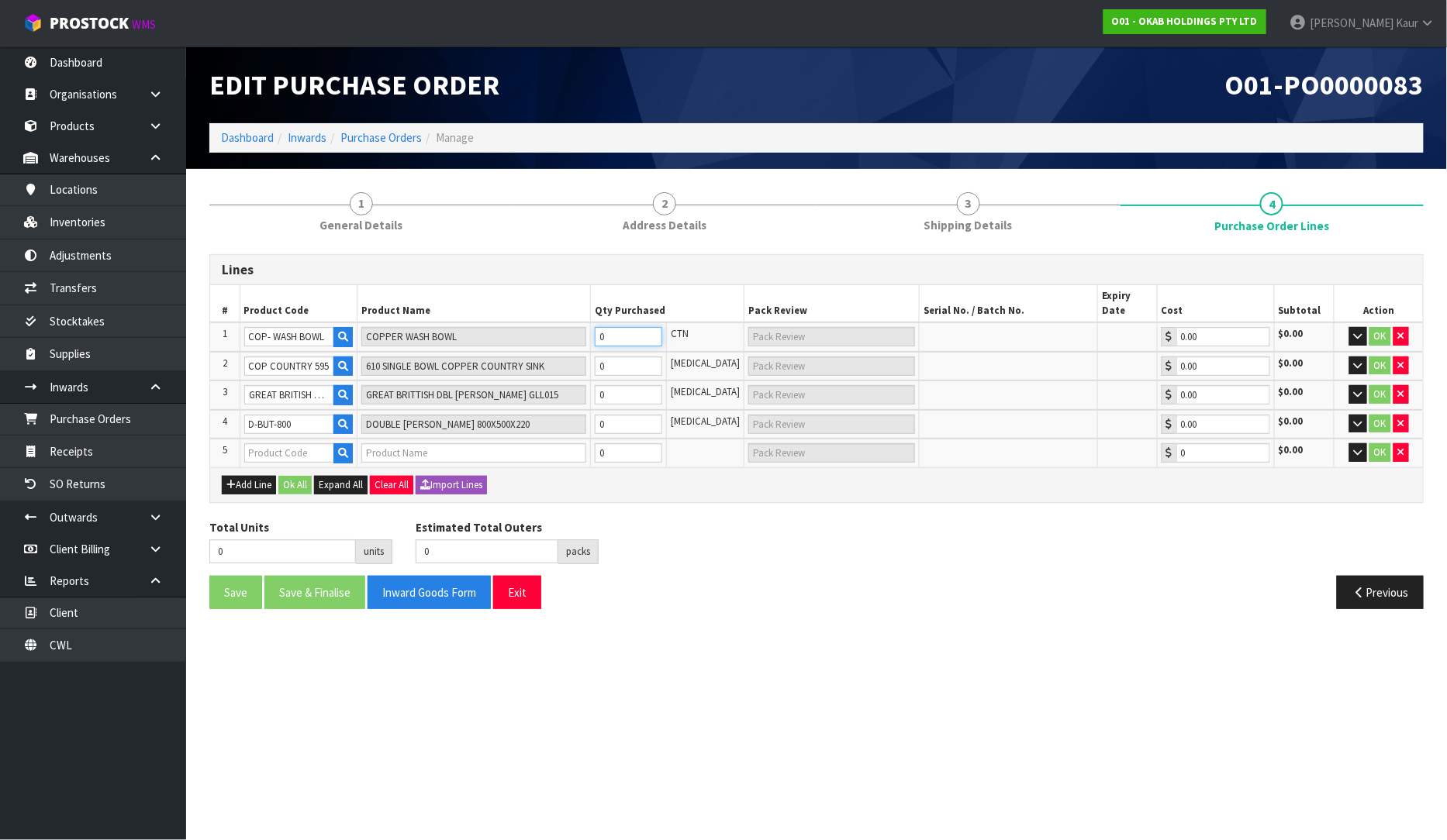
type input "2 CTN"
type input "2"
click at [651, 357] on input "0" at bounding box center [628, 367] width 68 height 20
type input "3"
type input "1"
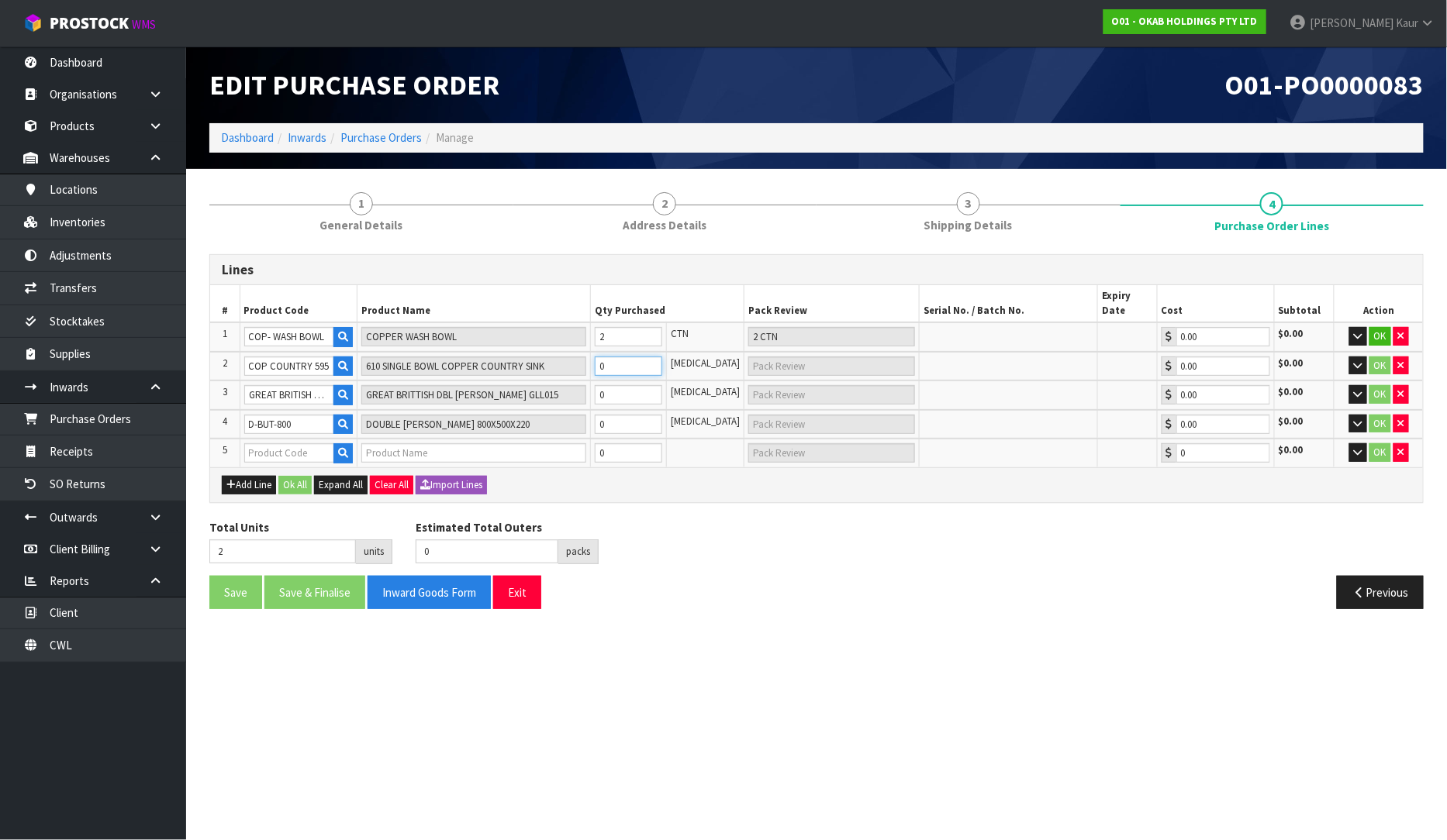
type input "1"
type input "1 CTN"
type input "1"
click at [633, 380] on td "0" at bounding box center [627, 395] width 76 height 30
click at [629, 385] on input "0" at bounding box center [628, 395] width 68 height 20
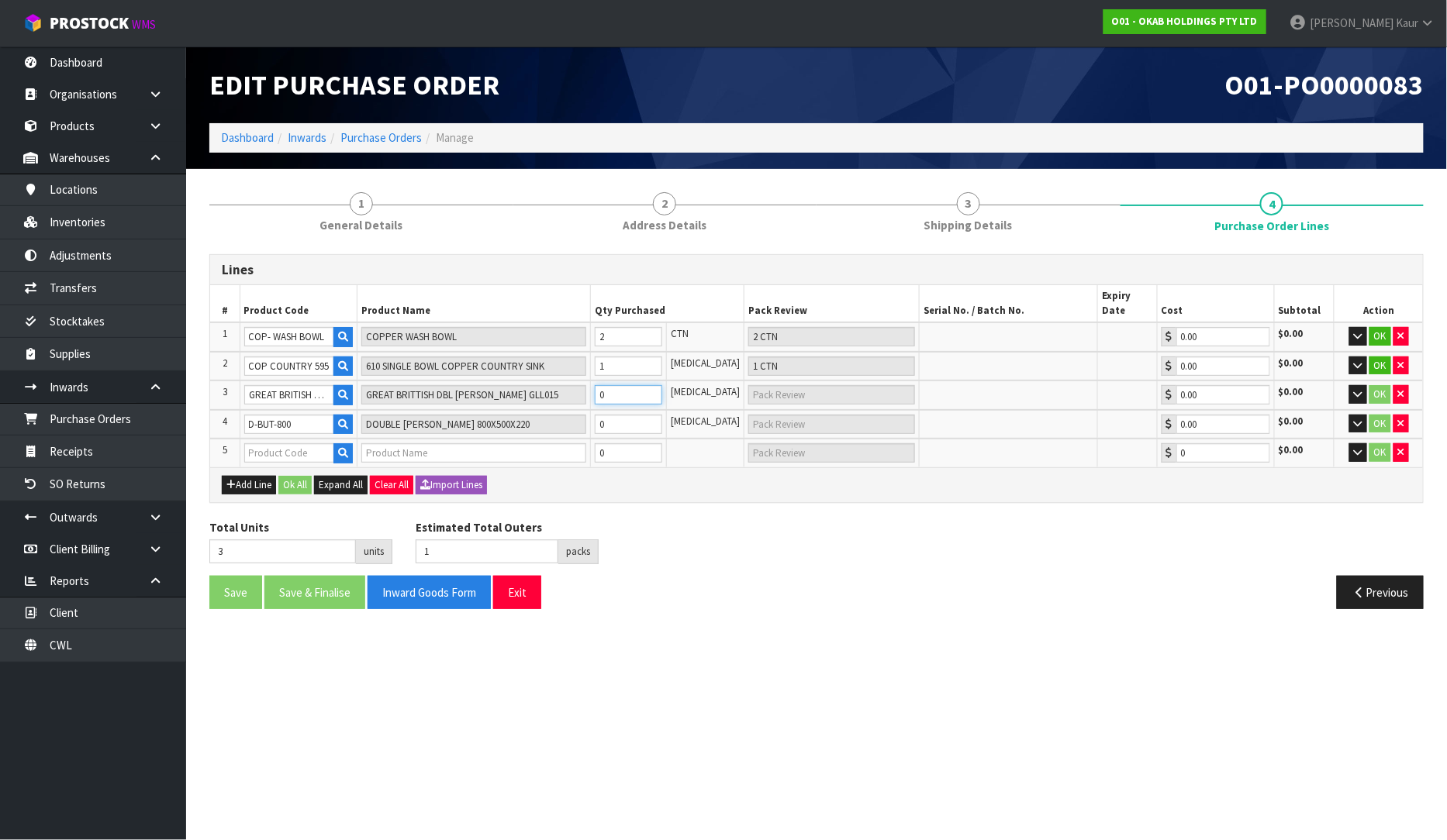
type input "4"
type input "2"
type input "1"
type input "1 CTN"
type input "1"
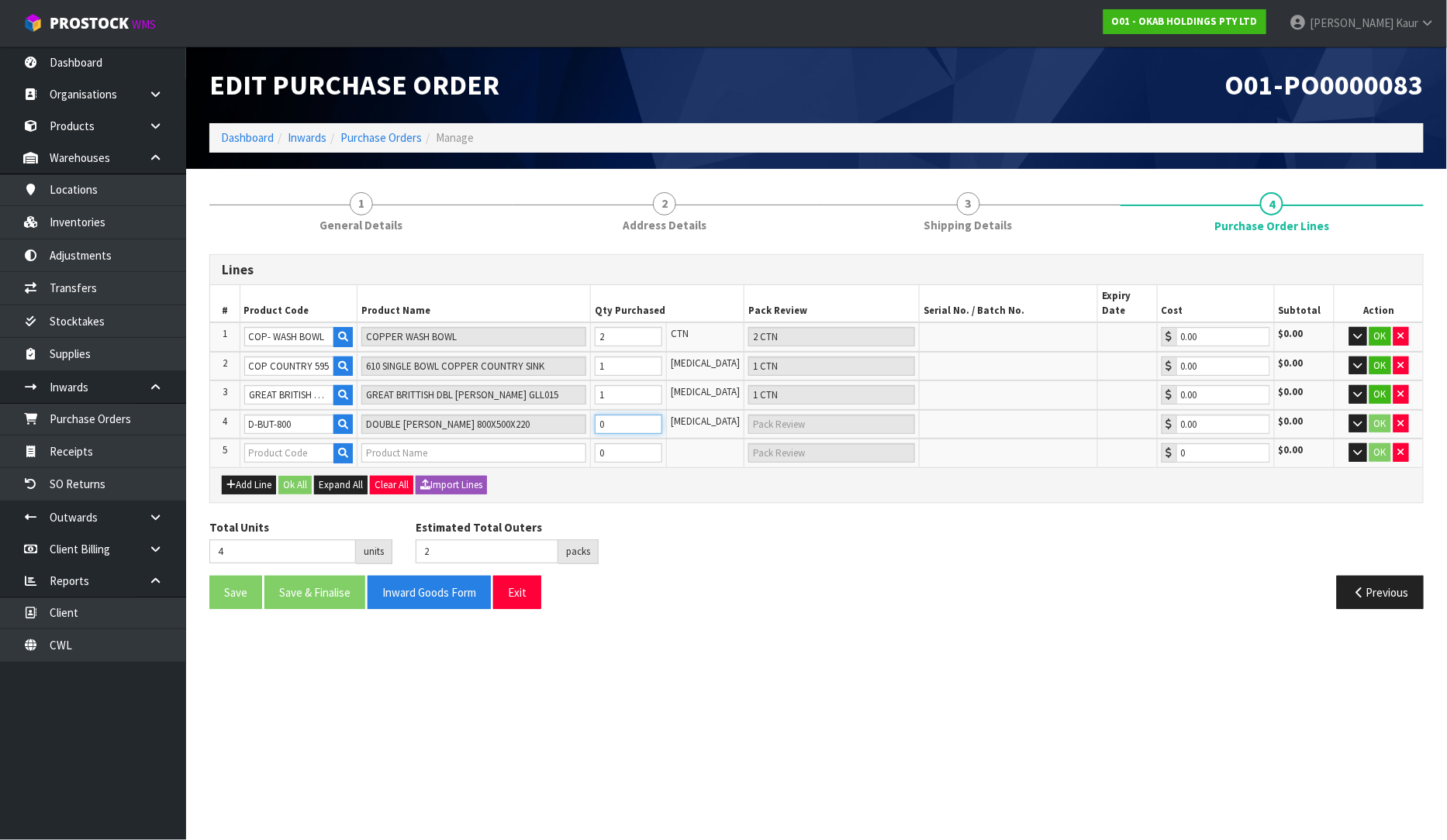
click at [618, 415] on input "0" at bounding box center [628, 425] width 68 height 20
type input "5"
type input "3"
type input "1"
type input "1 CTN"
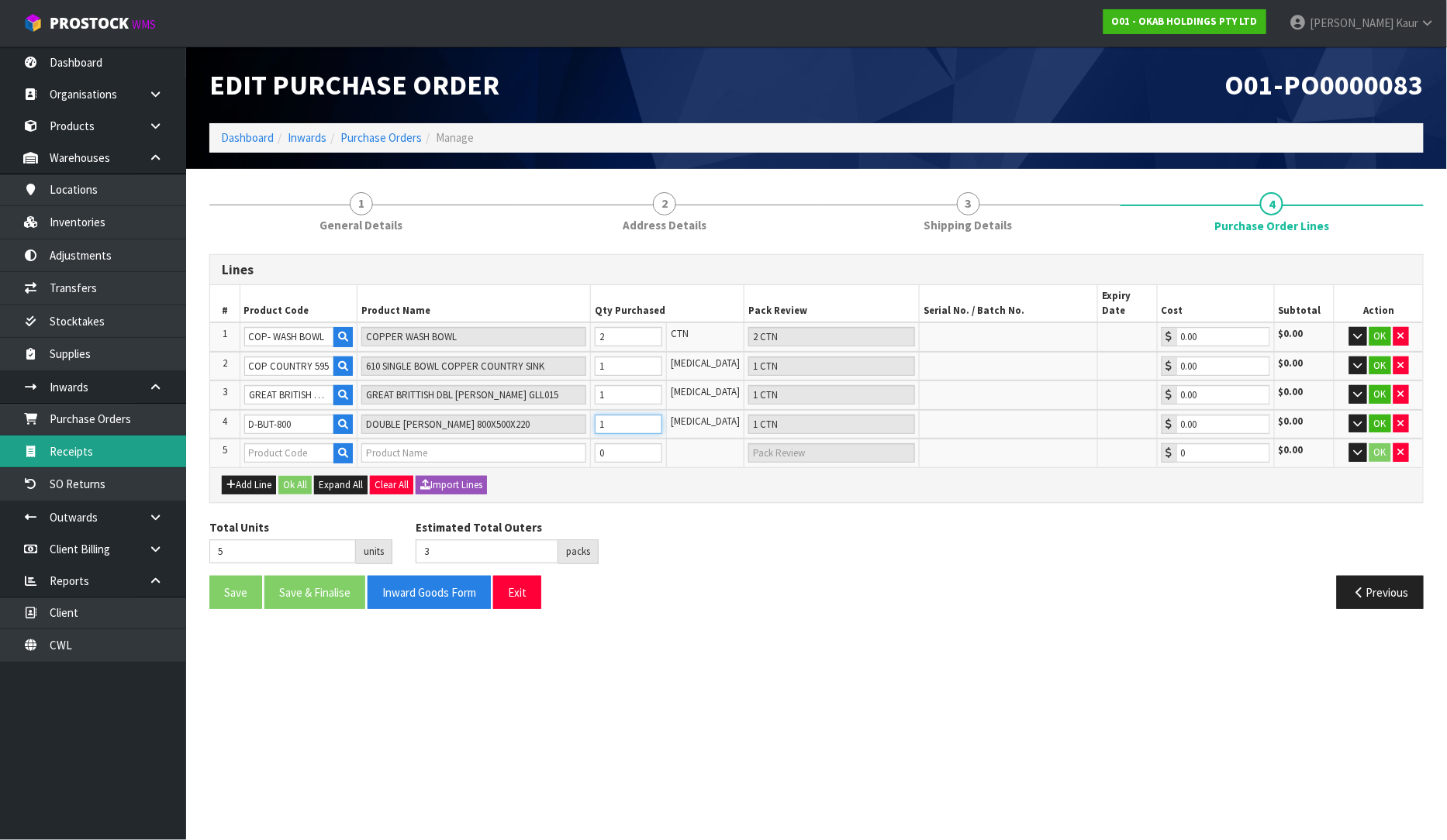
type input "1"
click at [269, 443] on input "text" at bounding box center [289, 453] width 91 height 20
paste input "BUT - 838"
type input "BUT - 838"
click at [415, 443] on input "text" at bounding box center [474, 453] width 225 height 20
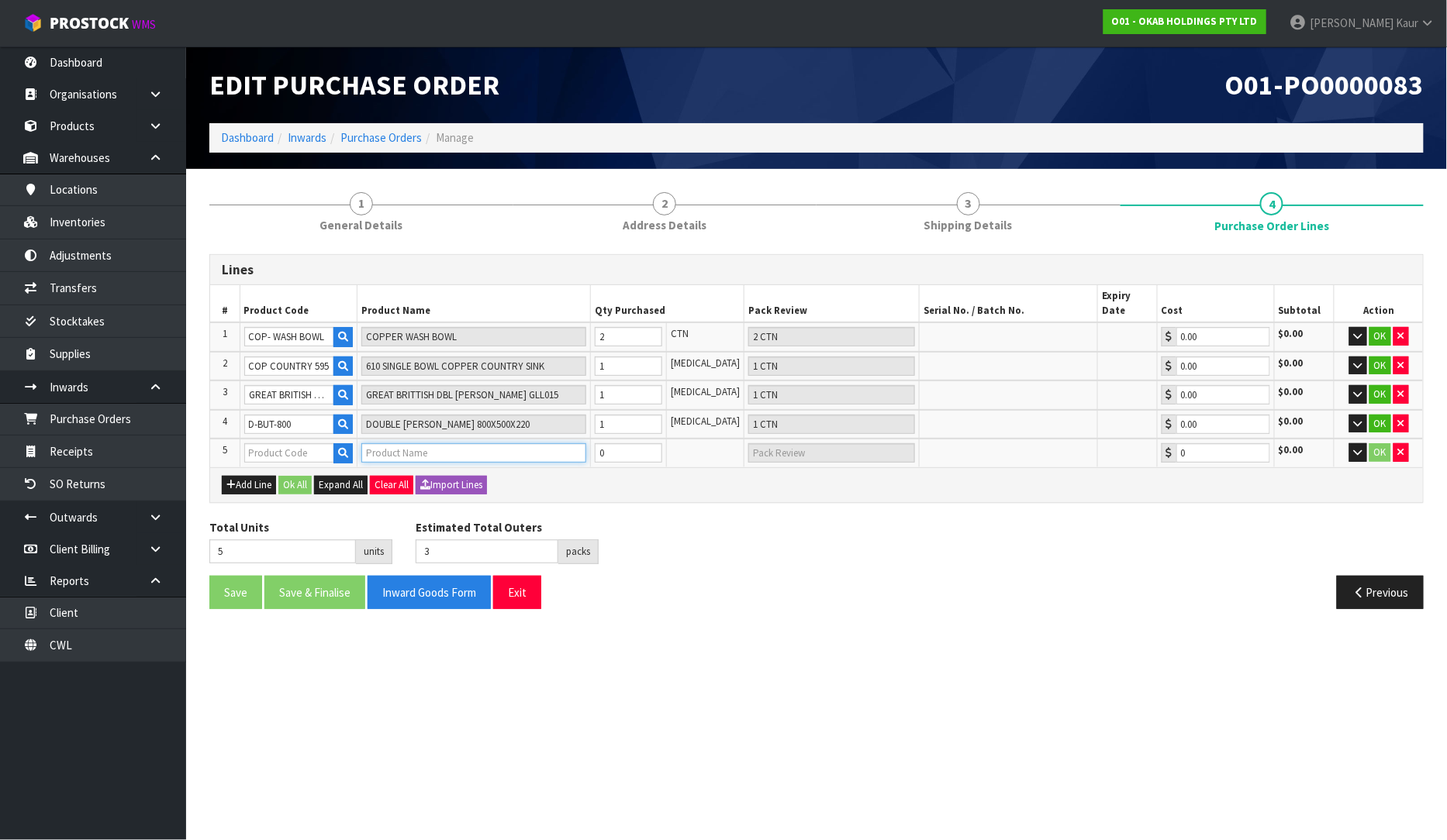
paste input "BUT - 838"
type input "BUT - 838"
click at [299, 443] on input "text" at bounding box center [289, 453] width 91 height 20
paste input "S/S DBL [PERSON_NAME]"
type input "S/S DBL [PERSON_NAME]"
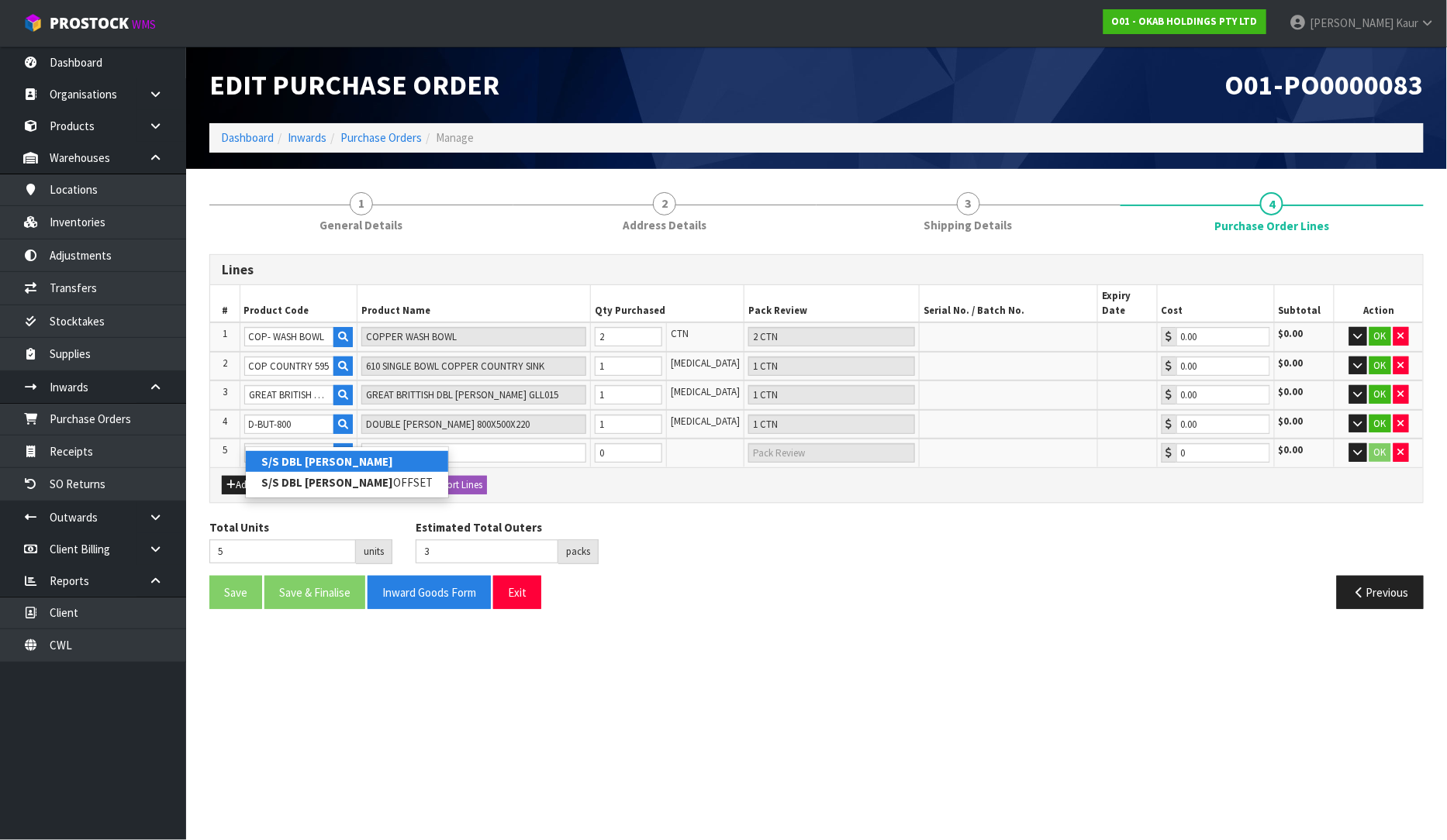
click at [342, 463] on strong "S/S DBL [PERSON_NAME]" at bounding box center [327, 461] width 132 height 15
type input "S/S DBL [PERSON_NAME]"
type input "STAINLESS STEEL DOUBLE [PERSON_NAME] SINK 840 TITLE DEFAULT TITLE"
type input "0.00"
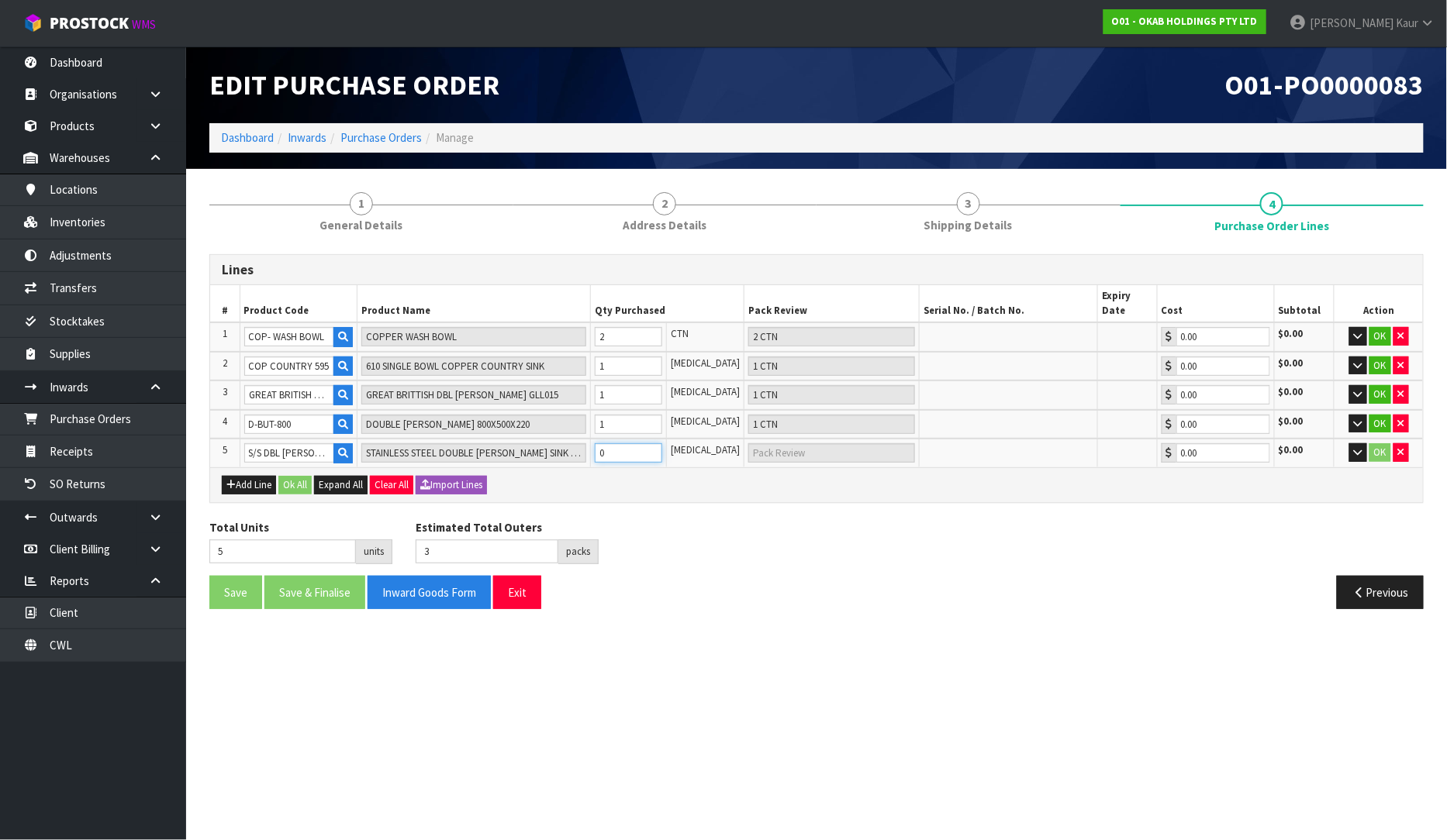
click at [624, 443] on input "0" at bounding box center [628, 453] width 68 height 20
type input "6"
type input "1"
type input "1 [MEDICAL_DATA]"
type input "1"
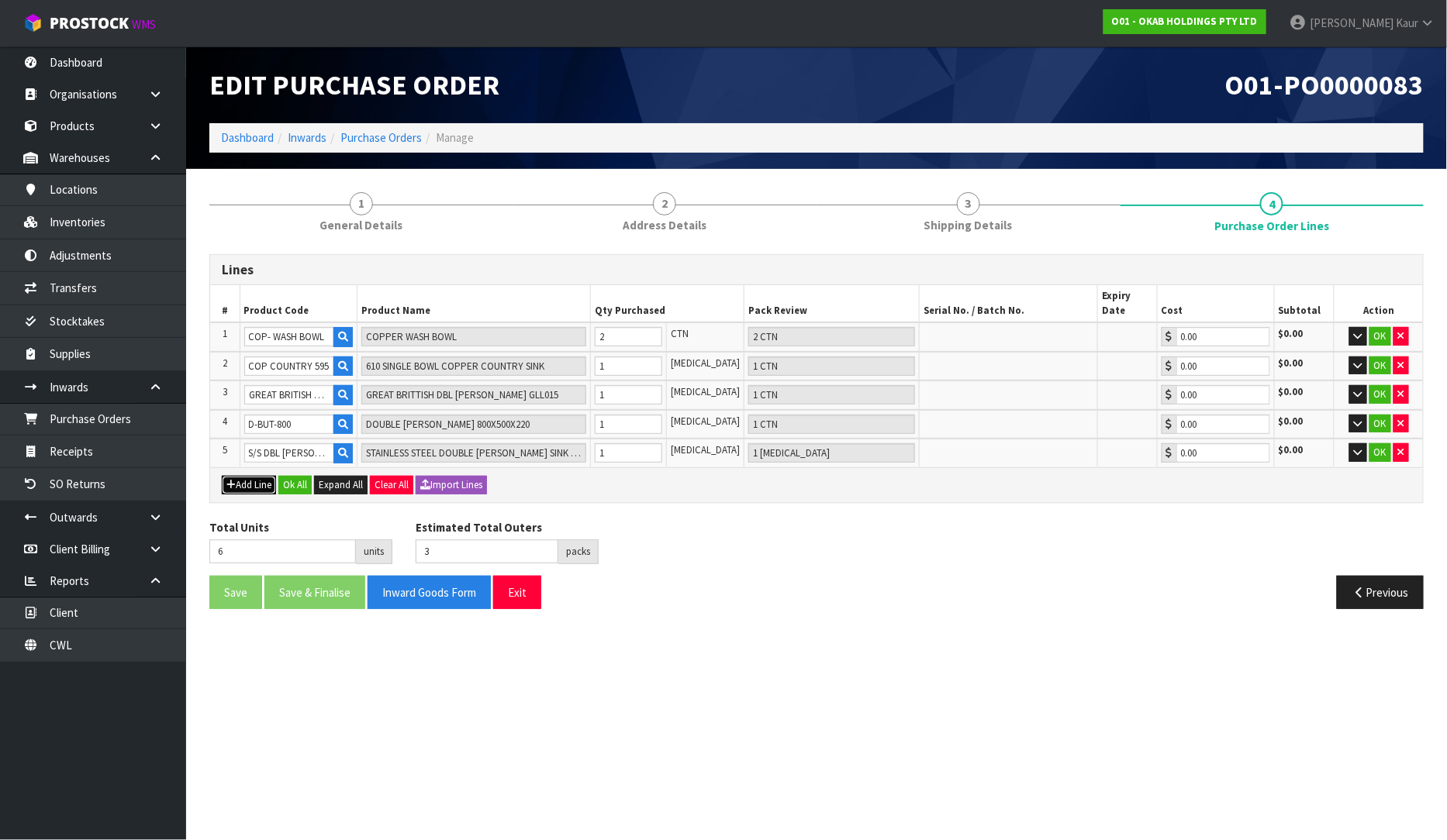
click at [236, 475] on button "Add Line" at bounding box center [249, 484] width 55 height 19
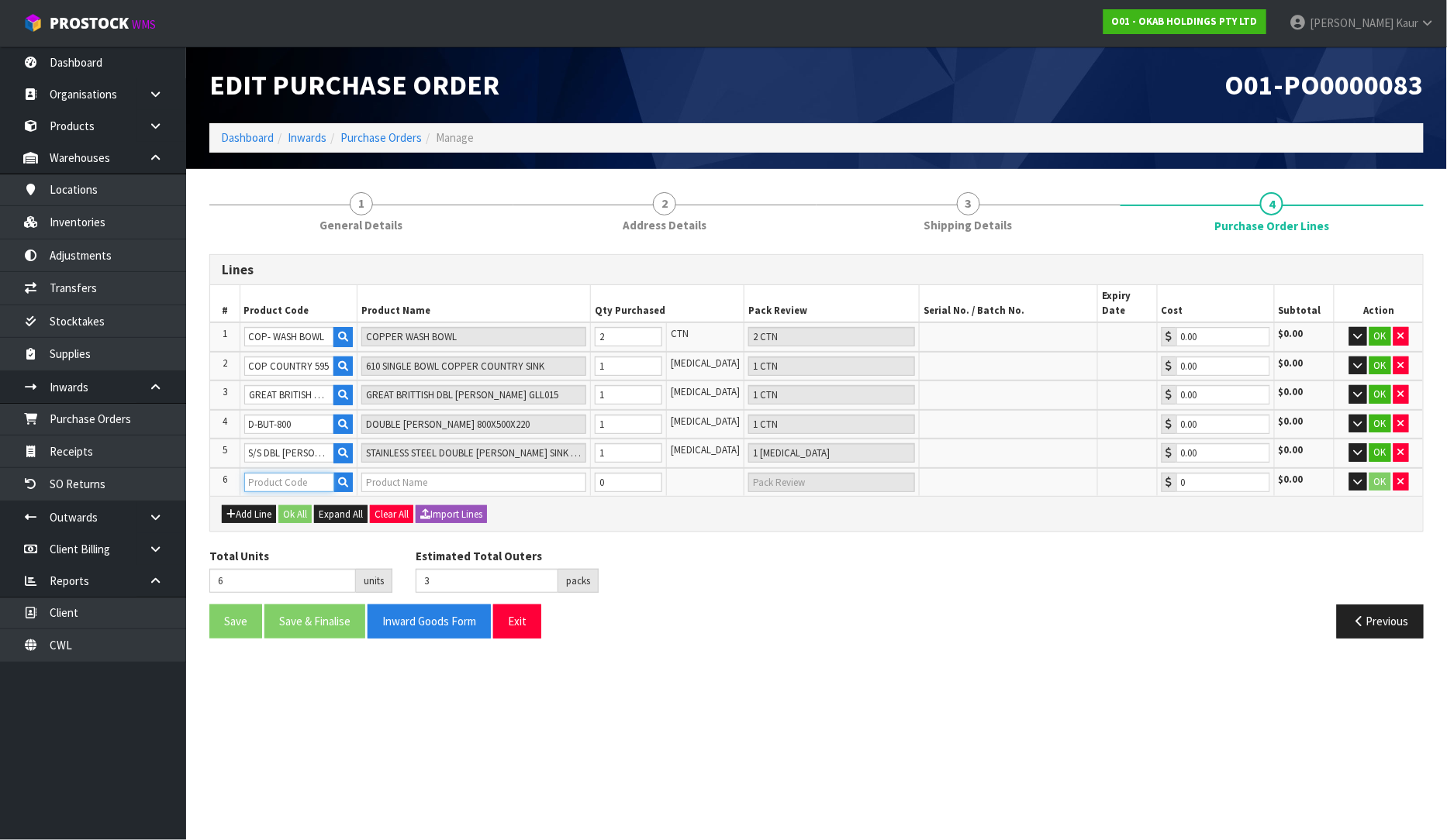
click at [283, 472] on input "text" at bounding box center [289, 482] width 91 height 20
paste input "[GEOGRAPHIC_DATA] 595"
type input "[GEOGRAPHIC_DATA] 595"
click at [473, 472] on input "text" at bounding box center [474, 482] width 225 height 20
paste input "[GEOGRAPHIC_DATA] 595"
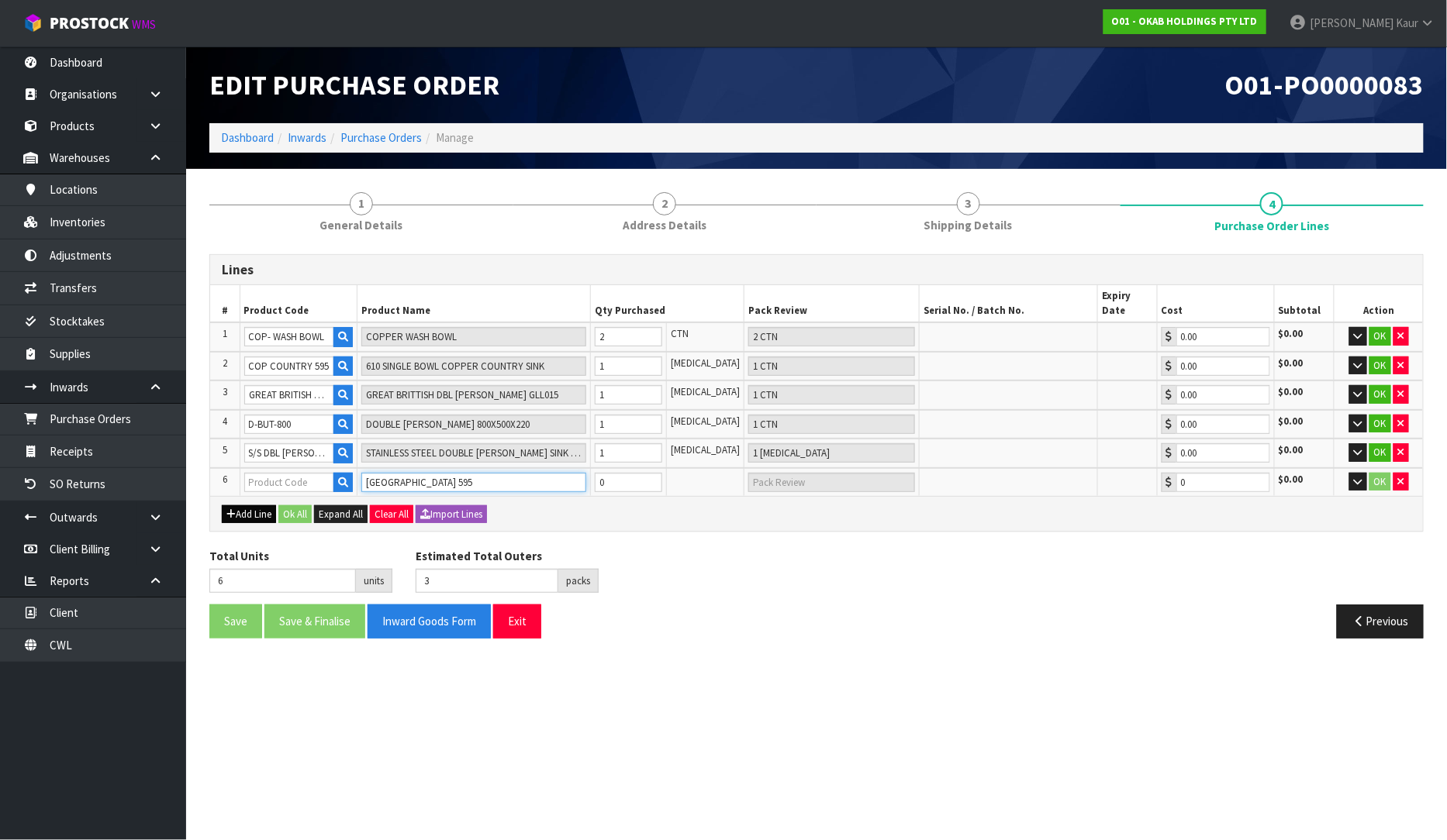
type input "[GEOGRAPHIC_DATA] 595"
click at [241, 505] on button "Add Line" at bounding box center [249, 514] width 55 height 19
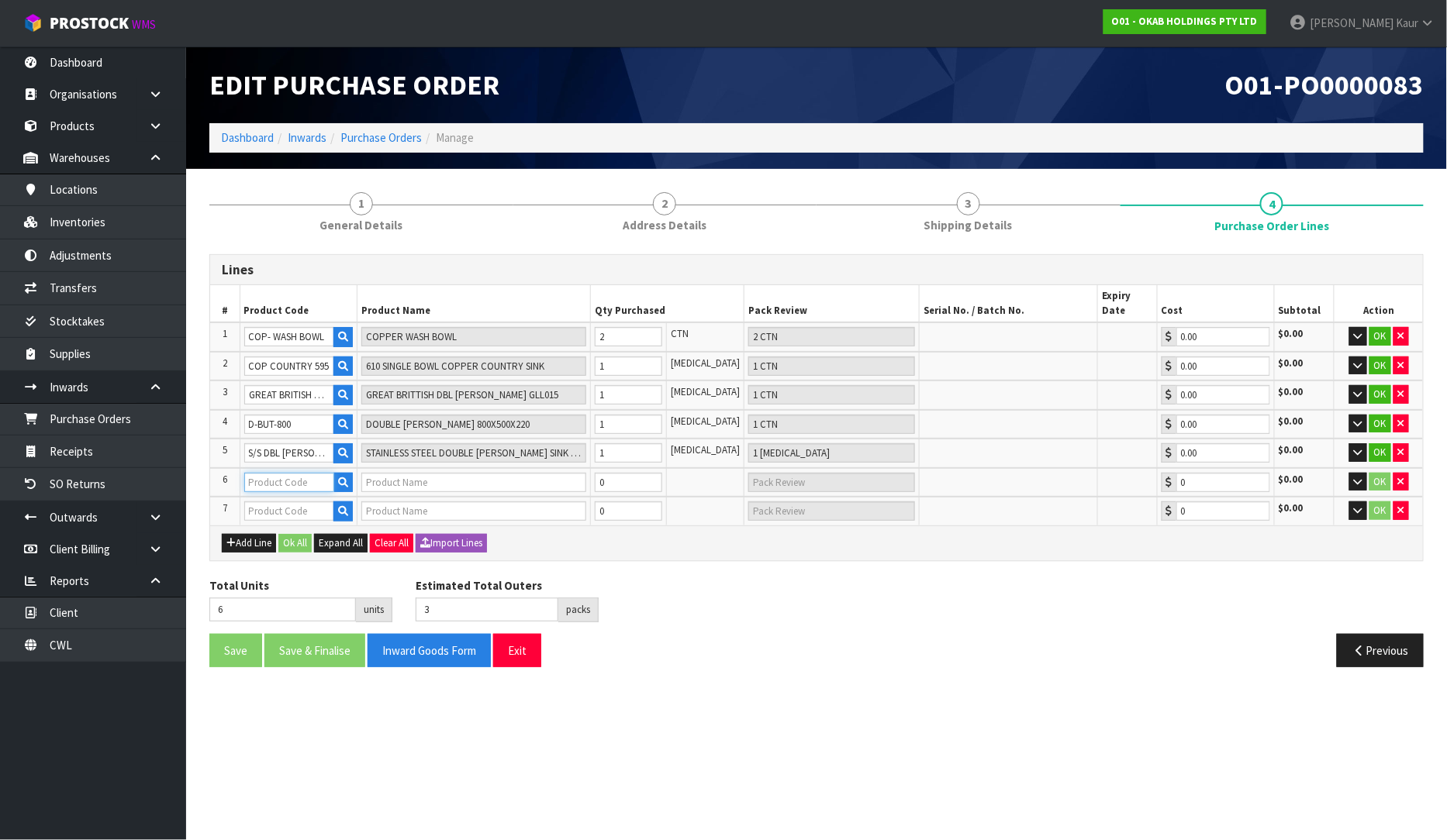
click at [304, 472] on input "text" at bounding box center [289, 482] width 91 height 20
paste input "FRENCH 755"
type input "FRENCH 755"
click at [376, 472] on input "text" at bounding box center [474, 482] width 225 height 20
paste input "FRENCH 755"
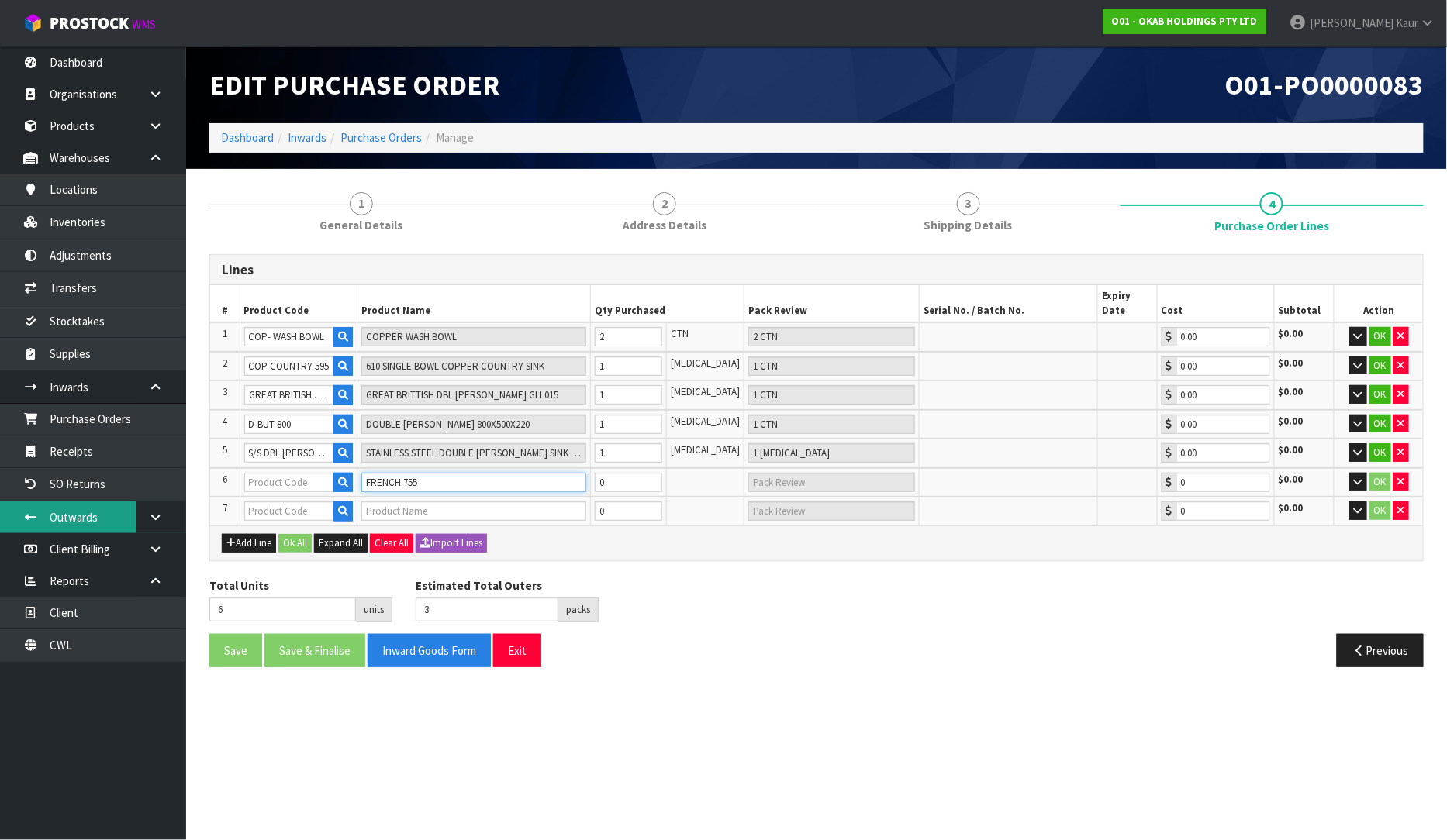
type input "FRENCH 755"
click at [312, 472] on input "text" at bounding box center [289, 482] width 91 height 20
paste input "[PERSON_NAME] SINGLE"
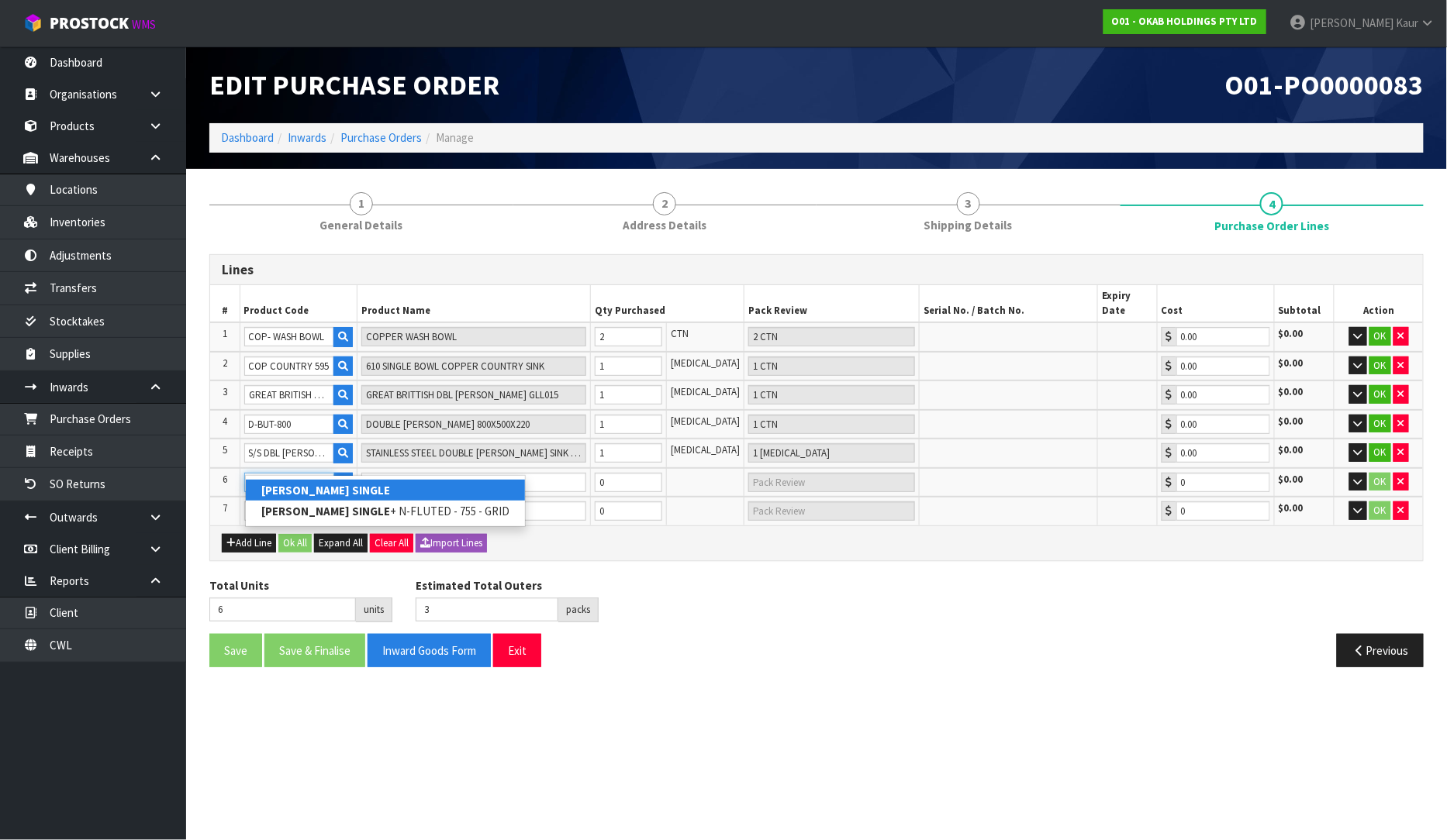
type input "[PERSON_NAME] SINGLE"
drag, startPoint x: 297, startPoint y: 478, endPoint x: 297, endPoint y: 488, distance: 10.0
click at [296, 488] on strong "[PERSON_NAME] SINGLE" at bounding box center [326, 489] width 129 height 15
type input "[PERSON_NAME] SINGLE"
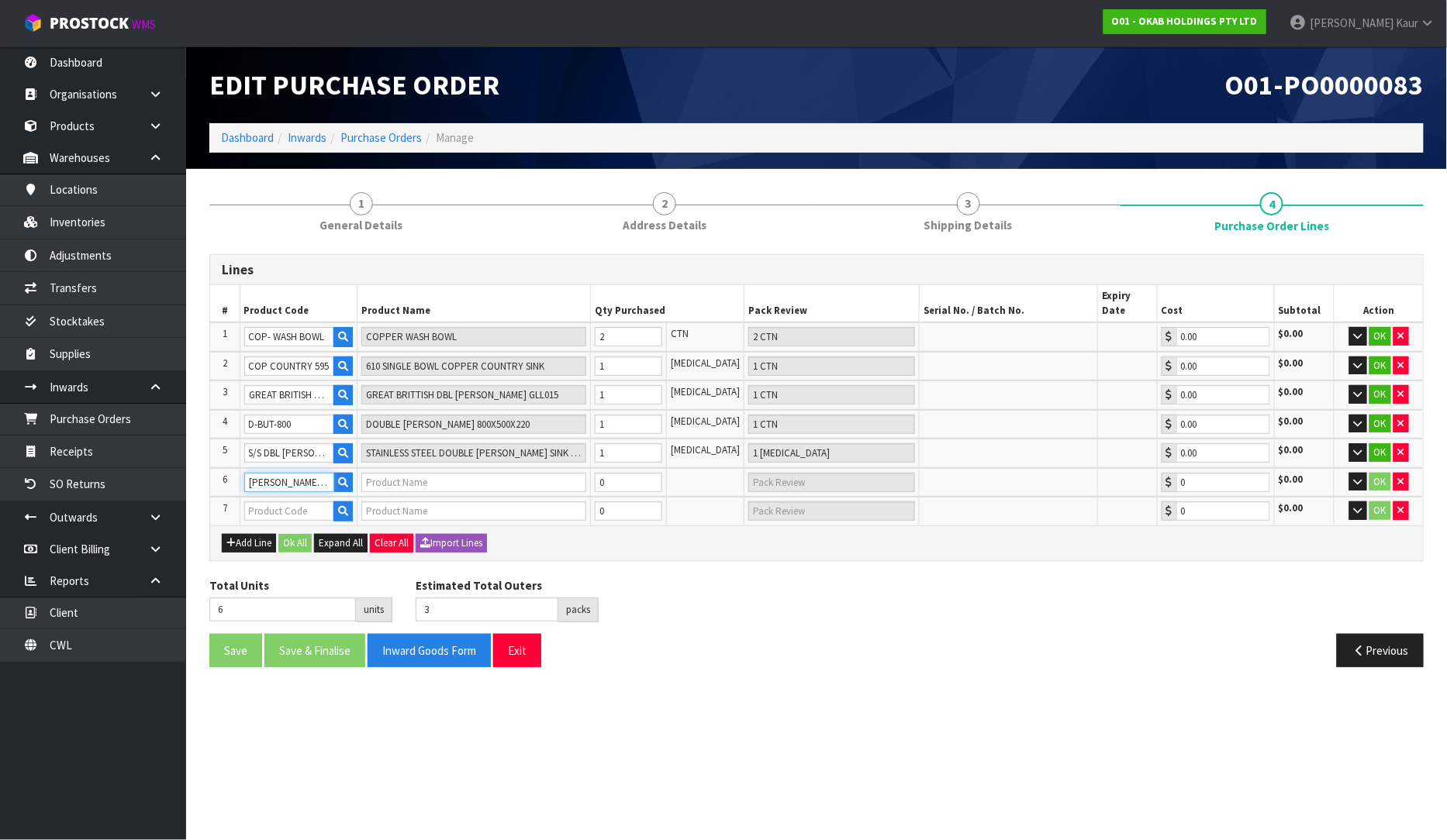
type input "[PERSON_NAME] SINGLE / FH 755"
type input "0.00"
click at [620, 472] on input "0" at bounding box center [628, 482] width 68 height 20
type input "11"
type input "5"
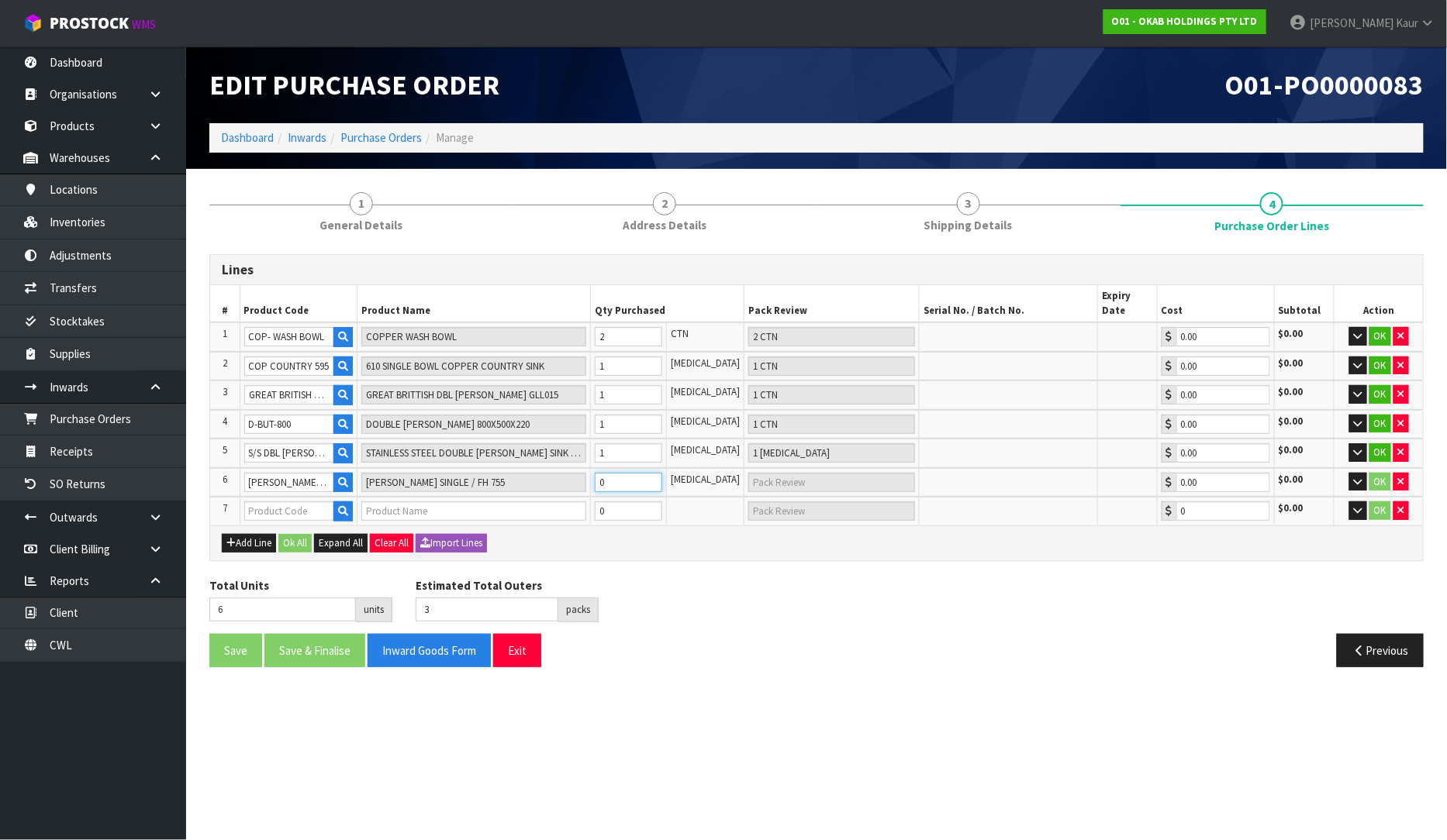
type input "5 [MEDICAL_DATA]"
type input "5"
click at [314, 501] on input "text" at bounding box center [289, 511] width 91 height 20
paste input "BUT 595"
type input "BUT 595"
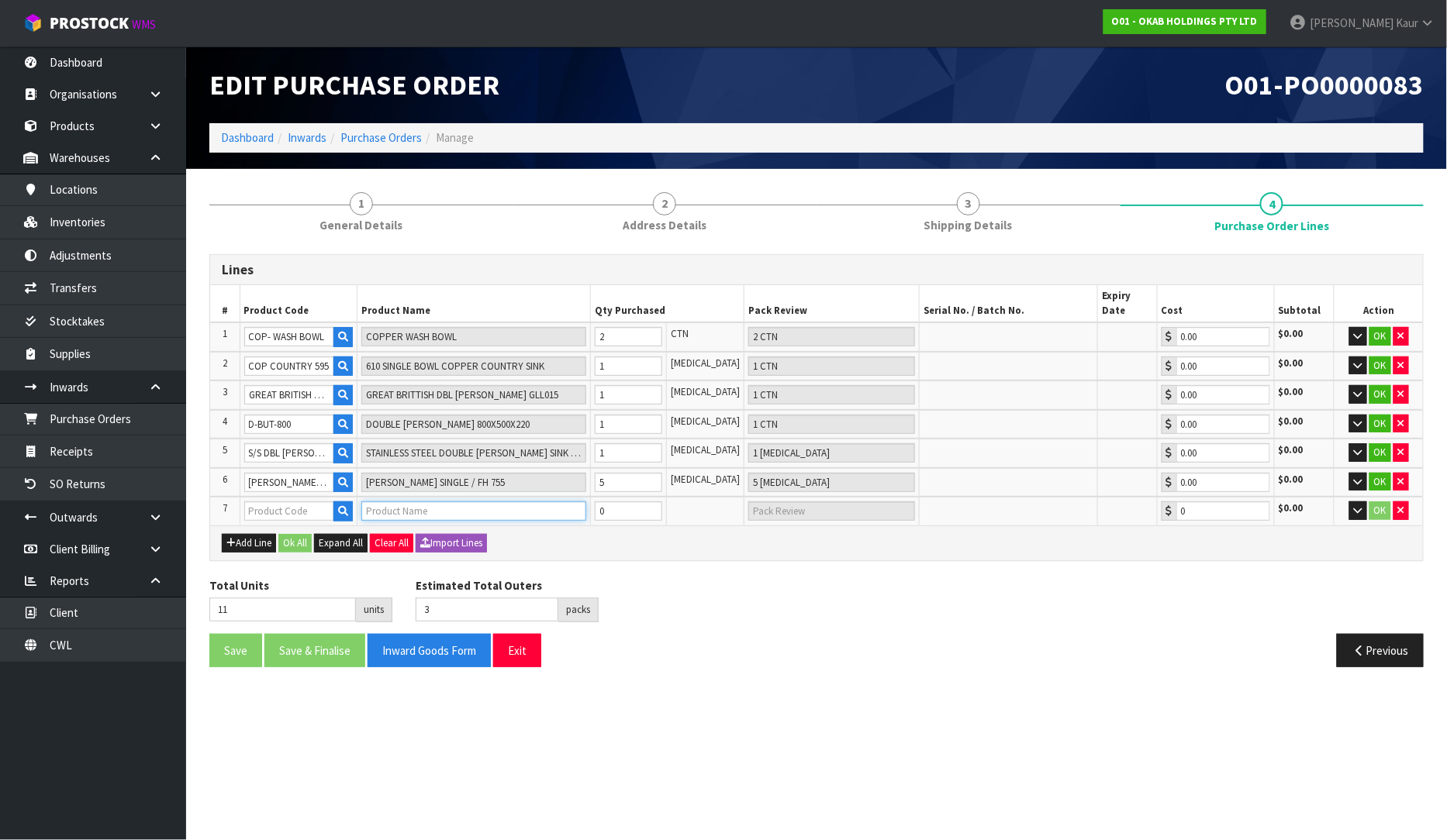
click at [404, 501] on input "text" at bounding box center [474, 511] width 225 height 20
paste input "BUT 595"
type input "BUT 595"
click at [287, 501] on input "text" at bounding box center [289, 511] width 91 height 20
paste input "FLUTED [PERSON_NAME] SMALL"
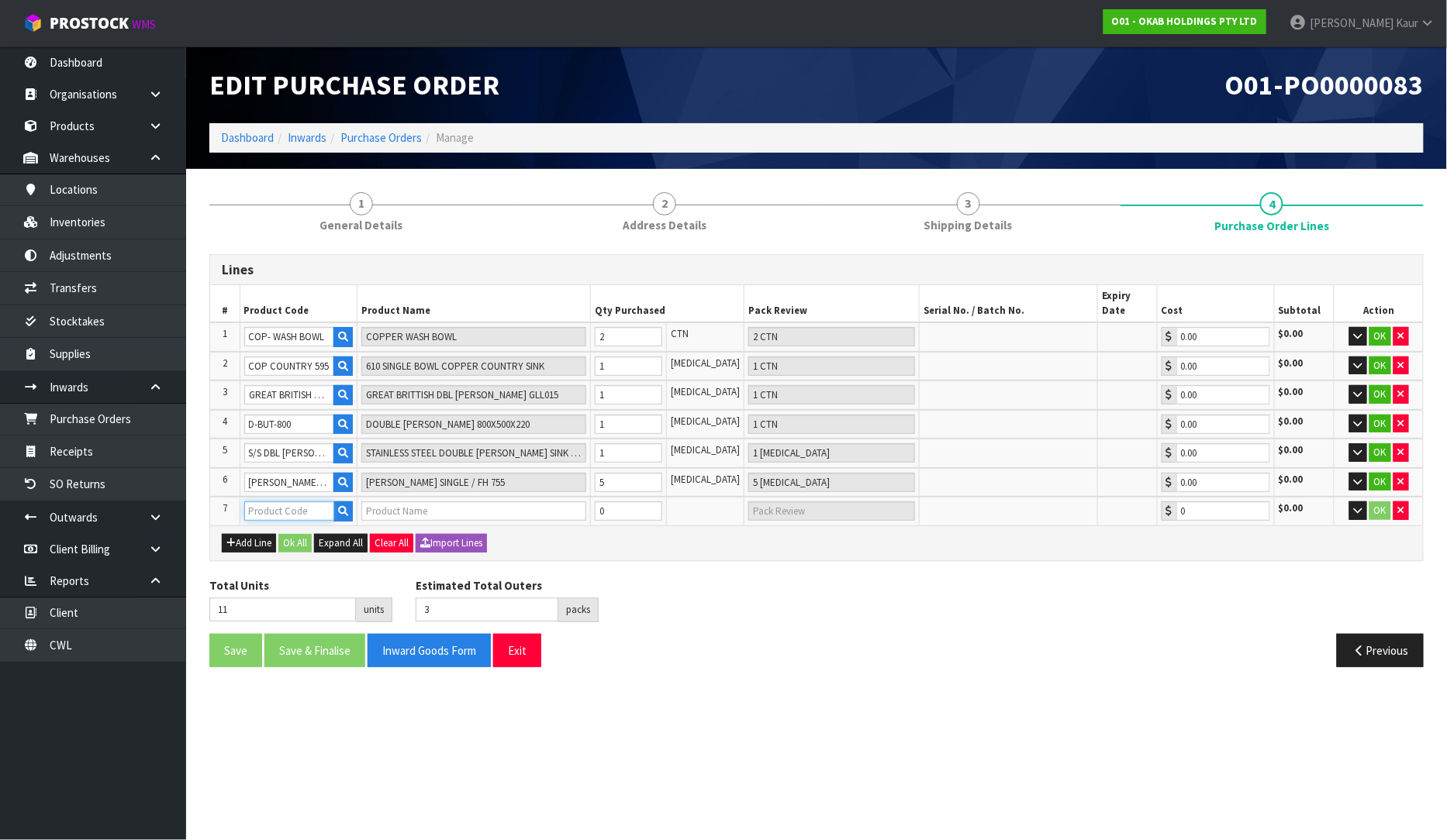
type input "FLUTED [PERSON_NAME] SMALL"
type input "FLUTED [PERSON_NAME] SMALL 595X475X220"
type input "0.00"
type input "FLUTED [PERSON_NAME] SMALL"
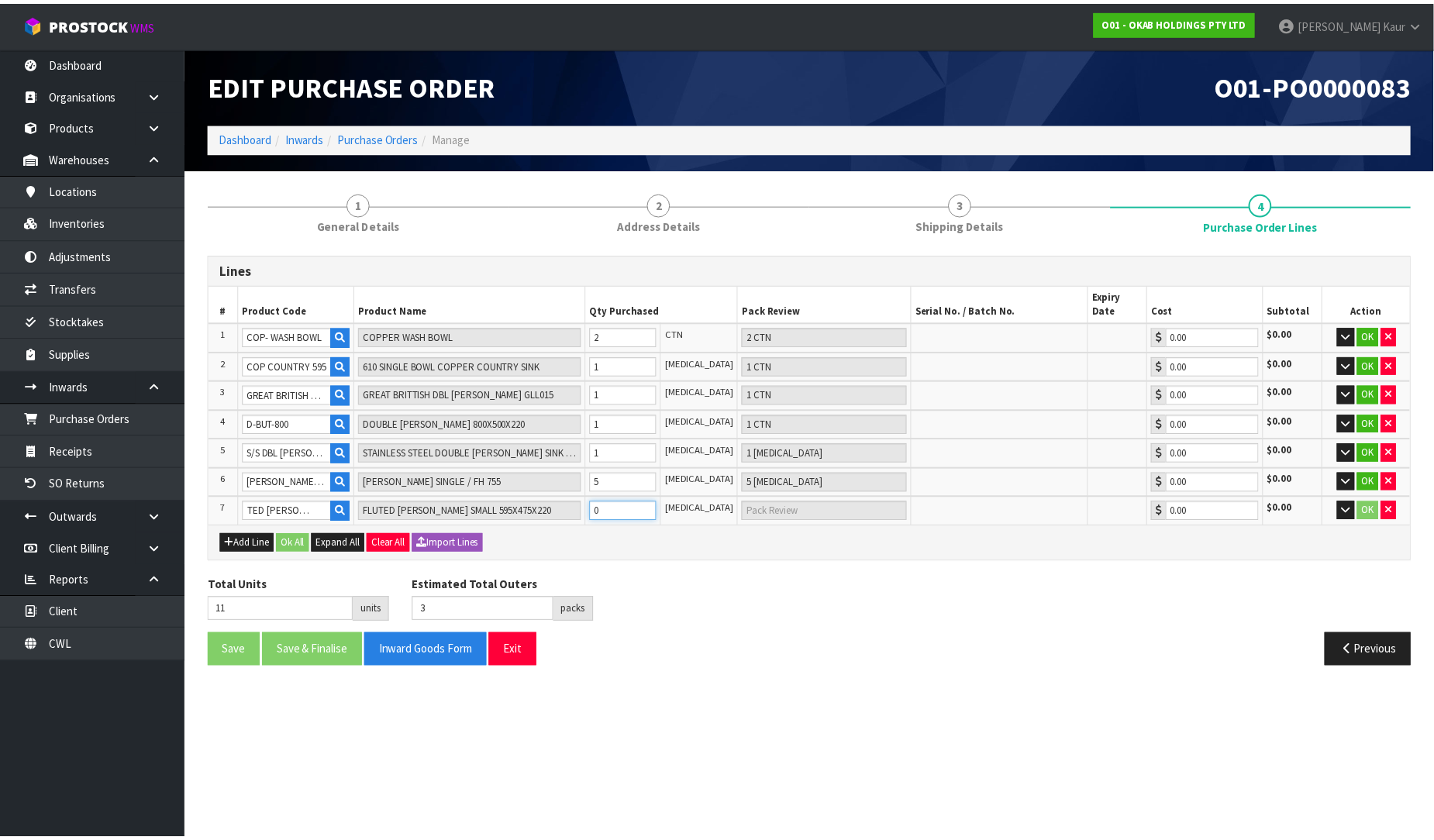
scroll to position [0, 0]
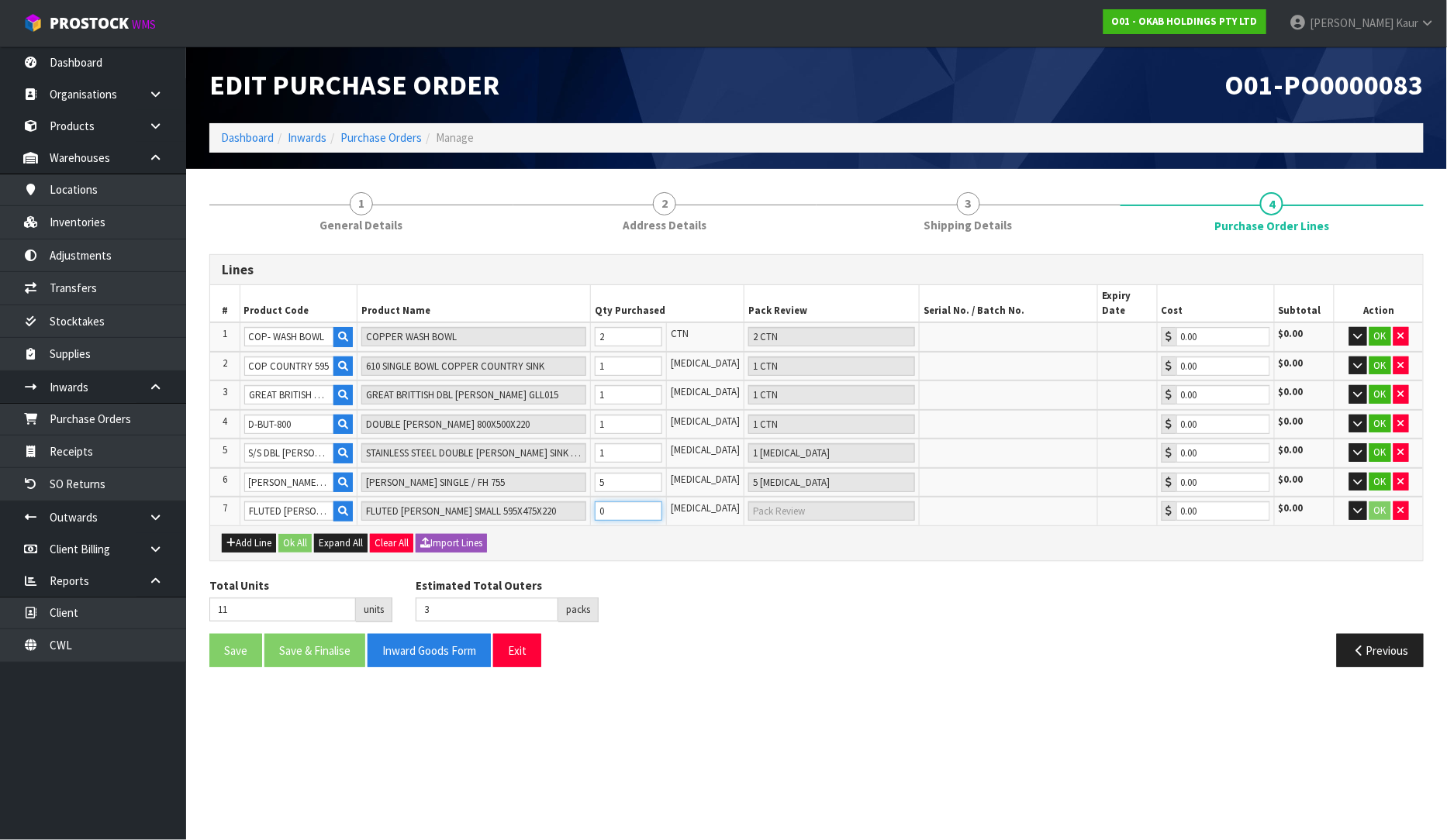
click at [632, 501] on input "0" at bounding box center [628, 511] width 68 height 20
type input "16"
type input "8"
type input "5"
type input "5 CTN"
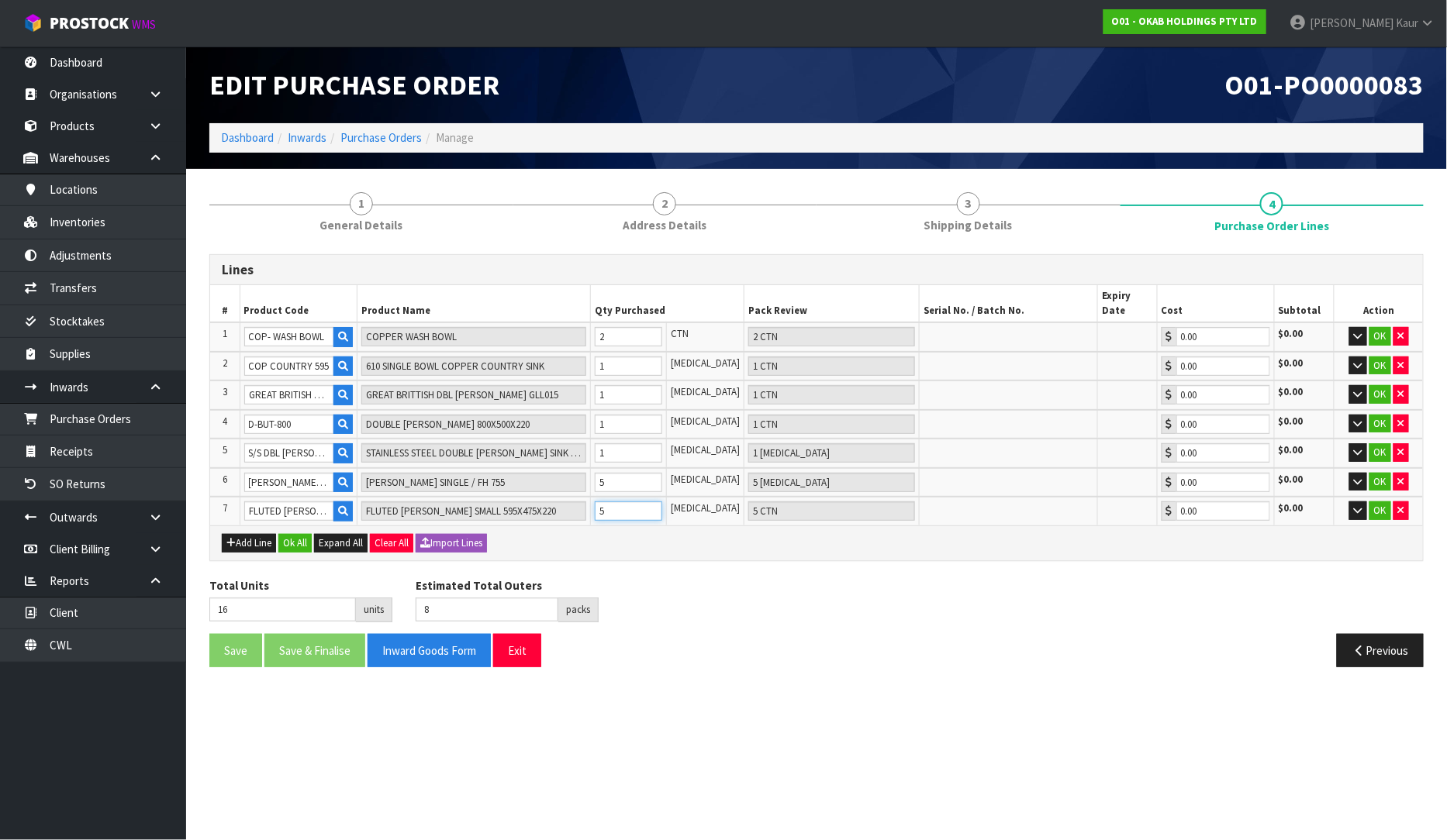
type input "5"
click at [641, 589] on div "Total Units 16 units Estimated Total Outers 8 packs Estimated Total Pallets 0 p…" at bounding box center [816, 605] width 1238 height 56
click at [244, 534] on button "Add Line" at bounding box center [249, 543] width 55 height 19
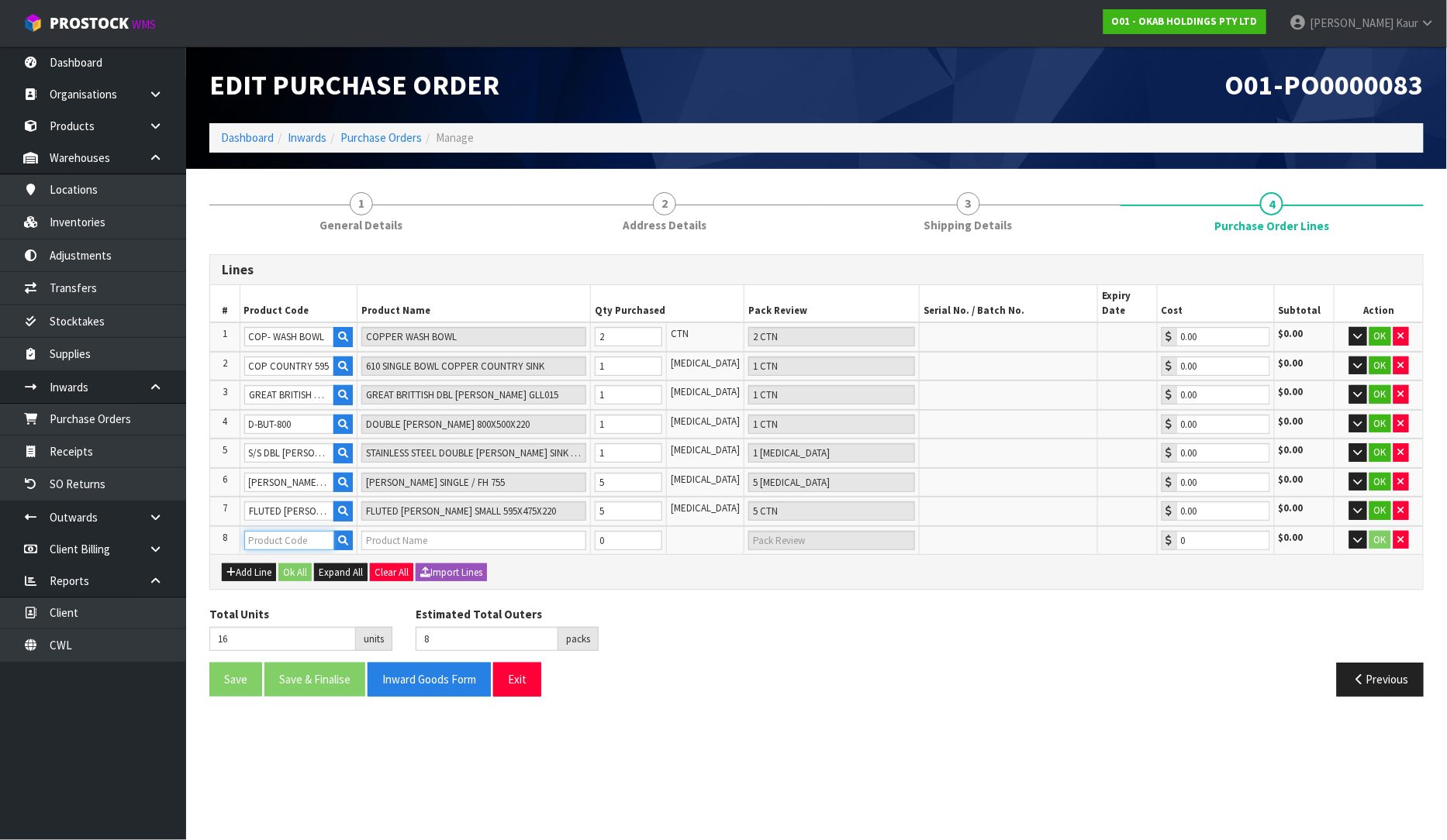
click at [244, 531] on input "text" at bounding box center [289, 541] width 91 height 20
paste input "N-FLUTED-755"
type input "N-FLUTED-755"
type input "NARROW FLUTED SINGLE BOWL SINK"
type input "0.00"
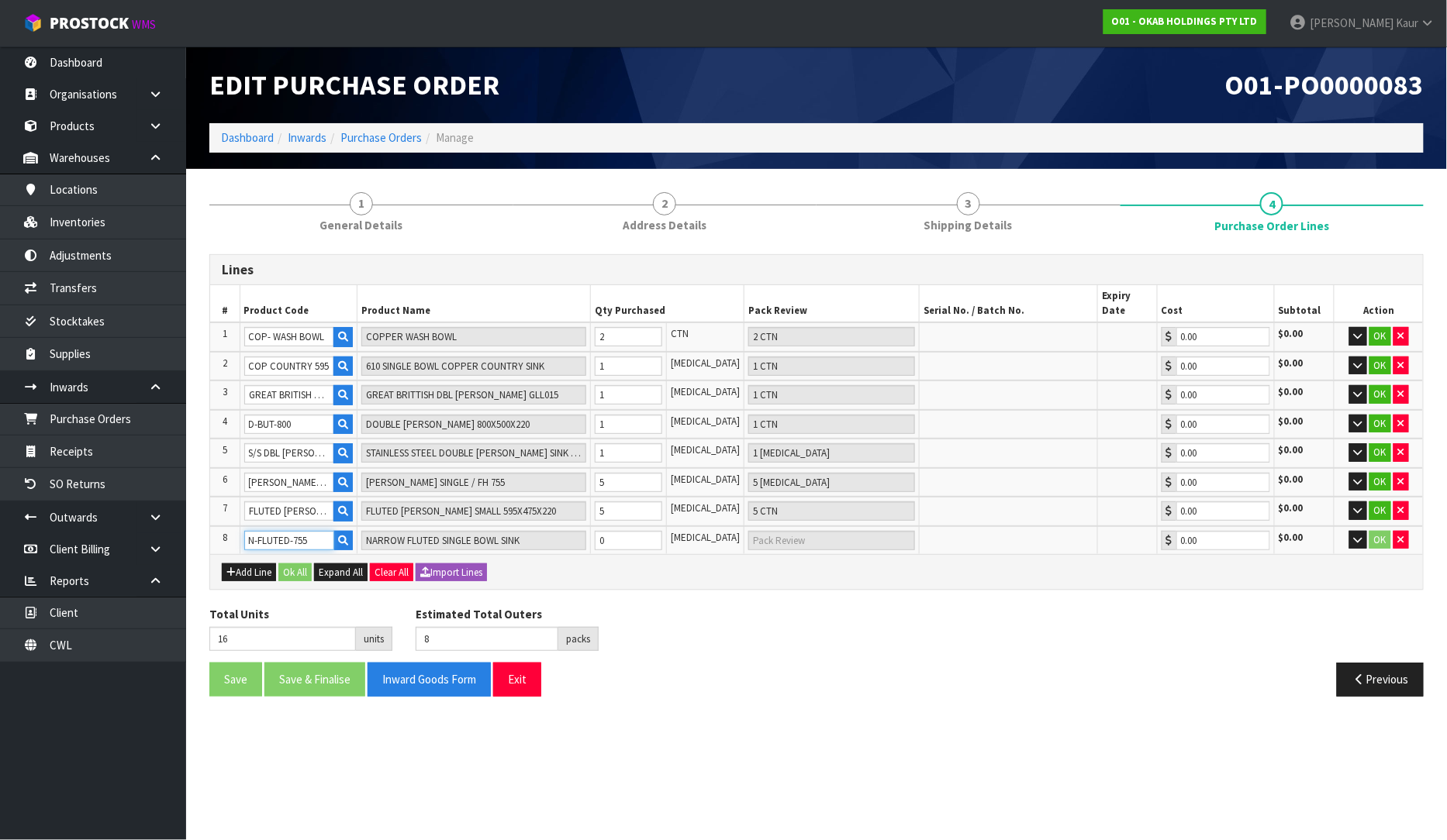
type input "N-FLUTED-755"
click at [626, 531] on input "0" at bounding box center [628, 541] width 68 height 20
type input "21"
type input "5"
type input "5 [MEDICAL_DATA]"
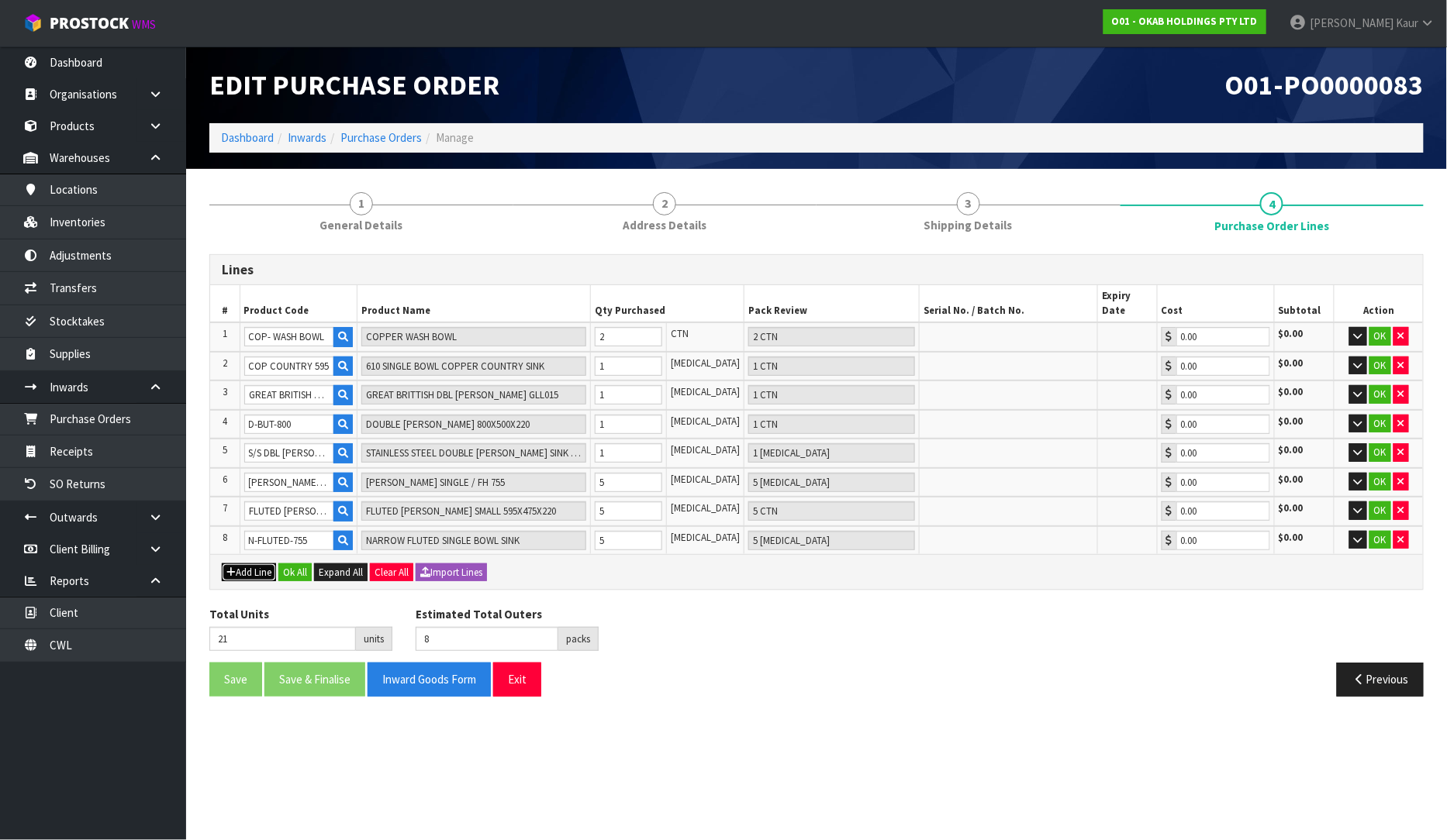
click at [245, 564] on button "Add Line" at bounding box center [249, 573] width 55 height 19
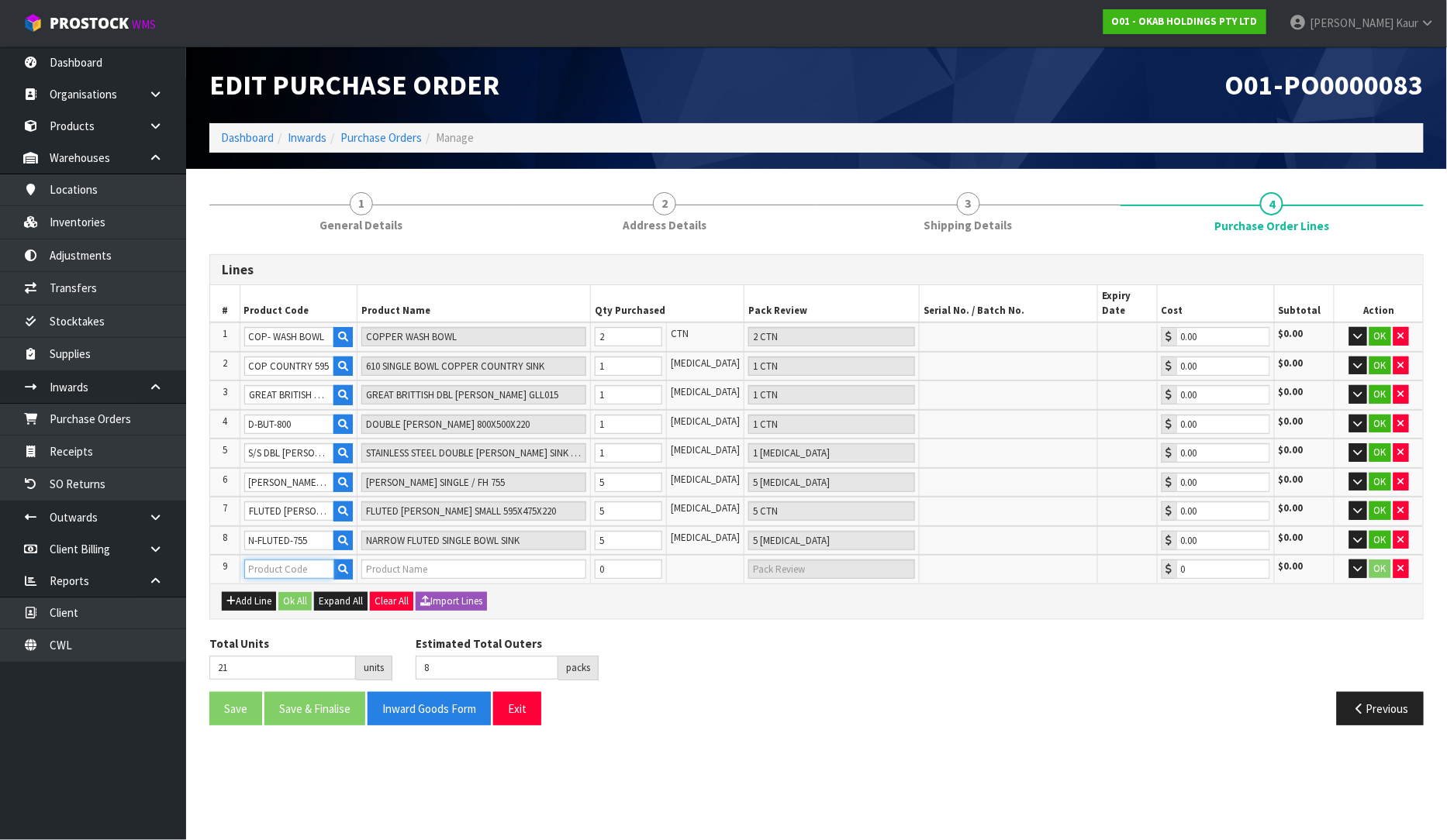
click at [273, 560] on input "text" at bounding box center [289, 570] width 91 height 20
paste input "RE 65 NP"
click at [226, 596] on icon "button" at bounding box center [230, 601] width 9 height 10
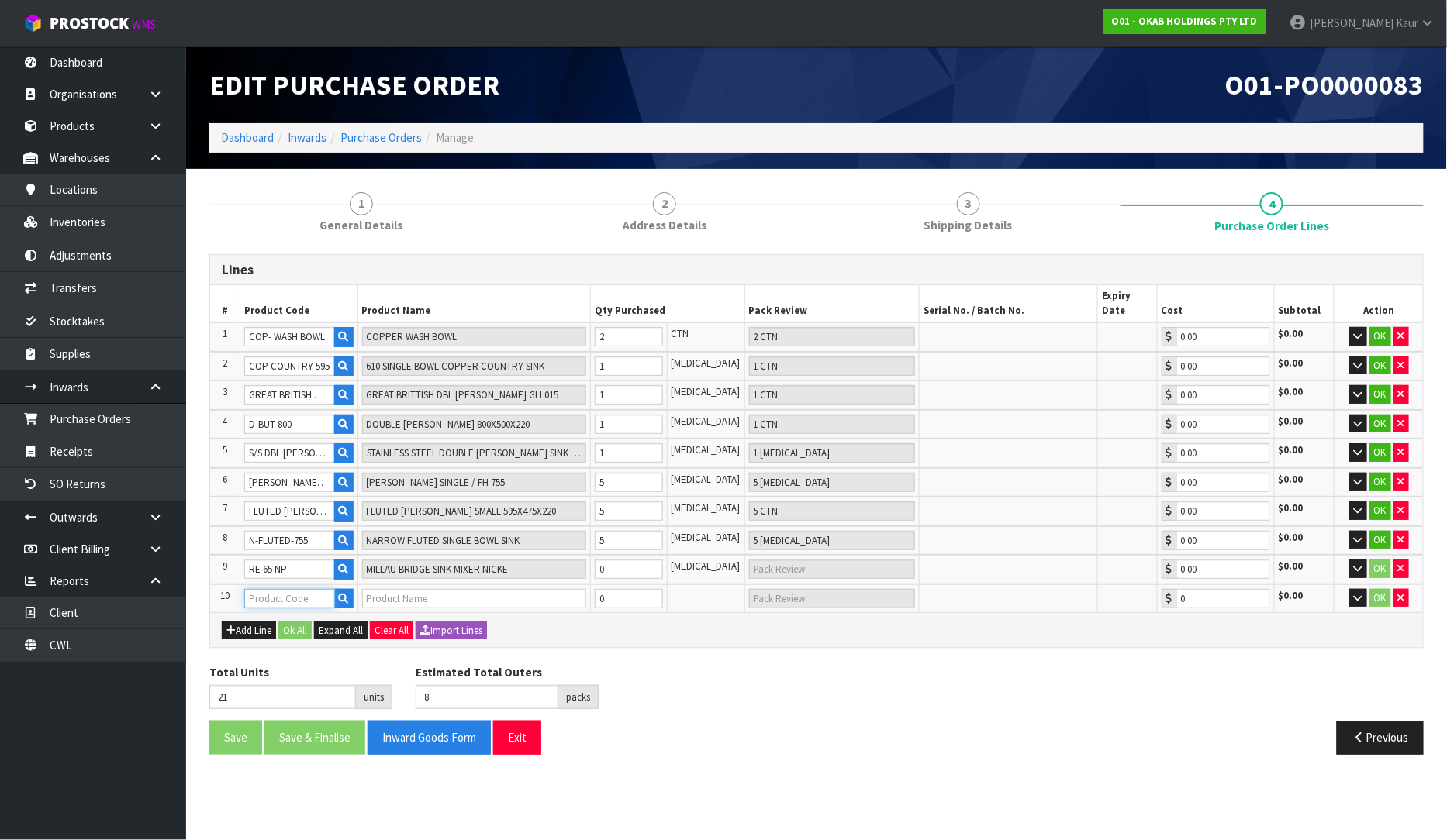
click at [330, 589] on input "text" at bounding box center [289, 599] width 91 height 20
paste input "RE 65 BNP"
click at [264, 621] on button "Add Line" at bounding box center [249, 630] width 55 height 19
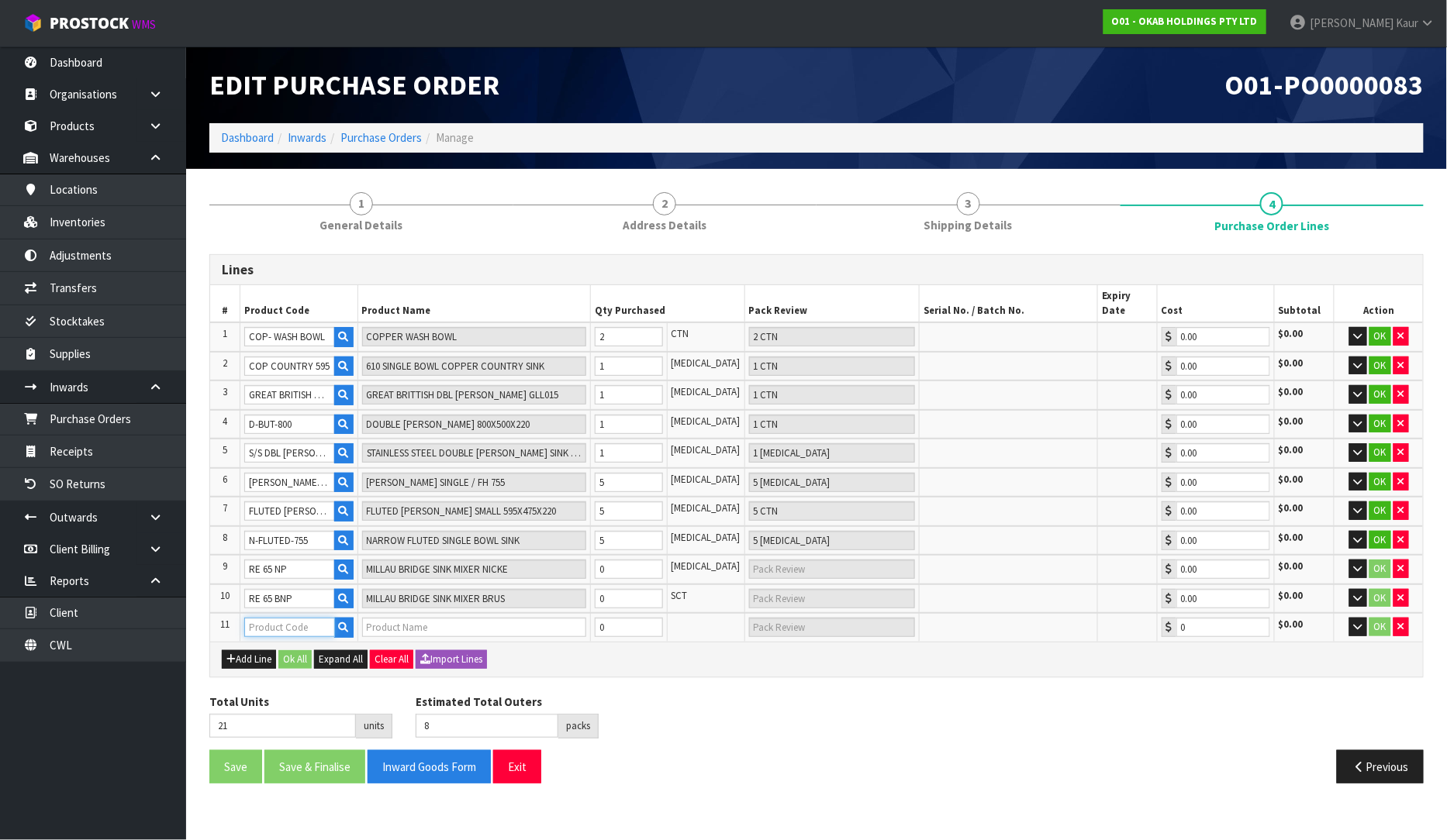
click at [314, 617] on input "text" at bounding box center [289, 627] width 91 height 20
paste input "RE 65 ACOP"
click at [233, 654] on icon "button" at bounding box center [230, 659] width 9 height 10
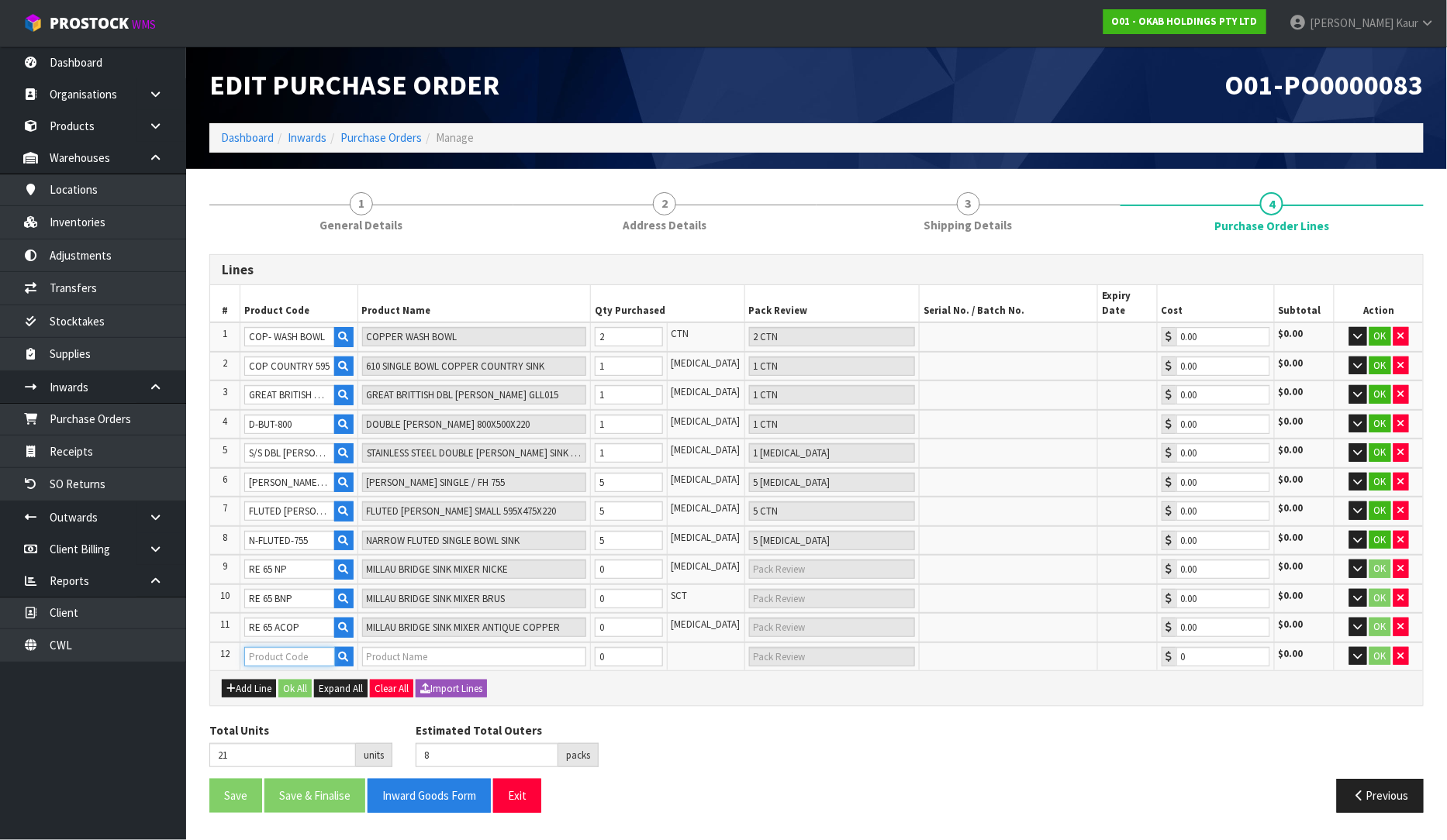
click at [264, 647] on input "text" at bounding box center [289, 657] width 91 height 20
paste input "RE 65 BBP"
click at [243, 680] on button "Add Line" at bounding box center [249, 688] width 55 height 19
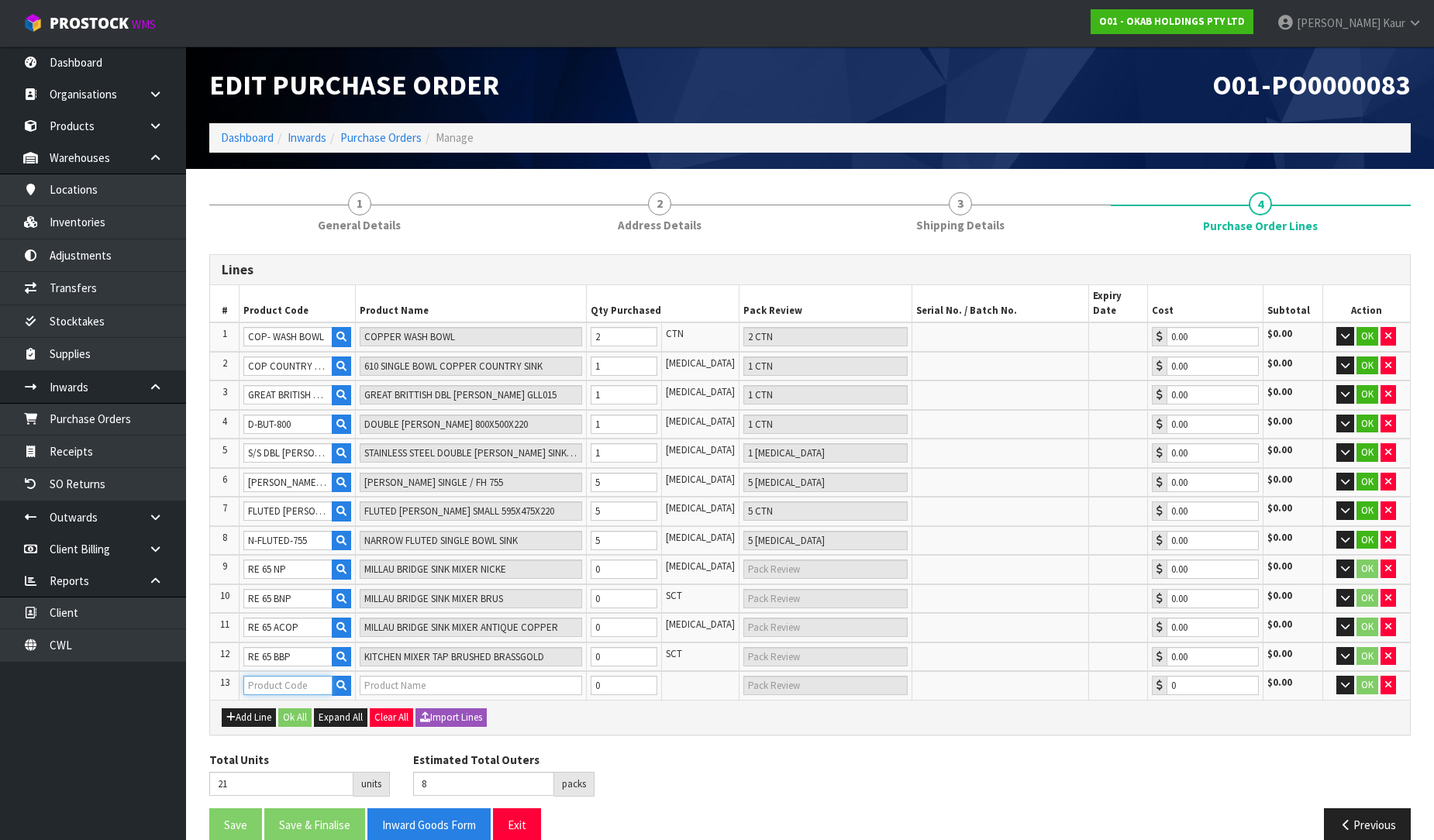
click at [251, 676] on input "text" at bounding box center [288, 685] width 89 height 20
paste input "WASTE - 90MM - NP"
click at [616, 584] on td "0" at bounding box center [623, 599] width 75 height 30
click at [618, 560] on input "0" at bounding box center [623, 570] width 66 height 20
click at [610, 589] on input "0" at bounding box center [623, 599] width 66 height 20
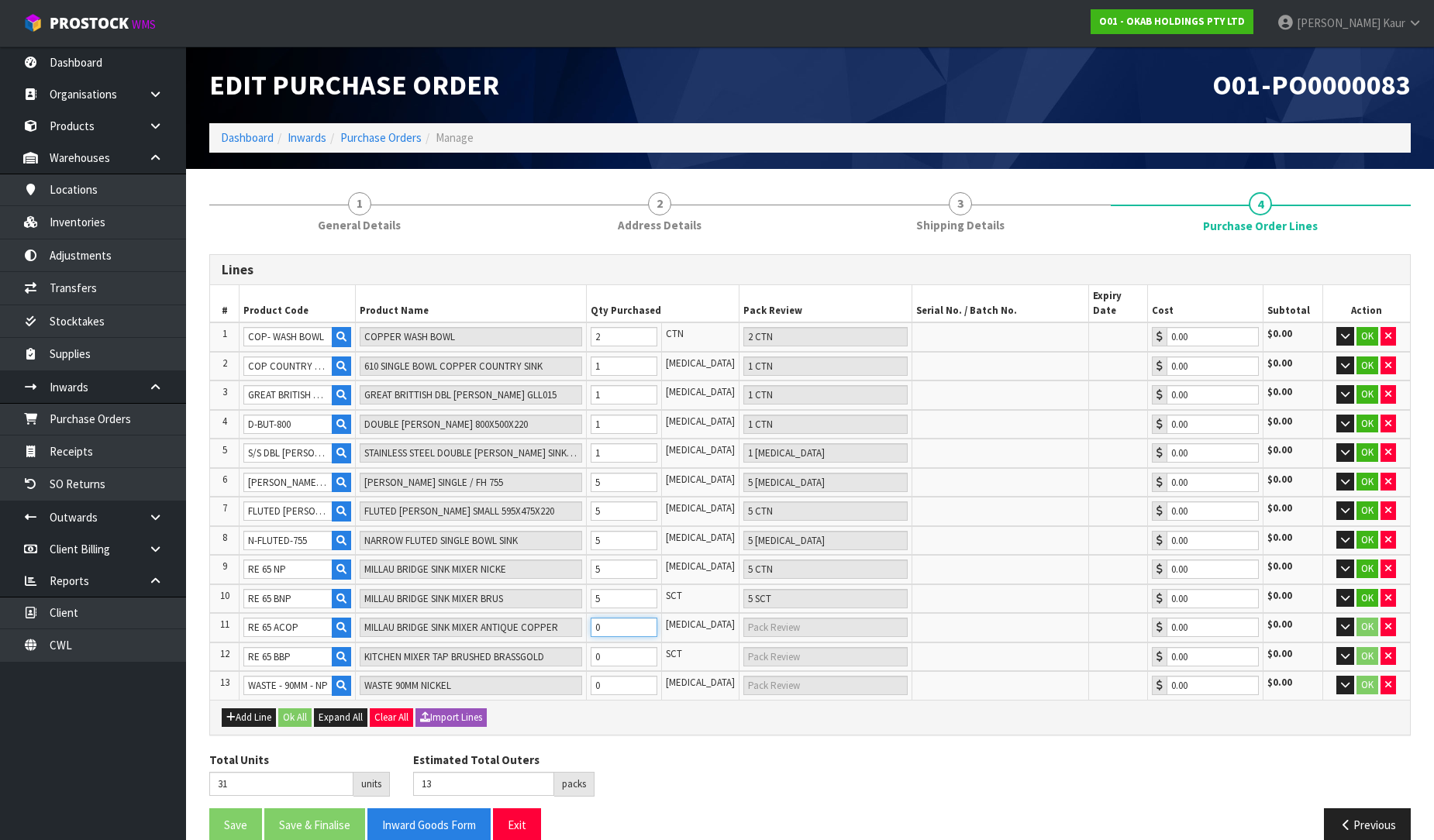
click at [614, 617] on input "0" at bounding box center [623, 627] width 66 height 20
click at [617, 647] on input "0" at bounding box center [623, 657] width 66 height 20
click at [628, 676] on input "0" at bounding box center [623, 685] width 66 height 20
click at [636, 709] on div "Add Line Ok All Expand All Clear All Import Lines" at bounding box center [810, 716] width 1200 height 35
click at [298, 708] on button "Ok All" at bounding box center [295, 717] width 34 height 19
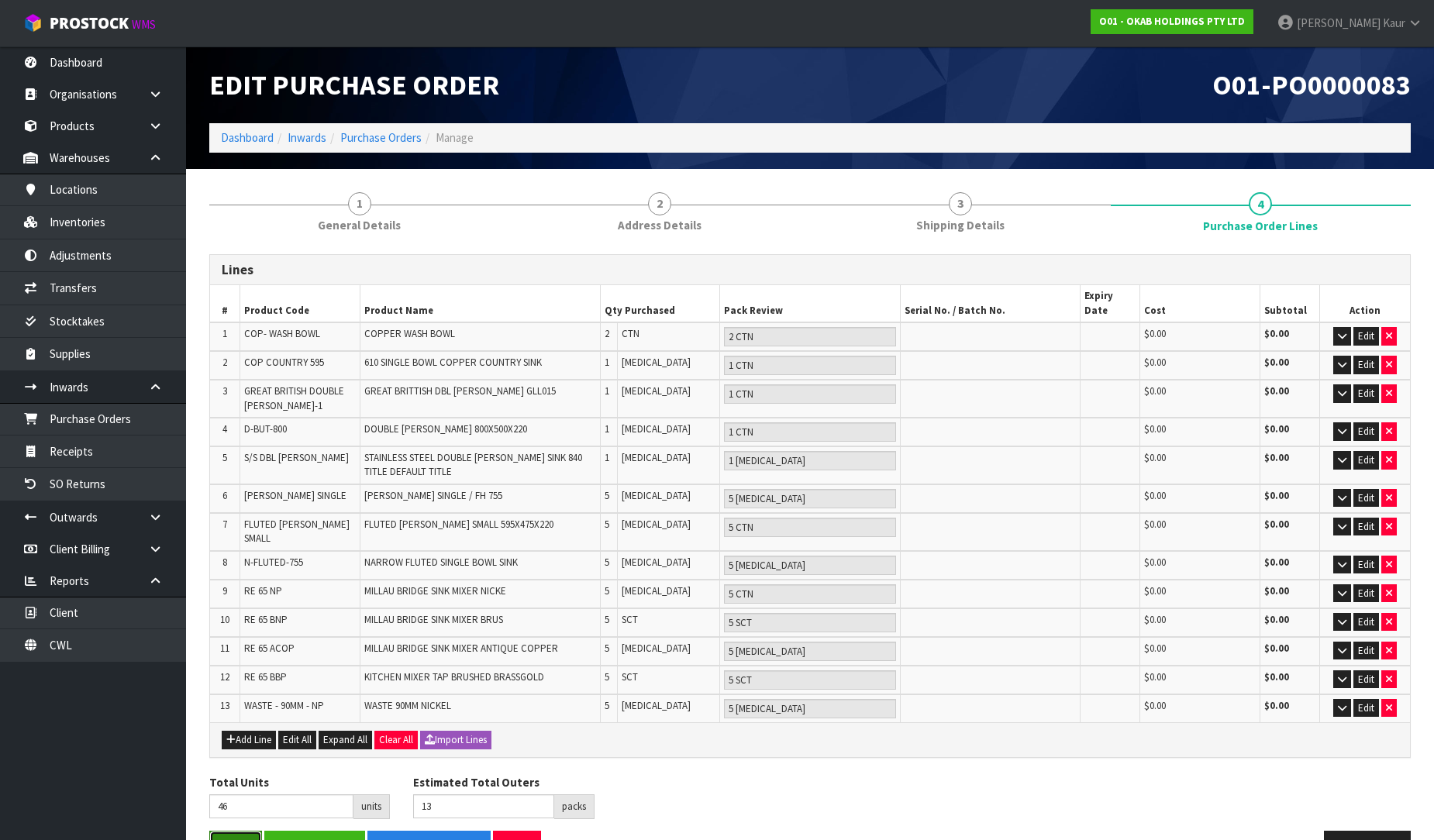
click at [241, 831] on button "Save" at bounding box center [235, 848] width 53 height 34
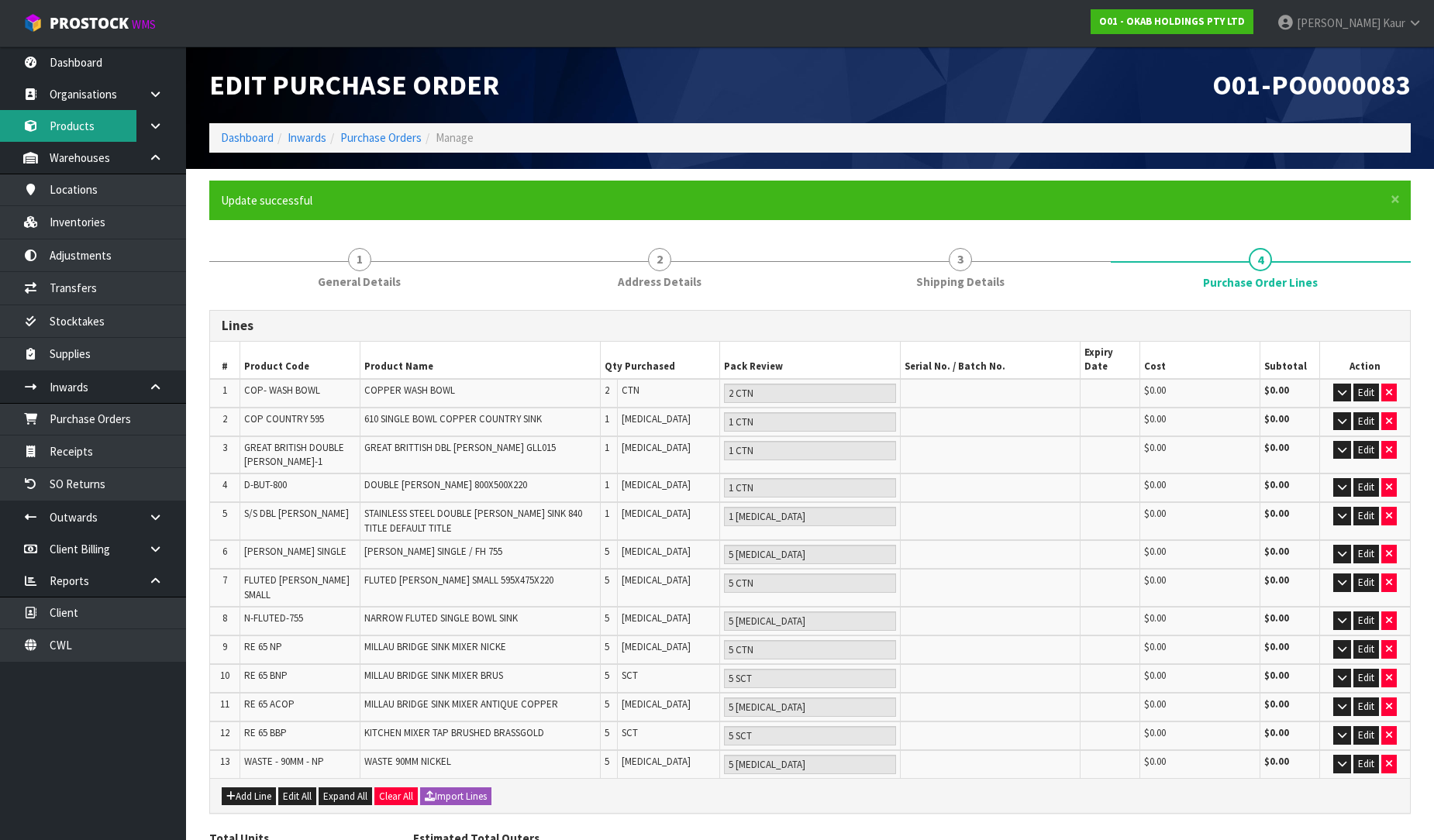
drag, startPoint x: 119, startPoint y: 122, endPoint x: 255, endPoint y: 169, distance: 143.9
click at [119, 122] on link "Products" at bounding box center [93, 126] width 186 height 32
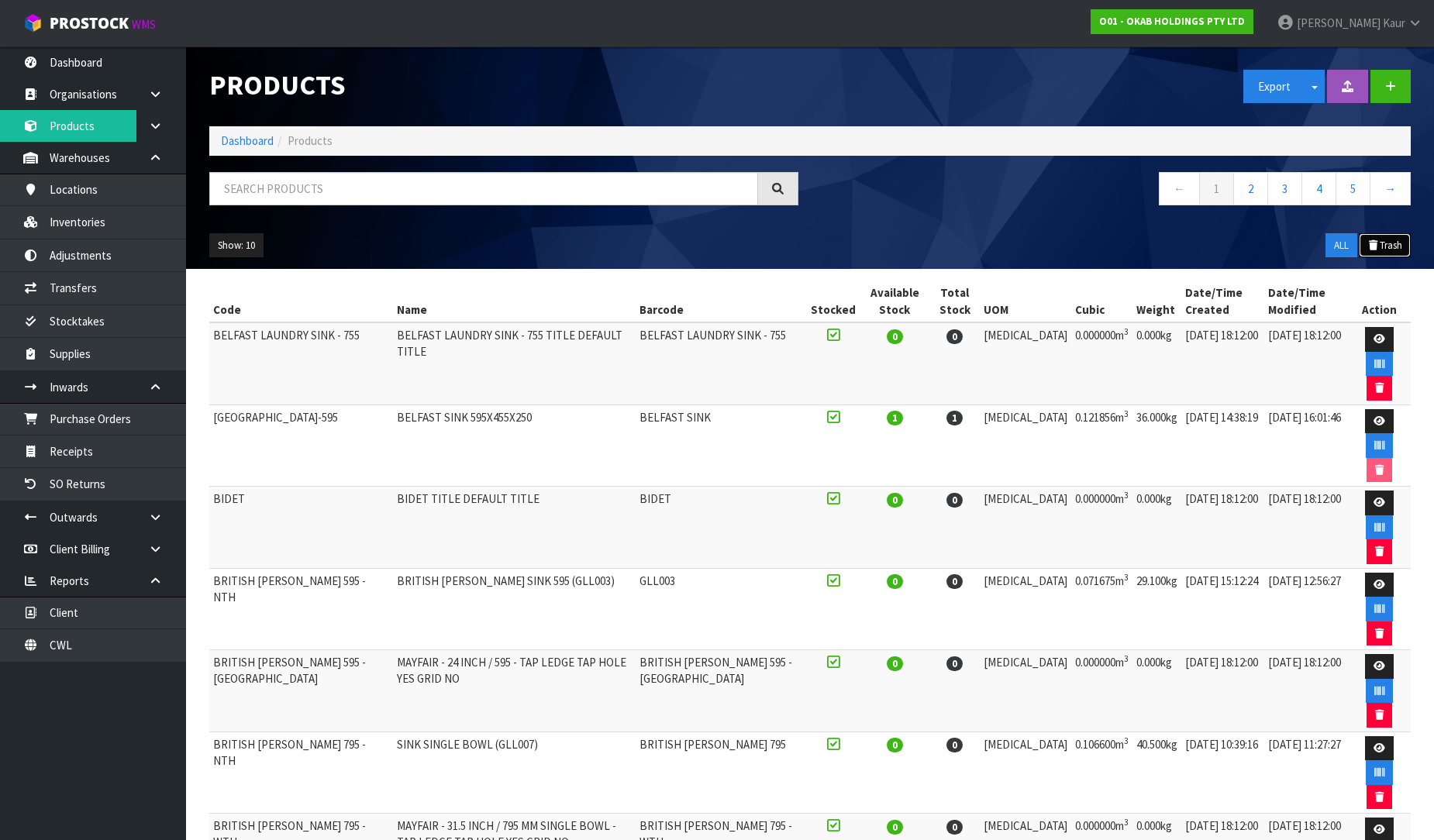
click at [1384, 252] on button "Trash" at bounding box center [1384, 245] width 52 height 25
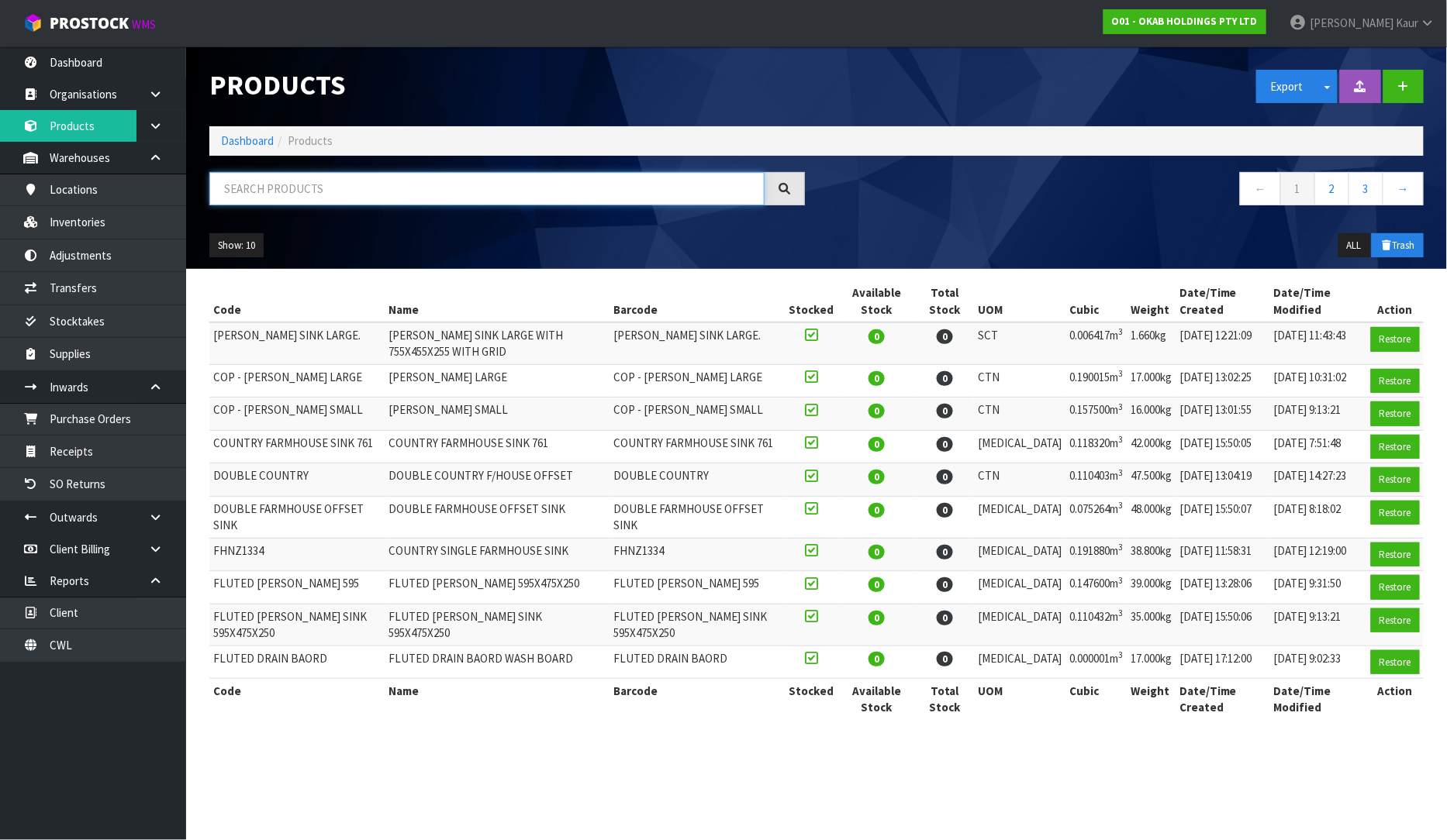
click at [295, 173] on input "text" at bounding box center [487, 189] width 555 height 34
paste input "BUT - 755"
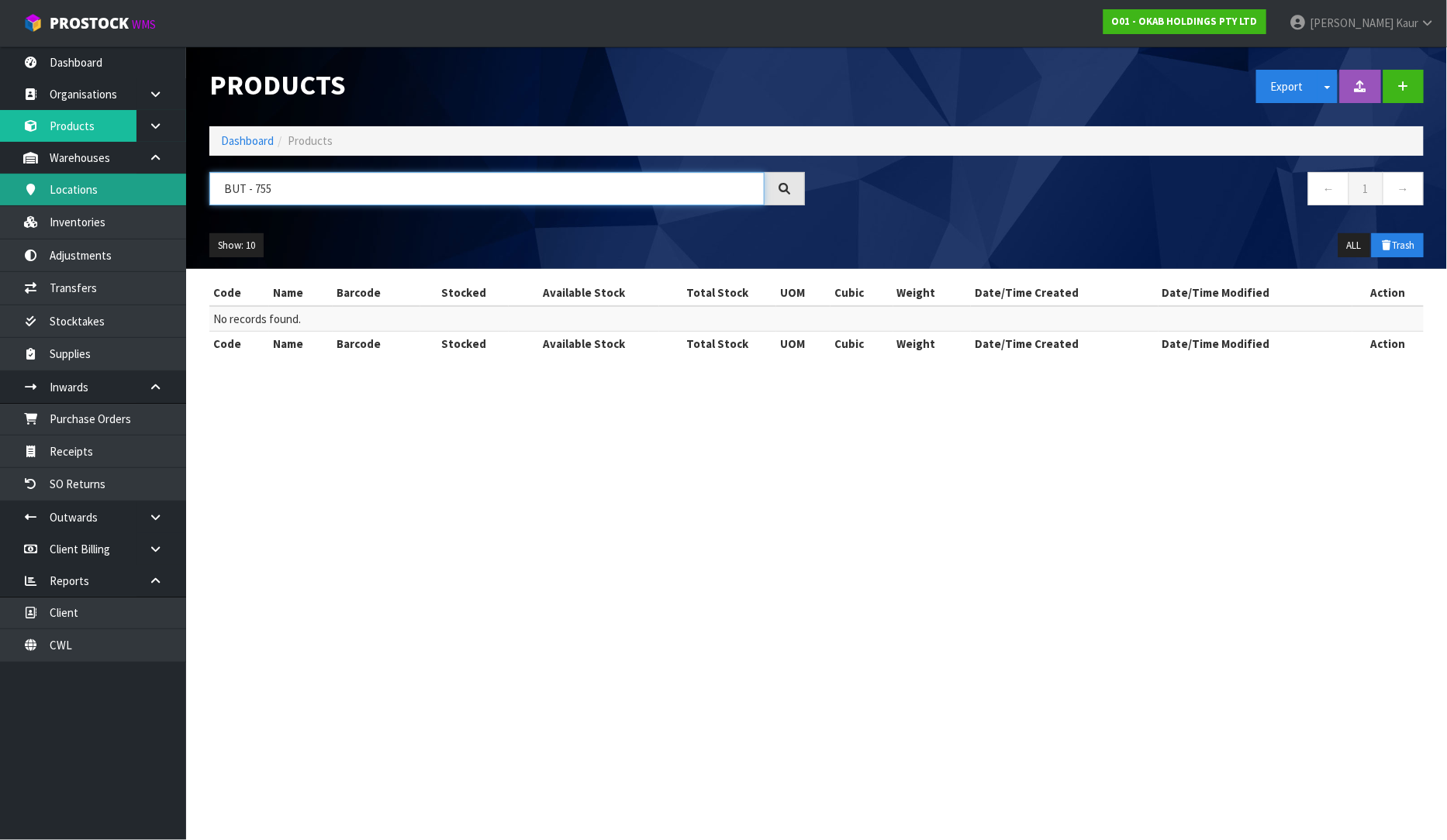
drag, startPoint x: 301, startPoint y: 184, endPoint x: 94, endPoint y: 194, distance: 207.2
click at [94, 194] on body "Toggle navigation ProStock WMS O01 - OKAB HOLDINGS PTY LTD [PERSON_NAME] Logout…" at bounding box center [724, 420] width 1447 height 840
paste input "BUT - 838"
drag, startPoint x: 287, startPoint y: 187, endPoint x: 145, endPoint y: 176, distance: 142.4
click at [145, 176] on body "Toggle navigation ProStock WMS O01 - OKAB HOLDINGS PTY LTD [PERSON_NAME] Logout…" at bounding box center [724, 420] width 1447 height 840
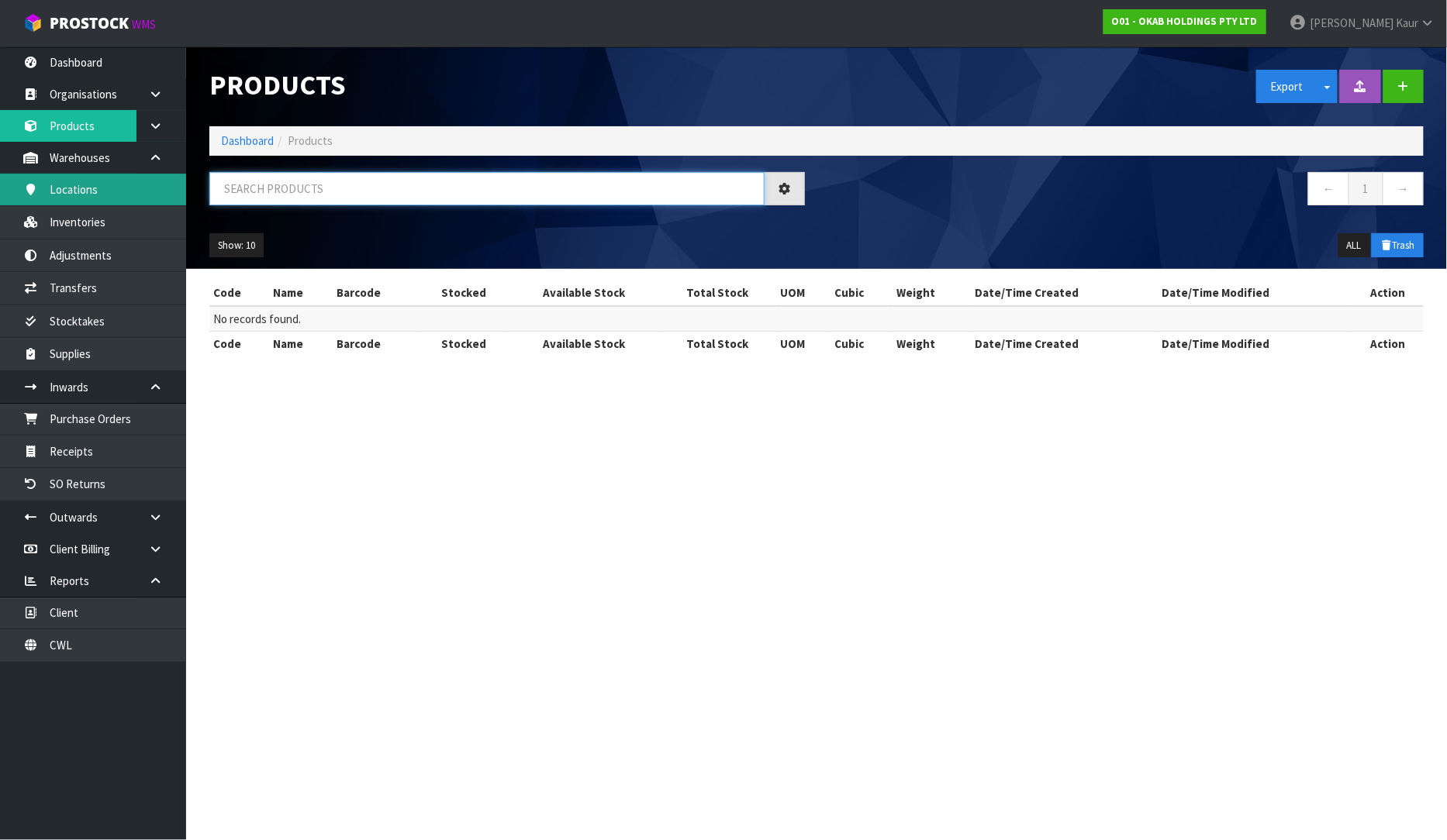
paste input "[GEOGRAPHIC_DATA] 595"
drag, startPoint x: 311, startPoint y: 176, endPoint x: 145, endPoint y: 182, distance: 166.1
click at [145, 182] on body "Toggle navigation ProStock WMS O01 - OKAB HOLDINGS PTY LTD [PERSON_NAME] Logout…" at bounding box center [724, 420] width 1447 height 840
paste input "French 755"
drag, startPoint x: 298, startPoint y: 184, endPoint x: 196, endPoint y: 178, distance: 102.2
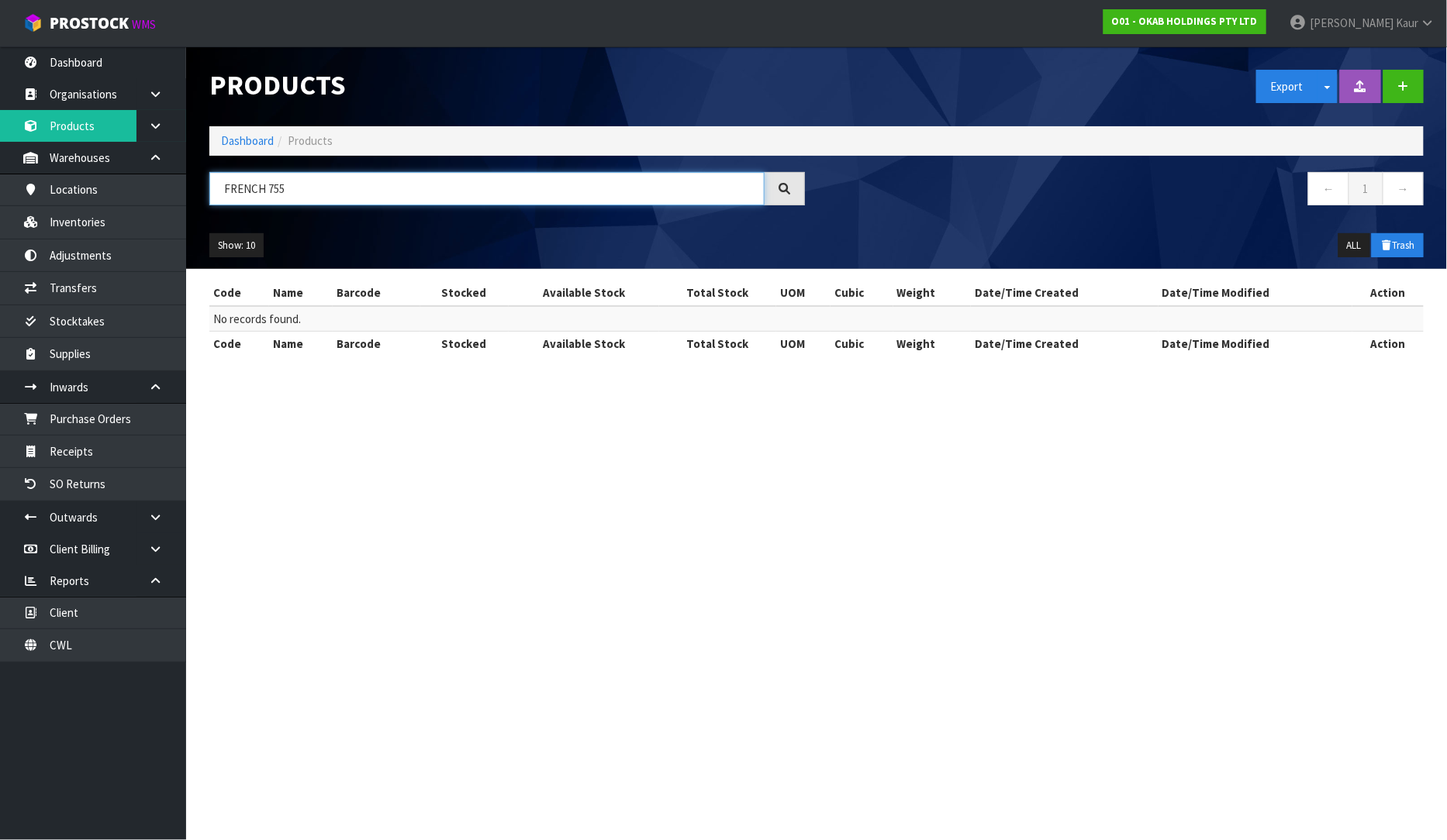
click at [196, 178] on header "Products Export Split button! SOH Summary Measurements Dangerous Goods Import P…" at bounding box center [817, 158] width 1261 height 223
paste input "BUT 595"
click at [1338, 254] on button "ALL" at bounding box center [1354, 245] width 32 height 25
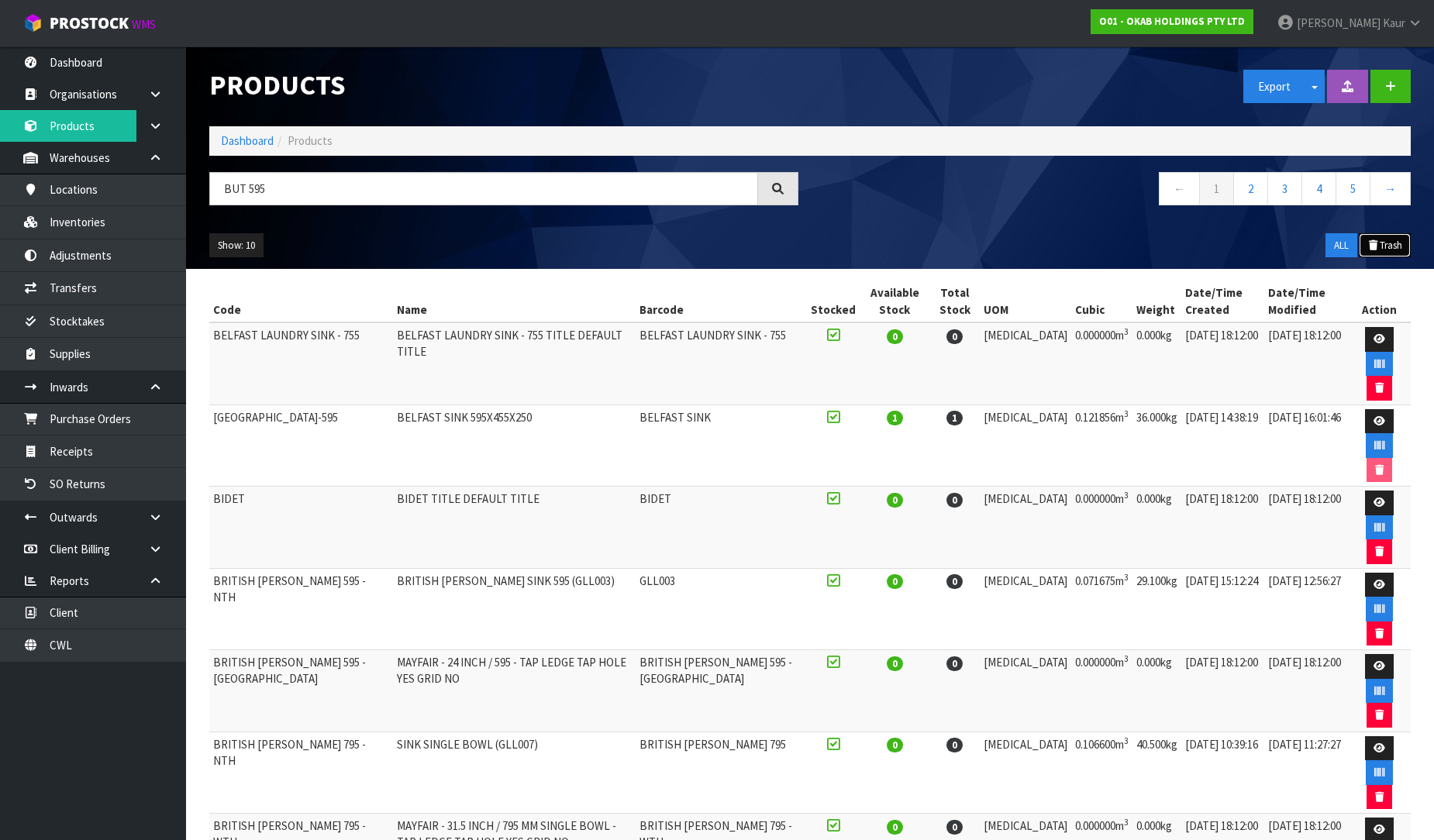
click at [1388, 246] on button "Trash" at bounding box center [1384, 245] width 52 height 25
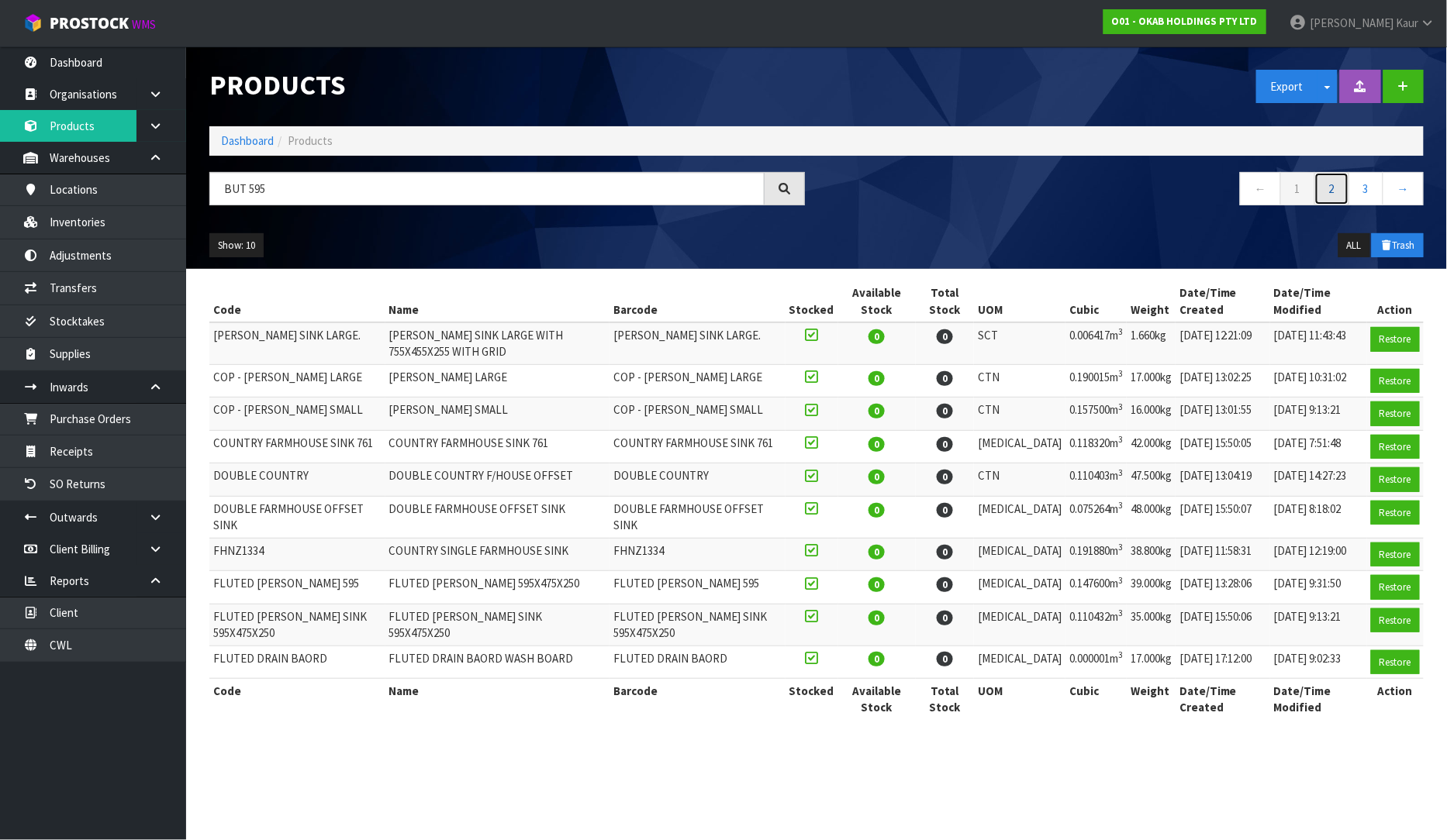
click at [1334, 190] on link "2" at bounding box center [1331, 189] width 35 height 34
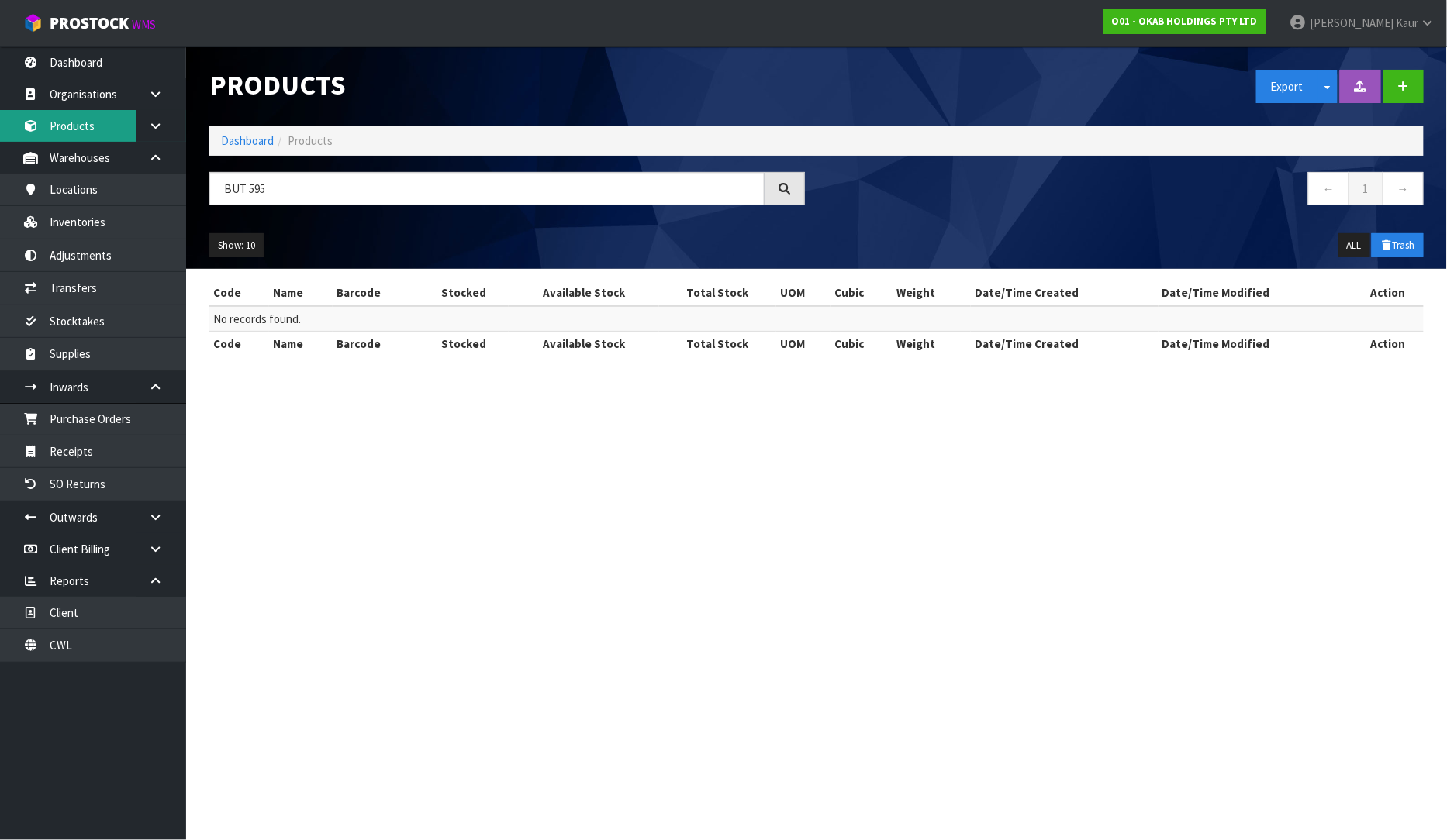
click at [109, 130] on link "Products" at bounding box center [93, 126] width 186 height 32
click at [115, 223] on link "Inventories" at bounding box center [93, 222] width 186 height 32
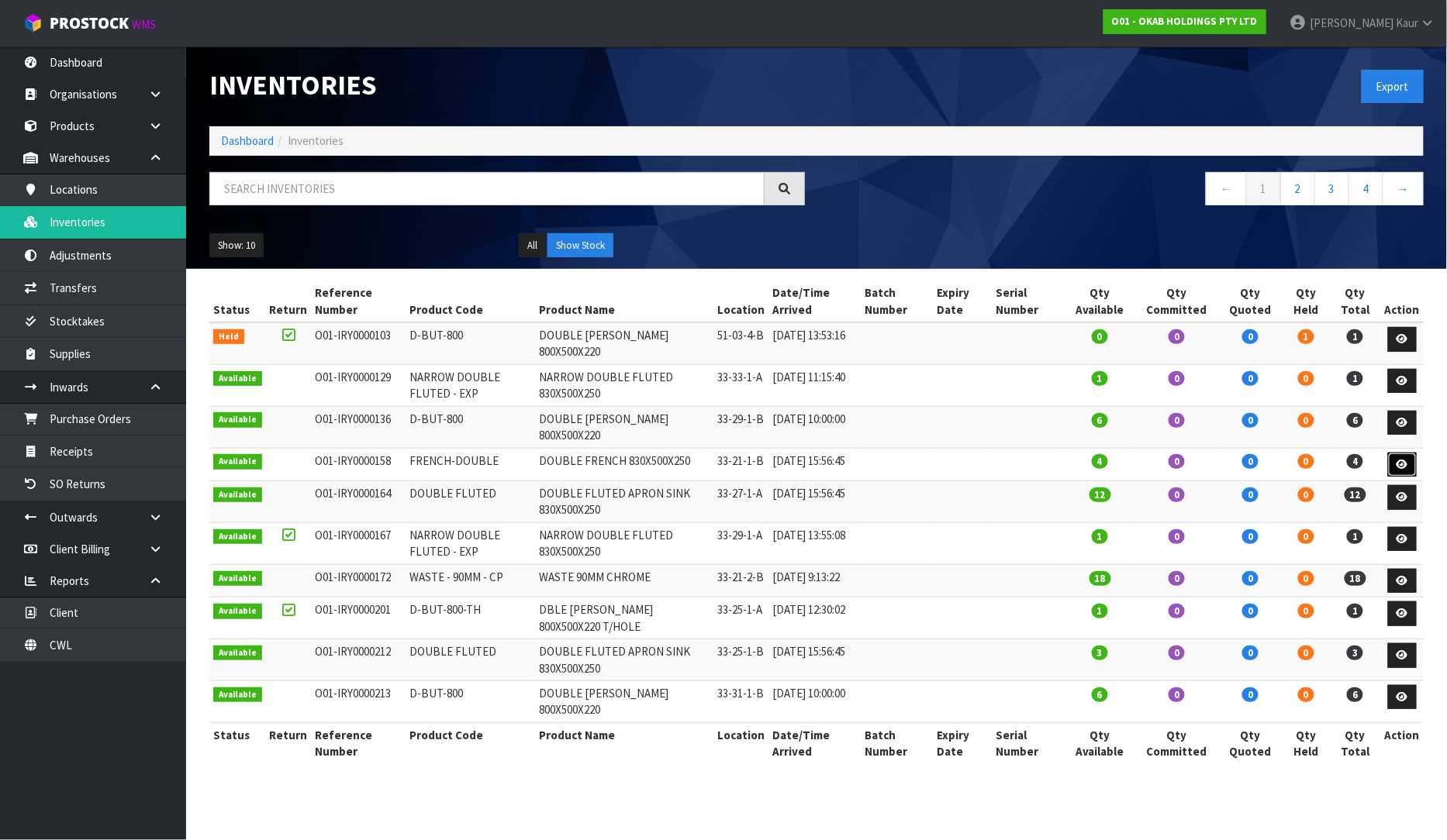
click at [1397, 467] on icon at bounding box center [1402, 465] width 12 height 10
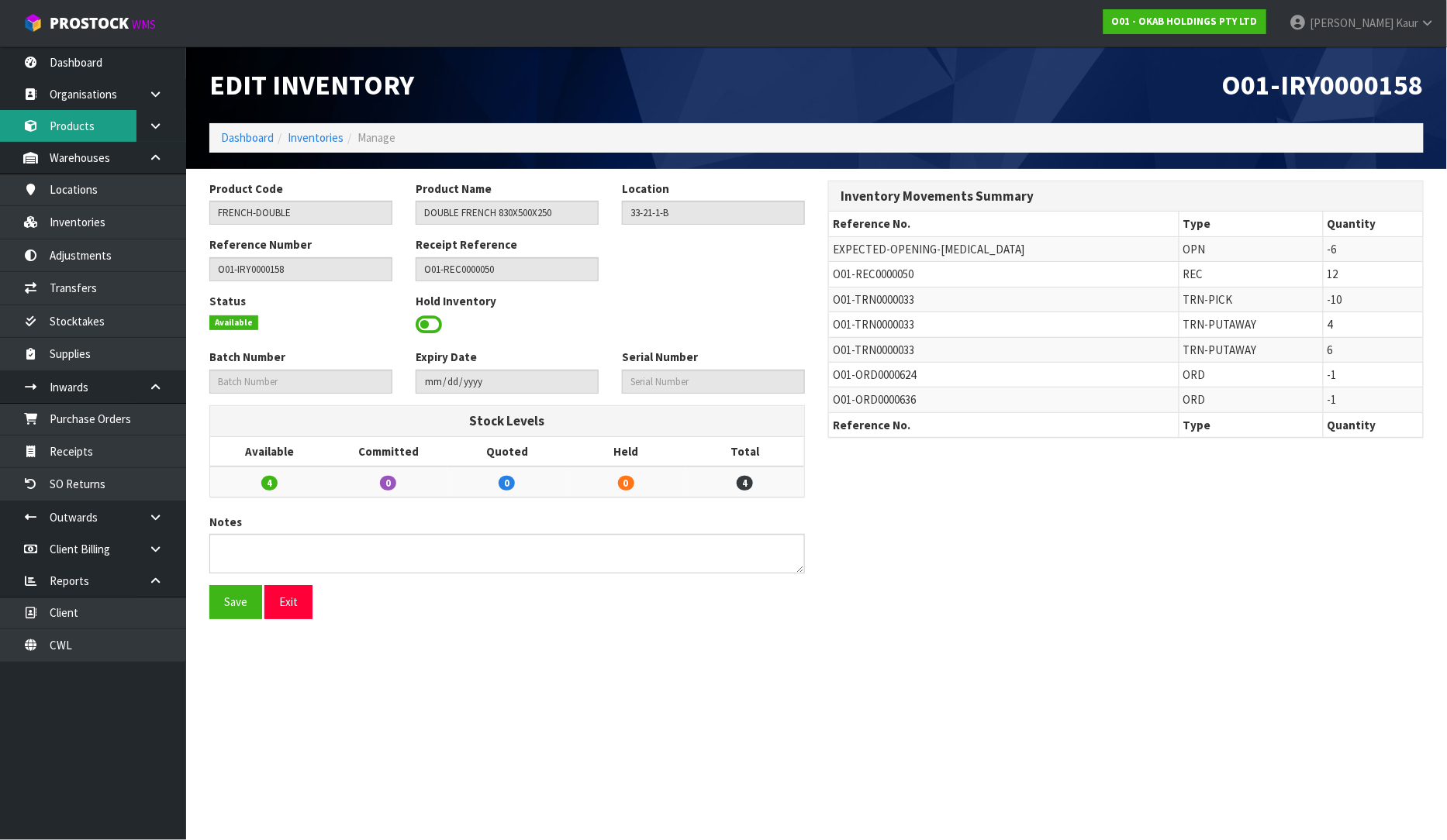
click at [87, 134] on link "Products" at bounding box center [93, 126] width 186 height 32
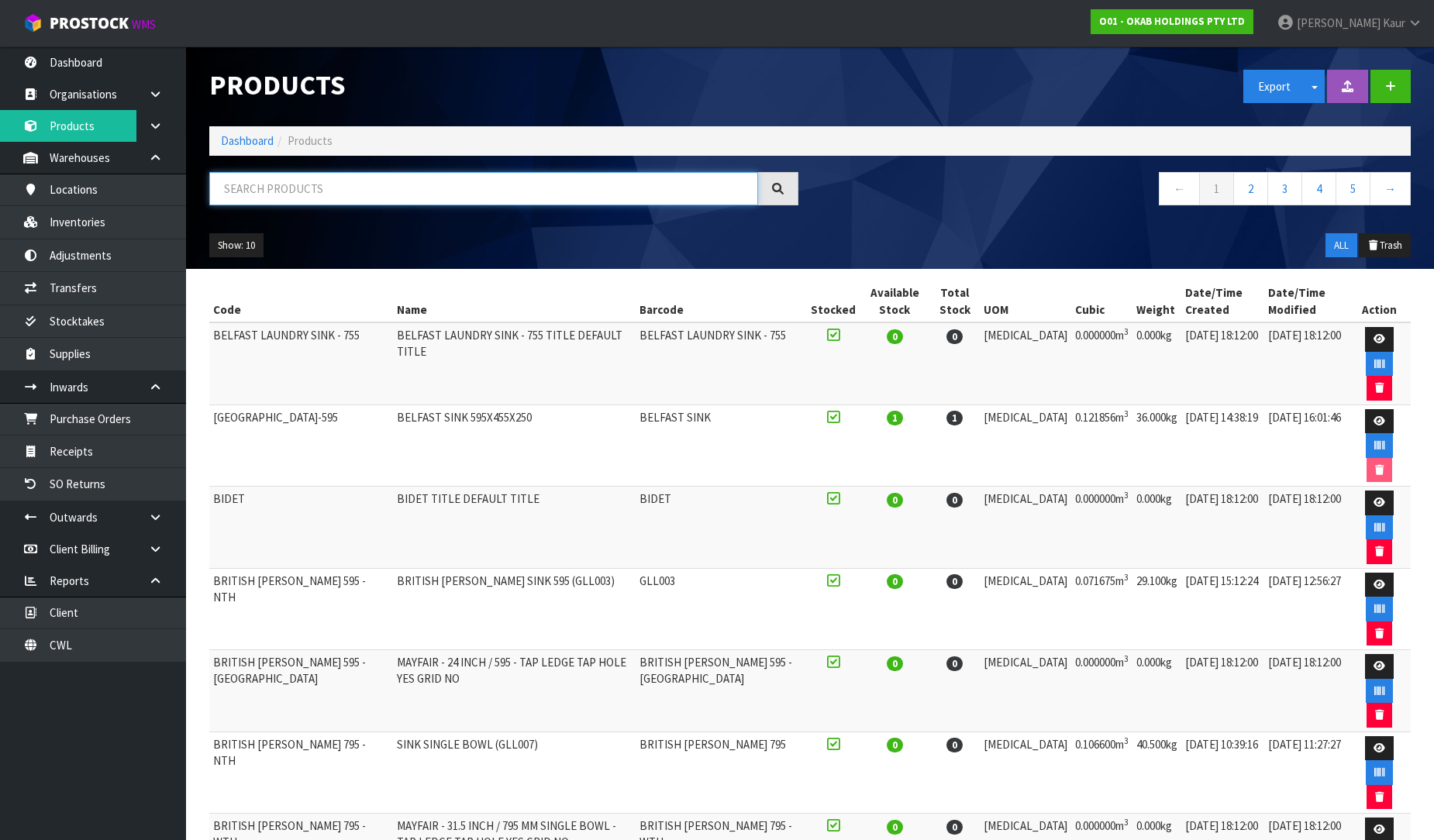
click at [267, 178] on input "text" at bounding box center [484, 189] width 549 height 34
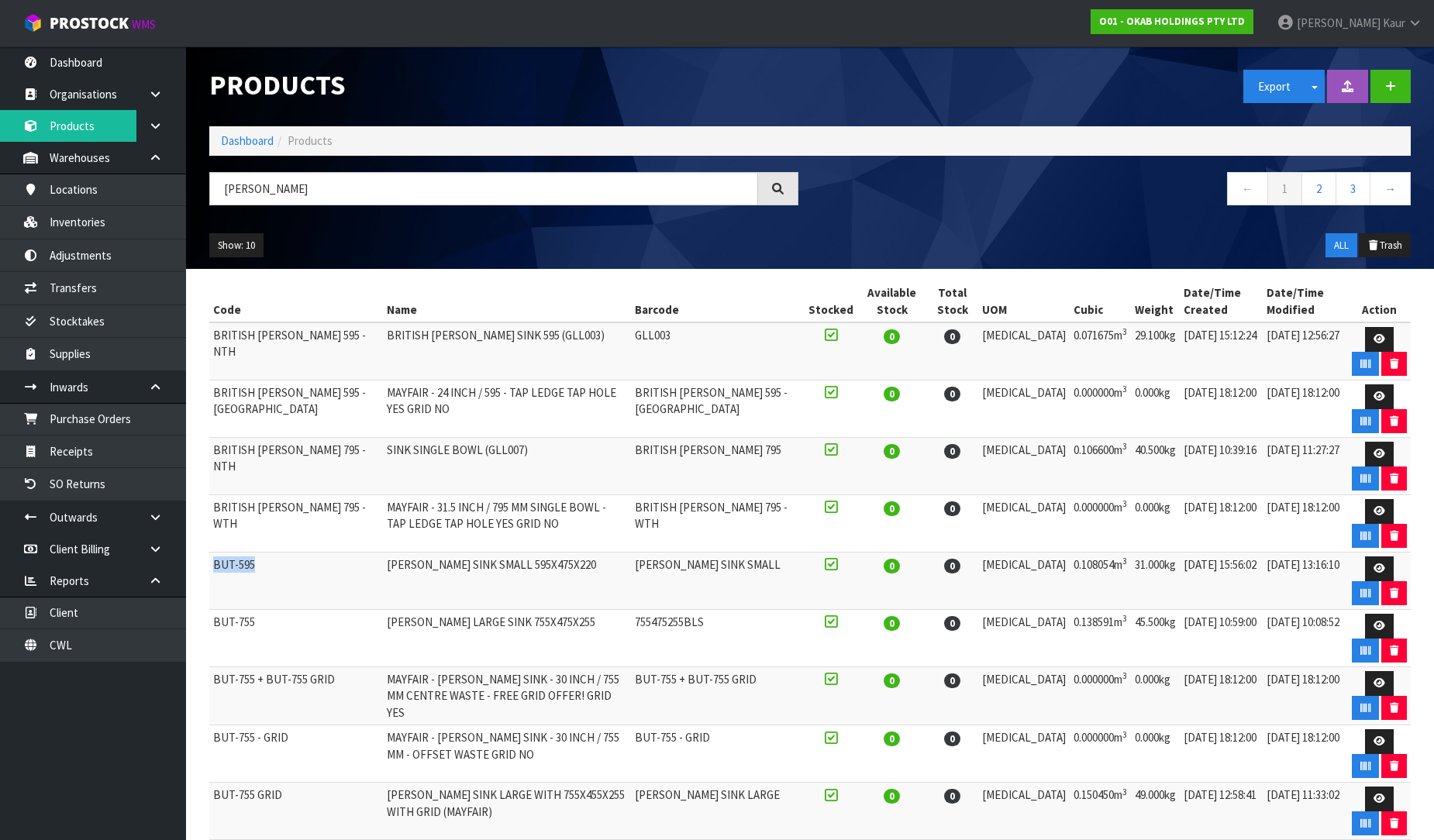
drag, startPoint x: 261, startPoint y: 565, endPoint x: 210, endPoint y: 572, distance: 51.5
click at [210, 572] on td "BUT-595" at bounding box center [295, 581] width 173 height 57
copy td "BUT-595"
click at [123, 418] on link "Purchase Orders" at bounding box center [93, 419] width 186 height 32
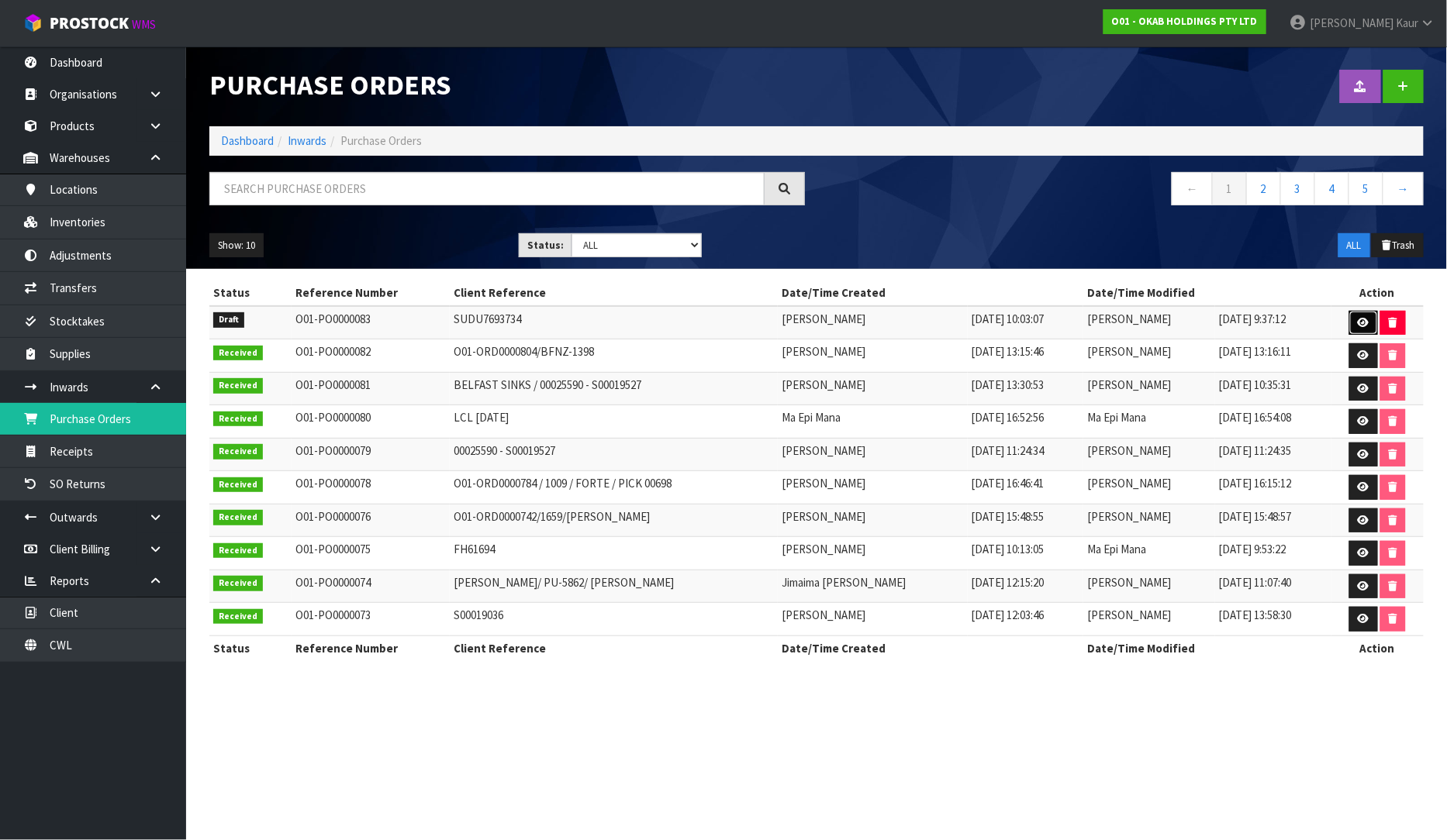
click at [1362, 320] on icon at bounding box center [1364, 323] width 12 height 10
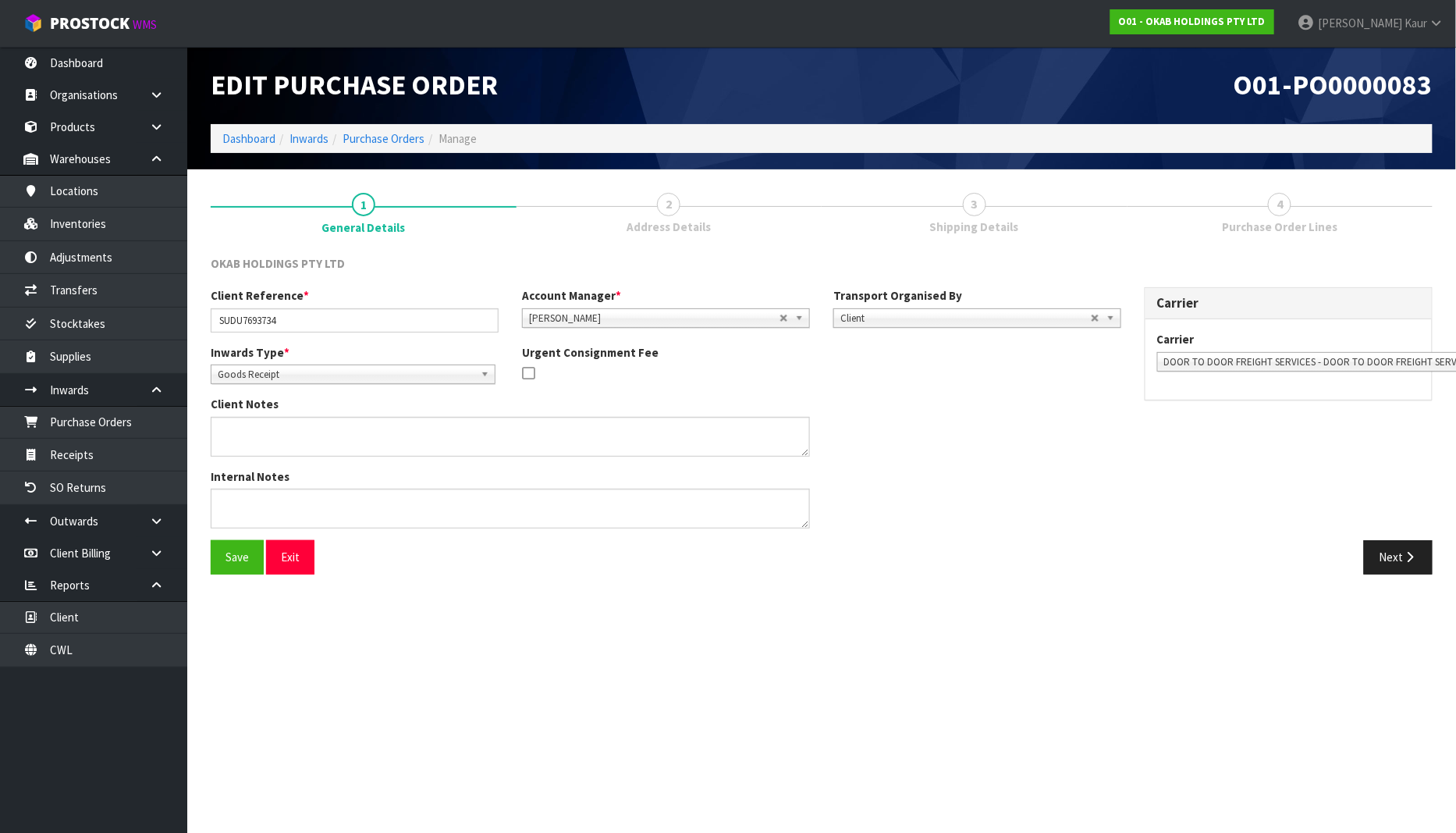
click at [1276, 220] on span "Purchase Order Lines" at bounding box center [1279, 226] width 116 height 16
click at [1401, 565] on button "Next" at bounding box center [1397, 557] width 69 height 34
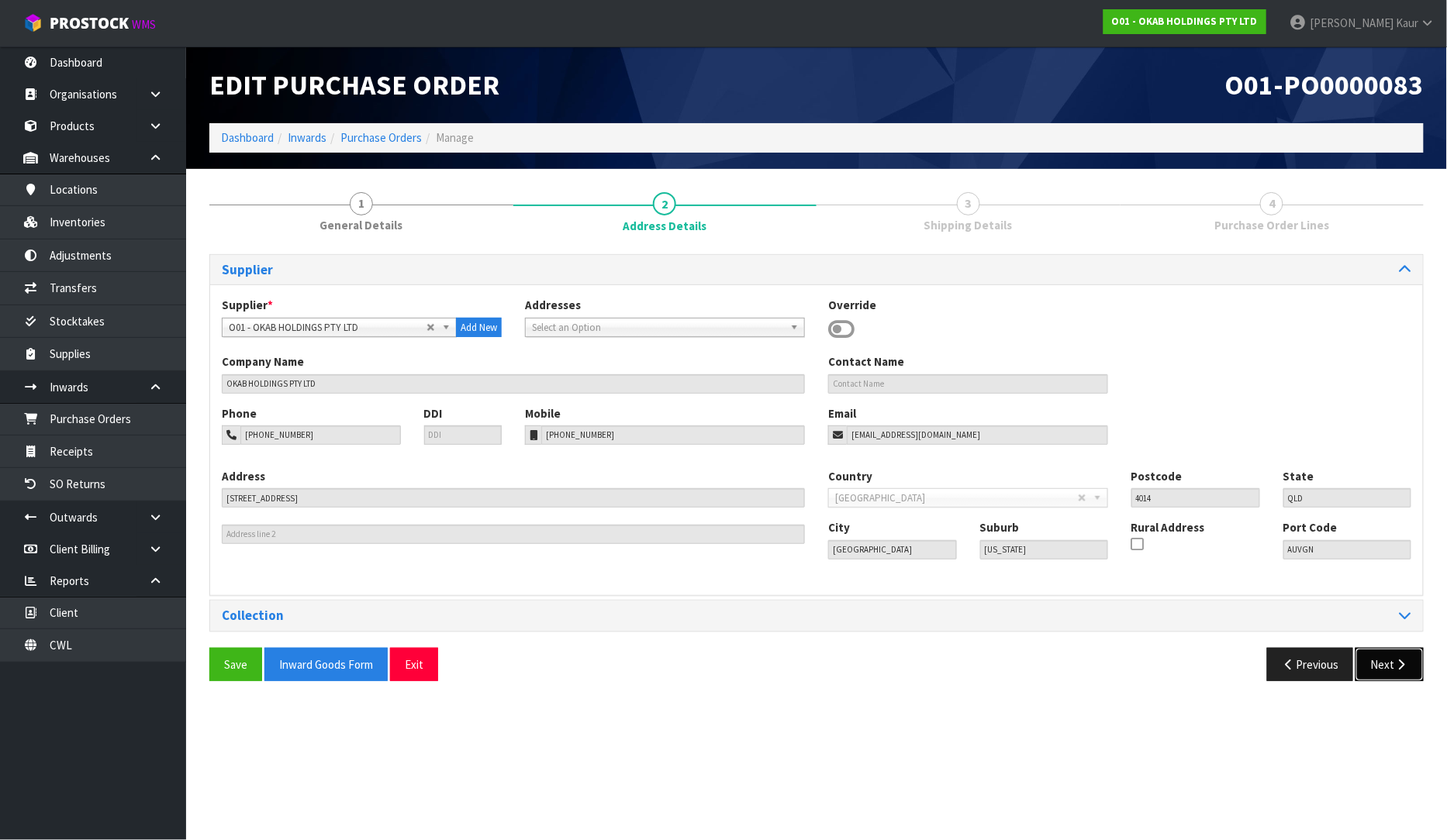
click at [1403, 661] on icon "button" at bounding box center [1401, 665] width 15 height 12
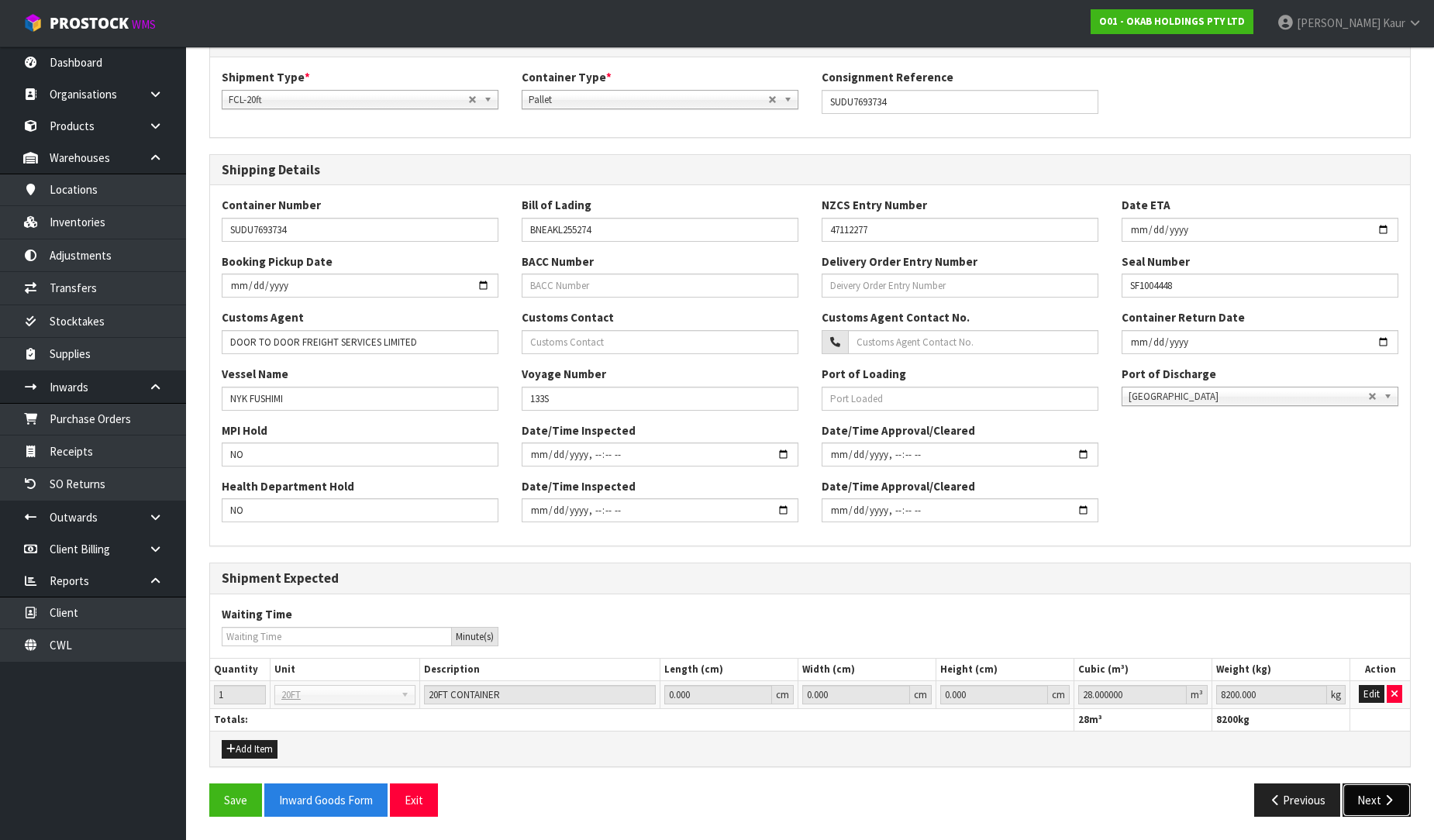
click at [1376, 799] on button "Next" at bounding box center [1377, 800] width 68 height 34
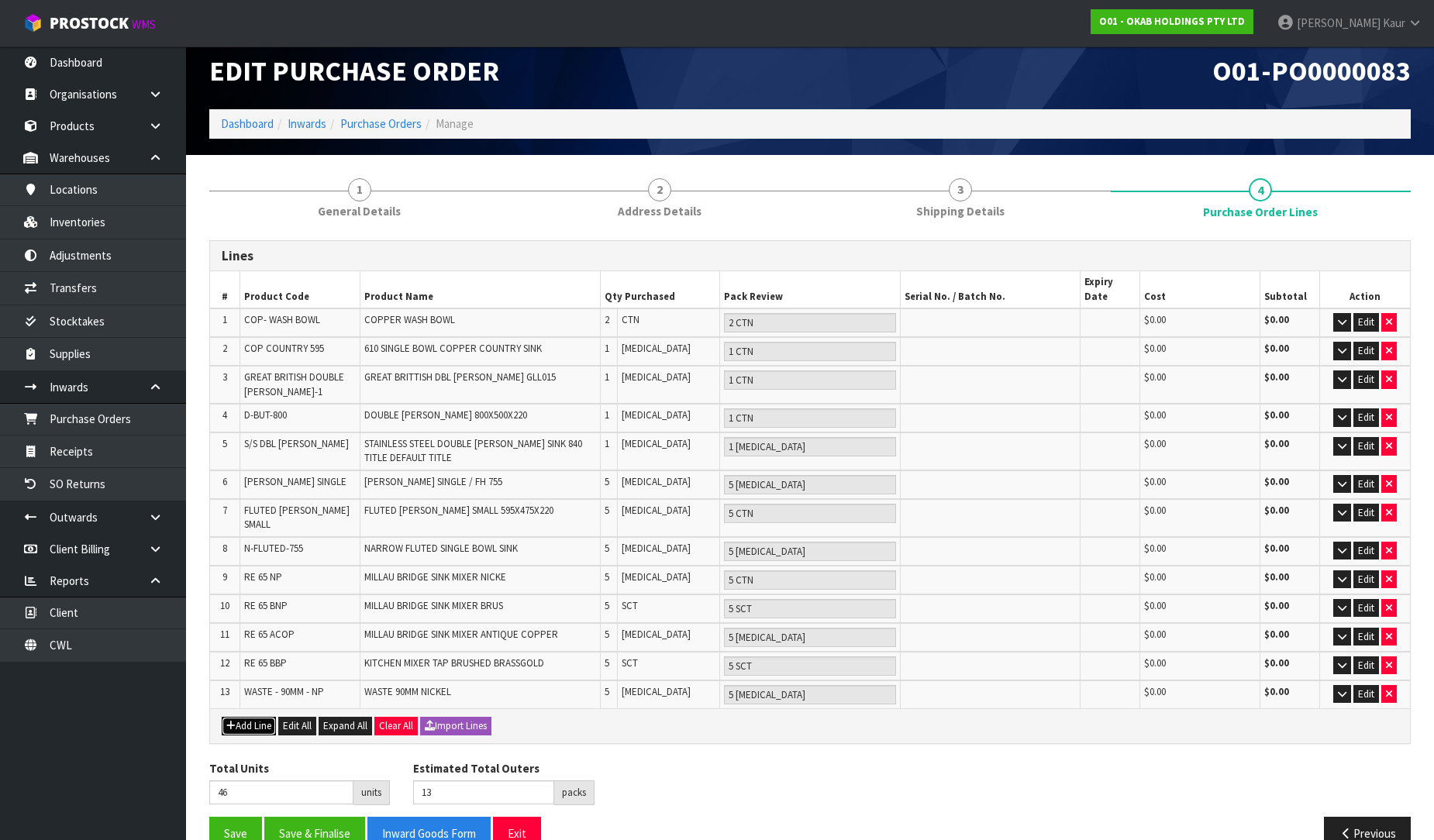
click at [249, 717] on button "Add Line" at bounding box center [249, 726] width 55 height 19
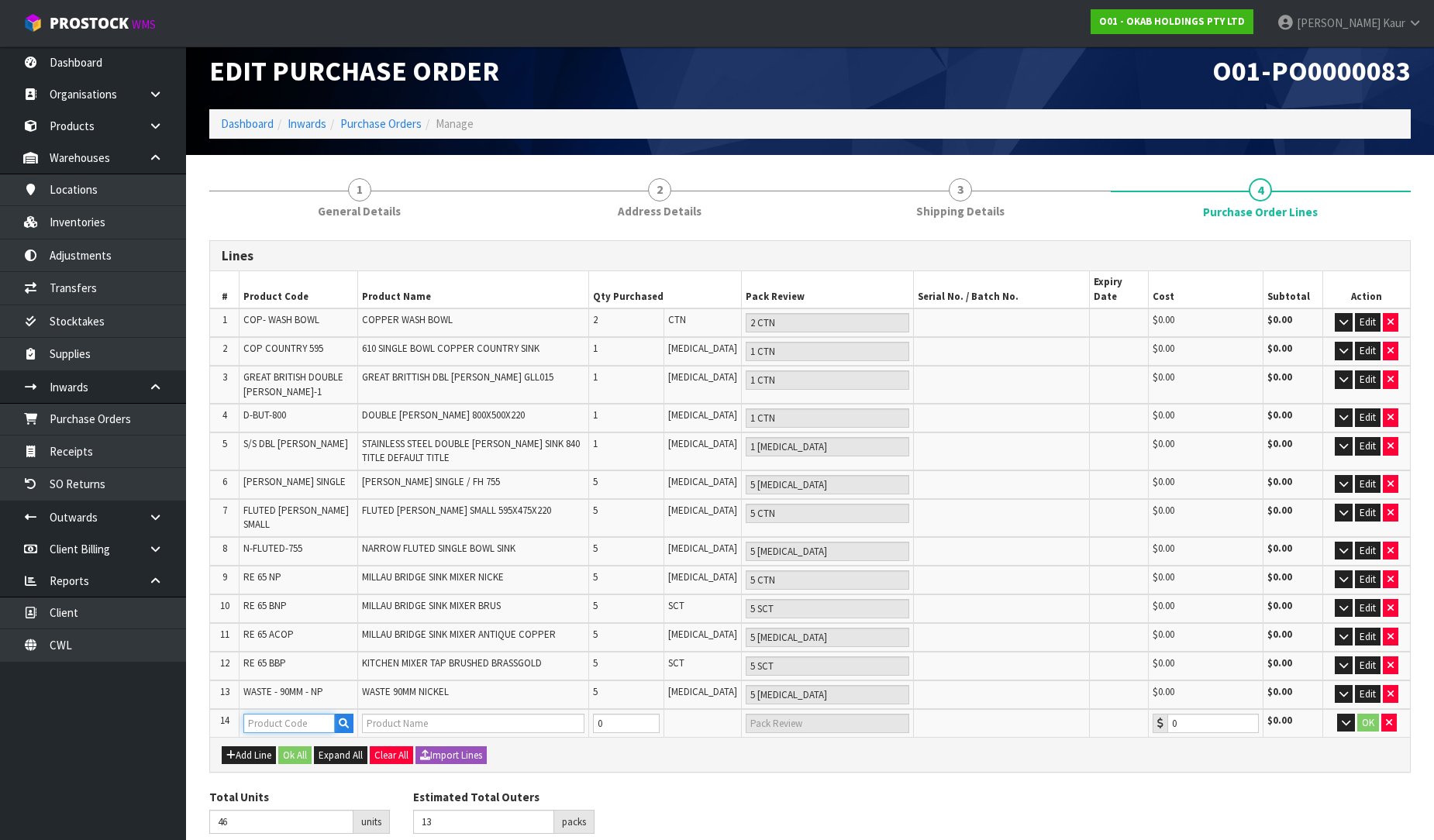
click at [262, 713] on input "text" at bounding box center [289, 723] width 91 height 20
paste input "BUT-595"
click at [632, 713] on input "0" at bounding box center [625, 723] width 66 height 20
click at [245, 746] on button "Add Line" at bounding box center [249, 755] width 55 height 19
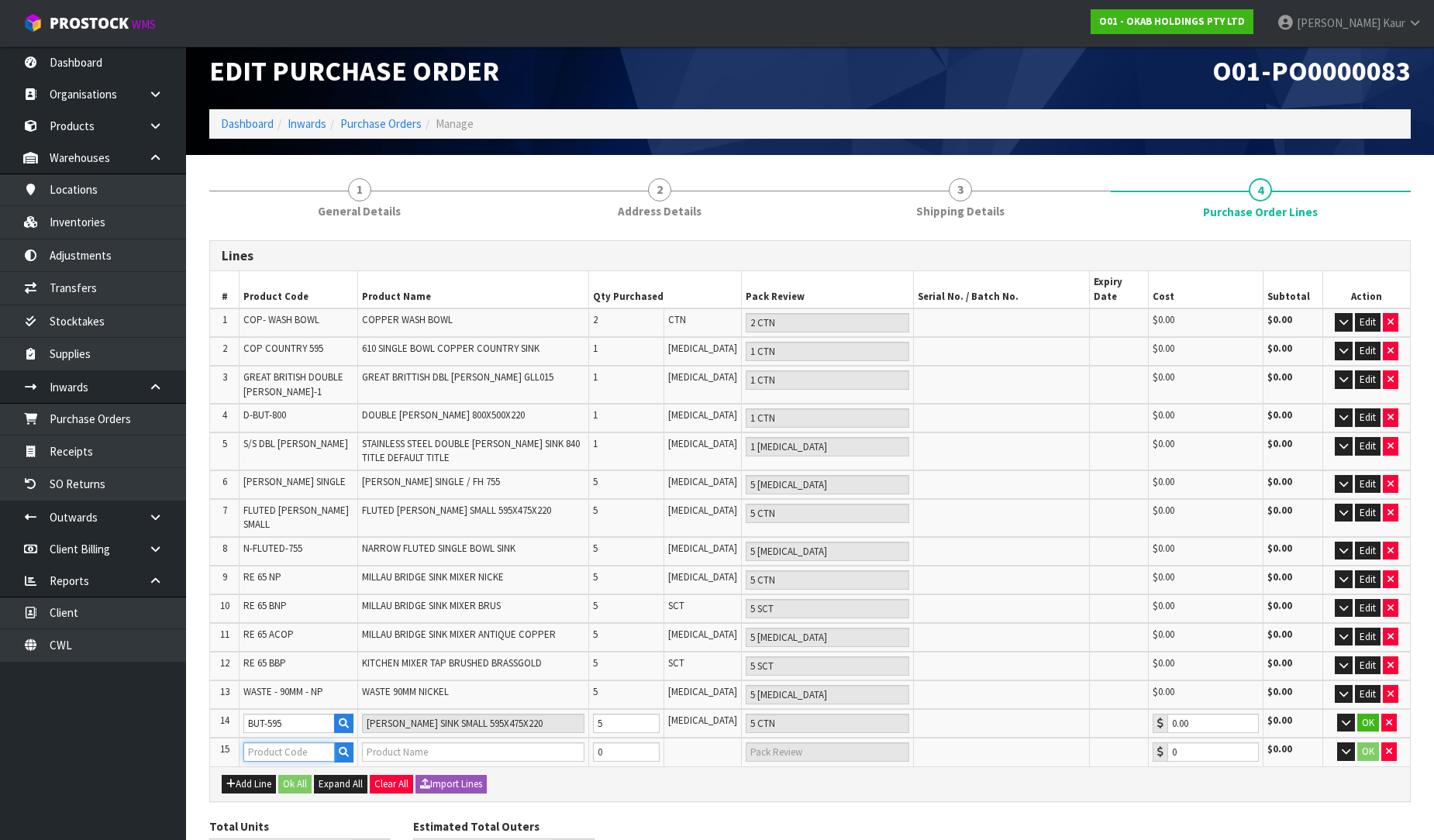
click at [265, 742] on input "text" at bounding box center [289, 752] width 91 height 20
paste input "BUT - 755"
click at [262, 767] on div "Add Line Ok All Expand All Clear All Import Lines" at bounding box center [810, 784] width 1200 height 35
click at [259, 742] on input "text" at bounding box center [289, 752] width 91 height 20
paste input "BUT - 838"
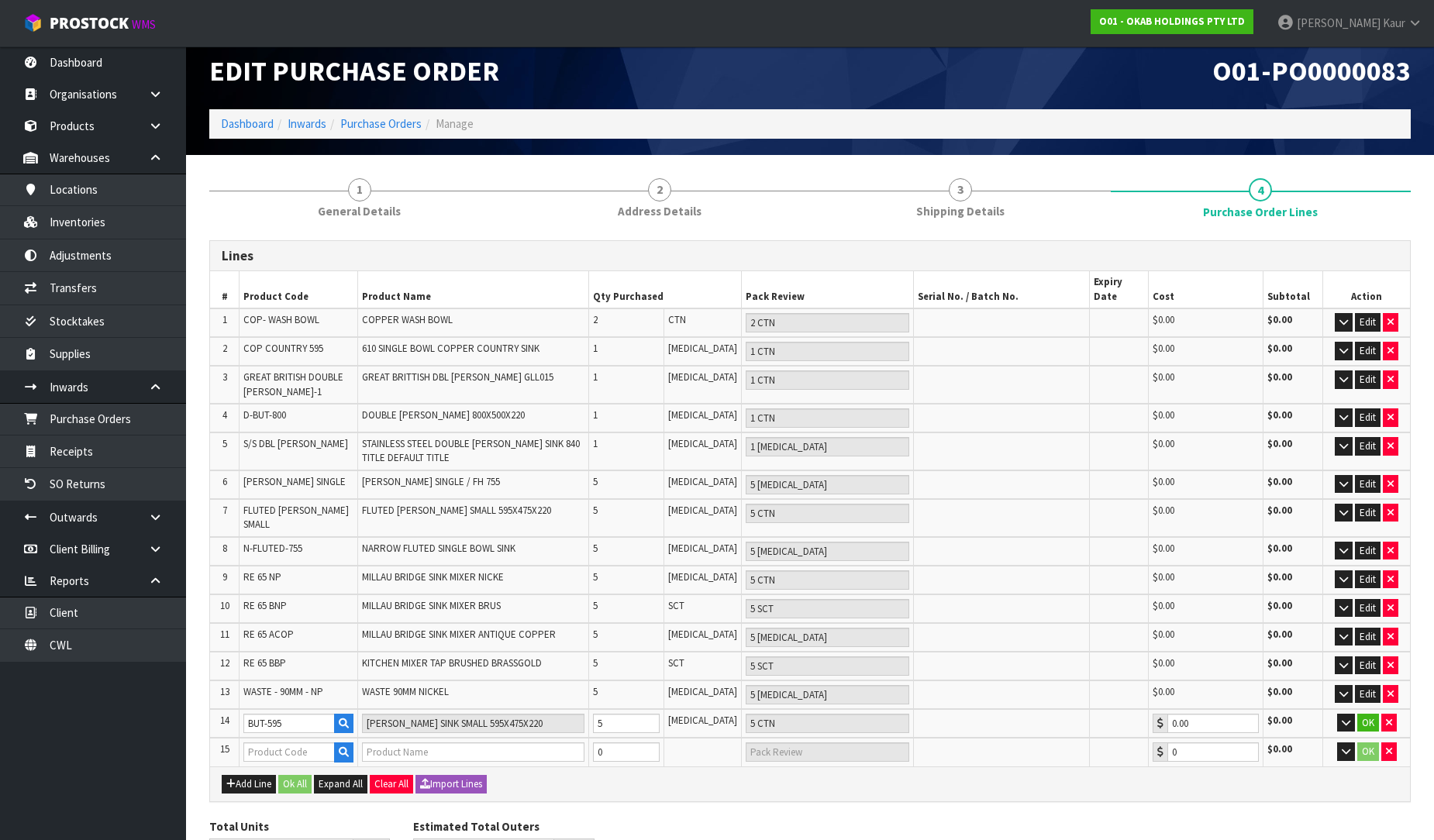
click at [1396, 738] on td "OK" at bounding box center [1367, 752] width 87 height 29
click at [1391, 742] on button "button" at bounding box center [1389, 751] width 16 height 19
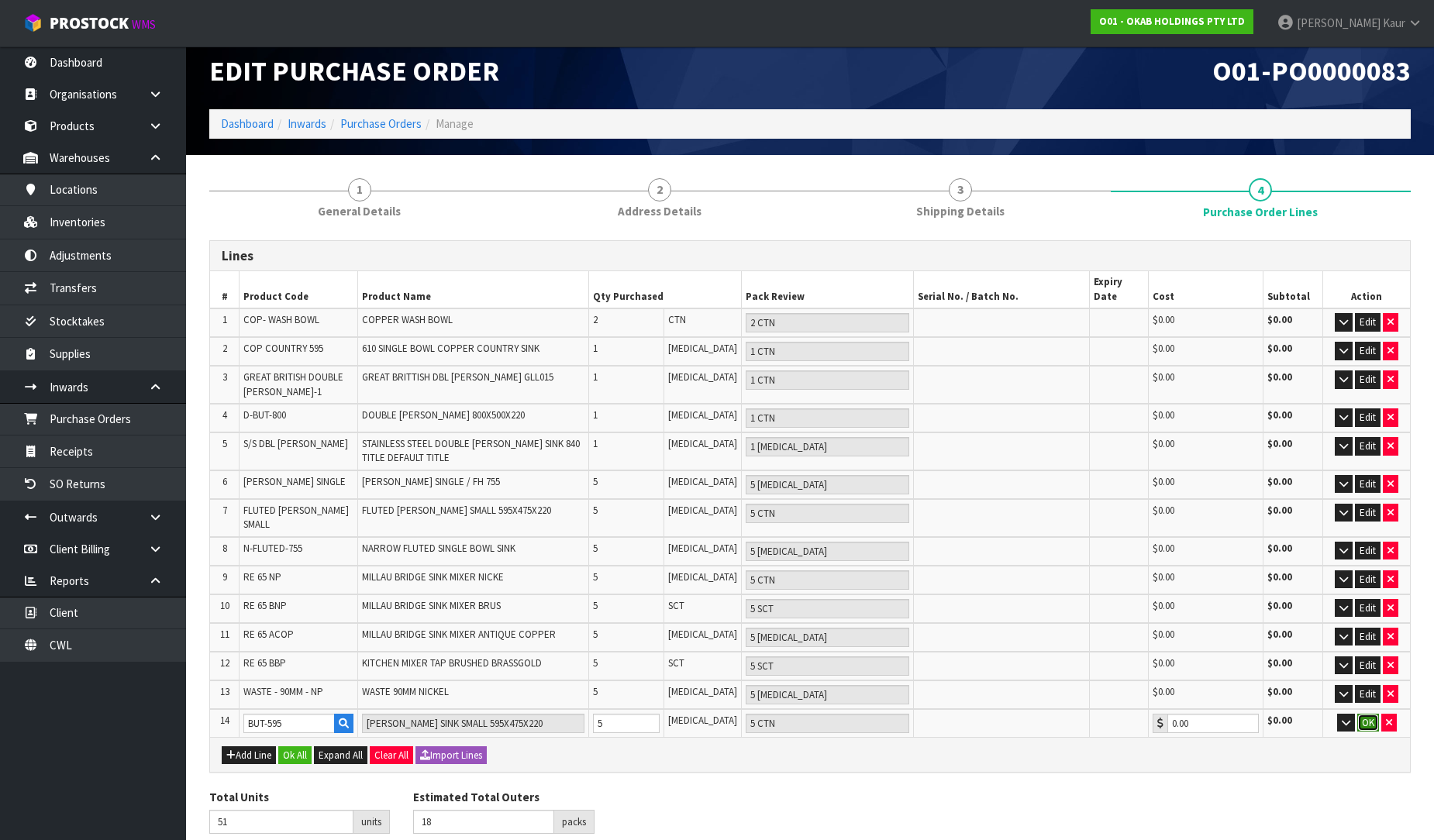
click at [1370, 713] on button "OK" at bounding box center [1369, 722] width 22 height 19
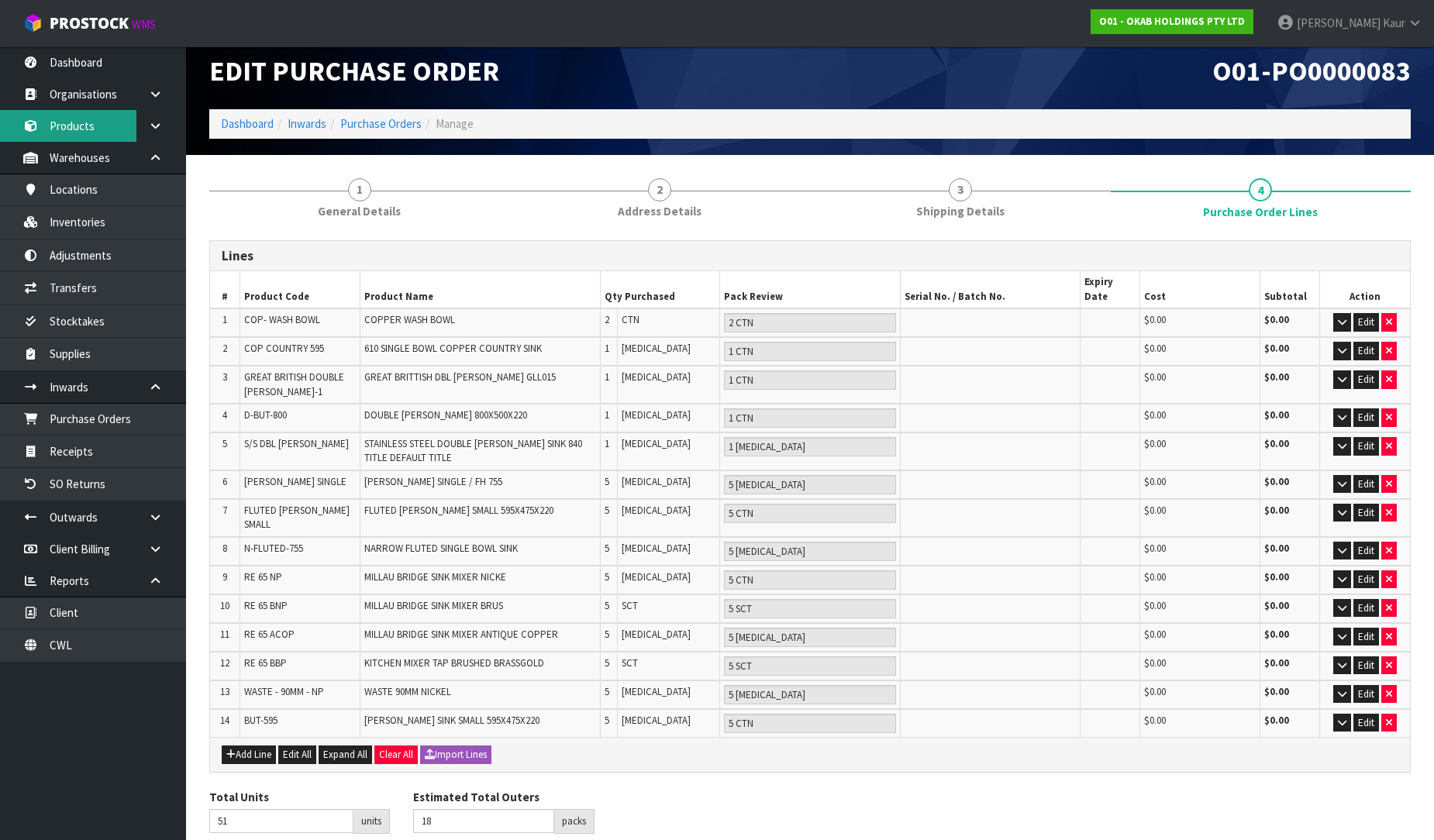
click at [57, 141] on link "Products" at bounding box center [93, 126] width 186 height 32
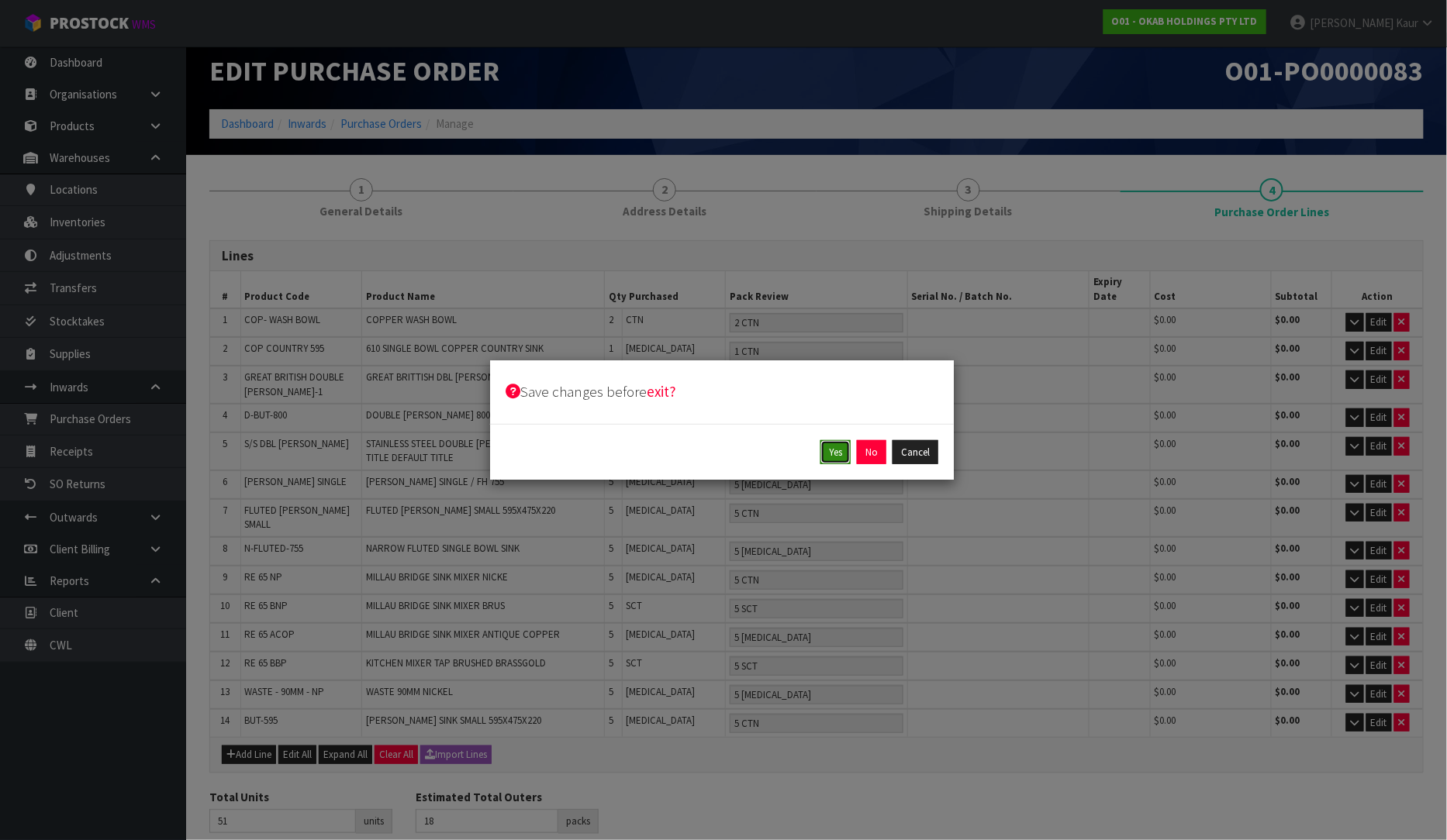
click at [825, 451] on button "Yes" at bounding box center [835, 452] width 31 height 25
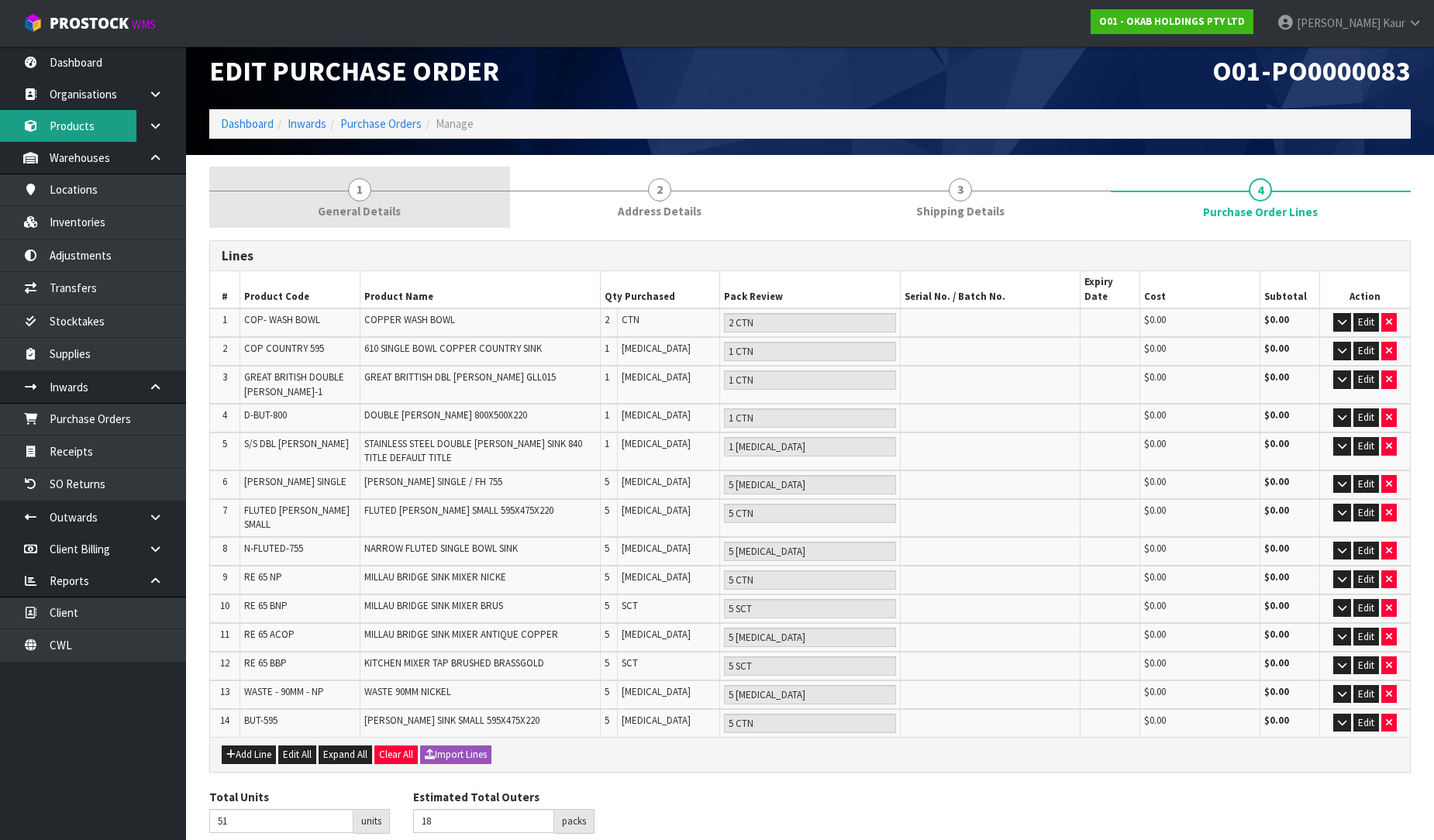
scroll to position [0, 0]
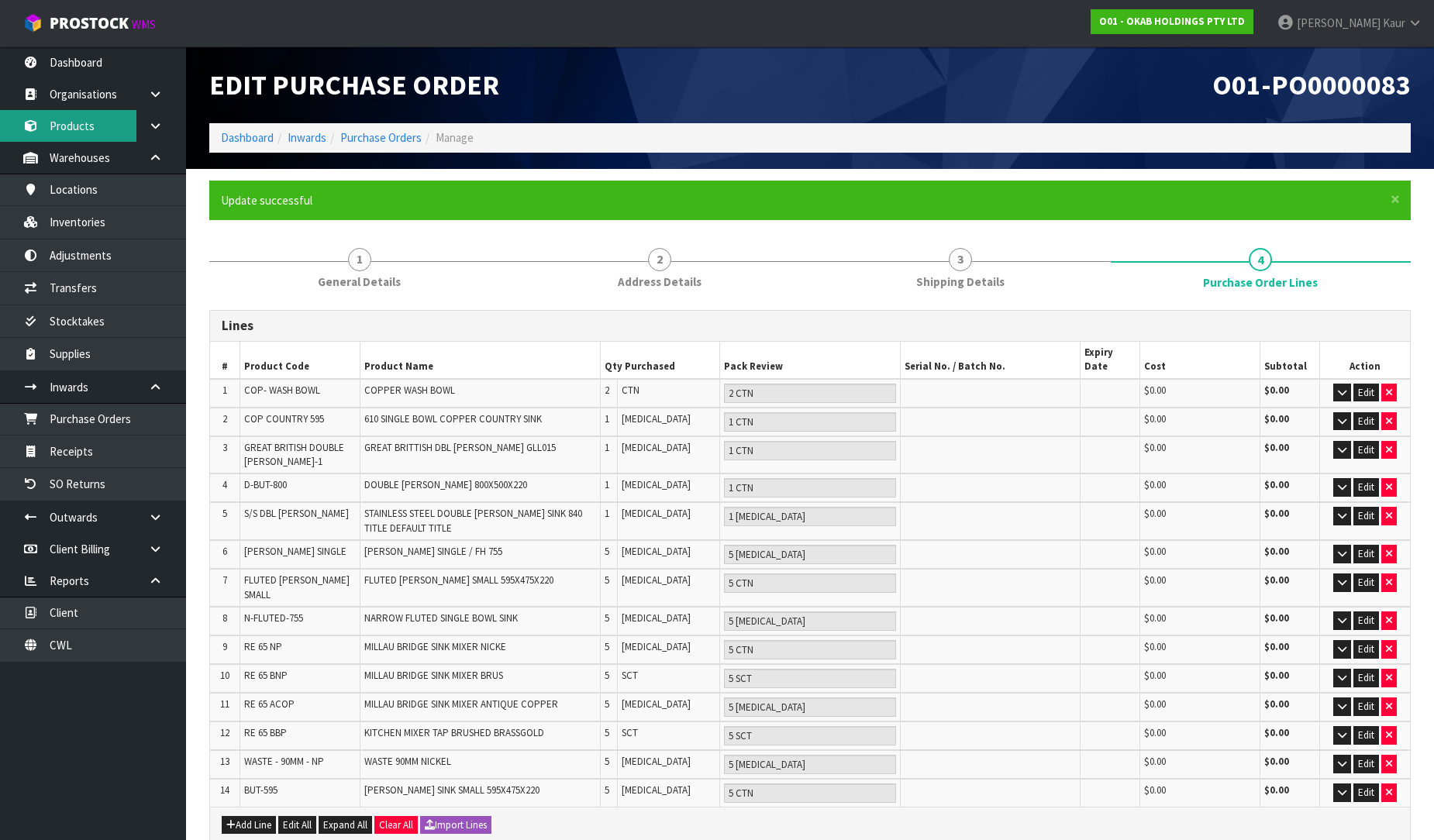
click at [91, 121] on link "Products" at bounding box center [93, 126] width 186 height 32
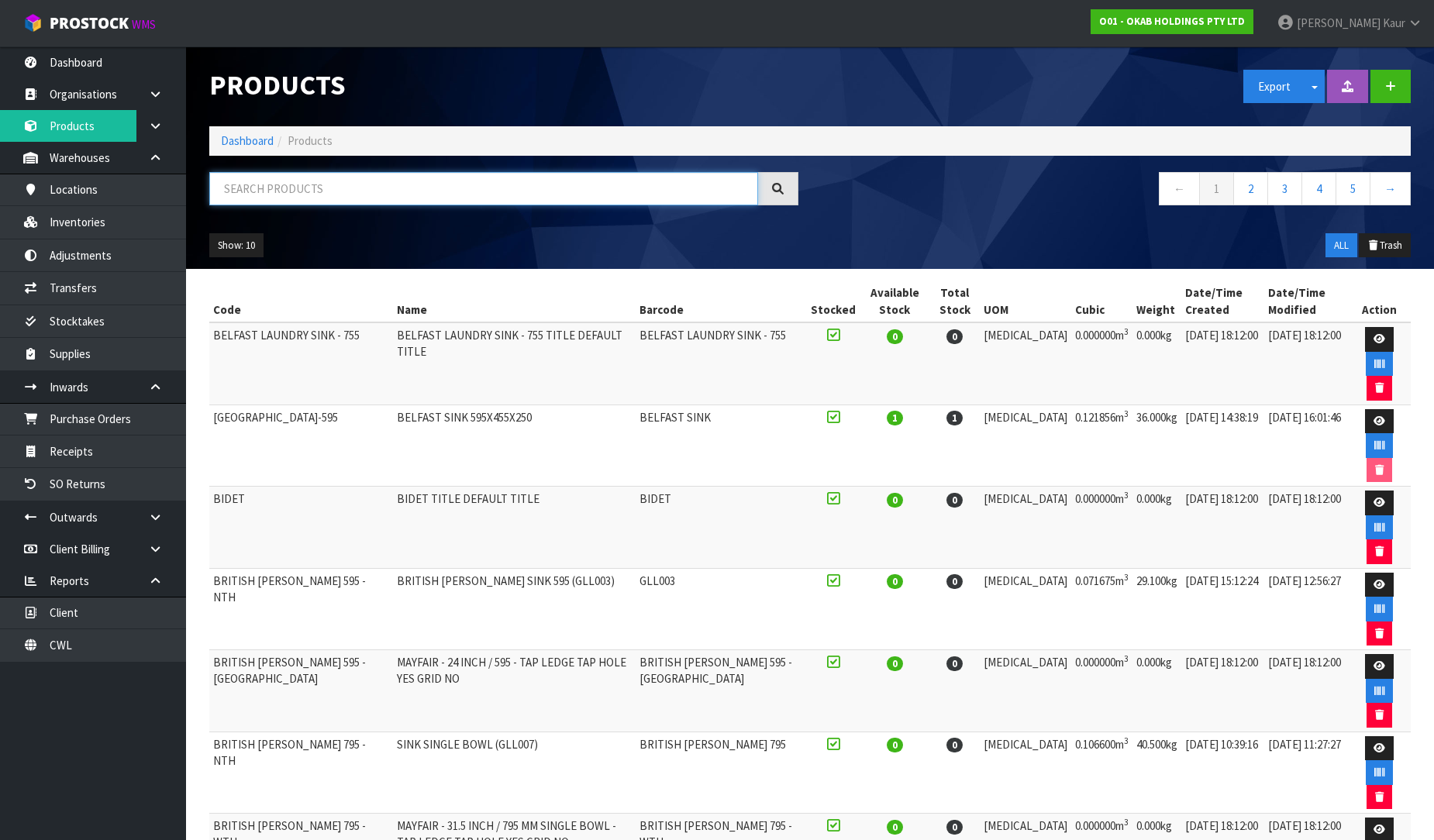
click at [295, 188] on input "text" at bounding box center [484, 189] width 549 height 34
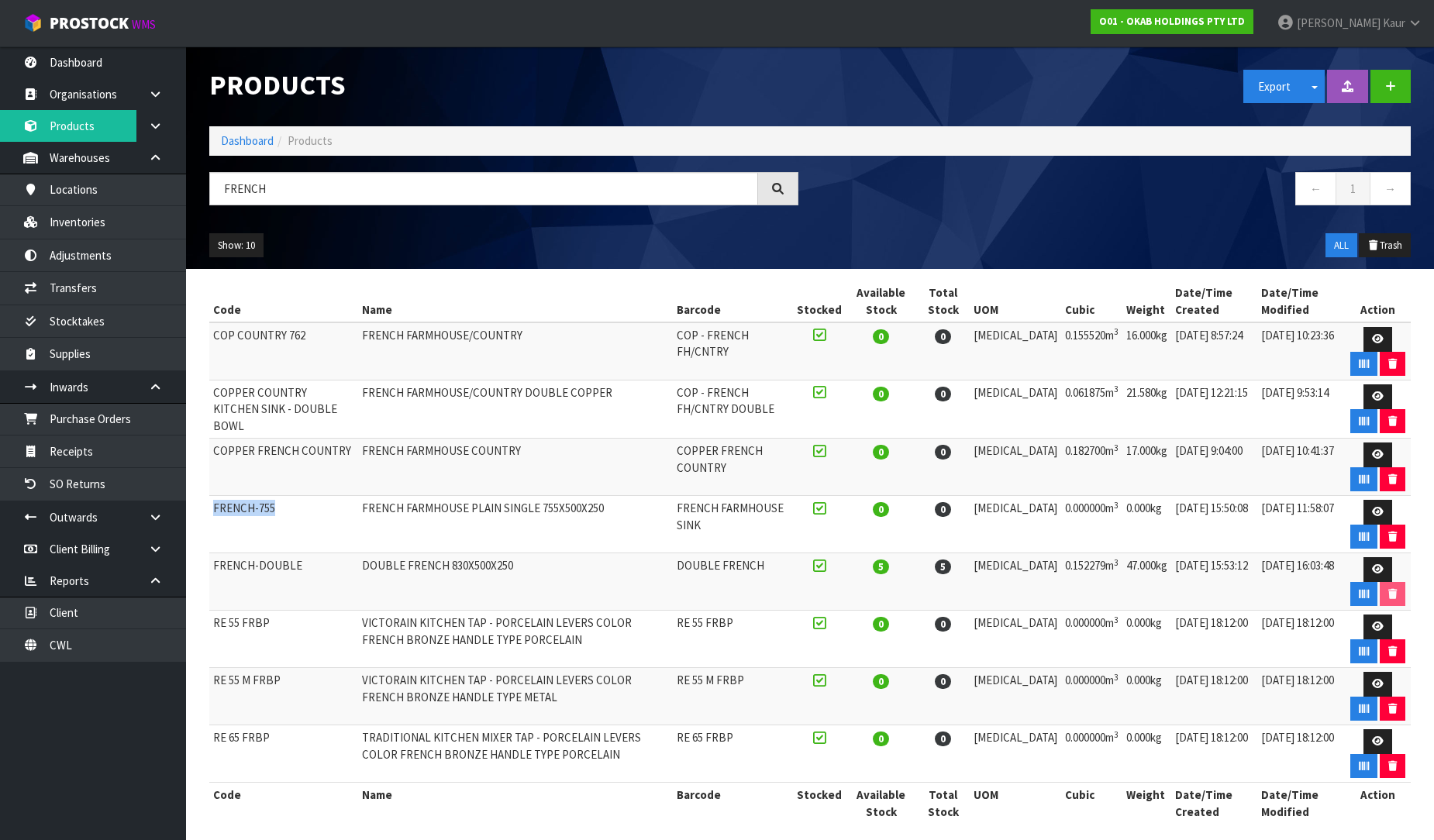
drag, startPoint x: 268, startPoint y: 507, endPoint x: 214, endPoint y: 520, distance: 55.5
click at [214, 520] on td "FRENCH-755" at bounding box center [283, 525] width 149 height 57
copy td "FRENCH-755"
click at [109, 411] on link "Purchase Orders" at bounding box center [93, 419] width 186 height 32
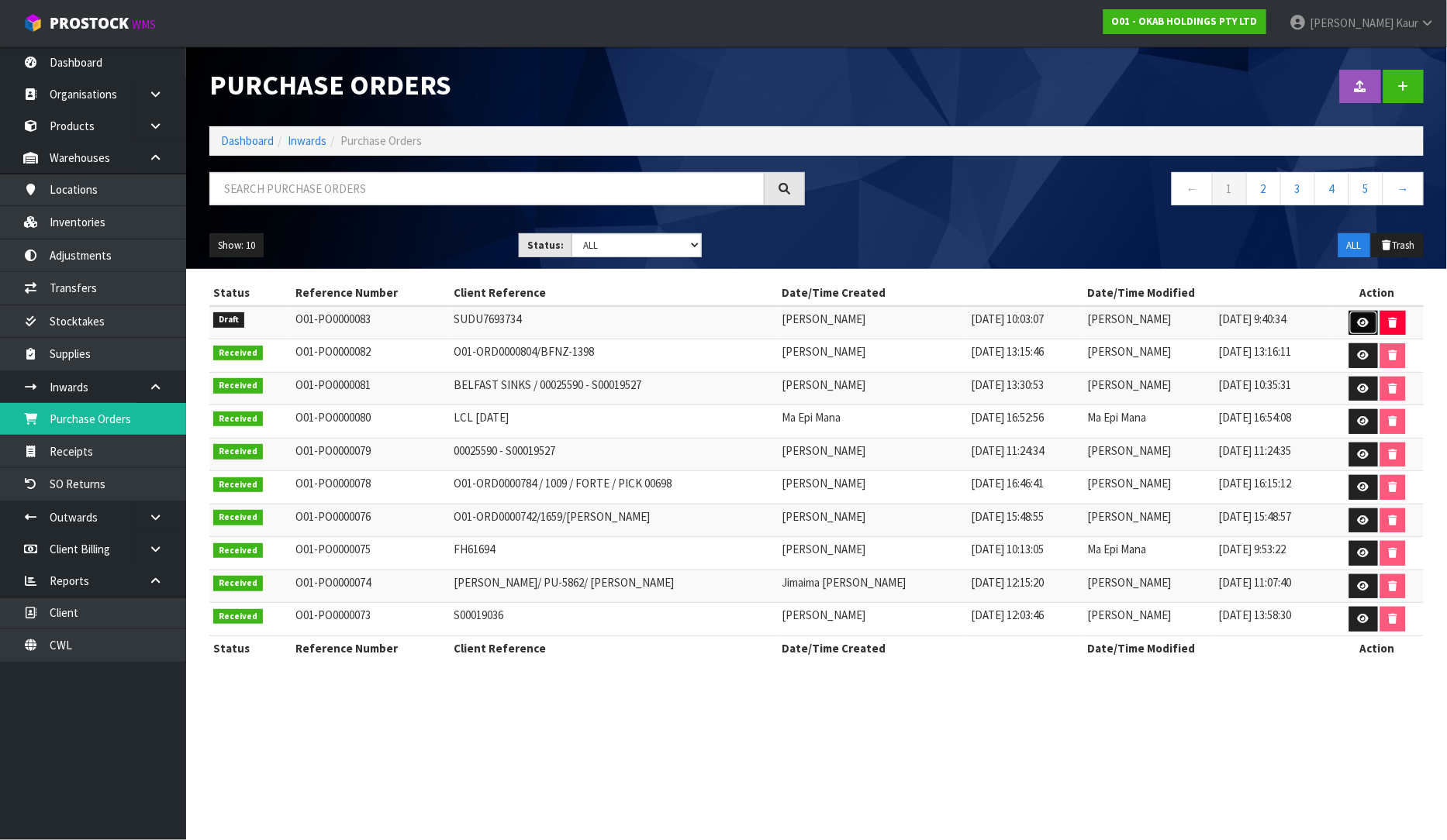
click at [1369, 319] on link at bounding box center [1363, 323] width 29 height 25
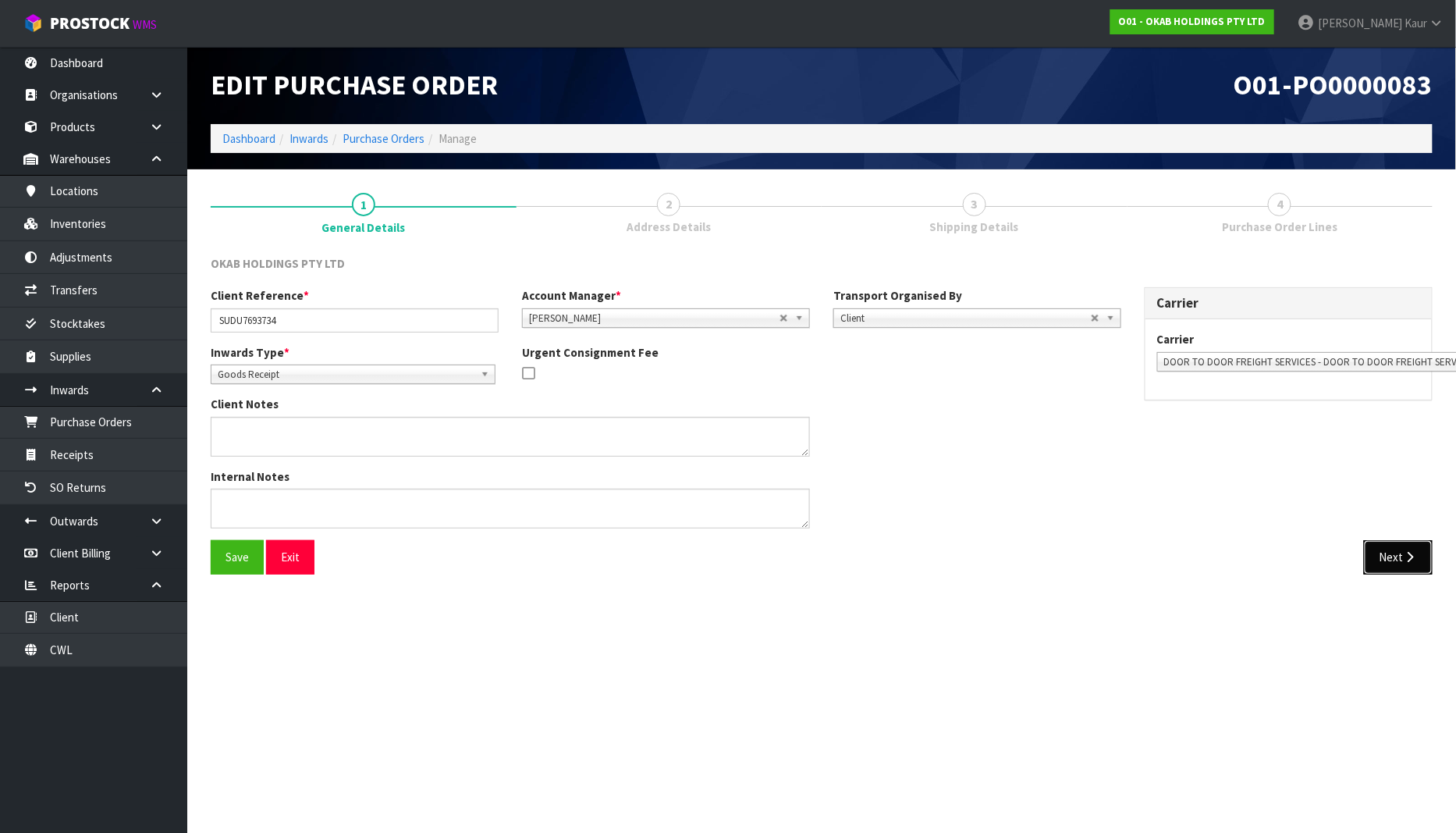
click at [1379, 547] on button "Next" at bounding box center [1397, 557] width 69 height 34
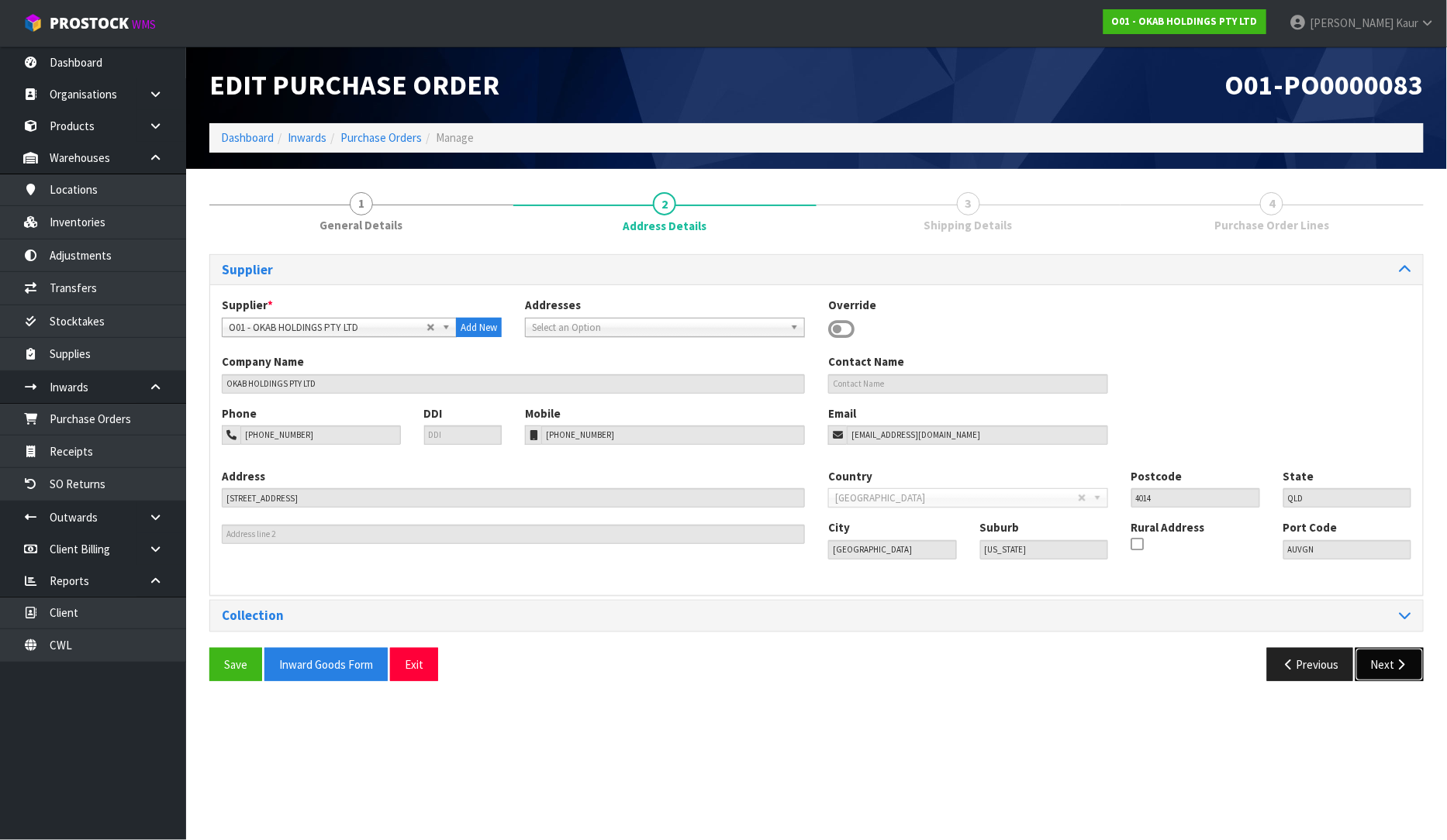
click at [1389, 672] on button "Next" at bounding box center [1389, 665] width 68 height 34
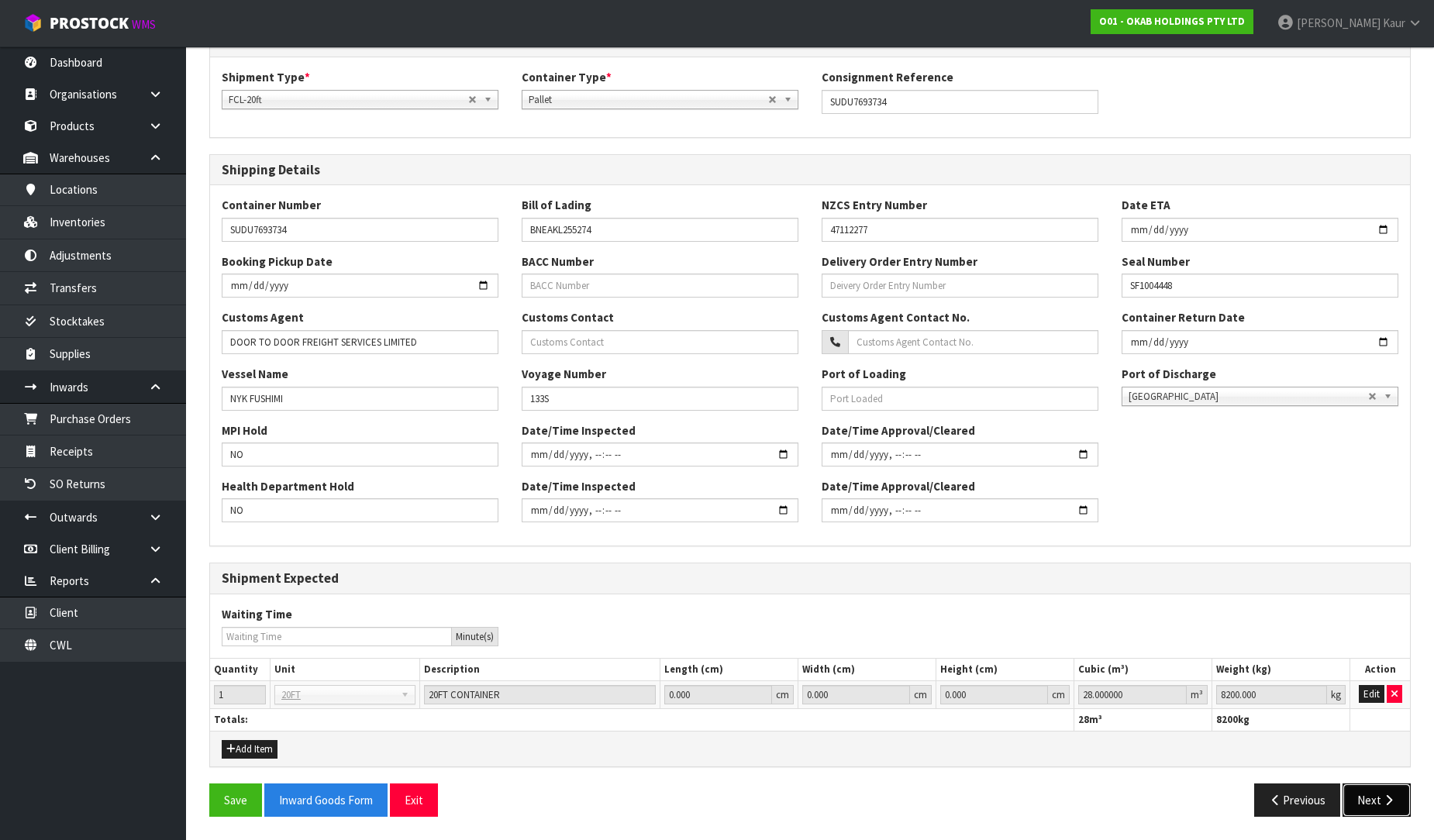
click at [1373, 794] on button "Next" at bounding box center [1377, 800] width 68 height 34
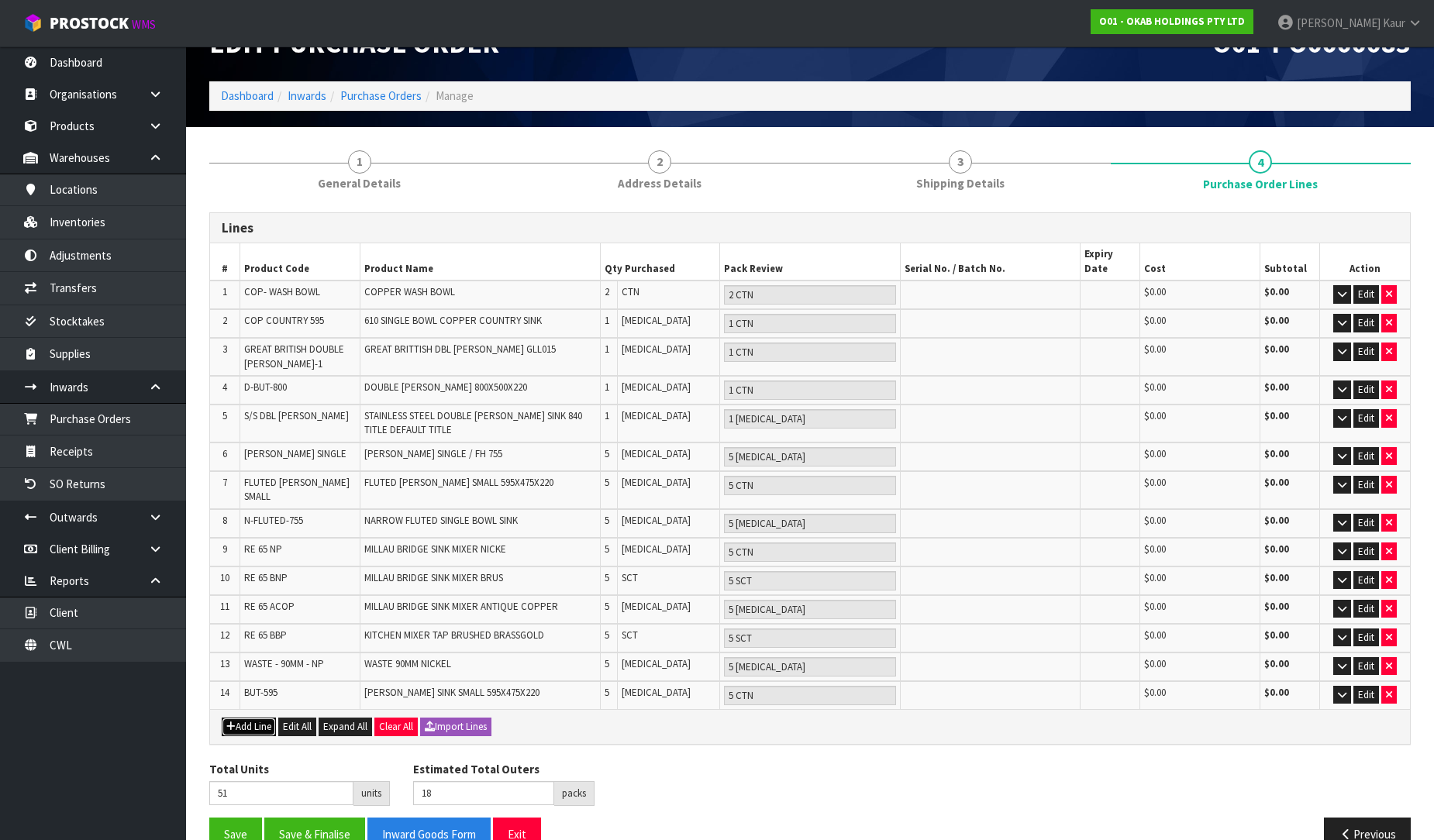
click at [266, 717] on button "Add Line" at bounding box center [249, 726] width 55 height 19
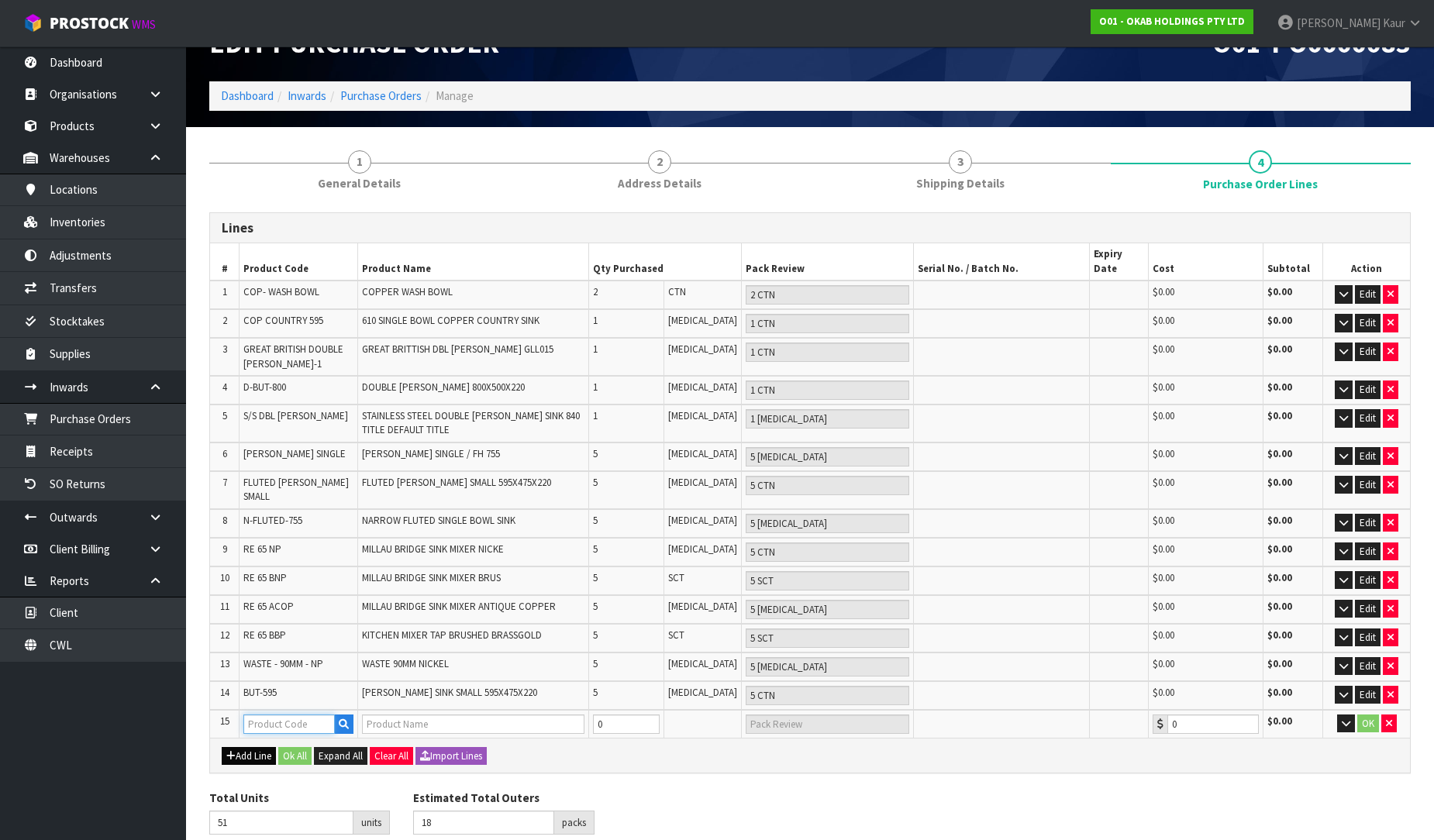
click at [268, 714] on input "text" at bounding box center [289, 724] width 91 height 20
paste input "FRENCH-755"
click at [639, 714] on input "0" at bounding box center [625, 724] width 66 height 20
click at [292, 747] on button "Ok All" at bounding box center [295, 756] width 34 height 19
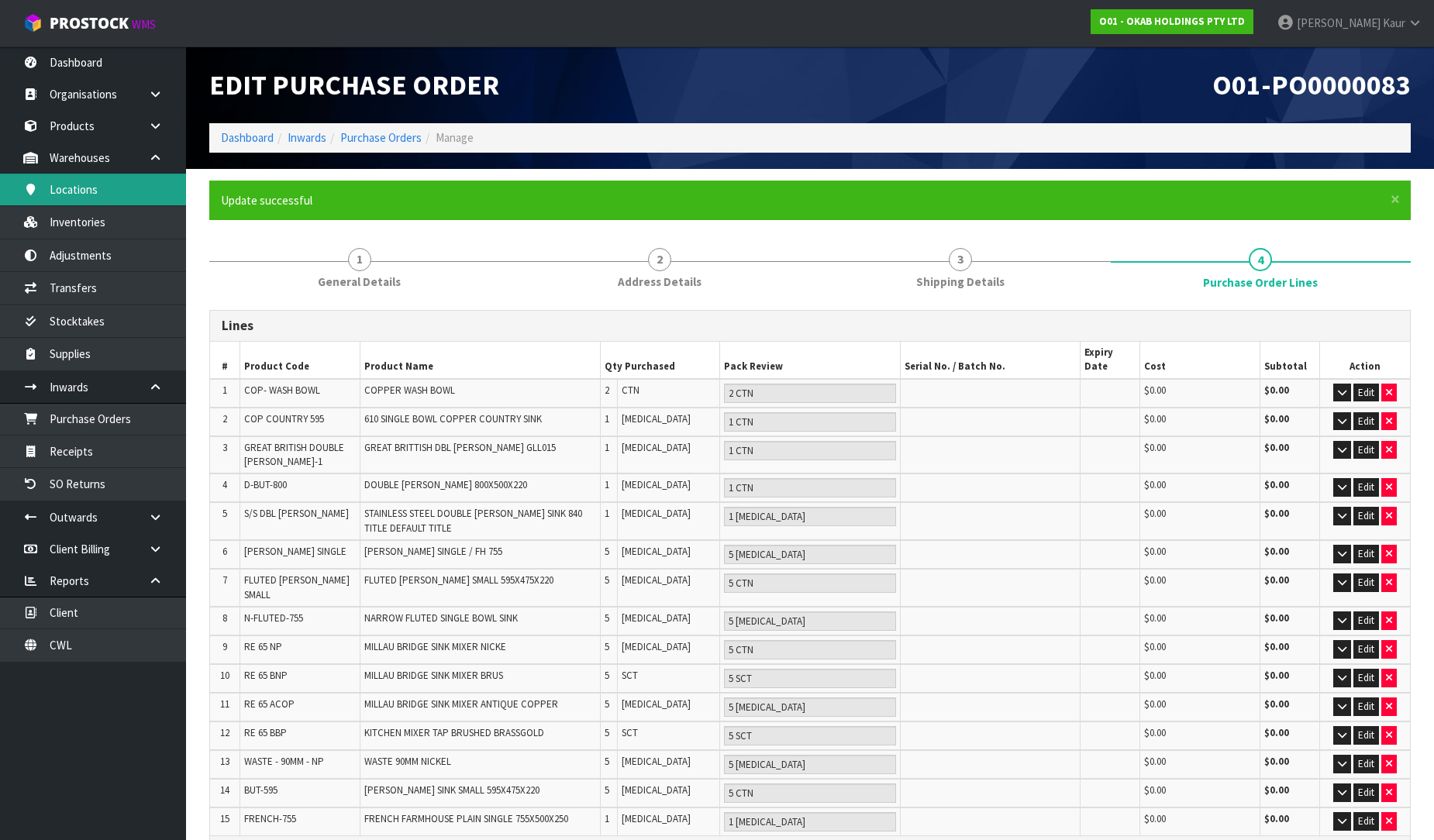
click at [94, 180] on link "Locations" at bounding box center [93, 189] width 186 height 32
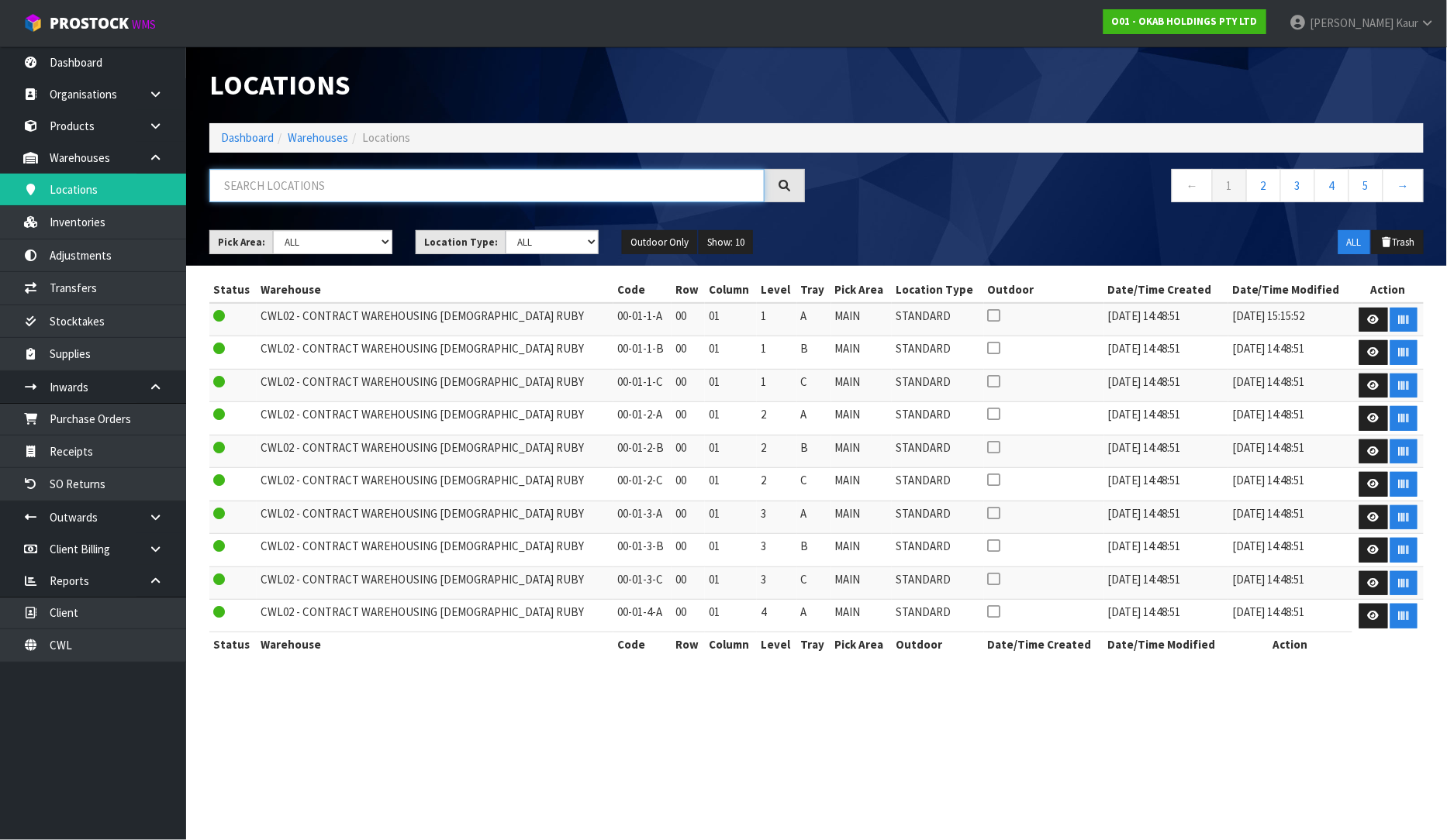
click at [261, 183] on input "text" at bounding box center [487, 186] width 555 height 34
click at [315, 202] on div at bounding box center [506, 191] width 618 height 45
click at [337, 195] on input "text" at bounding box center [487, 186] width 555 height 34
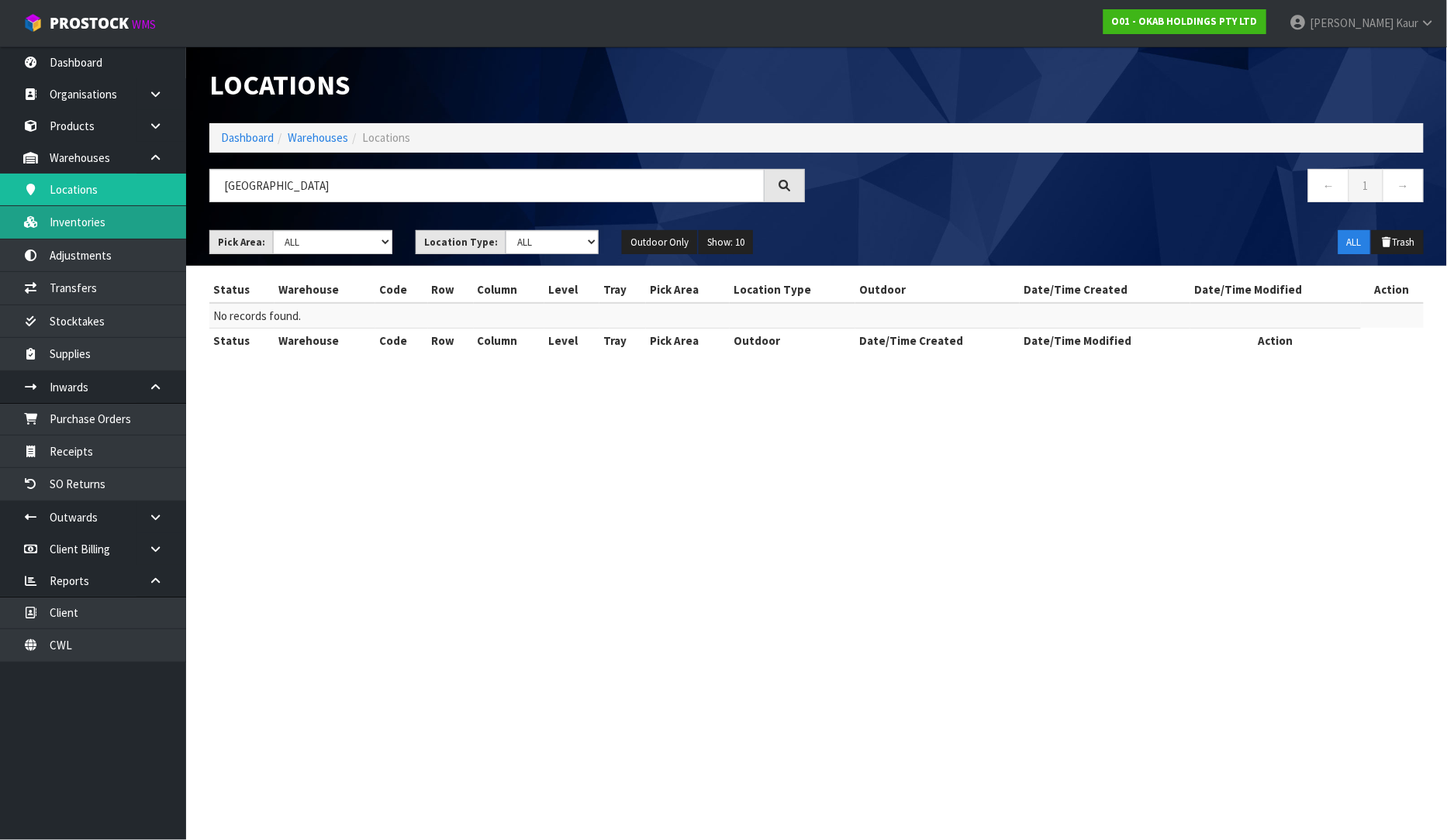
click at [142, 234] on link "Inventories" at bounding box center [93, 222] width 186 height 32
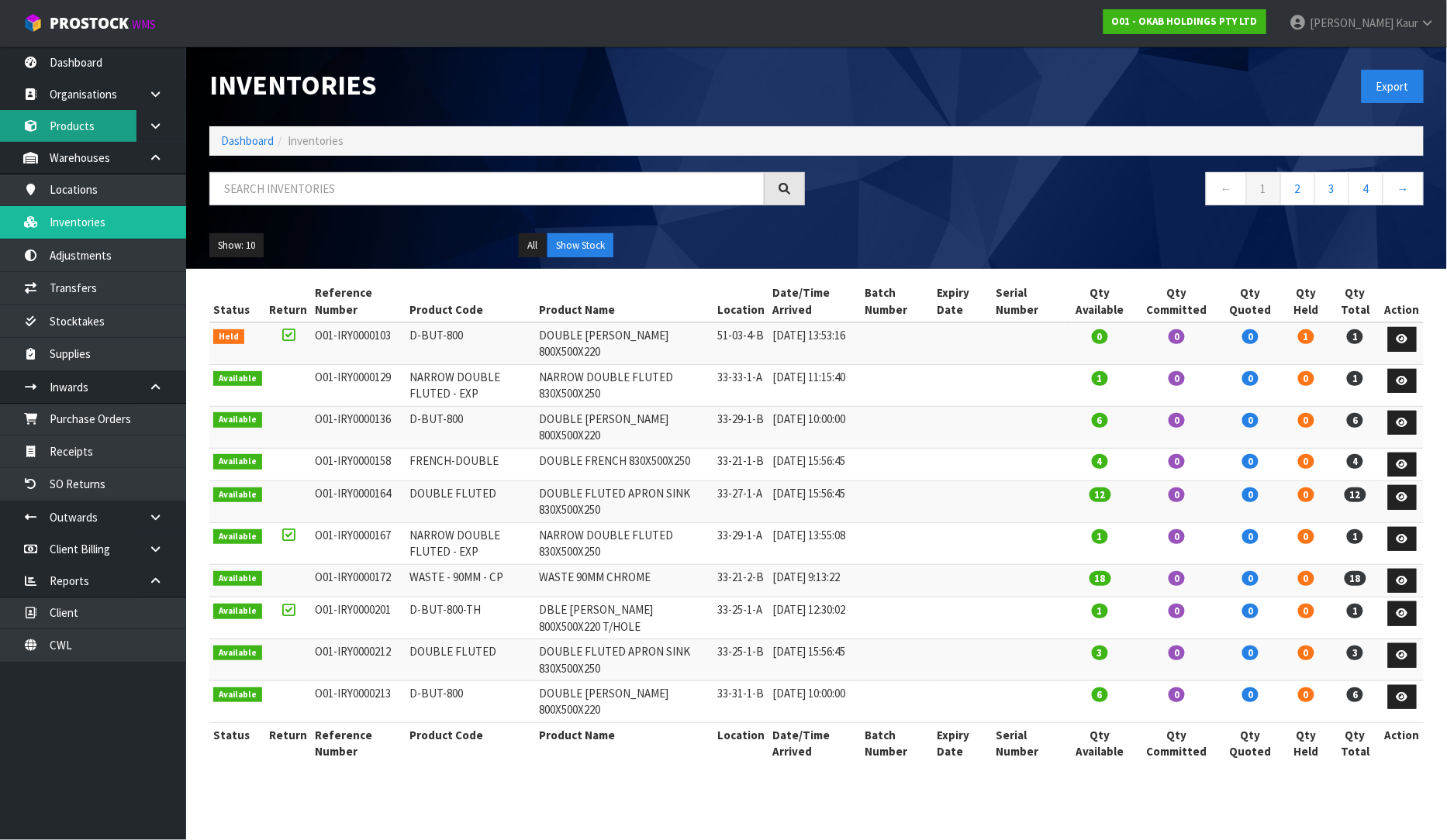
click at [52, 134] on link "Products" at bounding box center [93, 126] width 186 height 32
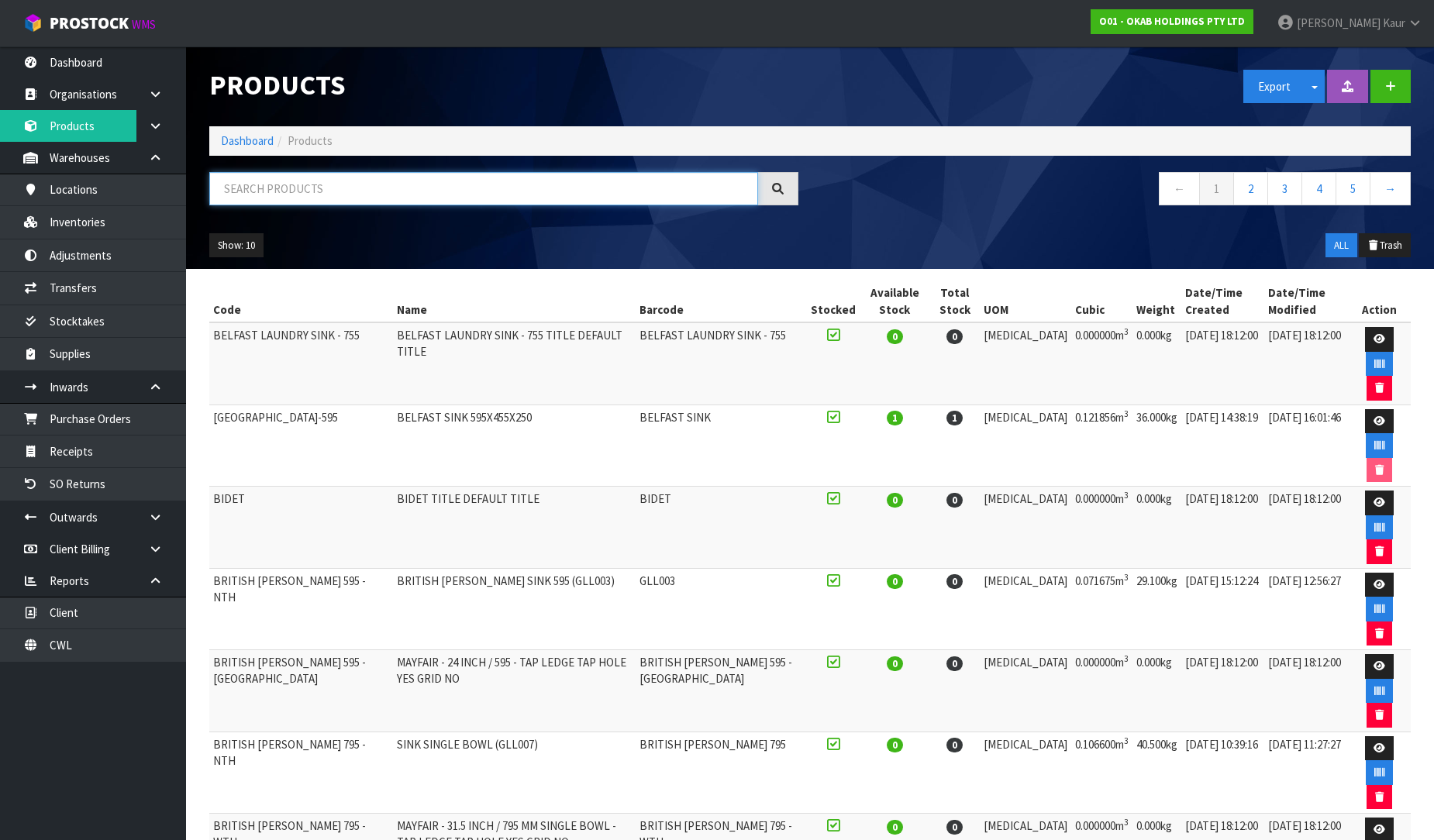
click at [269, 196] on input "text" at bounding box center [484, 189] width 549 height 34
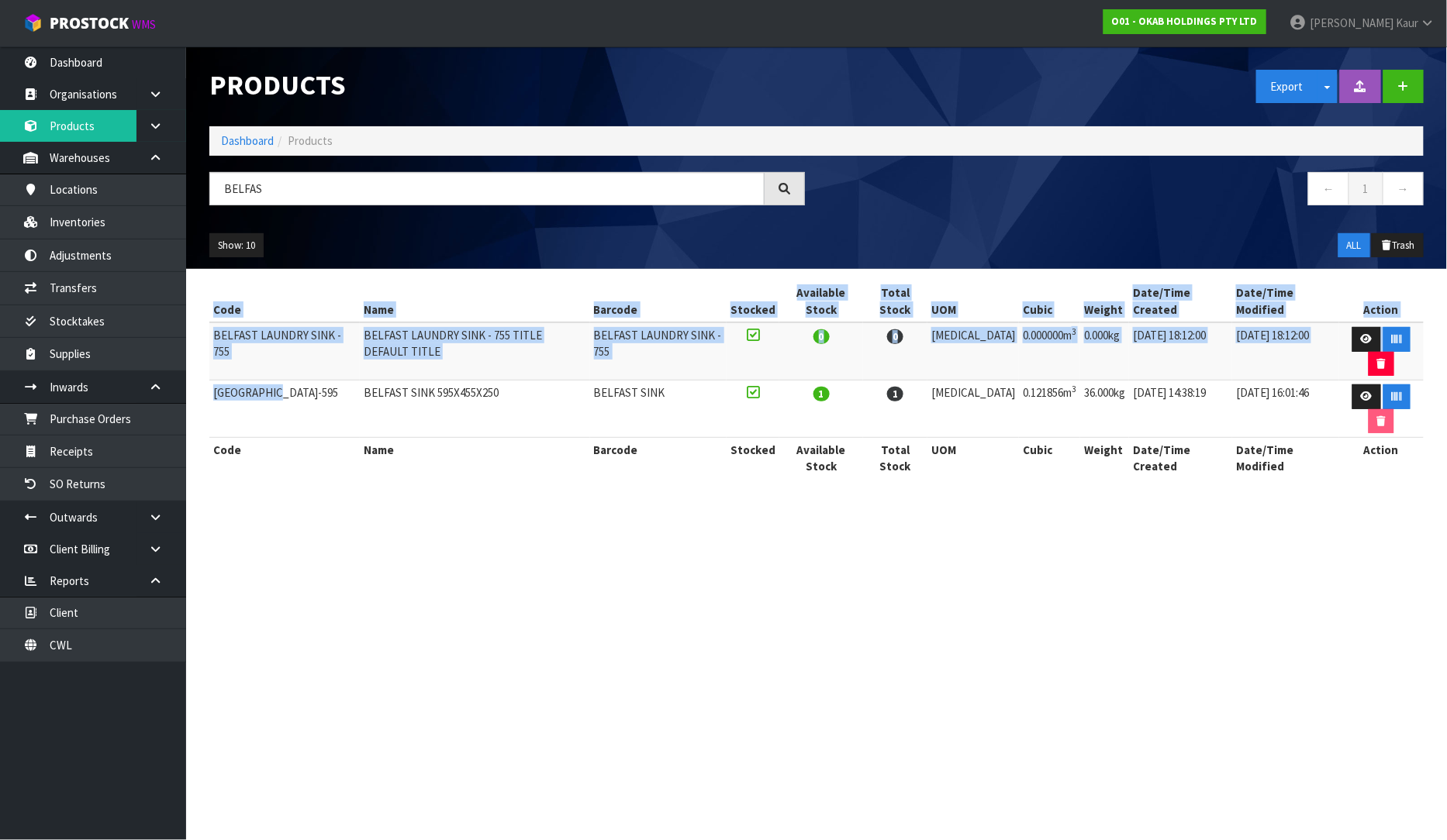
drag, startPoint x: 277, startPoint y: 354, endPoint x: 207, endPoint y: 345, distance: 70.6
click at [207, 345] on div "Code Name Barcode Stocked Available Stock Total Stock UOM Cubic Weight Date/Tim…" at bounding box center [816, 387] width 1238 height 215
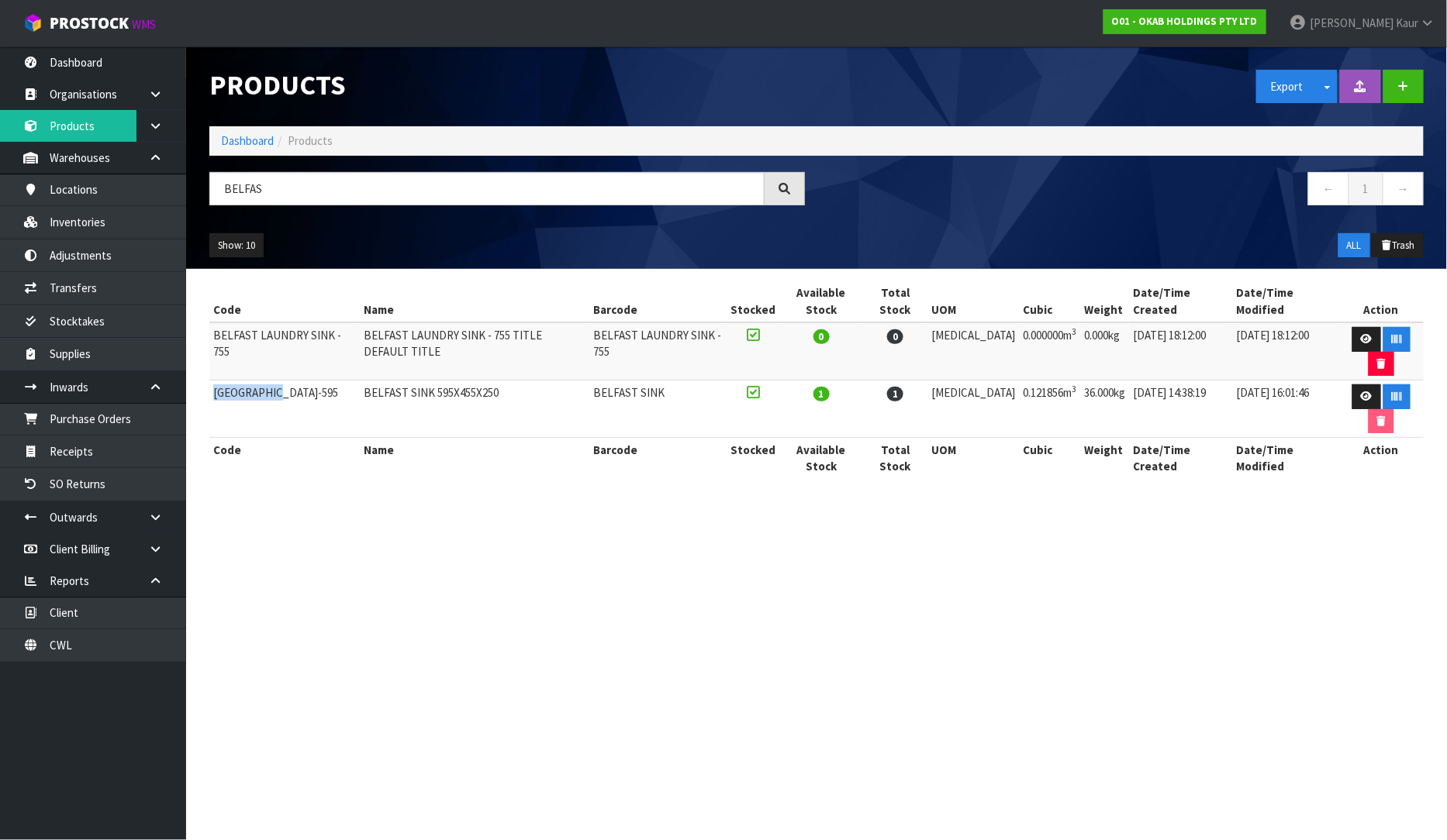
drag, startPoint x: 276, startPoint y: 353, endPoint x: 213, endPoint y: 359, distance: 63.3
click at [213, 380] on td "[GEOGRAPHIC_DATA]-595" at bounding box center [284, 409] width 151 height 57
copy td "[GEOGRAPHIC_DATA]-595"
drag, startPoint x: 120, startPoint y: 427, endPoint x: 710, endPoint y: 421, distance: 590.0
click at [121, 426] on link "Purchase Orders" at bounding box center [93, 419] width 186 height 32
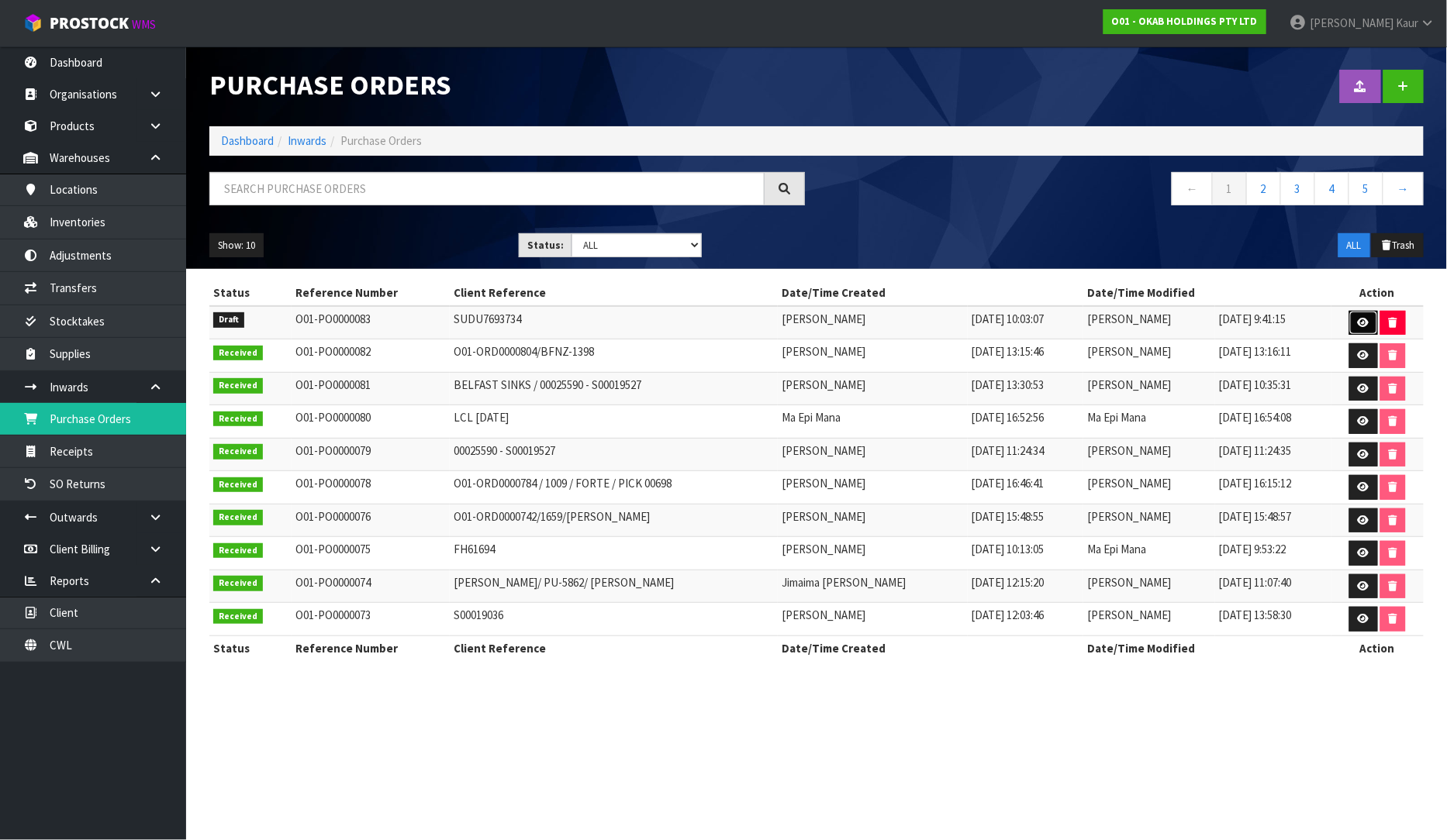
click at [1362, 328] on link at bounding box center [1363, 323] width 29 height 25
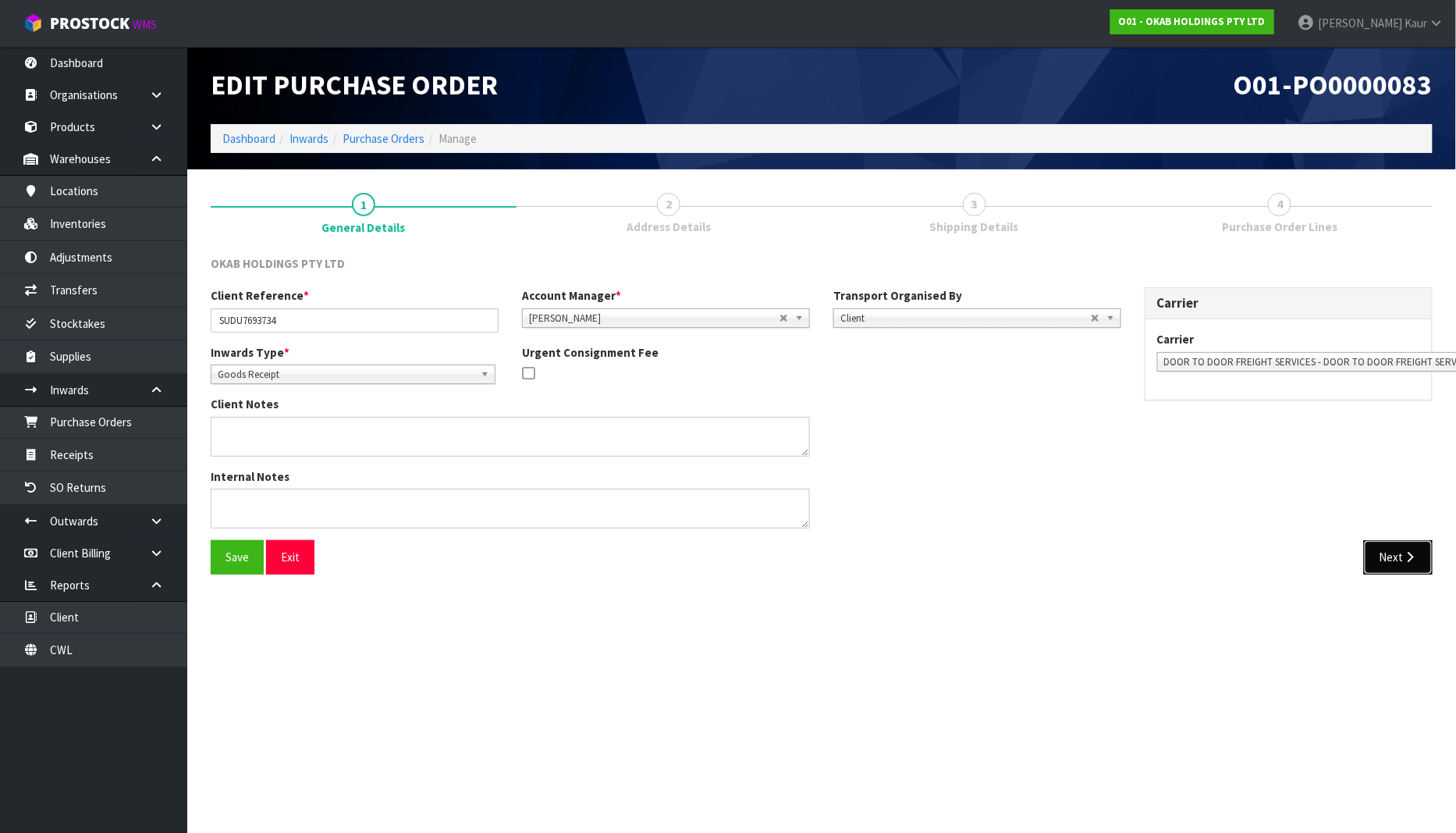
click at [1385, 558] on button "Next" at bounding box center [1397, 557] width 69 height 34
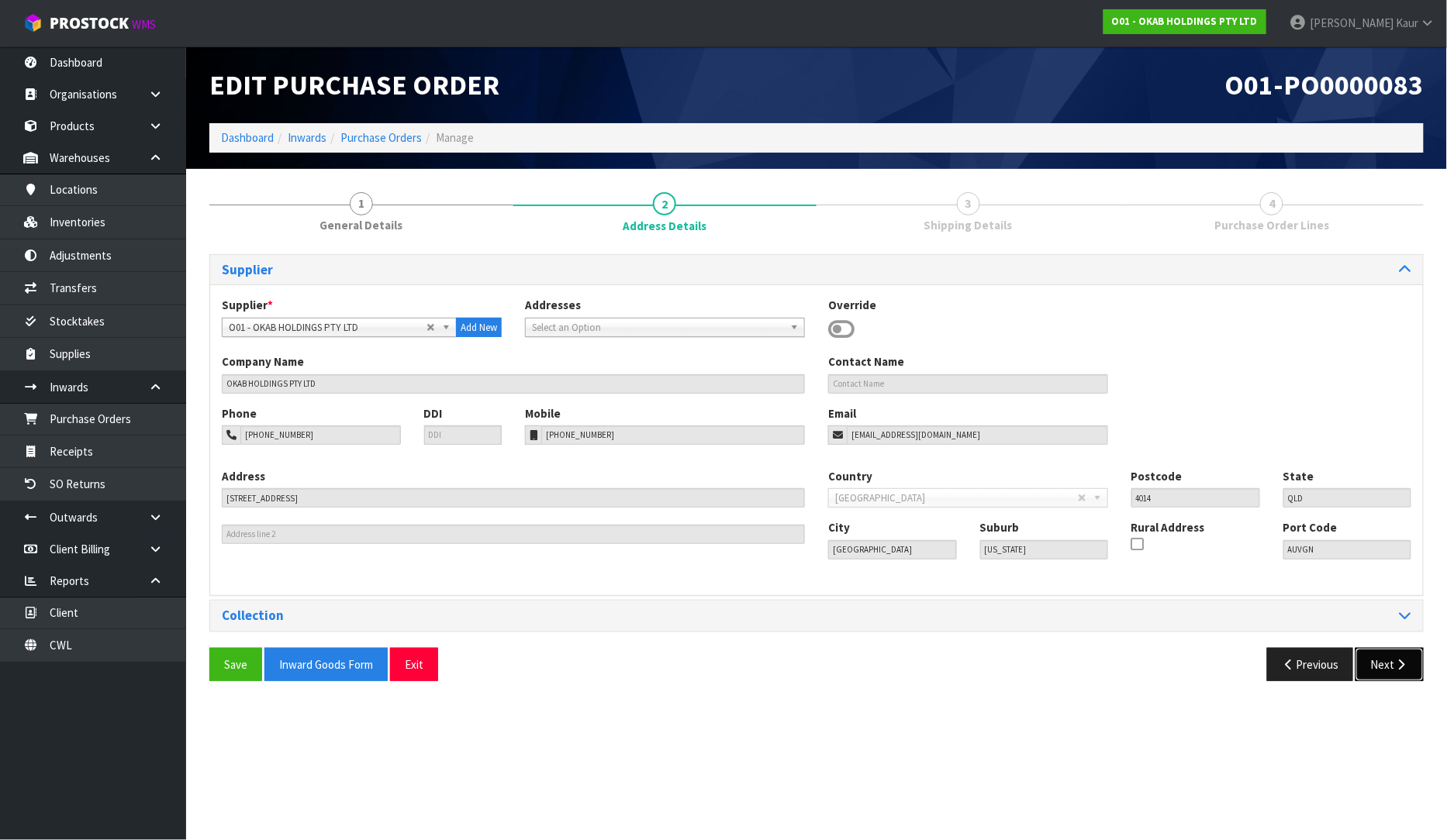
click at [1411, 668] on button "Next" at bounding box center [1389, 665] width 68 height 34
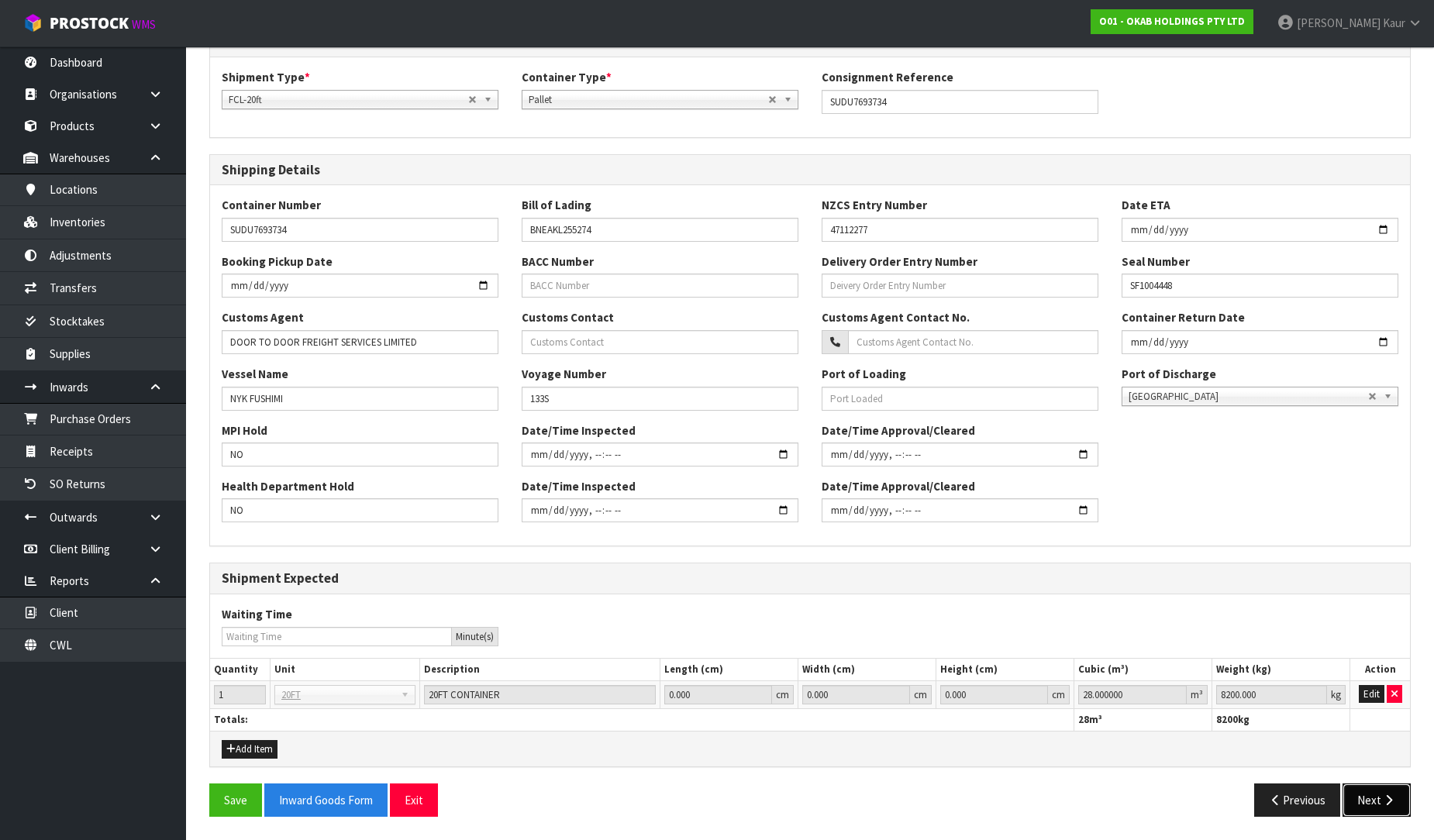
click at [1388, 806] on button "Next" at bounding box center [1377, 800] width 68 height 34
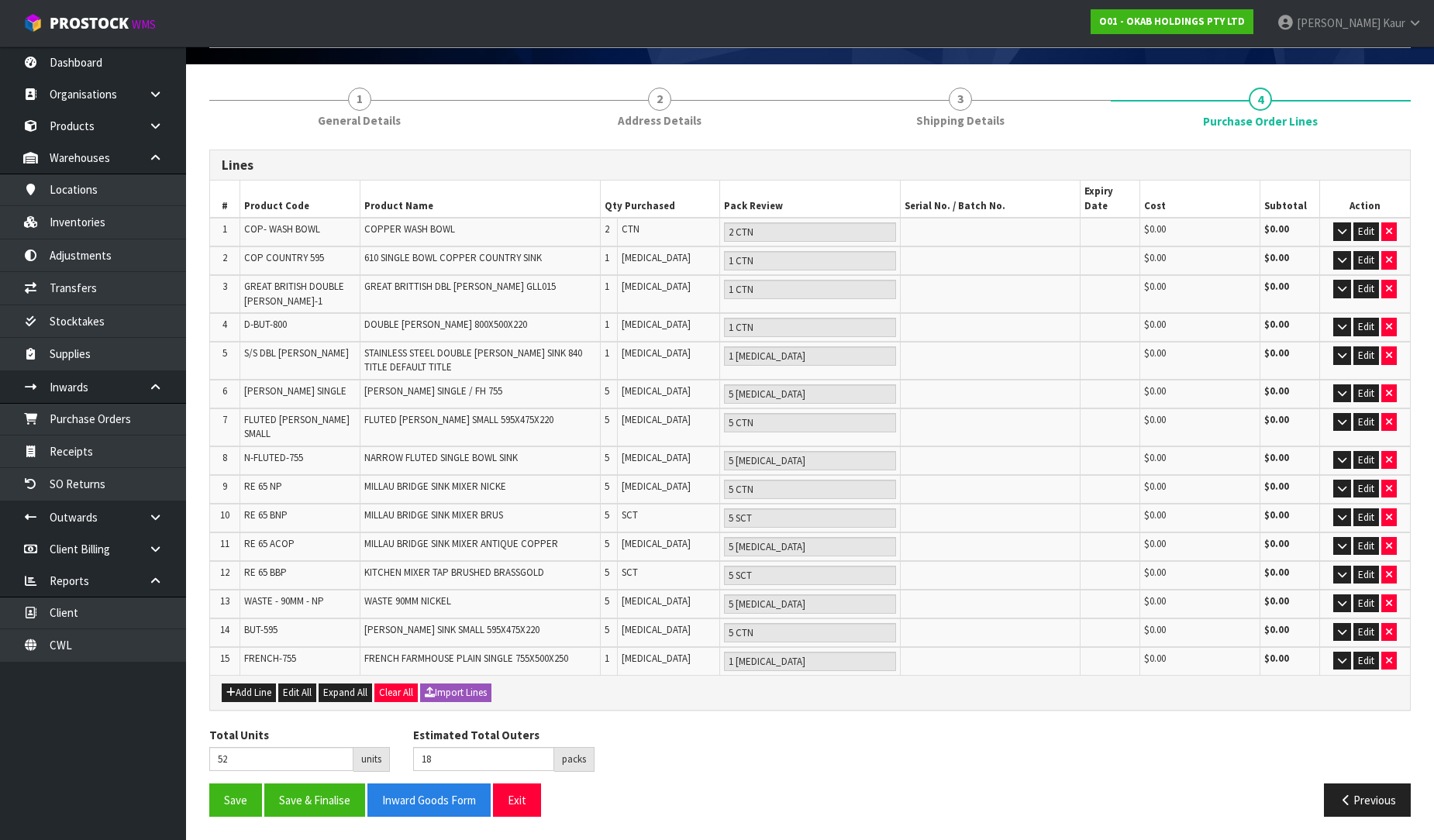
scroll to position [70, 0]
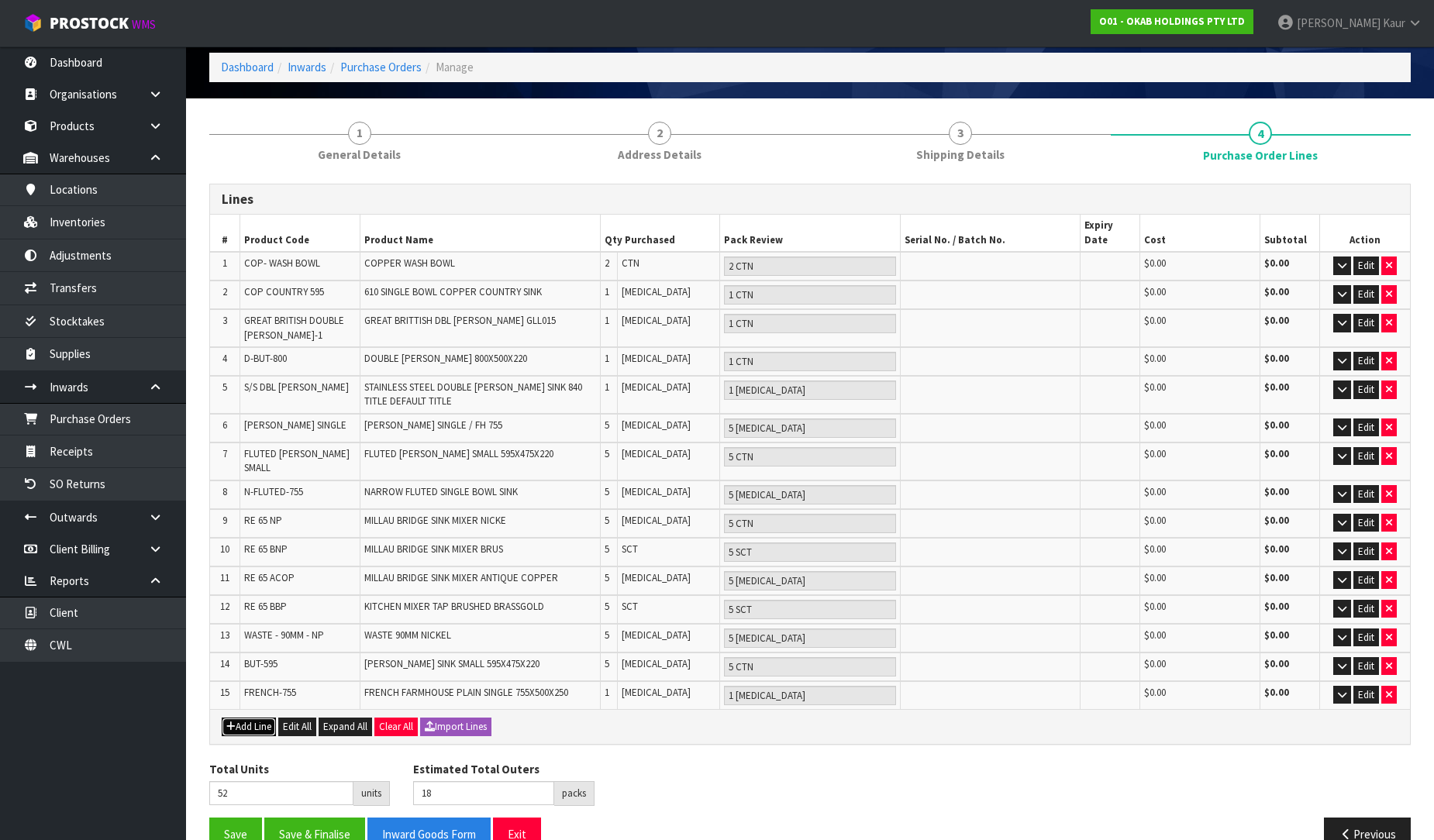
click at [242, 717] on button "Add Line" at bounding box center [249, 726] width 55 height 19
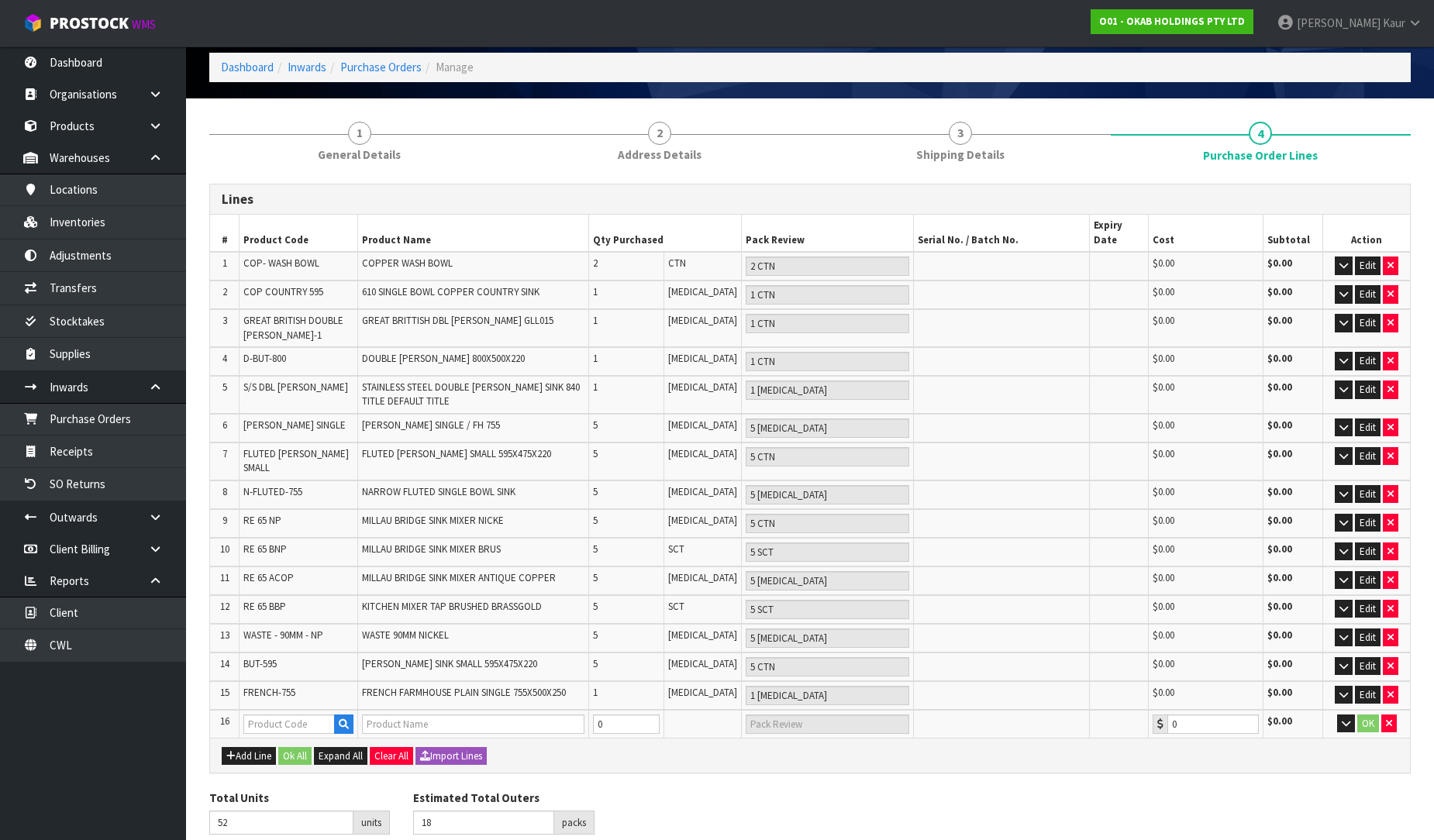
click at [262, 710] on td at bounding box center [298, 724] width 118 height 29
click at [264, 714] on input "text" at bounding box center [289, 724] width 91 height 20
paste input "[GEOGRAPHIC_DATA]-595"
click at [660, 714] on input "0" at bounding box center [625, 724] width 66 height 20
click at [680, 789] on div "Total Units 53 units Estimated Total Outers 19 packs Estimated Total Pallets 0 …" at bounding box center [810, 817] width 1225 height 56
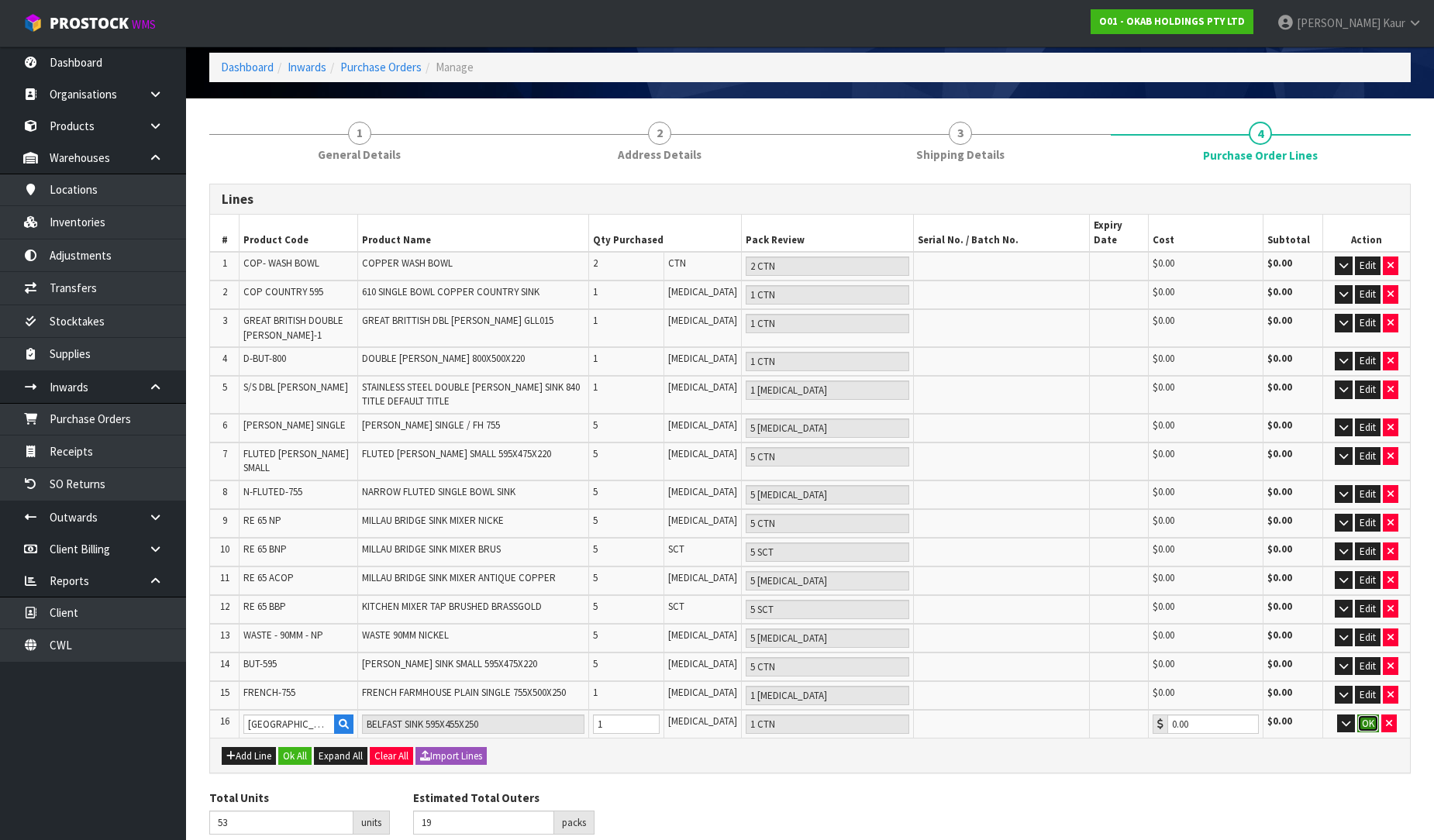
click at [1373, 714] on button "OK" at bounding box center [1369, 723] width 22 height 19
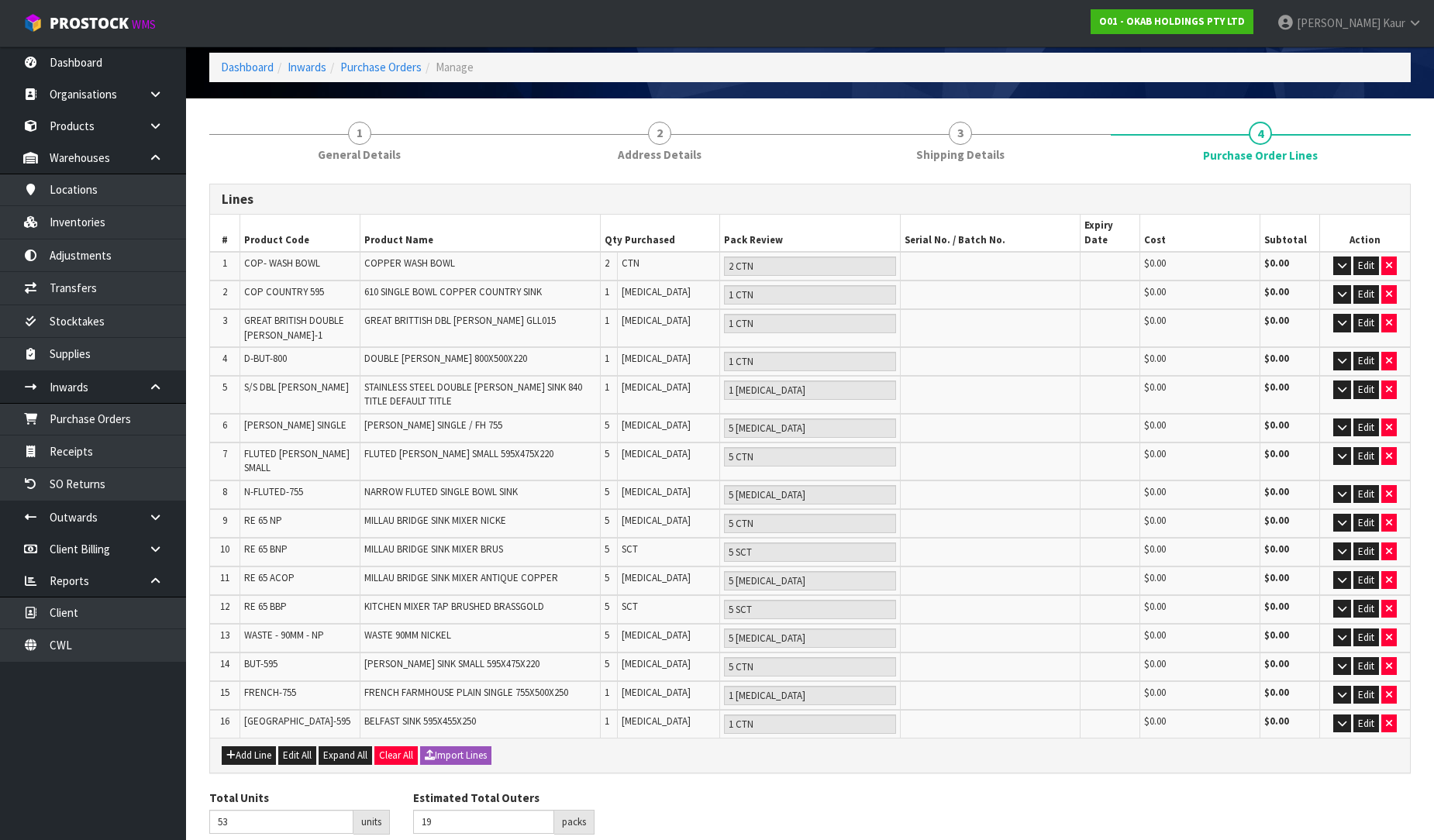
drag, startPoint x: 241, startPoint y: 822, endPoint x: 267, endPoint y: 571, distance: 252.3
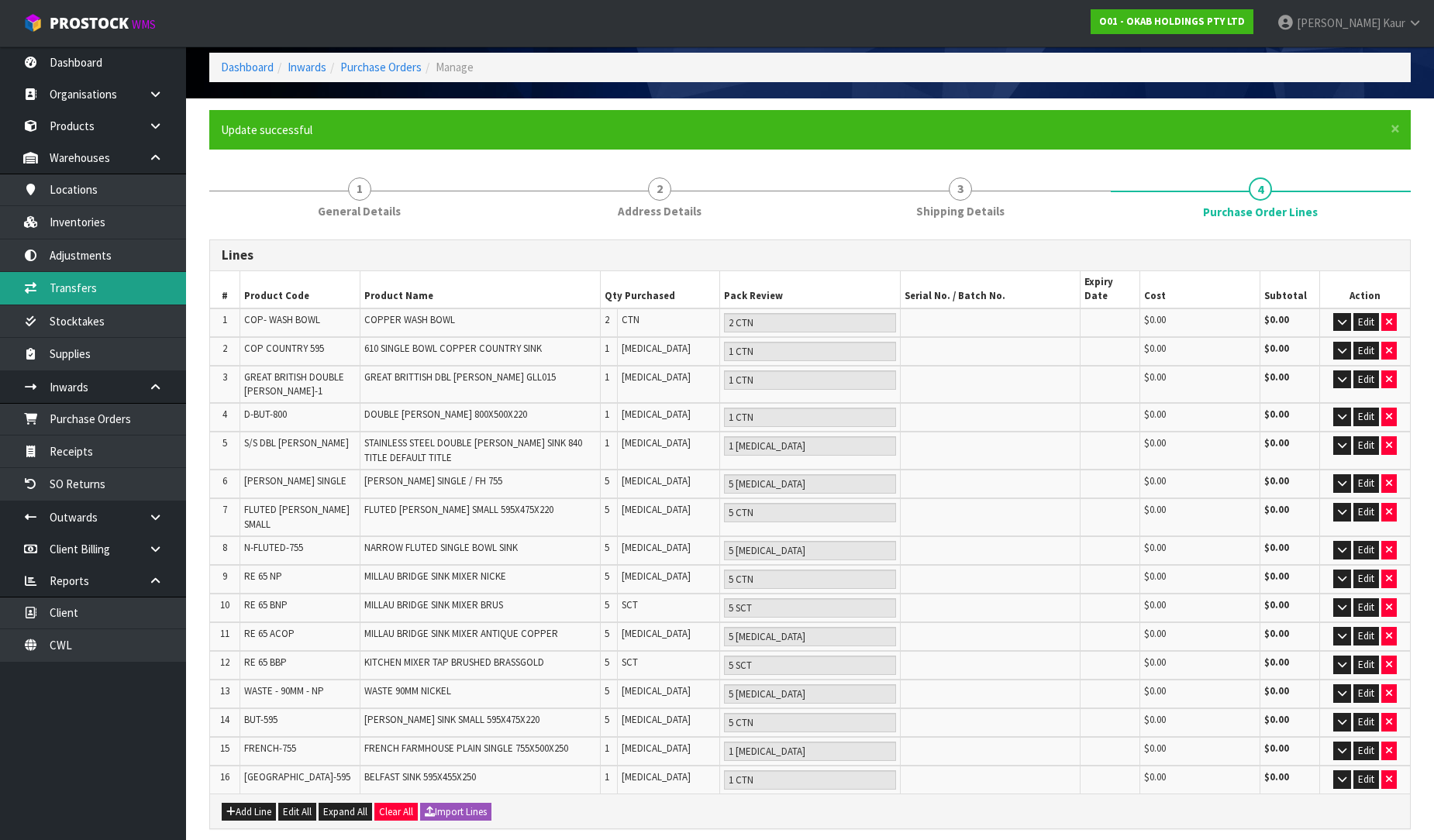
scroll to position [0, 0]
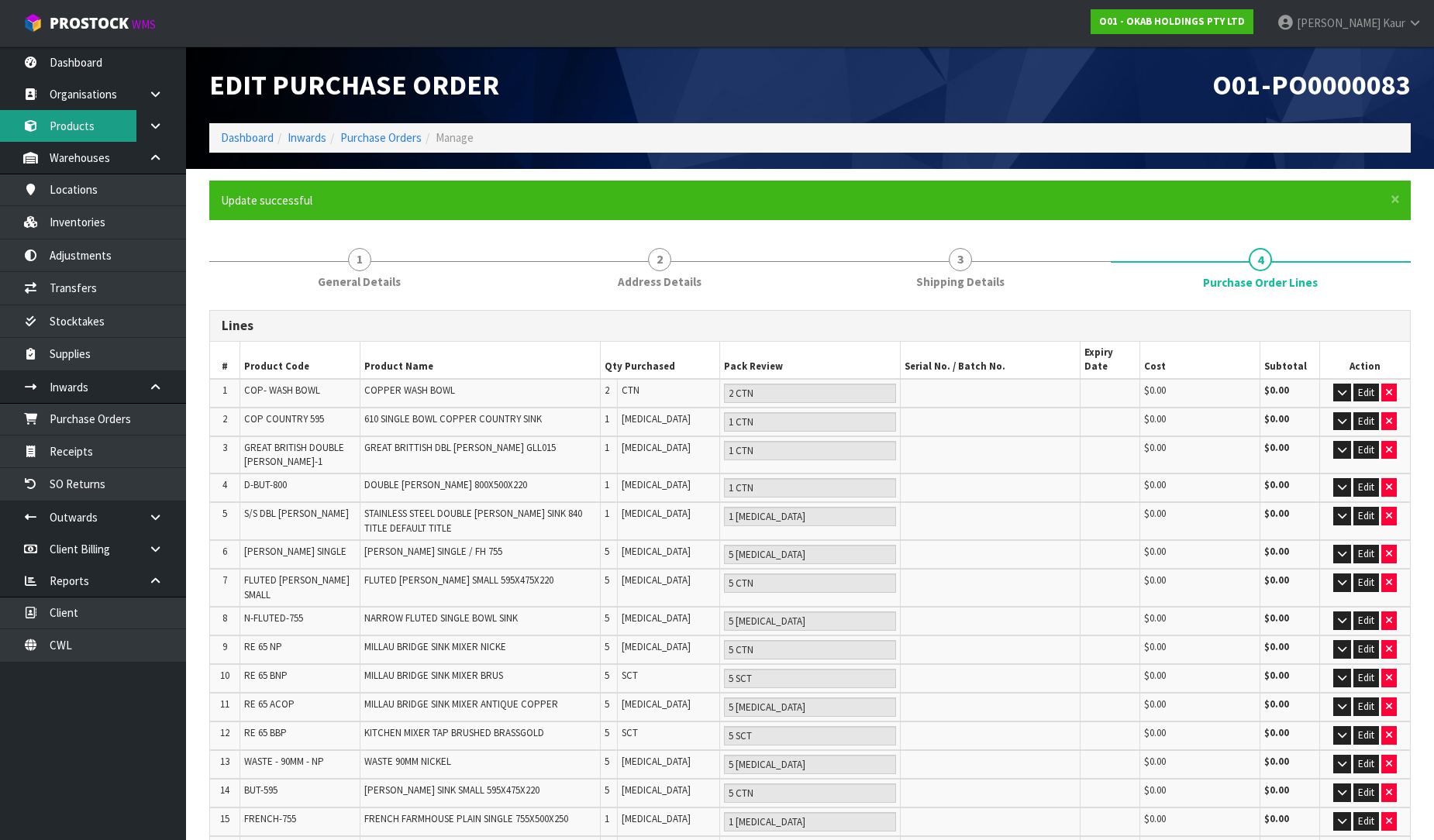
click at [109, 132] on link "Products" at bounding box center [93, 126] width 186 height 32
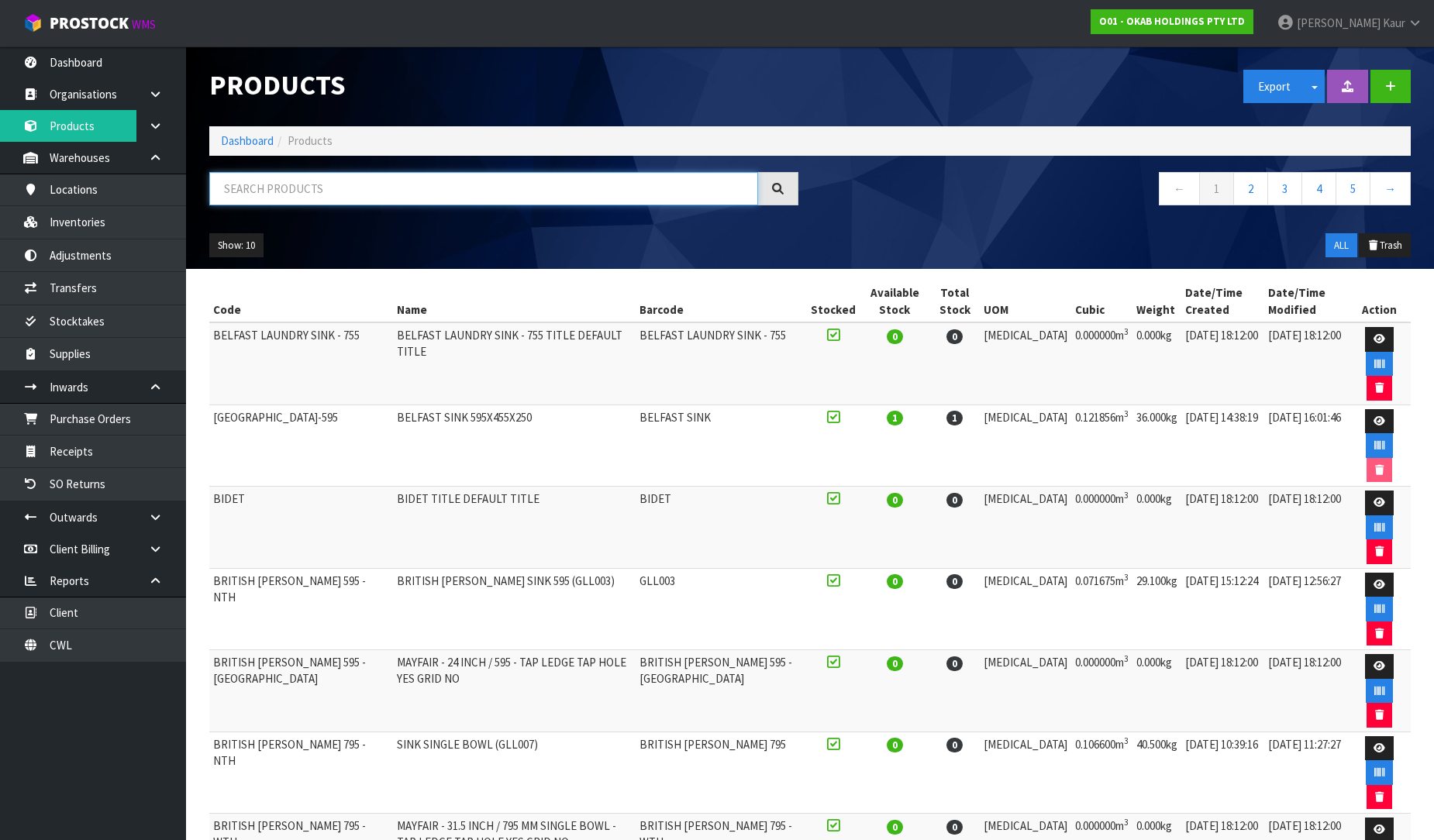
click at [326, 197] on input "text" at bounding box center [484, 189] width 549 height 34
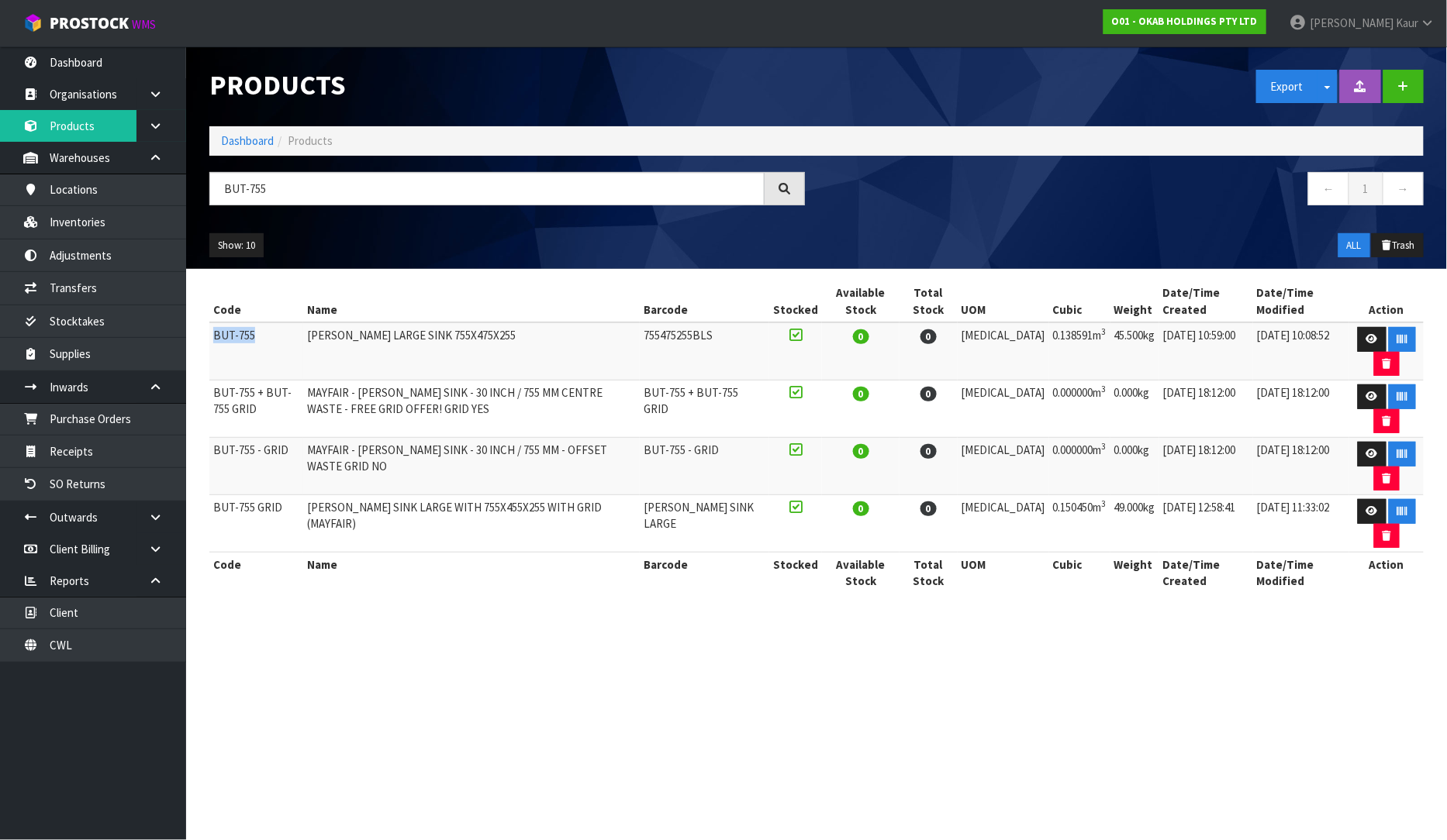
drag, startPoint x: 268, startPoint y: 330, endPoint x: 212, endPoint y: 343, distance: 57.5
click at [212, 343] on td "BUT-755" at bounding box center [256, 351] width 94 height 58
copy td "BUT-755"
click at [140, 422] on link "Purchase Orders" at bounding box center [93, 419] width 186 height 32
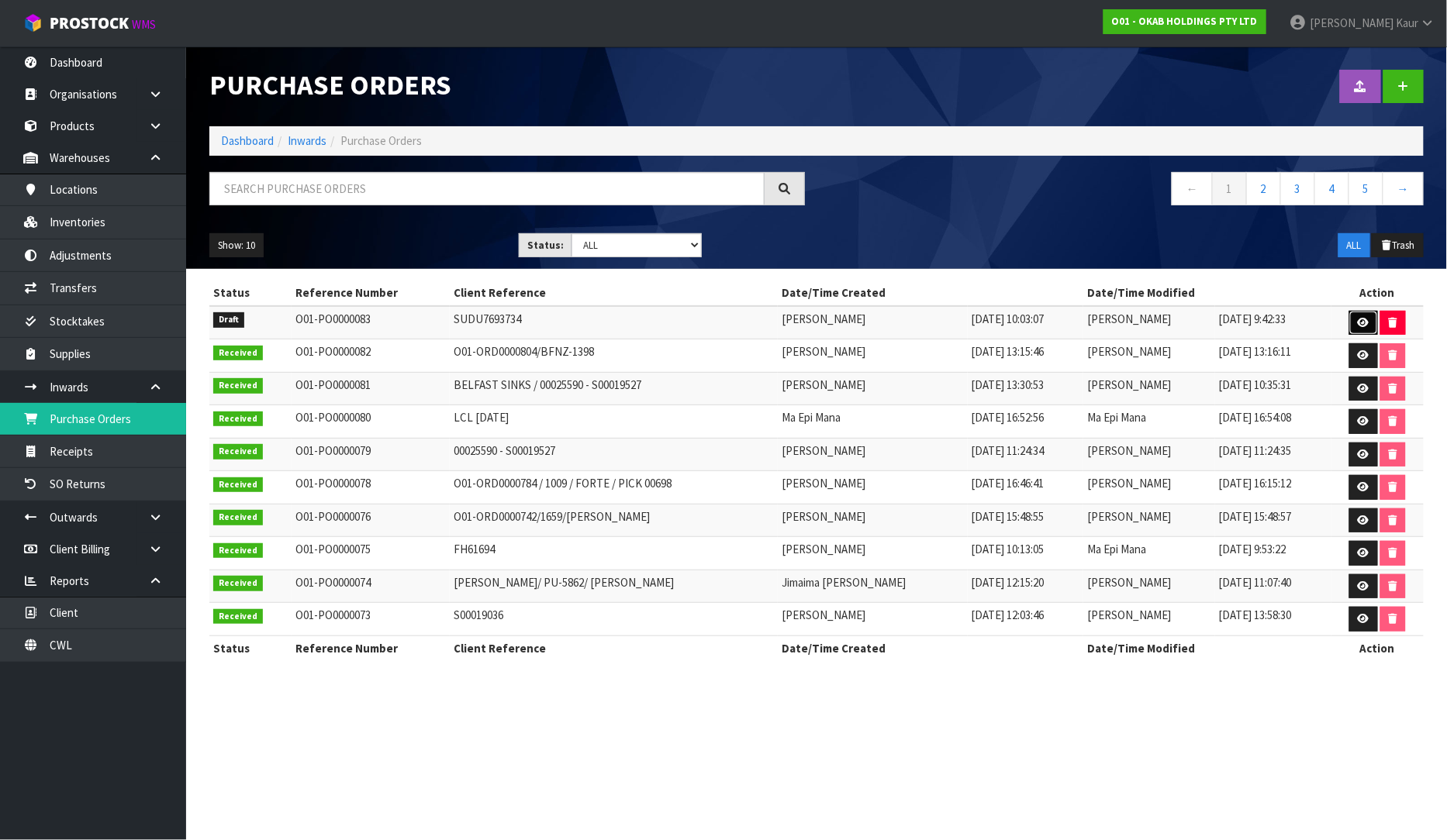
click at [1367, 319] on icon at bounding box center [1364, 323] width 12 height 10
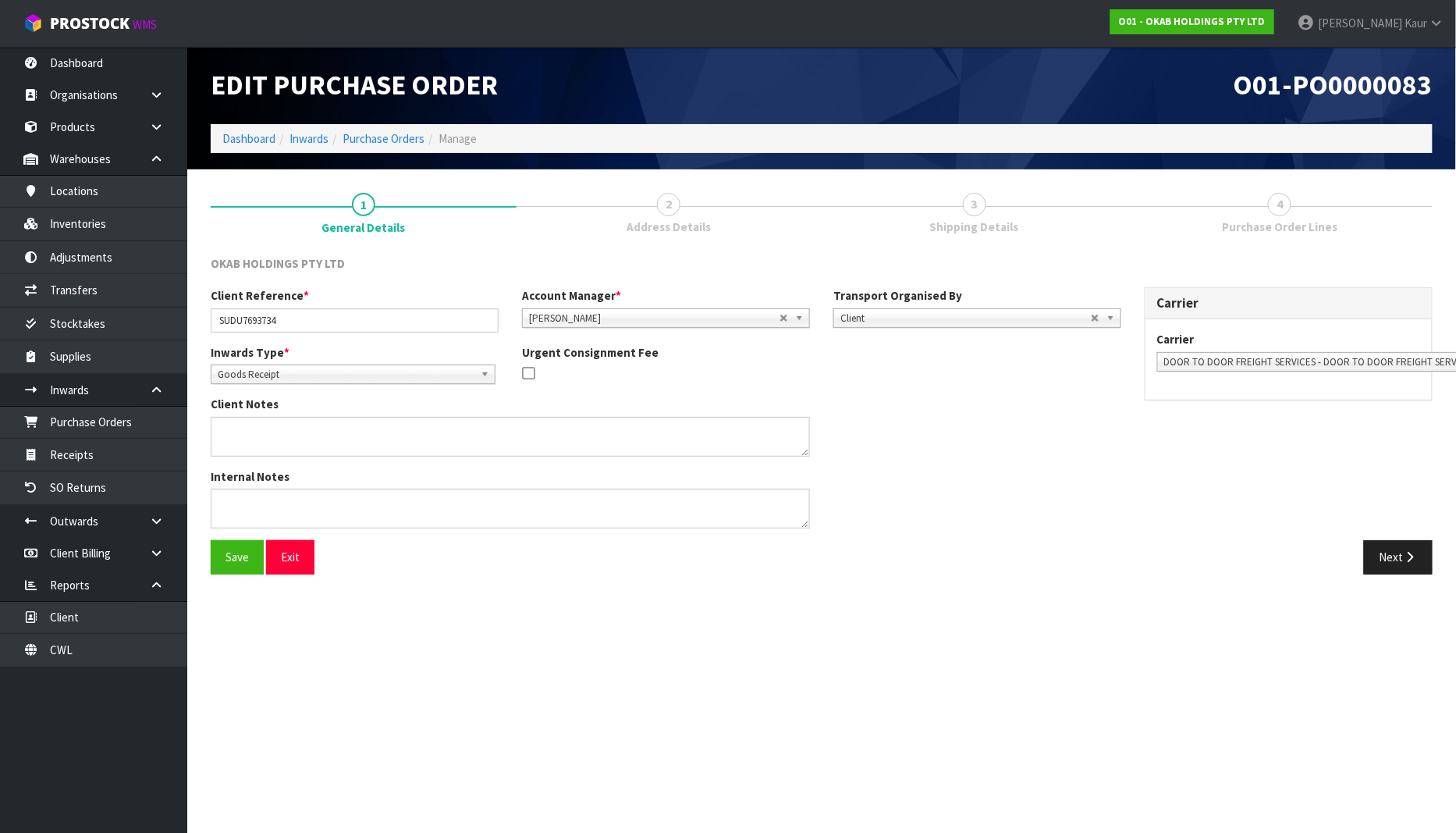
click at [1306, 220] on span "Purchase Order Lines" at bounding box center [1279, 226] width 116 height 16
click at [1412, 553] on icon "button" at bounding box center [1410, 557] width 15 height 12
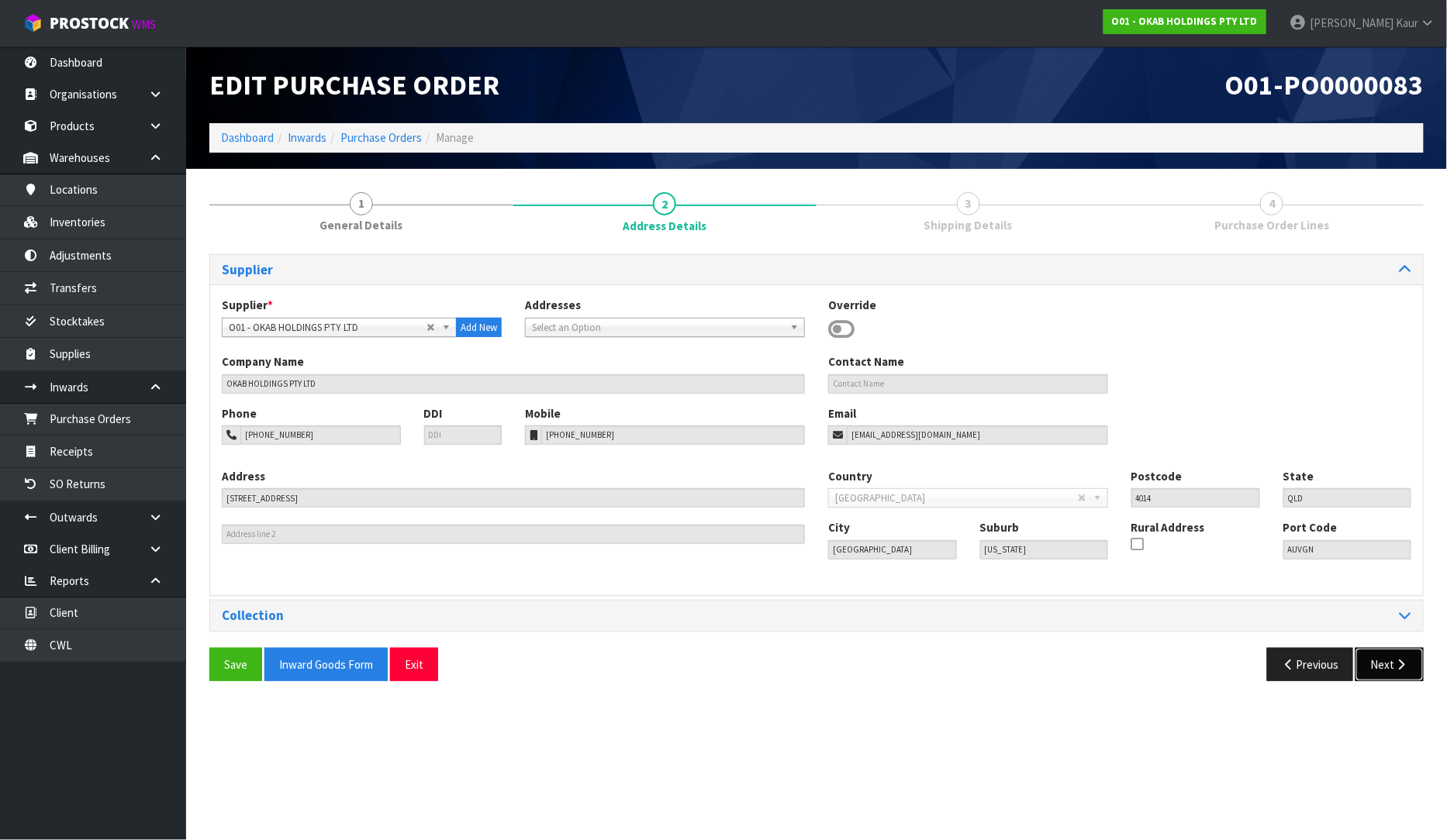
click at [1406, 668] on icon "button" at bounding box center [1401, 665] width 15 height 12
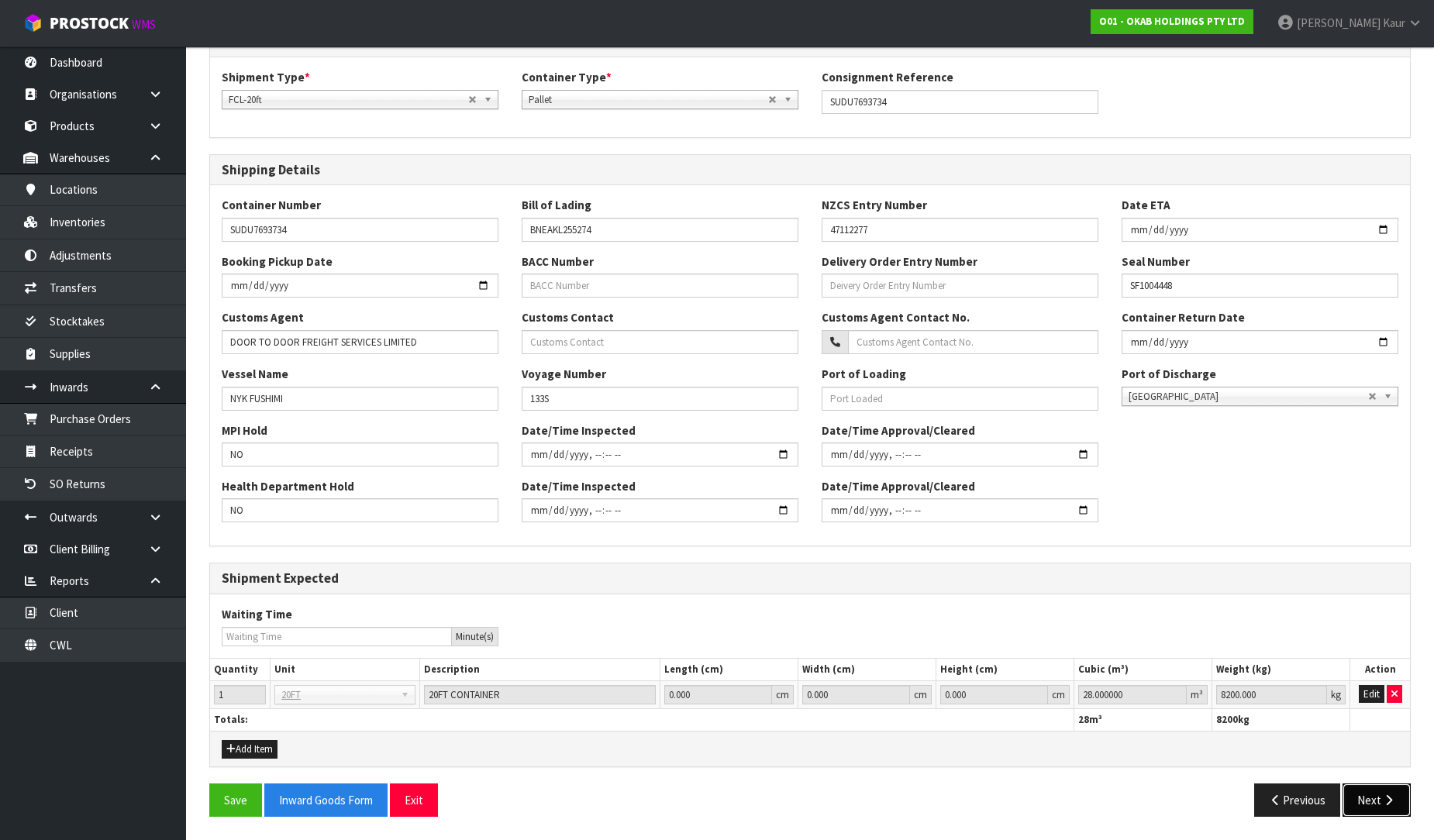
click at [1396, 816] on button "Next" at bounding box center [1377, 800] width 68 height 34
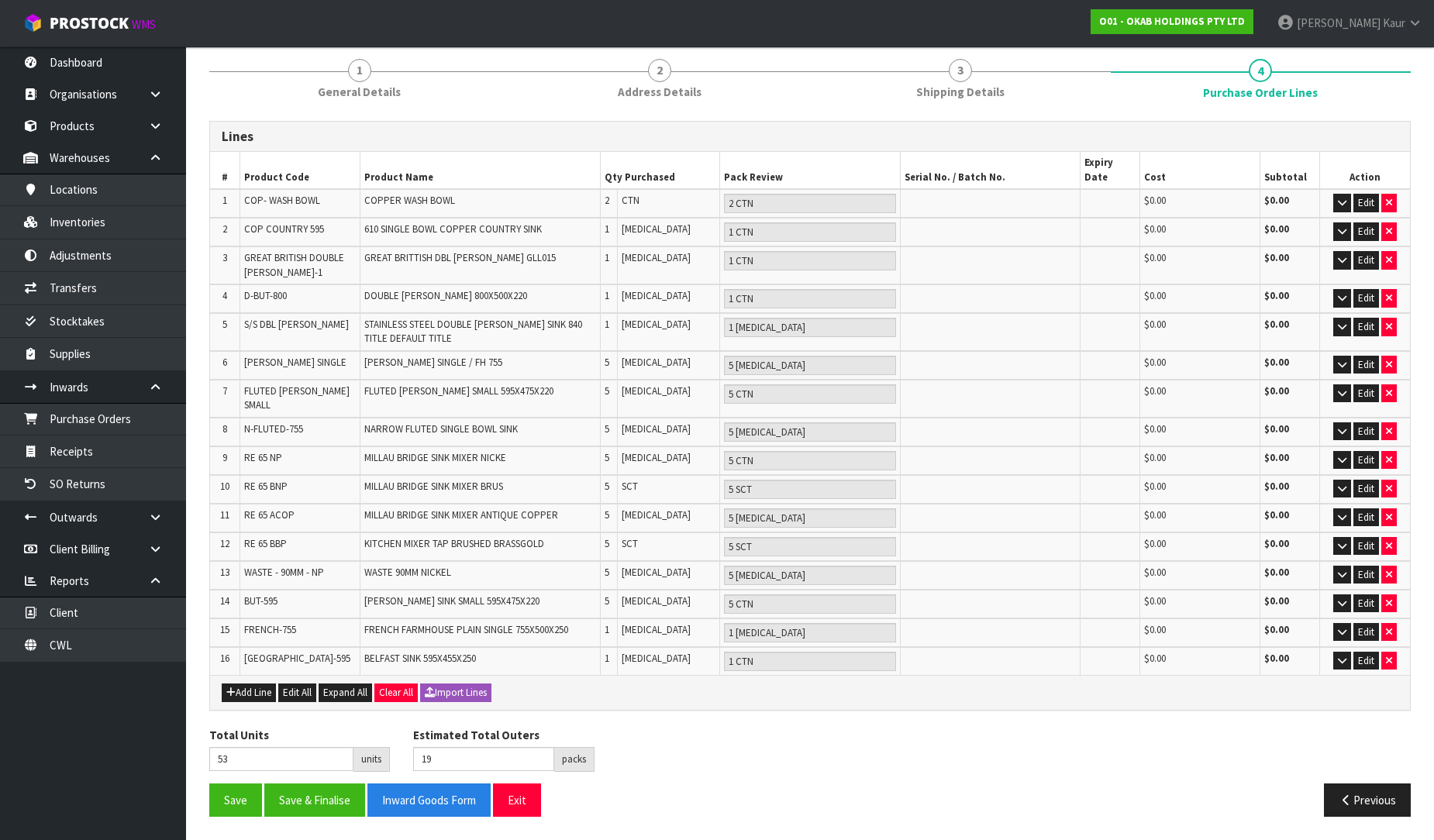
scroll to position [98, 0]
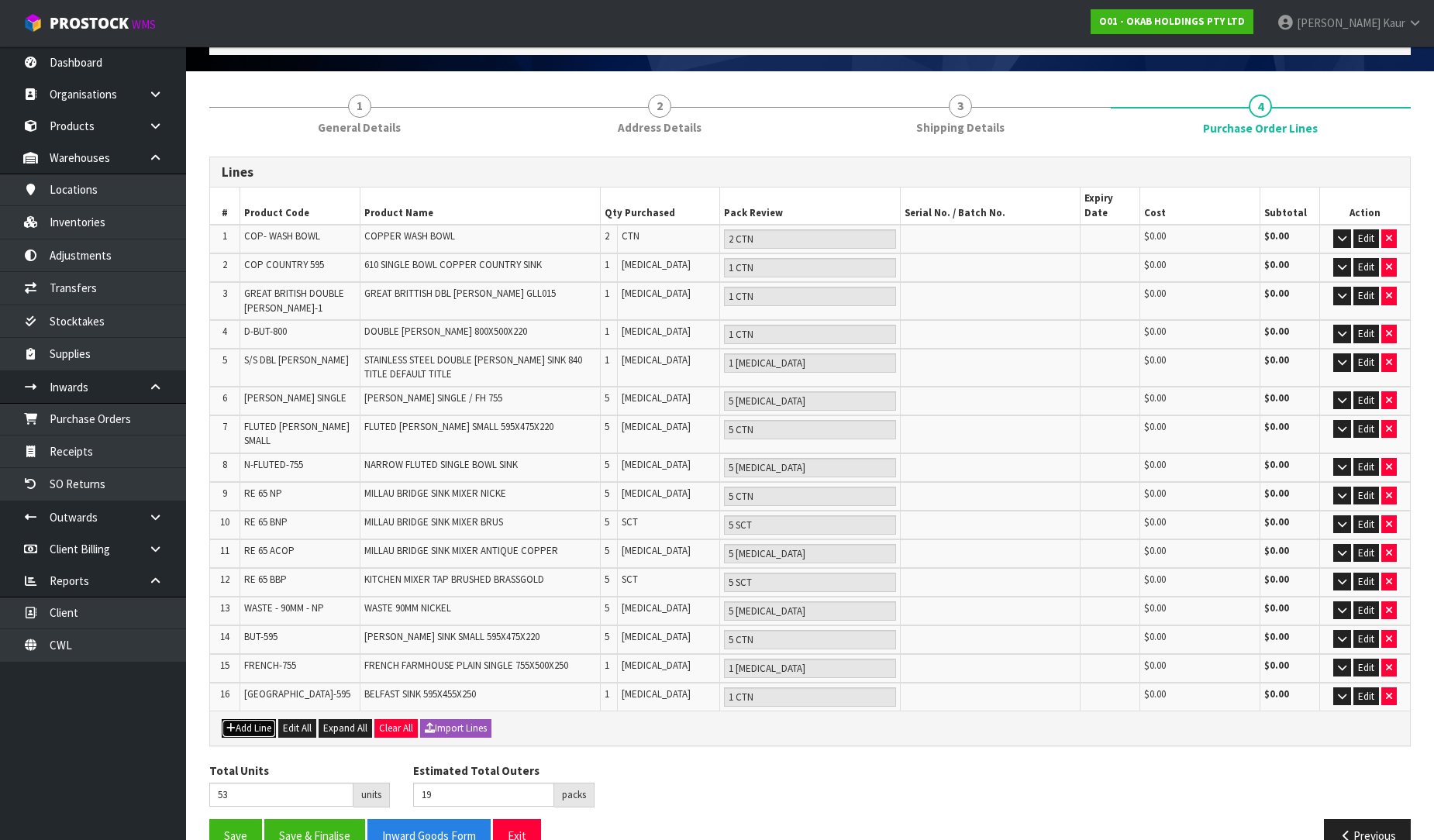
click at [239, 719] on button "Add Line" at bounding box center [249, 728] width 55 height 19
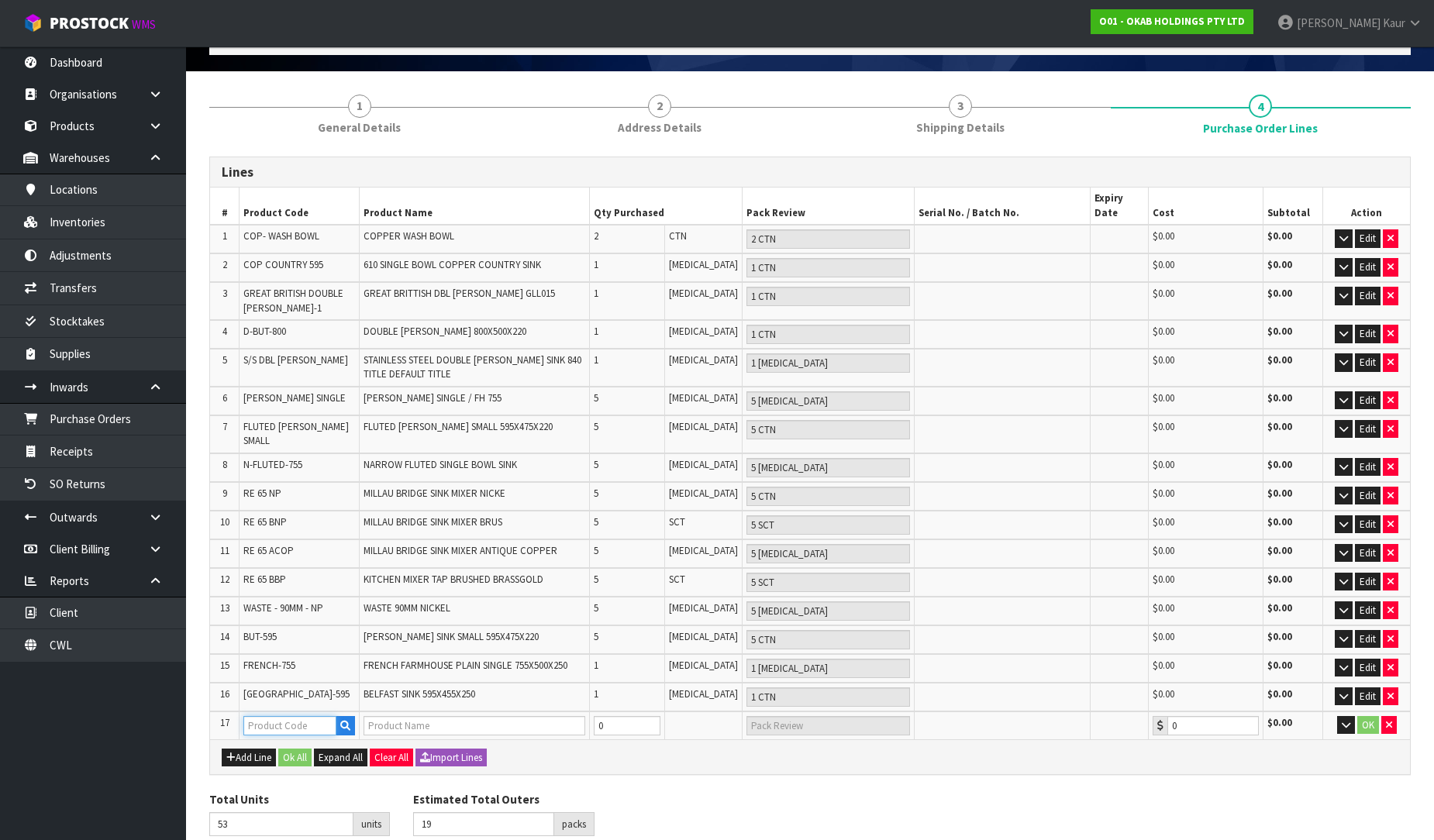
click at [254, 716] on input "text" at bounding box center [289, 726] width 92 height 20
paste input "BUT-755"
click at [315, 713] on link "BUT-755" at bounding box center [320, 716] width 152 height 21
click at [621, 716] on input "0" at bounding box center [626, 726] width 66 height 20
click at [1358, 716] on button "OK" at bounding box center [1369, 725] width 22 height 19
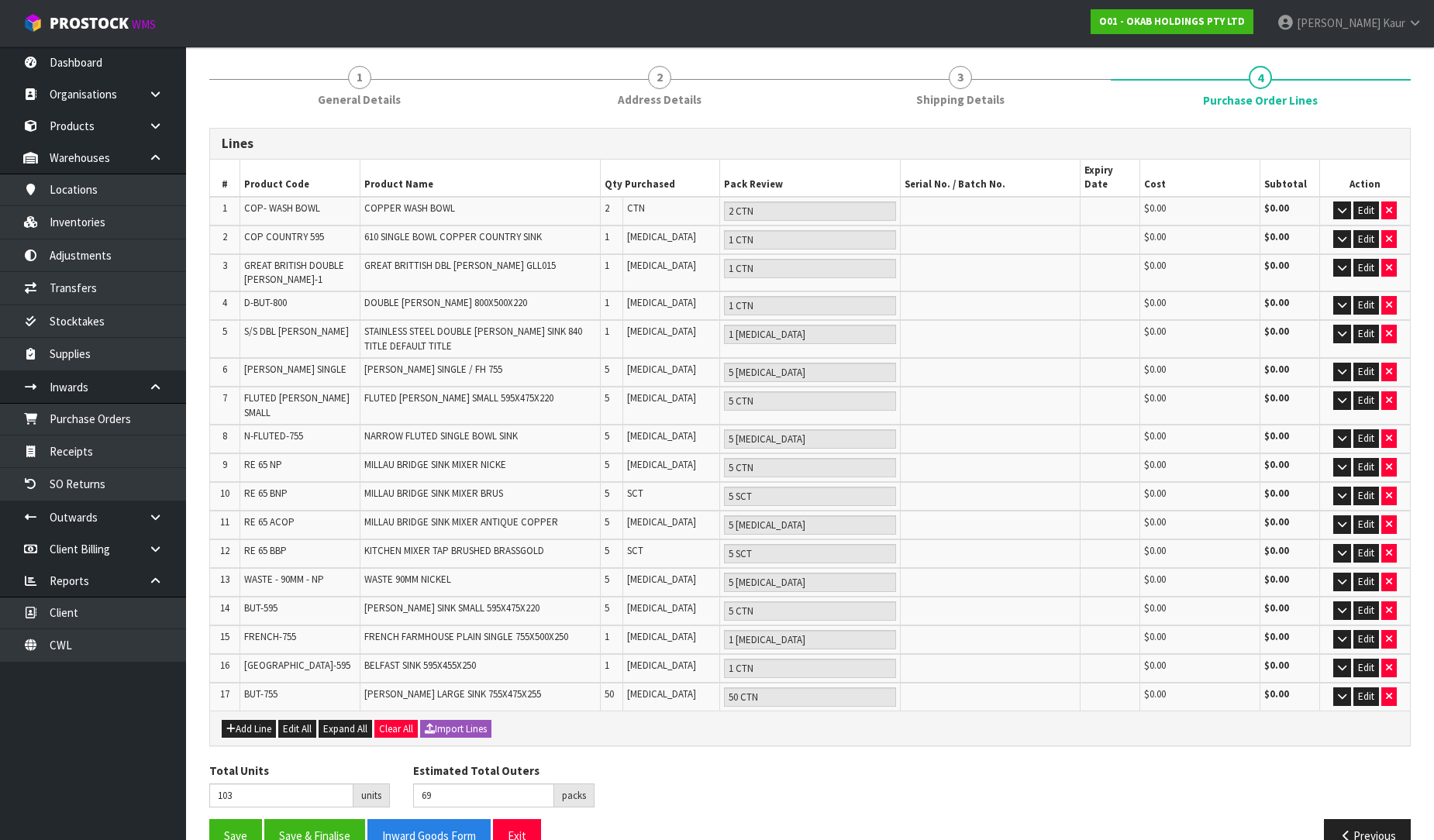
scroll to position [0, 0]
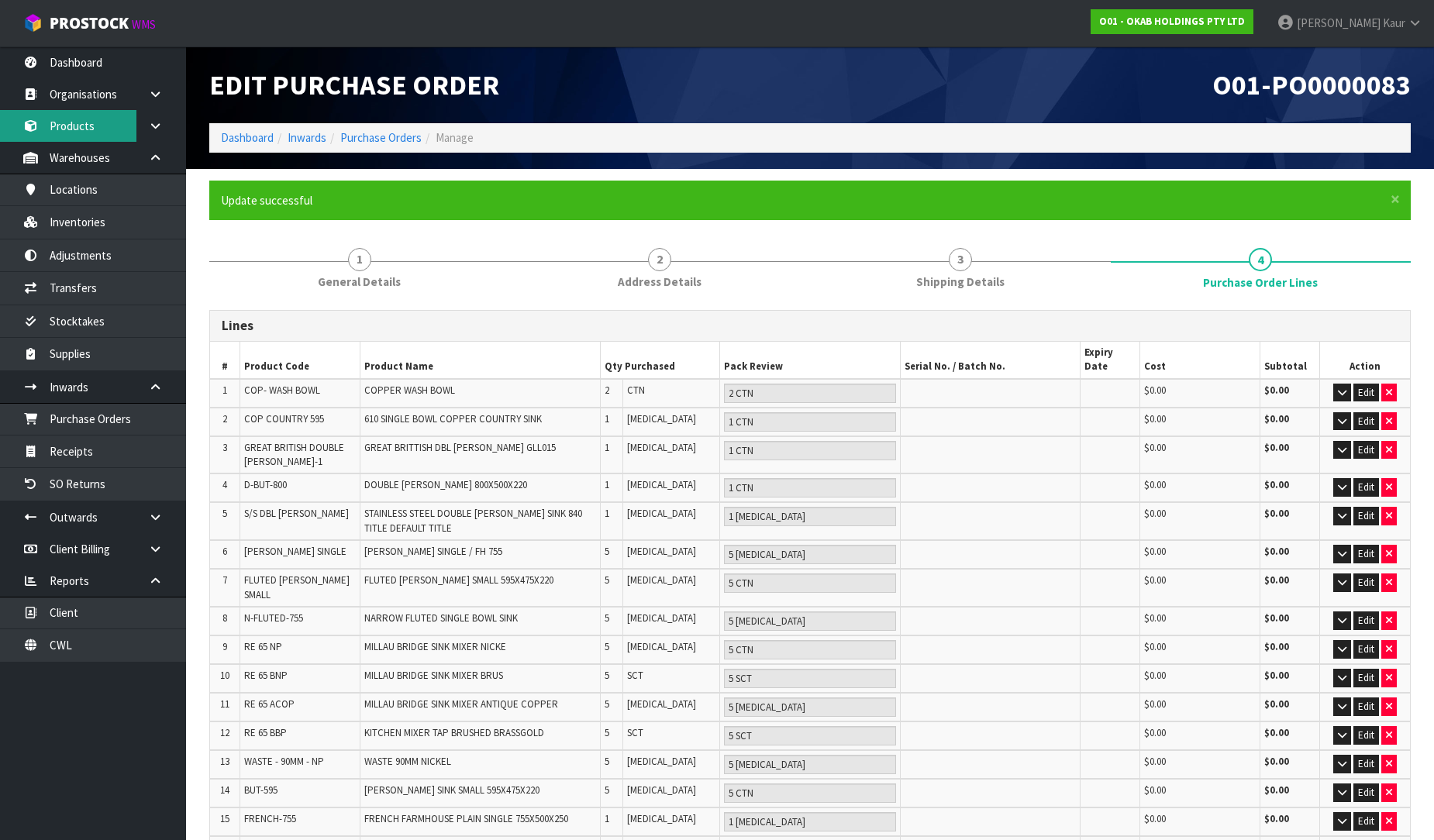
click at [90, 138] on link "Products" at bounding box center [93, 126] width 186 height 32
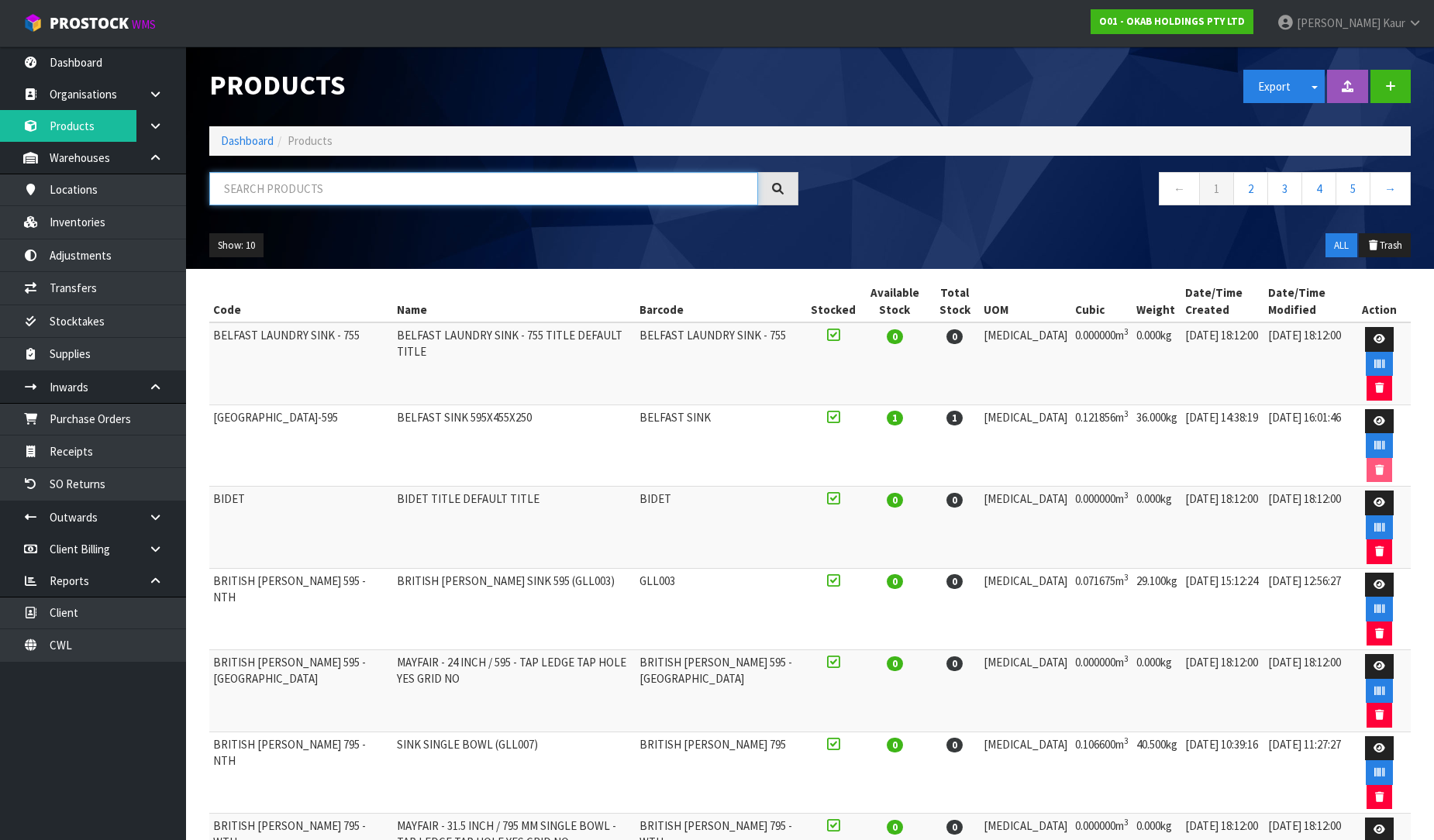
click at [316, 190] on input "text" at bounding box center [484, 189] width 549 height 34
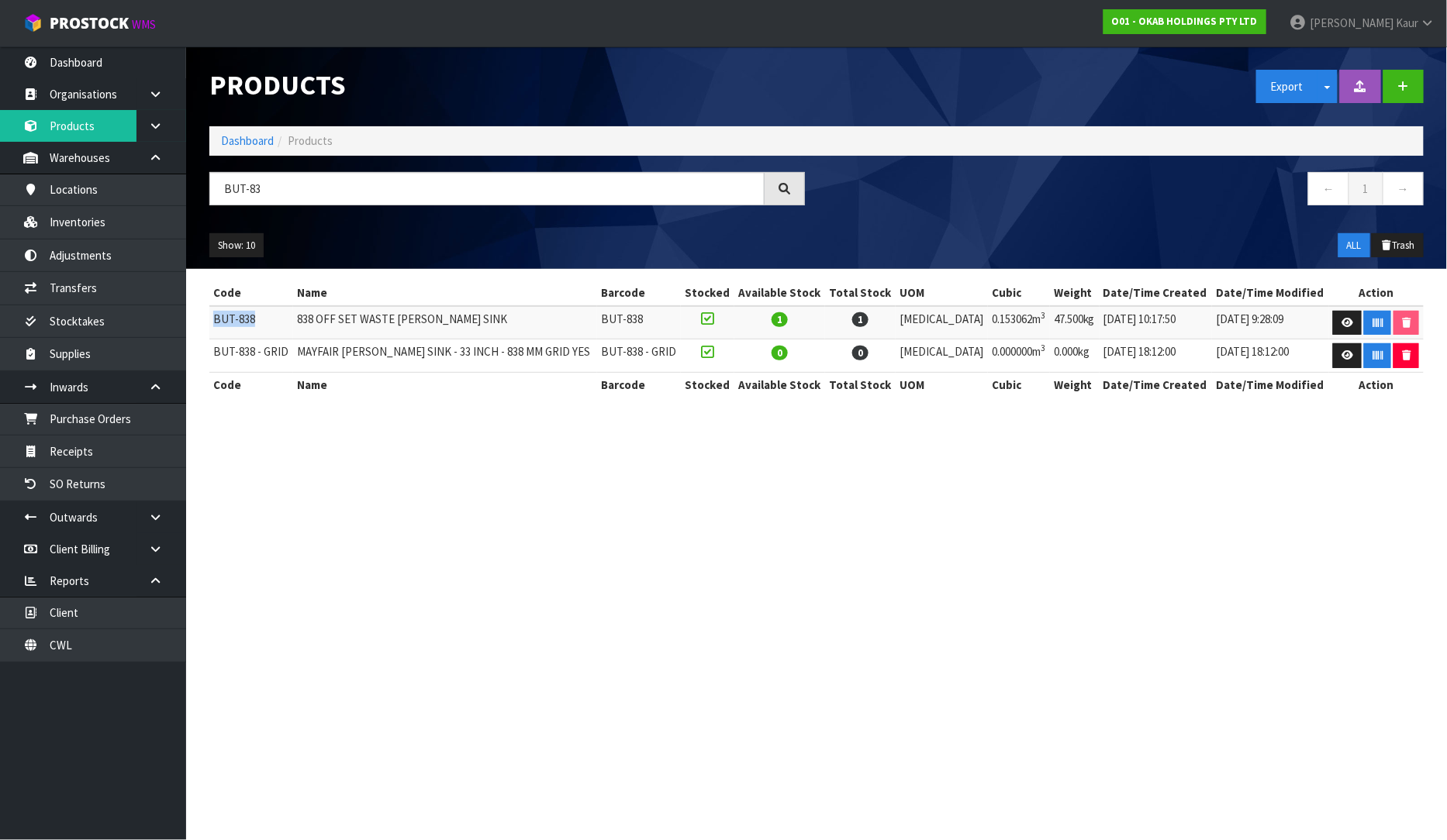
drag, startPoint x: 261, startPoint y: 315, endPoint x: 215, endPoint y: 334, distance: 49.8
click at [215, 334] on td "BUT-838" at bounding box center [251, 323] width 83 height 34
copy td "BUT-838"
click at [130, 427] on link "Purchase Orders" at bounding box center [93, 419] width 186 height 32
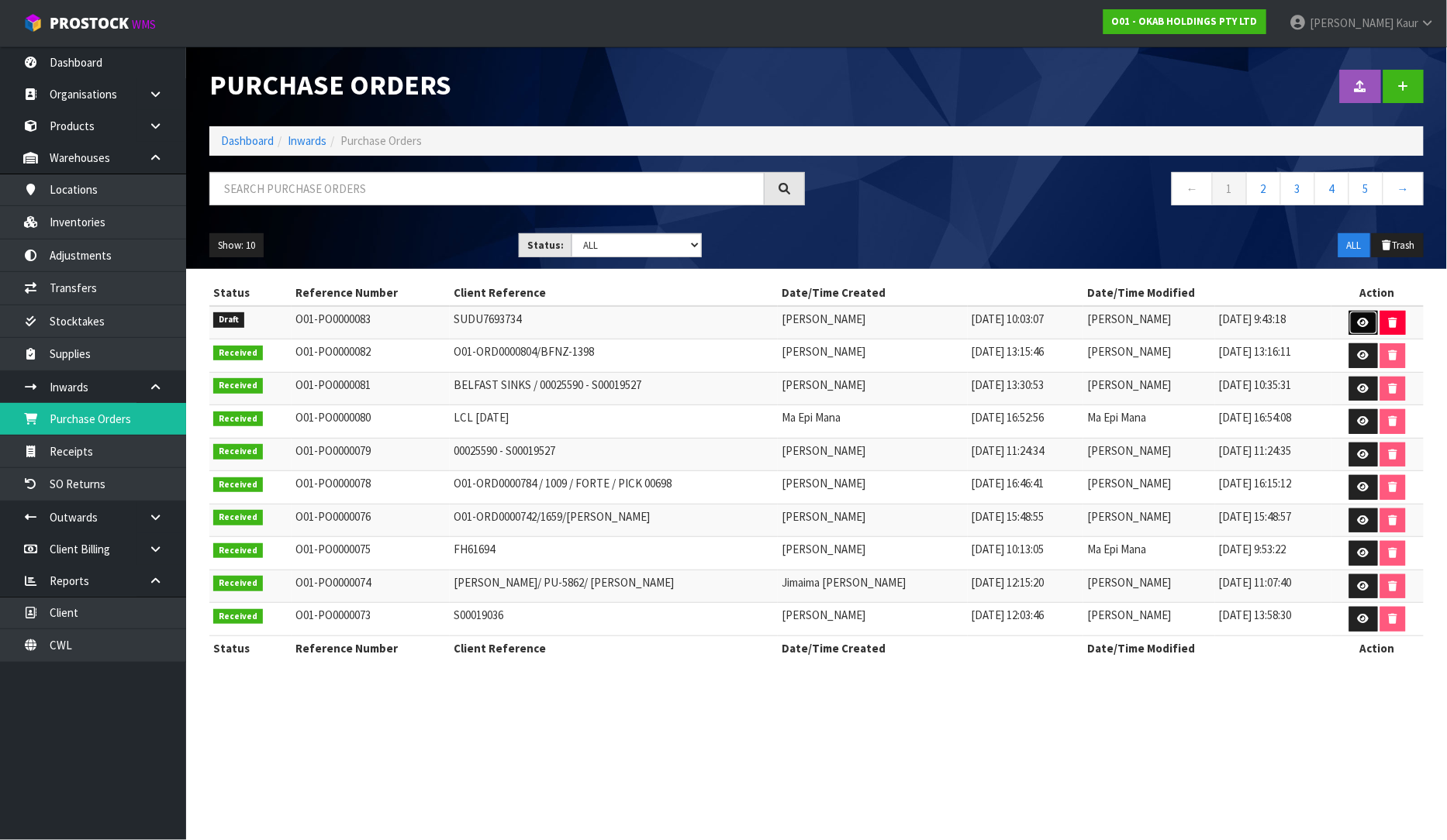
click at [1359, 329] on link at bounding box center [1363, 323] width 29 height 25
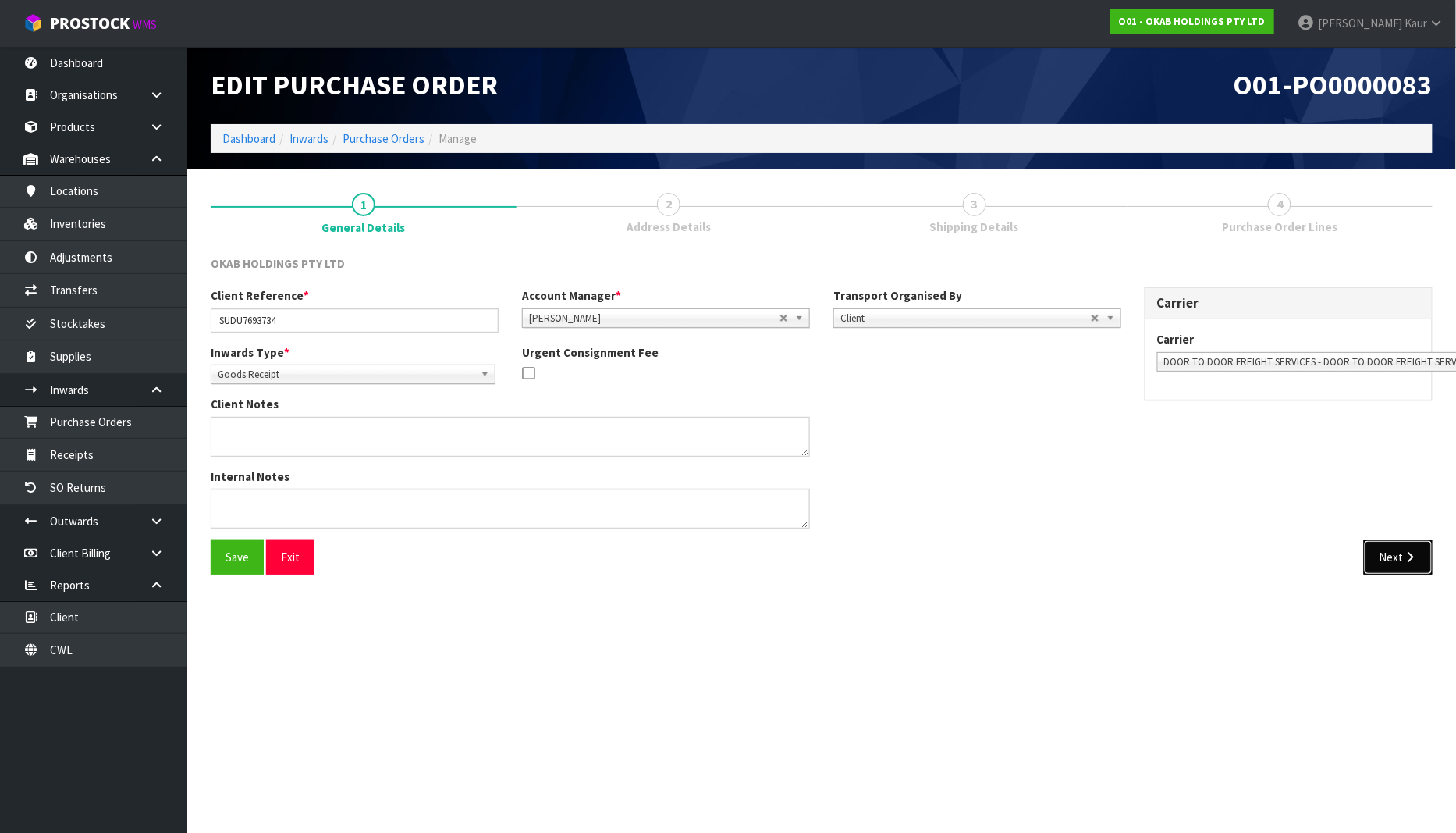
click at [1415, 554] on icon "button" at bounding box center [1410, 557] width 15 height 12
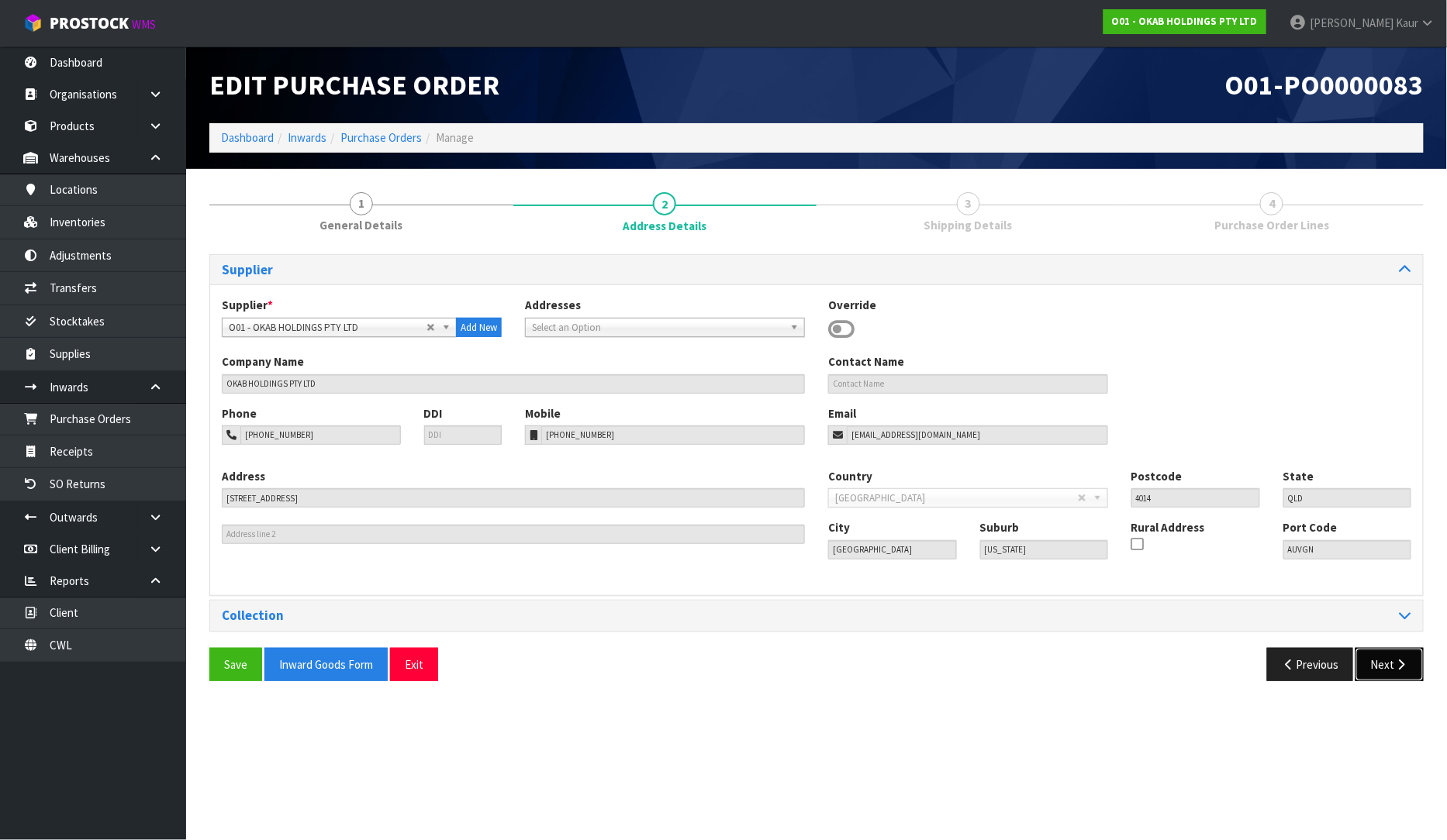
click at [1408, 675] on button "Next" at bounding box center [1389, 665] width 68 height 34
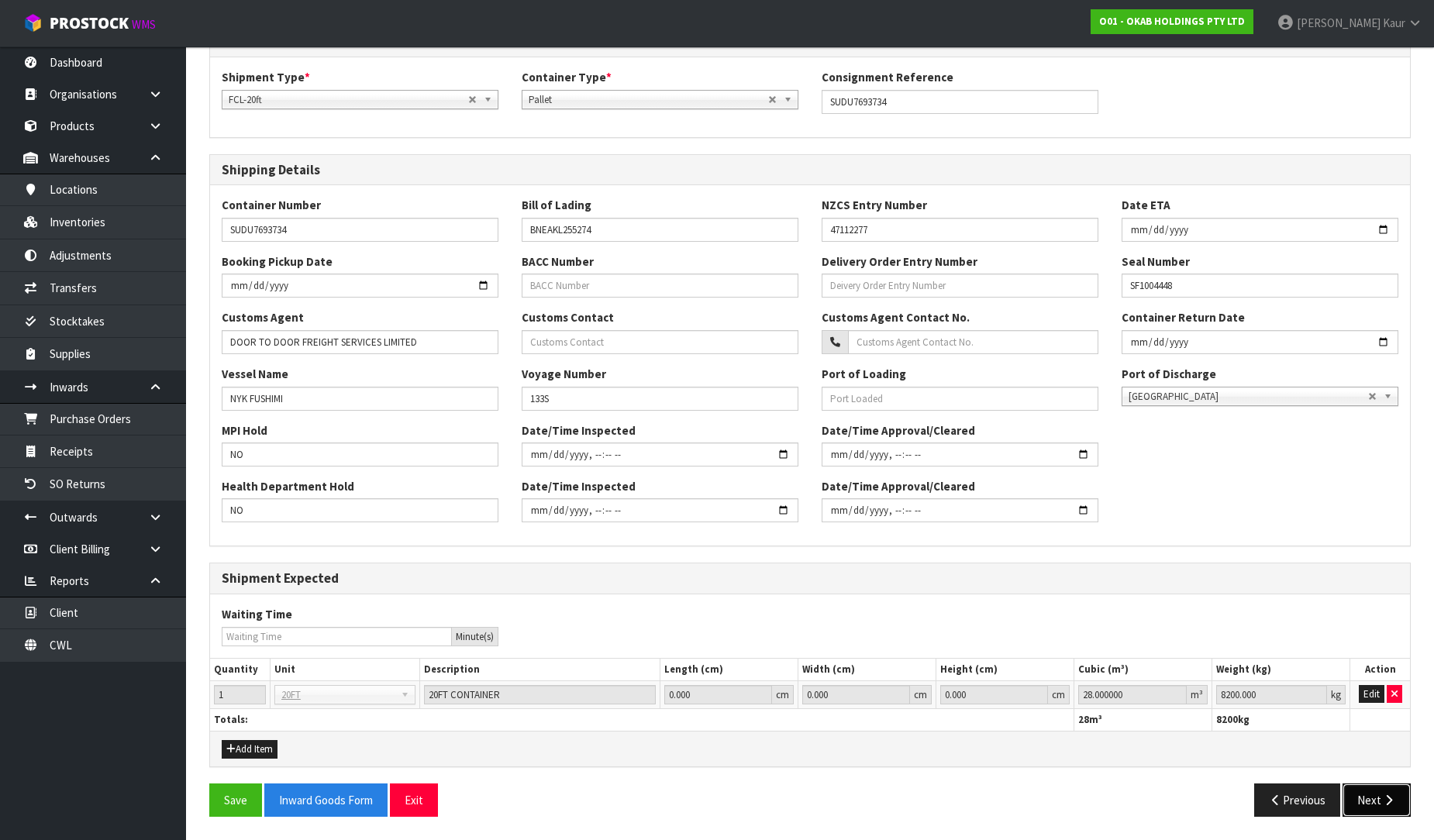
click at [1383, 792] on button "Next" at bounding box center [1377, 800] width 68 height 34
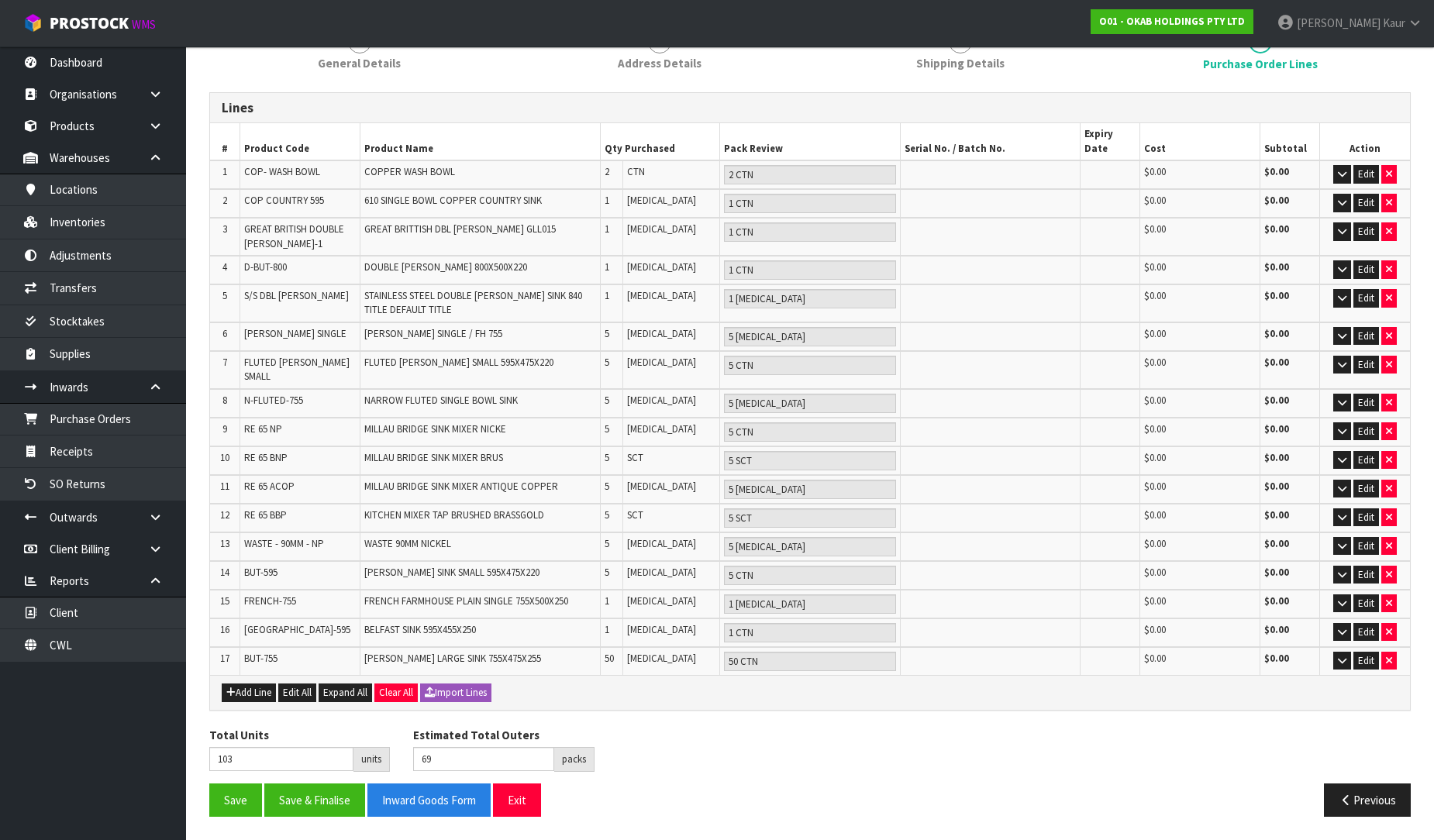
scroll to position [127, 0]
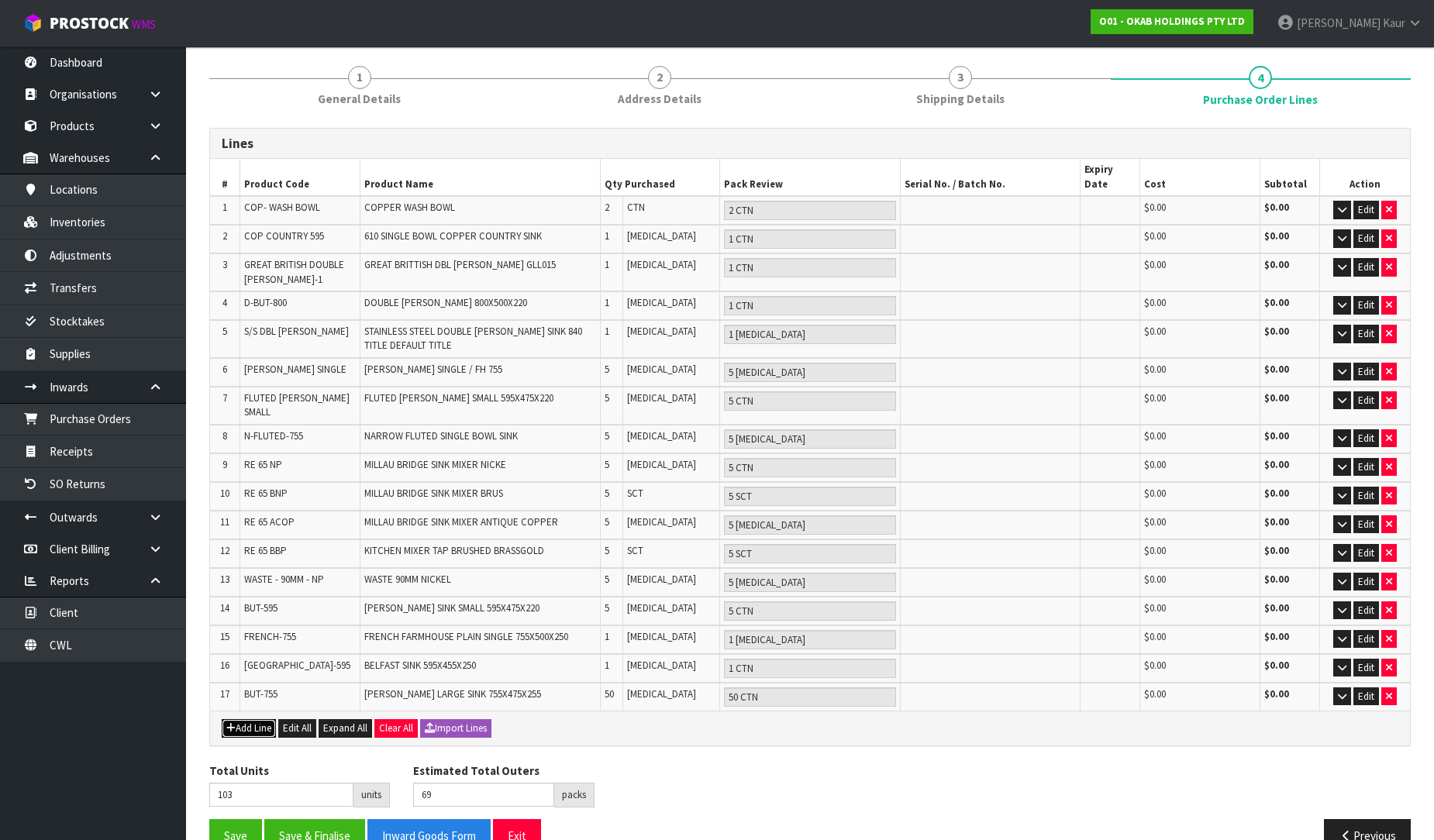
click at [231, 723] on icon "button" at bounding box center [230, 728] width 9 height 10
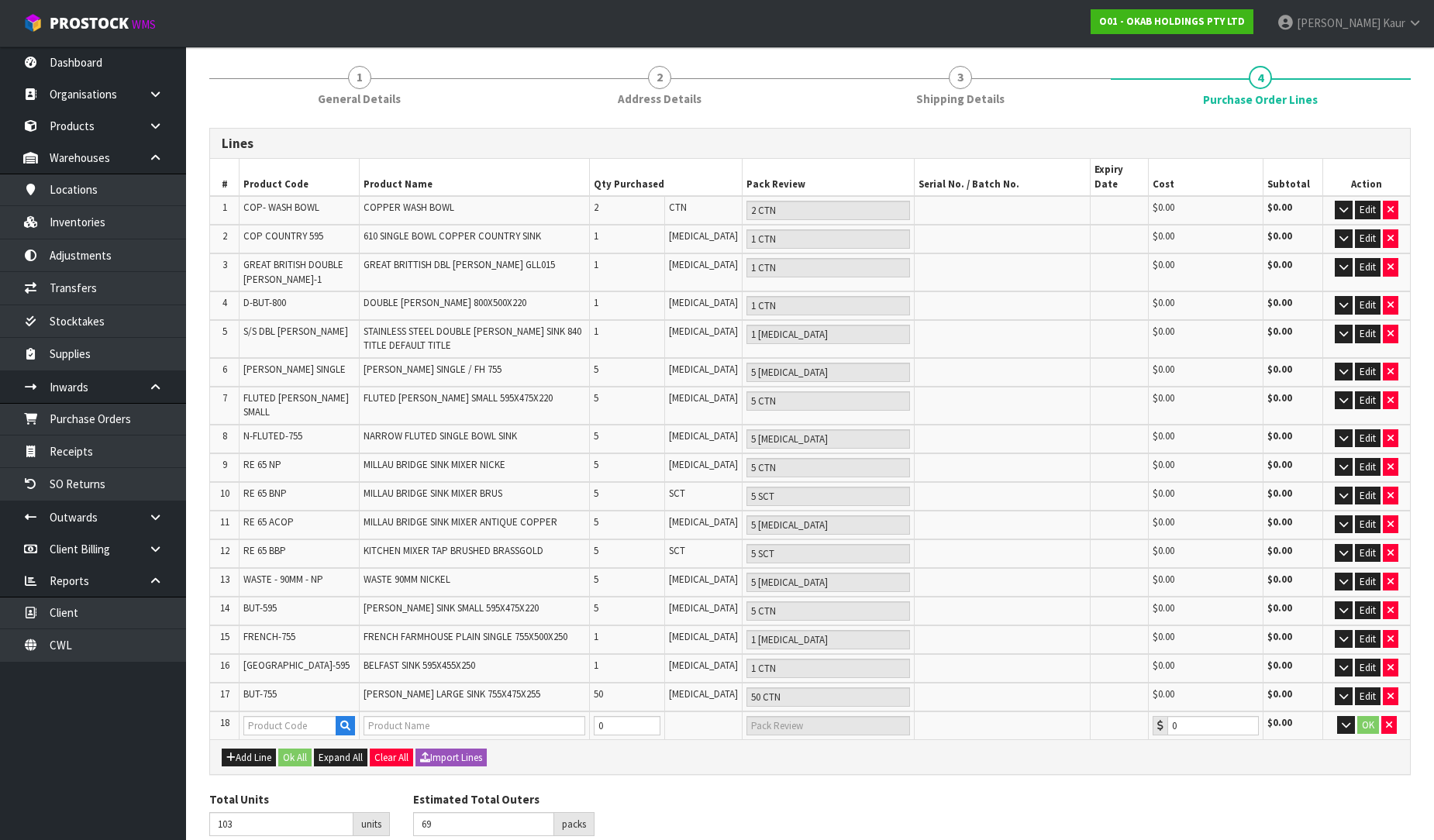
click at [262, 711] on td at bounding box center [299, 725] width 119 height 29
click at [262, 716] on input "text" at bounding box center [289, 726] width 92 height 20
paste input "BUT-838"
click at [283, 717] on strong "BUT-838" at bounding box center [282, 715] width 45 height 15
click at [614, 716] on input "0" at bounding box center [626, 726] width 66 height 20
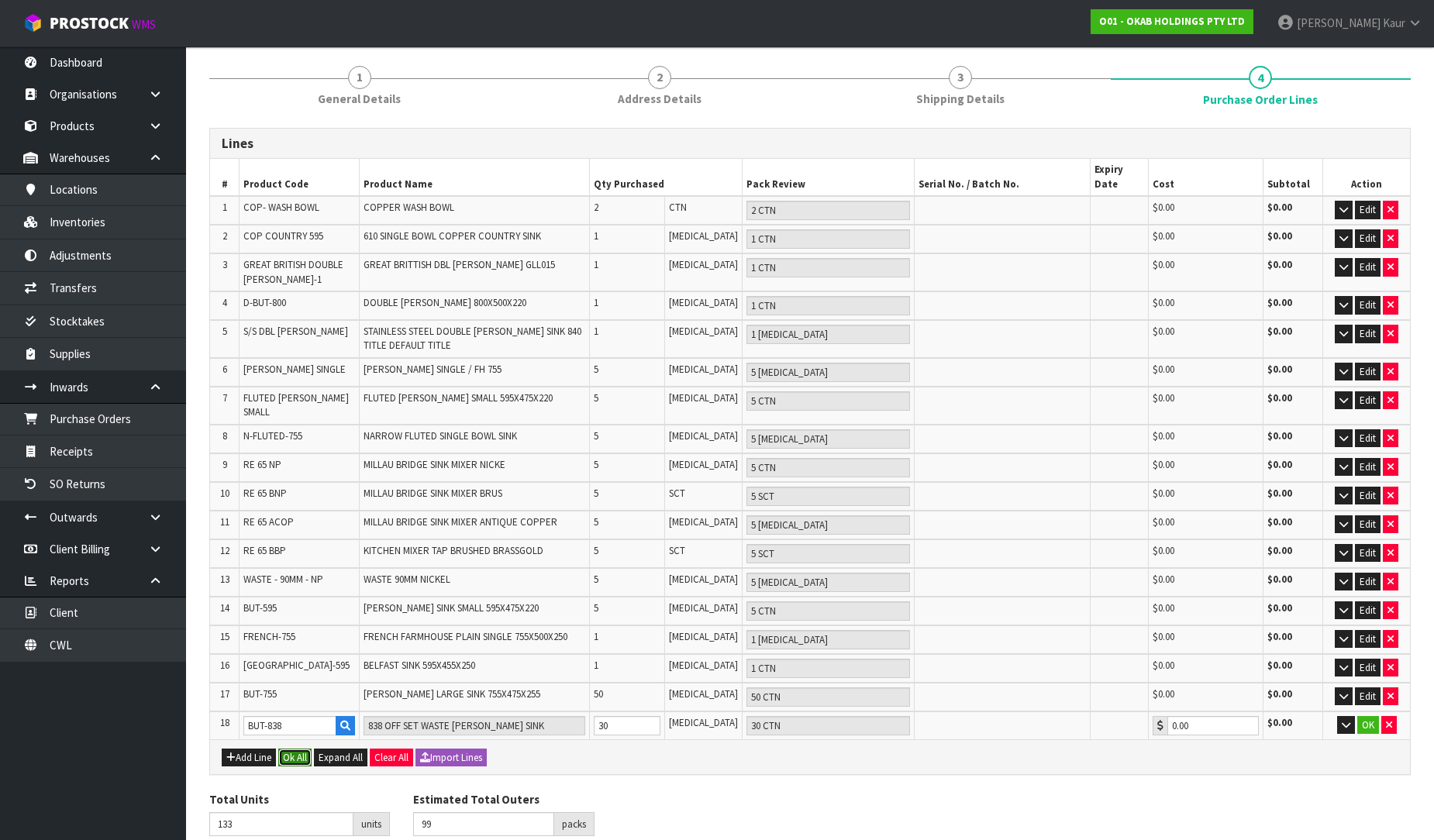
click at [300, 749] on button "Ok All" at bounding box center [295, 758] width 34 height 19
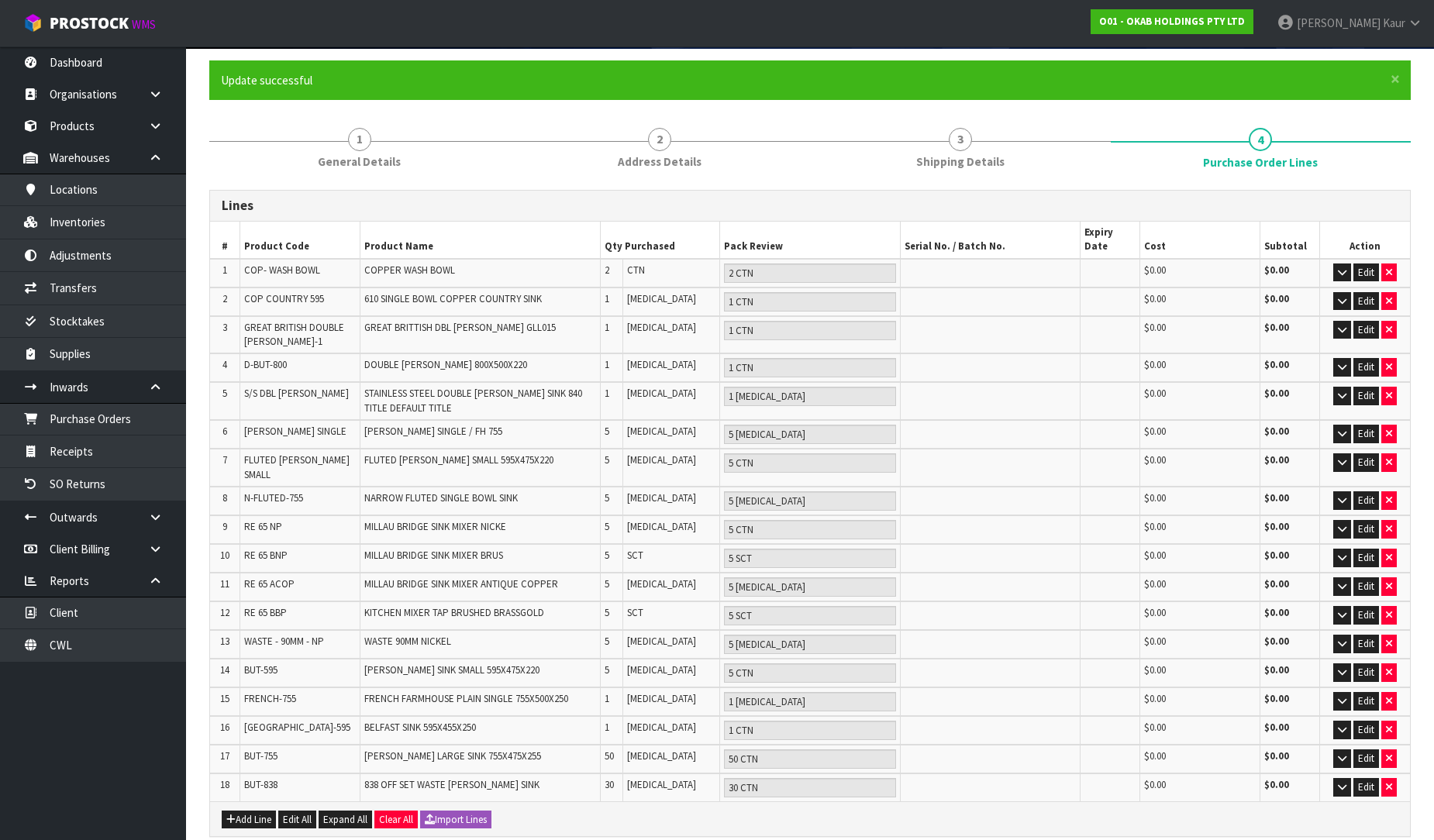
scroll to position [210, 0]
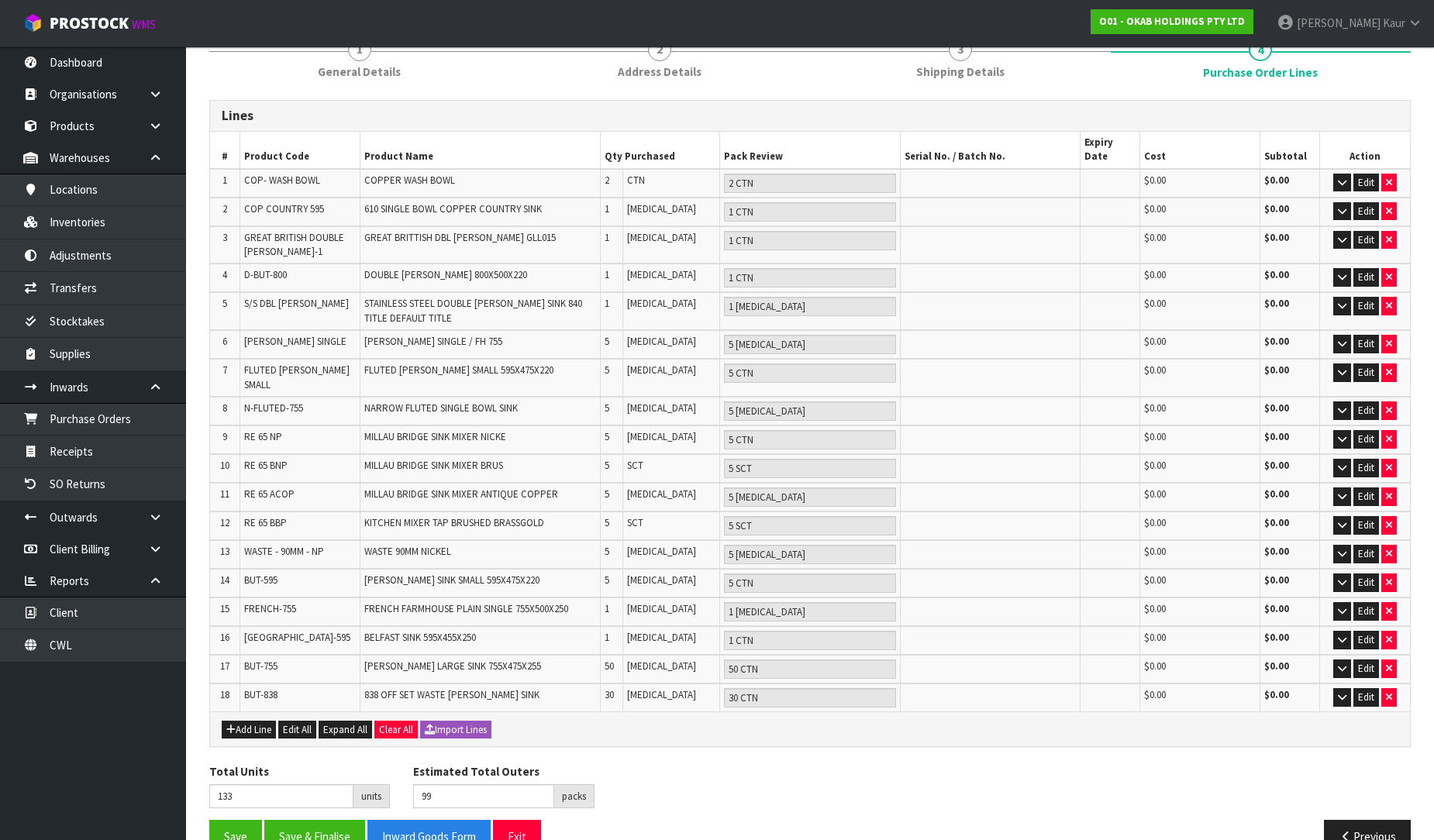
click at [609, 300] on td "1" at bounding box center [610, 311] width 23 height 38
click at [259, 626] on td "[GEOGRAPHIC_DATA]-595" at bounding box center [300, 640] width 120 height 29
click at [583, 397] on td "NARROW FLUTED SINGLE BOWL SINK" at bounding box center [480, 411] width 241 height 29
click at [281, 482] on td "RE 65 ACOP" at bounding box center [300, 496] width 120 height 29
click at [281, 516] on span "RE 65 BBP" at bounding box center [265, 522] width 43 height 13
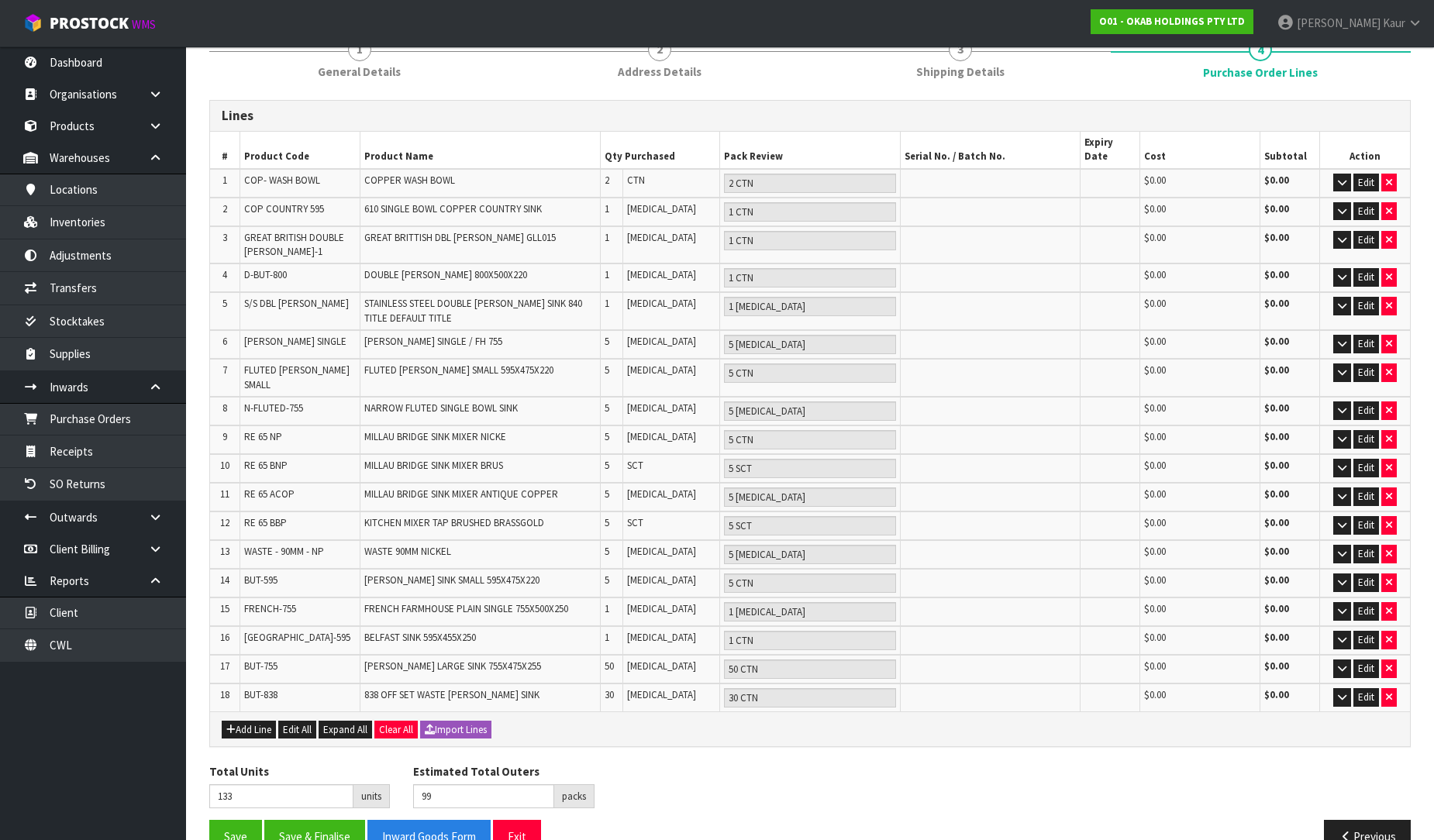
click at [279, 545] on span "WASTE - 90MM - NP" at bounding box center [283, 551] width 80 height 13
click at [241, 820] on button "Save" at bounding box center [235, 837] width 53 height 34
click at [322, 820] on button "Save & Finalise" at bounding box center [315, 837] width 101 height 34
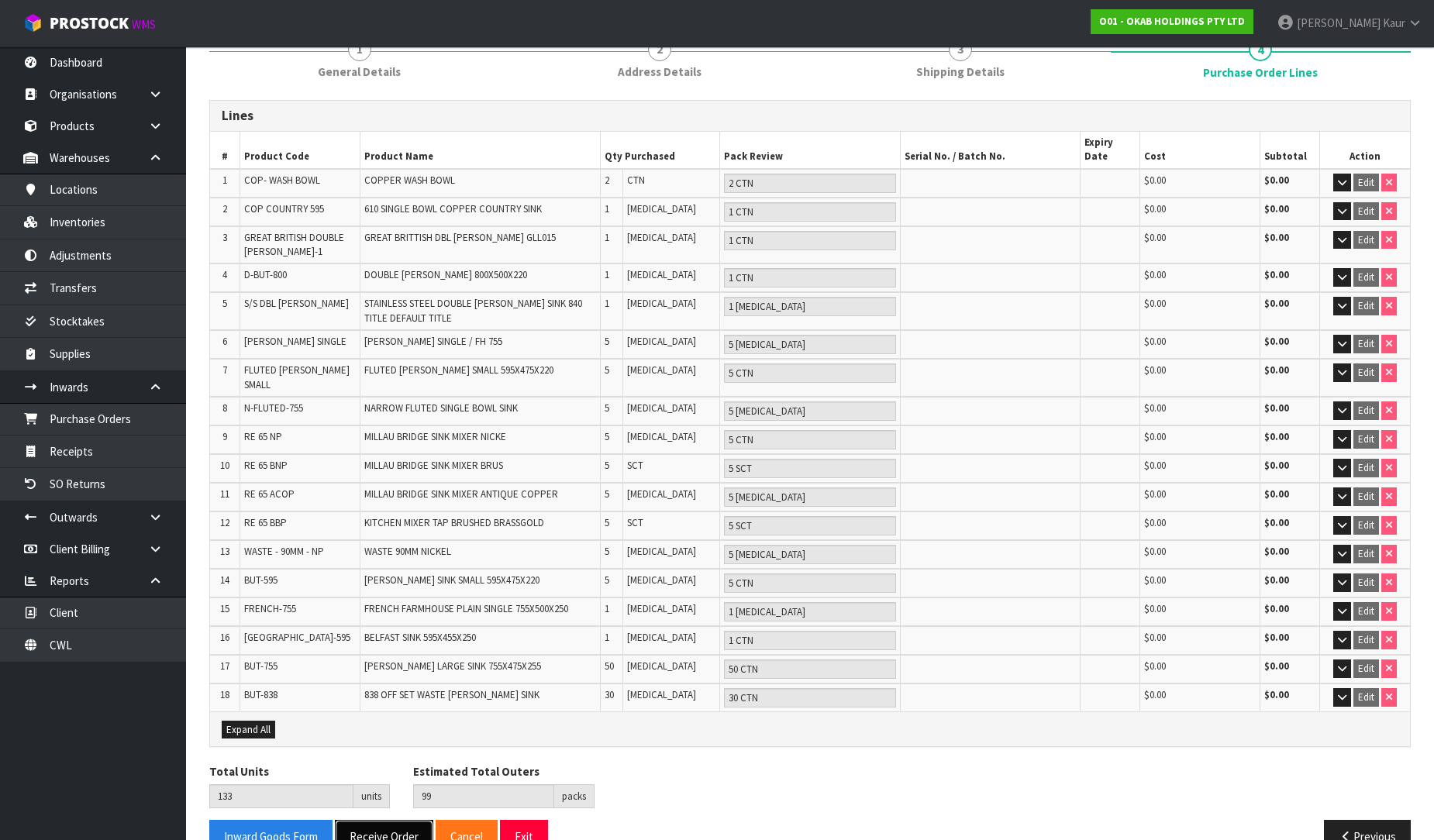
click at [383, 820] on button "Receive Order" at bounding box center [384, 837] width 98 height 34
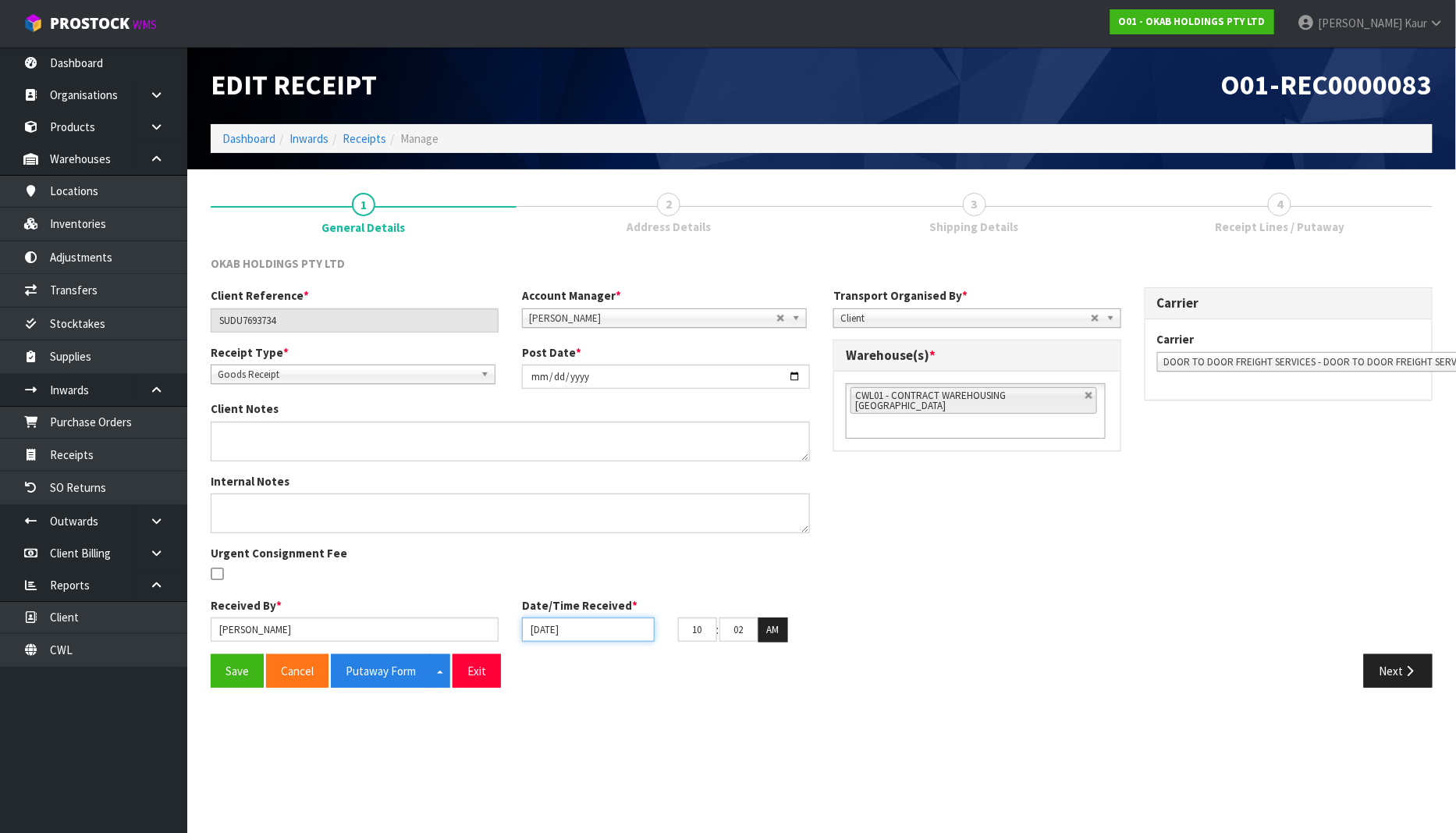
click at [539, 630] on input "[DATE]" at bounding box center [587, 629] width 133 height 24
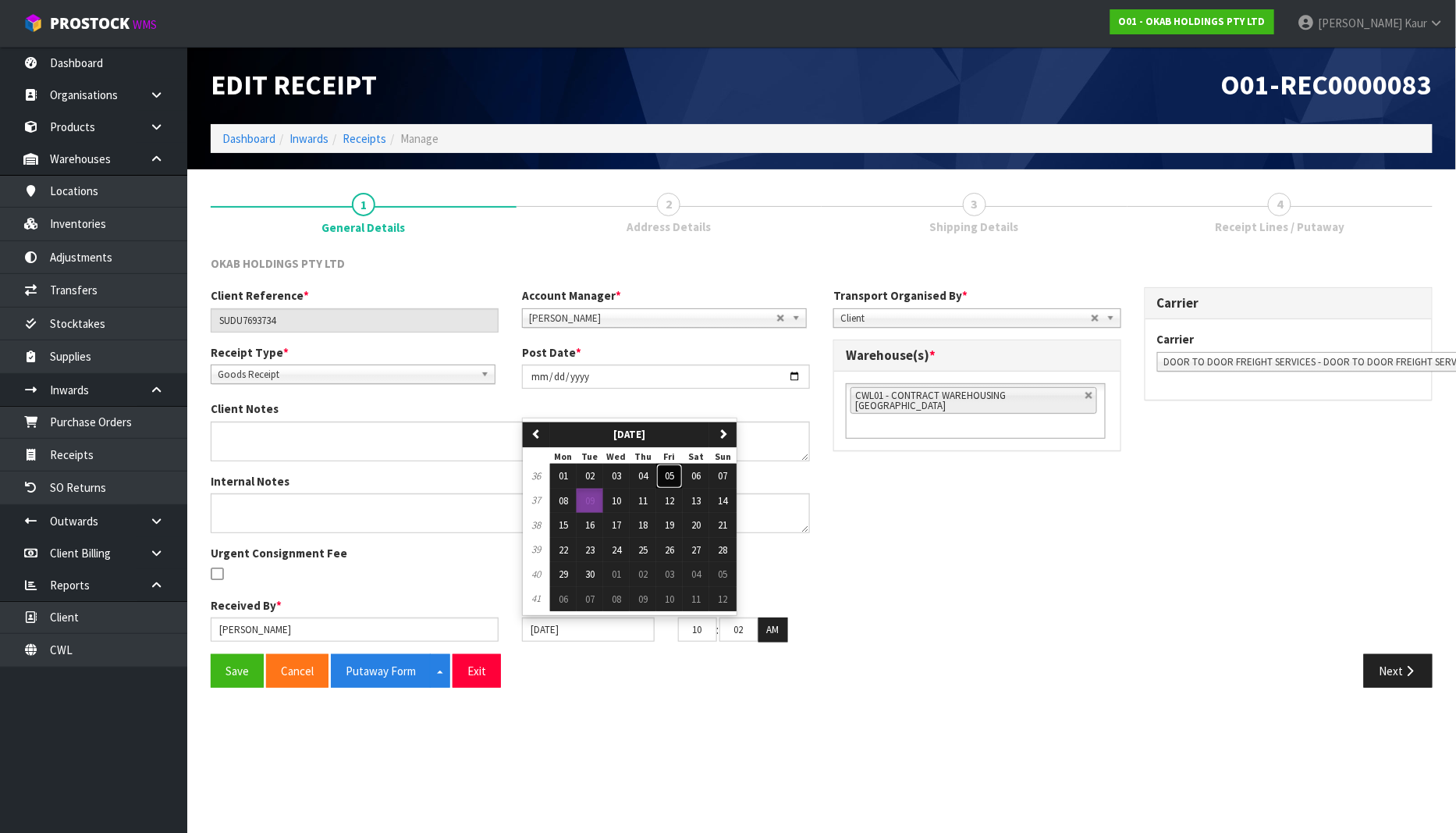
click at [674, 474] on span "05" at bounding box center [669, 475] width 9 height 13
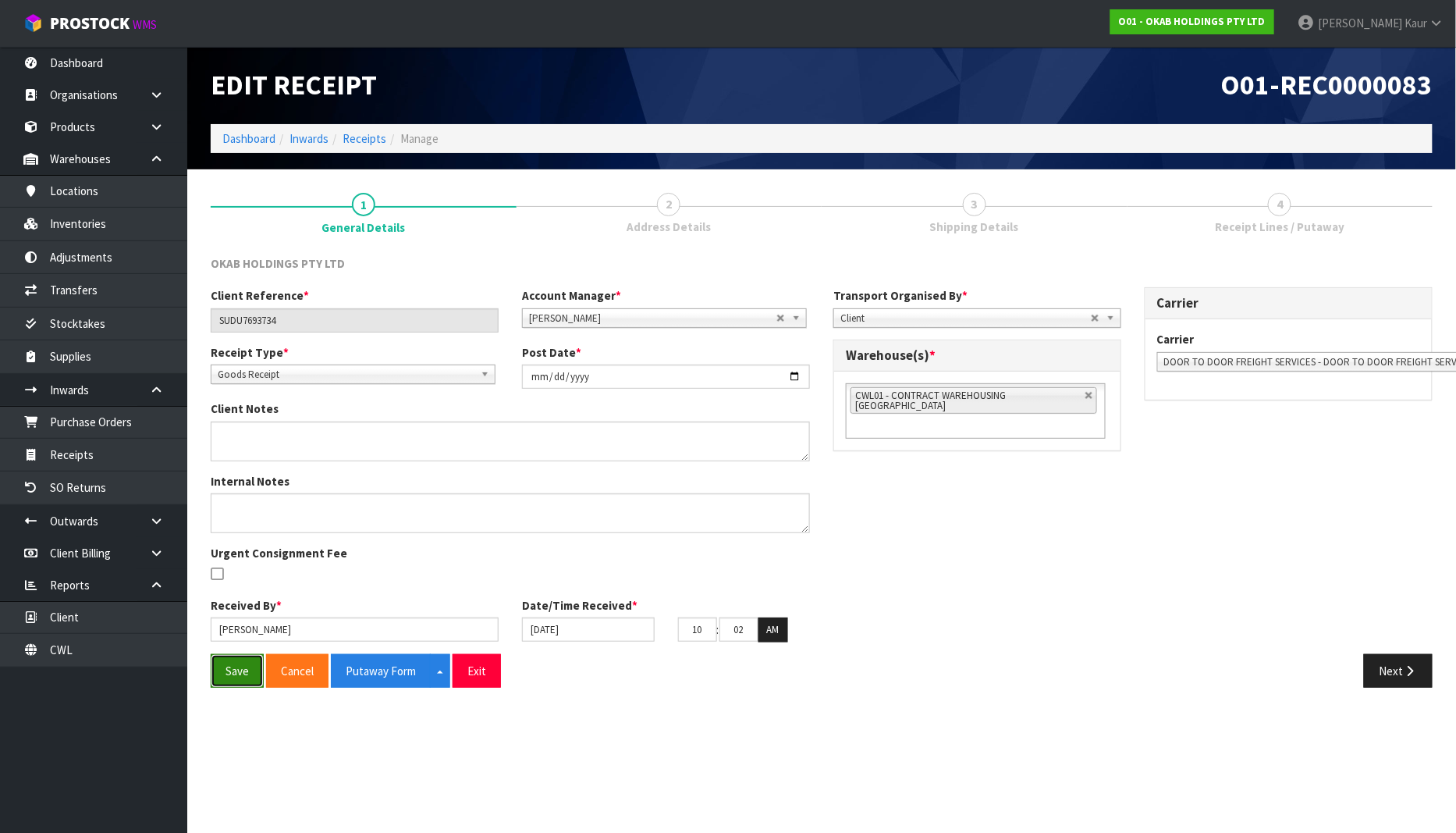
click at [234, 675] on button "Save" at bounding box center [236, 671] width 53 height 34
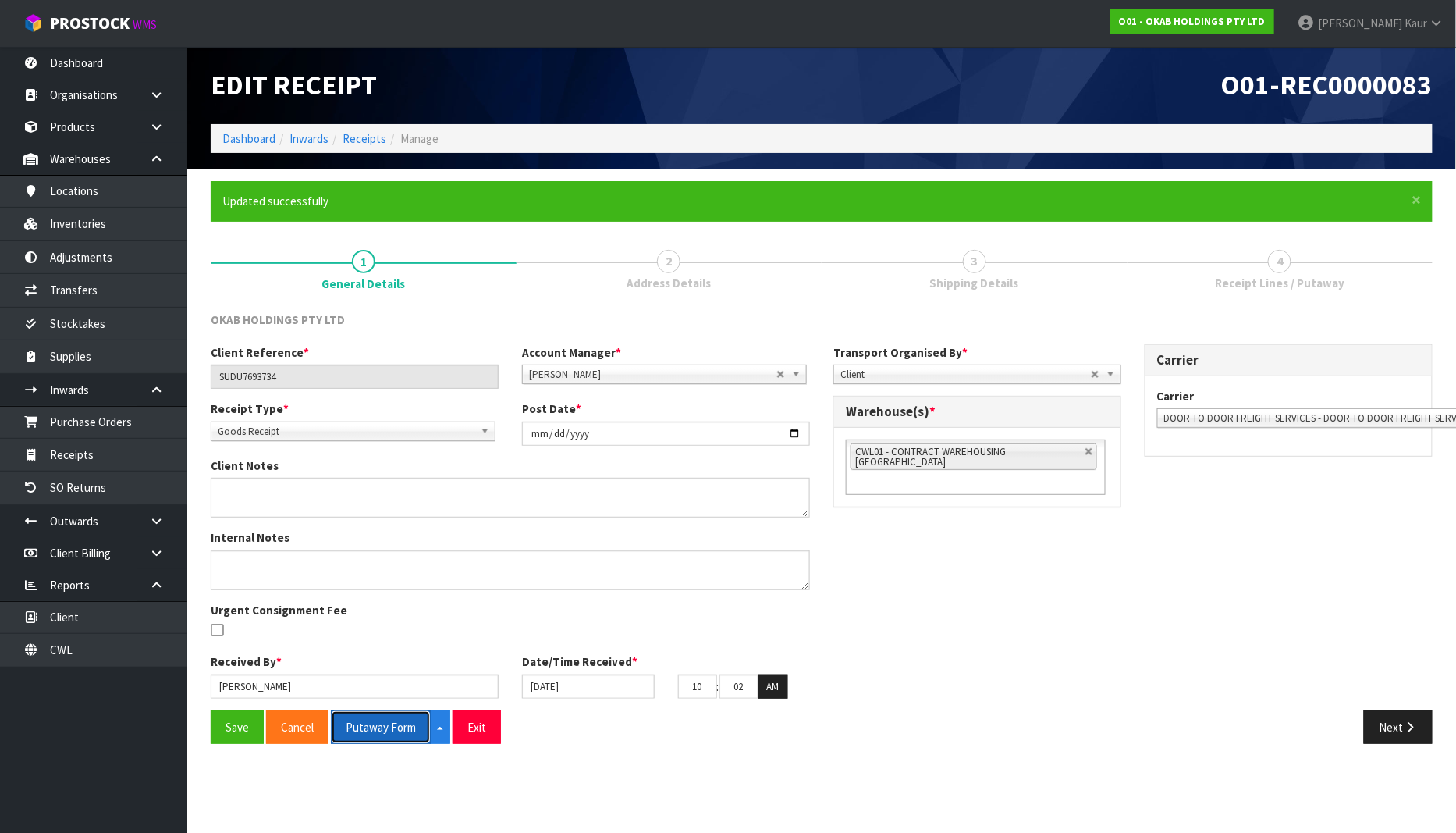
click at [394, 733] on button "Putaway Form" at bounding box center [381, 727] width 100 height 34
drag, startPoint x: 106, startPoint y: 649, endPoint x: 117, endPoint y: 636, distance: 17.0
click at [106, 649] on link "CWL" at bounding box center [94, 649] width 187 height 32
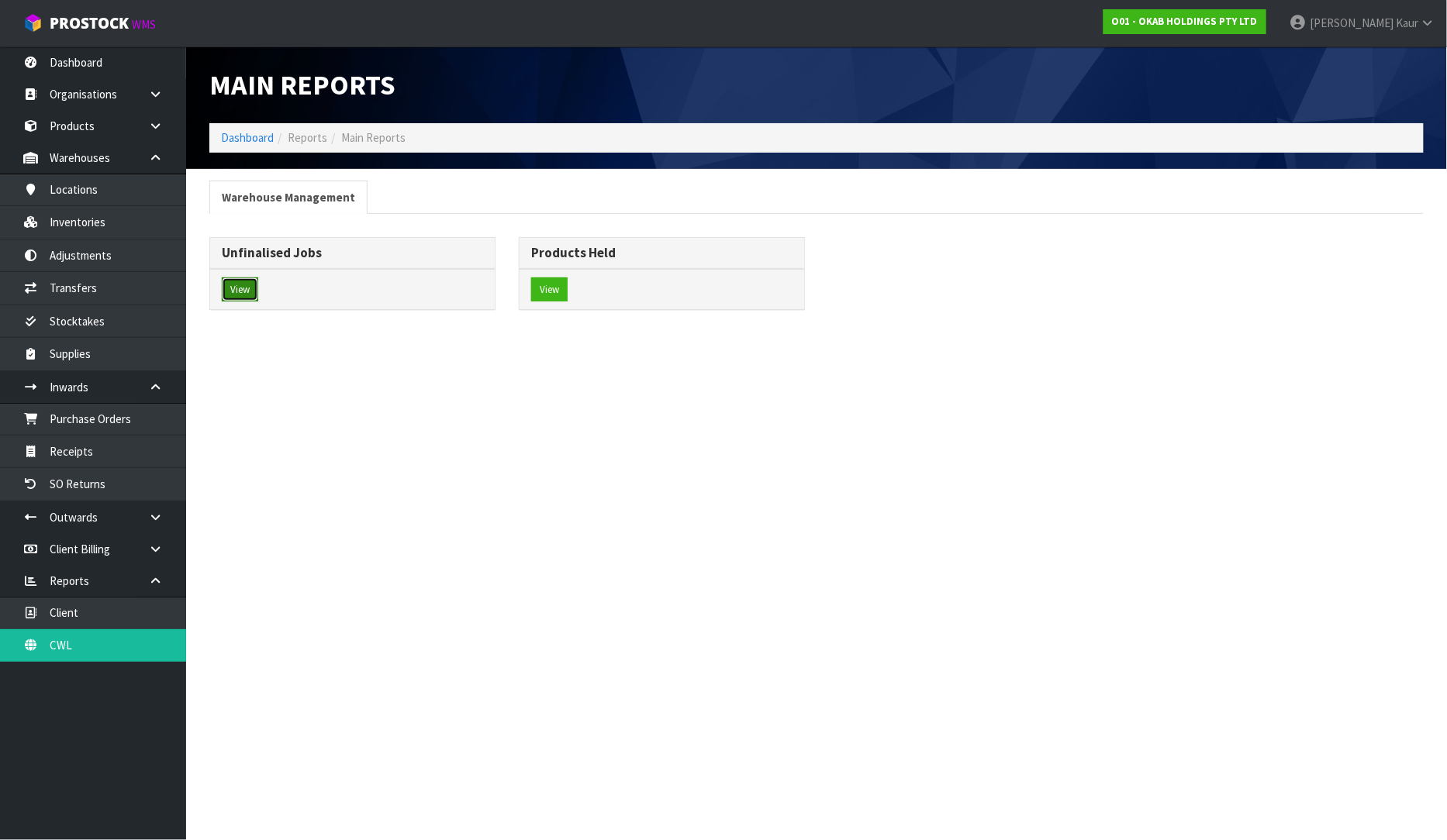
click at [245, 288] on button "View" at bounding box center [240, 289] width 37 height 25
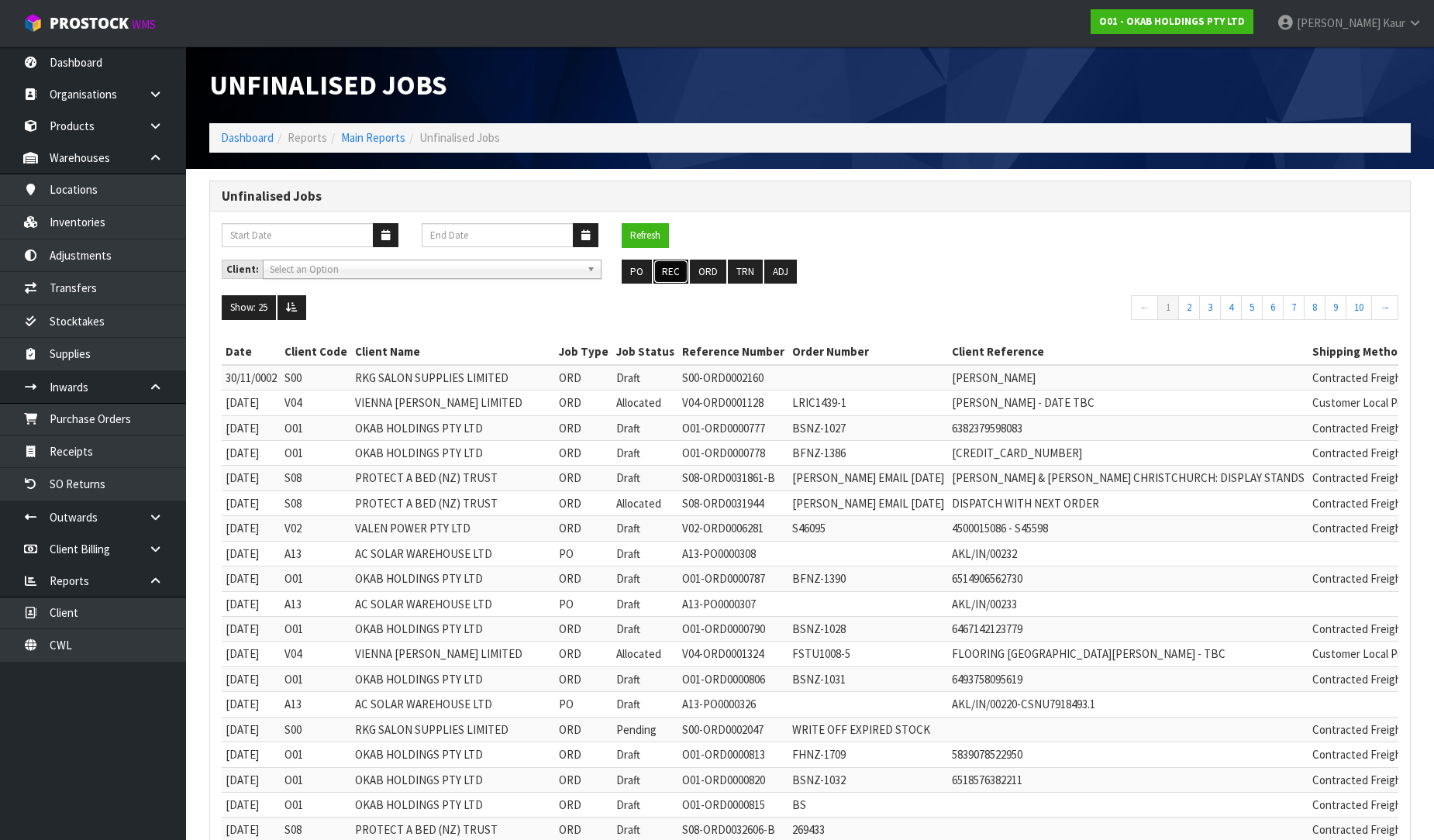
click at [675, 268] on button "REC" at bounding box center [670, 271] width 35 height 25
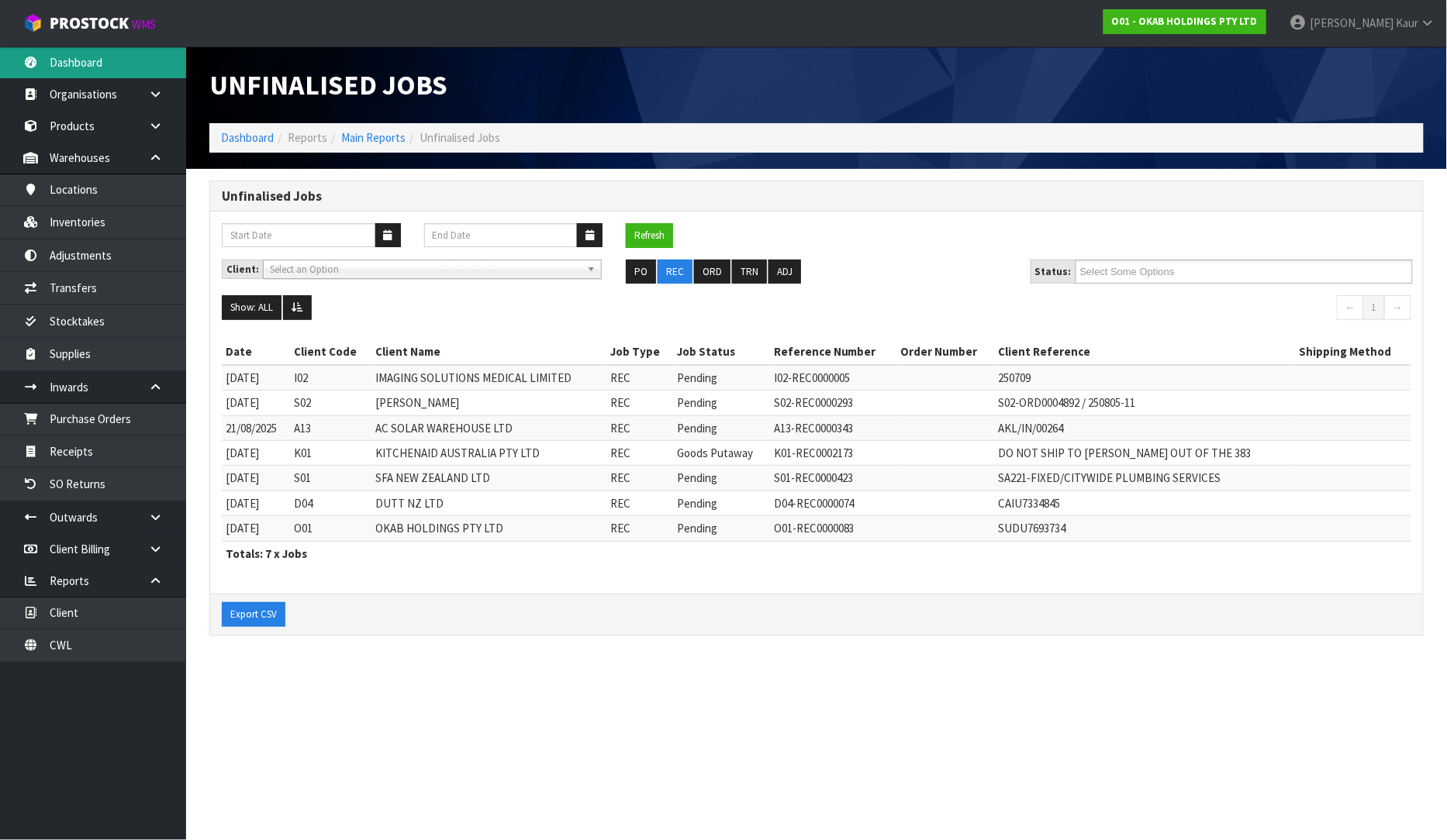
click at [83, 51] on link "Dashboard" at bounding box center [93, 62] width 186 height 32
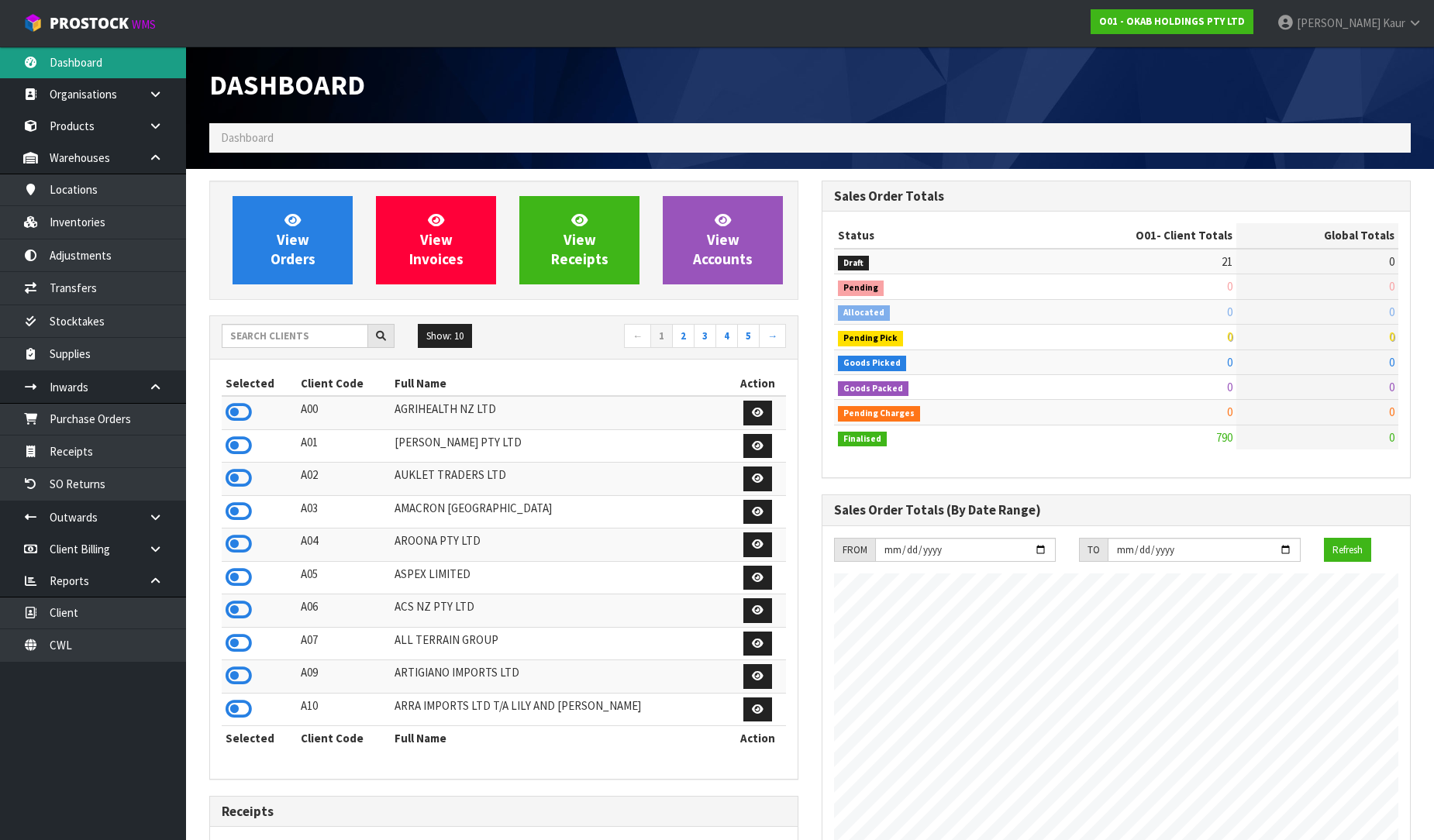
scroll to position [974, 612]
click at [259, 336] on input "text" at bounding box center [295, 336] width 147 height 24
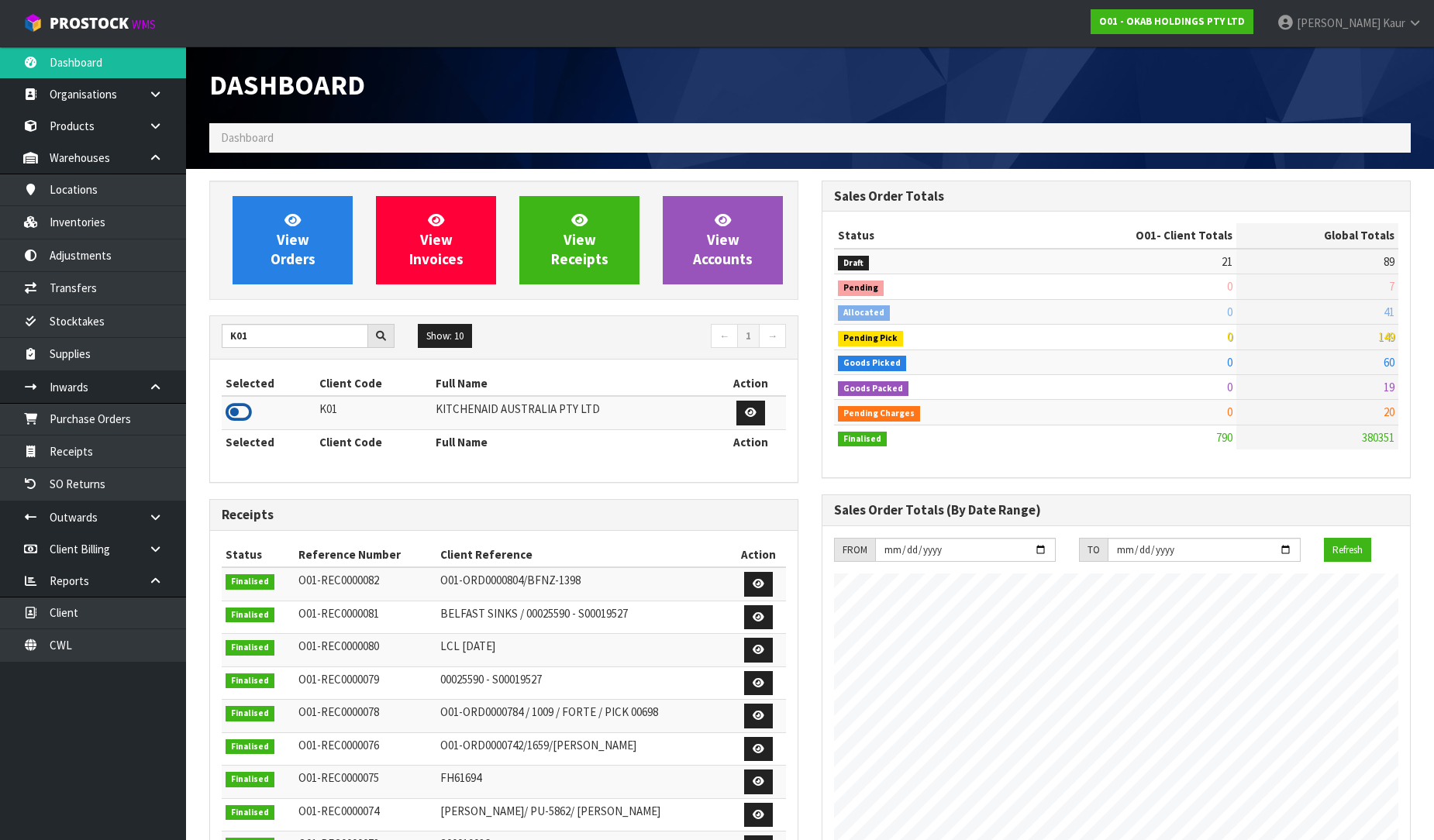
click at [226, 409] on icon at bounding box center [239, 411] width 27 height 23
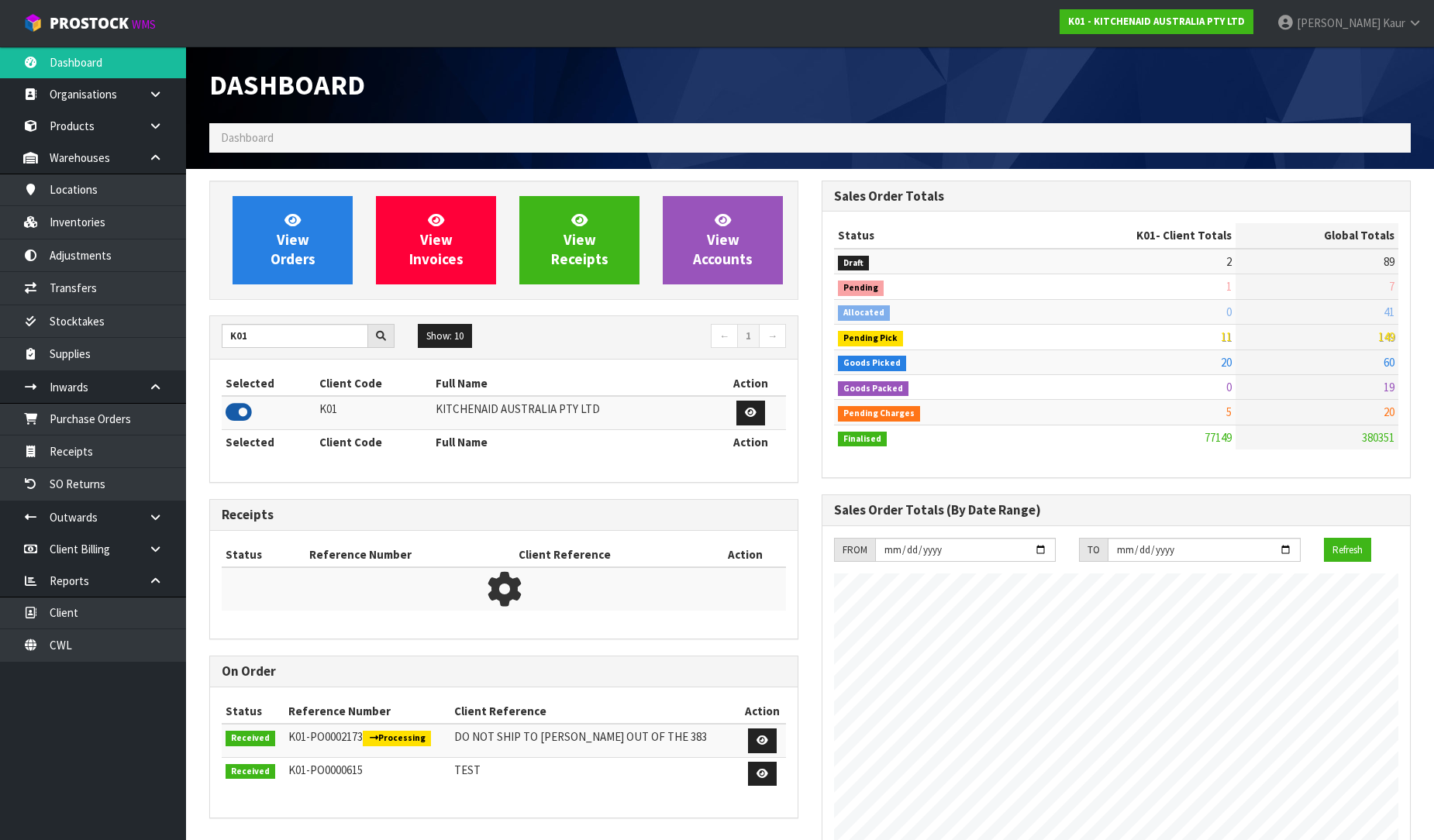
scroll to position [1174, 612]
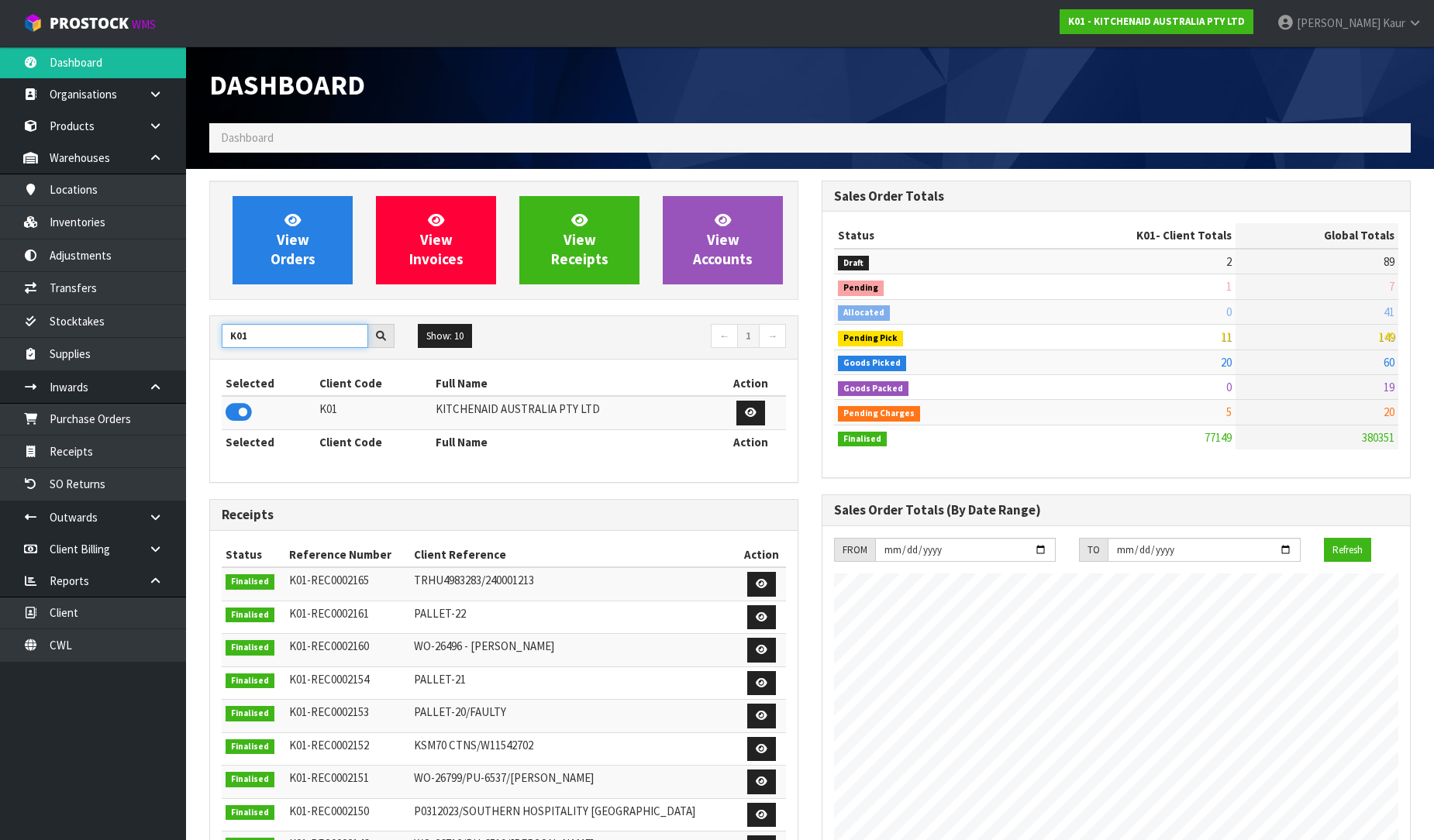
drag, startPoint x: 270, startPoint y: 343, endPoint x: 219, endPoint y: 351, distance: 51.6
click at [219, 351] on div "K01 Show: 10 5 10 25 50 ← 1 →" at bounding box center [503, 337] width 588 height 27
click at [244, 413] on icon at bounding box center [239, 411] width 27 height 23
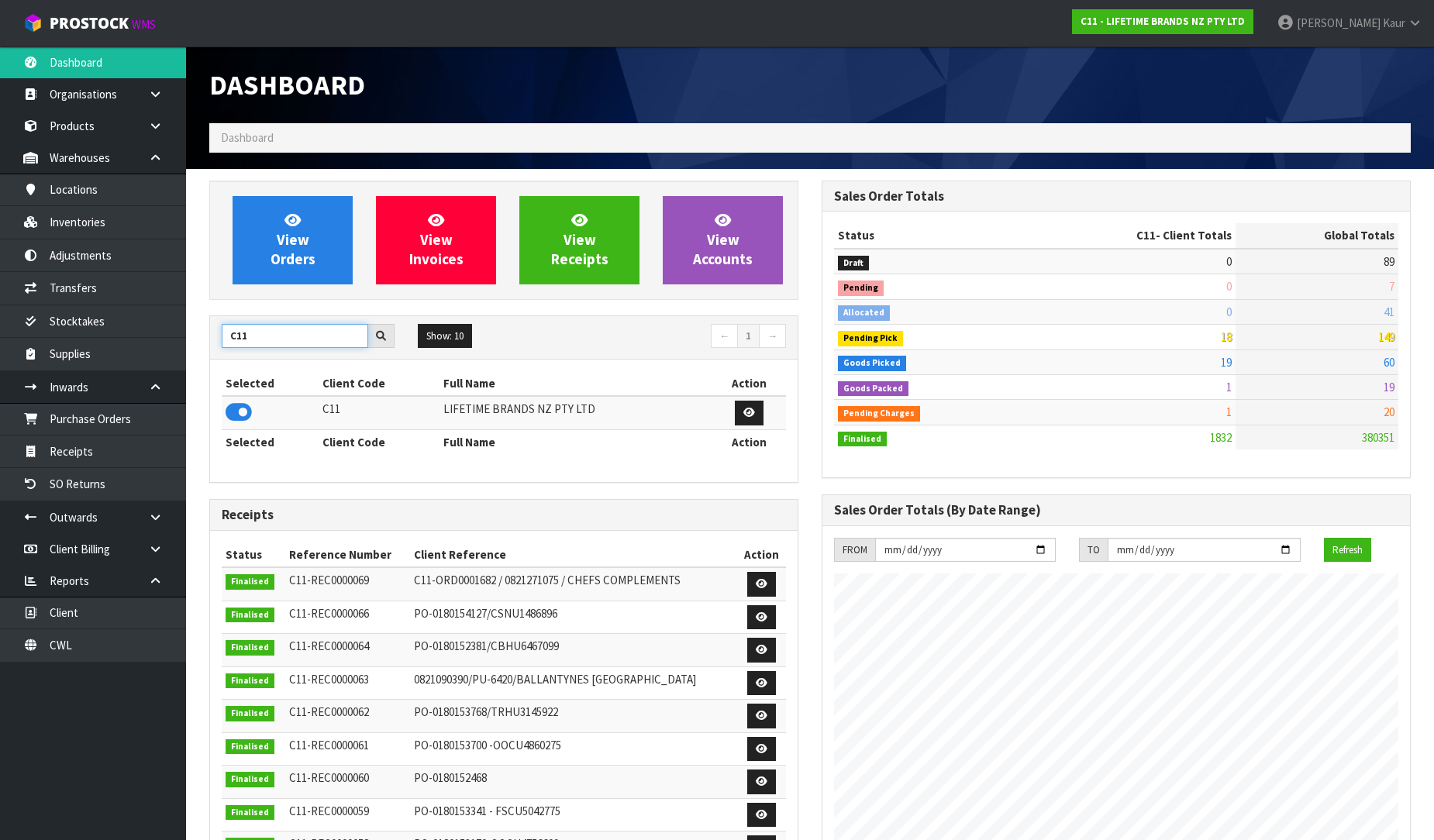
drag, startPoint x: 253, startPoint y: 340, endPoint x: 214, endPoint y: 351, distance: 40.5
click at [214, 351] on div "C11 Show: 10 5 10 25 50 ← 1 →" at bounding box center [503, 337] width 588 height 27
click at [237, 417] on icon at bounding box center [239, 411] width 27 height 23
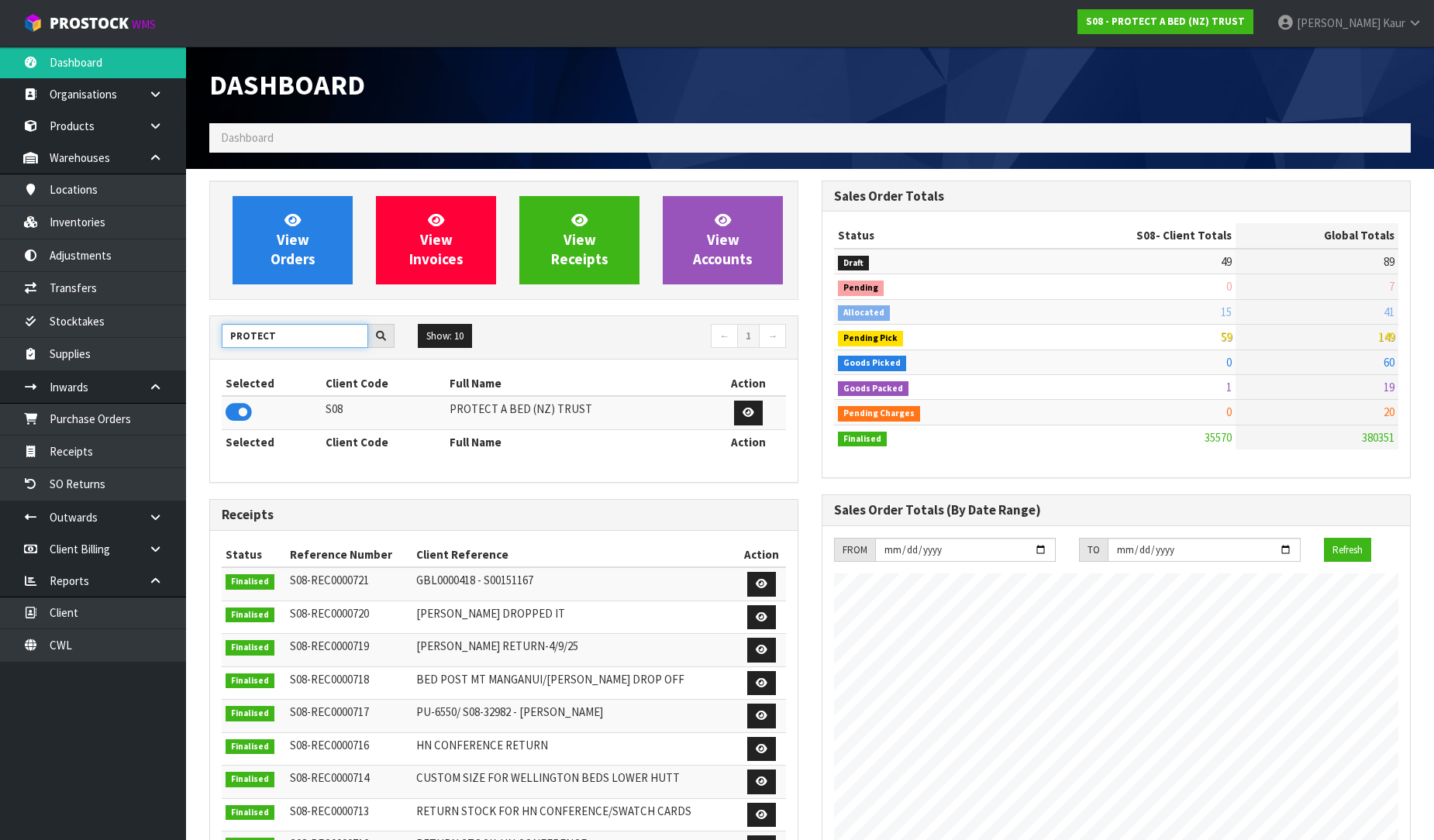
drag, startPoint x: 293, startPoint y: 342, endPoint x: 222, endPoint y: 343, distance: 71.0
click at [222, 343] on input "PROTECT" at bounding box center [295, 336] width 147 height 24
click at [237, 415] on icon at bounding box center [239, 411] width 27 height 23
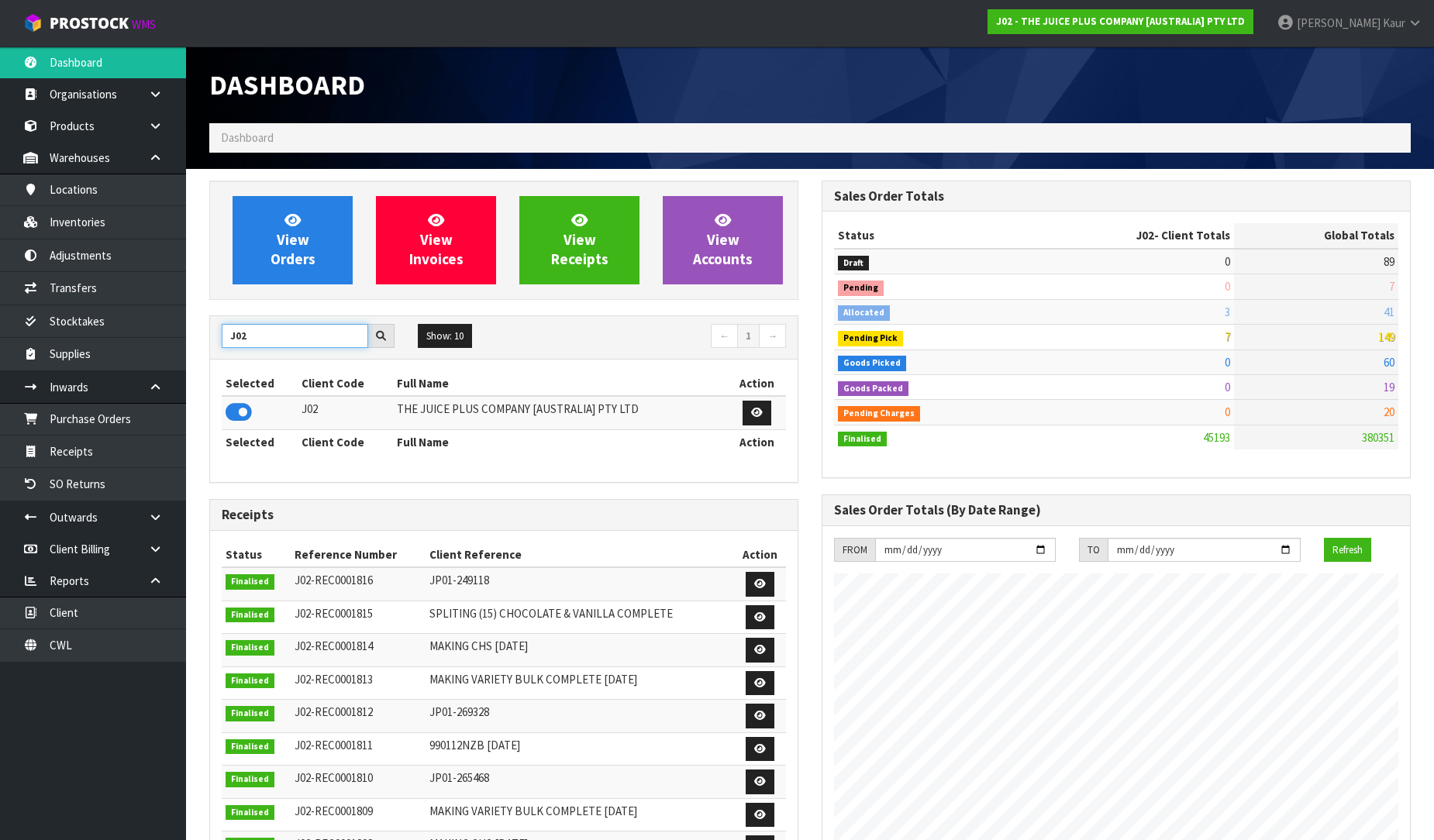
drag, startPoint x: 266, startPoint y: 334, endPoint x: 207, endPoint y: 344, distance: 59.8
click at [207, 344] on div "View Orders View Invoices View Receipts View Accounts J02 Show: 10 5 10 25 50 ←…" at bounding box center [503, 630] width 612 height 899
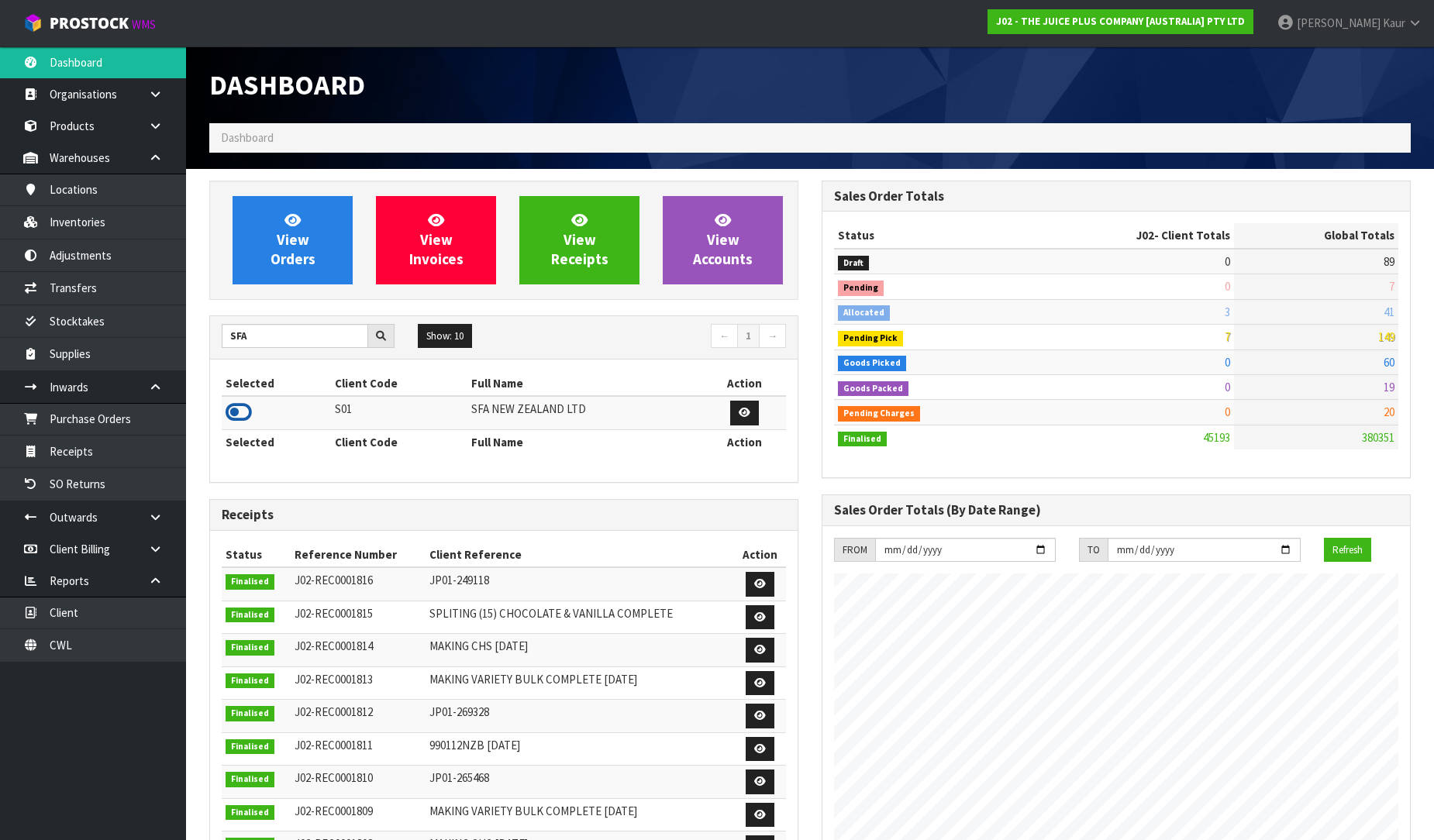
click at [247, 414] on icon at bounding box center [239, 411] width 27 height 23
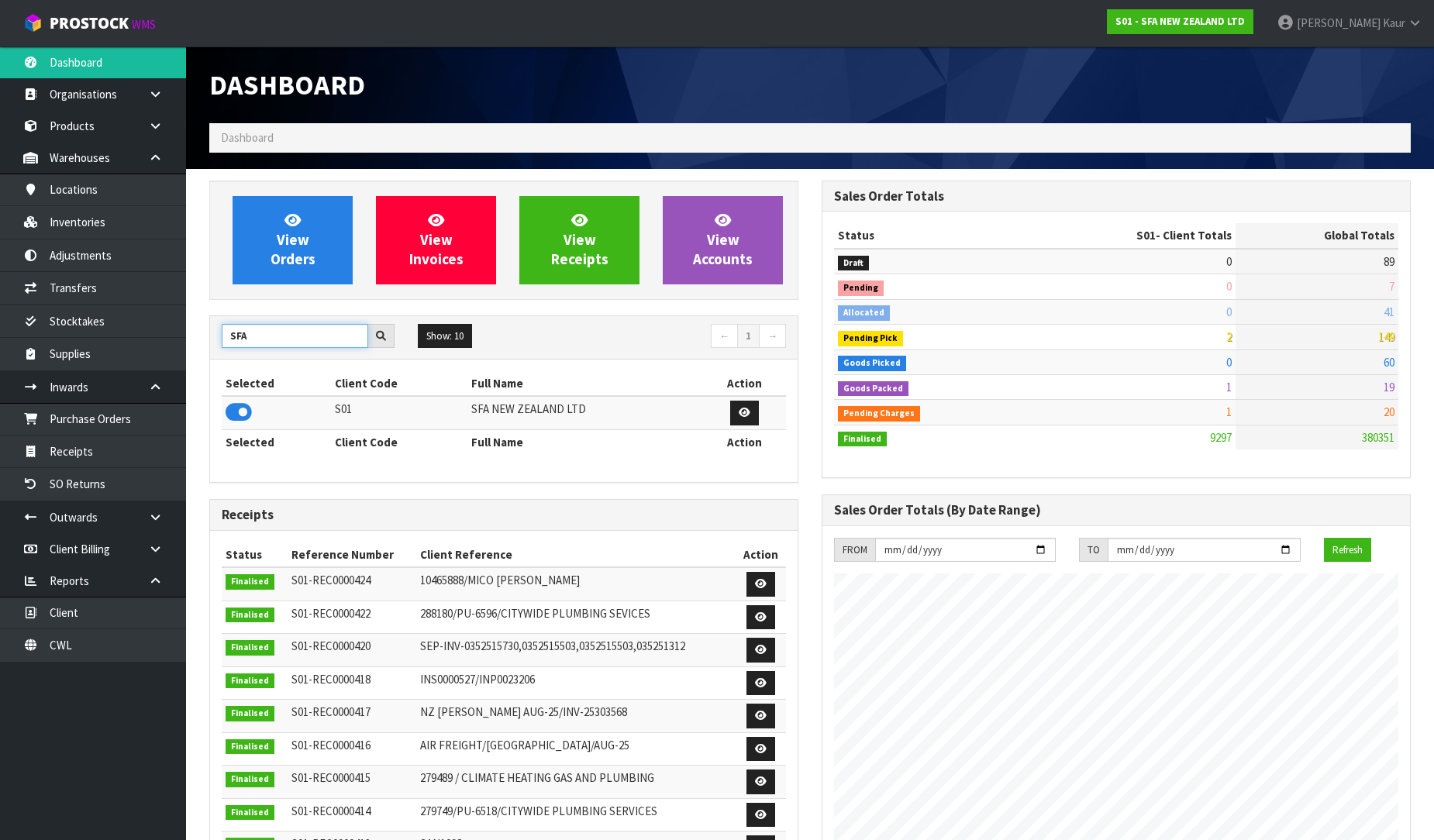
drag, startPoint x: 266, startPoint y: 334, endPoint x: 200, endPoint y: 344, distance: 66.8
click at [200, 344] on div "View Orders View Invoices View Receipts View Accounts SFA Show: 10 5 10 25 50 ←…" at bounding box center [503, 634] width 612 height 907
click at [243, 414] on icon at bounding box center [239, 411] width 27 height 23
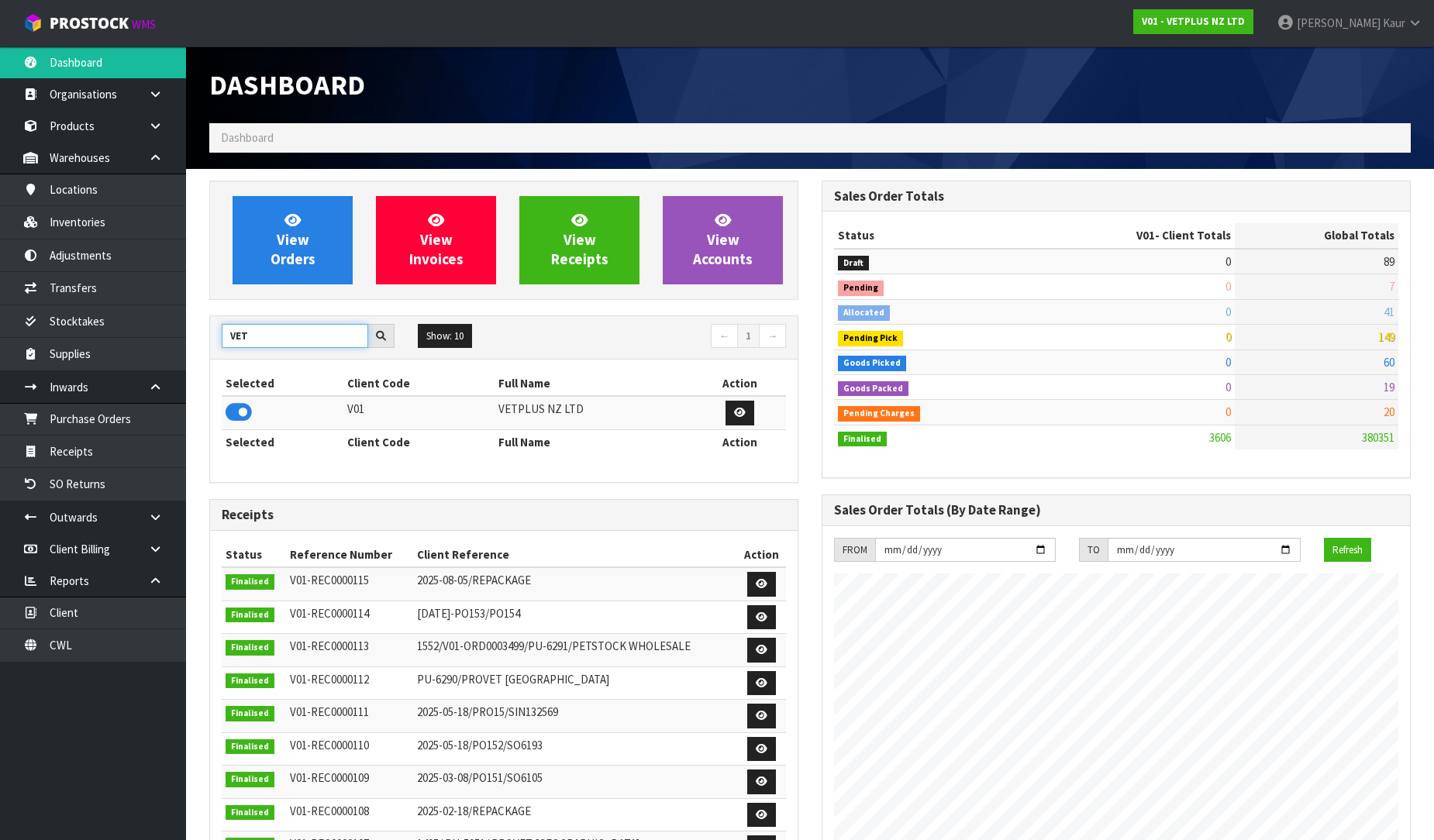
click at [276, 334] on input "VET" at bounding box center [295, 336] width 147 height 24
click at [243, 412] on icon at bounding box center [239, 411] width 27 height 23
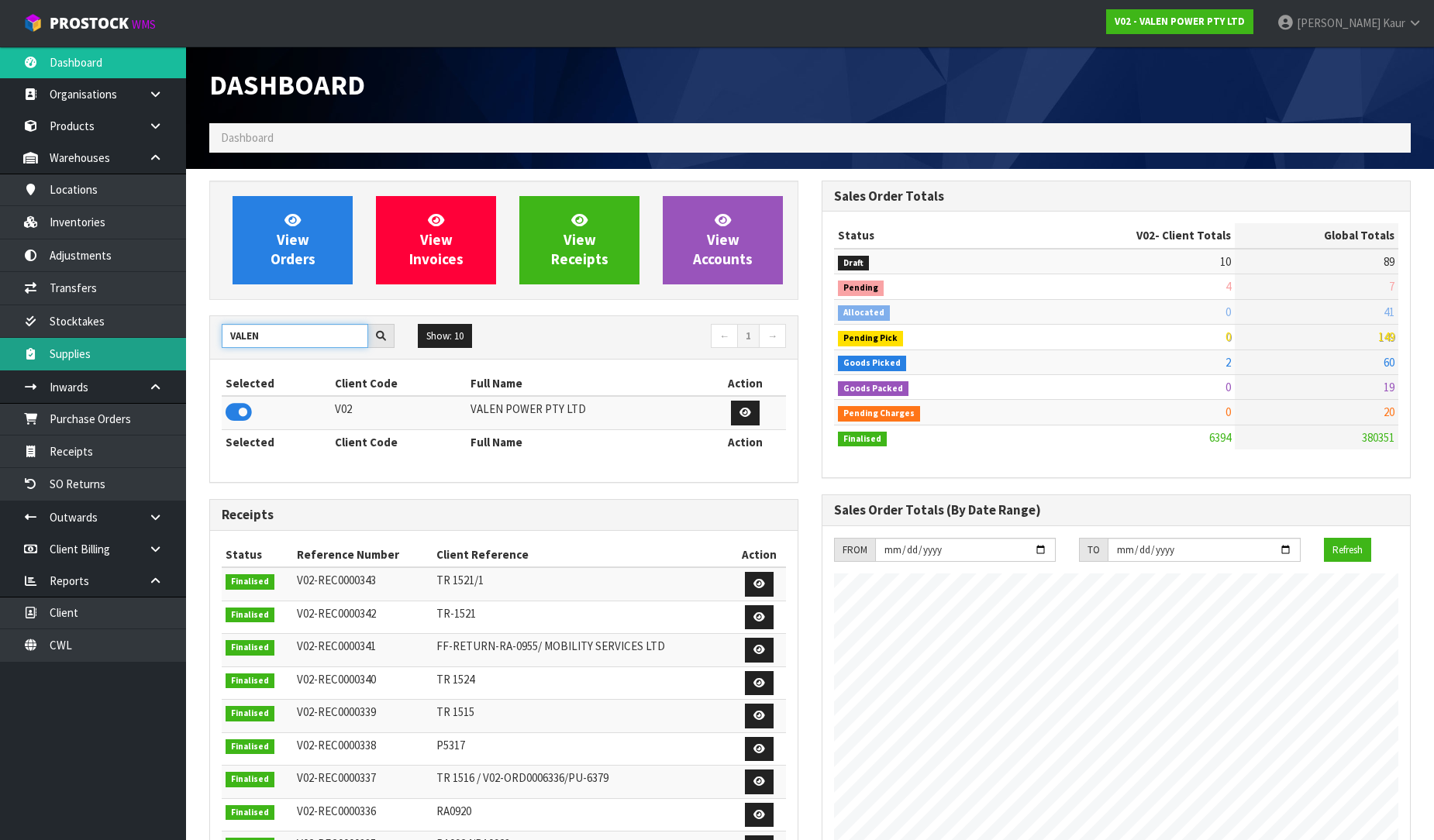
drag, startPoint x: 266, startPoint y: 334, endPoint x: 179, endPoint y: 346, distance: 87.8
click at [179, 346] on body "Toggle navigation ProStock WMS V02 - VALEN POWER PTY LTD [PERSON_NAME] Logout D…" at bounding box center [717, 420] width 1434 height 840
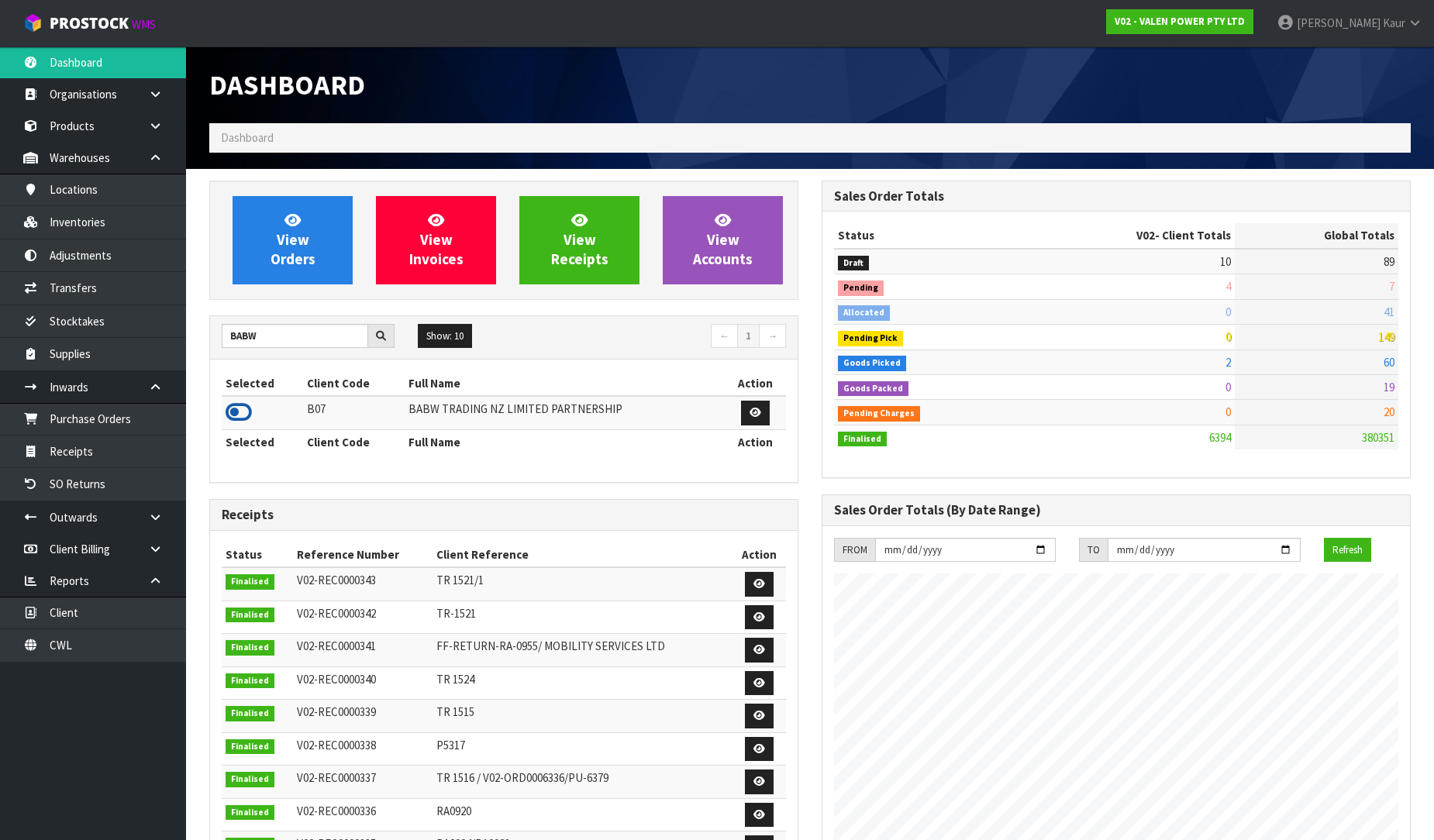
click at [234, 411] on icon at bounding box center [239, 411] width 27 height 23
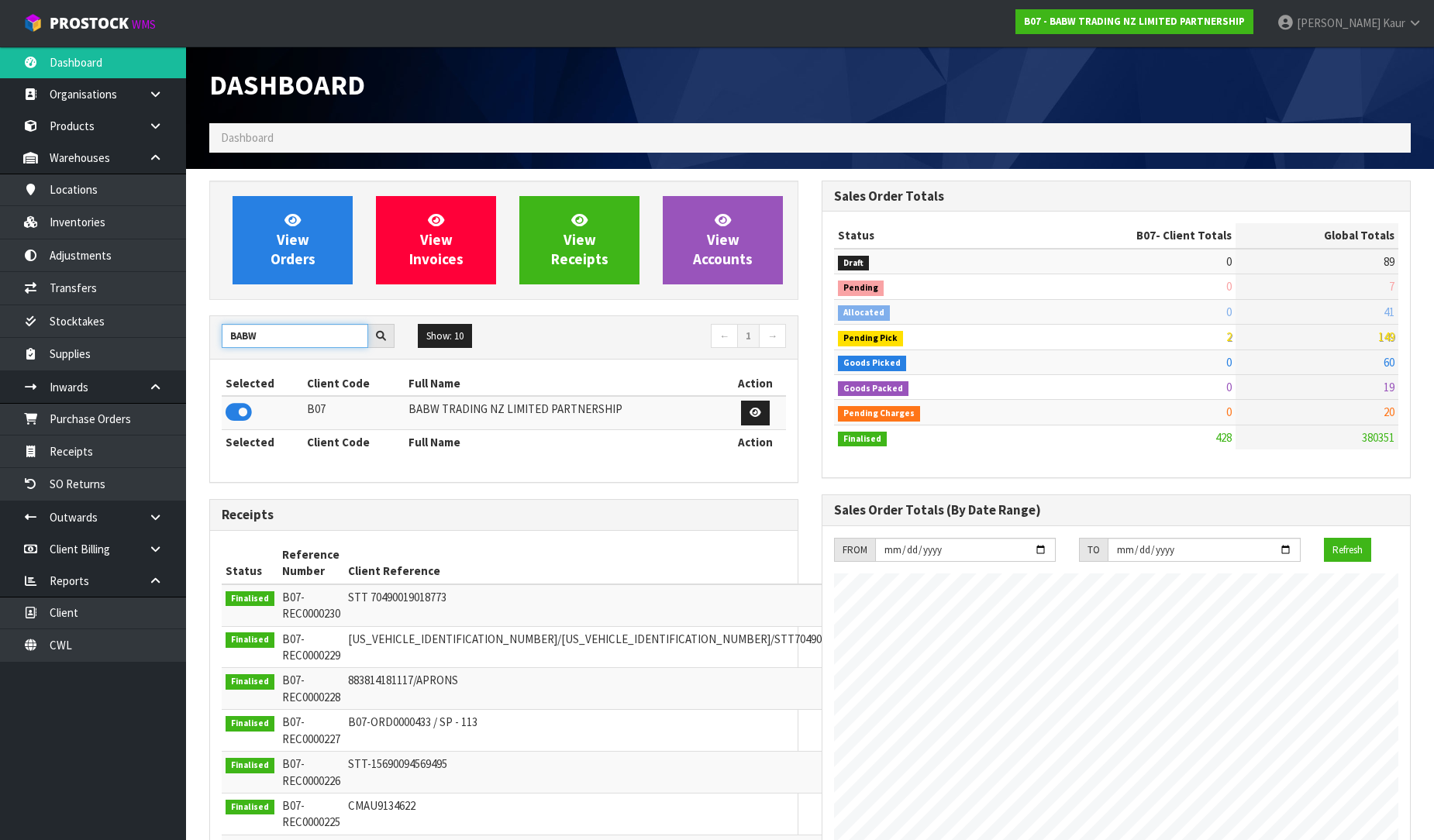
drag, startPoint x: 274, startPoint y: 344, endPoint x: 200, endPoint y: 354, distance: 74.7
click at [200, 354] on div "View Orders View Invoices View Receipts View Accounts BABW Show: 10 5 10 25 50 ←" at bounding box center [503, 682] width 612 height 1004
click at [237, 421] on icon at bounding box center [239, 411] width 27 height 23
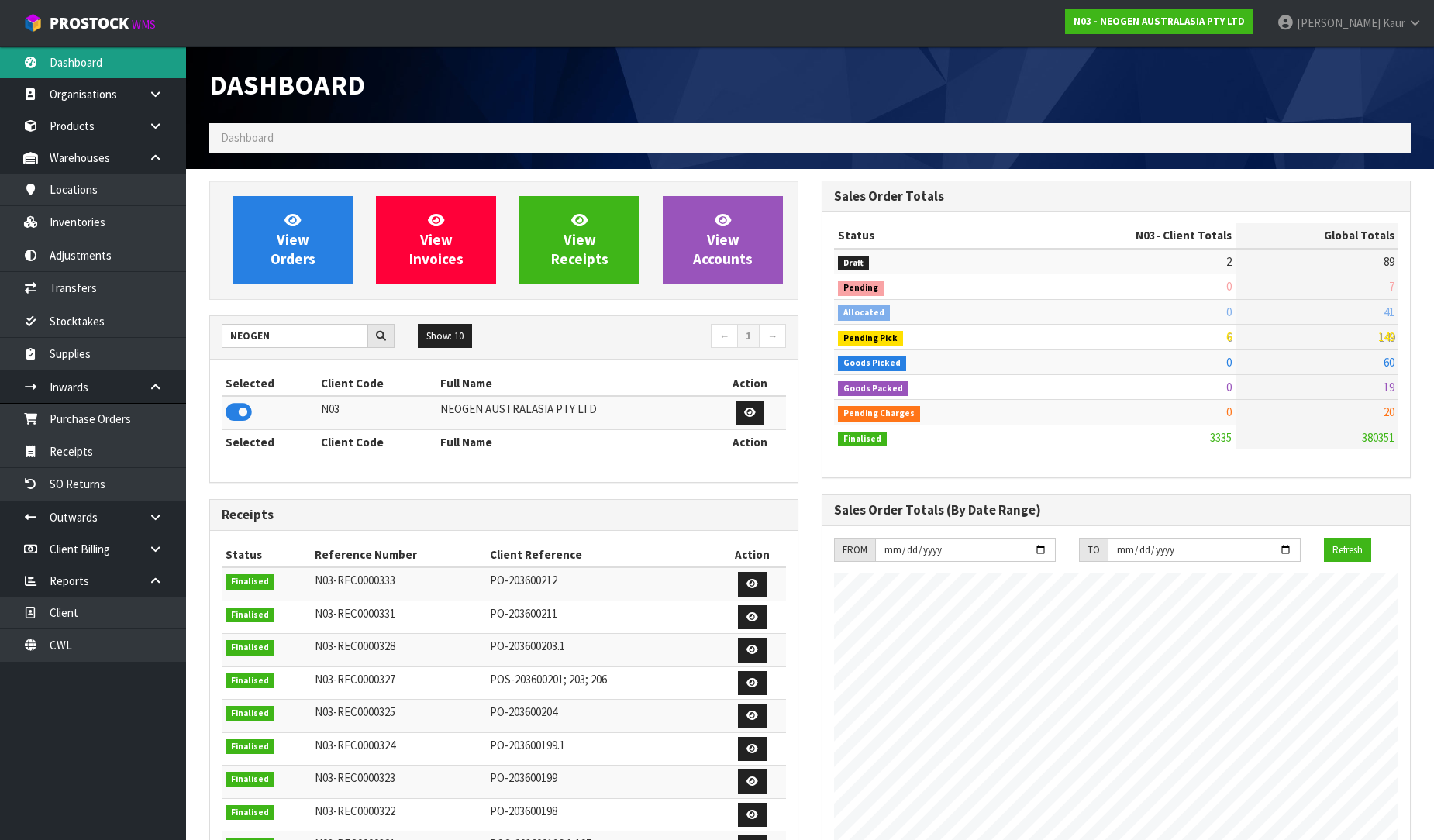
click at [80, 52] on link "Dashboard" at bounding box center [93, 62] width 186 height 32
